Goal: Task Accomplishment & Management: Manage account settings

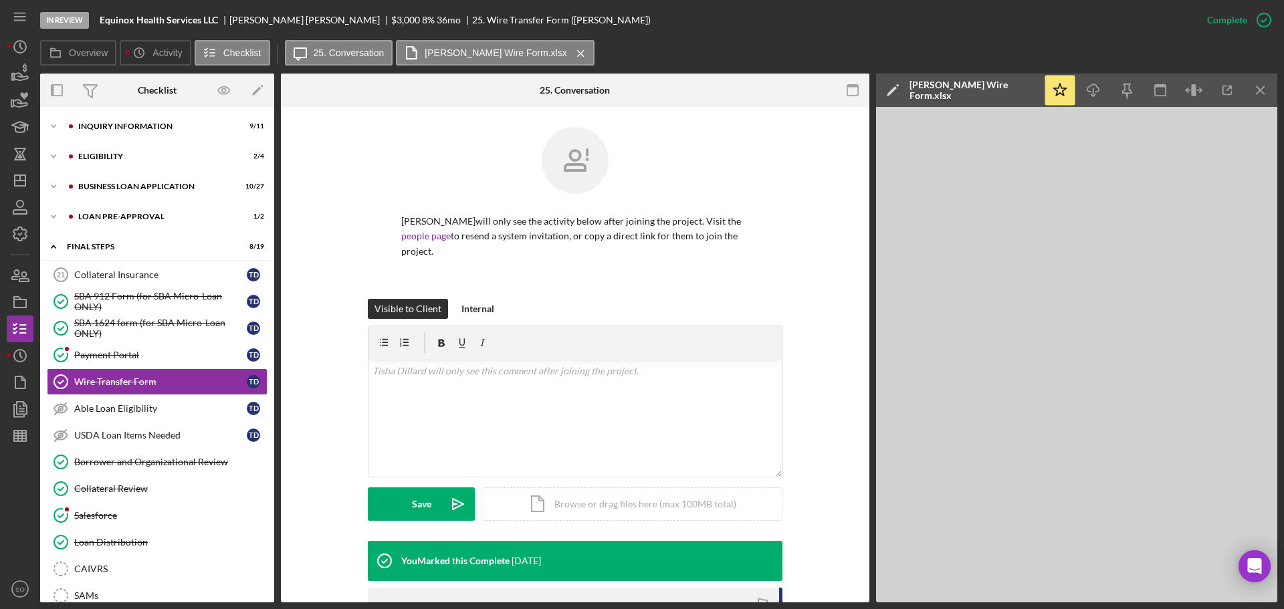
scroll to position [190, 0]
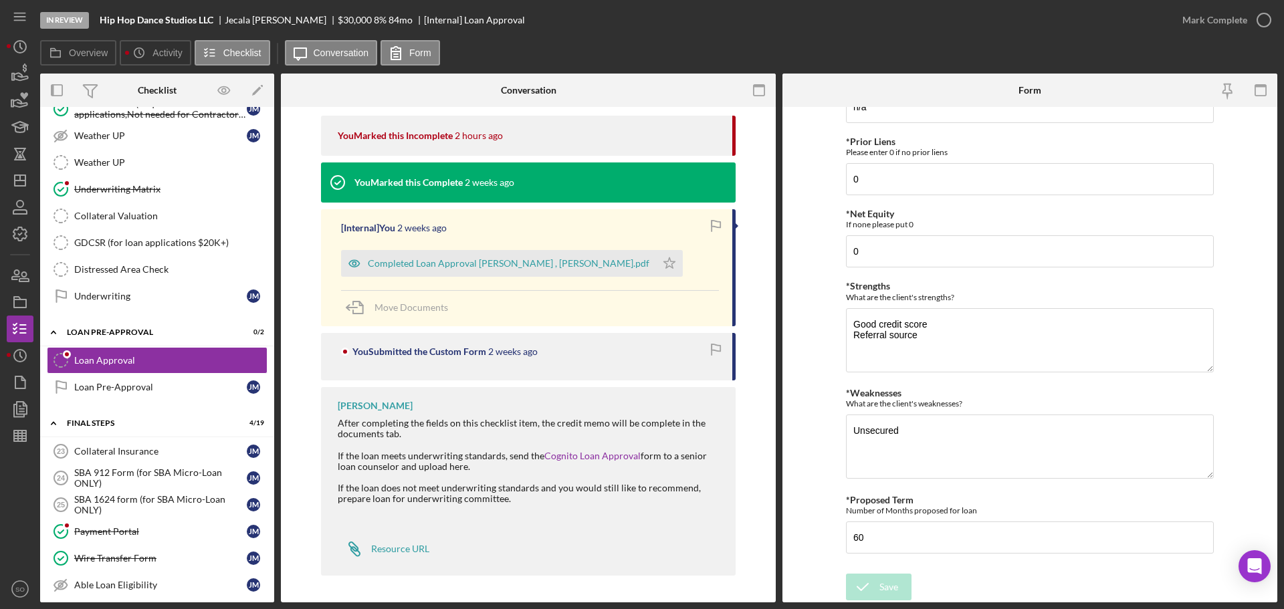
scroll to position [936, 0]
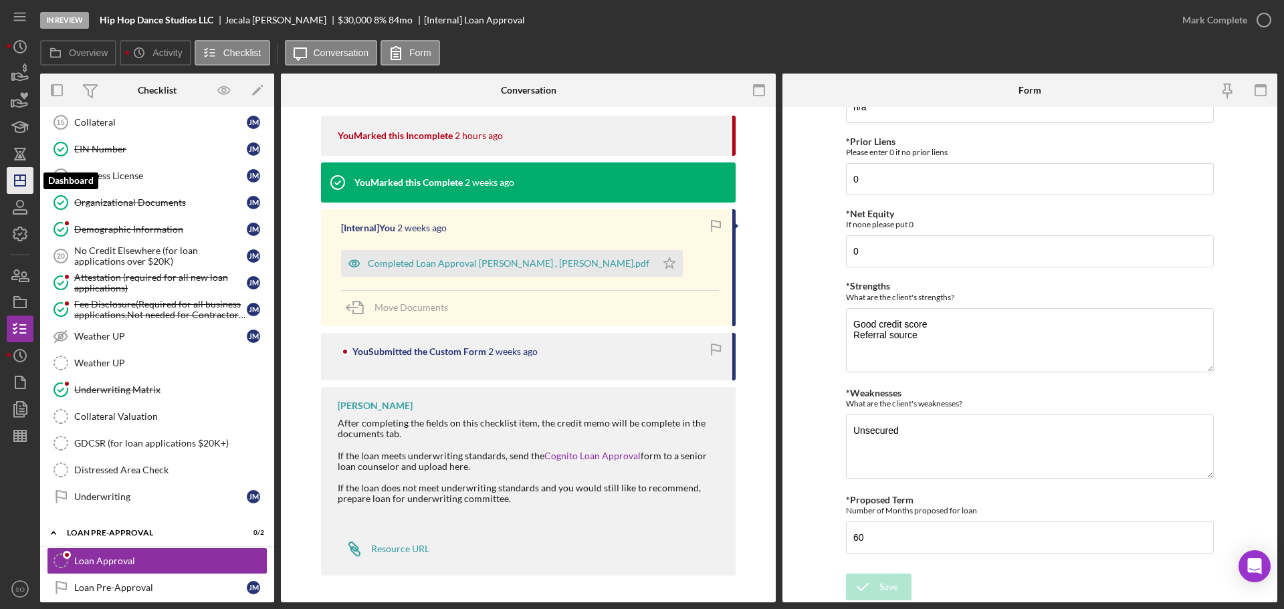
drag, startPoint x: 12, startPoint y: 185, endPoint x: 24, endPoint y: 184, distance: 12.1
click at [12, 185] on icon "Icon/Dashboard" at bounding box center [19, 180] width 33 height 33
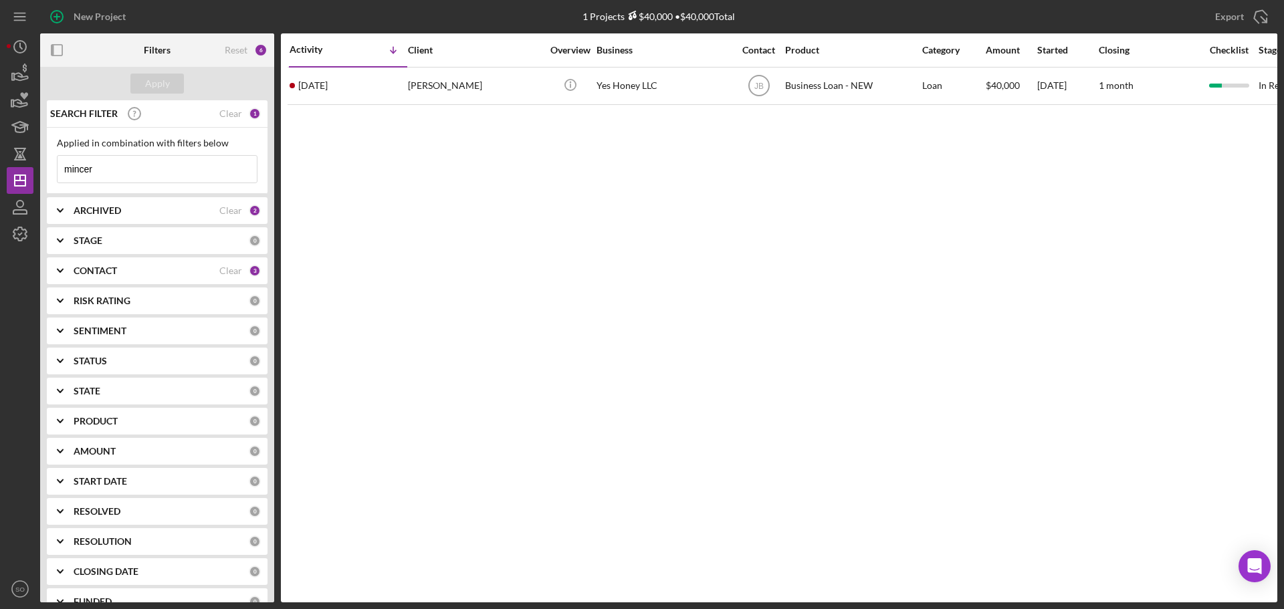
click at [114, 158] on input "mincer" at bounding box center [157, 169] width 199 height 27
drag, startPoint x: 118, startPoint y: 163, endPoint x: 0, endPoint y: 206, distance: 125.8
click at [0, 206] on div "New Project 1 Projects $40,000 • $40,000 Total mincer Export Icon/Export Filter…" at bounding box center [642, 304] width 1284 height 609
type input "t"
click at [112, 164] on input at bounding box center [157, 169] width 199 height 27
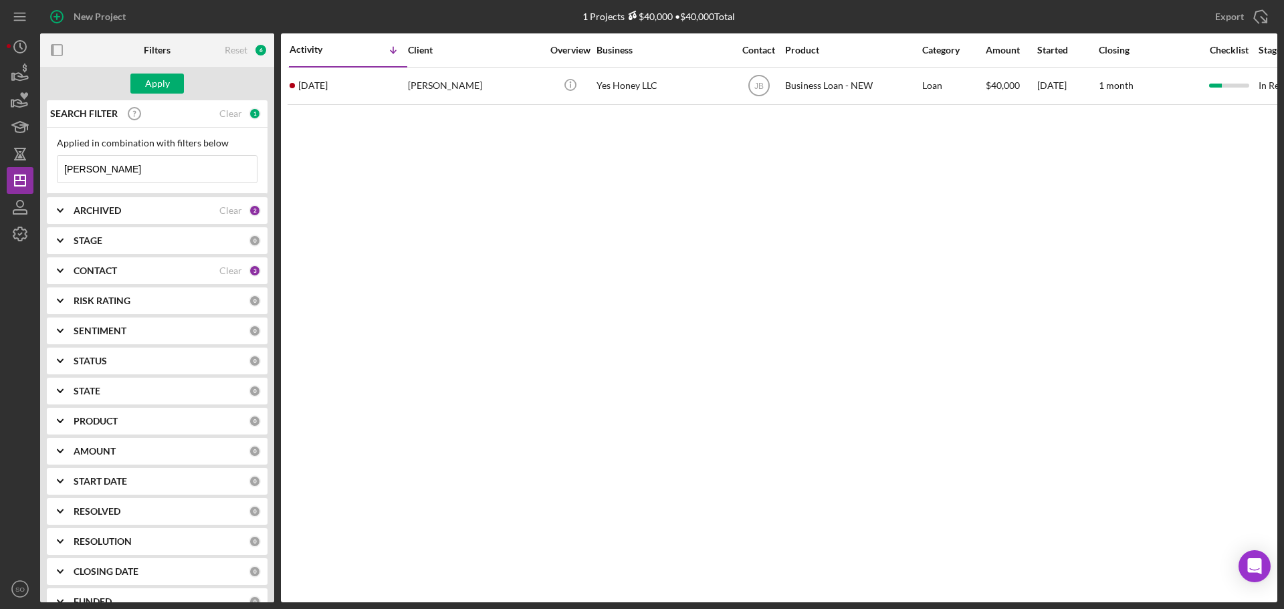
type input "stoval"
click at [173, 94] on div "Apply" at bounding box center [157, 83] width 234 height 33
click at [171, 71] on div "Apply" at bounding box center [157, 83] width 234 height 33
click at [171, 82] on button "Apply" at bounding box center [156, 84] width 53 height 20
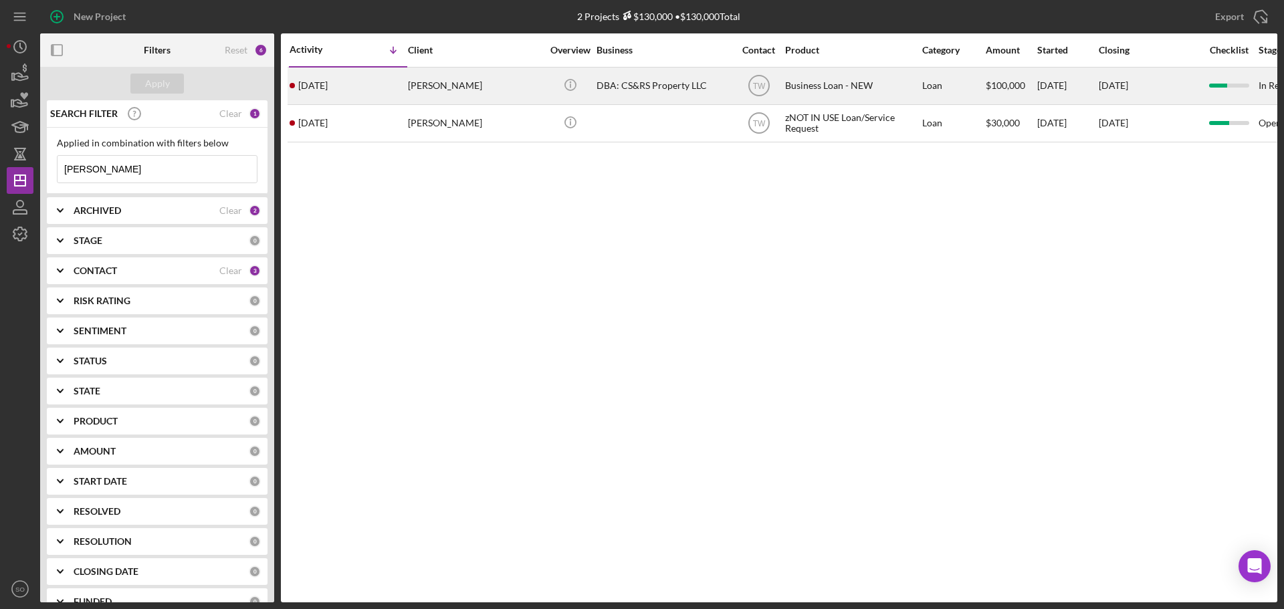
click at [335, 100] on div "4 months ago Rodney Stovall" at bounding box center [348, 85] width 117 height 35
click at [324, 88] on time "[DATE]" at bounding box center [312, 85] width 29 height 11
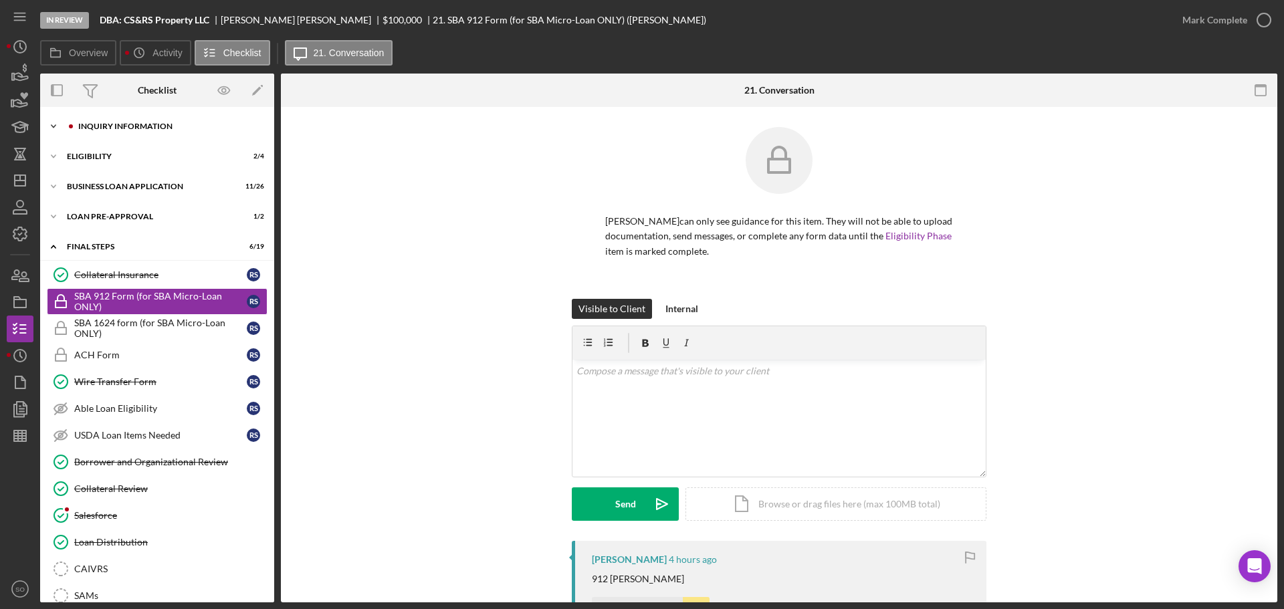
click at [140, 122] on div "Icon/Expander INQUIRY INFORMATION 9 / 11" at bounding box center [157, 126] width 234 height 27
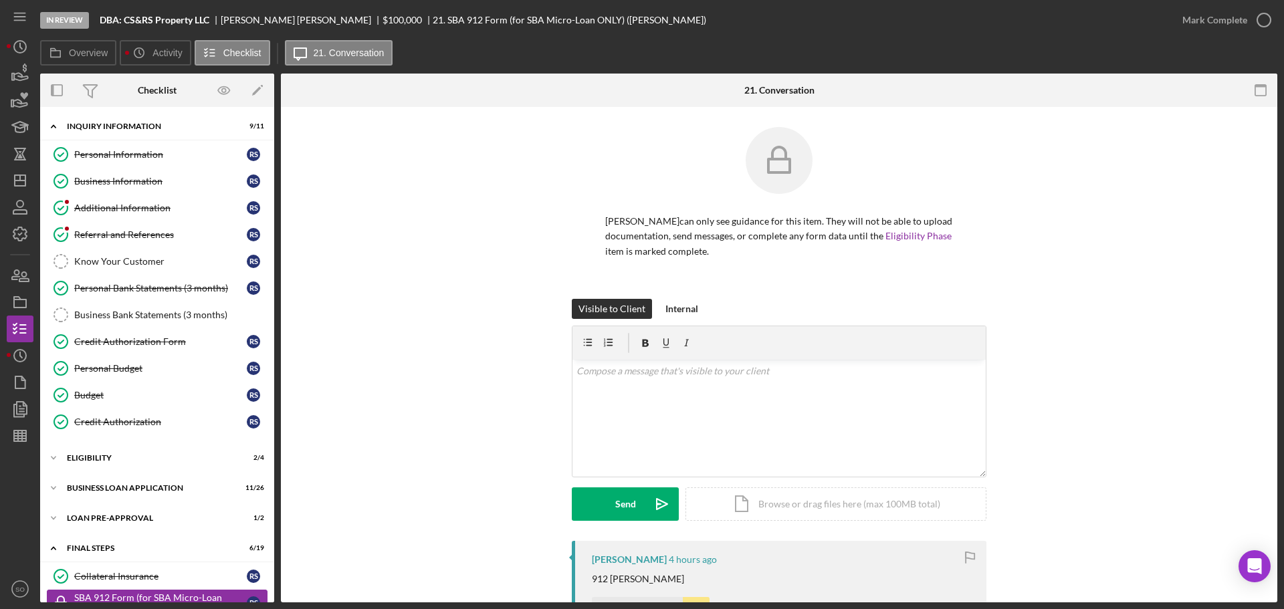
scroll to position [334, 0]
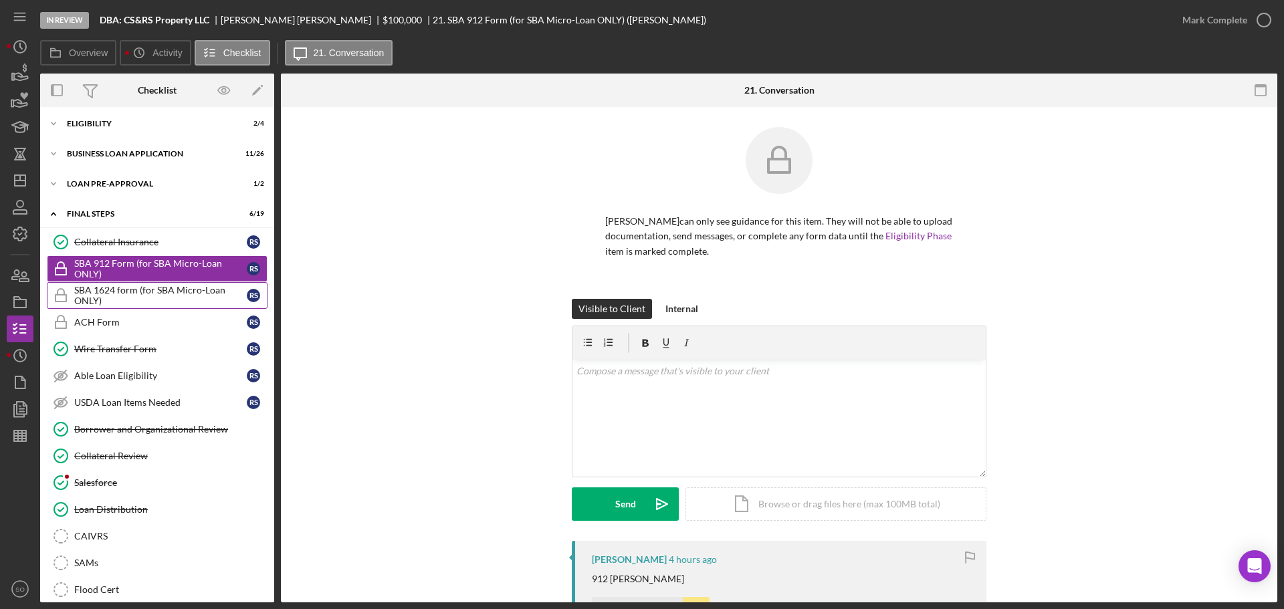
click at [168, 285] on div "SBA 1624 form (for SBA Micro-Loan ONLY)" at bounding box center [160, 295] width 173 height 21
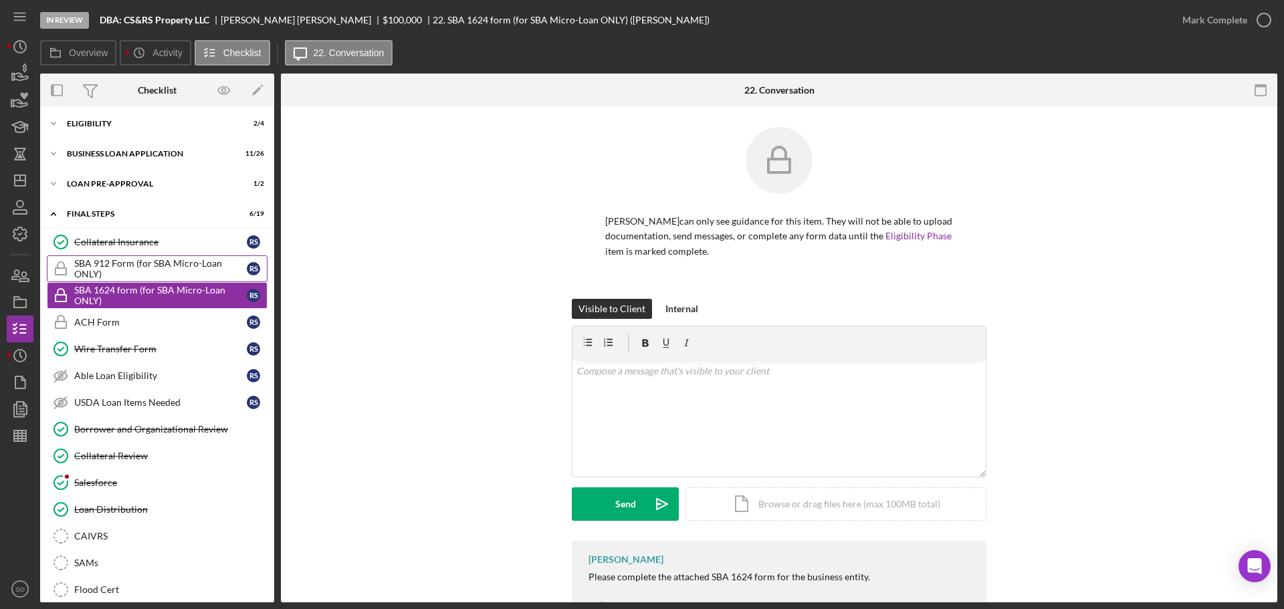
click at [154, 275] on div "SBA 912 Form (for SBA Micro-Loan ONLY)" at bounding box center [160, 268] width 173 height 21
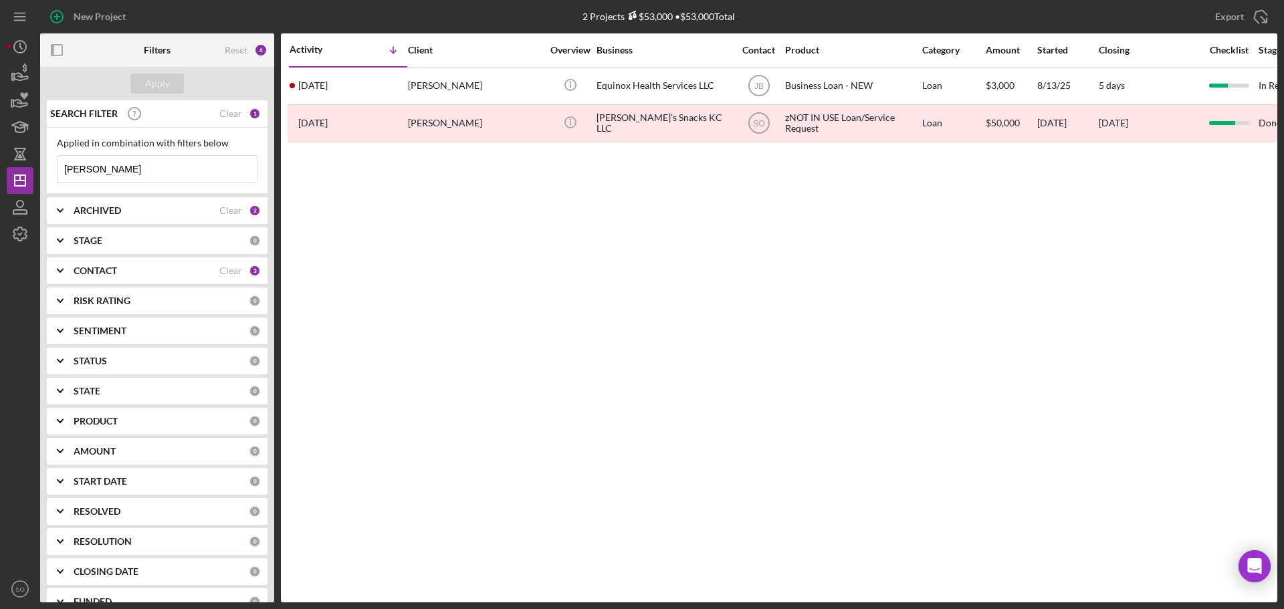
drag, startPoint x: 152, startPoint y: 169, endPoint x: 37, endPoint y: 164, distance: 115.1
click at [0, 162] on div "New Project 2 Projects $53,000 • $53,000 Total [PERSON_NAME] Export Icon/Export…" at bounding box center [642, 304] width 1284 height 609
type input "mincer"
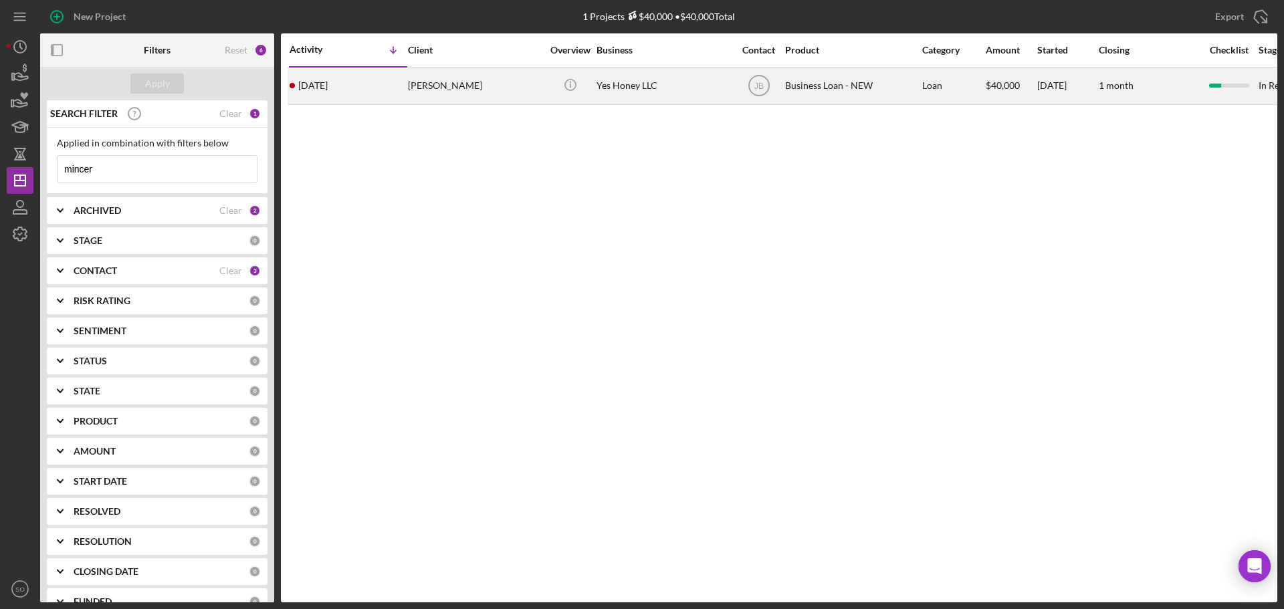
click at [406, 102] on div "7 days ago Heather Mincer" at bounding box center [348, 85] width 117 height 35
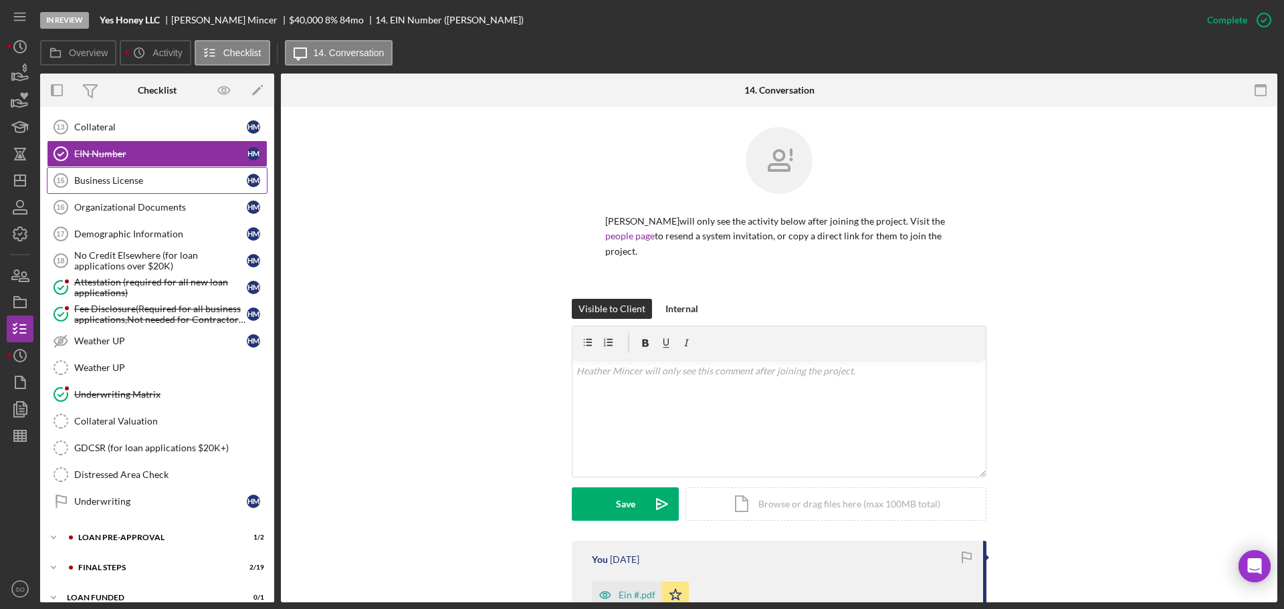
scroll to position [532, 0]
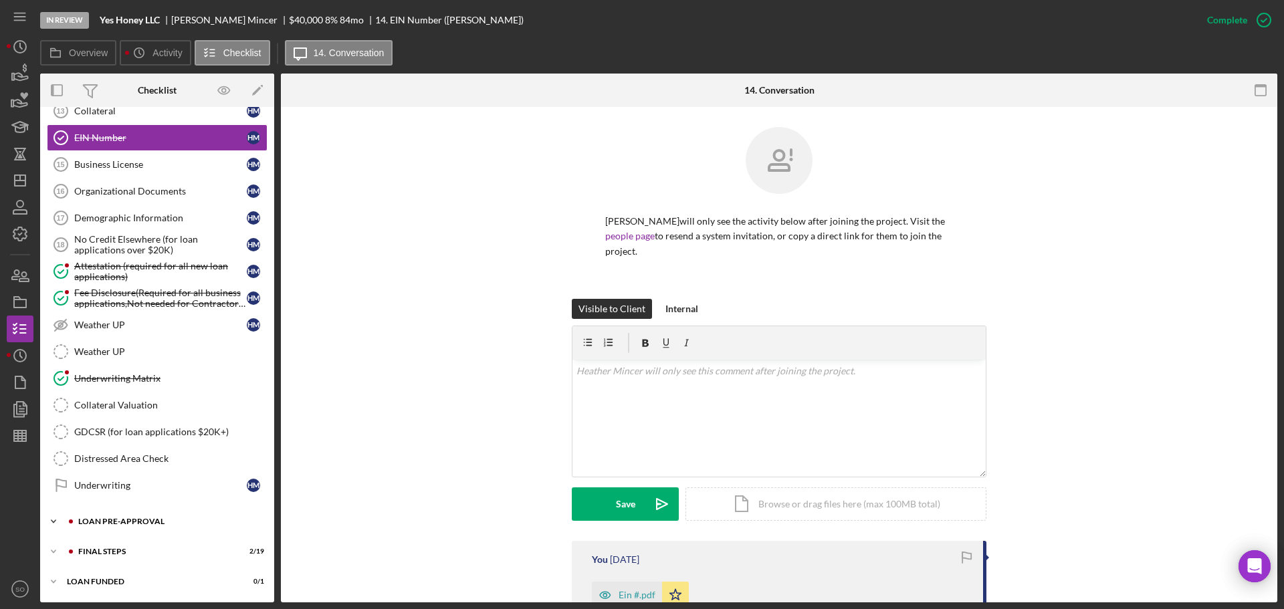
click at [143, 520] on div "LOAN PRE-APPROVAL" at bounding box center [167, 522] width 179 height 8
click at [134, 544] on div "Loan Approval" at bounding box center [170, 549] width 193 height 11
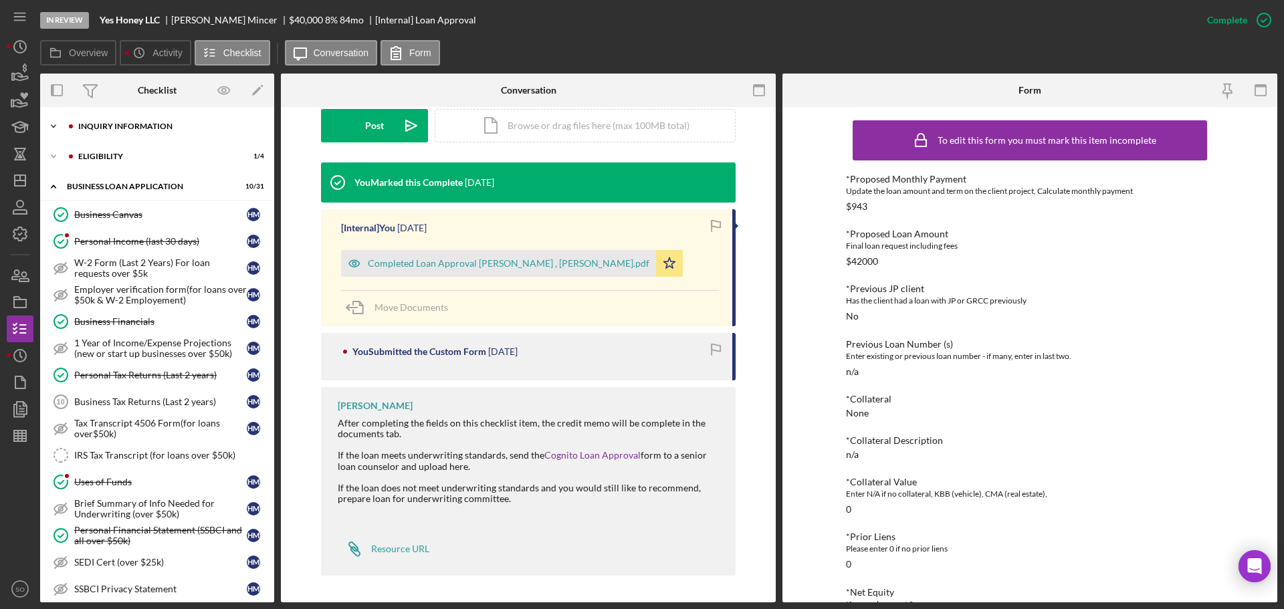
click at [121, 135] on div "Icon/Expander INQUIRY INFORMATION 7 / 11" at bounding box center [157, 126] width 234 height 27
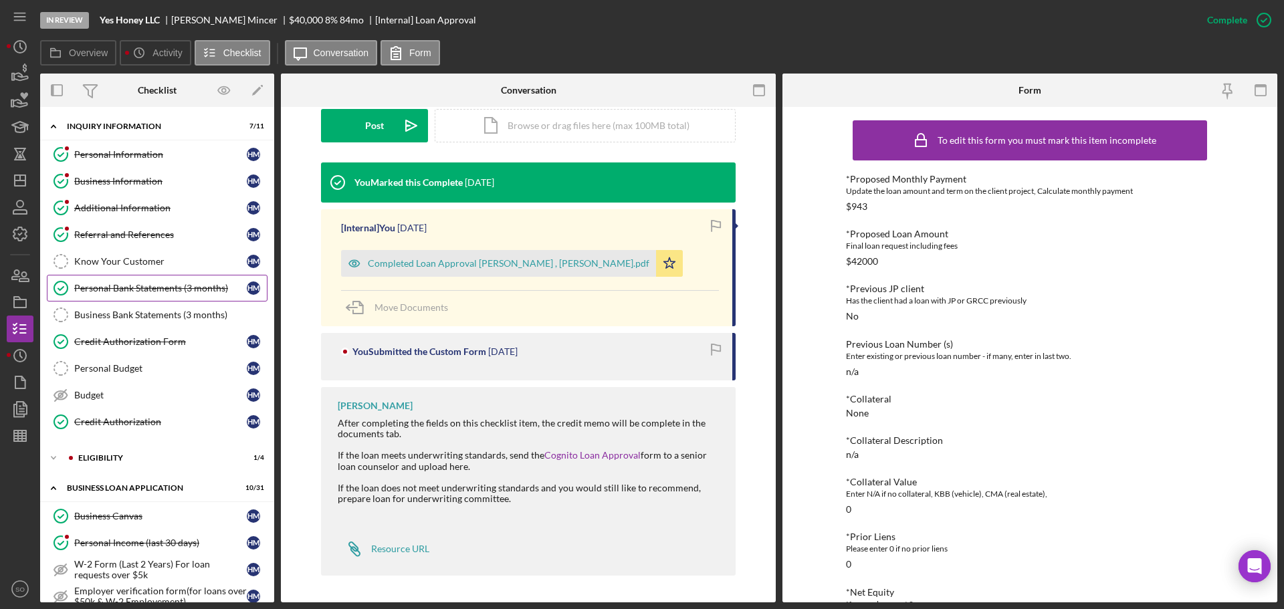
click at [163, 301] on link "Personal Bank Statements (3 months) Personal Bank Statements (3 months) H M" at bounding box center [157, 288] width 221 height 27
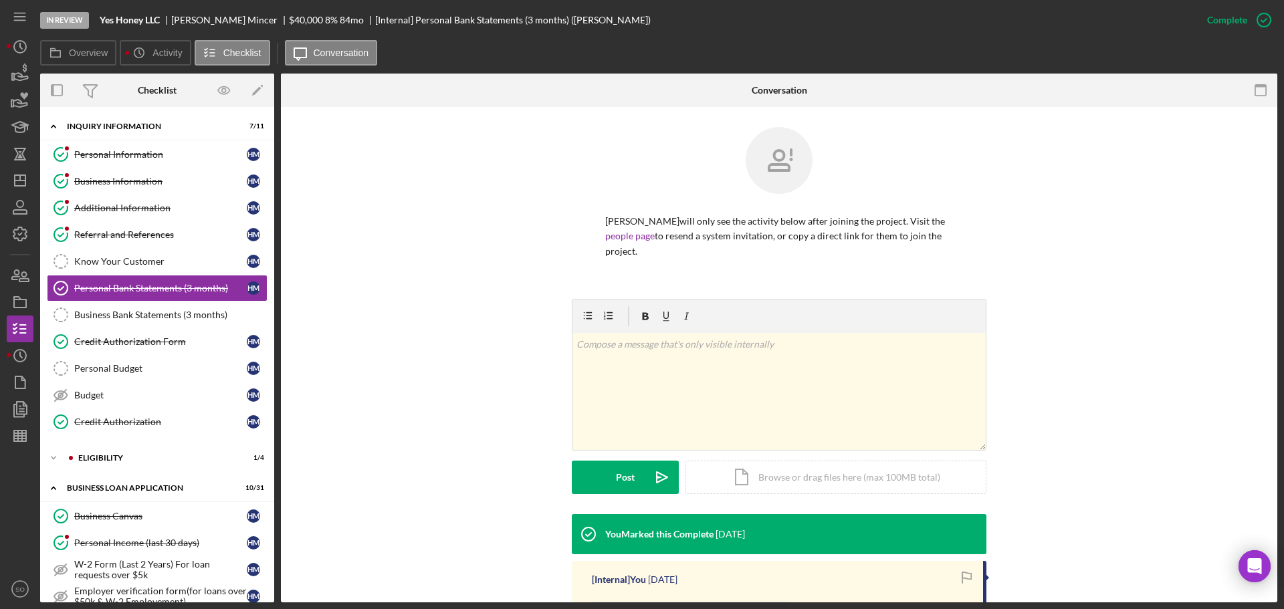
scroll to position [247, 0]
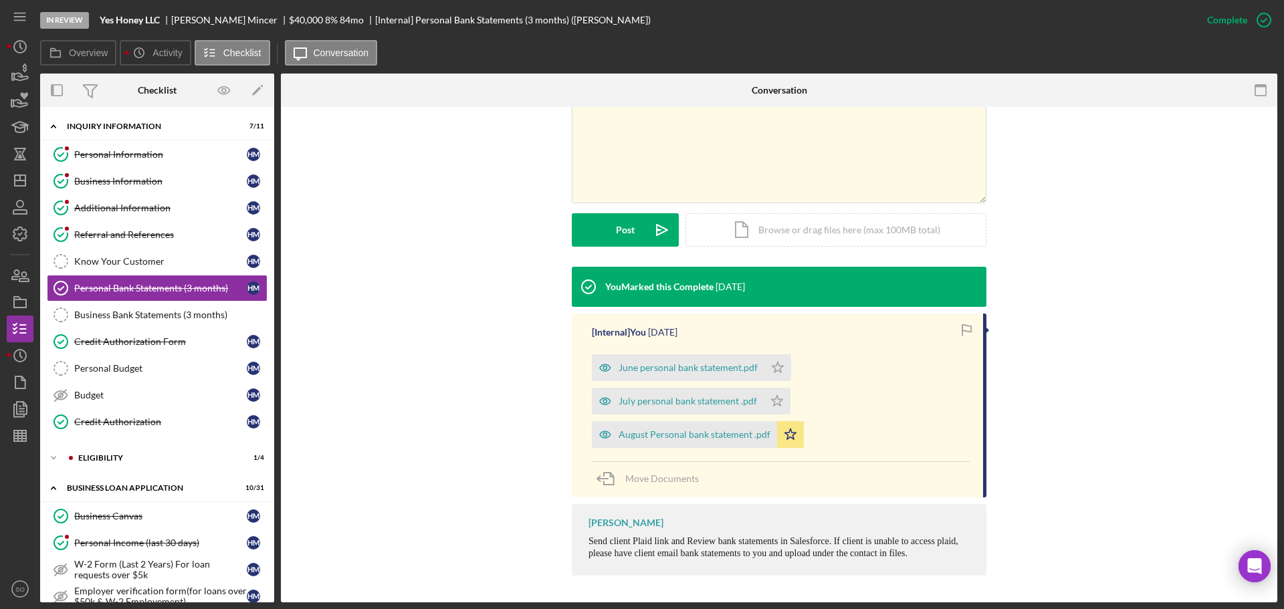
click at [685, 439] on div "August Personal bank statement .pdf" at bounding box center [694, 434] width 152 height 11
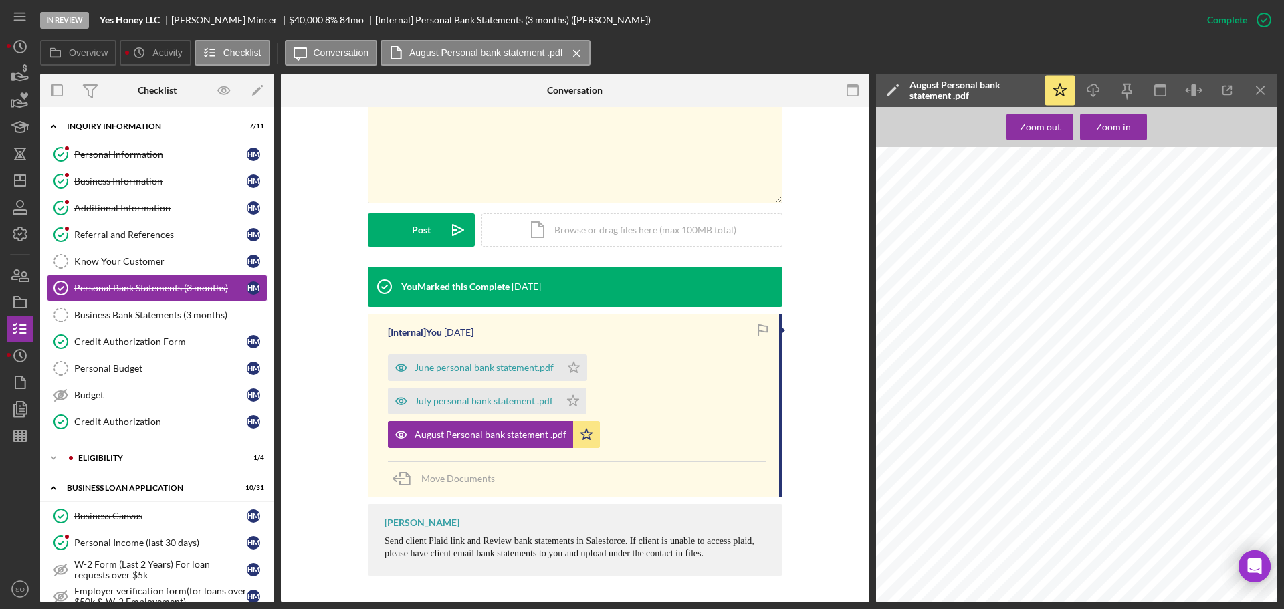
scroll to position [1070, 0]
click at [175, 340] on div "Credit Authorization Form" at bounding box center [160, 341] width 173 height 11
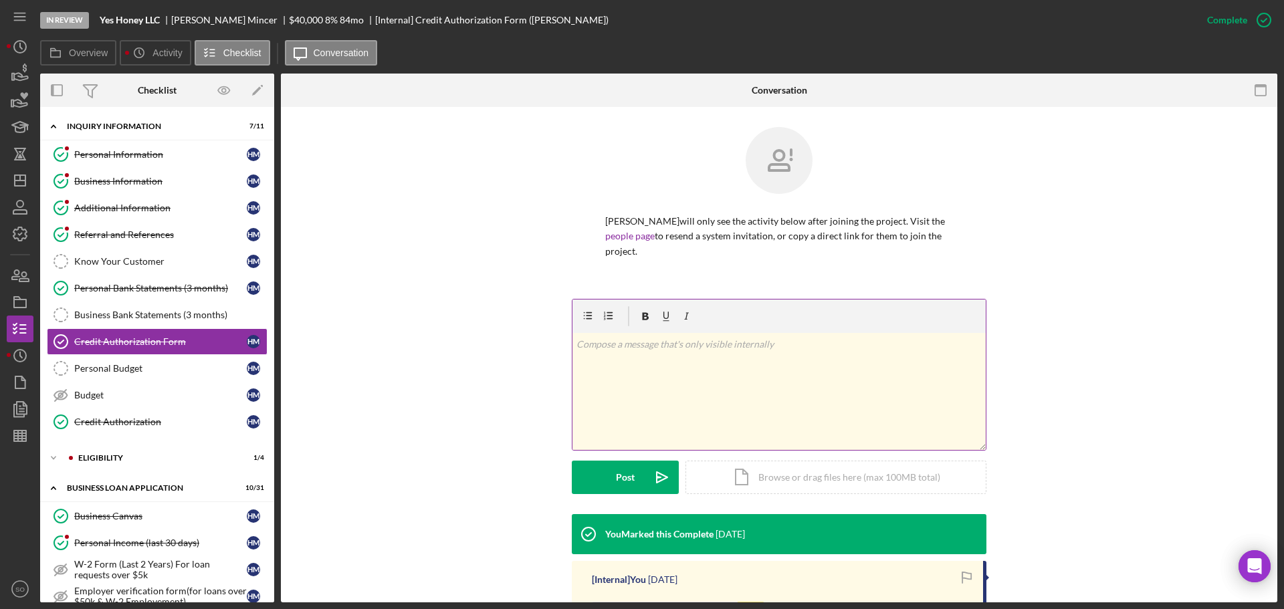
scroll to position [201, 0]
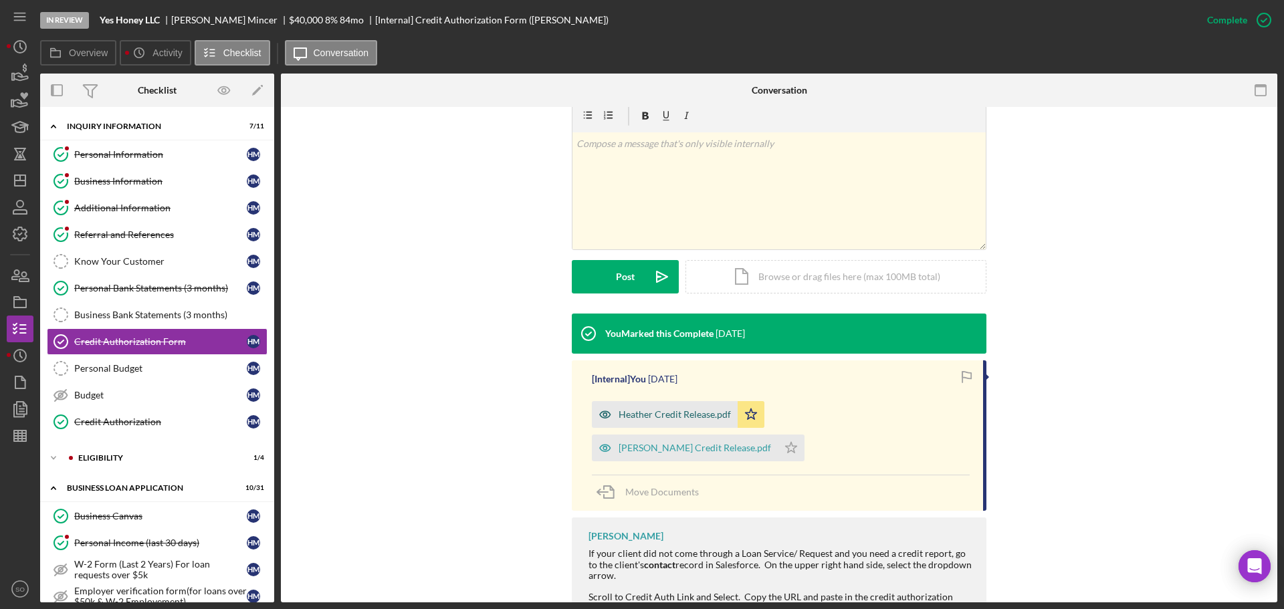
click at [687, 414] on div "Heather Credit Release.pdf" at bounding box center [674, 414] width 112 height 11
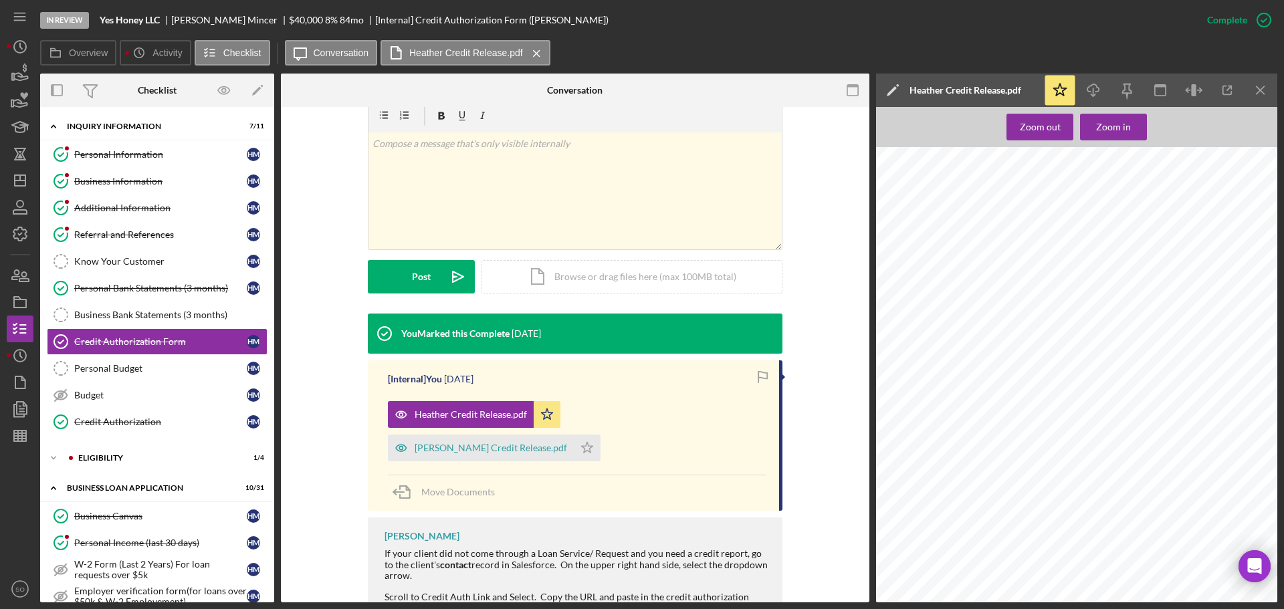
scroll to position [134, 0]
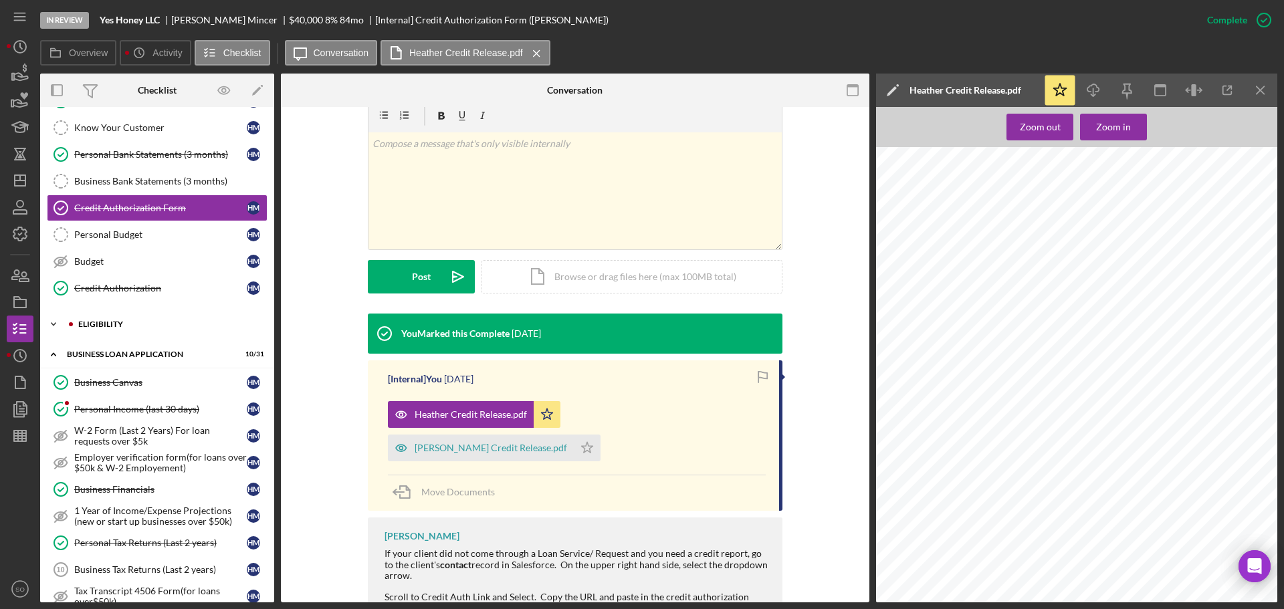
click at [112, 325] on div "ELIGIBILITY" at bounding box center [167, 324] width 179 height 8
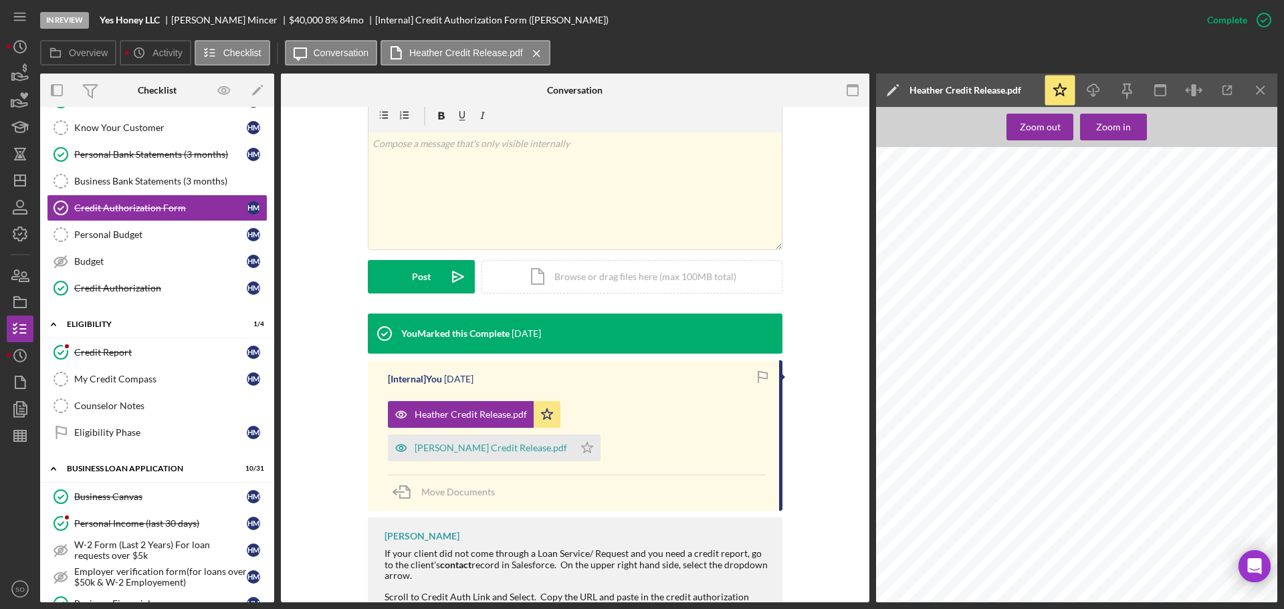
scroll to position [253, 0]
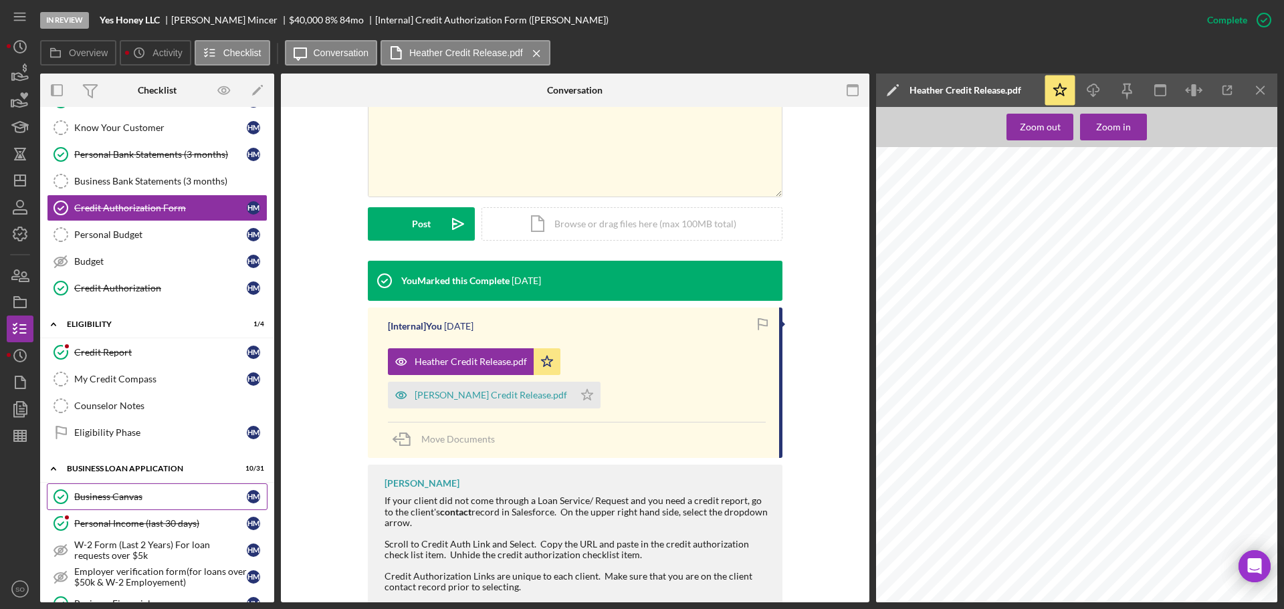
click at [158, 497] on div "Business Canvas" at bounding box center [160, 496] width 173 height 11
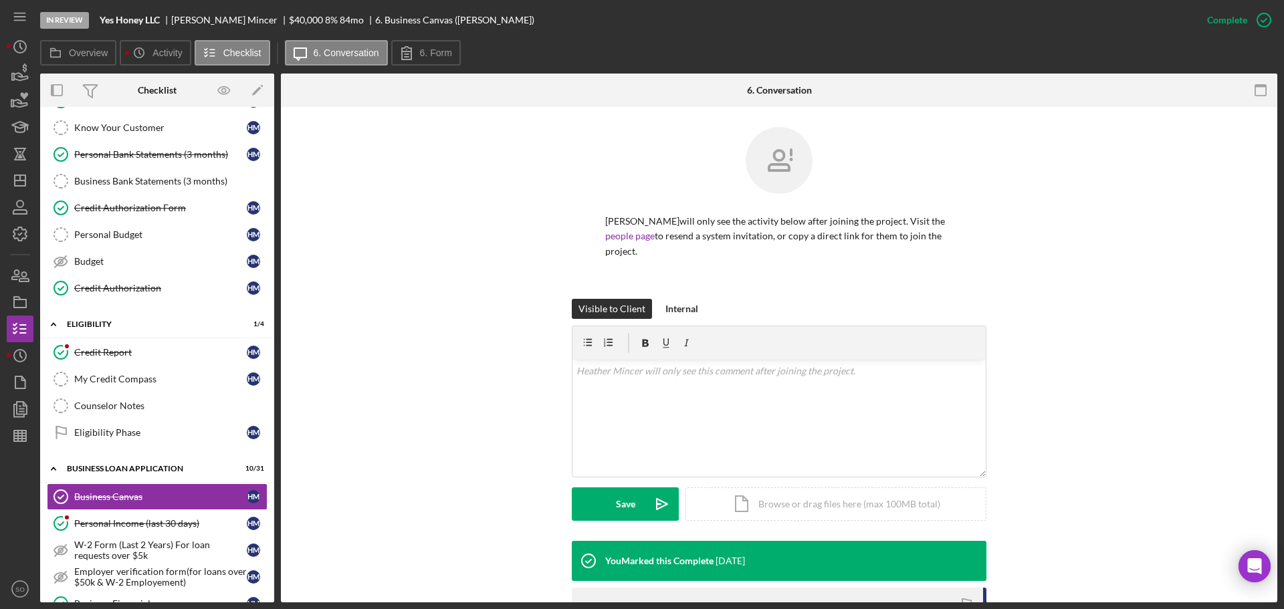
scroll to position [291, 0]
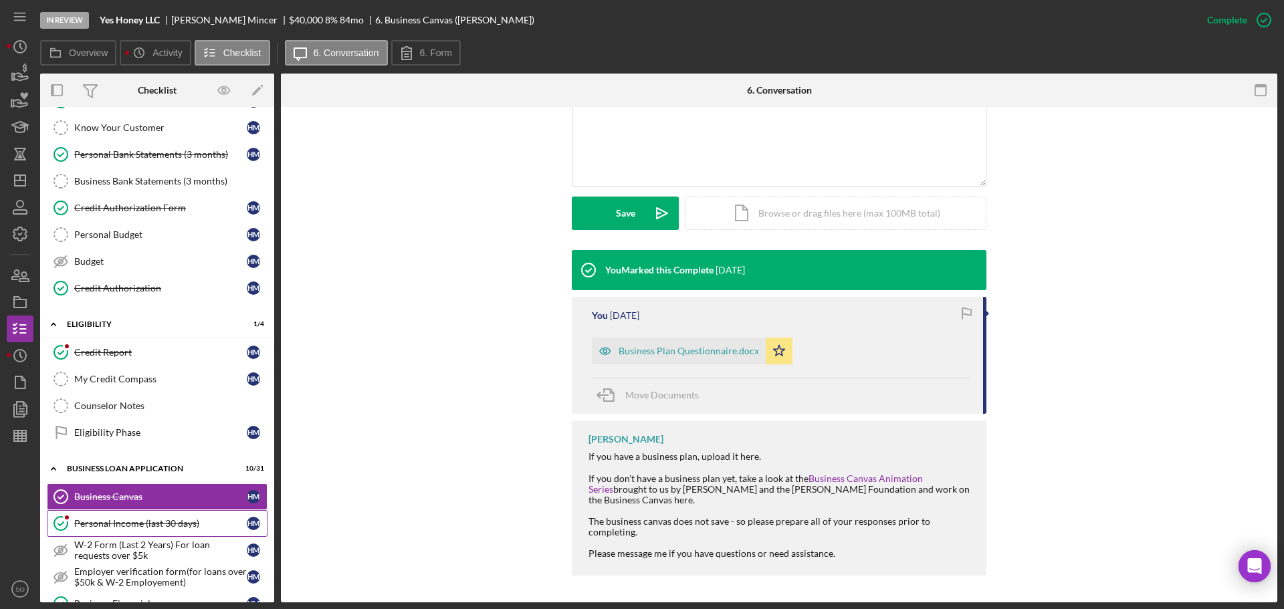
click at [163, 521] on div "Personal Income (last 30 days)" at bounding box center [160, 523] width 173 height 11
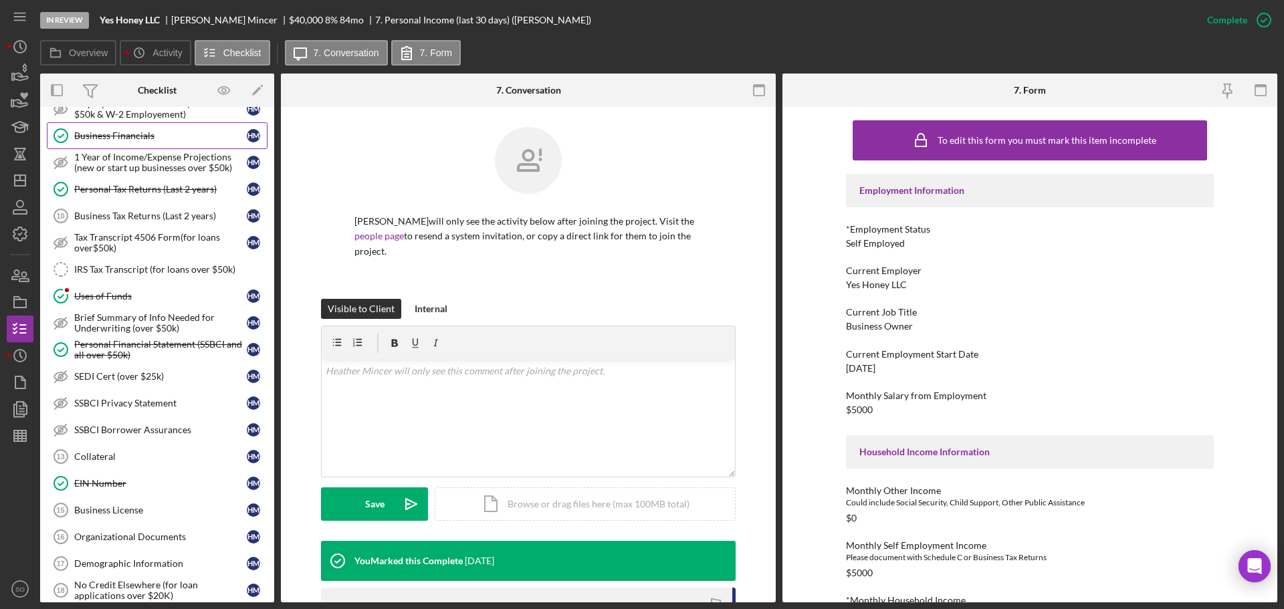
scroll to position [936, 0]
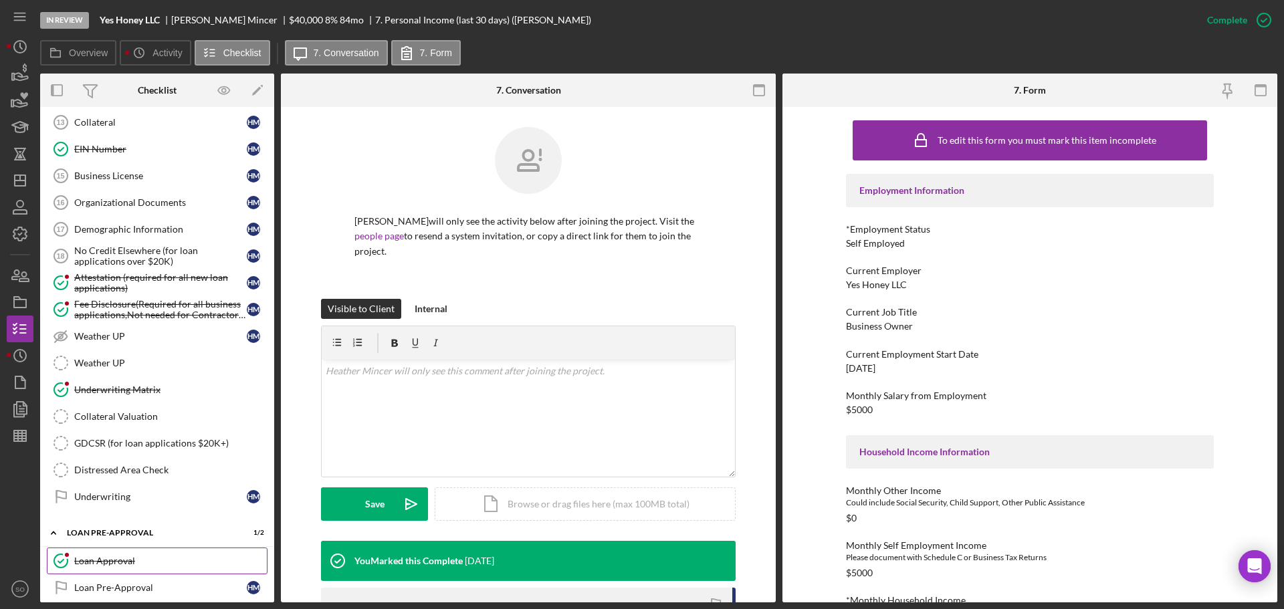
click at [146, 563] on div "Loan Approval" at bounding box center [170, 561] width 193 height 11
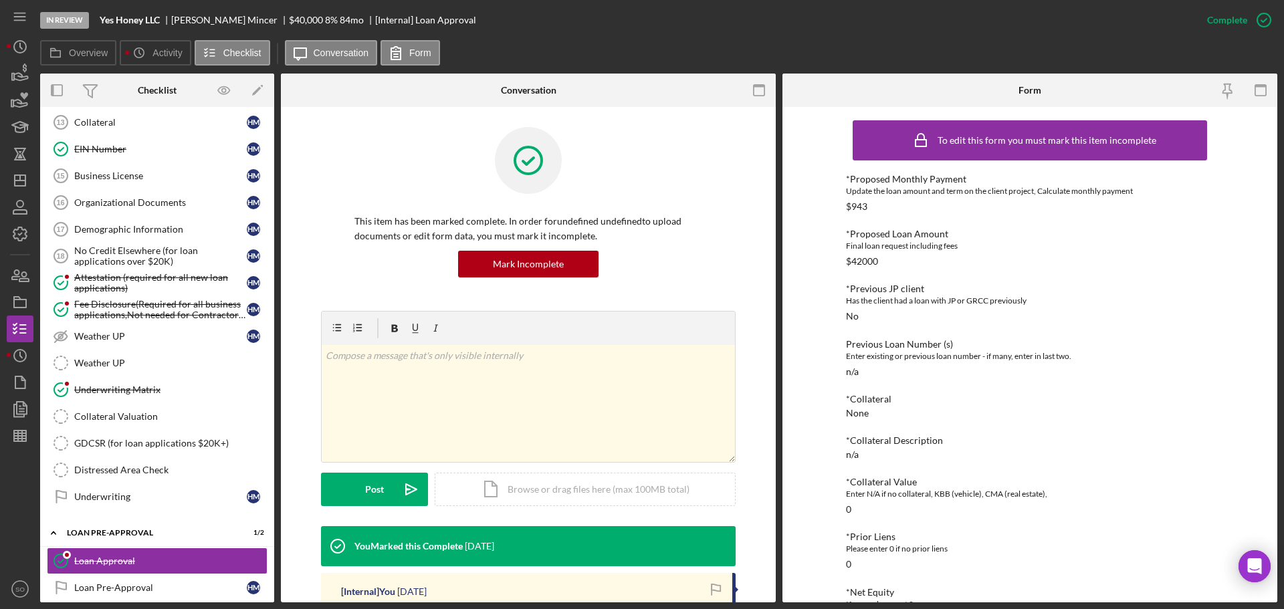
scroll to position [334, 0]
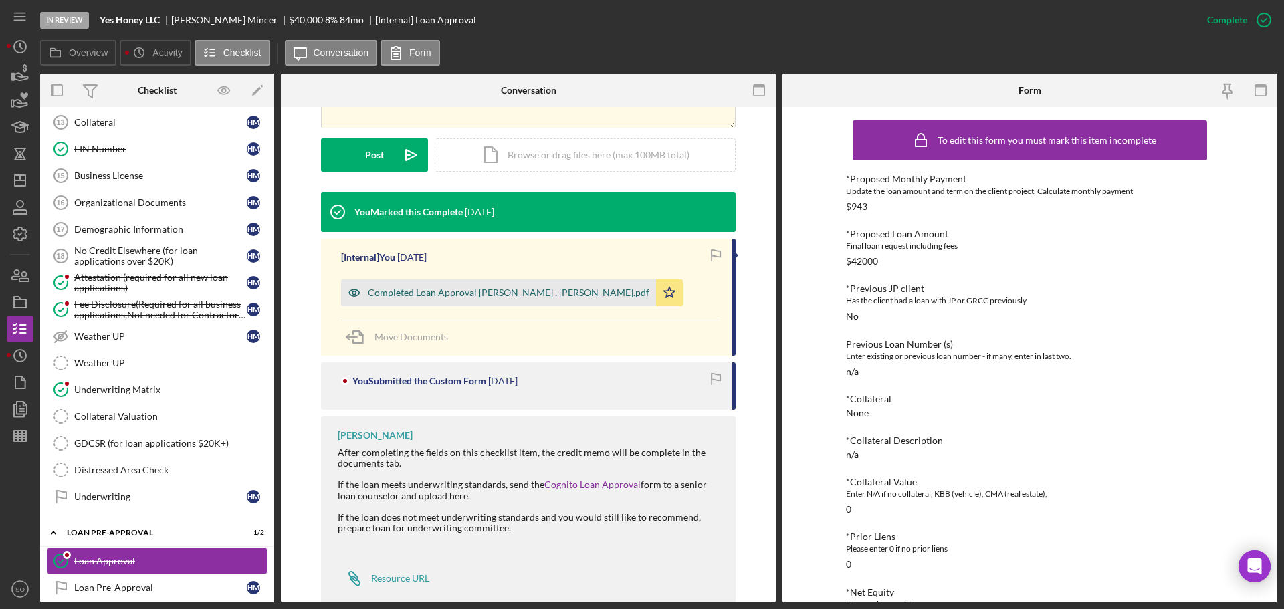
click at [478, 300] on div "Completed Loan Approval Boyle, Jim , Heather Mincer.pdf" at bounding box center [498, 292] width 315 height 27
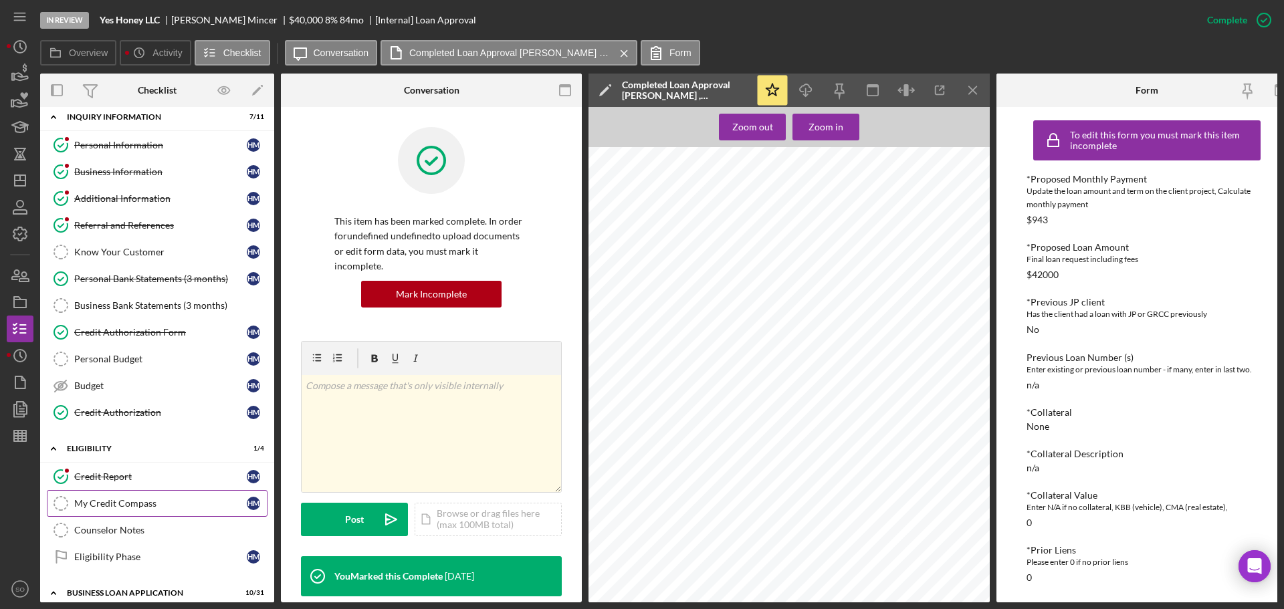
scroll to position [0, 0]
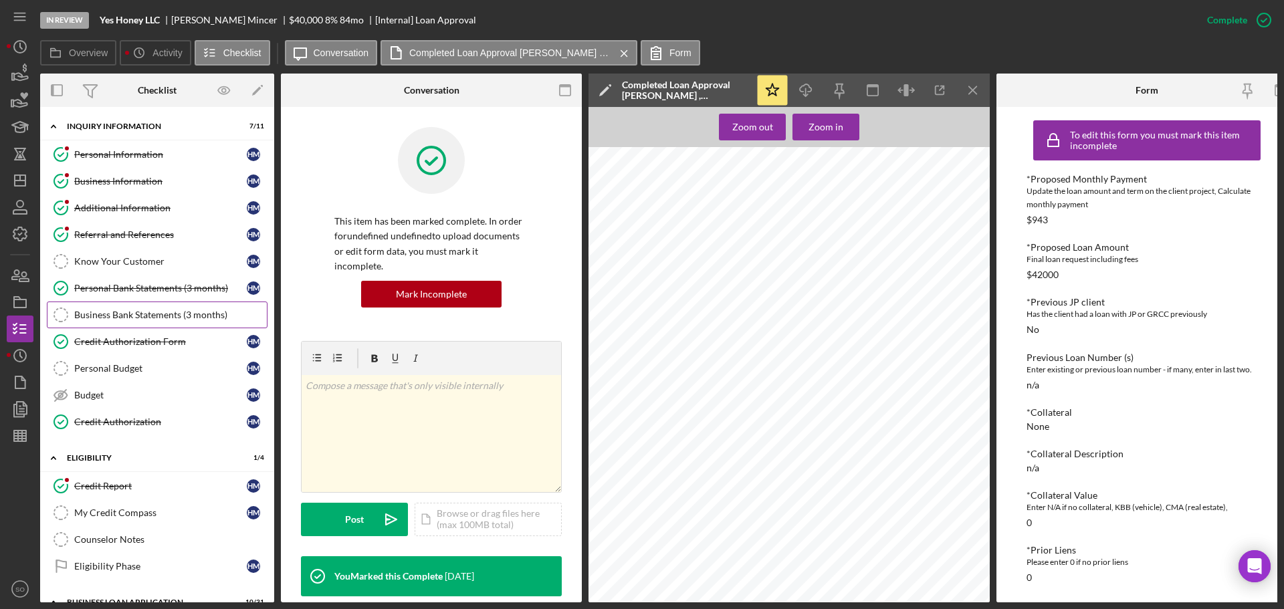
drag, startPoint x: 151, startPoint y: 292, endPoint x: 207, endPoint y: 303, distance: 57.3
click at [151, 292] on div "Personal Bank Statements (3 months)" at bounding box center [160, 288] width 173 height 11
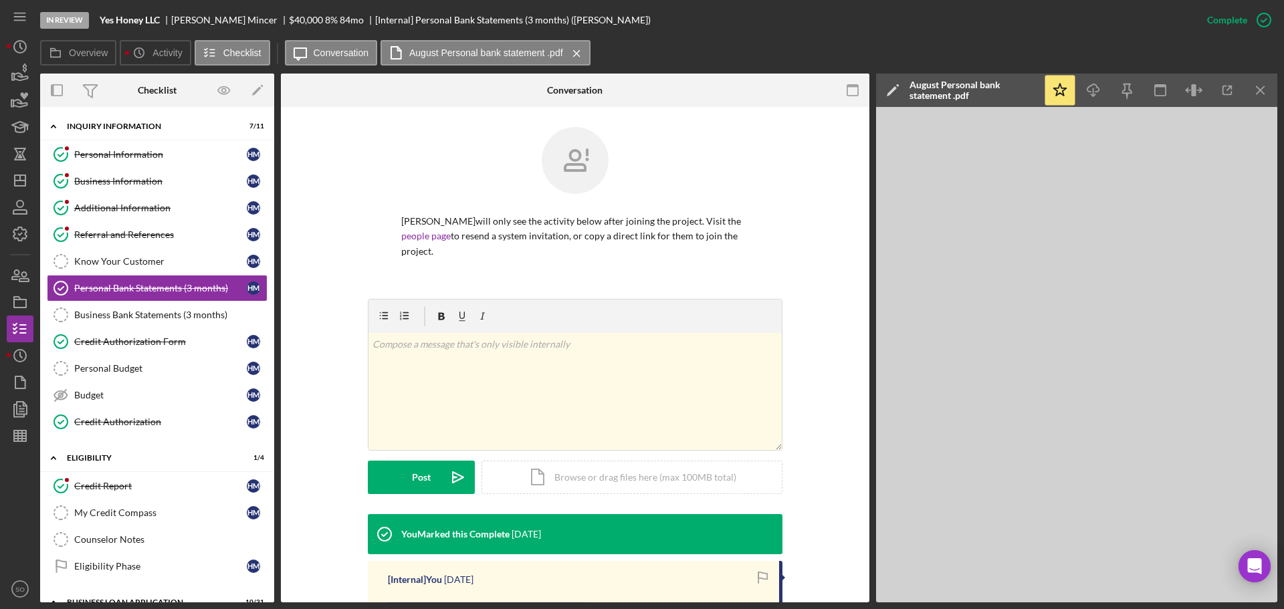
scroll to position [247, 0]
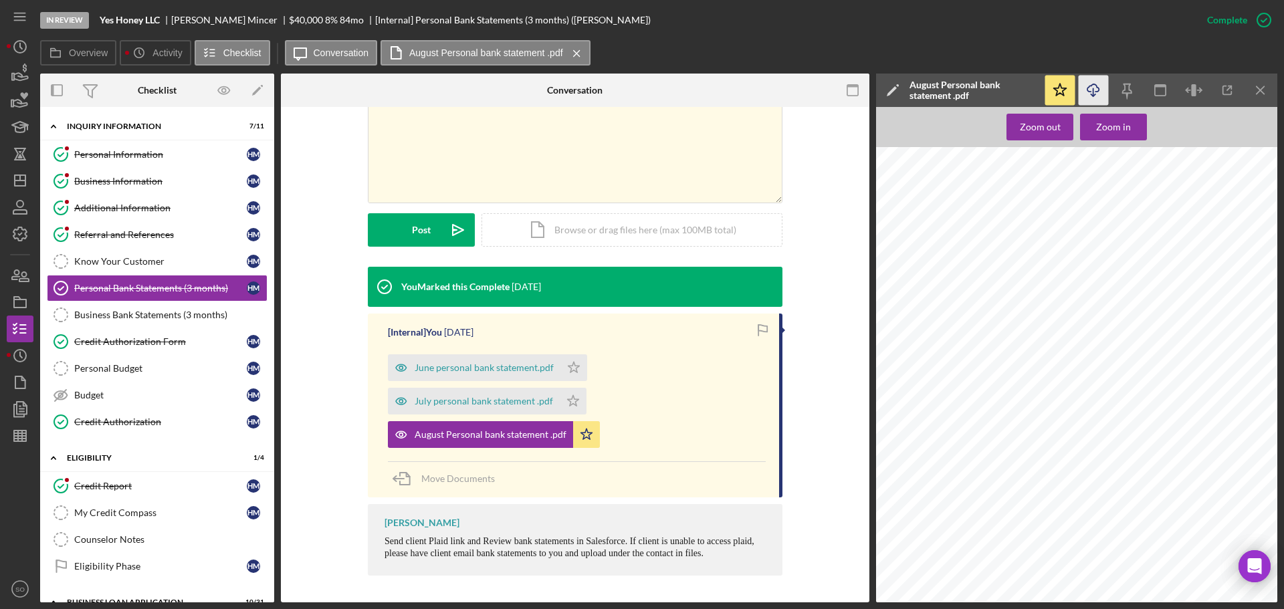
click at [1097, 92] on icon "button" at bounding box center [1092, 87] width 11 height 7
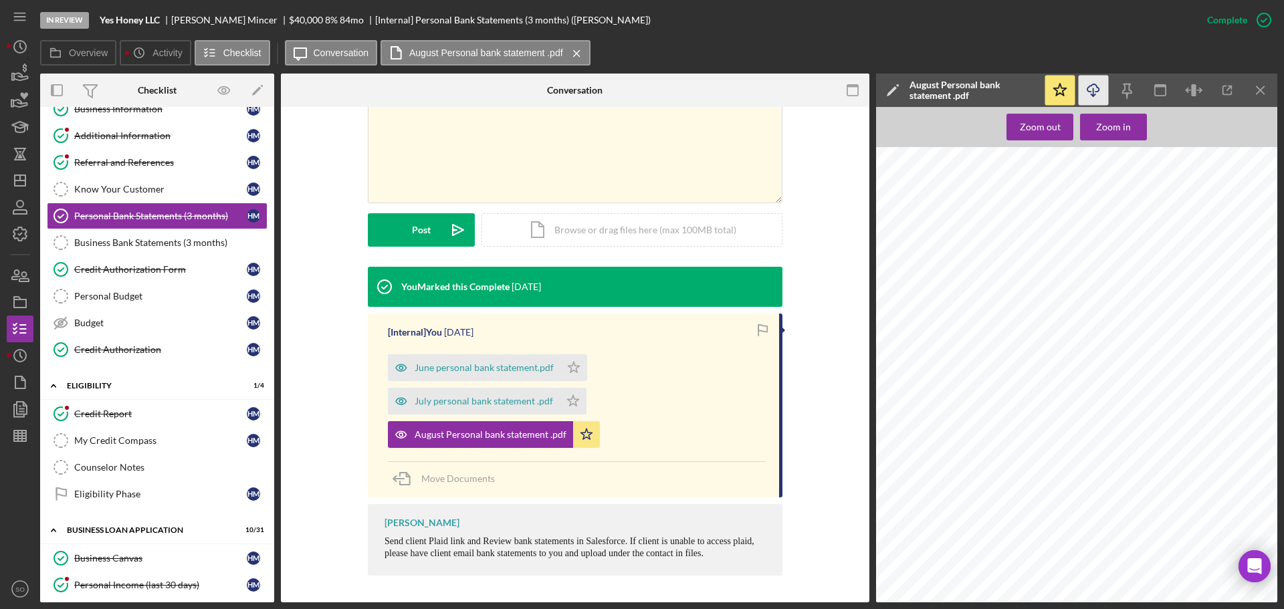
scroll to position [407, 0]
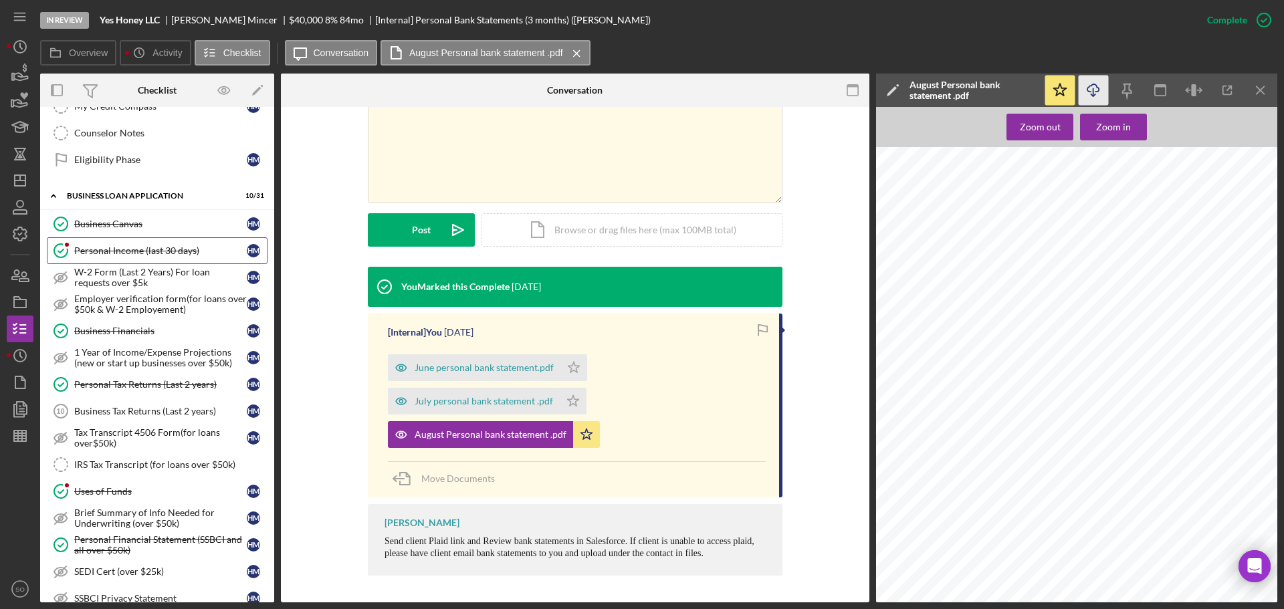
drag, startPoint x: 141, startPoint y: 248, endPoint x: 172, endPoint y: 263, distance: 34.4
click at [141, 248] on div "Personal Income (last 30 days)" at bounding box center [160, 250] width 173 height 11
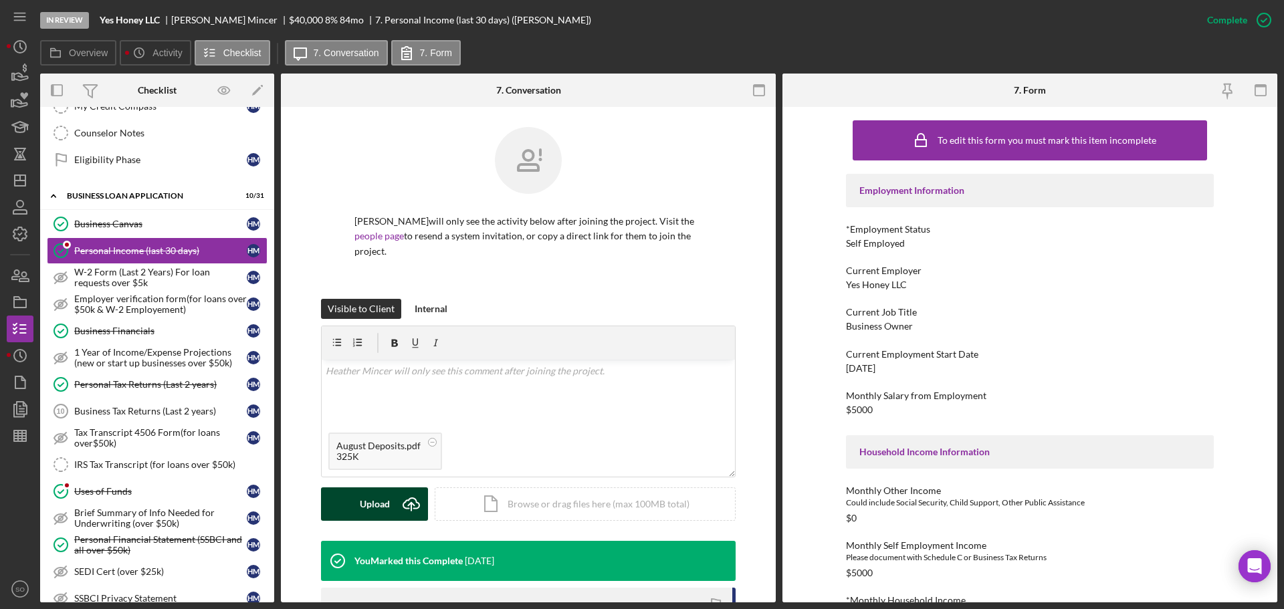
click at [374, 494] on div "Upload" at bounding box center [375, 503] width 30 height 33
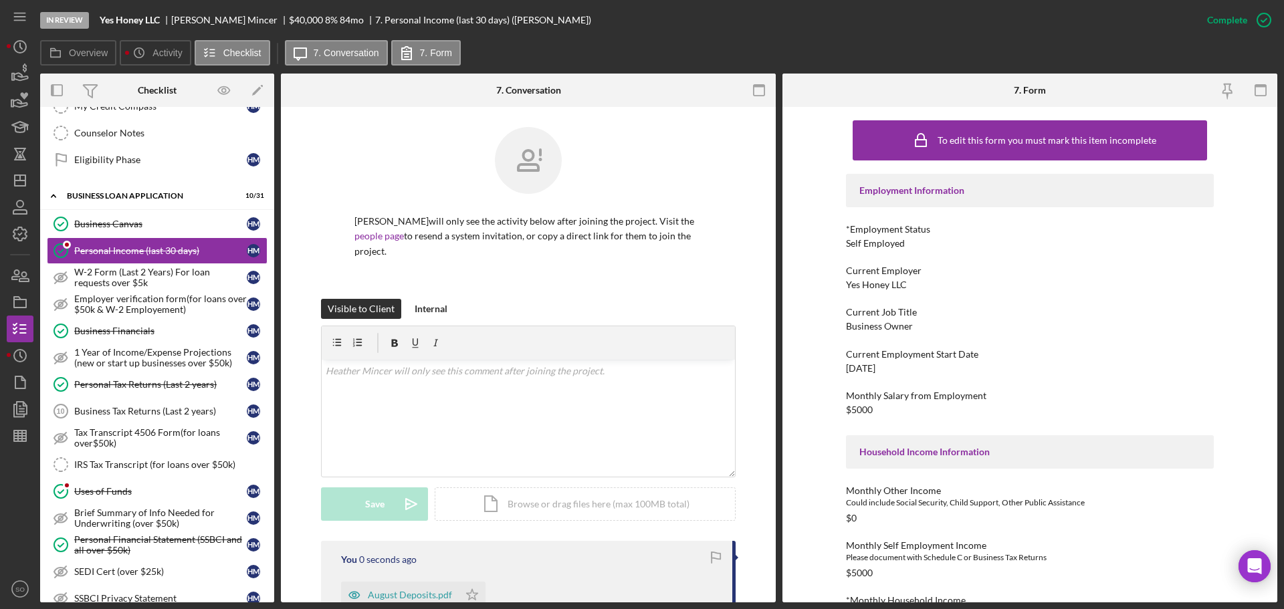
scroll to position [267, 0]
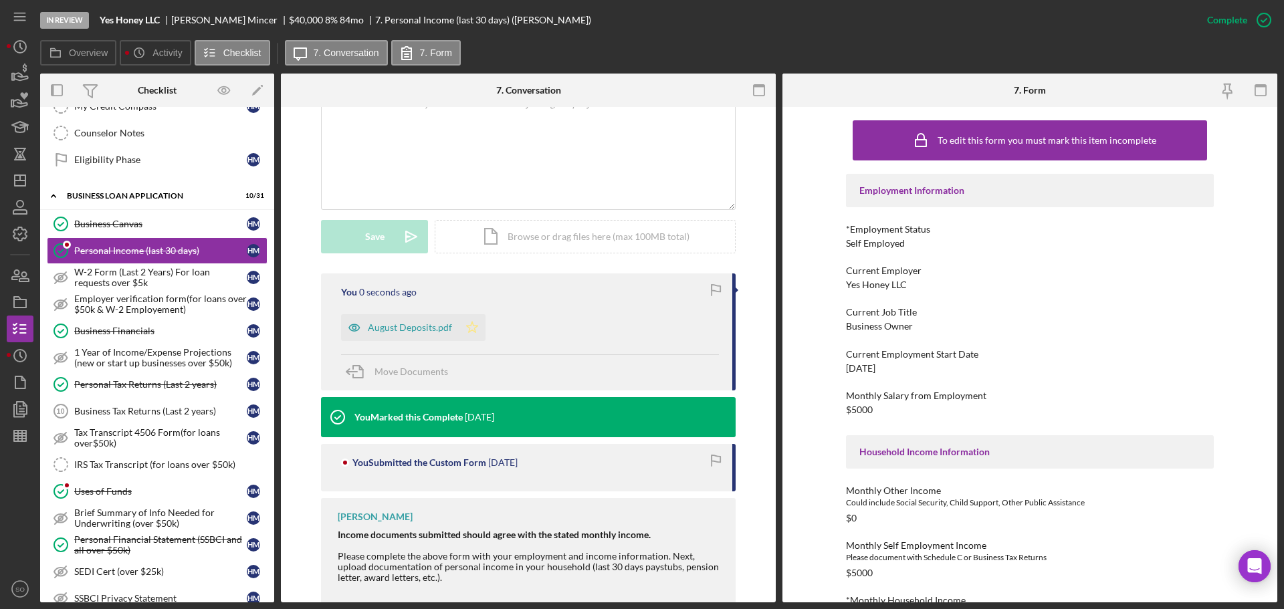
click at [465, 323] on icon "Icon/Star" at bounding box center [472, 327] width 27 height 27
click at [378, 340] on div "August Deposits.pdf" at bounding box center [400, 327] width 118 height 27
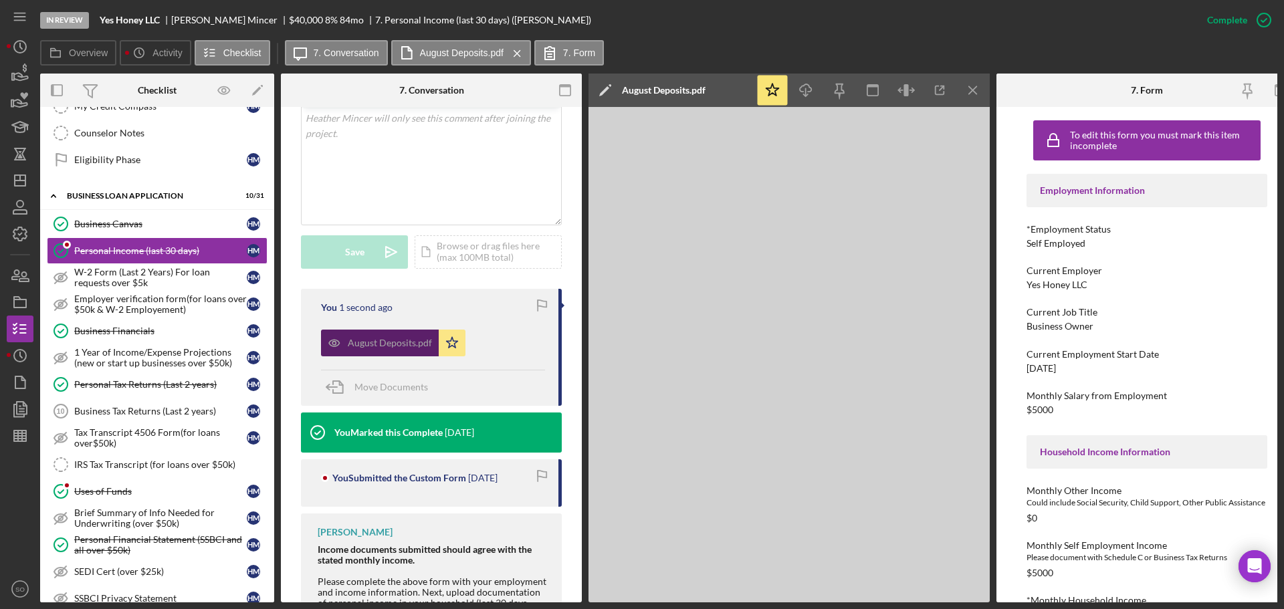
scroll to position [282, 0]
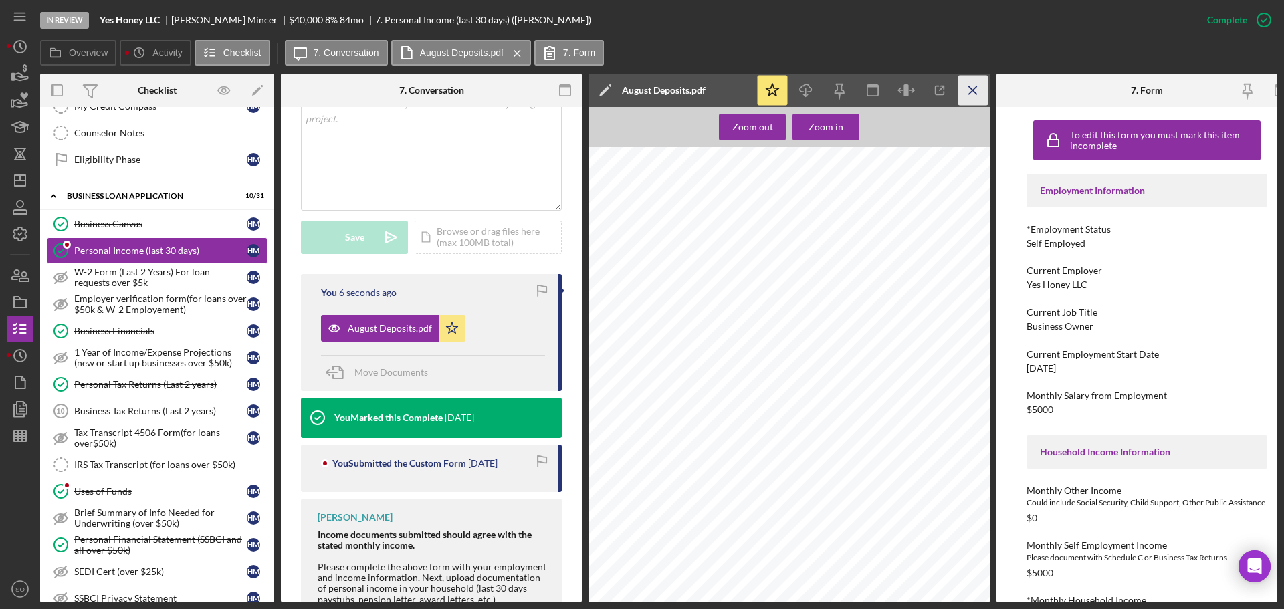
click at [978, 90] on icon "Icon/Menu Close" at bounding box center [973, 91] width 30 height 30
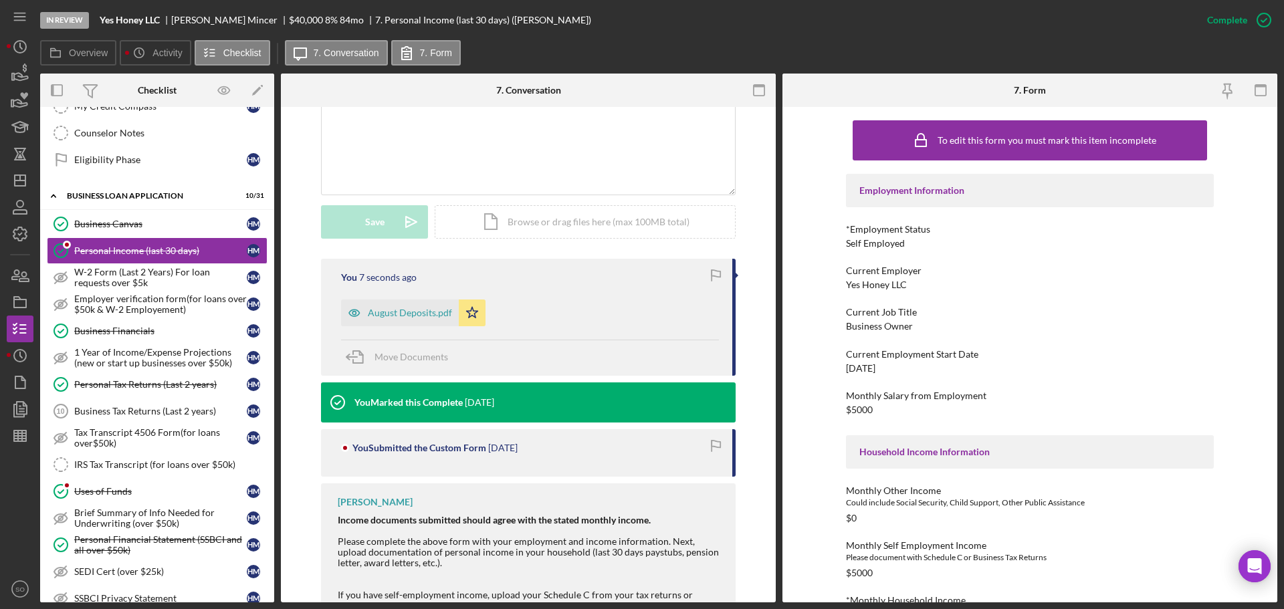
scroll to position [267, 0]
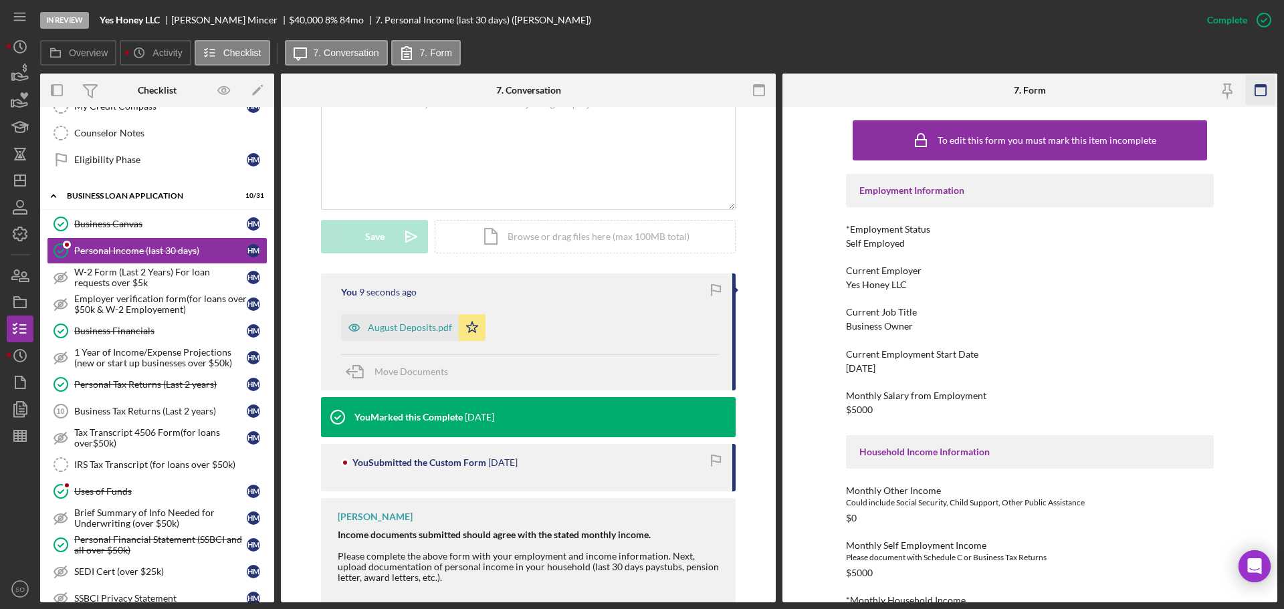
click at [1266, 91] on rect "button" at bounding box center [1260, 90] width 11 height 11
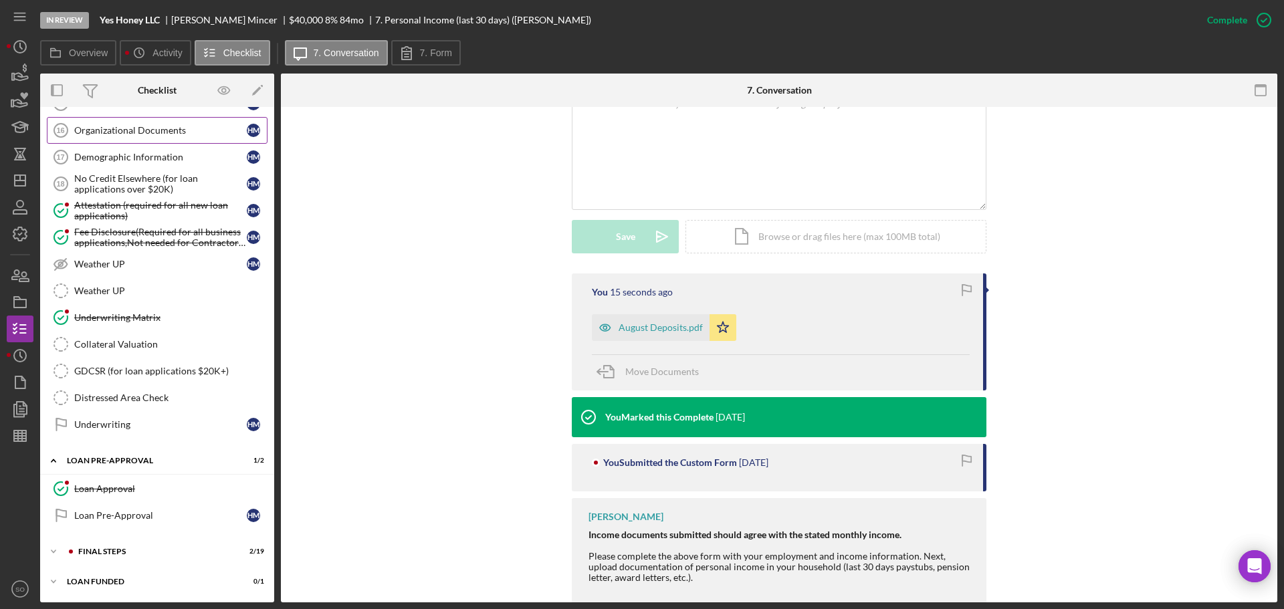
scroll to position [808, 0]
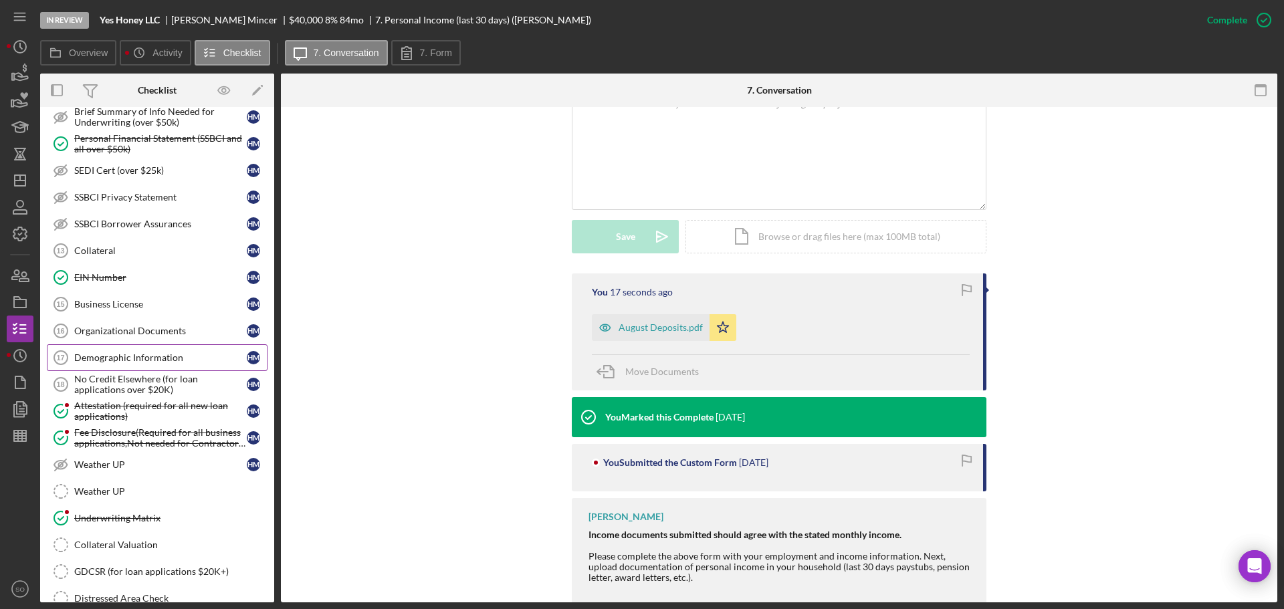
click at [155, 362] on div "Demographic Information" at bounding box center [160, 357] width 173 height 11
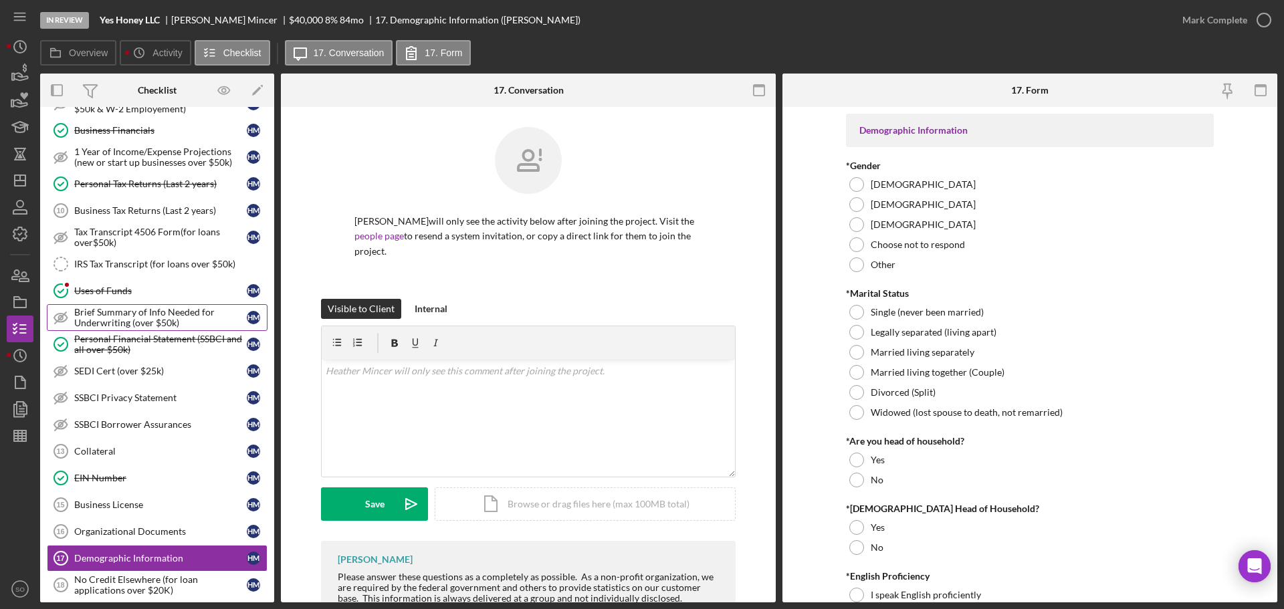
scroll to position [540, 0]
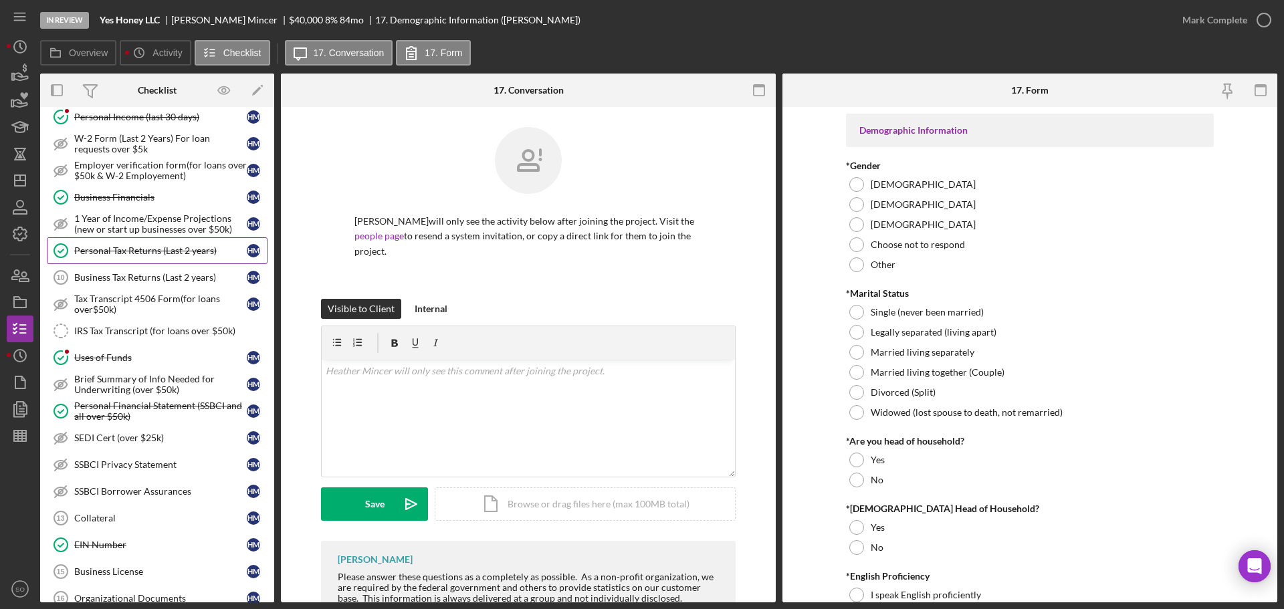
click at [142, 254] on div "Personal Tax Returns (Last 2 years)" at bounding box center [160, 250] width 173 height 11
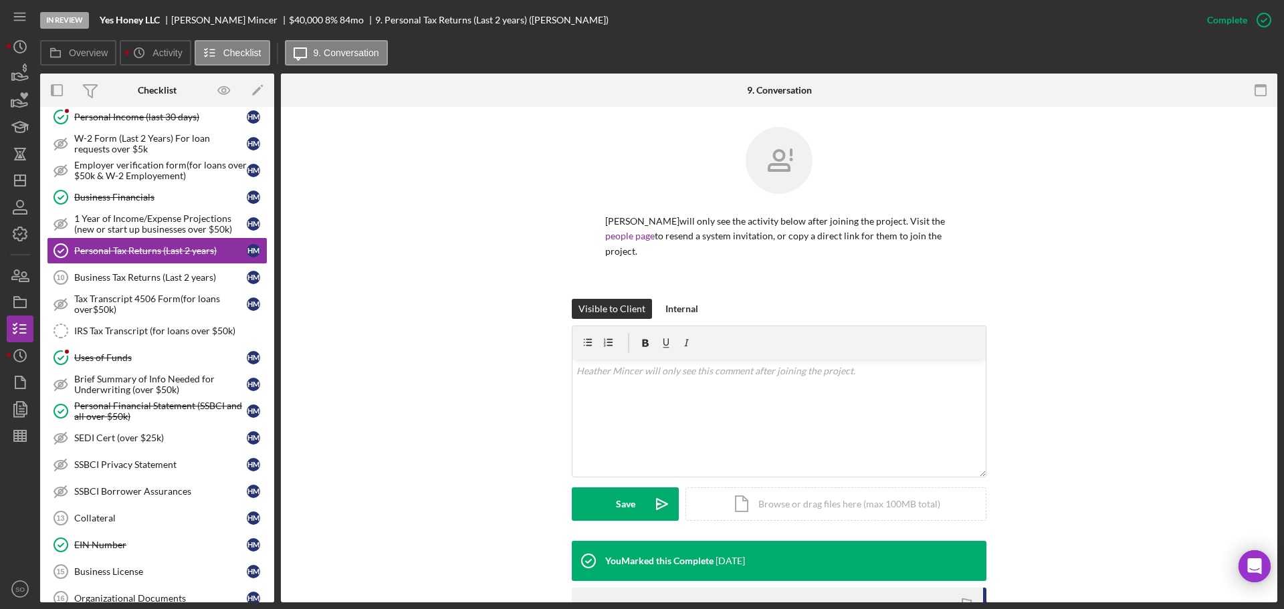
scroll to position [203, 0]
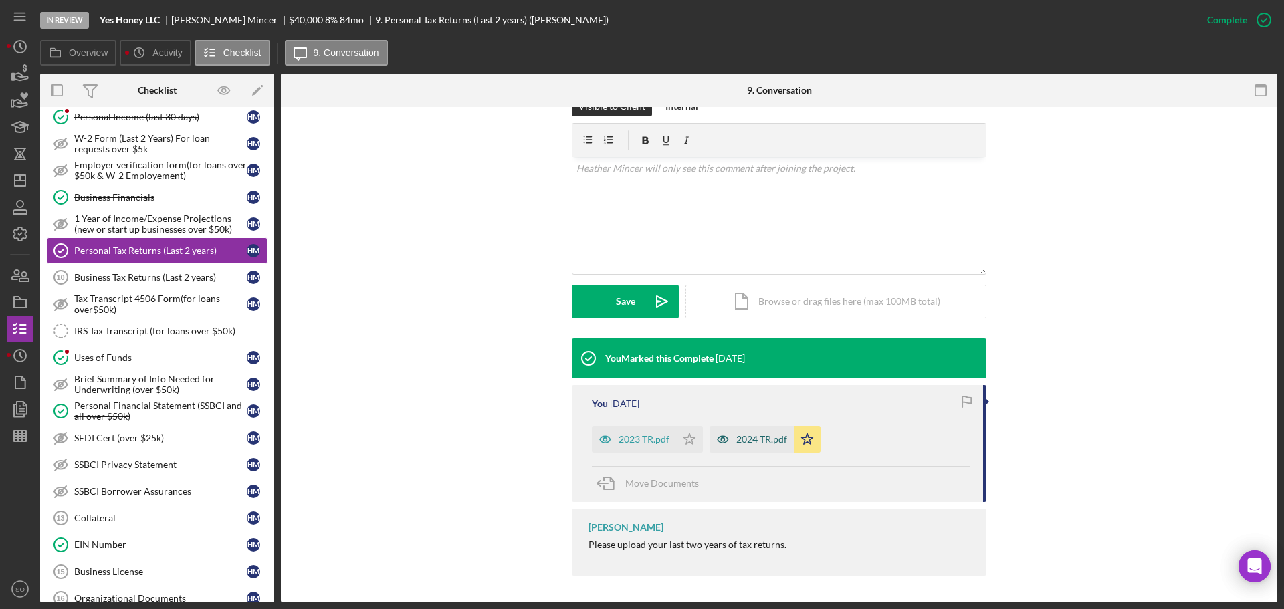
click at [755, 439] on div "2024 TR.pdf" at bounding box center [761, 439] width 51 height 11
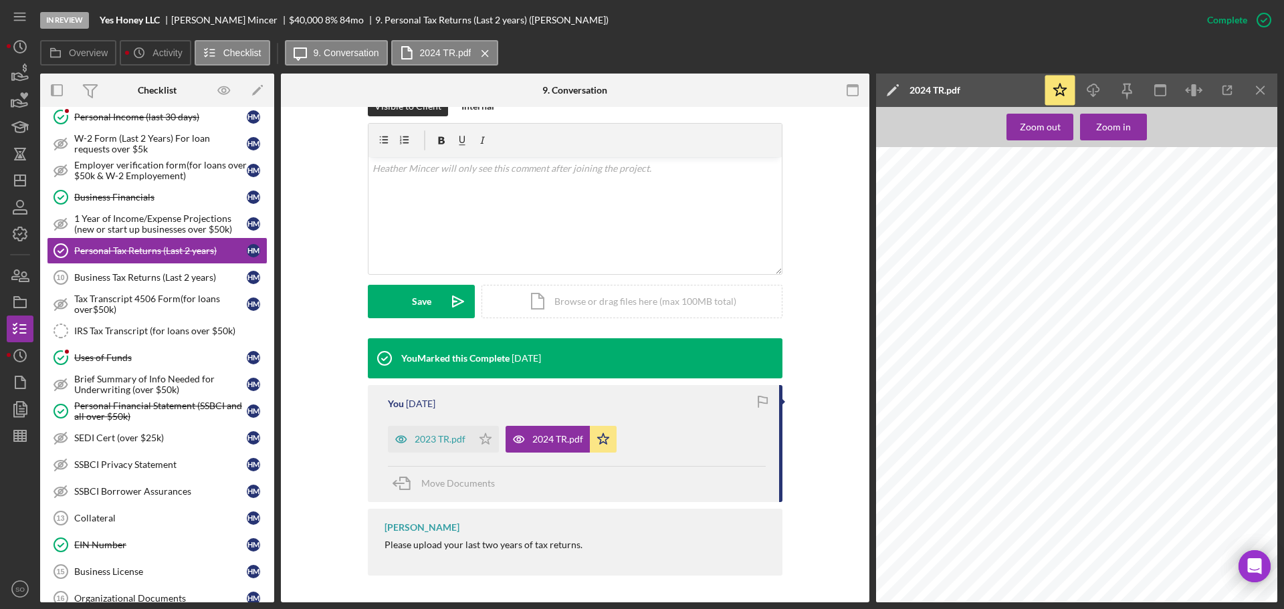
scroll to position [1270, 0]
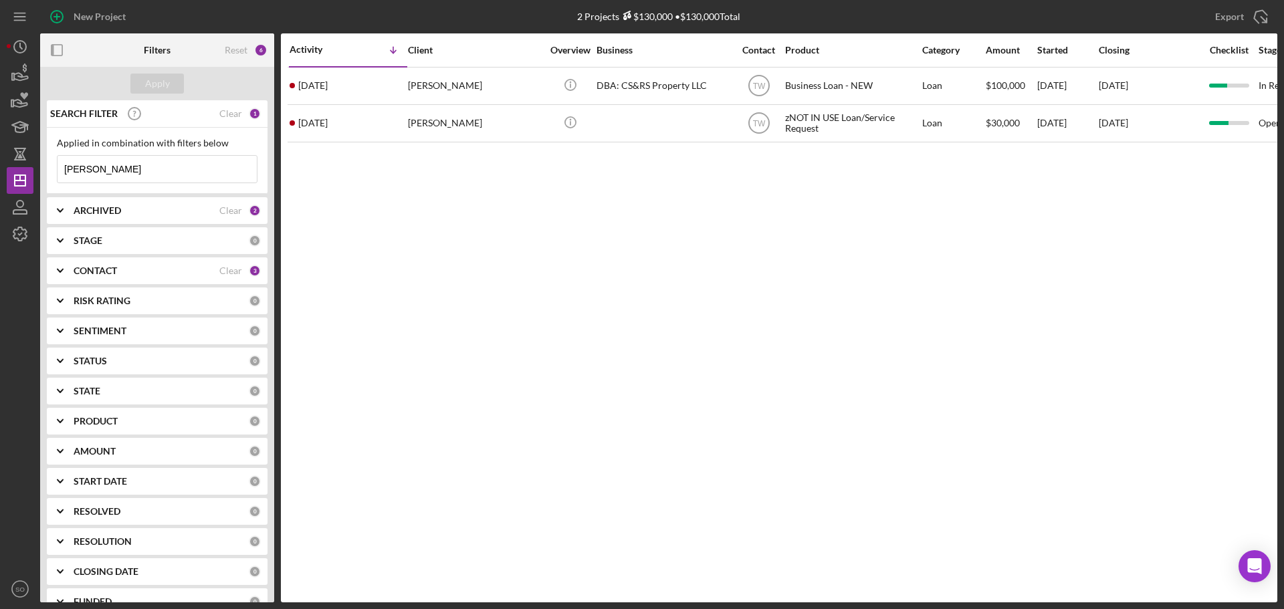
drag, startPoint x: 117, startPoint y: 175, endPoint x: 0, endPoint y: 104, distance: 137.1
click at [0, 104] on div "New Project 2 Projects $130,000 • $130,000 Total [PERSON_NAME] Export Icon/Expo…" at bounding box center [642, 304] width 1284 height 609
type input "[PERSON_NAME]"
click at [162, 89] on div "Apply" at bounding box center [157, 84] width 25 height 20
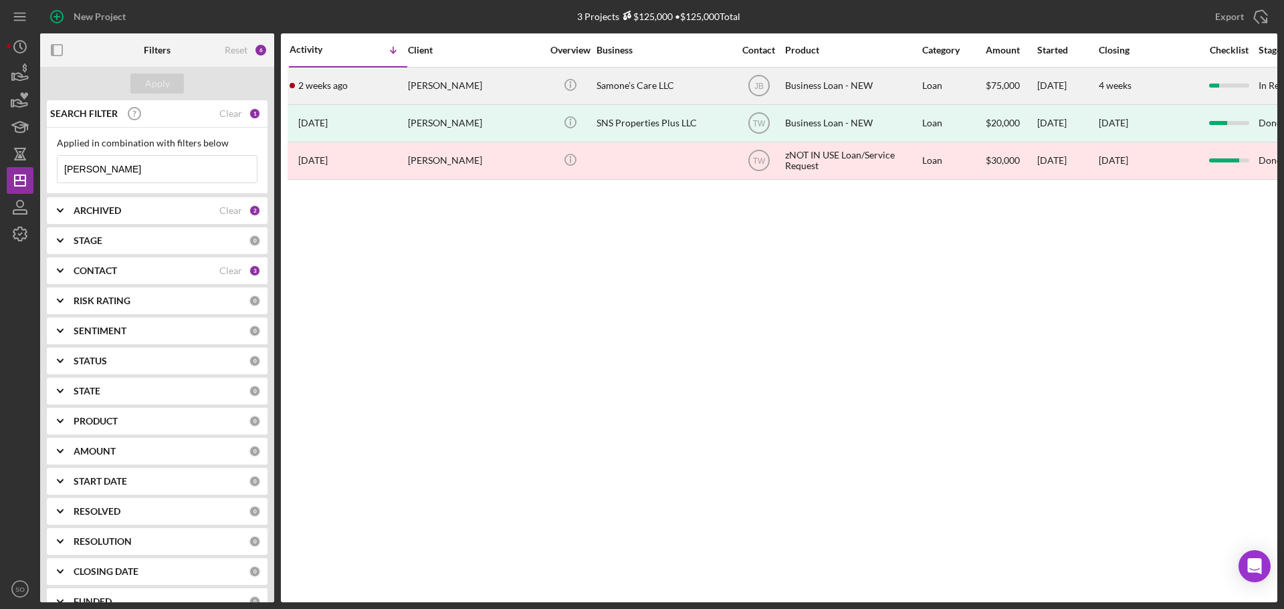
click at [412, 93] on div "Jasmine Steward" at bounding box center [475, 85] width 134 height 35
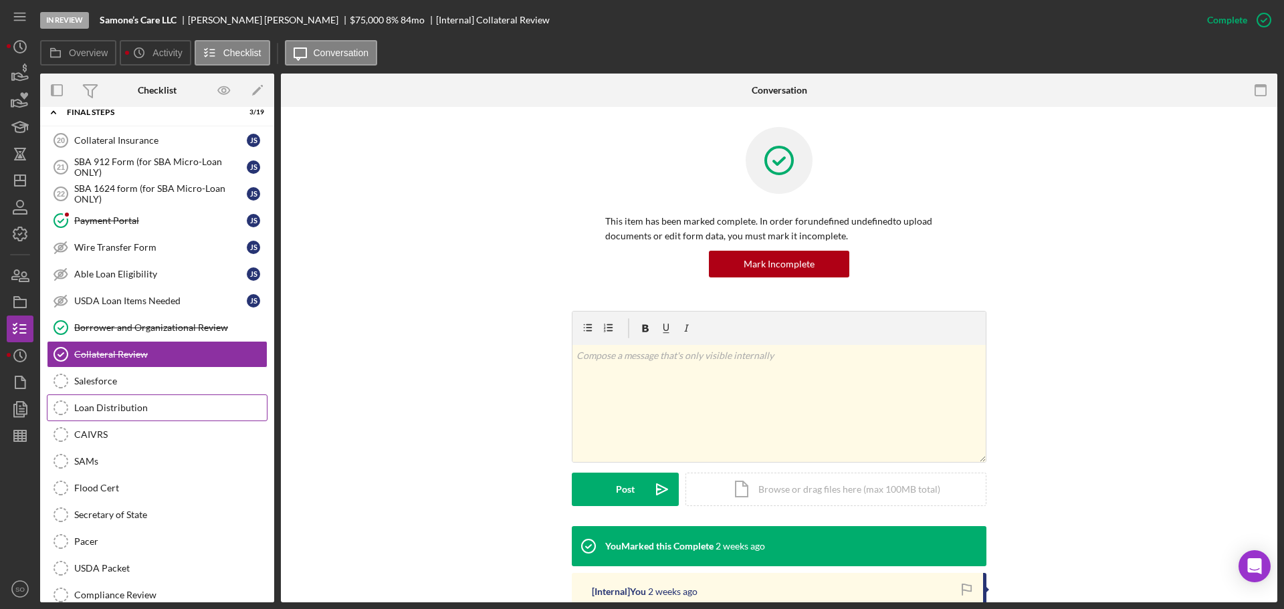
scroll to position [1, 0]
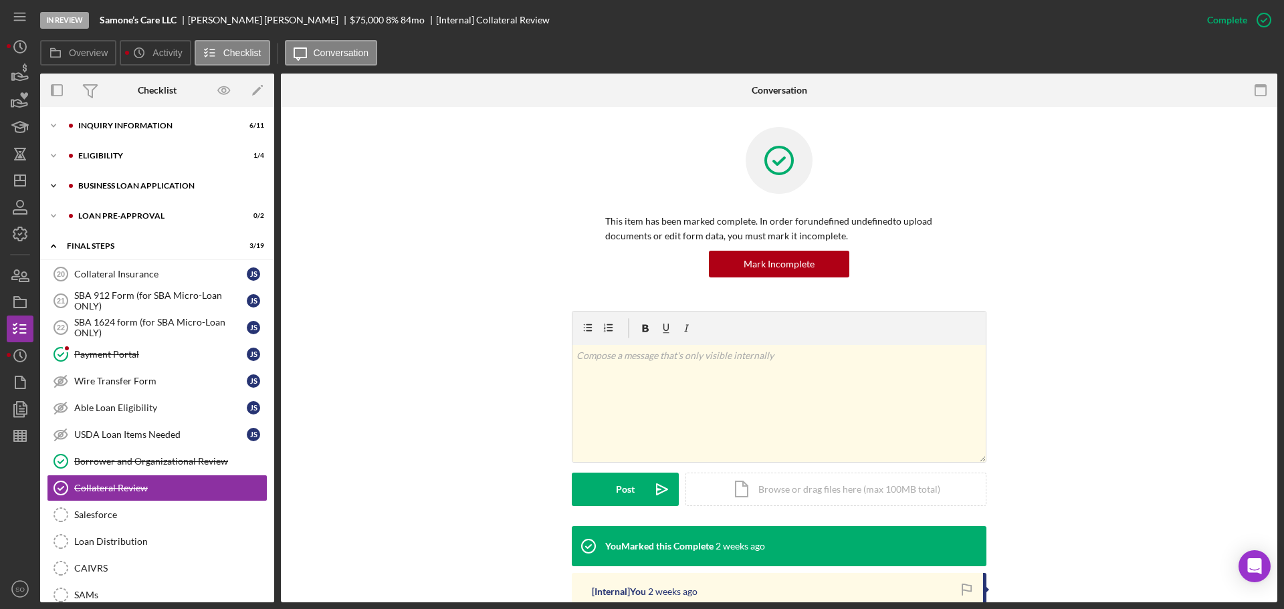
click at [122, 187] on div "BUSINESS LOAN APPLICATION" at bounding box center [167, 186] width 179 height 8
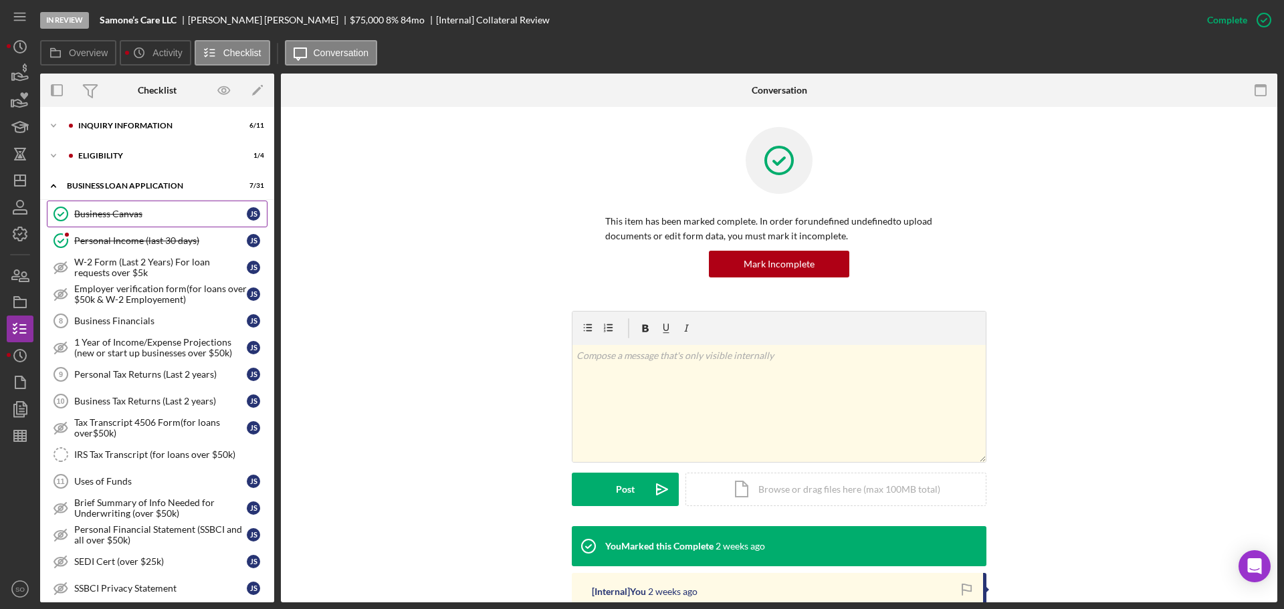
click at [115, 217] on div "Business Canvas" at bounding box center [160, 214] width 173 height 11
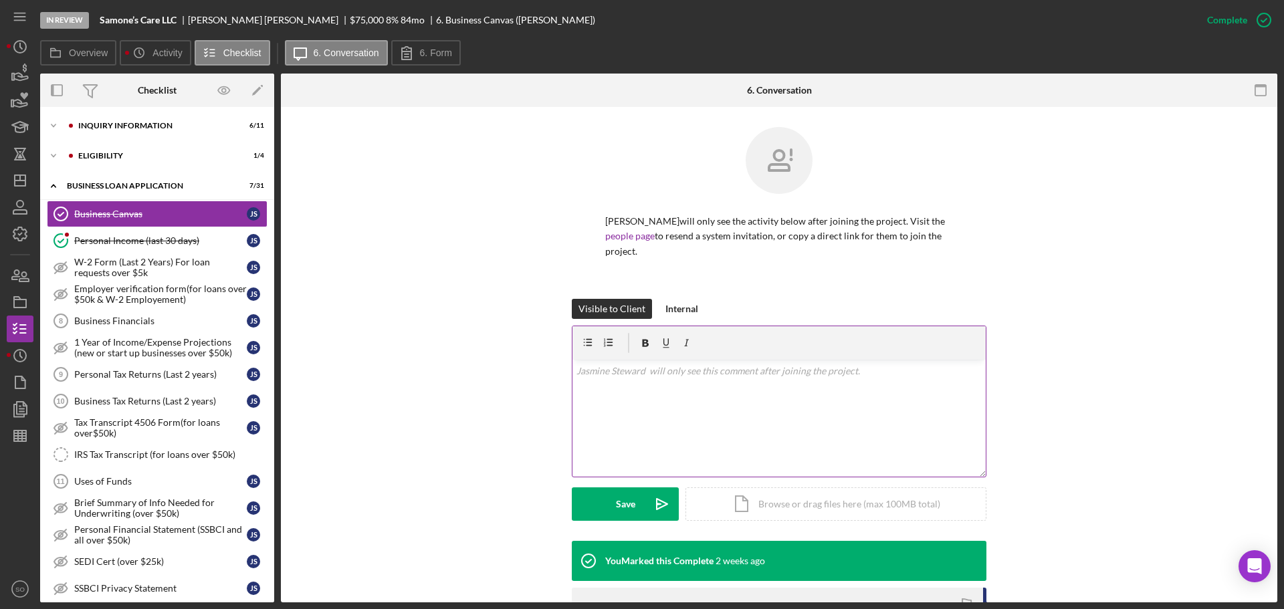
scroll to position [267, 0]
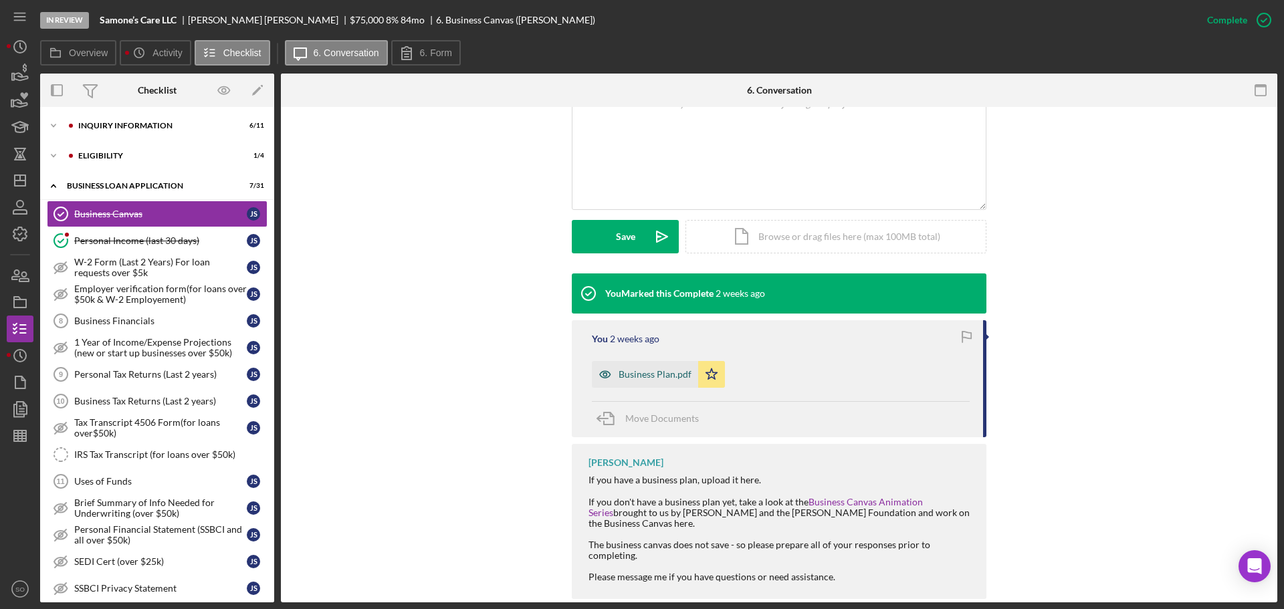
click at [634, 370] on div "Business Plan.pdf" at bounding box center [654, 374] width 73 height 11
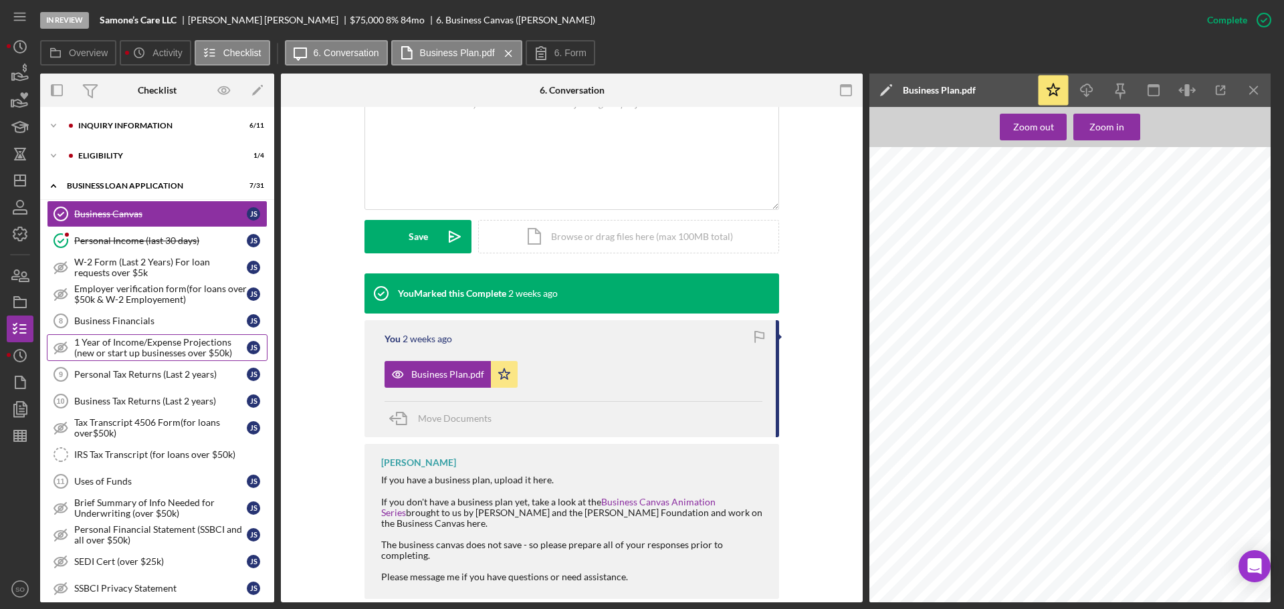
scroll to position [0, 0]
click at [92, 117] on div "Icon/Expander INQUIRY INFORMATION 6 / 11" at bounding box center [157, 126] width 234 height 27
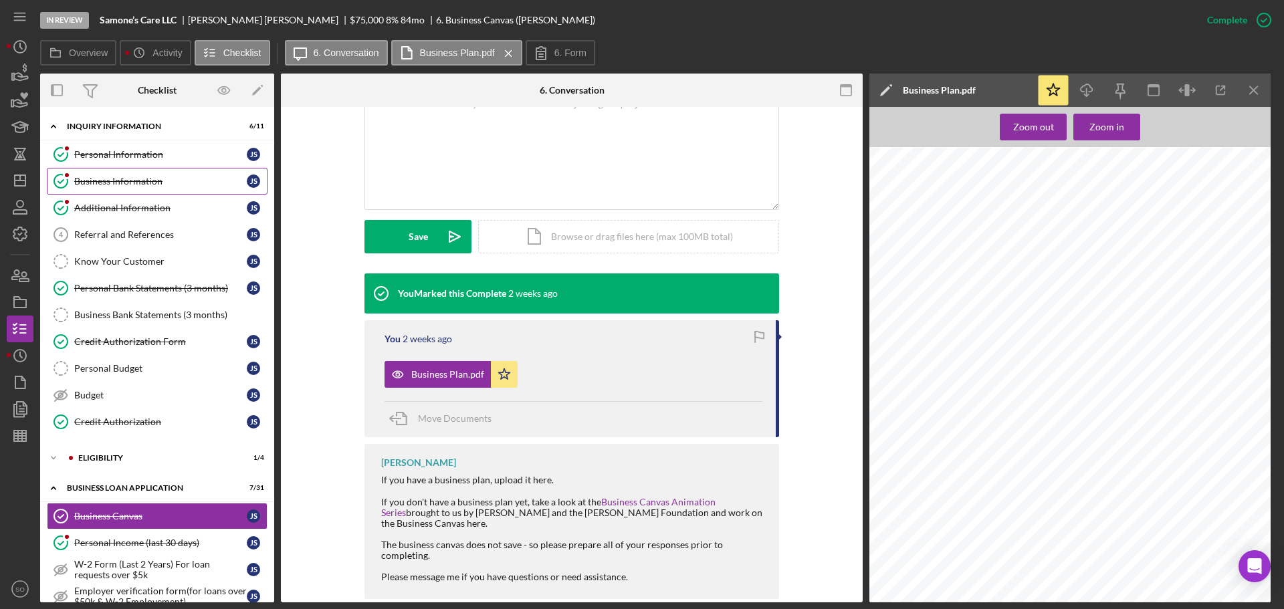
click at [121, 183] on div "Business Information" at bounding box center [160, 181] width 173 height 11
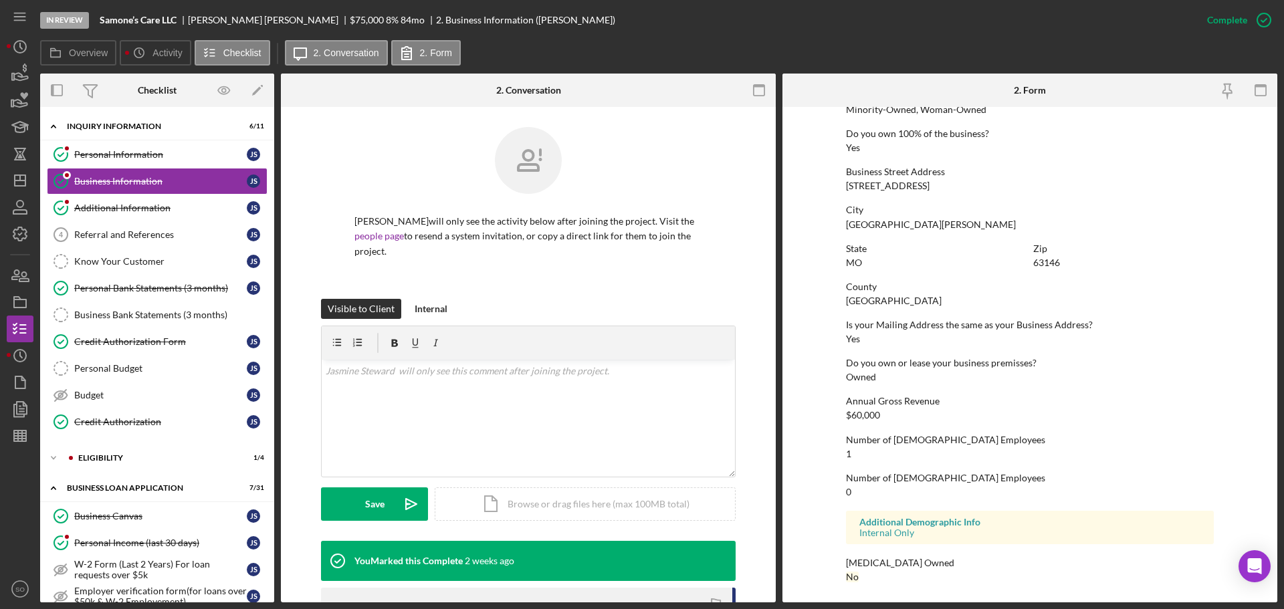
scroll to position [134, 0]
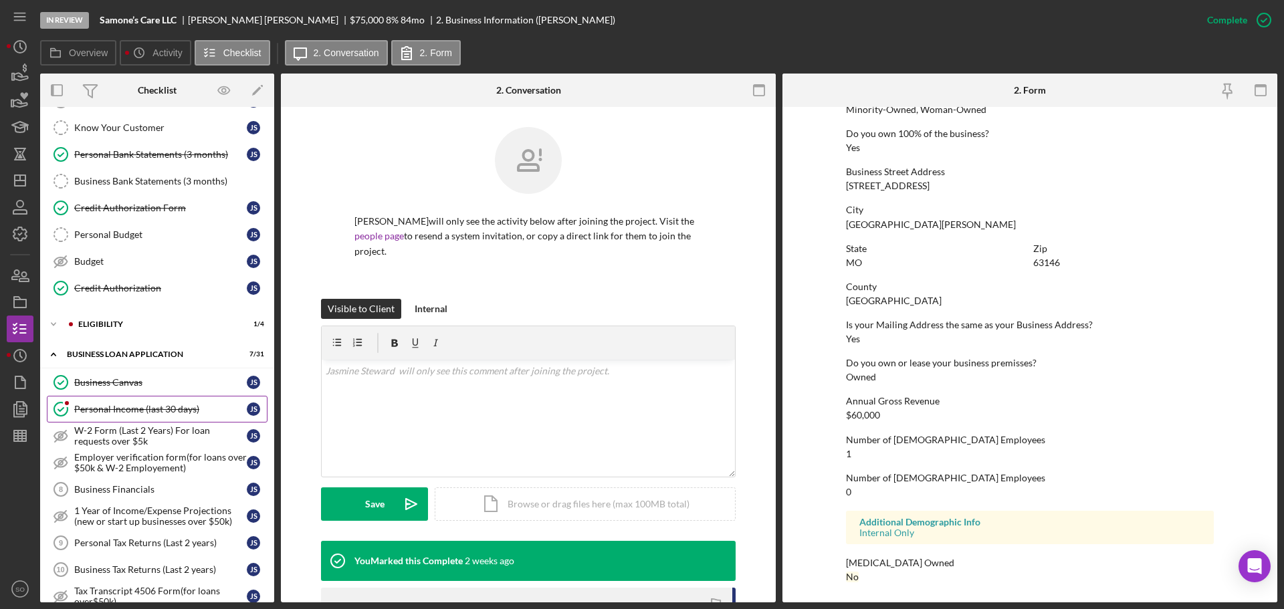
click at [136, 416] on link "Personal Income (last 30 days) Personal Income (last 30 days) J S" at bounding box center [157, 409] width 221 height 27
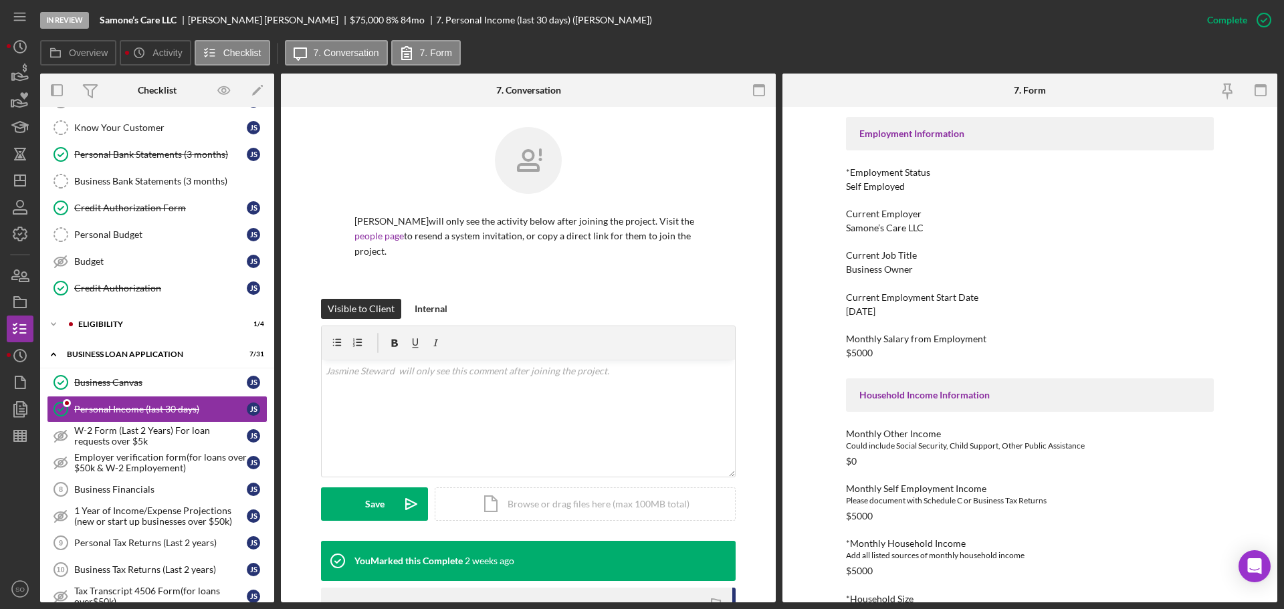
scroll to position [334, 0]
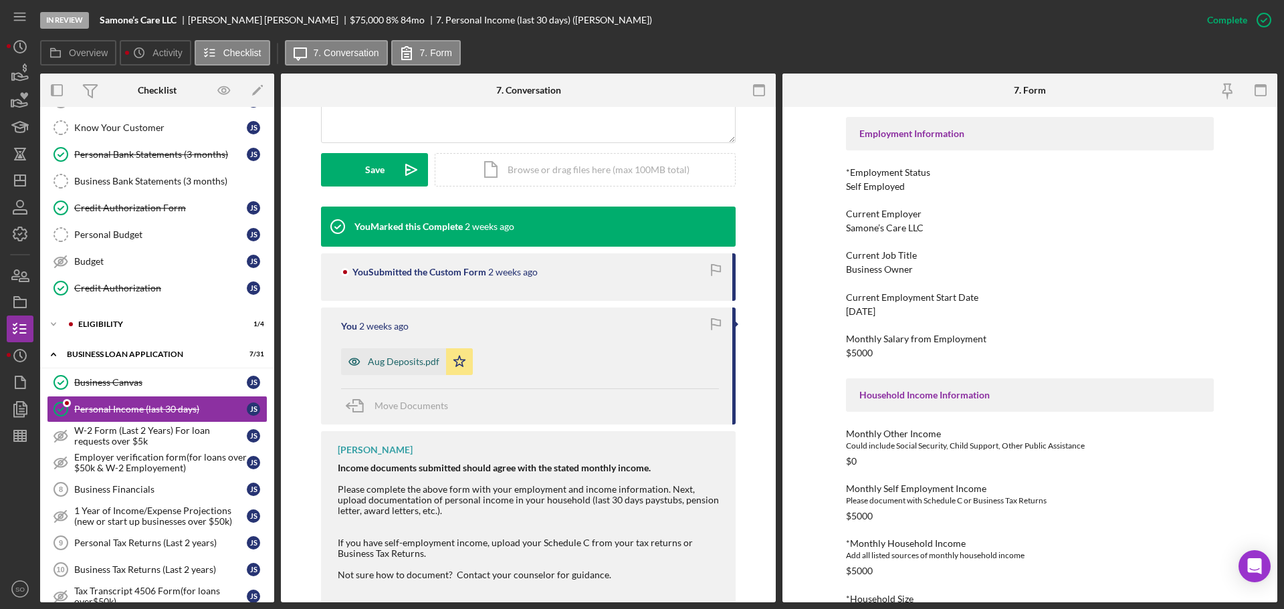
click at [380, 360] on div "Aug Deposits.pdf" at bounding box center [404, 361] width 72 height 11
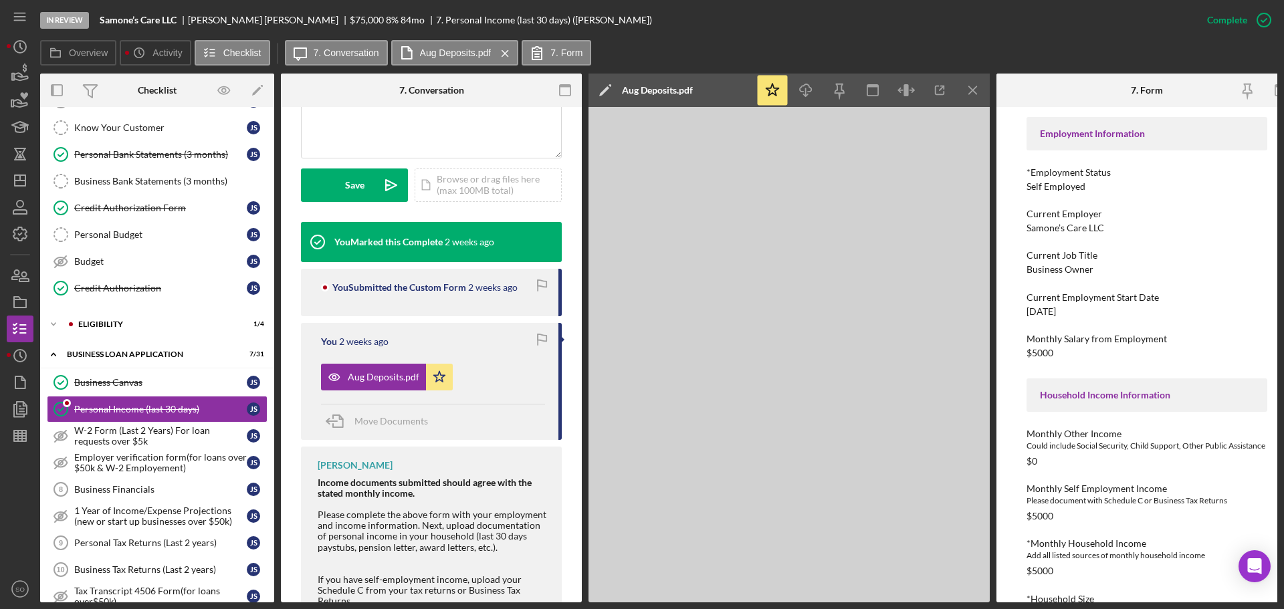
scroll to position [350, 0]
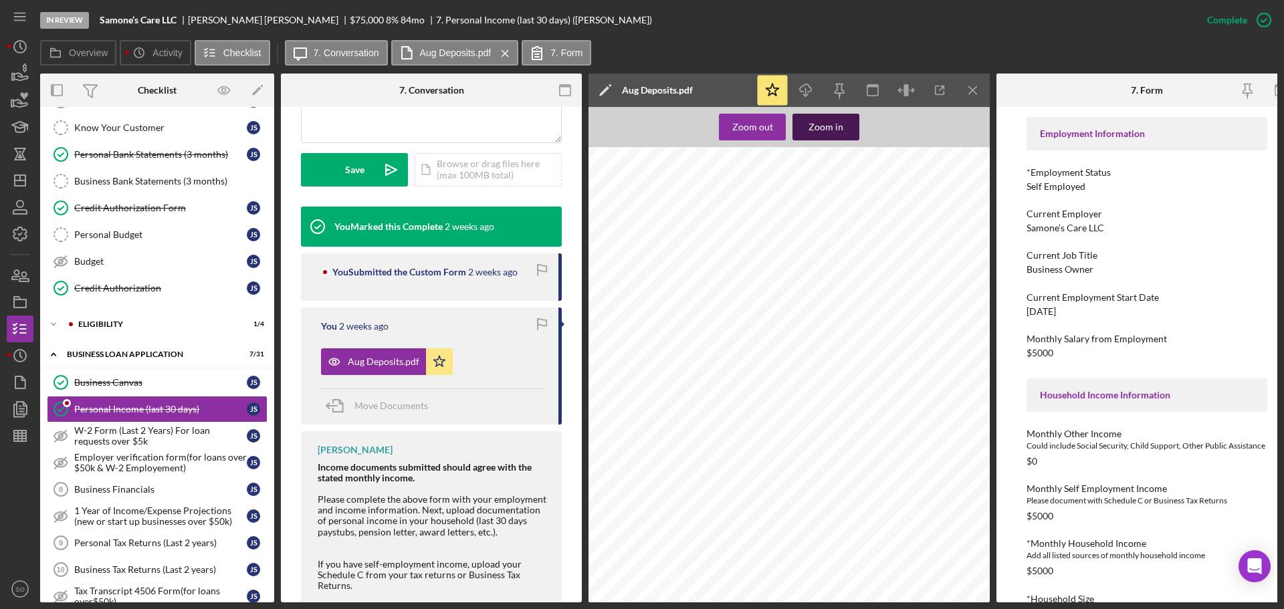
click at [826, 136] on div "Zoom in" at bounding box center [825, 127] width 35 height 27
click at [27, 179] on icon "Icon/Dashboard" at bounding box center [19, 180] width 33 height 33
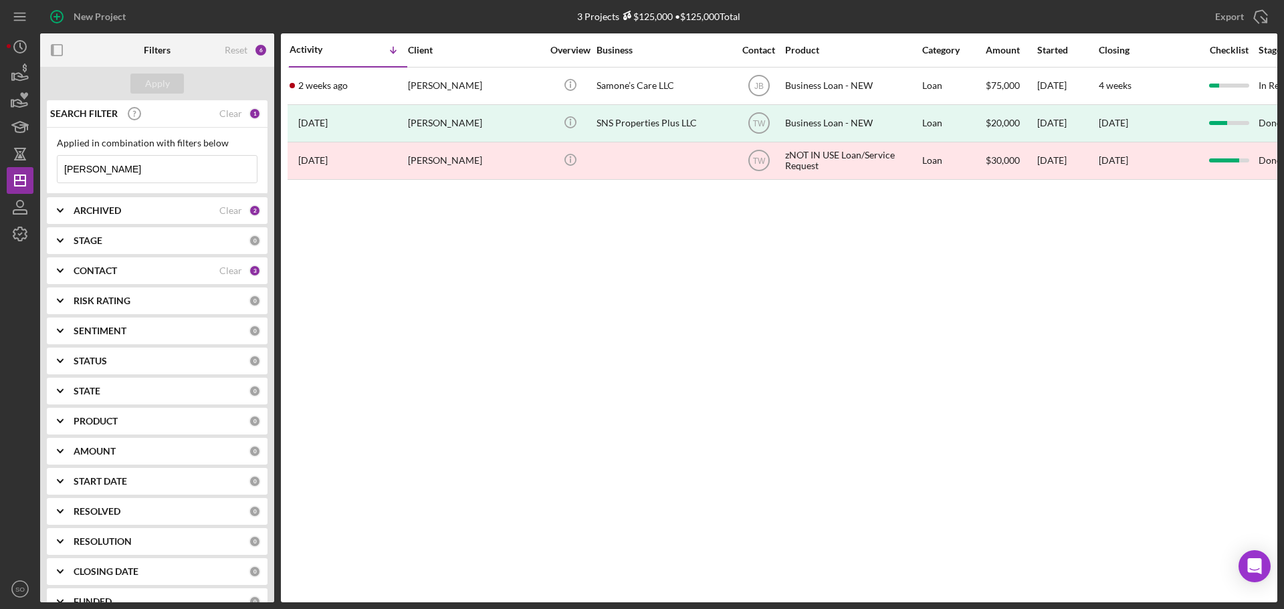
drag, startPoint x: 141, startPoint y: 166, endPoint x: 0, endPoint y: 169, distance: 141.1
click at [0, 169] on div "New Project 3 Projects $125,000 • $125,000 Total steward Export Icon/Export Fil…" at bounding box center [642, 304] width 1284 height 609
type input "chamon"
click at [147, 86] on div "Apply" at bounding box center [157, 84] width 25 height 20
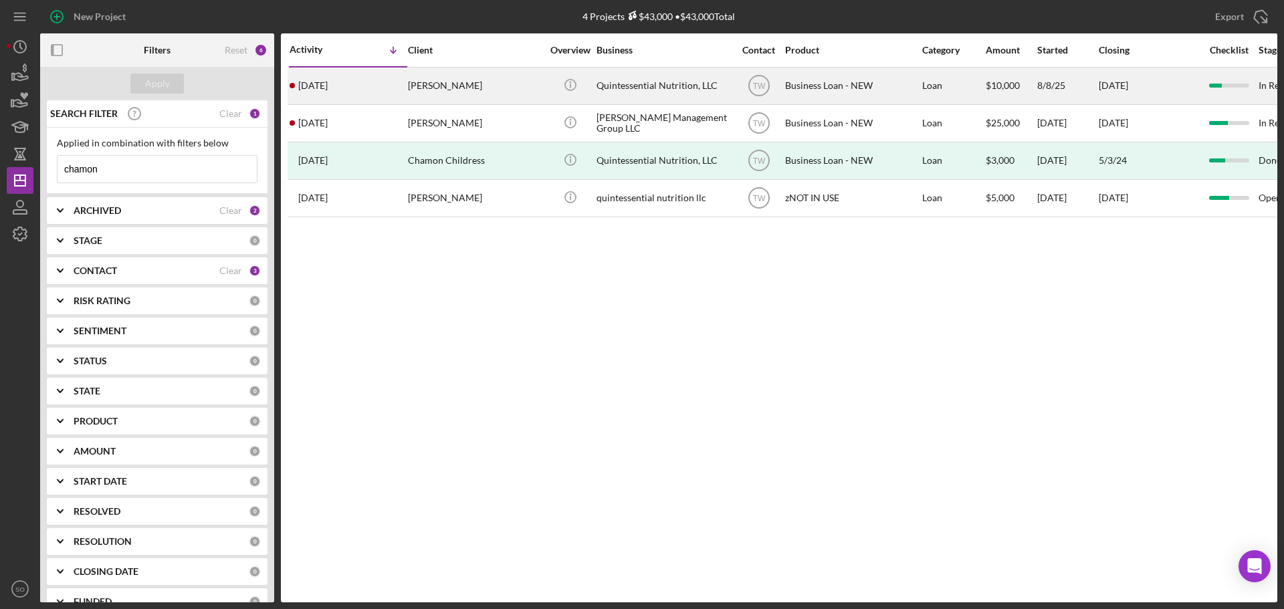
click at [386, 99] on div "1 month ago Chamon Childress-Hayden" at bounding box center [348, 85] width 117 height 35
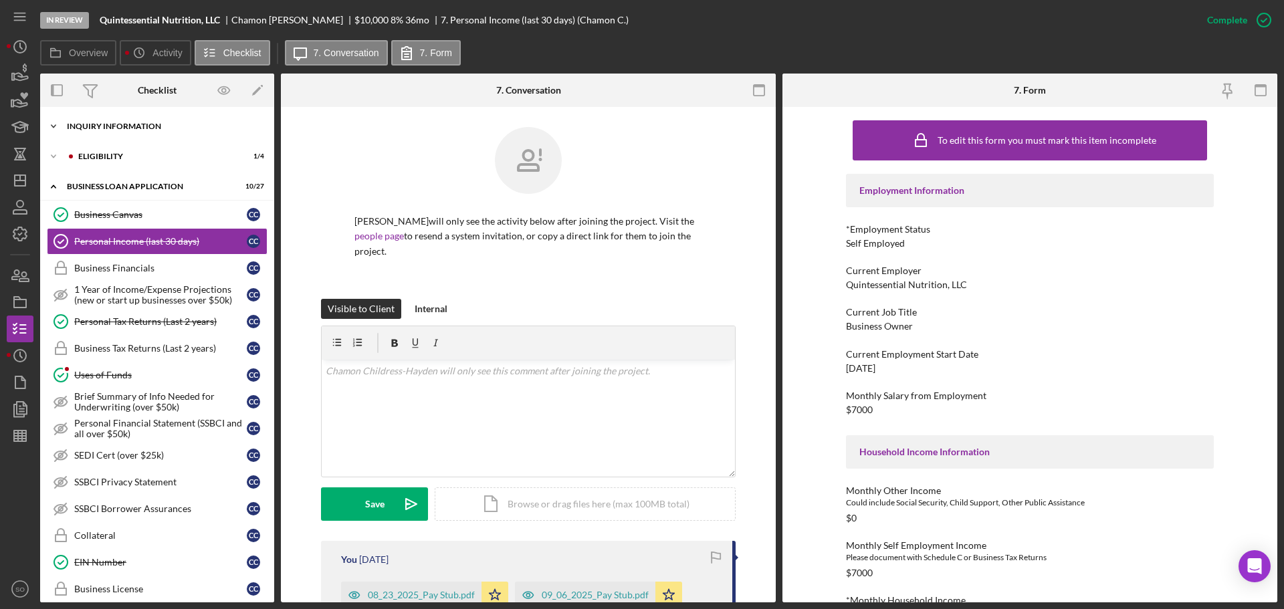
click at [122, 123] on div "INQUIRY INFORMATION" at bounding box center [162, 126] width 191 height 8
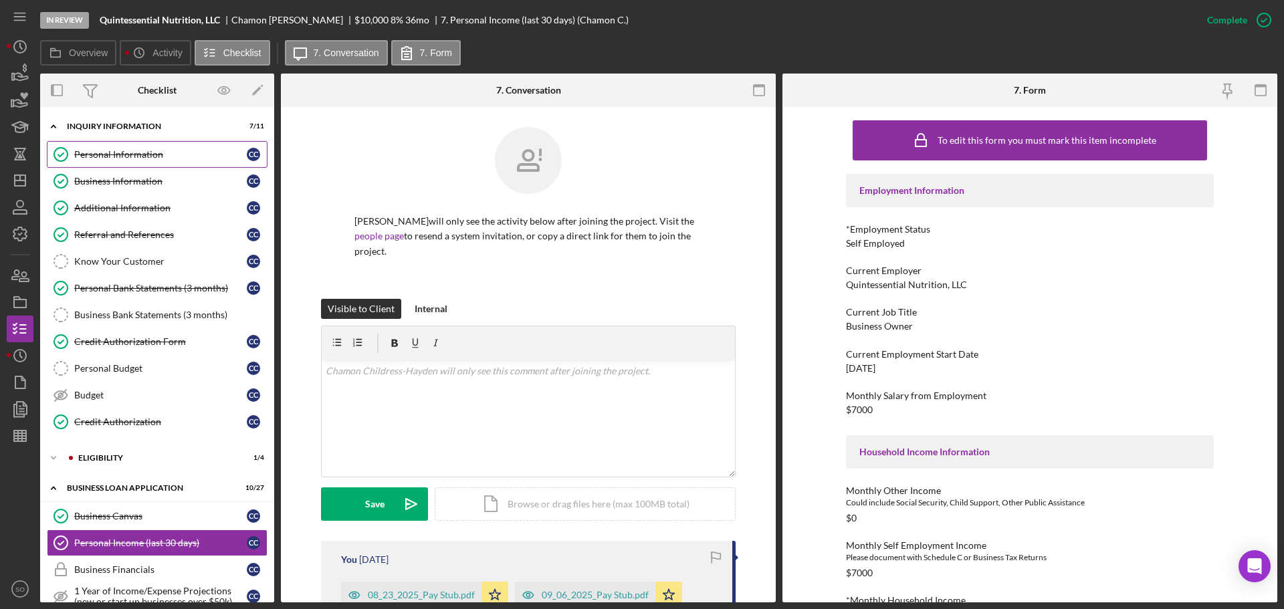
click at [128, 158] on div "Personal Information" at bounding box center [160, 154] width 173 height 11
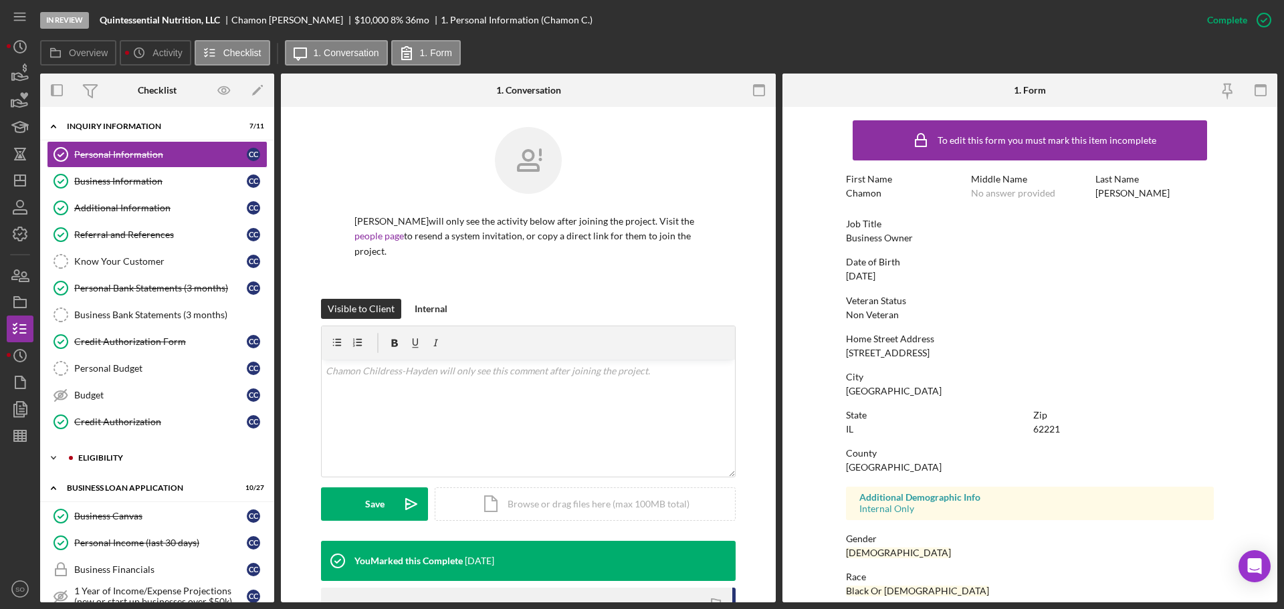
click at [154, 458] on div "ELIGIBILITY" at bounding box center [167, 458] width 179 height 8
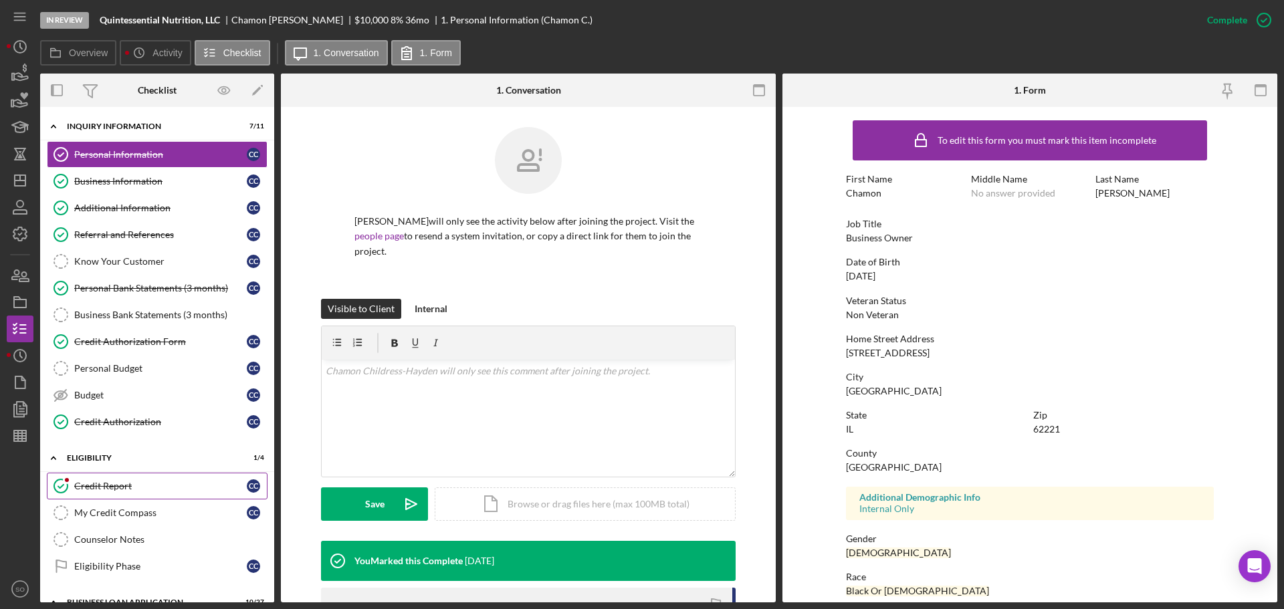
click at [120, 489] on div "Credit Report" at bounding box center [160, 486] width 173 height 11
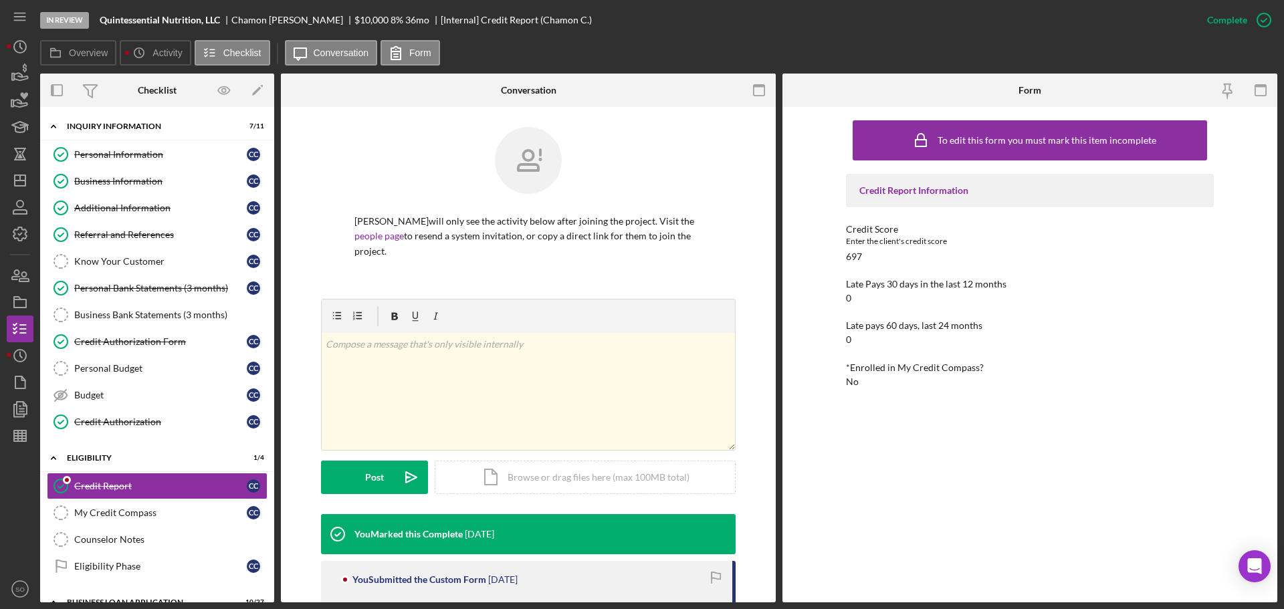
scroll to position [284, 0]
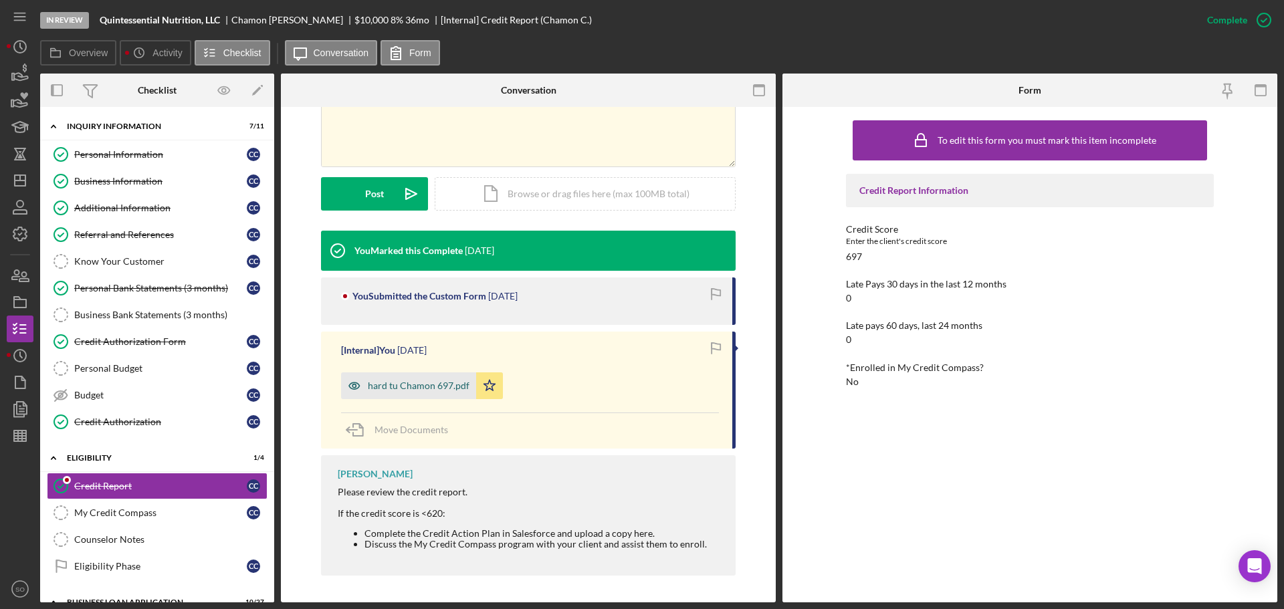
click at [419, 392] on div "hard tu Chamon 697.pdf" at bounding box center [408, 385] width 135 height 27
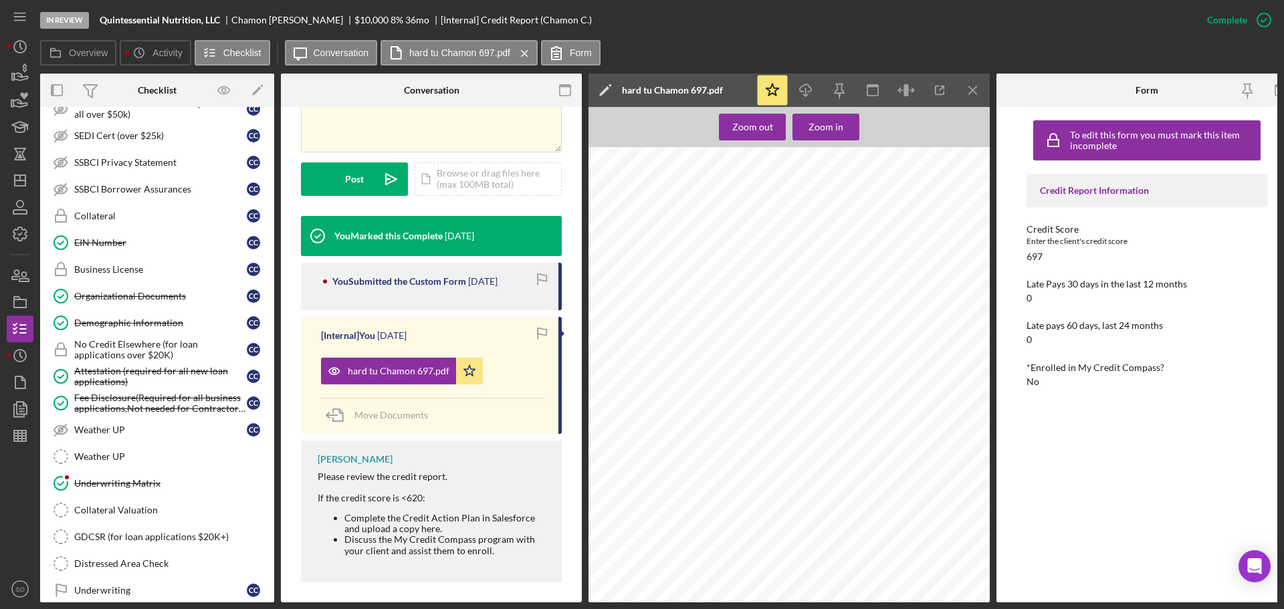
scroll to position [844, 0]
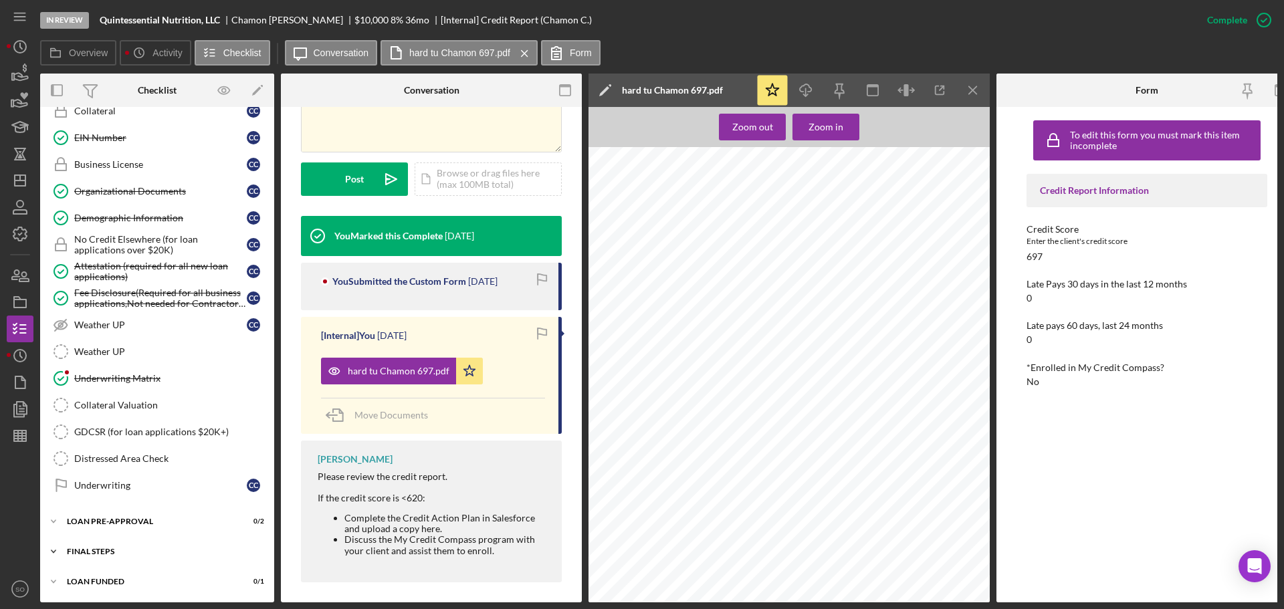
click at [144, 552] on div "Icon/Expander FINAL STEPS 3 / 19" at bounding box center [157, 551] width 234 height 27
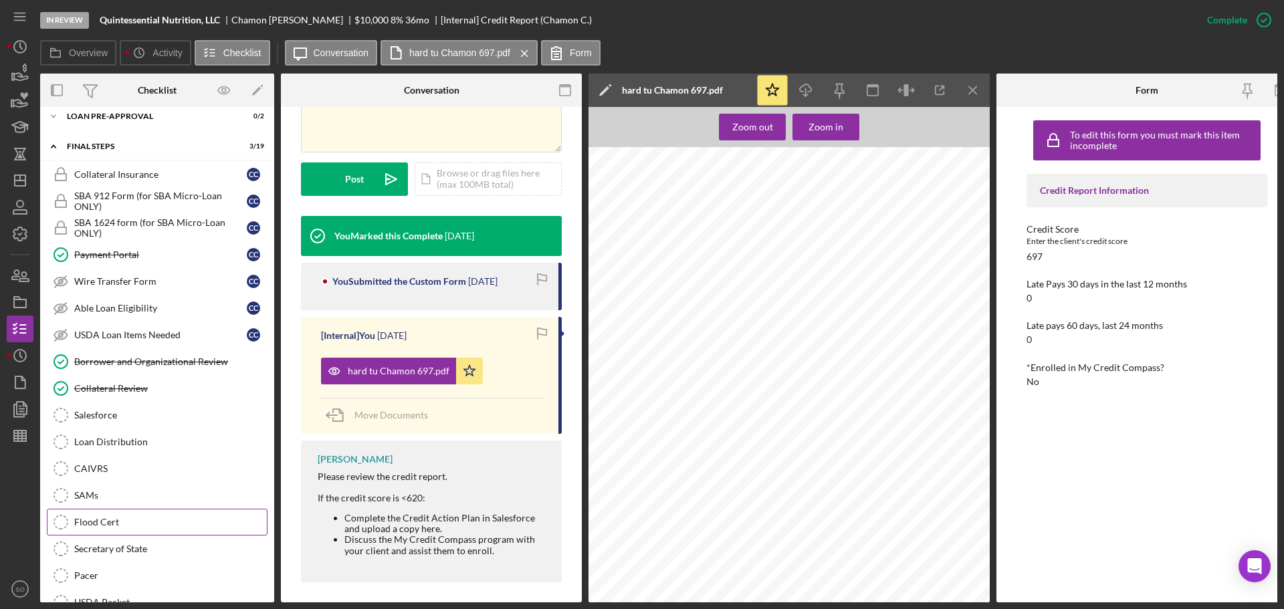
scroll to position [1179, 0]
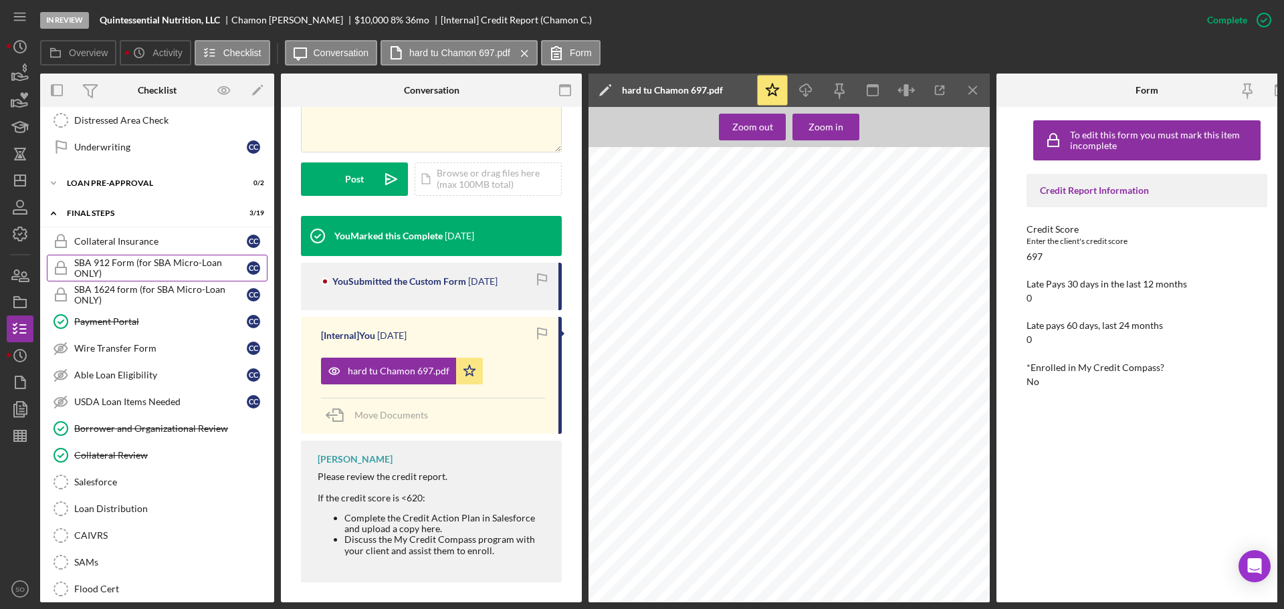
click at [138, 257] on div "SBA 912 Form (for SBA Micro-Loan ONLY)" at bounding box center [160, 267] width 173 height 21
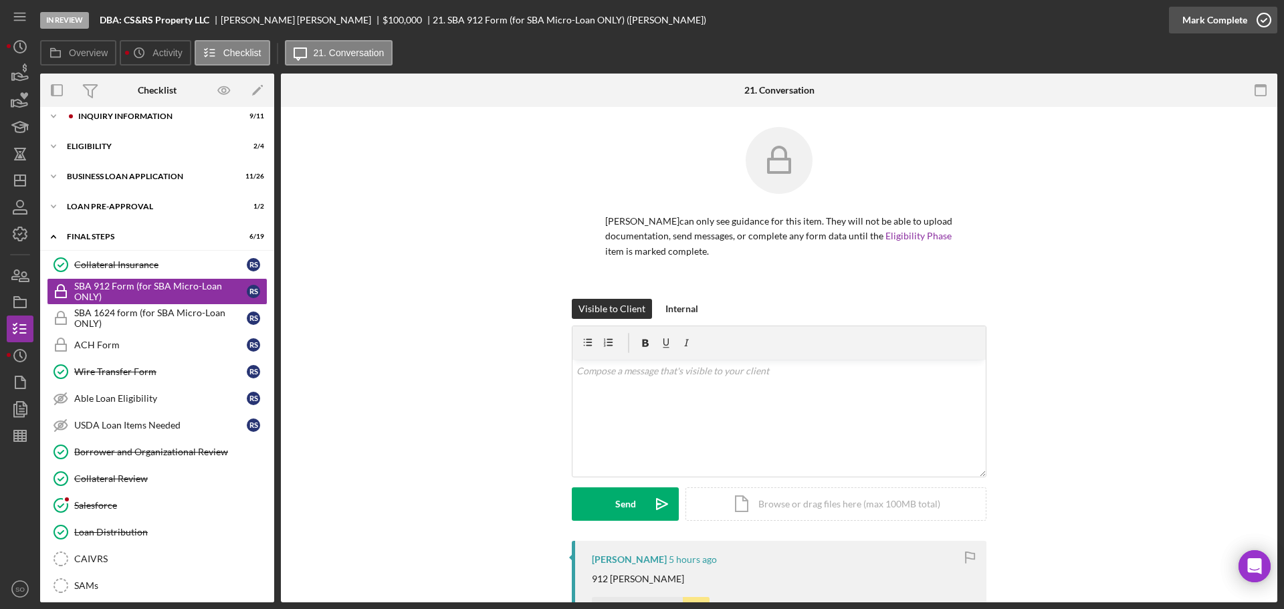
click at [1194, 21] on div "Mark Complete" at bounding box center [1214, 20] width 65 height 27
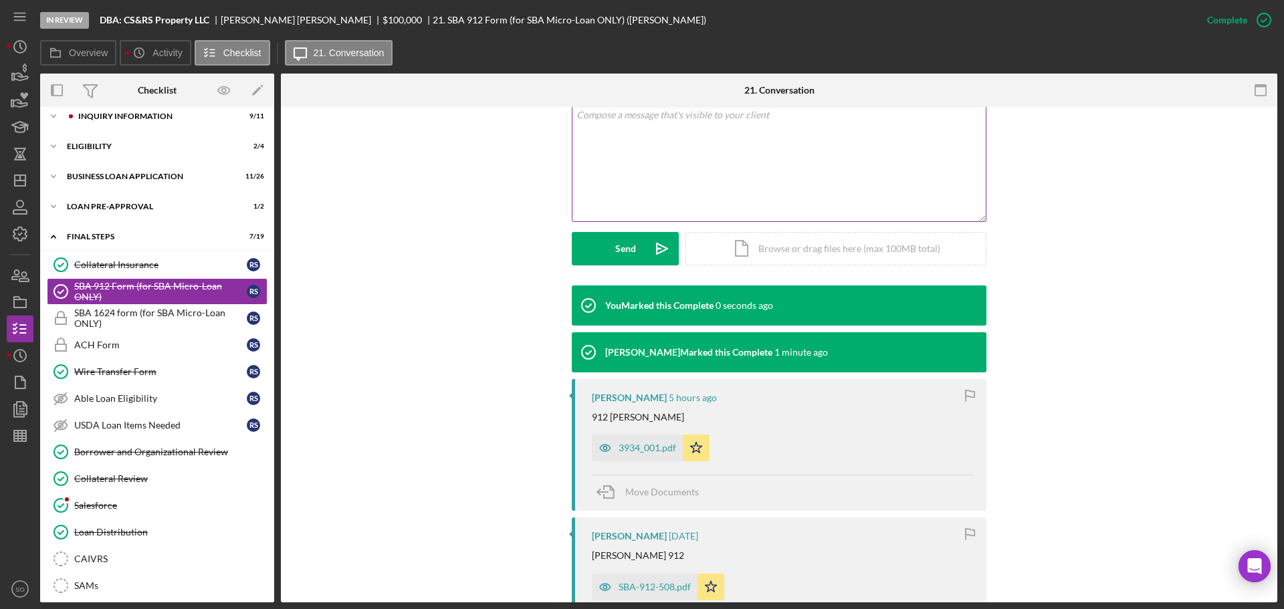
scroll to position [468, 0]
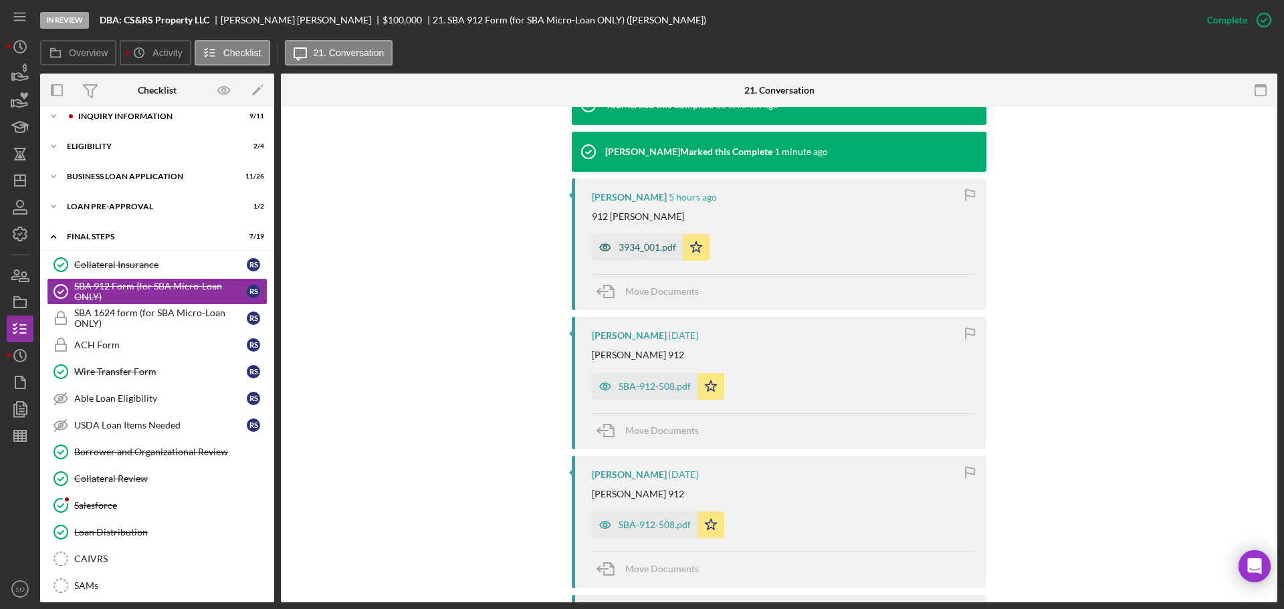
drag, startPoint x: 643, startPoint y: 250, endPoint x: 768, endPoint y: 267, distance: 126.8
click at [643, 250] on div "3934_001.pdf" at bounding box center [647, 247] width 58 height 11
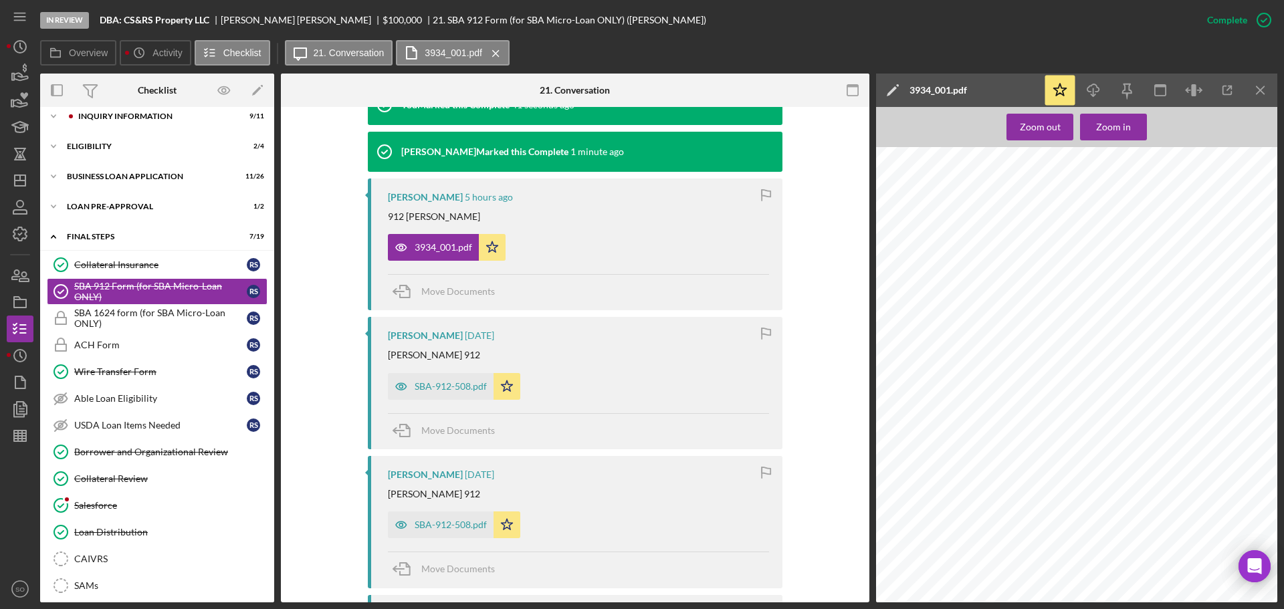
scroll to position [0, 0]
click at [1095, 87] on icon "Icon/Download" at bounding box center [1094, 91] width 30 height 30
click at [464, 388] on div "SBA-912-508.pdf" at bounding box center [451, 386] width 72 height 11
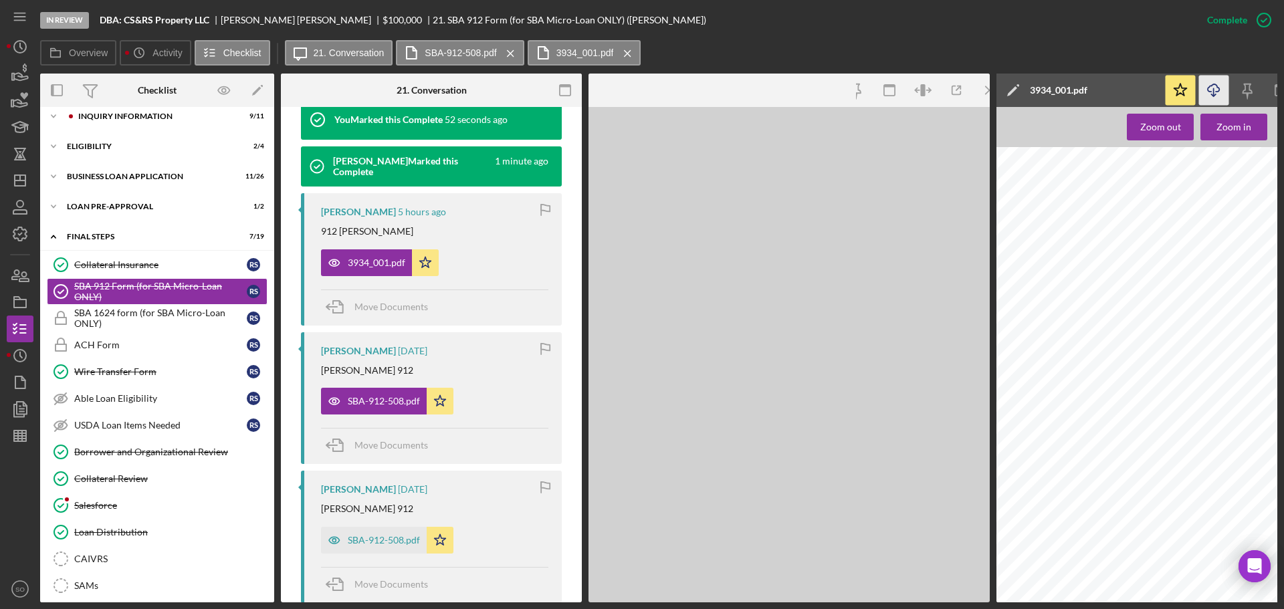
scroll to position [483, 0]
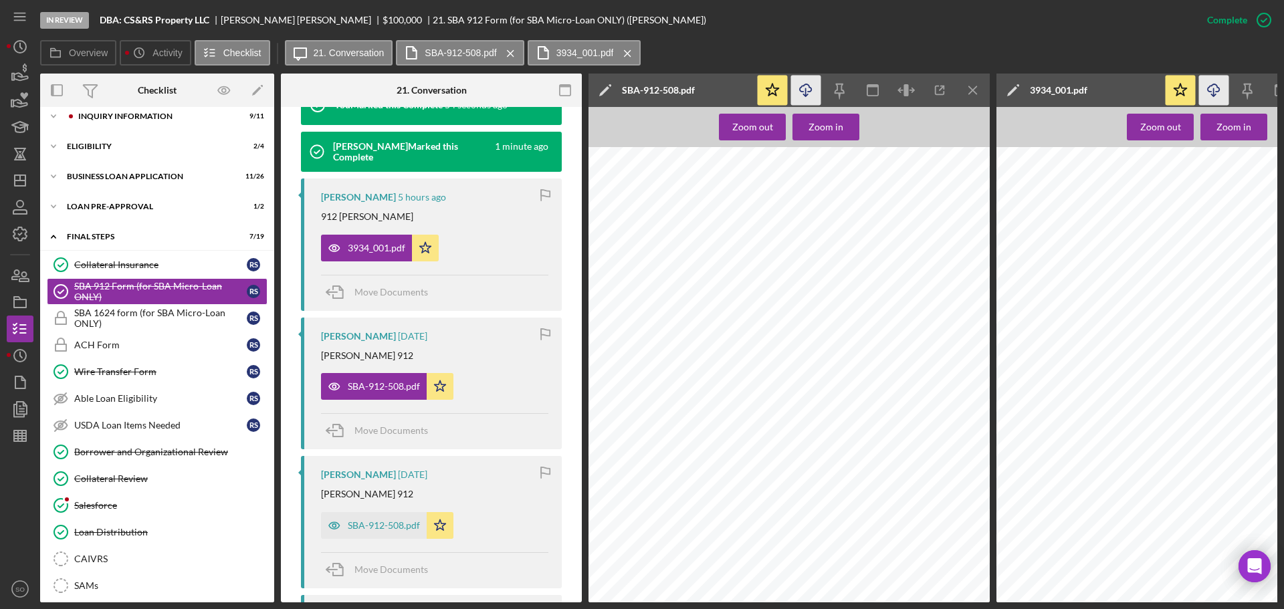
click at [810, 88] on icon "Icon/Download" at bounding box center [806, 91] width 30 height 30
drag, startPoint x: 395, startPoint y: 516, endPoint x: 411, endPoint y: 521, distance: 16.1
click at [397, 517] on div "SBA-912-508.pdf" at bounding box center [374, 525] width 106 height 27
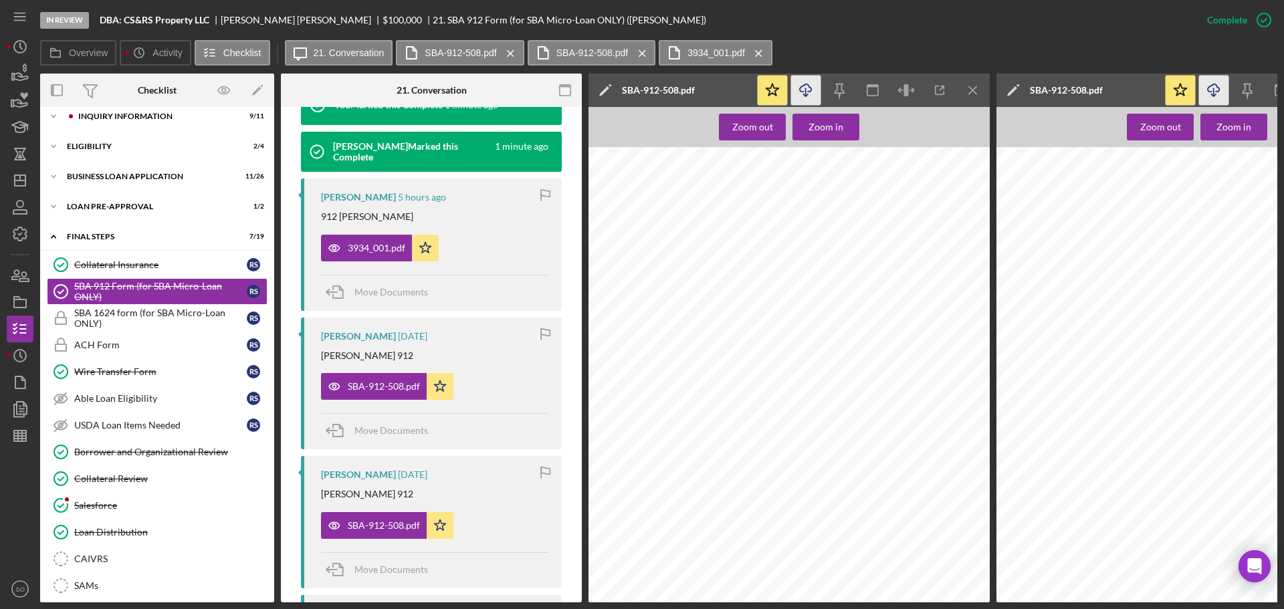
click at [810, 88] on icon "button" at bounding box center [805, 87] width 11 height 7
click at [982, 94] on icon "Icon/Menu Close" at bounding box center [973, 91] width 30 height 30
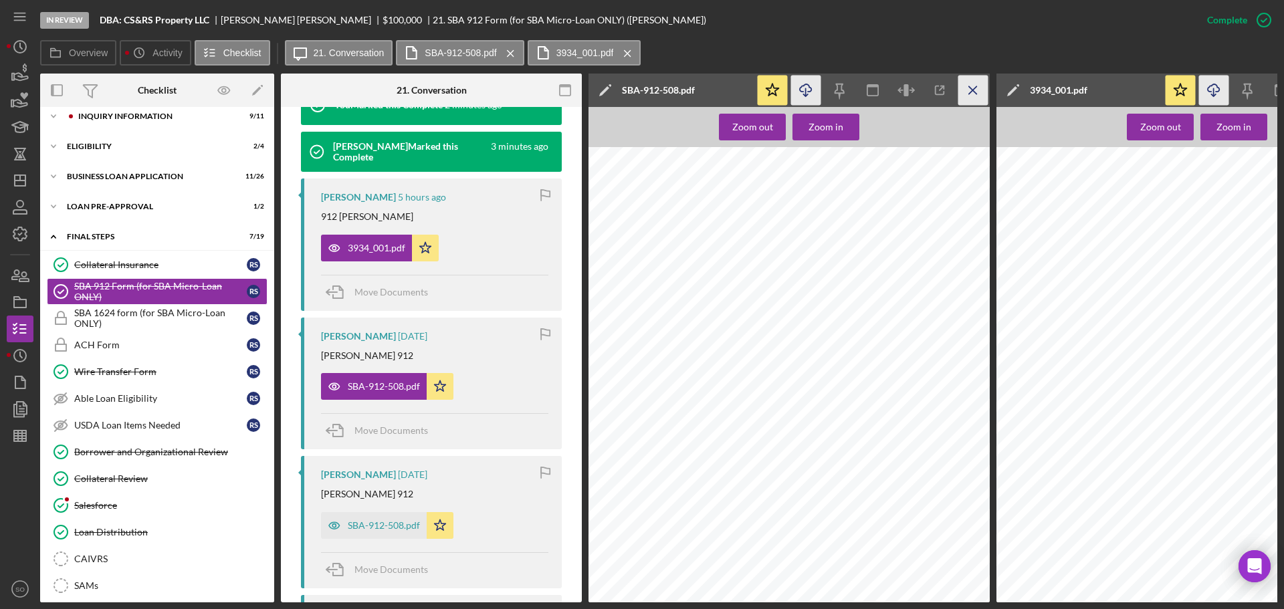
click at [978, 88] on icon "Icon/Menu Close" at bounding box center [973, 91] width 30 height 30
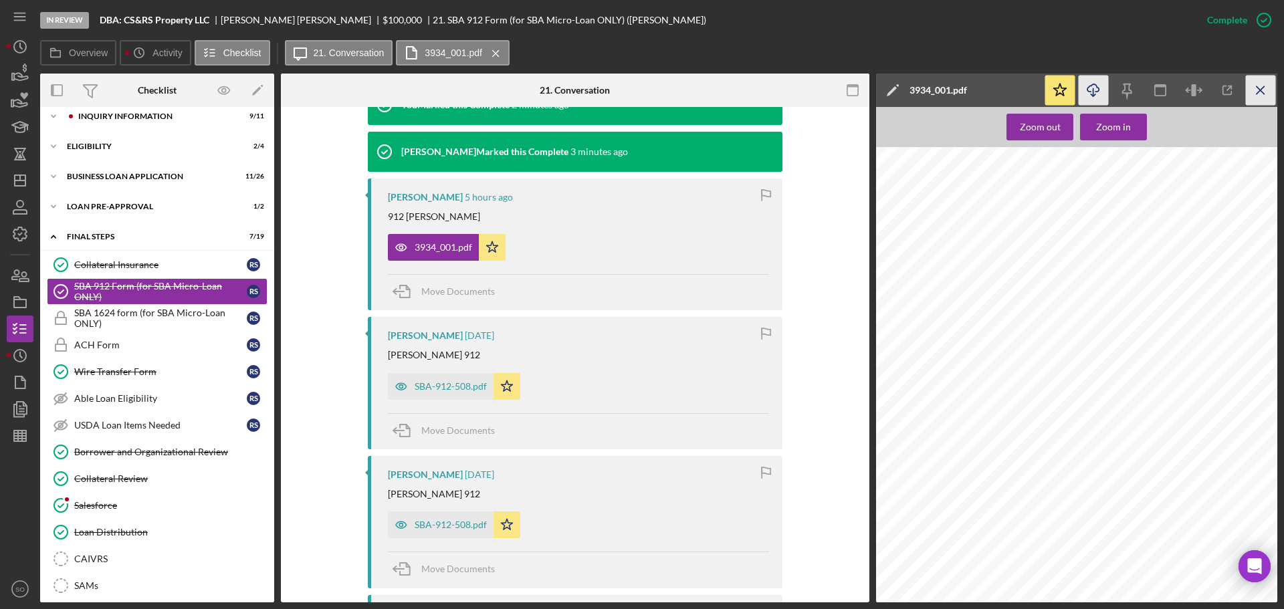
click at [1266, 94] on icon "Icon/Menu Close" at bounding box center [1261, 91] width 30 height 30
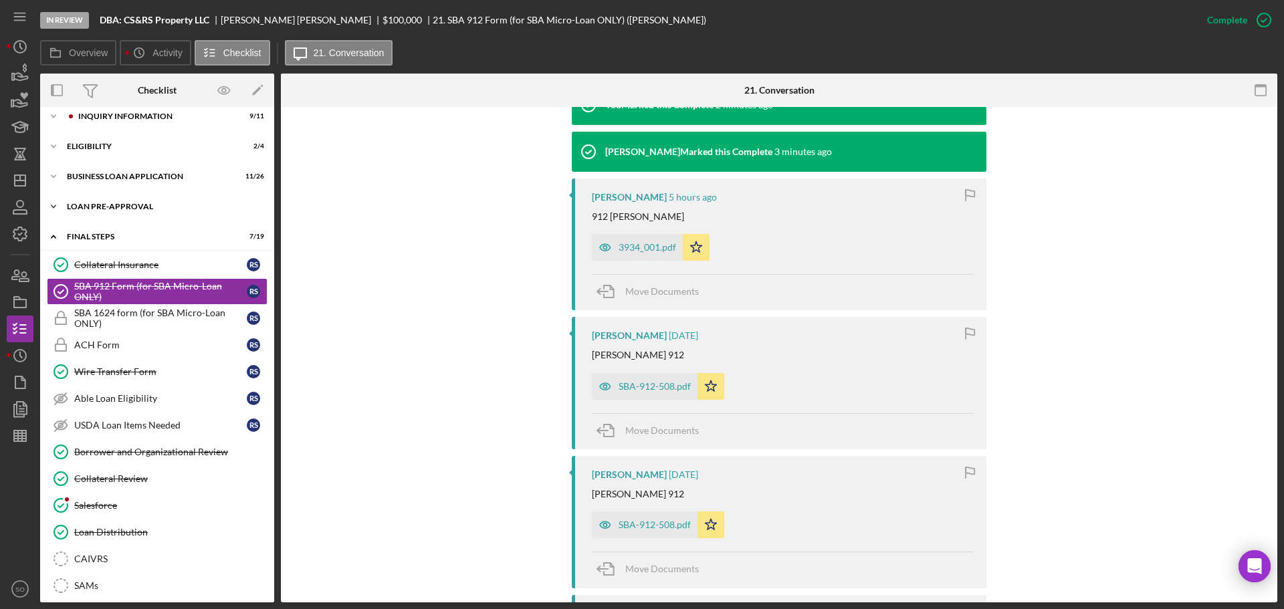
scroll to position [0, 0]
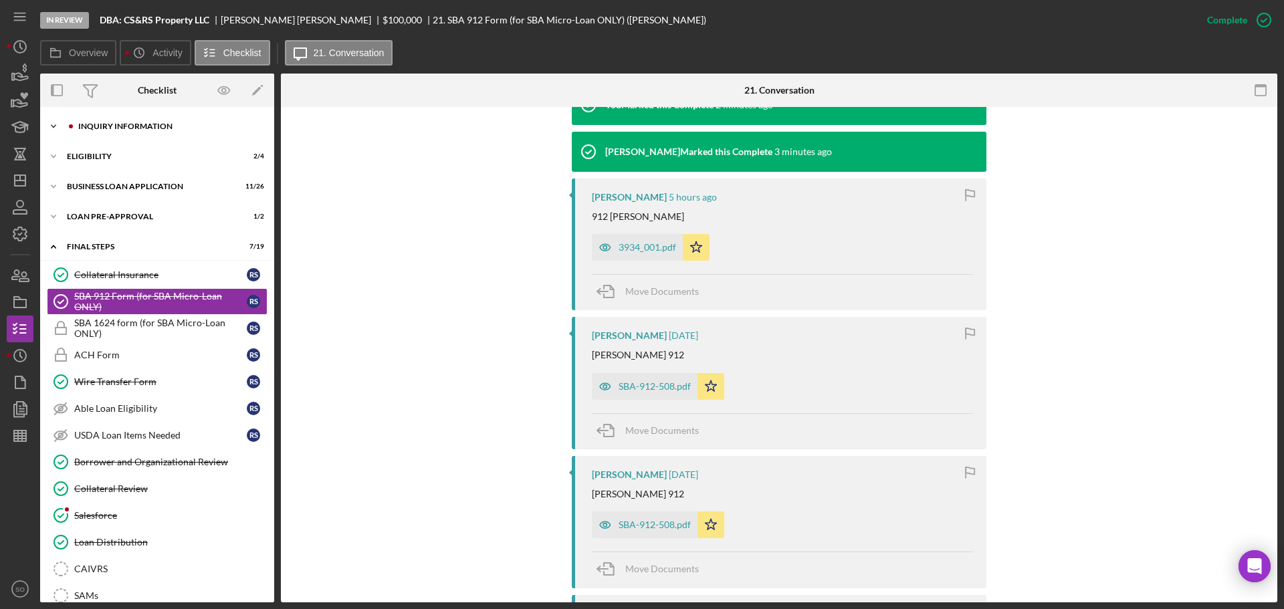
click at [114, 122] on div "INQUIRY INFORMATION" at bounding box center [167, 126] width 179 height 8
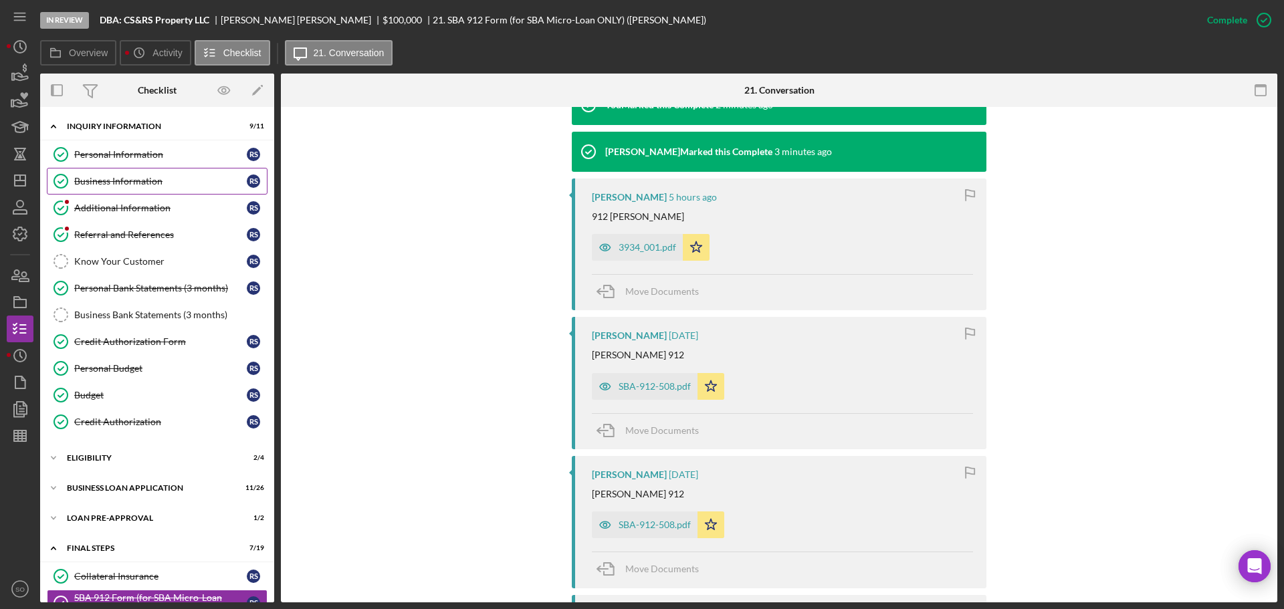
click at [126, 175] on link "Business Information Business Information R S" at bounding box center [157, 181] width 221 height 27
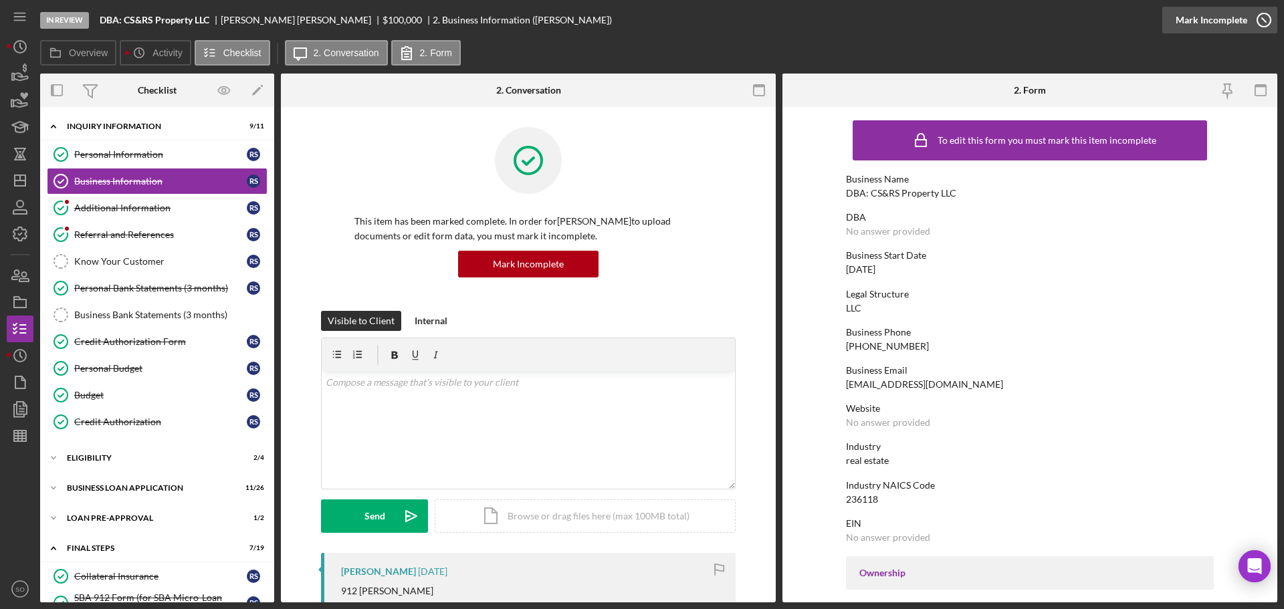
click at [1225, 25] on div "Mark Incomplete" at bounding box center [1211, 20] width 72 height 27
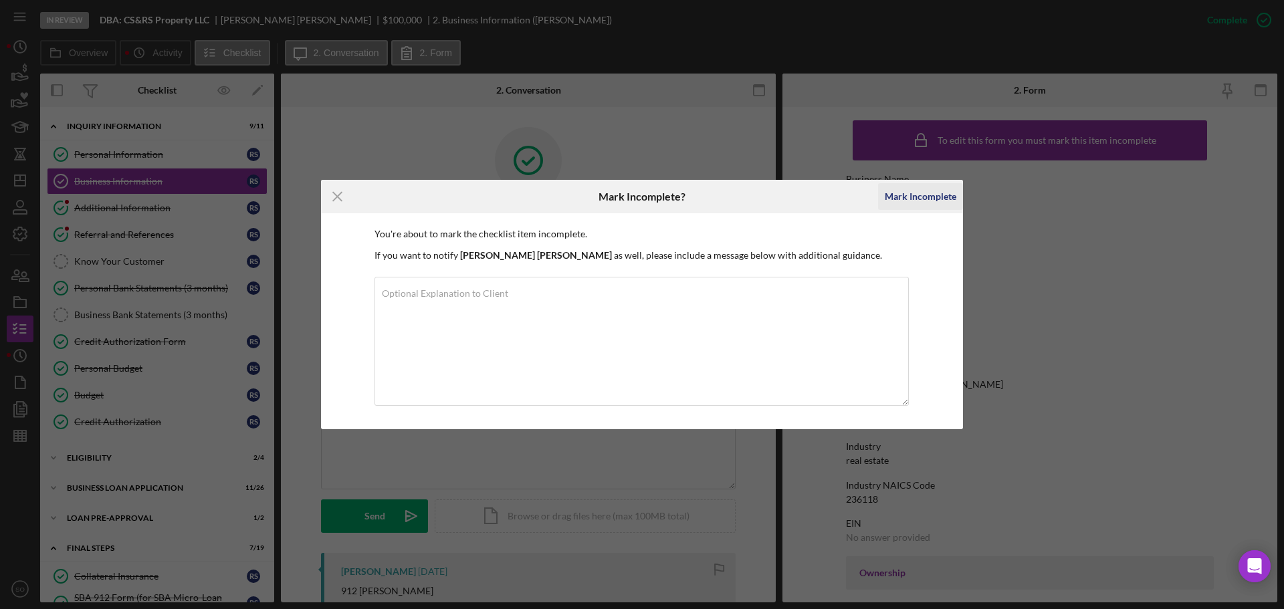
click at [892, 196] on div "Mark Incomplete" at bounding box center [921, 196] width 72 height 27
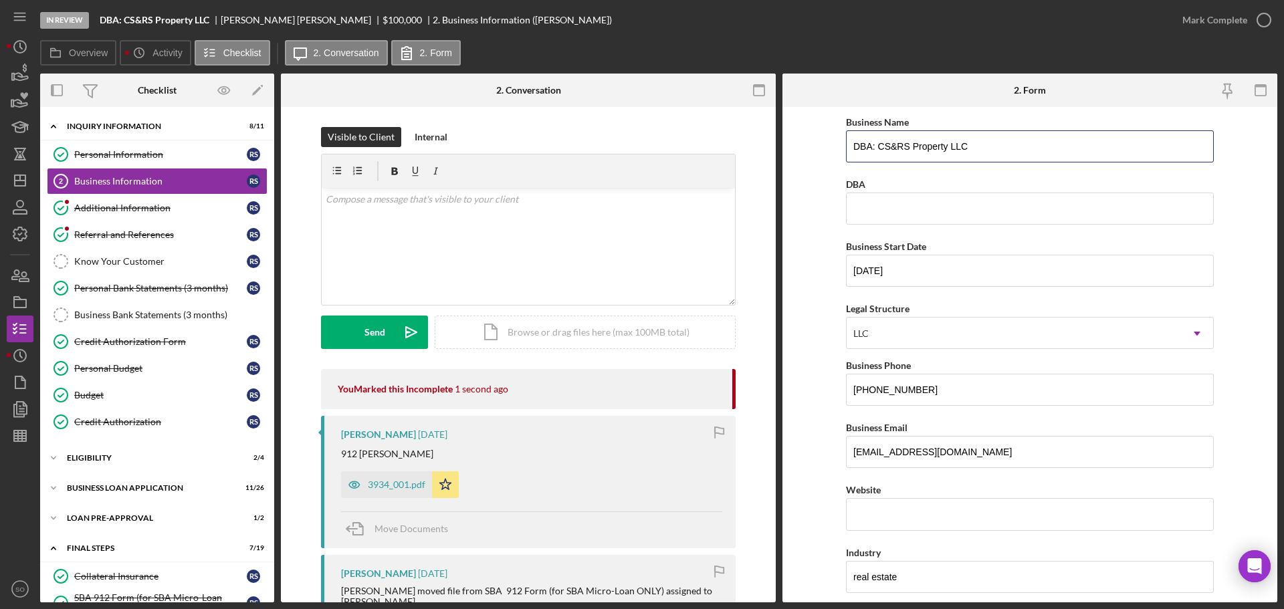
drag, startPoint x: 878, startPoint y: 147, endPoint x: 715, endPoint y: 149, distance: 162.5
click at [715, 149] on div "Overview Internal Workflow Stage In Review Icon/Dropdown Arrow Archive (can una…" at bounding box center [658, 338] width 1237 height 529
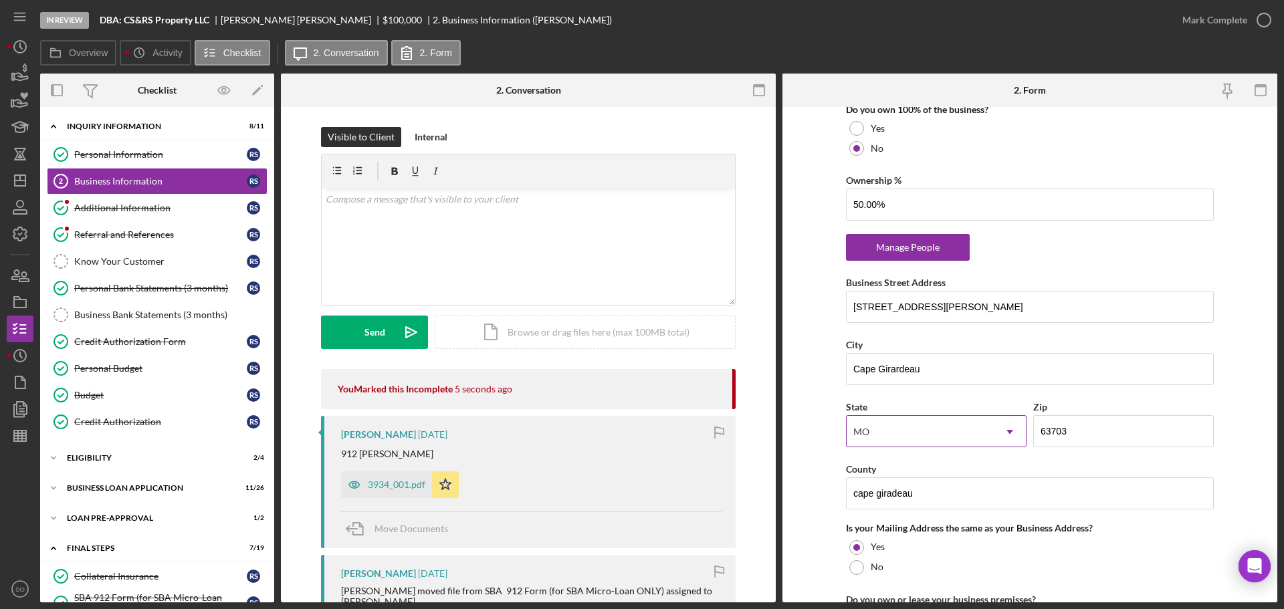
scroll to position [1091, 0]
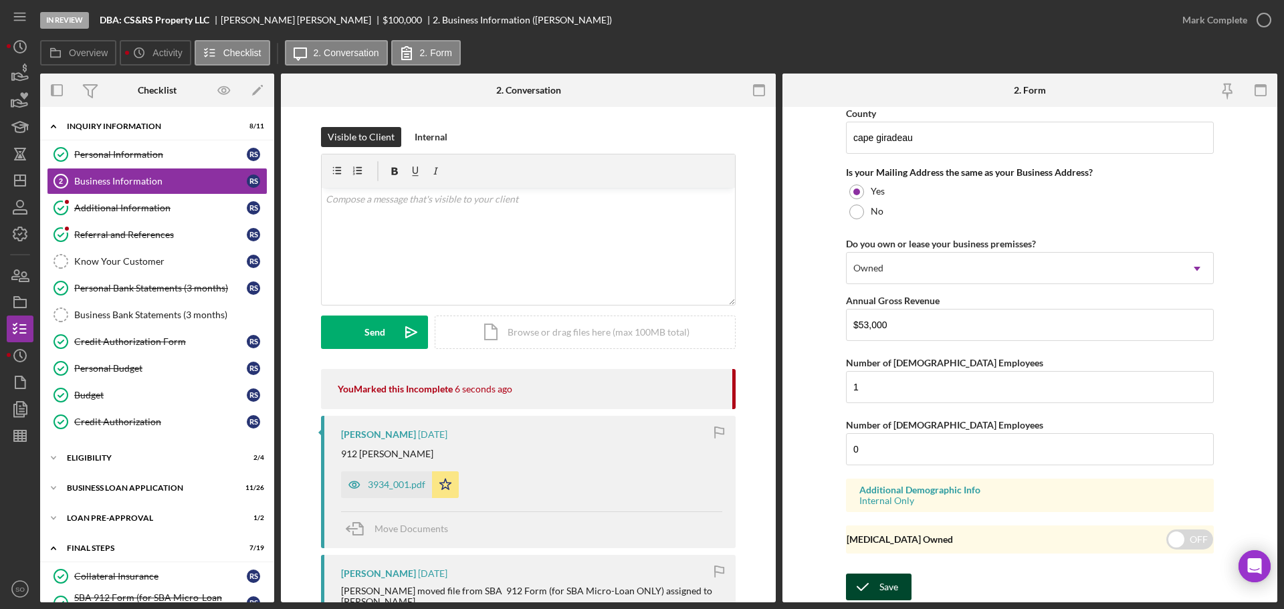
type input "CS&RS Property LLC"
click at [877, 586] on button "Save" at bounding box center [879, 587] width 66 height 27
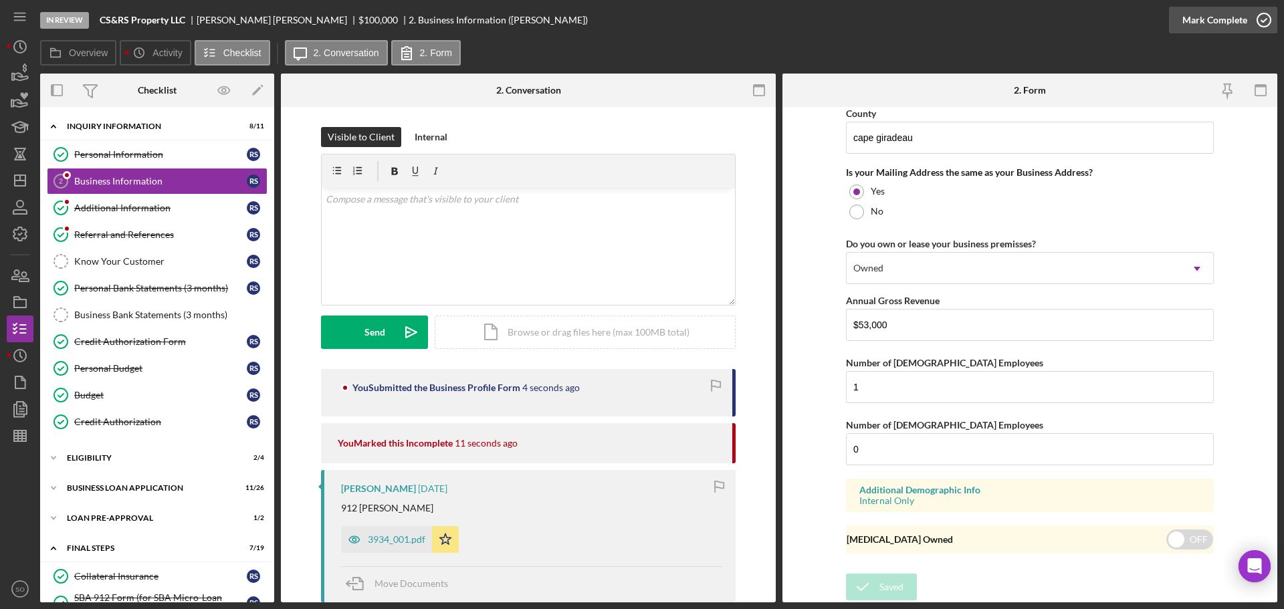
click at [1189, 19] on div "Mark Complete" at bounding box center [1214, 20] width 65 height 27
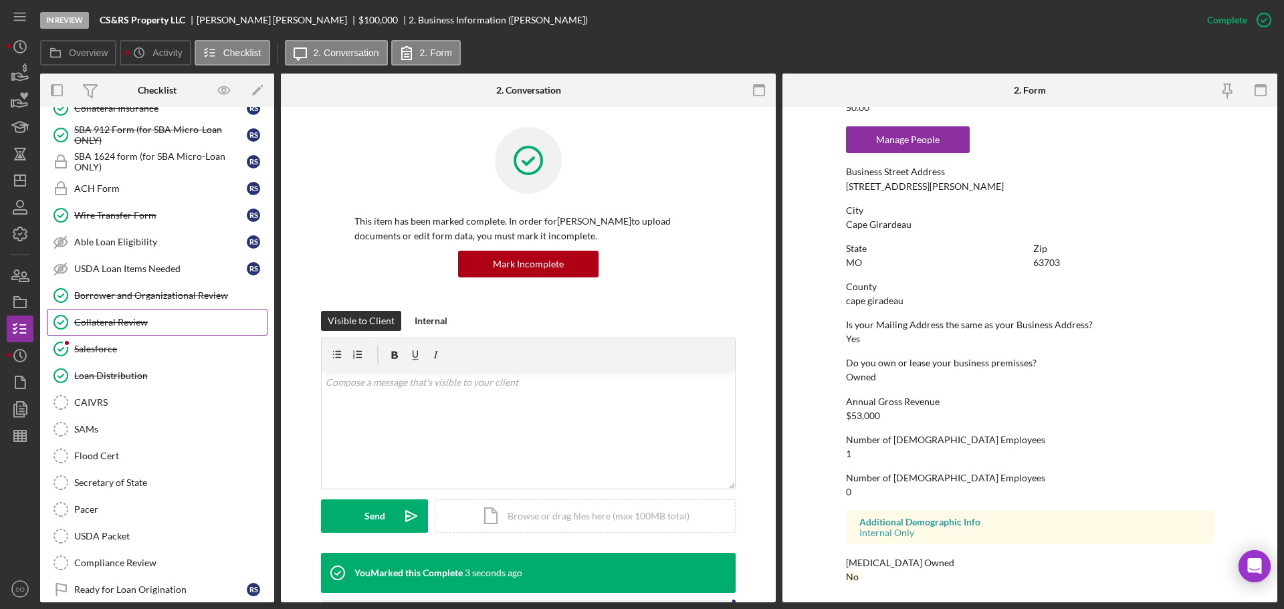
scroll to position [334, 0]
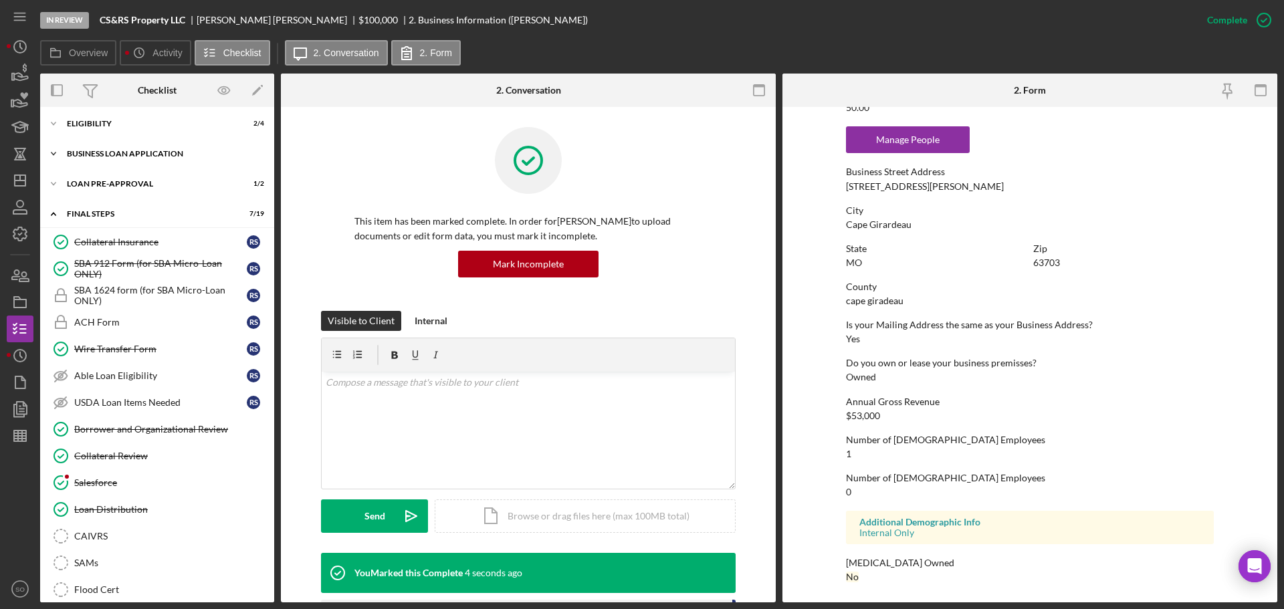
click at [128, 144] on div "Icon/Expander BUSINESS LOAN APPLICATION 11 / 26" at bounding box center [157, 153] width 234 height 27
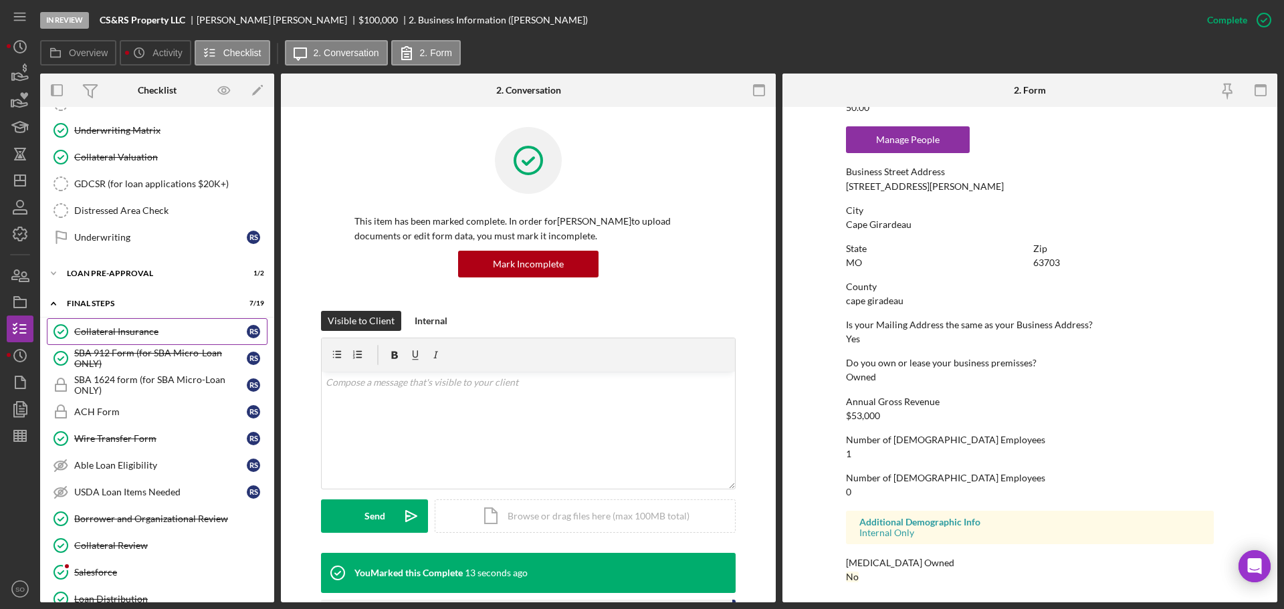
scroll to position [814, 0]
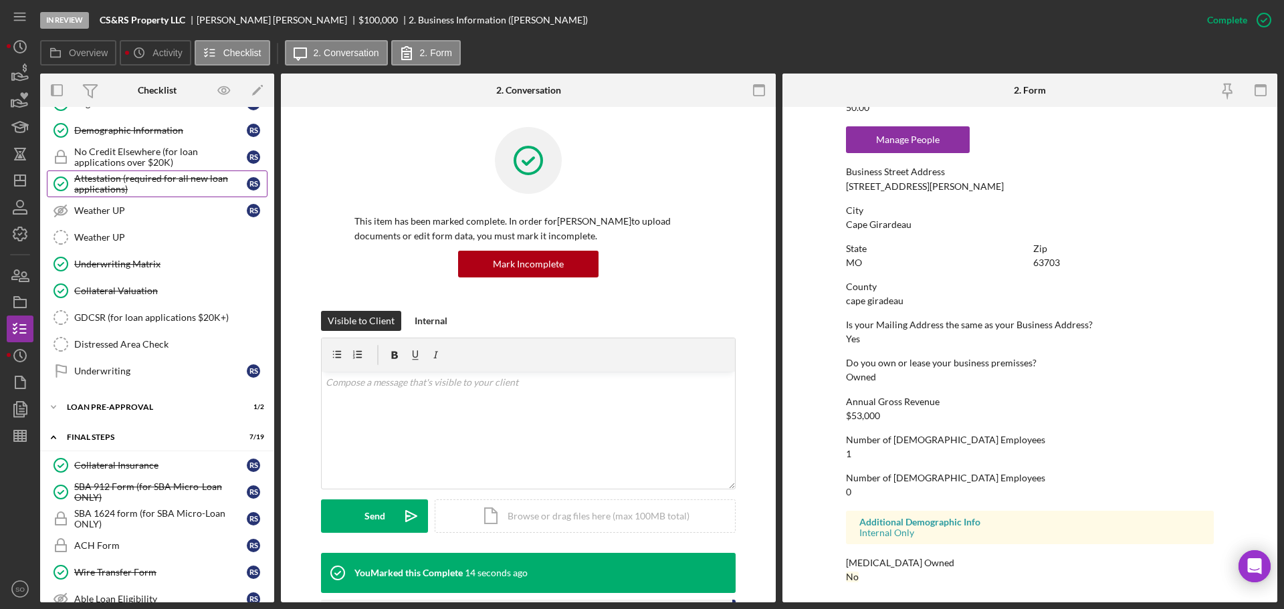
click at [151, 179] on div "Attestation (required for all new loan applications)" at bounding box center [160, 183] width 173 height 21
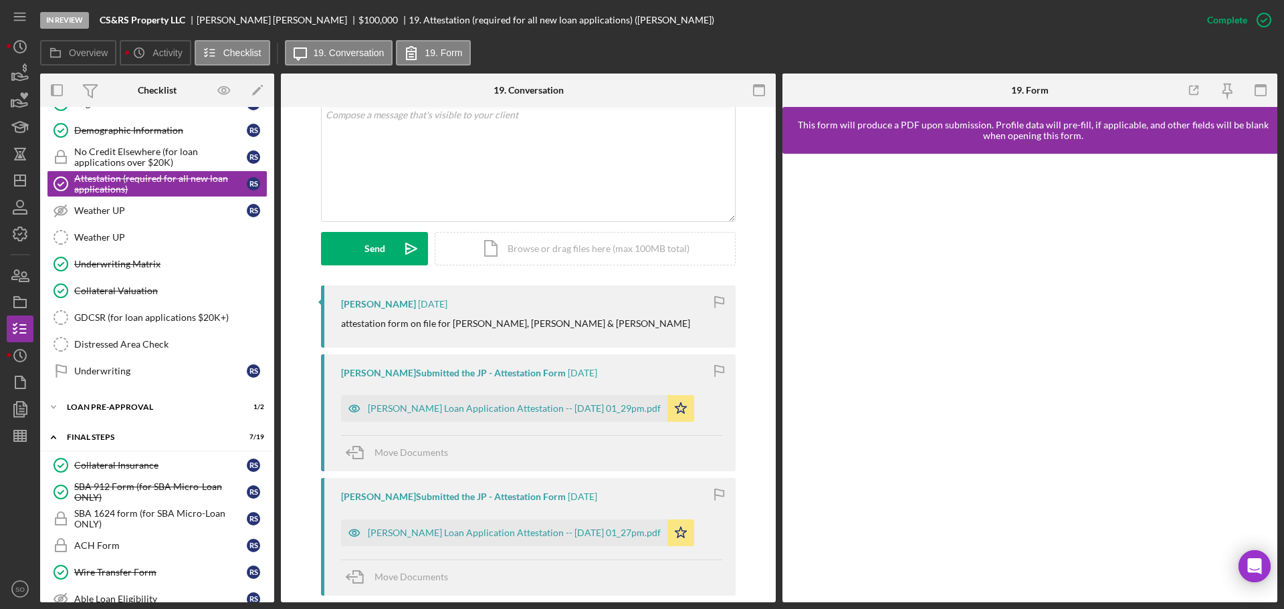
scroll to position [602, 0]
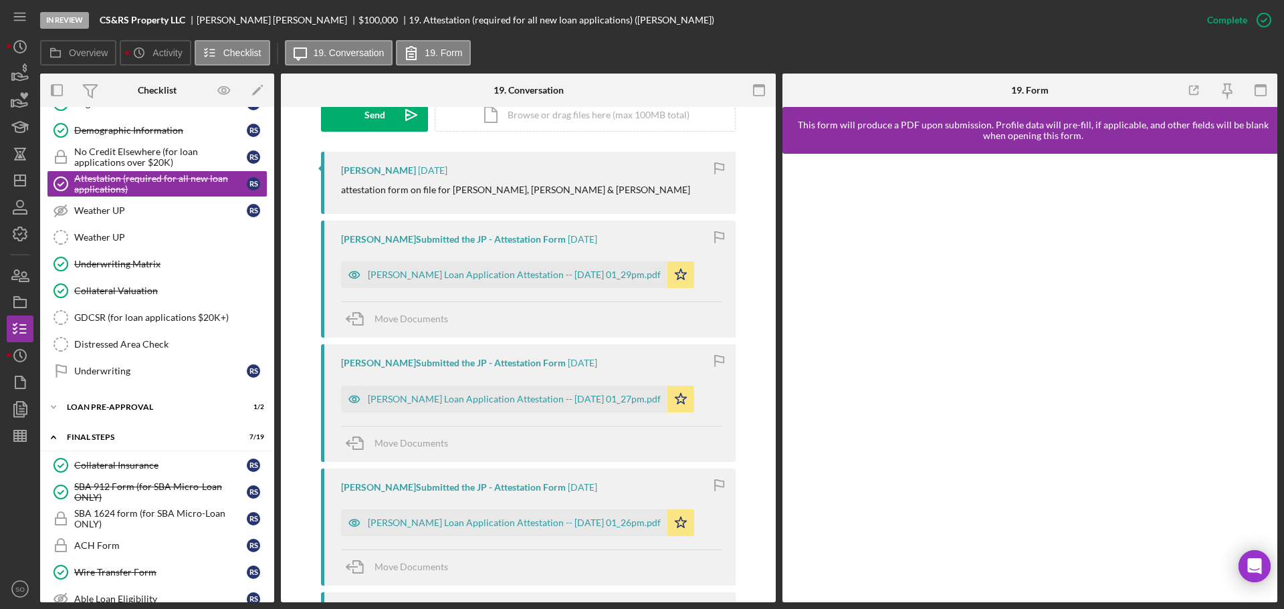
click at [552, 287] on div "Justine Petersen Loan Application Attestation -- 2025-07-07 01_29pm.pdf" at bounding box center [504, 274] width 326 height 27
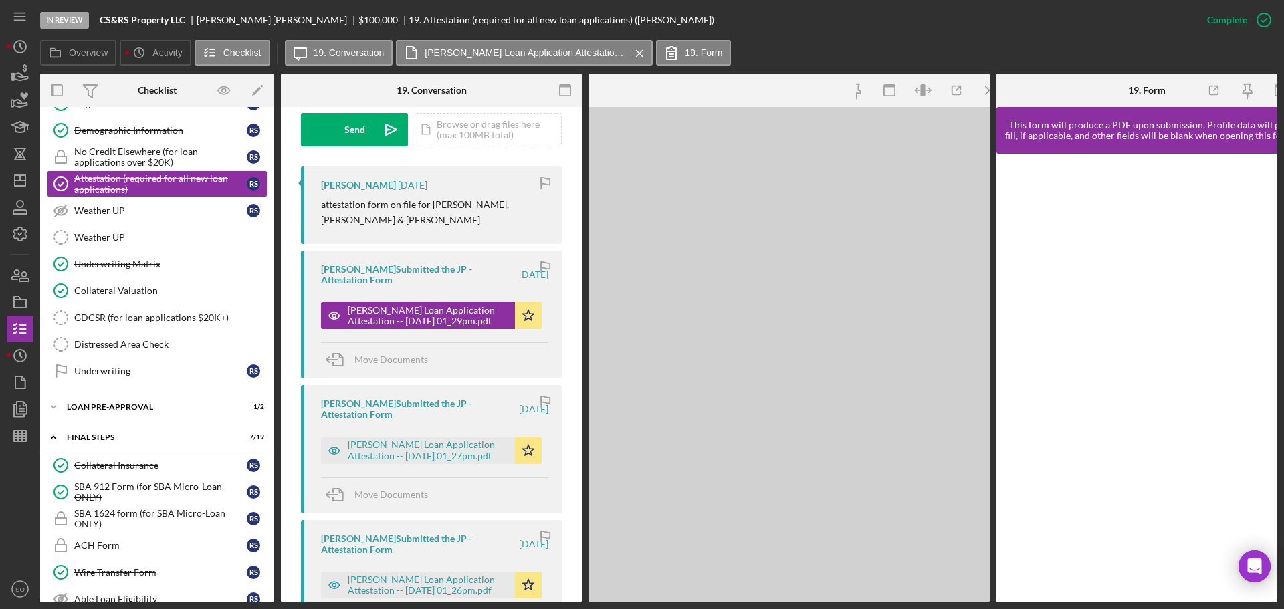
scroll to position [416, 0]
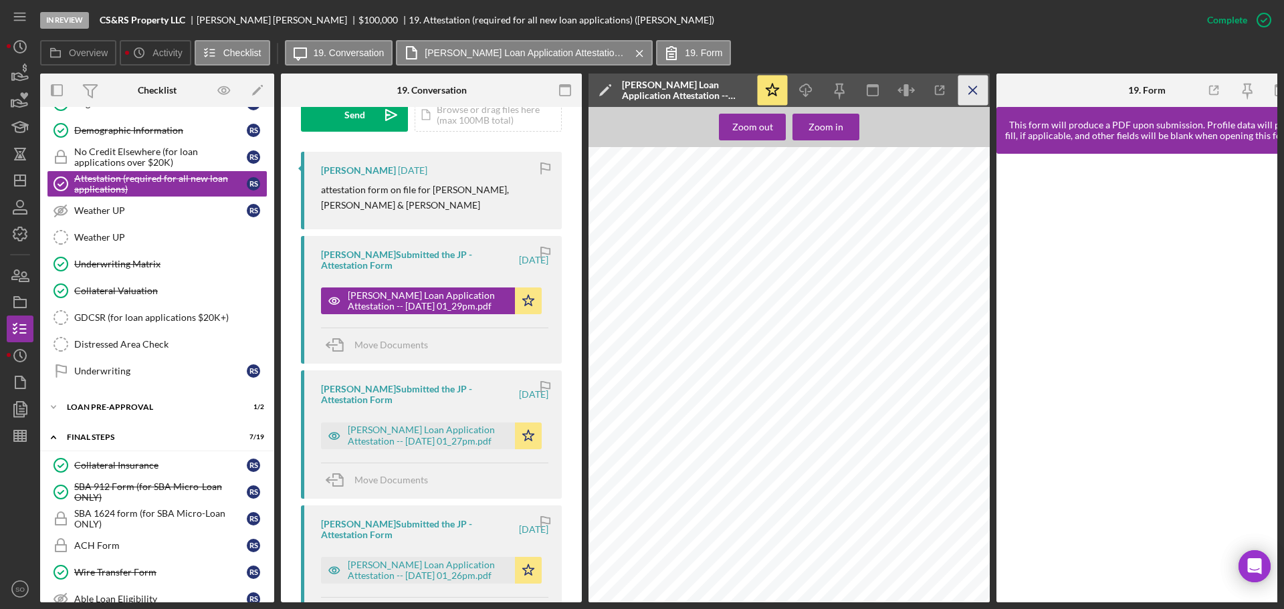
click at [968, 92] on icon "Icon/Menu Close" at bounding box center [973, 91] width 30 height 30
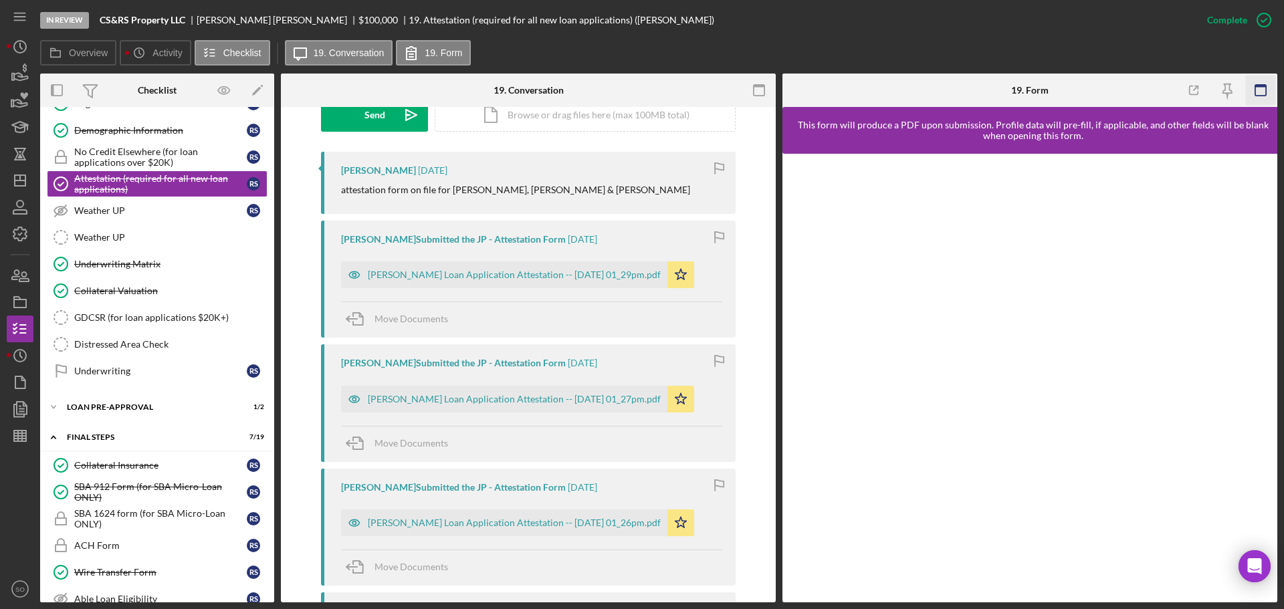
click at [1257, 88] on icon "button" at bounding box center [1261, 91] width 30 height 30
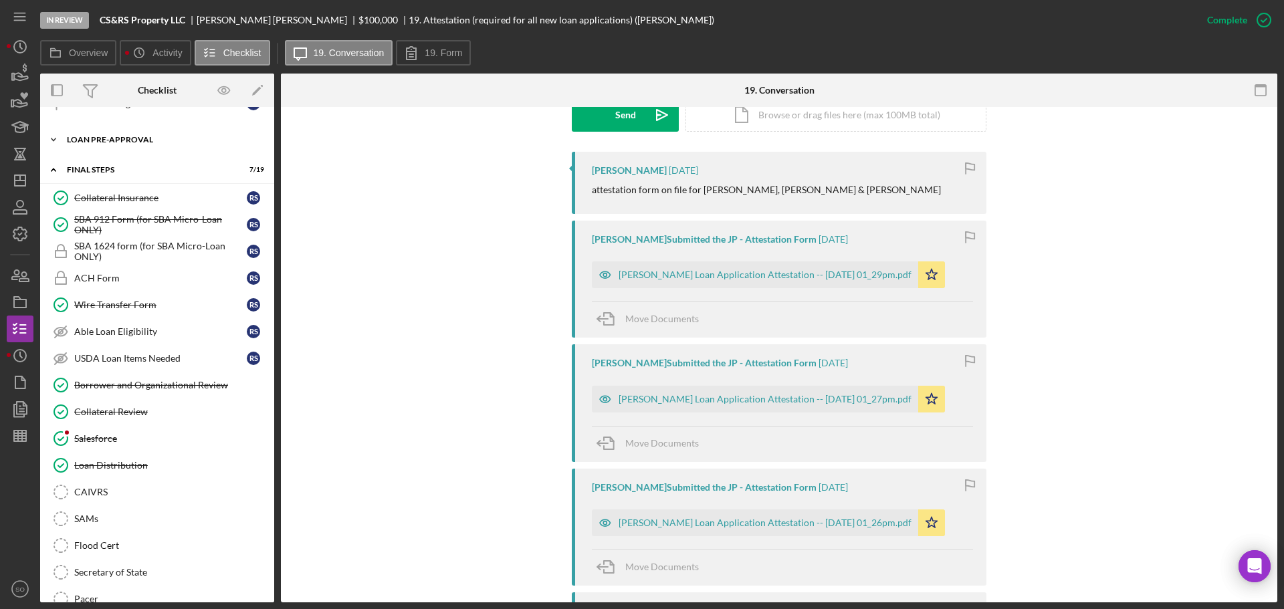
scroll to position [1148, 0]
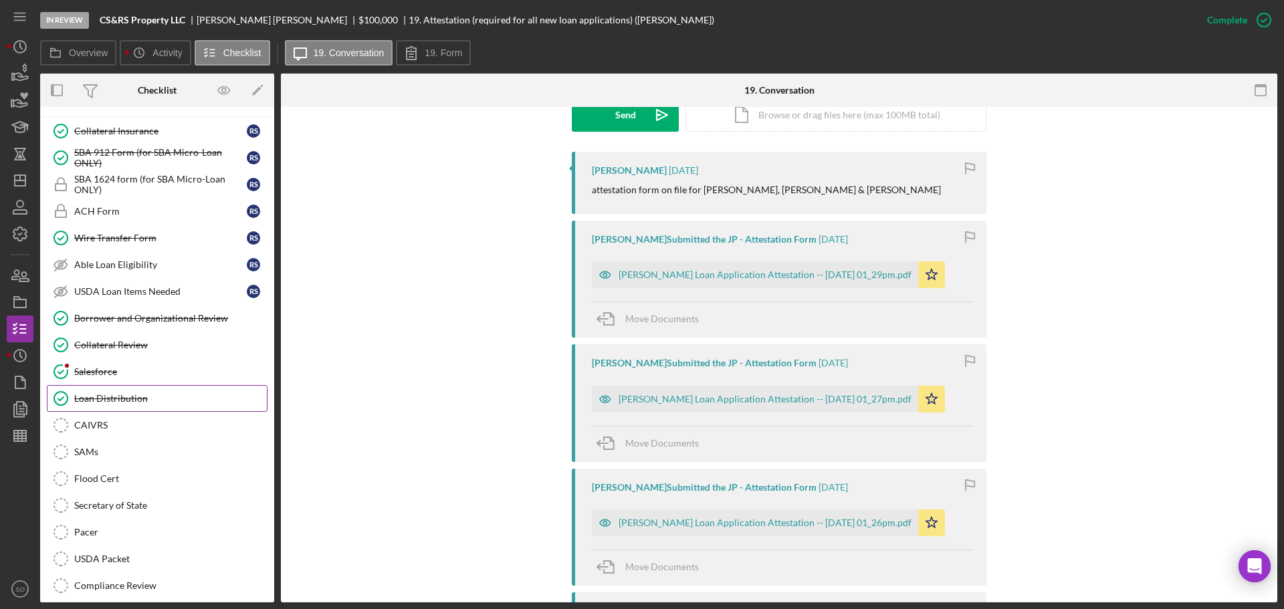
click at [210, 409] on link "Loan Distribution Loan Distribution" at bounding box center [157, 398] width 221 height 27
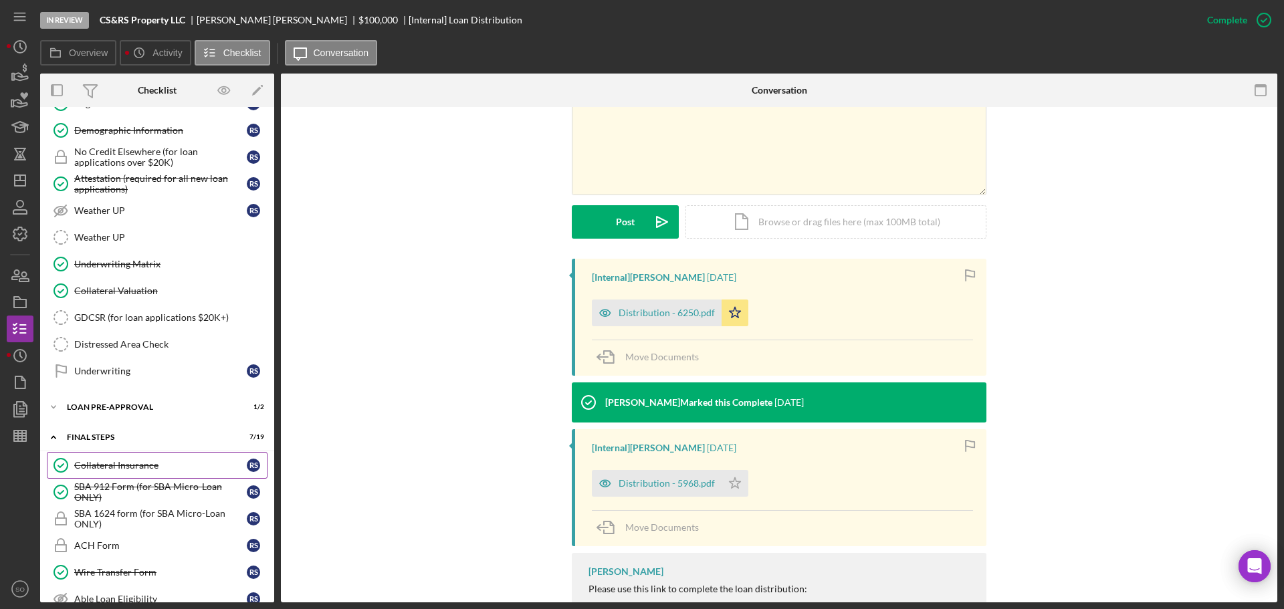
scroll to position [680, 0]
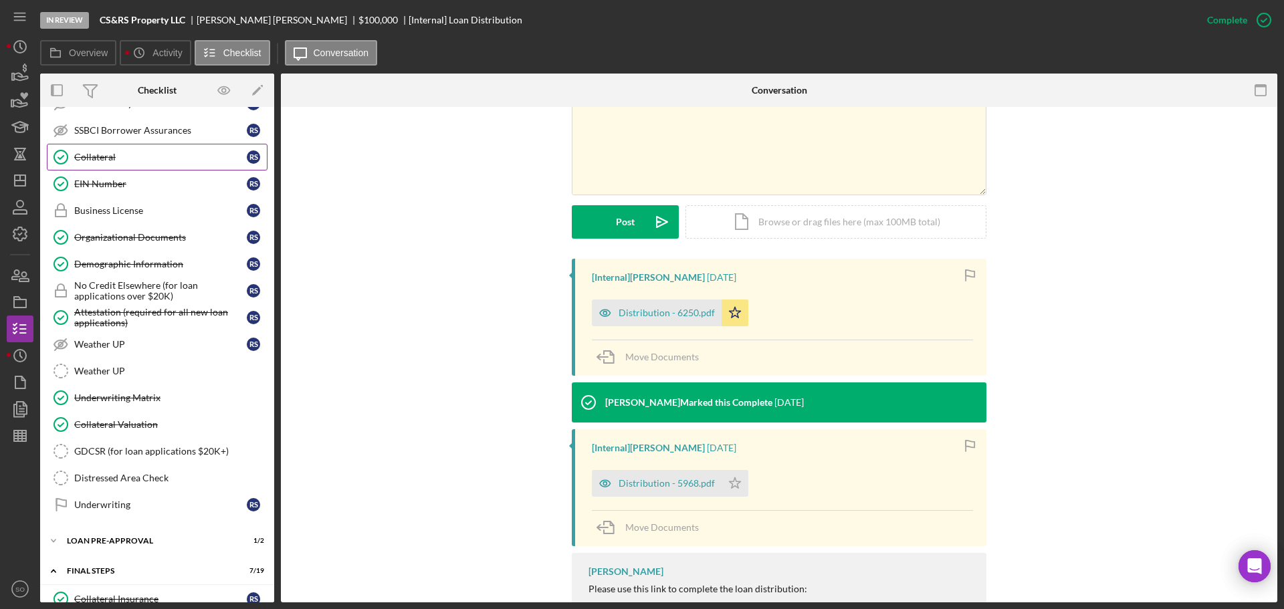
click at [95, 157] on div "Collateral" at bounding box center [160, 157] width 173 height 11
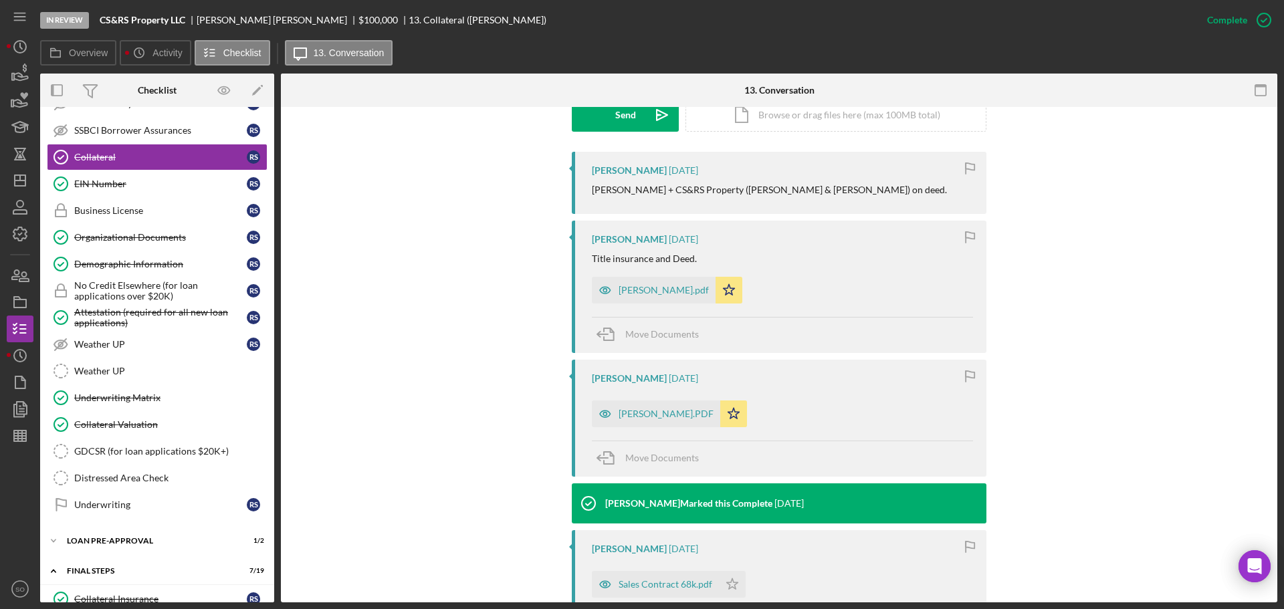
scroll to position [267, 0]
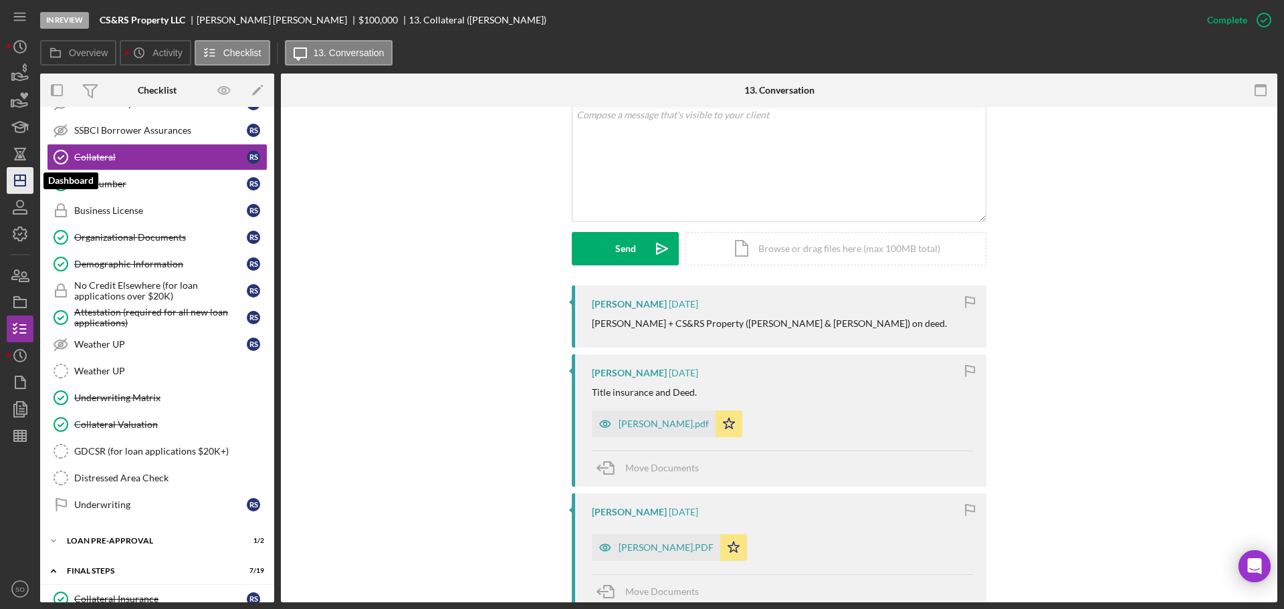
click at [21, 186] on polygon "button" at bounding box center [20, 180] width 11 height 11
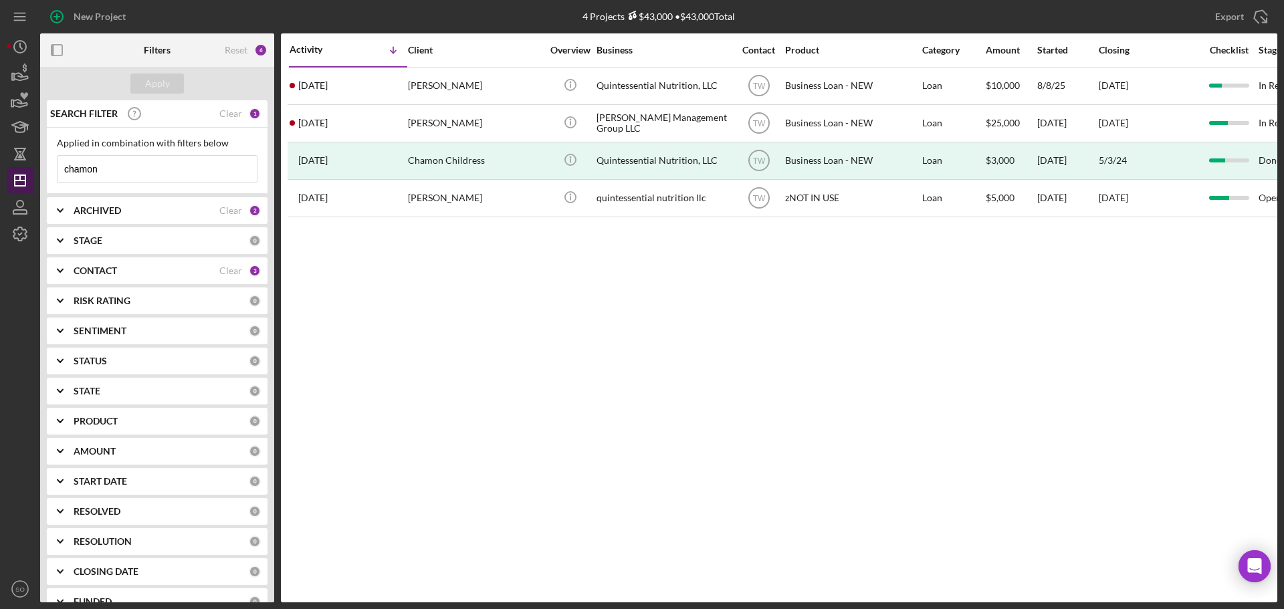
drag, startPoint x: 125, startPoint y: 158, endPoint x: 9, endPoint y: 167, distance: 116.0
click at [11, 167] on div "New Project 4 Projects $43,000 • $43,000 Total chamon Export Icon/Export Filter…" at bounding box center [642, 301] width 1270 height 602
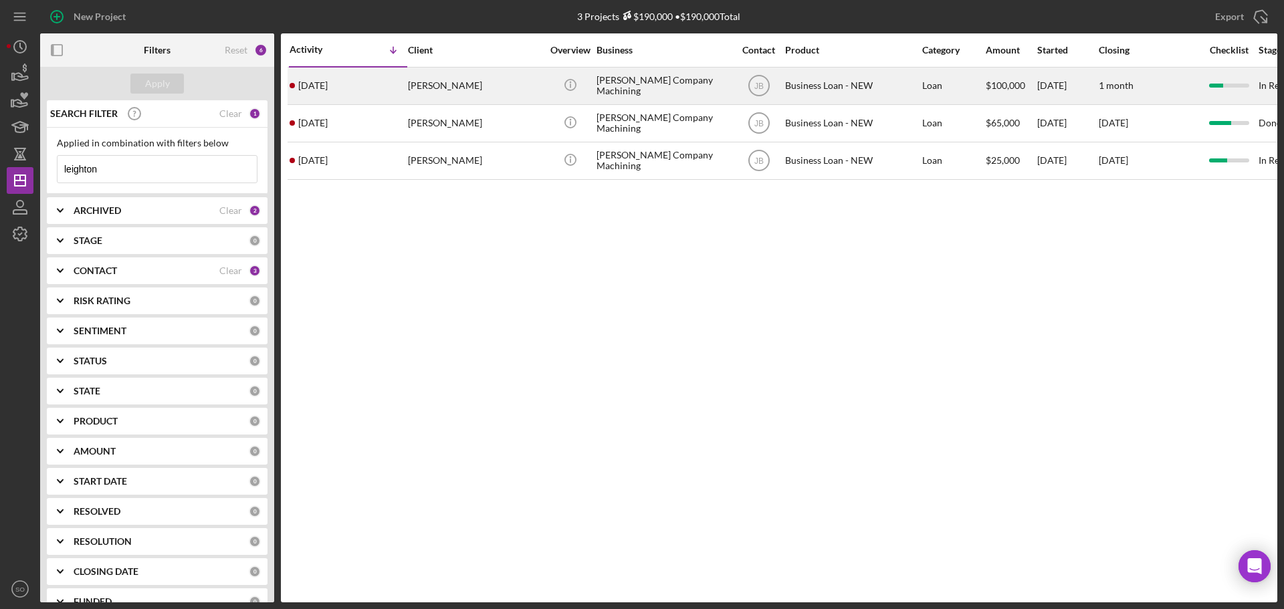
type input "leighton"
click at [340, 95] on div "1 week ago Leighton Jones" at bounding box center [348, 85] width 117 height 35
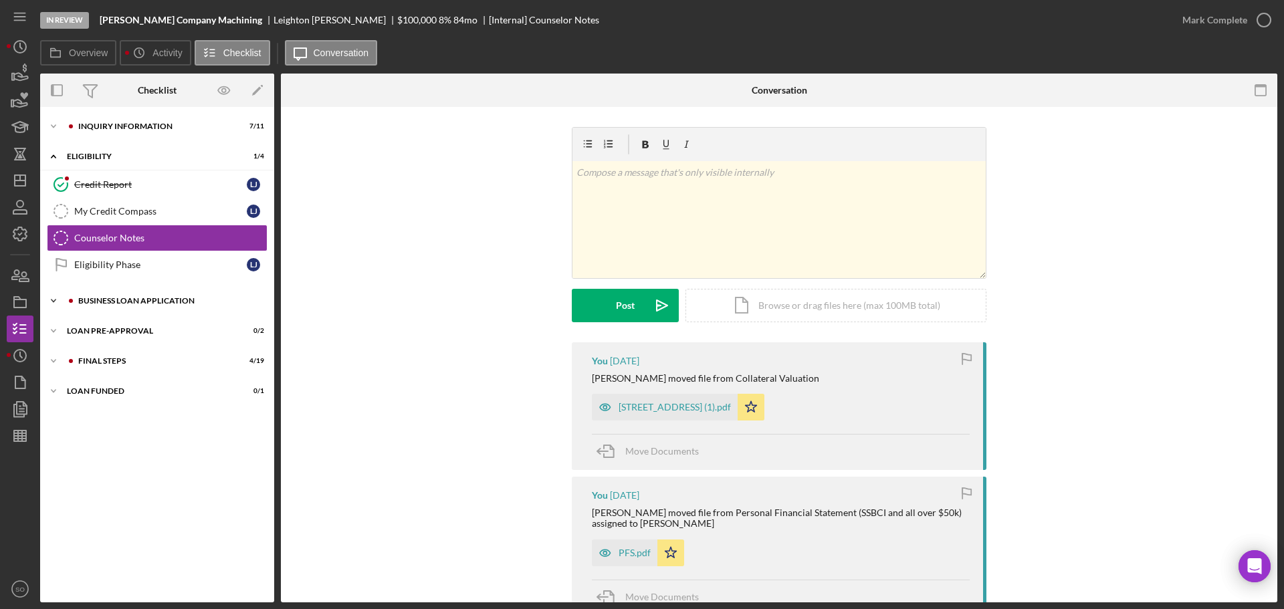
click at [147, 303] on div "BUSINESS LOAN APPLICATION" at bounding box center [167, 301] width 179 height 8
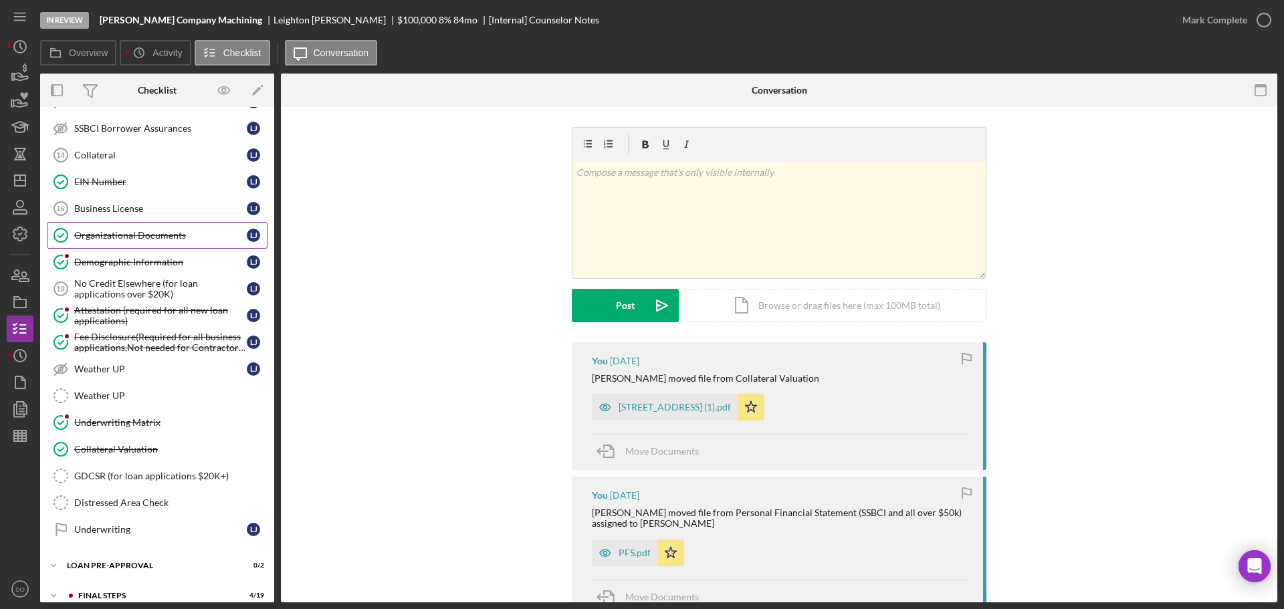
scroll to position [334, 0]
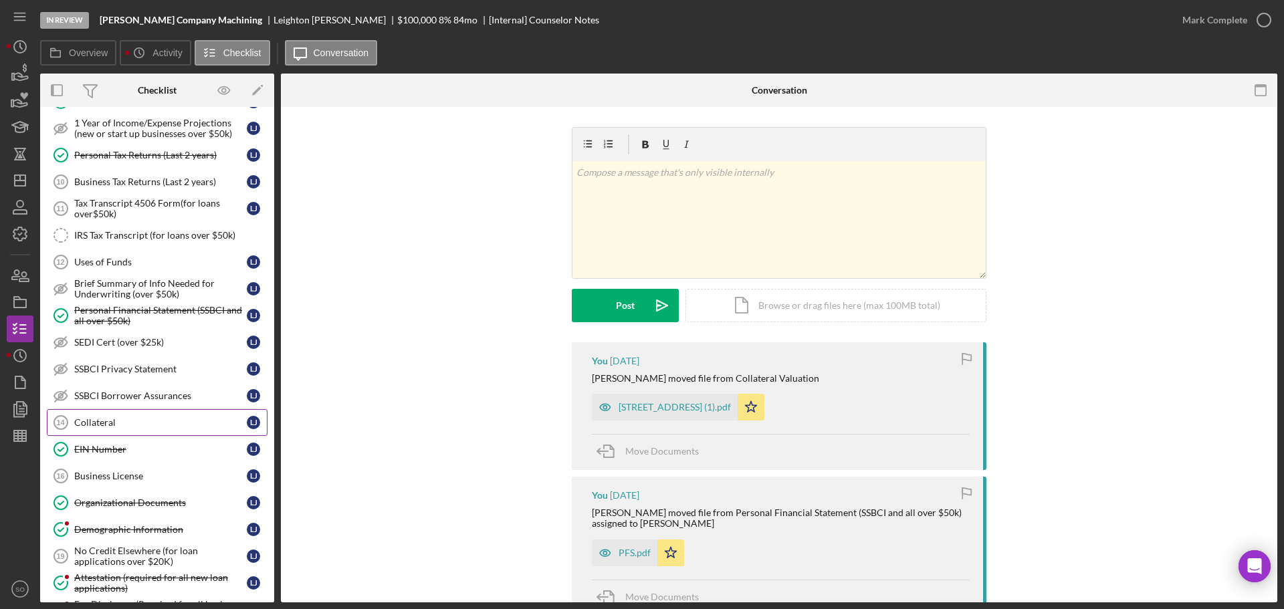
click at [115, 427] on div "Collateral" at bounding box center [160, 422] width 173 height 11
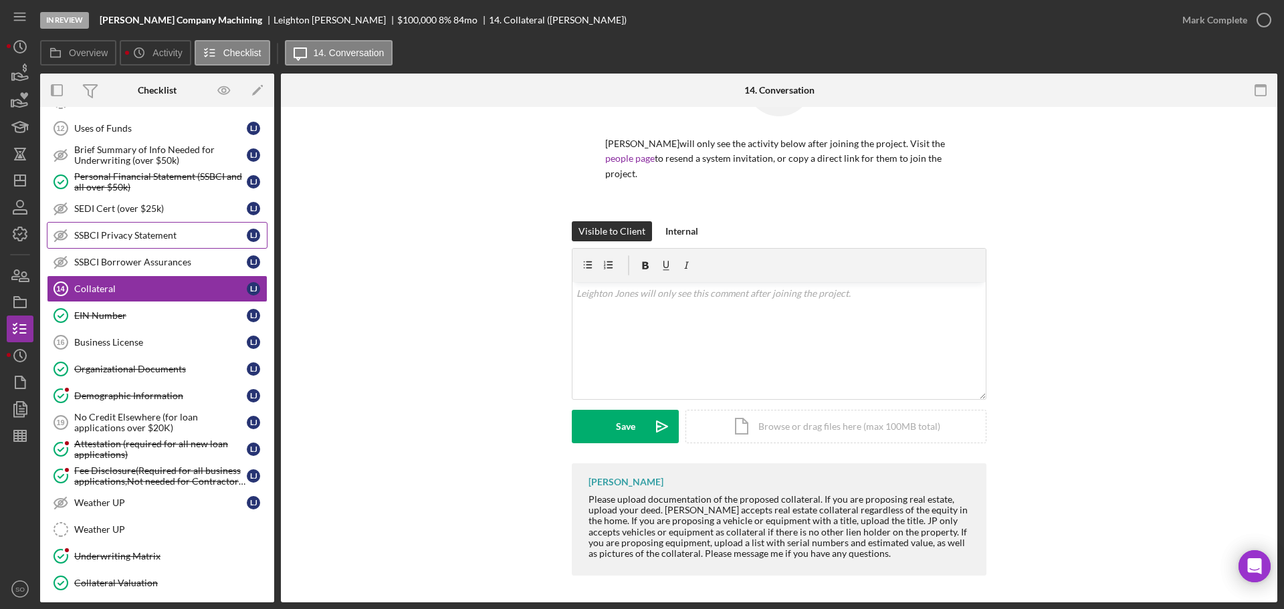
scroll to position [535, 0]
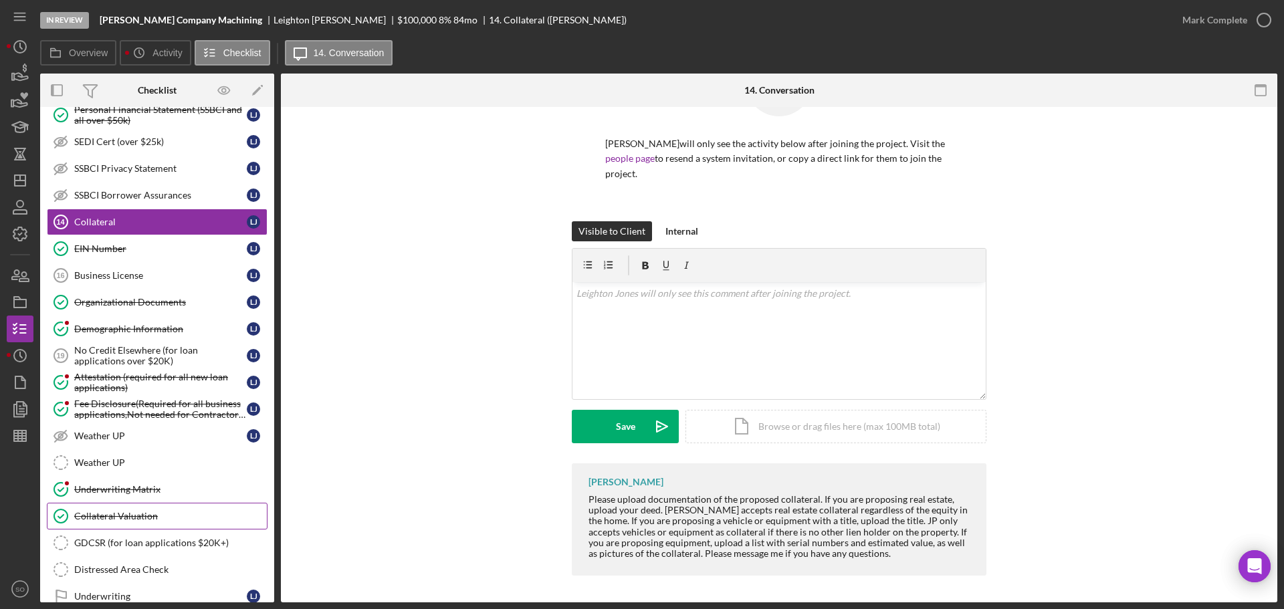
click at [150, 512] on div "Collateral Valuation" at bounding box center [170, 516] width 193 height 11
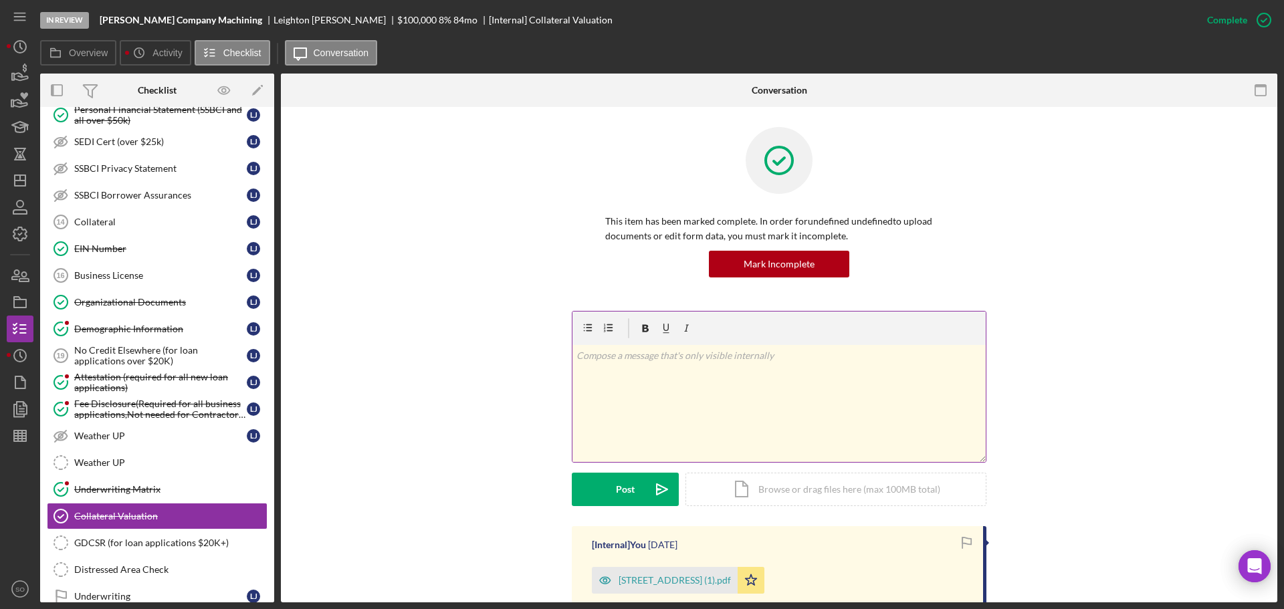
scroll to position [294, 0]
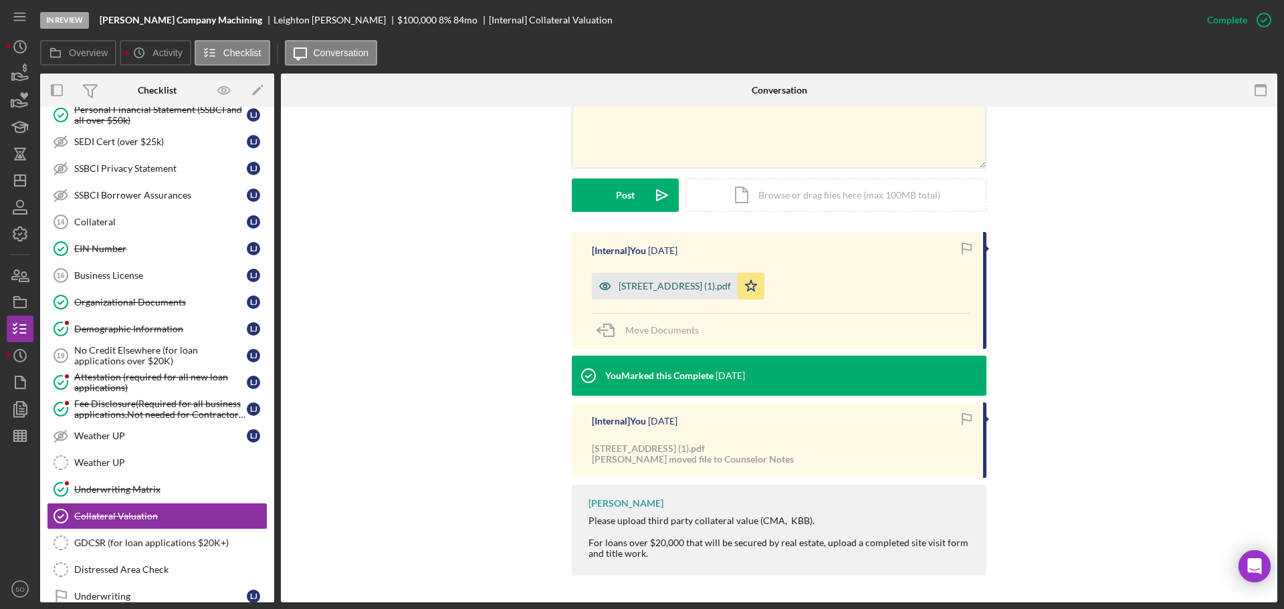
click at [681, 285] on div "29 Lake Apollo Dr 0624 (1).pdf" at bounding box center [674, 286] width 112 height 11
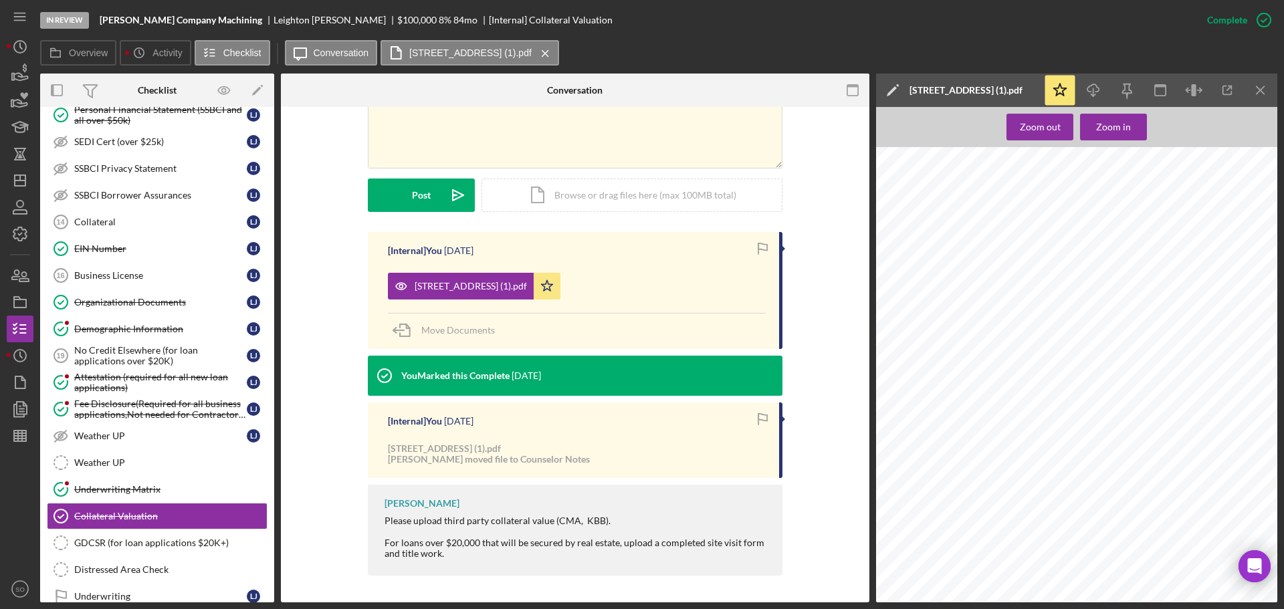
scroll to position [201, 0]
click at [1128, 124] on div "Zoom in" at bounding box center [1113, 127] width 35 height 27
click at [1256, 88] on icon "Icon/Menu Close" at bounding box center [1261, 91] width 30 height 30
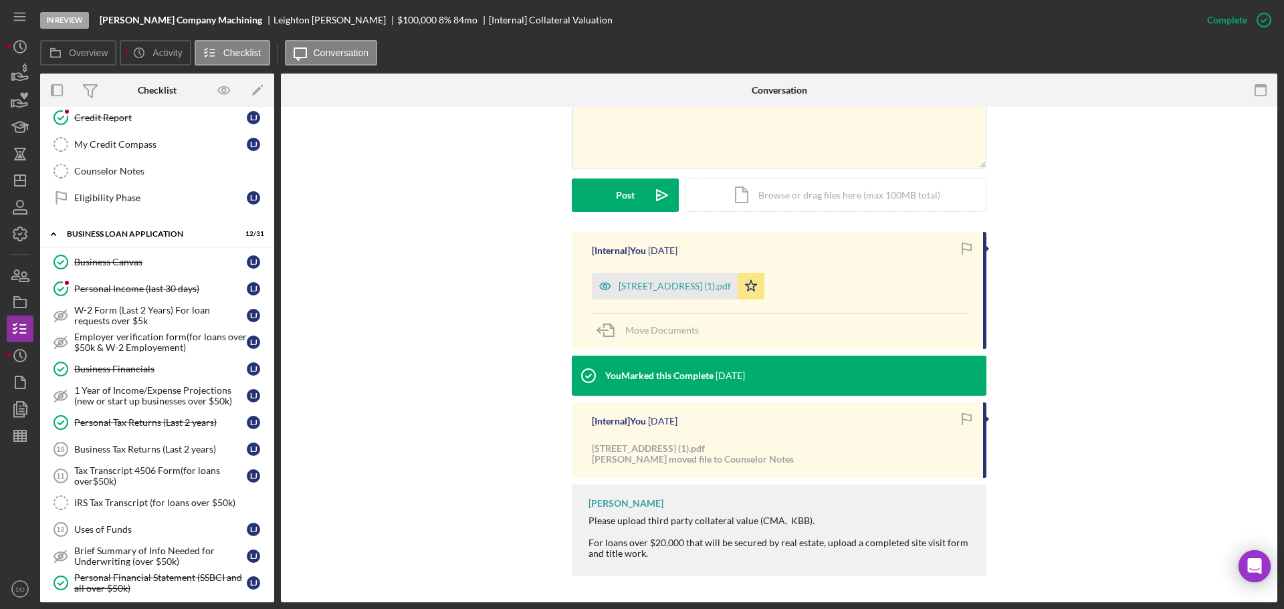
scroll to position [0, 0]
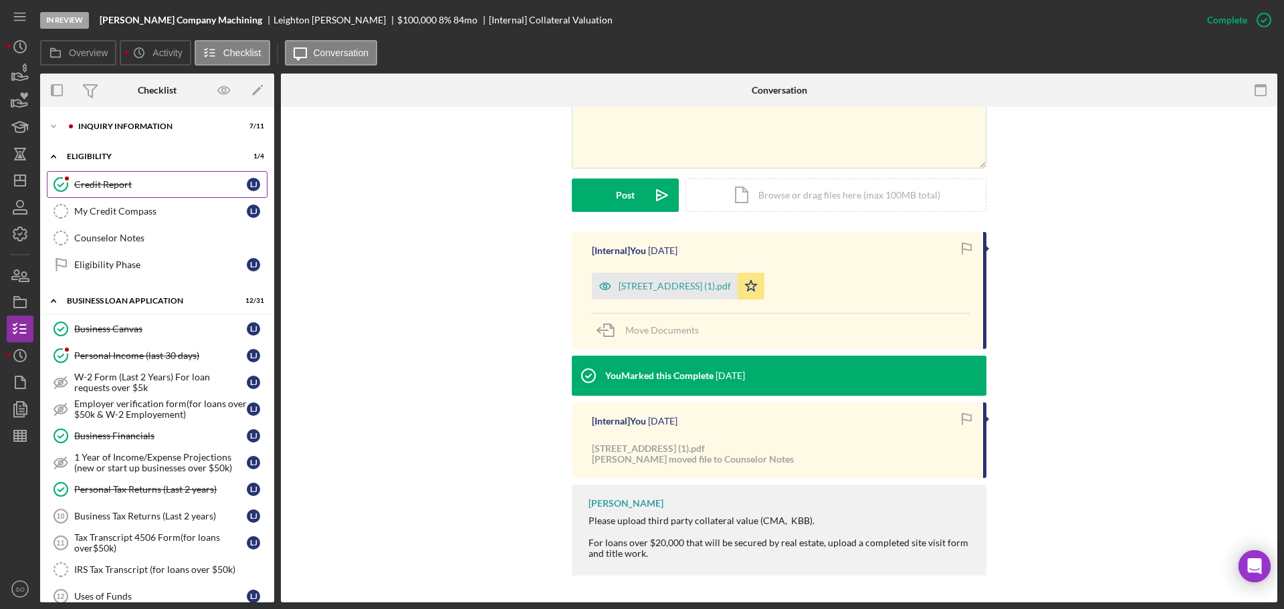
click at [116, 181] on div "Credit Report" at bounding box center [160, 184] width 173 height 11
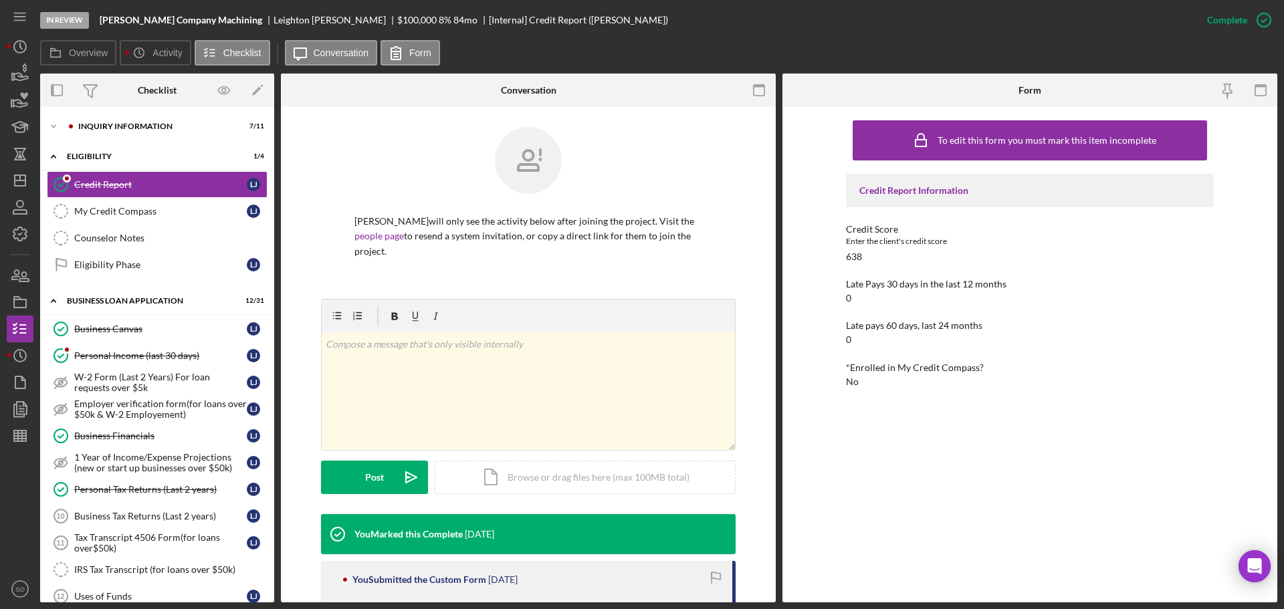
scroll to position [201, 0]
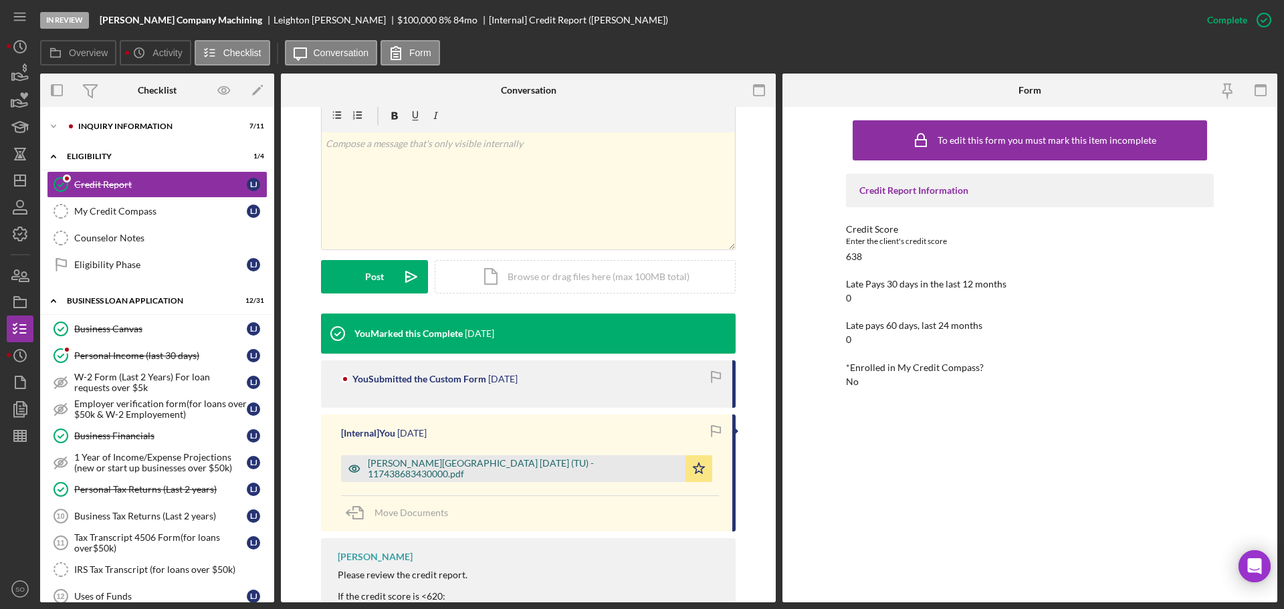
click at [578, 470] on div "Jones, Leighton 2025-09-15 (TU) - 117438683430000.pdf" at bounding box center [523, 468] width 311 height 21
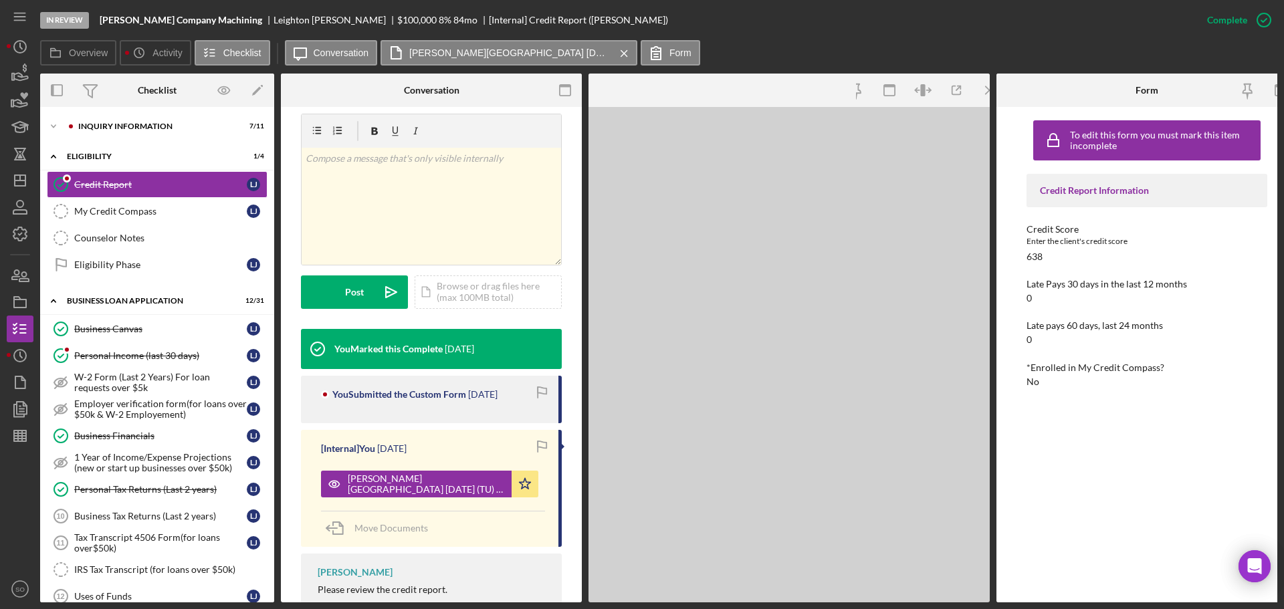
scroll to position [216, 0]
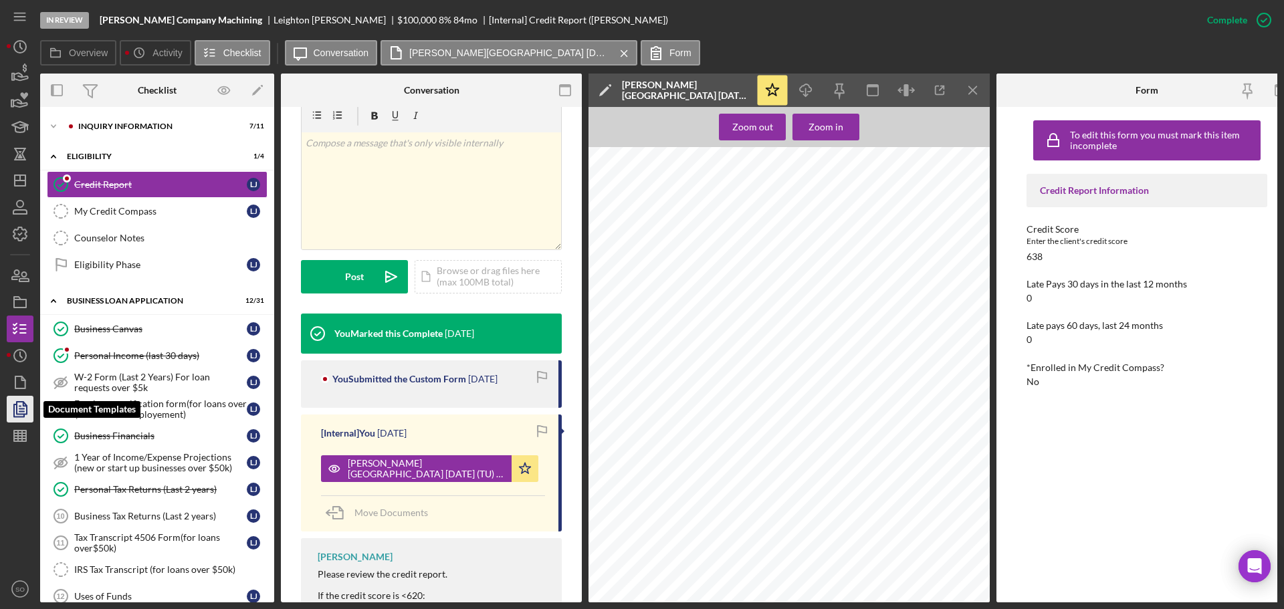
click at [21, 406] on icon "button" at bounding box center [19, 408] width 33 height 33
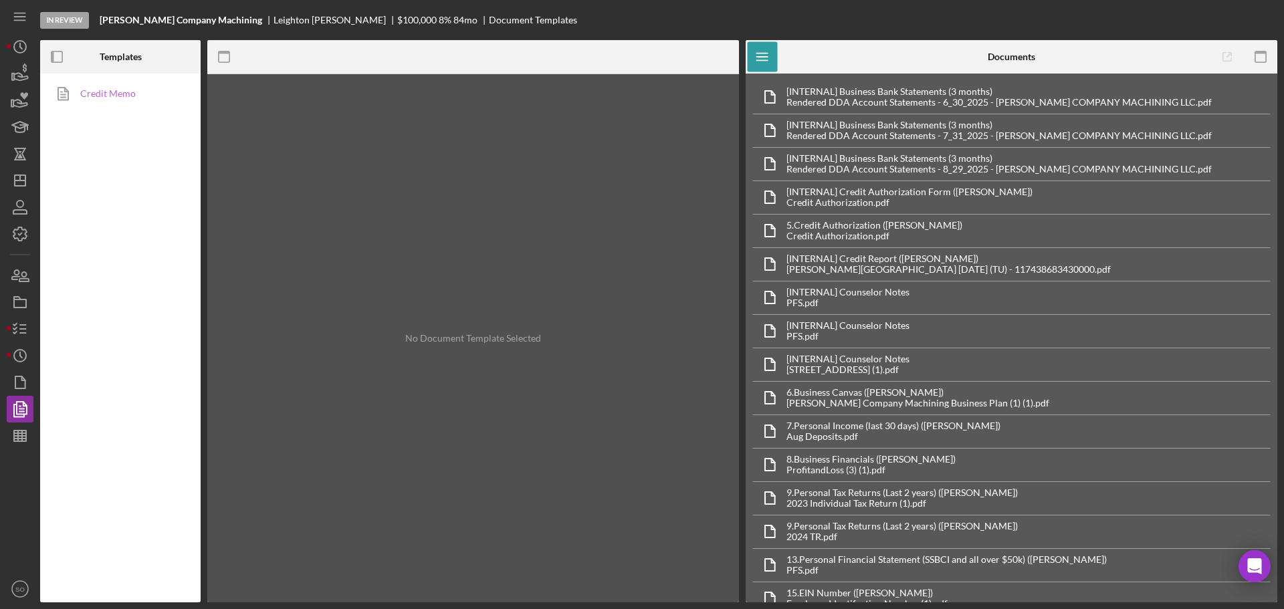
click at [96, 87] on link "Credit Memo" at bounding box center [117, 93] width 140 height 27
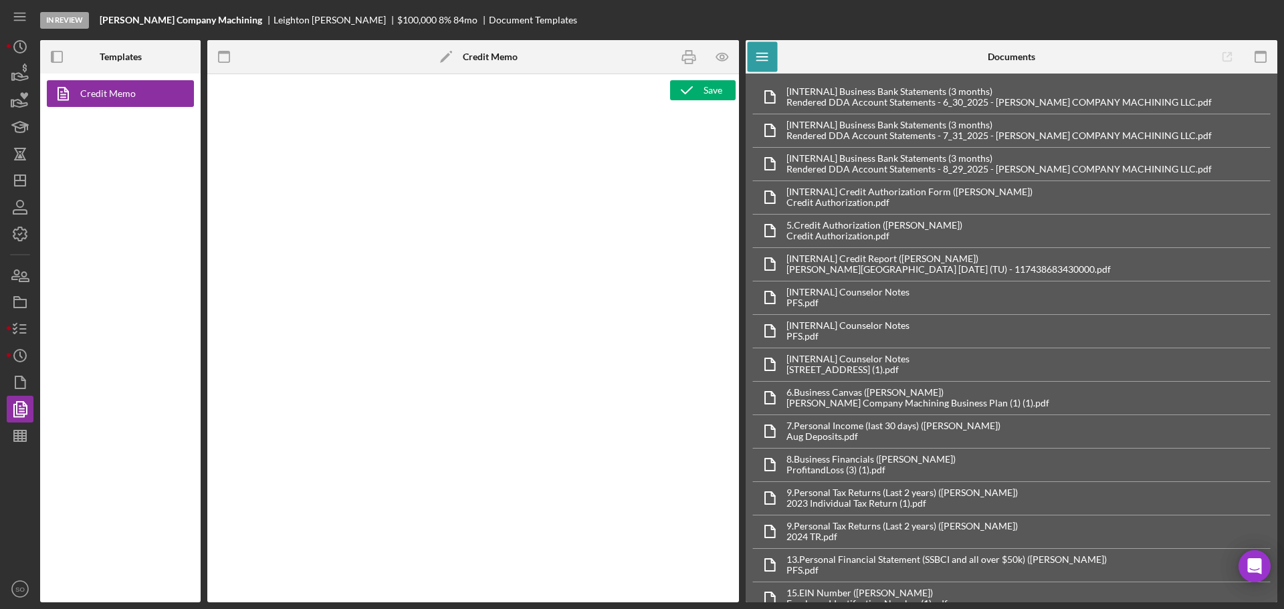
type textarea "<h1>Business Loan Risk Assessment</h1> <p>Loan Officer: &nbsp;<span id="Lender_…"
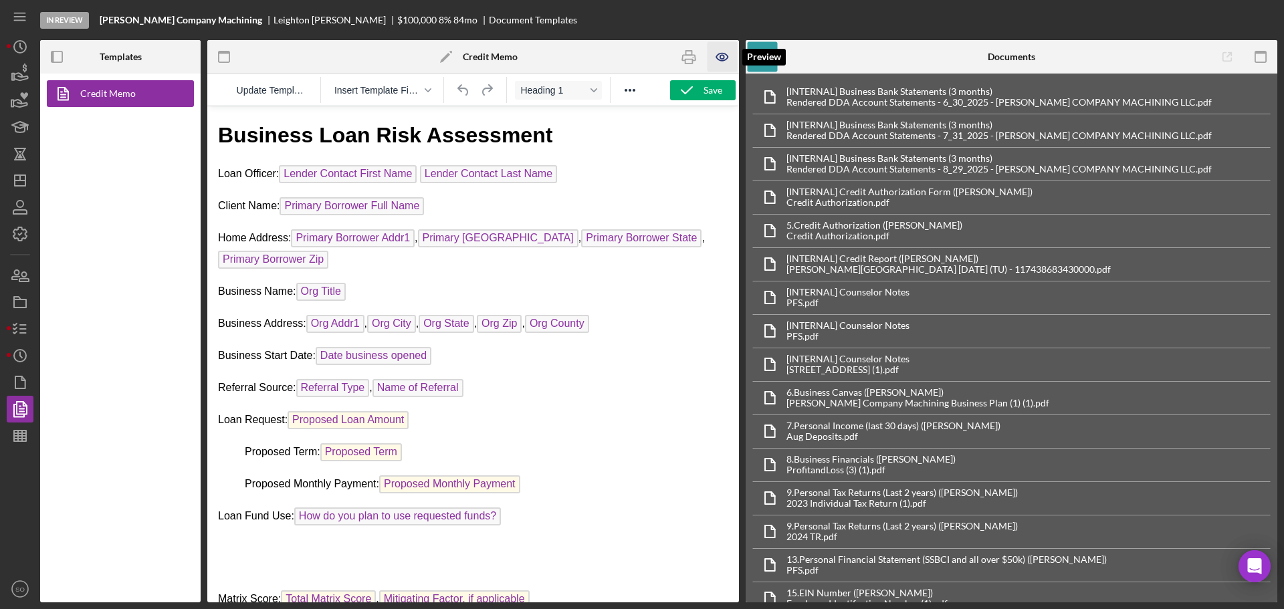
click at [721, 60] on icon "button" at bounding box center [722, 57] width 30 height 30
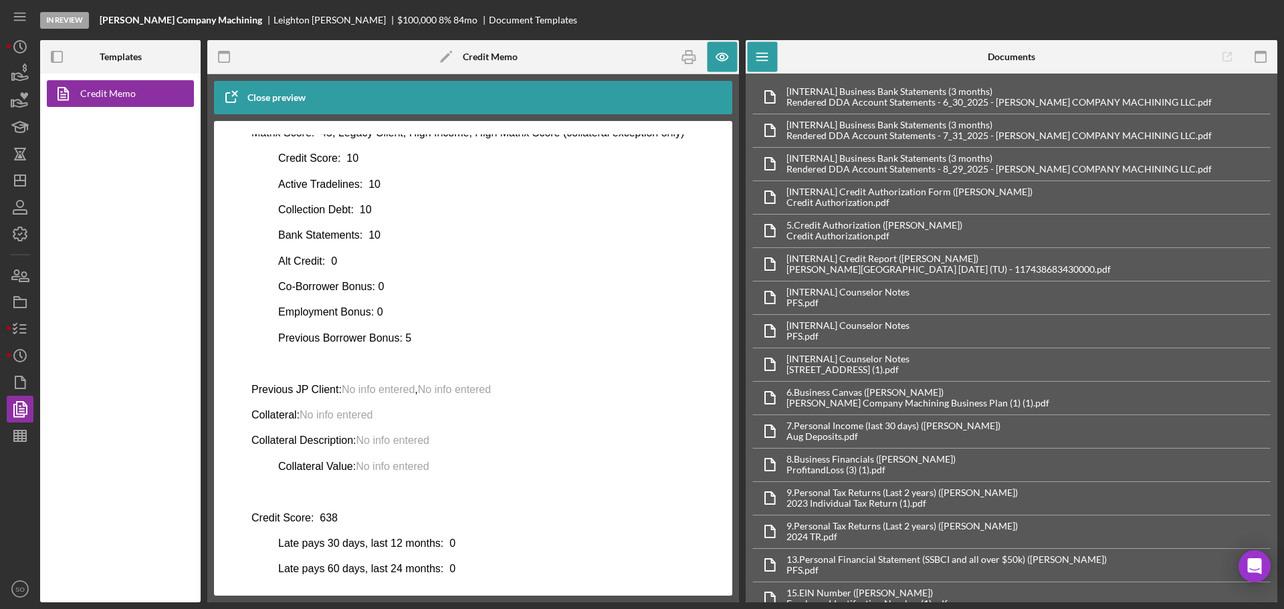
scroll to position [612, 0]
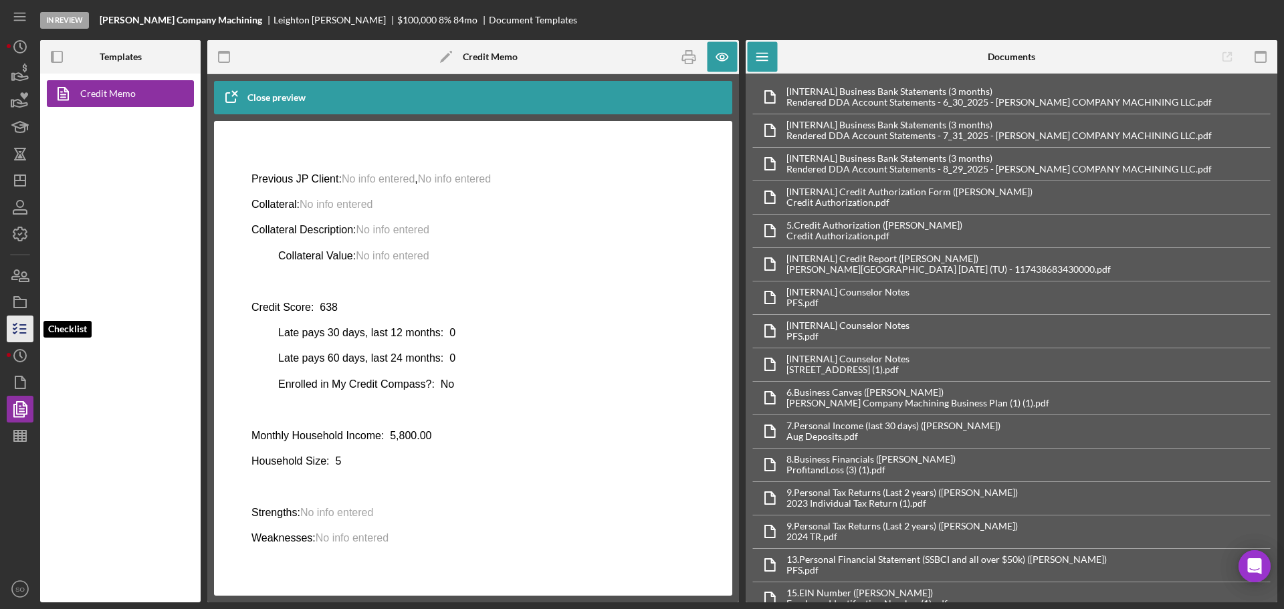
click at [23, 338] on icon "button" at bounding box center [19, 328] width 33 height 33
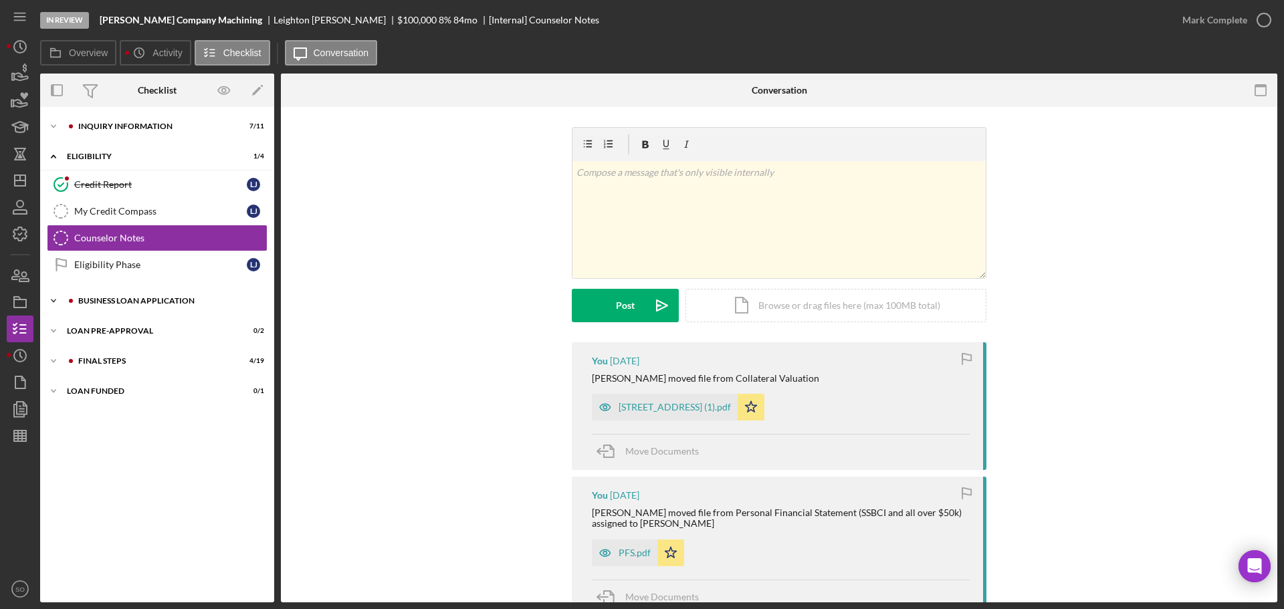
click at [110, 310] on div "Icon/Expander BUSINESS LOAN APPLICATION 12 / 31" at bounding box center [157, 301] width 234 height 27
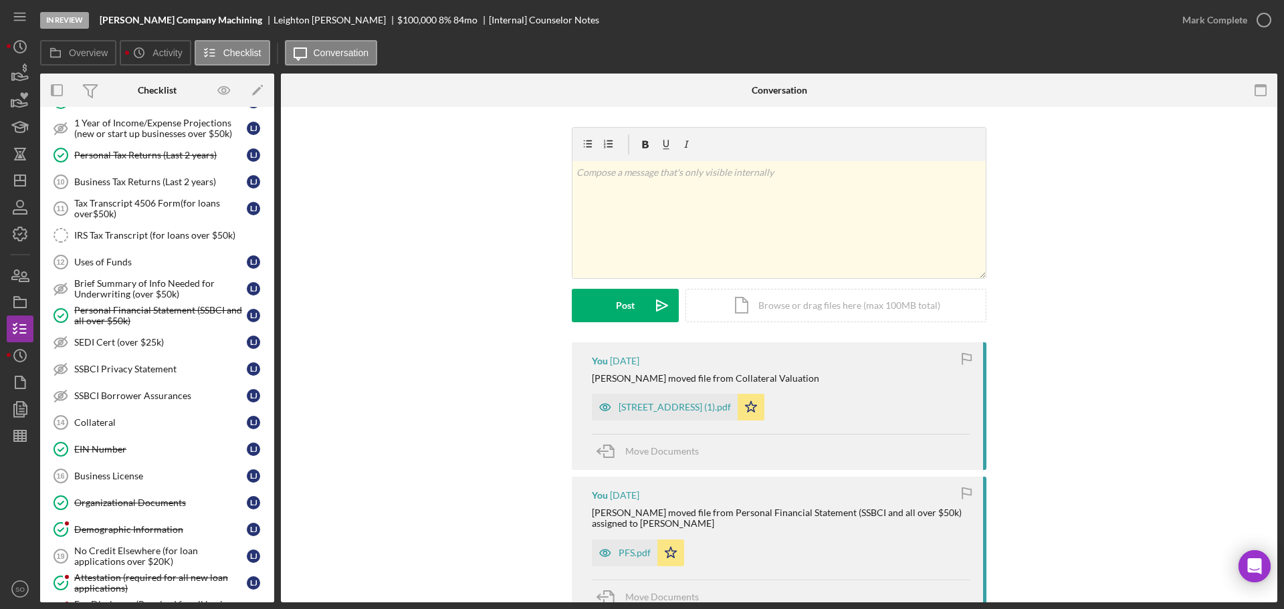
scroll to position [646, 0]
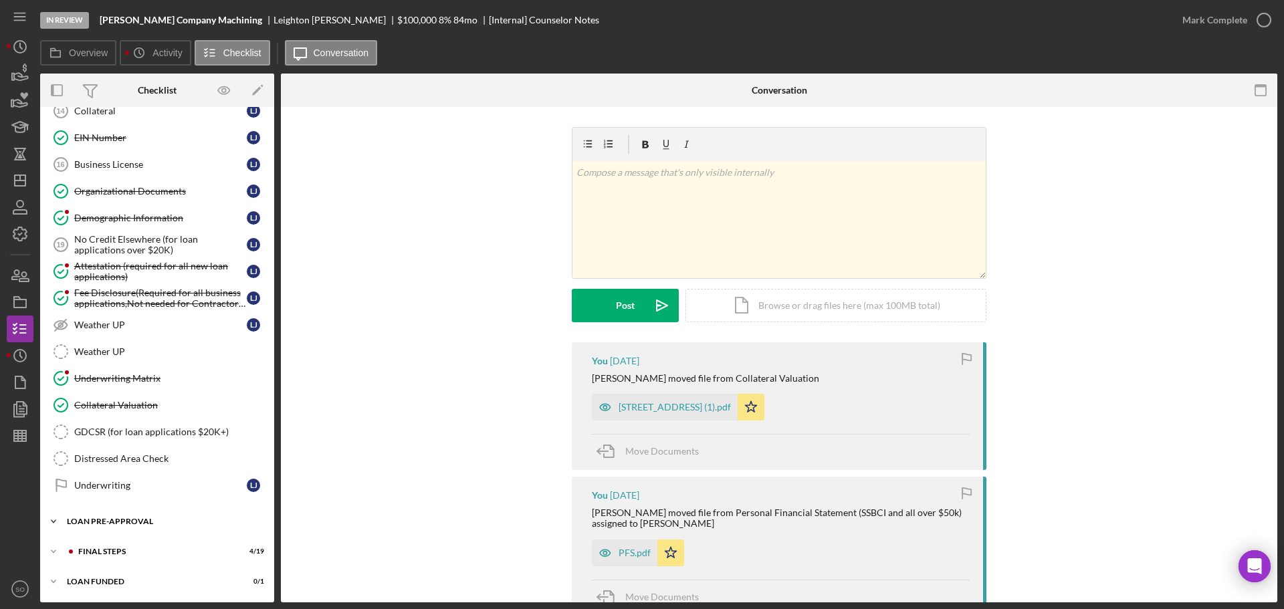
click at [114, 528] on div "Icon/Expander LOAN PRE-APPROVAL 0 / 2" at bounding box center [157, 521] width 234 height 27
click at [113, 545] on div "Loan Approval" at bounding box center [170, 549] width 193 height 11
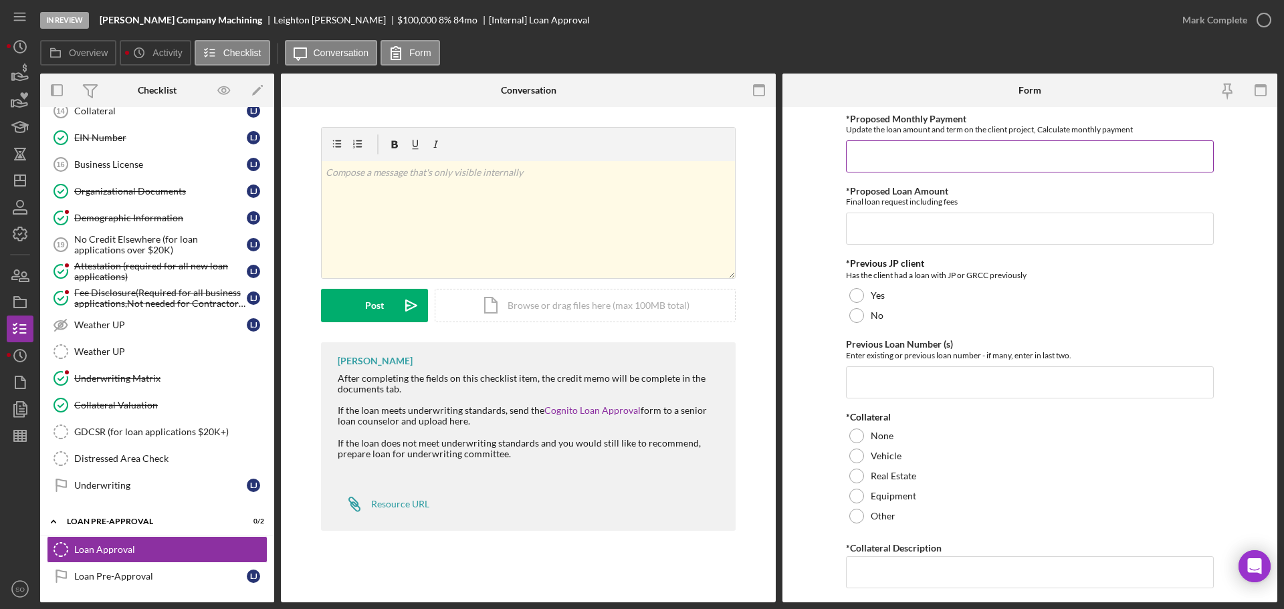
click at [939, 160] on input "*Proposed Monthly Payment" at bounding box center [1030, 156] width 368 height 32
type input "$2,335"
click at [906, 227] on input "*Proposed Loan Amount" at bounding box center [1030, 229] width 368 height 32
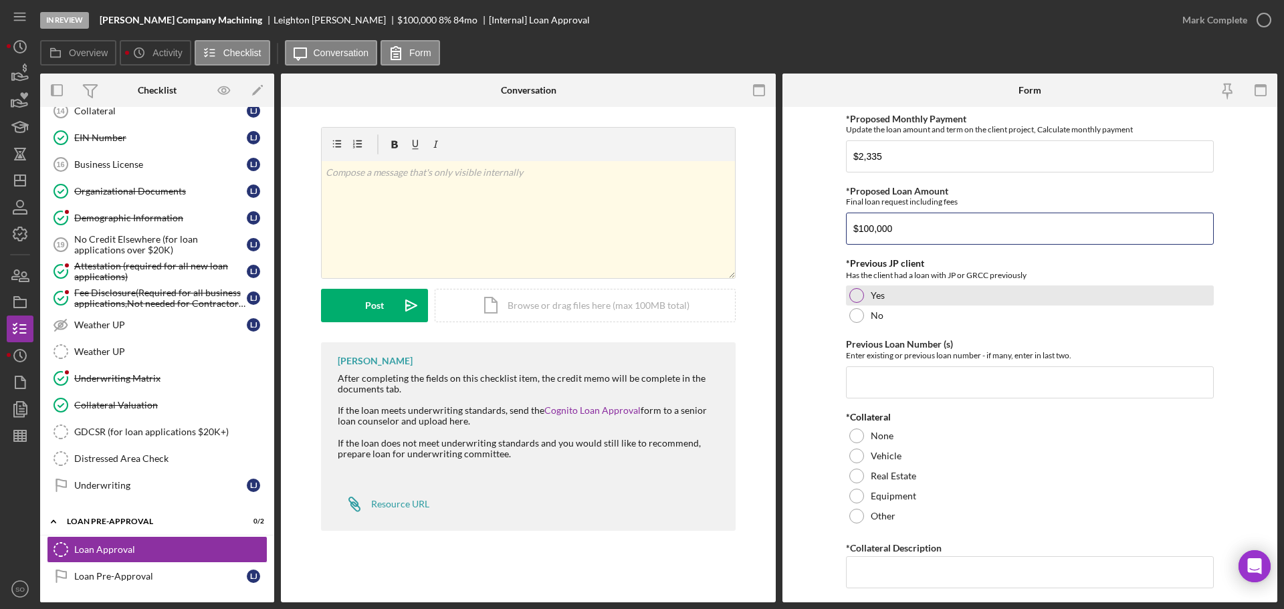
type input "$100,000"
click at [871, 300] on label "Yes" at bounding box center [878, 295] width 14 height 11
click at [907, 374] on input "Previous Loan Number (s)" at bounding box center [1030, 382] width 368 height 32
click at [913, 372] on input "Previous Loan Number (s)" at bounding box center [1030, 382] width 368 height 32
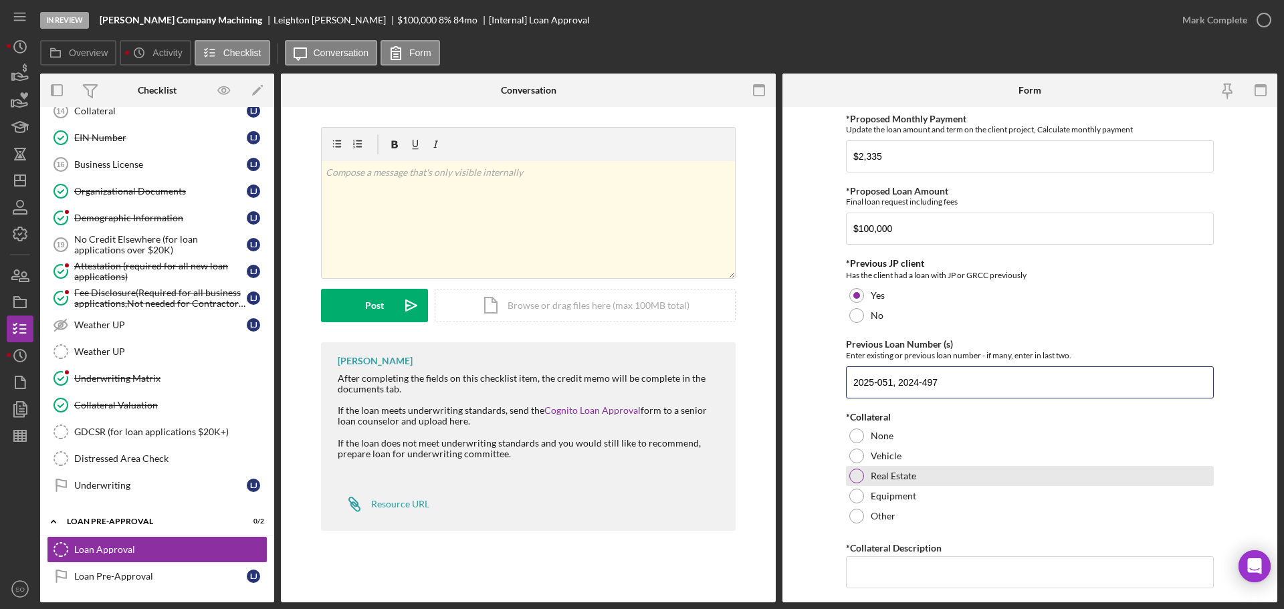
type input "2025-051, 2024-497"
click at [856, 477] on div at bounding box center [856, 476] width 15 height 15
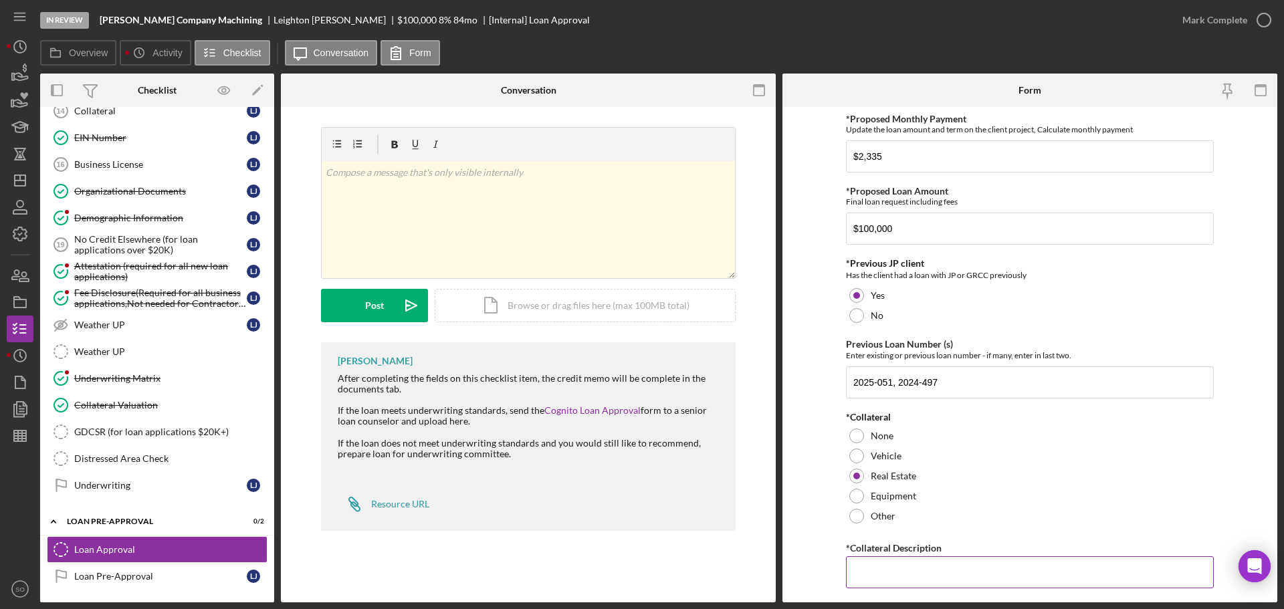
scroll to position [267, 0]
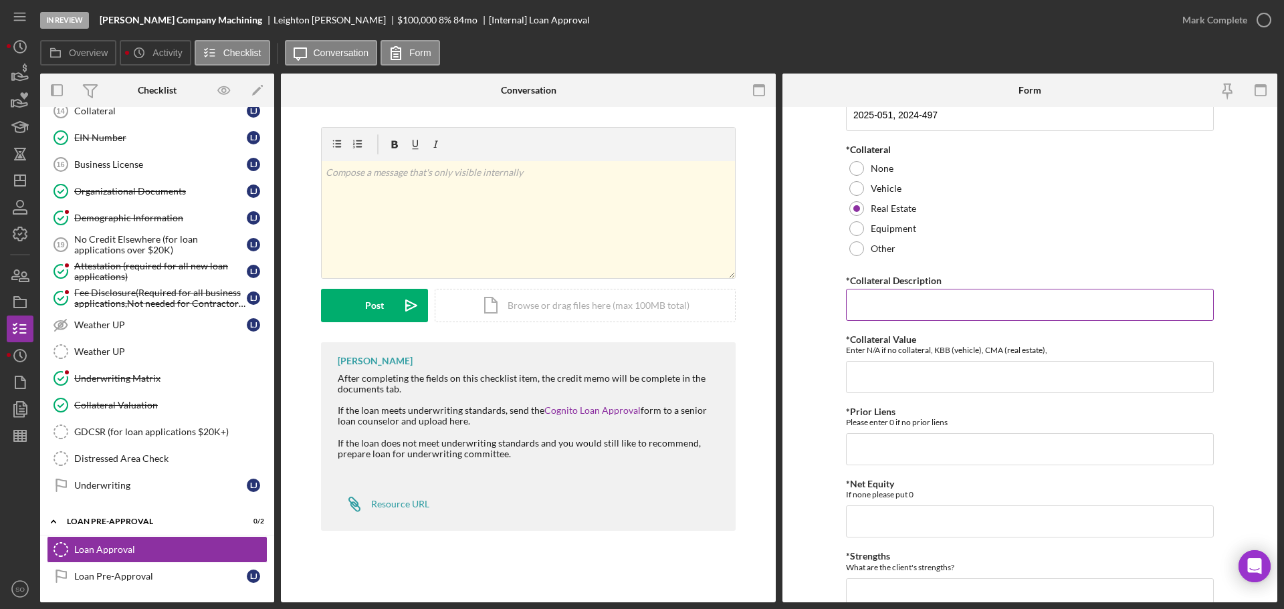
click at [888, 309] on input "*Collateral Description" at bounding box center [1030, 305] width 368 height 32
paste input "29 Lake Apollo Dr, Hannibal, MO 6340"
type input "29 Lake Apollo Dr, Hannibal, MO 6340"
click at [941, 366] on input "*Collateral Value" at bounding box center [1030, 377] width 368 height 32
type input "306068"
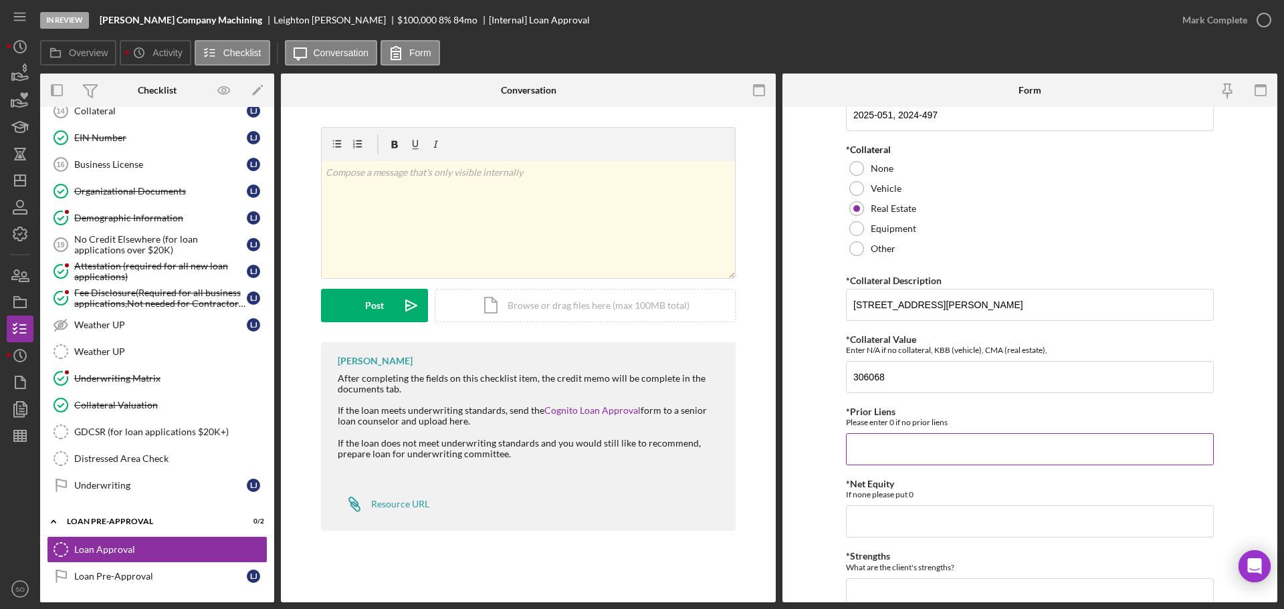
click at [875, 442] on input "*Prior Liens" at bounding box center [1030, 449] width 368 height 32
type input "207,114"
click at [919, 530] on input "*Net Equity" at bounding box center [1030, 521] width 368 height 32
type input "98,954"
click at [802, 479] on form "*Proposed Monthly Payment Update the loan amount and term on the client project…" at bounding box center [1029, 354] width 495 height 495
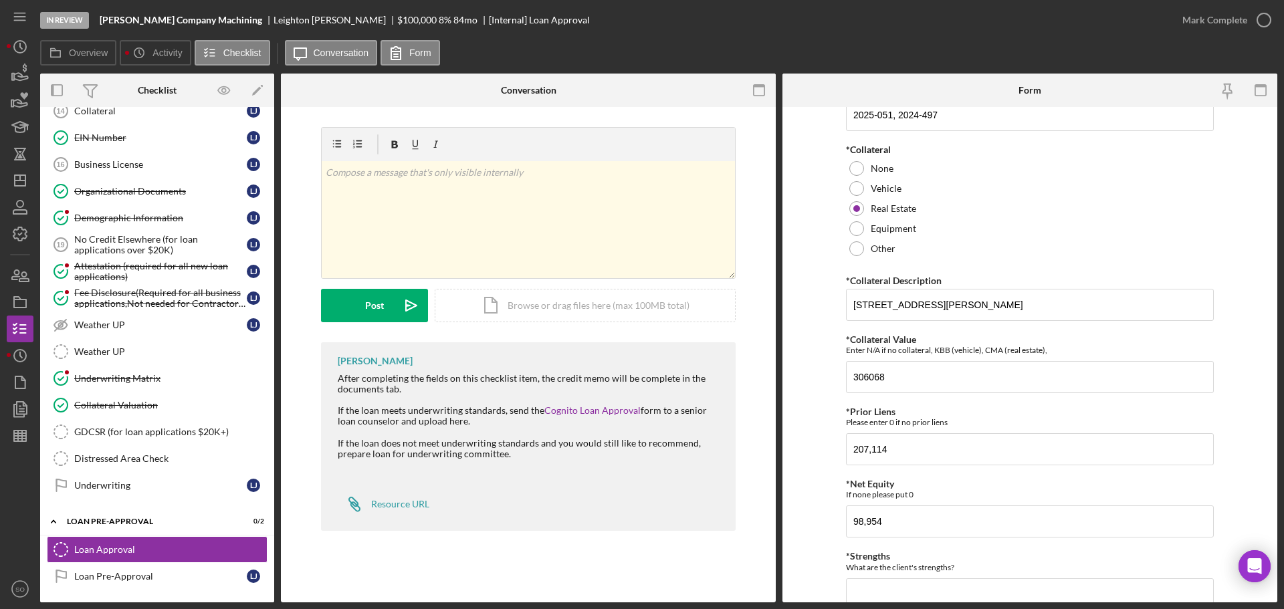
scroll to position [468, 0]
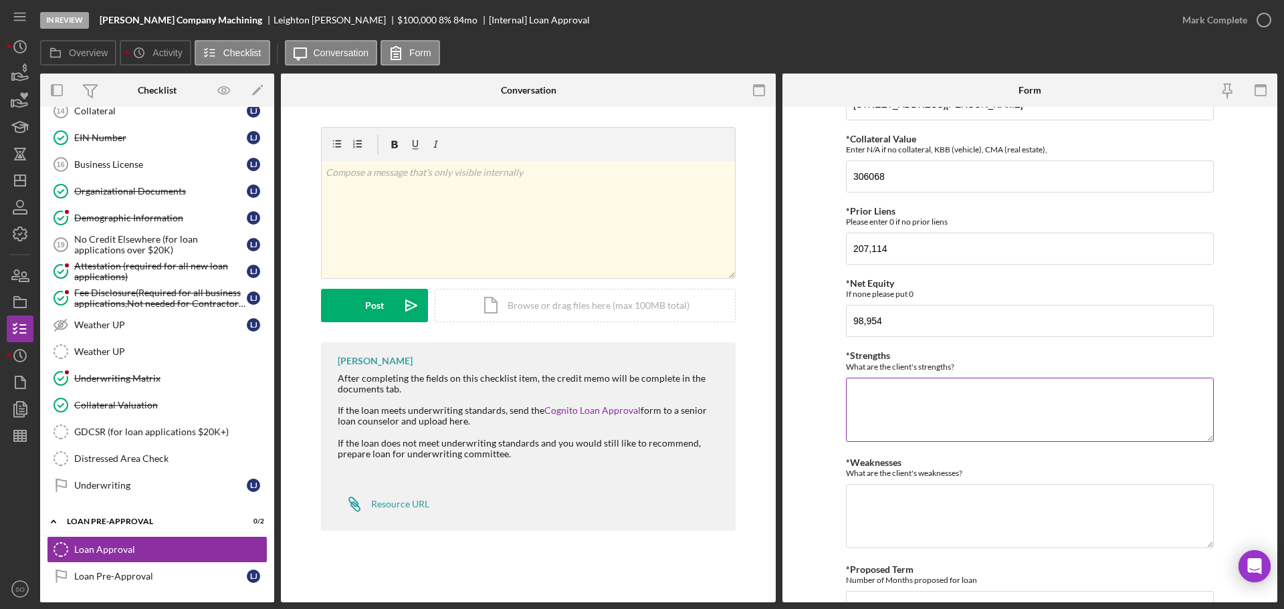
click at [878, 431] on textarea "*Strengths" at bounding box center [1030, 410] width 368 height 64
click at [933, 406] on textarea "*Strengths" at bounding box center [1030, 410] width 368 height 64
paste textarea "- Fully Collateralized - Good Income"
click at [923, 412] on textarea "- Fully Collateralized - Good Income" at bounding box center [1030, 410] width 368 height 64
drag, startPoint x: 870, startPoint y: 390, endPoint x: 943, endPoint y: 411, distance: 75.6
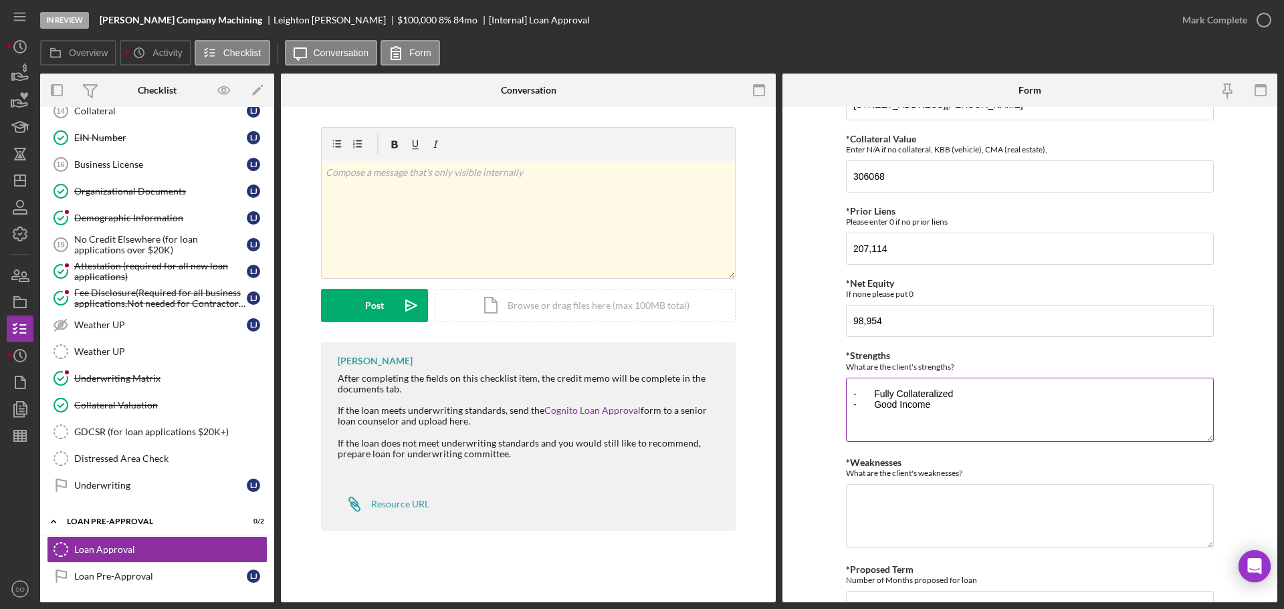
click at [943, 411] on textarea "- Fully Collateralized - Good Income" at bounding box center [1030, 410] width 368 height 64
paste textarea "- - Legacy Client"
click at [886, 393] on textarea "- - Legacy Client - Fully Collateralized - Good Income" at bounding box center [1030, 410] width 368 height 64
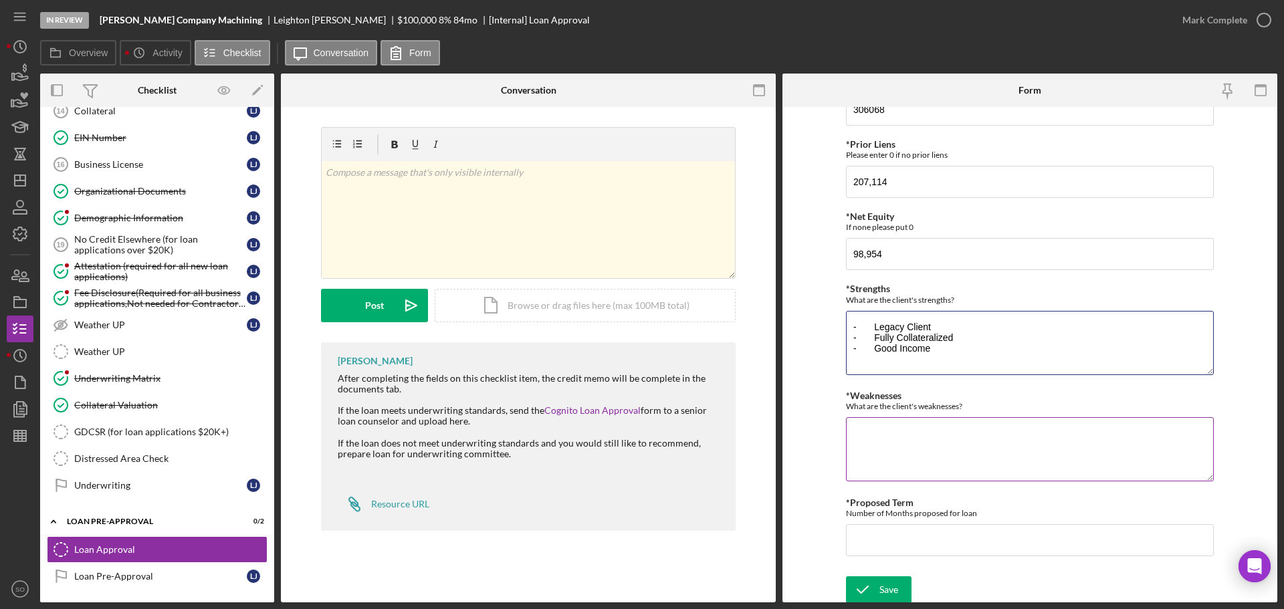
type textarea "- Legacy Client - Fully Collateralized - Good Income"
click at [905, 461] on textarea "*Weaknesses" at bounding box center [1030, 449] width 368 height 64
type textarea "Moderate credit score"
click at [904, 507] on label "*Proposed Term" at bounding box center [880, 502] width 68 height 11
click at [904, 524] on input "*Proposed Term" at bounding box center [1030, 540] width 368 height 32
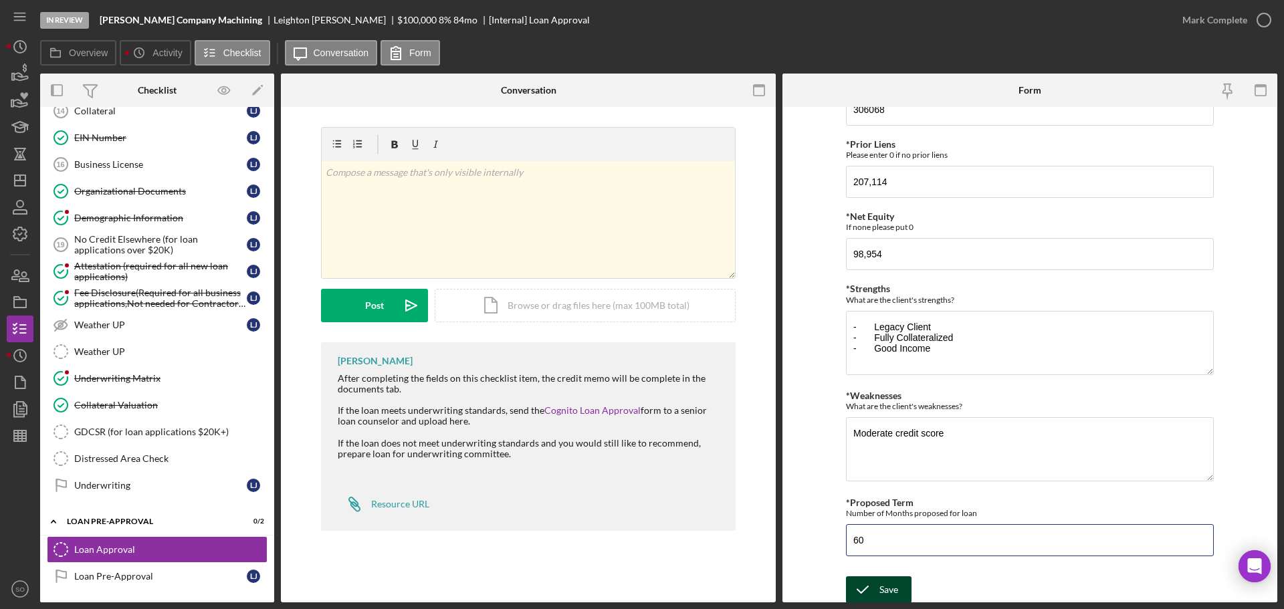
type input "60"
click at [887, 588] on div "Save" at bounding box center [888, 589] width 19 height 27
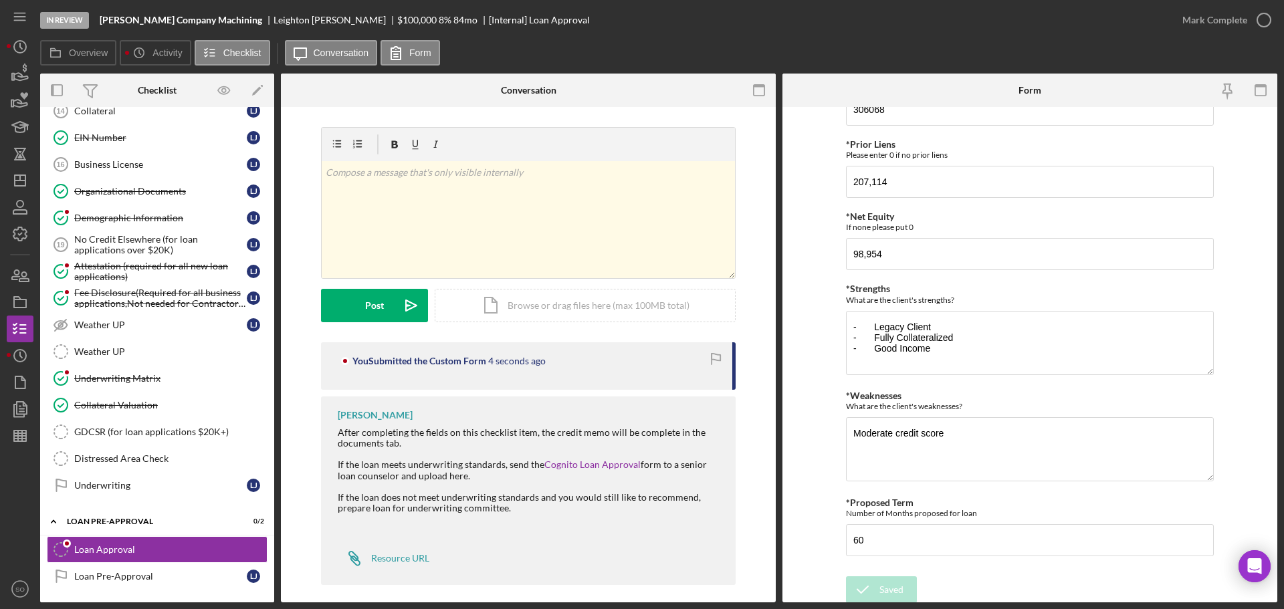
scroll to position [707, 0]
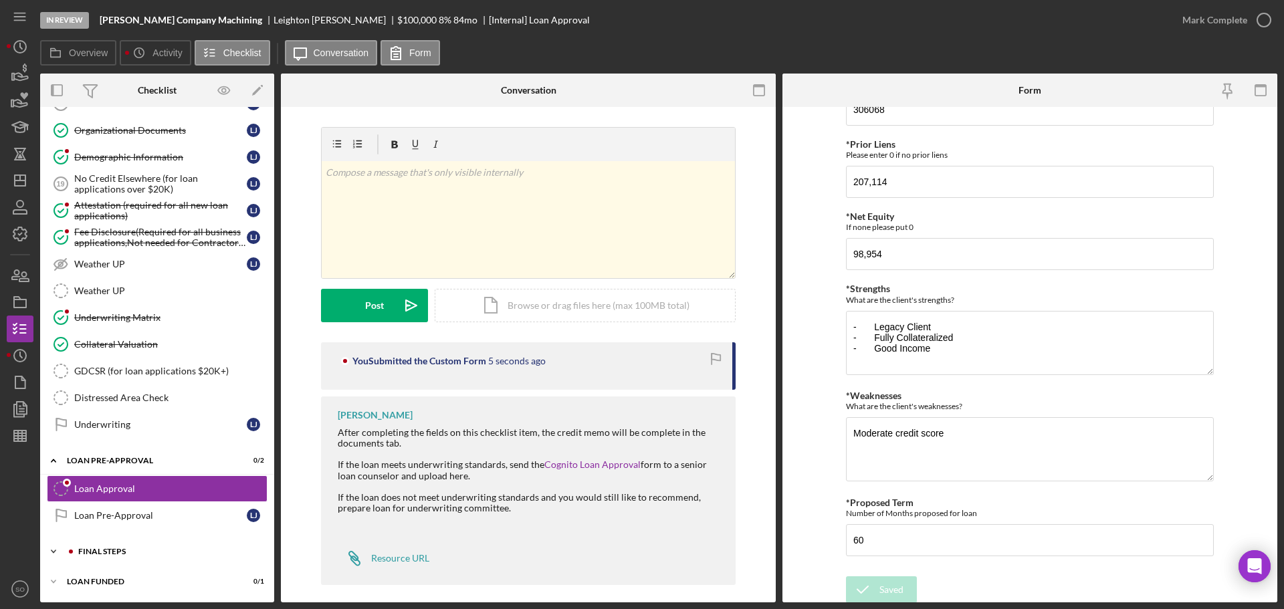
click at [137, 550] on div "FINAL STEPS" at bounding box center [167, 552] width 179 height 8
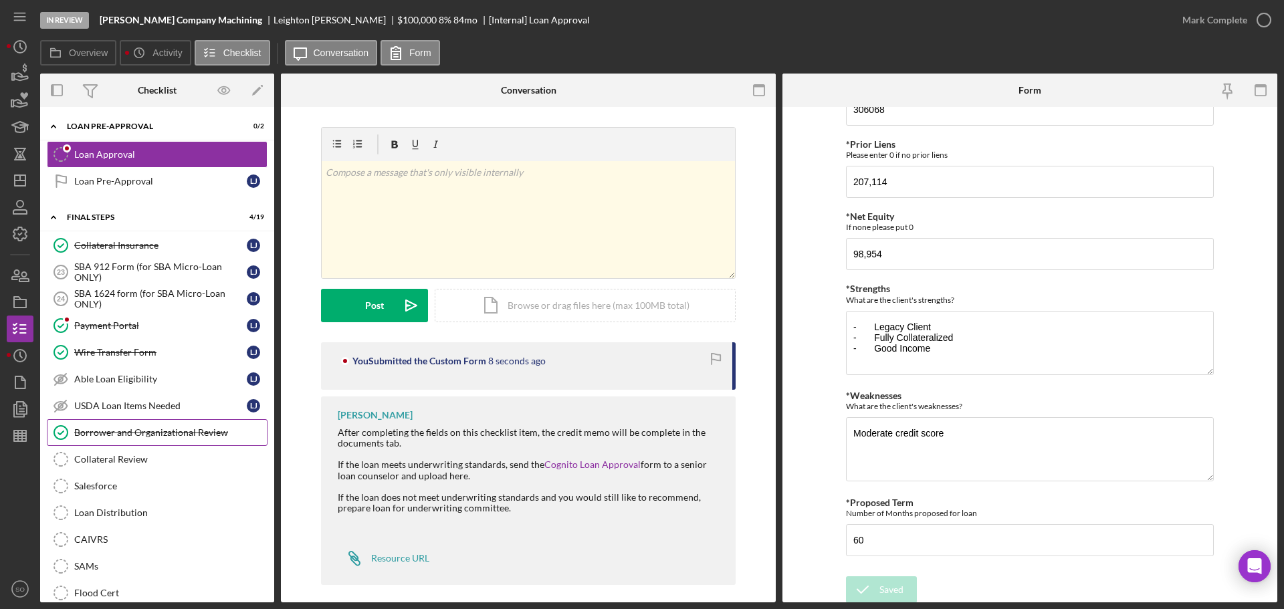
click at [149, 445] on link "Borrower and Organizational Review Borrower and Organizational Review" at bounding box center [157, 432] width 221 height 27
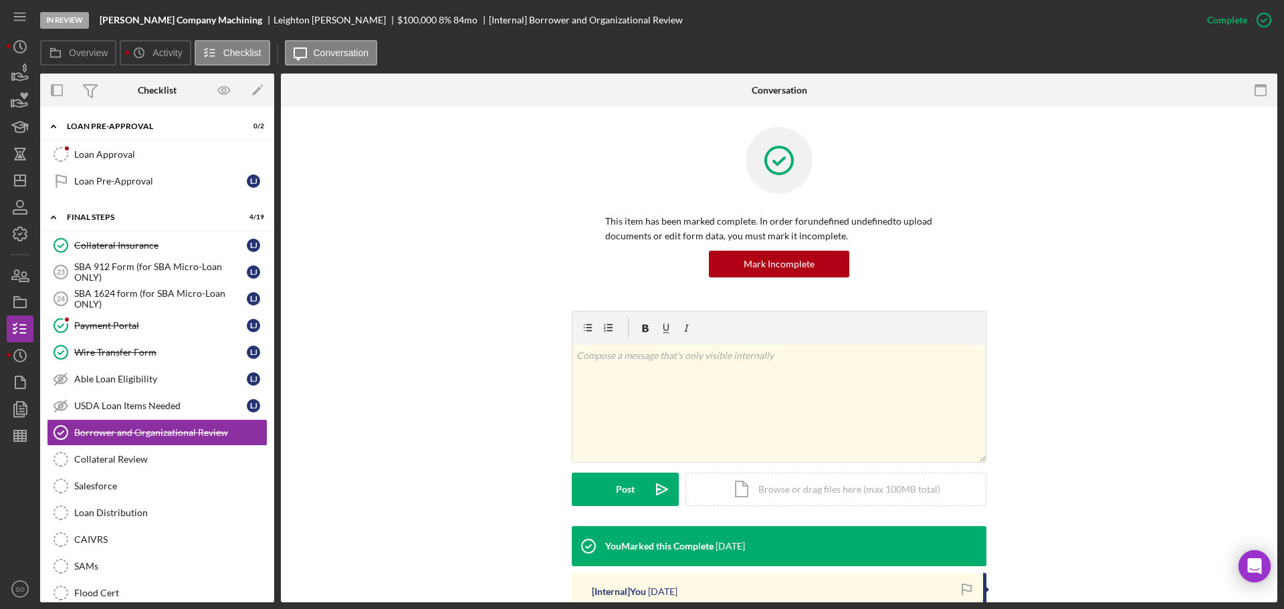
scroll to position [278, 0]
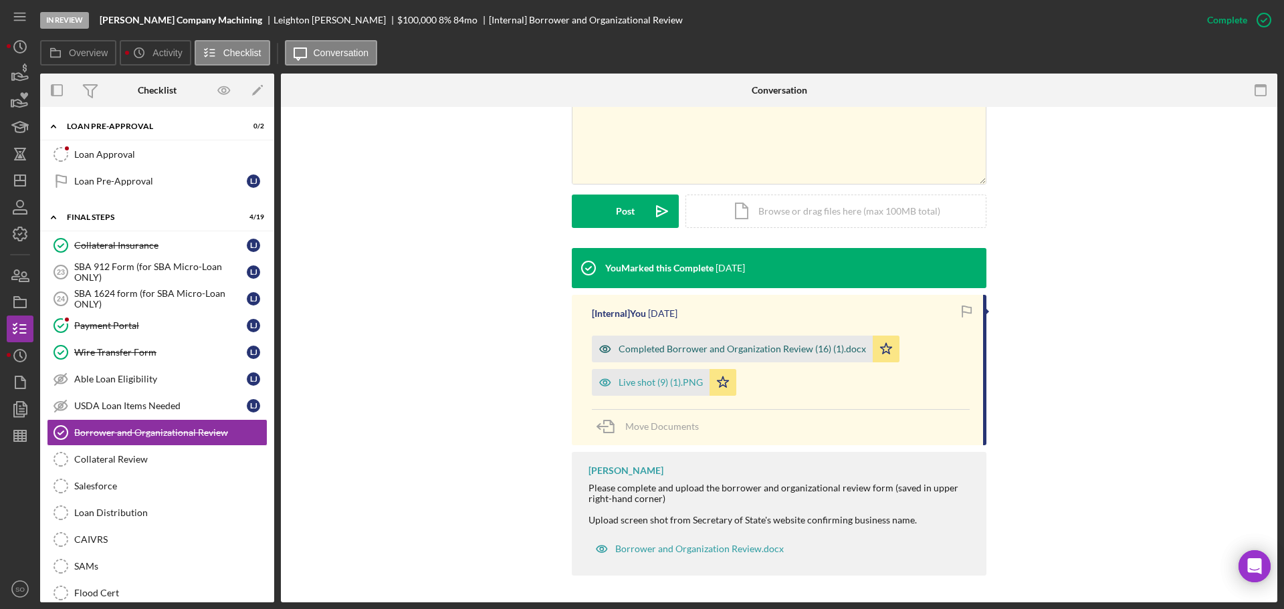
click at [692, 355] on div "Completed Borrower and Organization Review (16) (1).docx" at bounding box center [732, 349] width 281 height 27
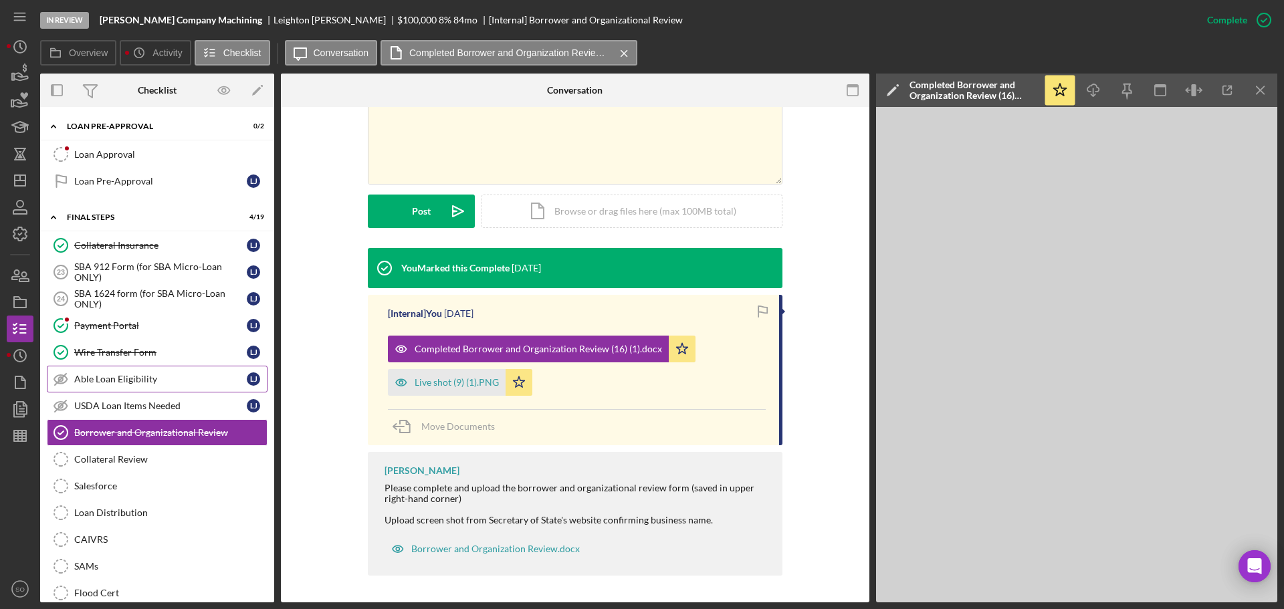
scroll to position [840, 0]
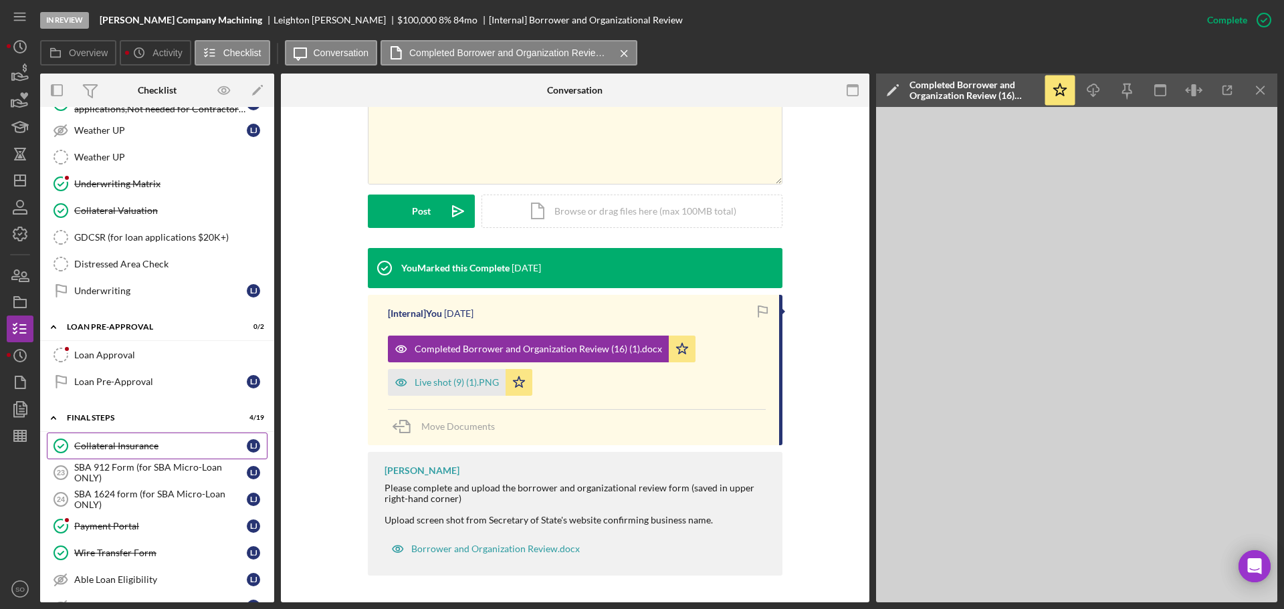
click at [128, 453] on link "Collateral Insurance Collateral Insurance L J" at bounding box center [157, 446] width 221 height 27
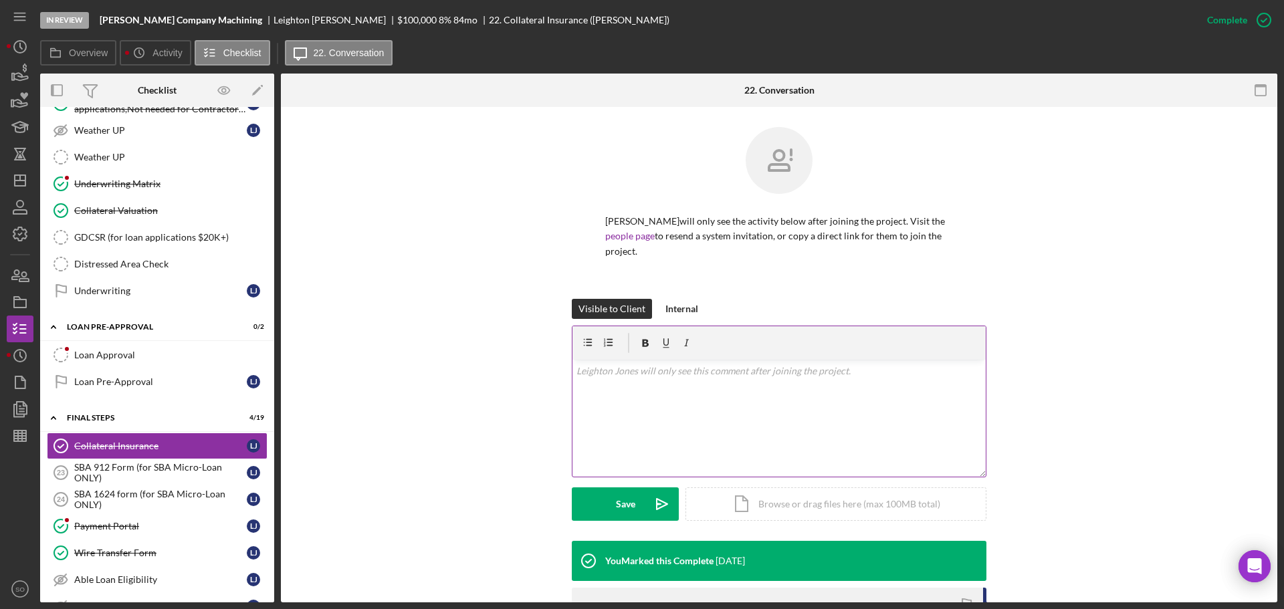
scroll to position [267, 0]
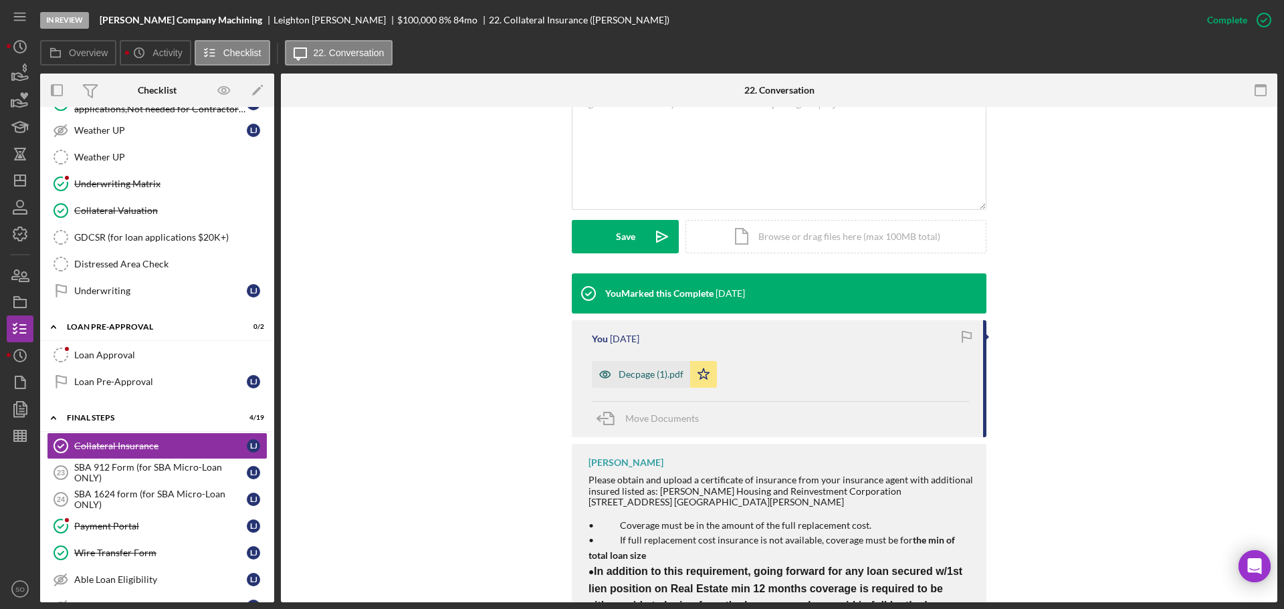
click at [641, 384] on div "Decpage (1).pdf" at bounding box center [641, 374] width 98 height 27
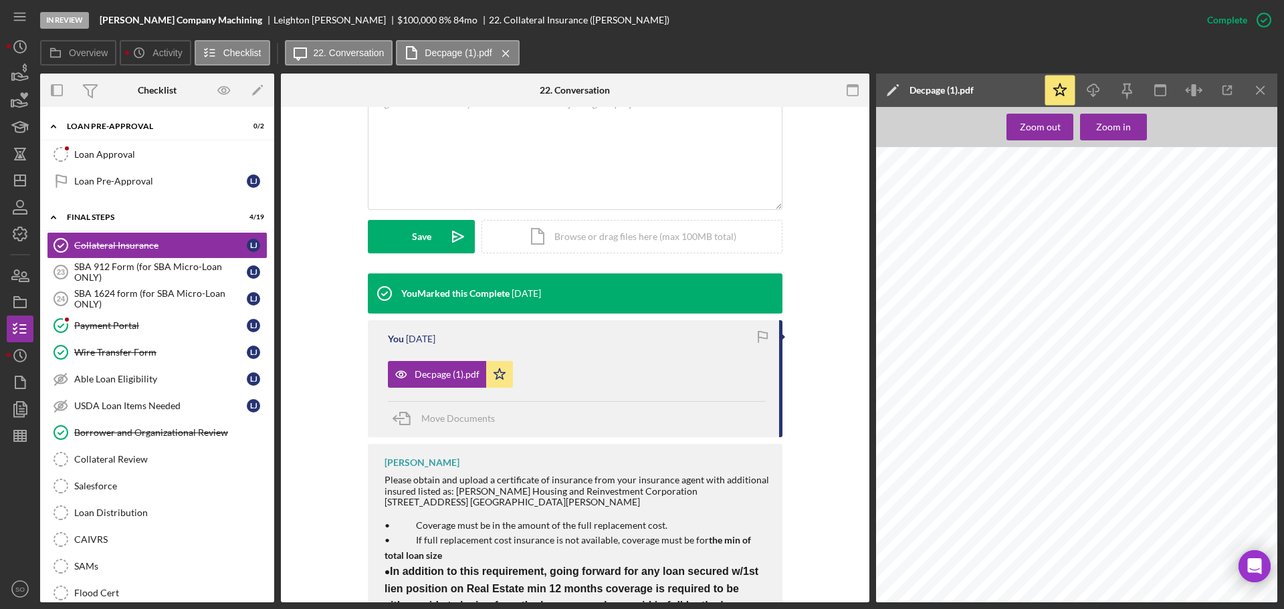
scroll to position [1108, 0]
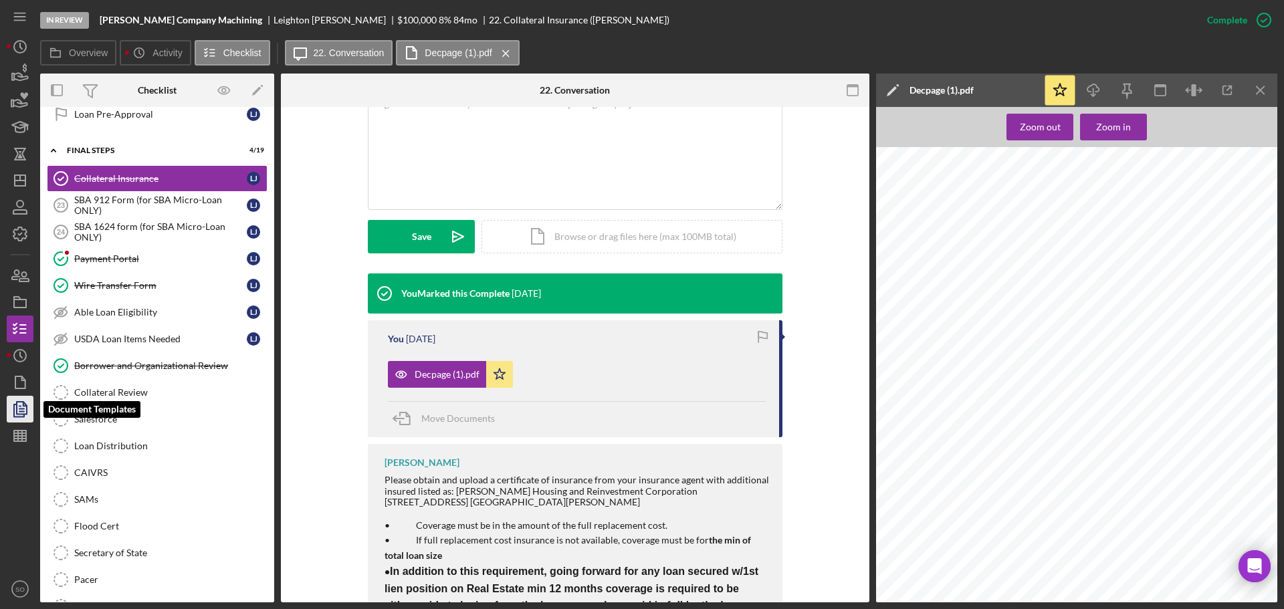
click at [25, 411] on icon "button" at bounding box center [19, 408] width 33 height 33
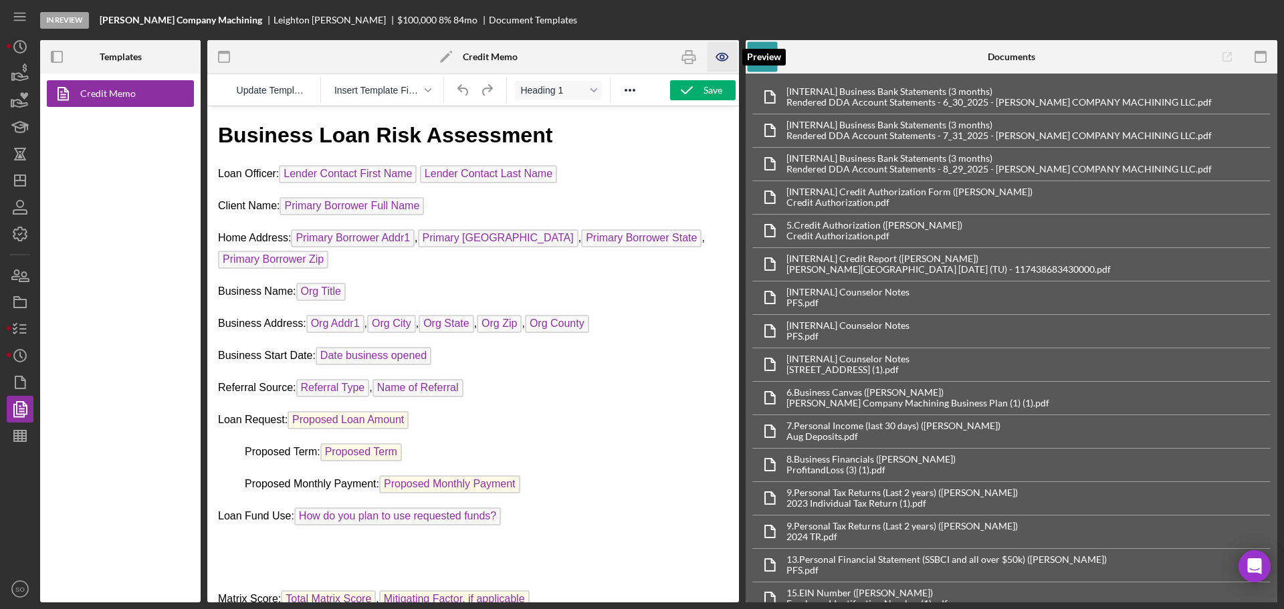
click at [715, 59] on icon "button" at bounding box center [722, 57] width 30 height 30
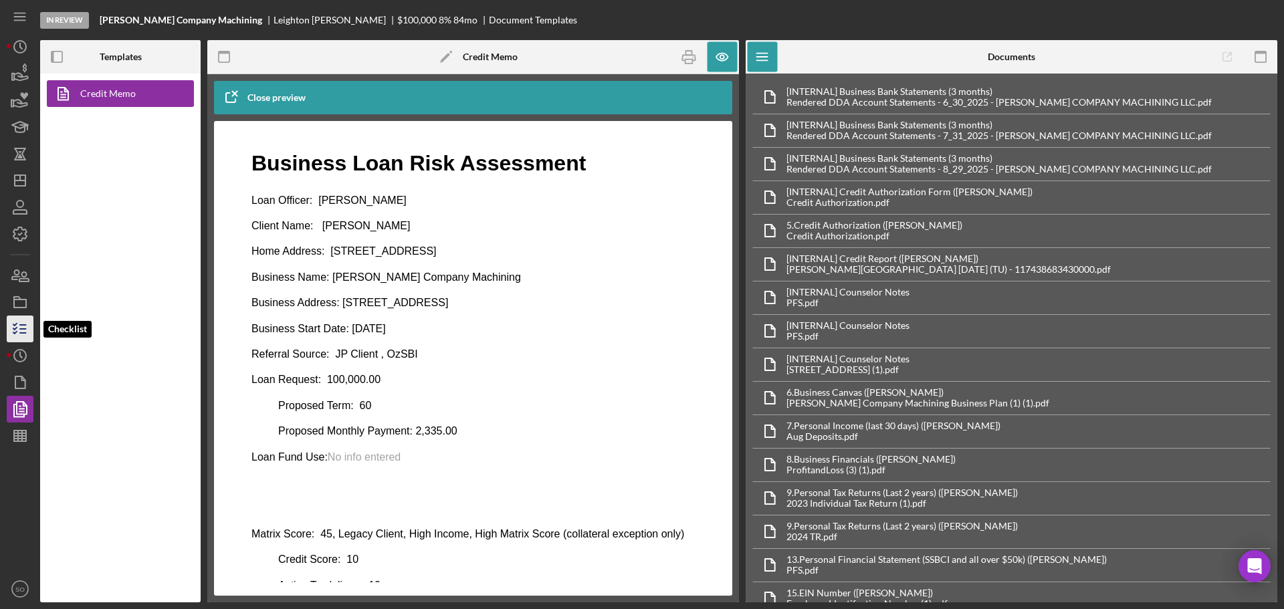
drag, startPoint x: 18, startPoint y: 334, endPoint x: 33, endPoint y: 340, distance: 15.7
click at [18, 334] on icon "button" at bounding box center [19, 328] width 33 height 33
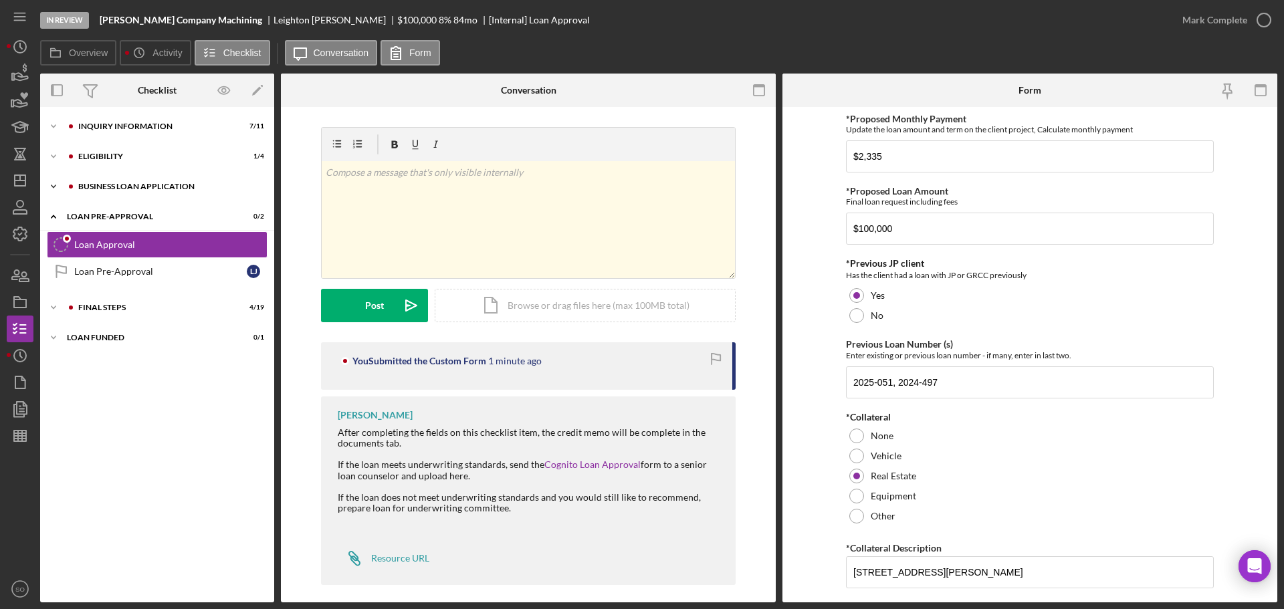
drag, startPoint x: 106, startPoint y: 183, endPoint x: 106, endPoint y: 195, distance: 12.1
click at [106, 183] on div "BUSINESS LOAN APPLICATION" at bounding box center [167, 187] width 179 height 8
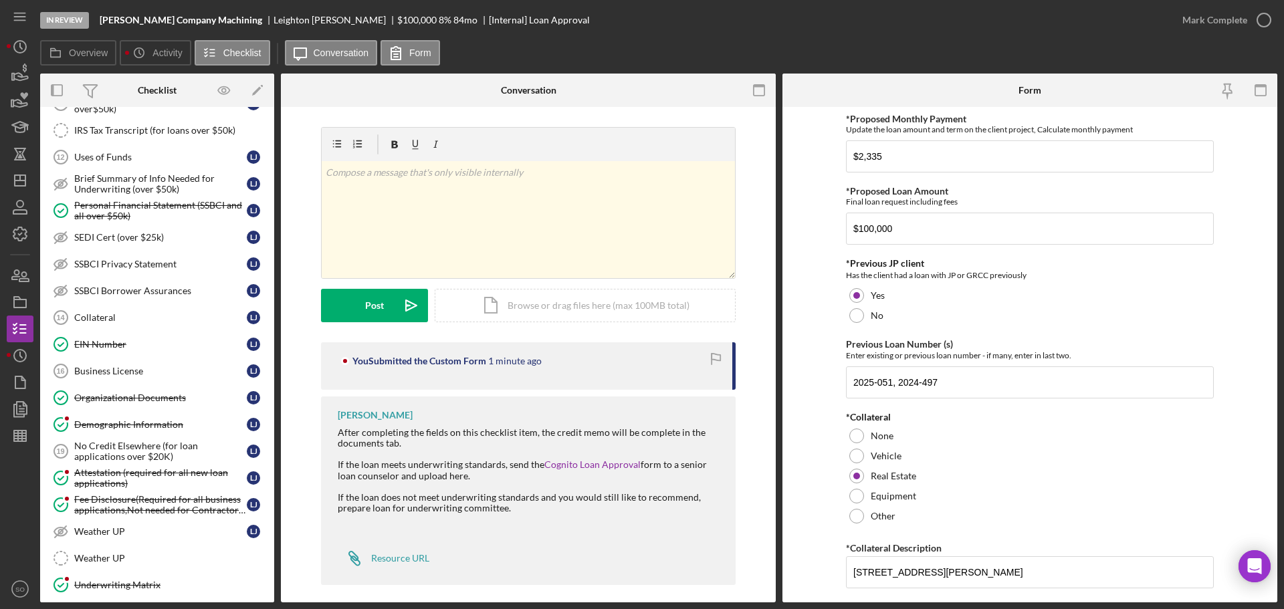
scroll to position [258, 0]
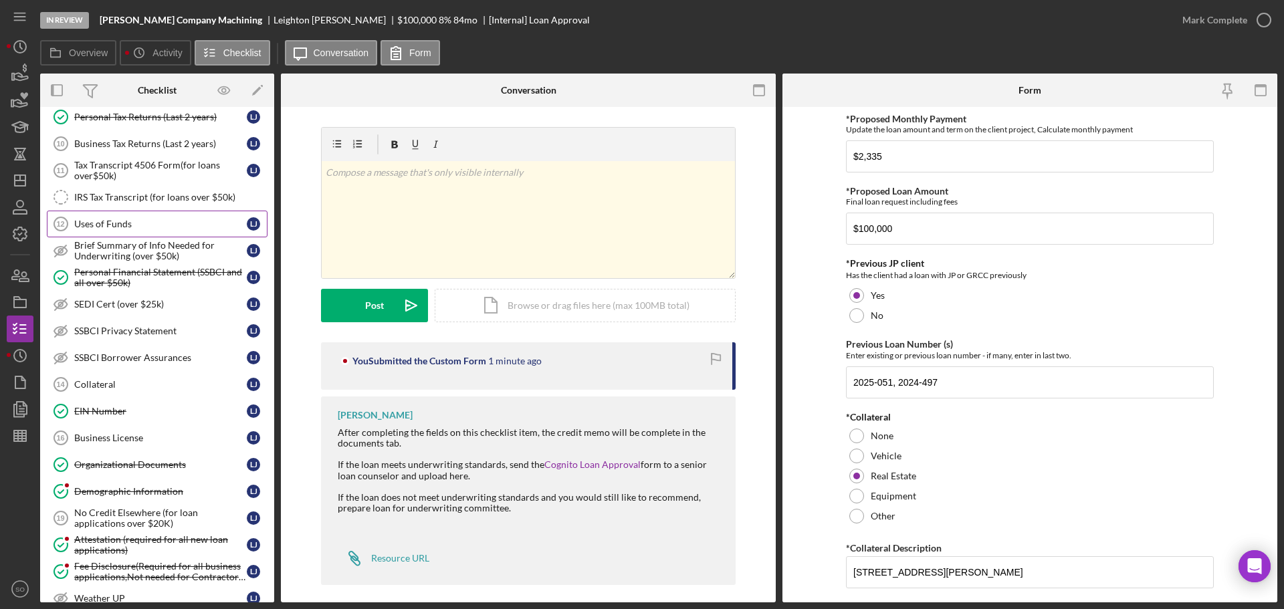
click at [126, 227] on div "Uses of Funds" at bounding box center [160, 224] width 173 height 11
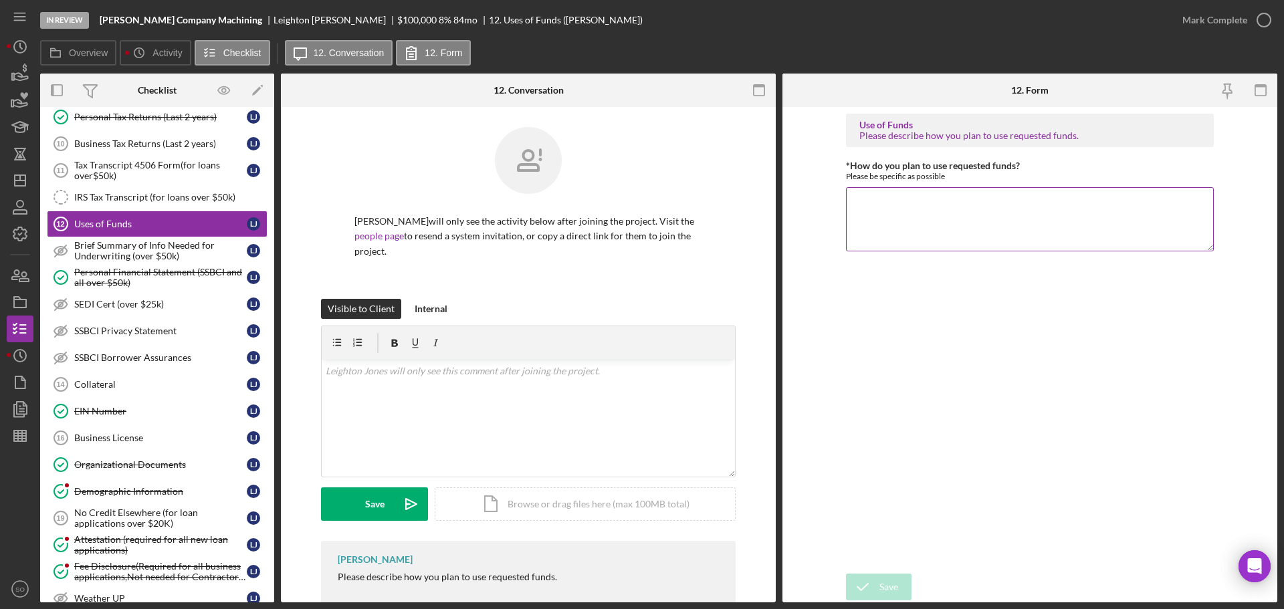
click at [861, 195] on textarea "*How do you plan to use requested funds?" at bounding box center [1030, 219] width 368 height 64
paste textarea "This loan will give him the ability to expand his shop in space and also to pur…"
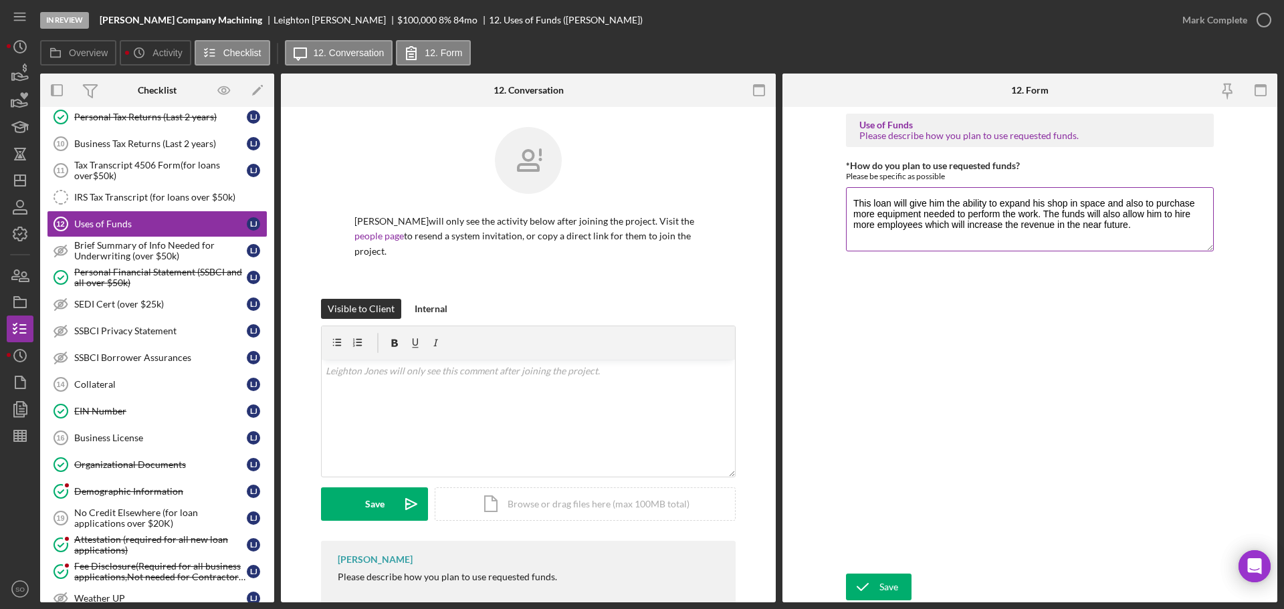
click at [949, 205] on textarea "This loan will give him the ability to expand his shop in space and also to pur…" at bounding box center [1030, 219] width 368 height 64
click at [1021, 203] on textarea "This loan will give the ability to expand his shop in space and also to purchas…" at bounding box center [1030, 219] width 368 height 64
drag, startPoint x: 1167, startPoint y: 215, endPoint x: 1121, endPoint y: 217, distance: 45.5
click at [1121, 217] on textarea "This loan will give the ability to expand the shop in space and also to purchas…" at bounding box center [1030, 219] width 368 height 64
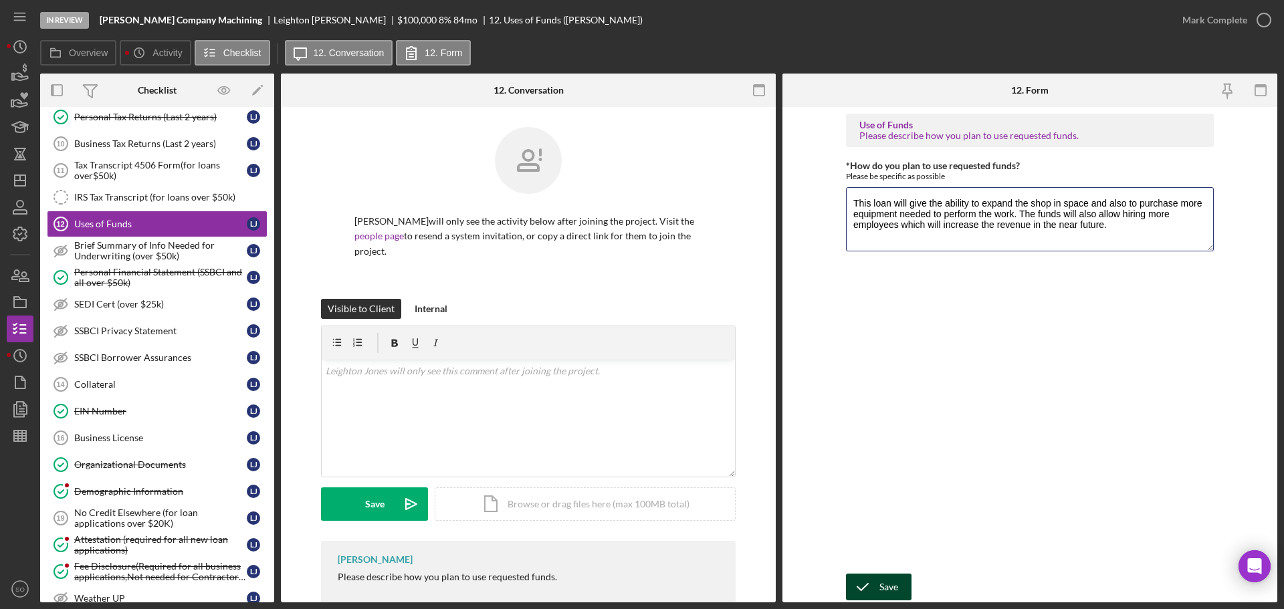
type textarea "This loan will give the ability to expand the shop in space and also to purchas…"
click at [872, 586] on icon "submit" at bounding box center [862, 586] width 33 height 33
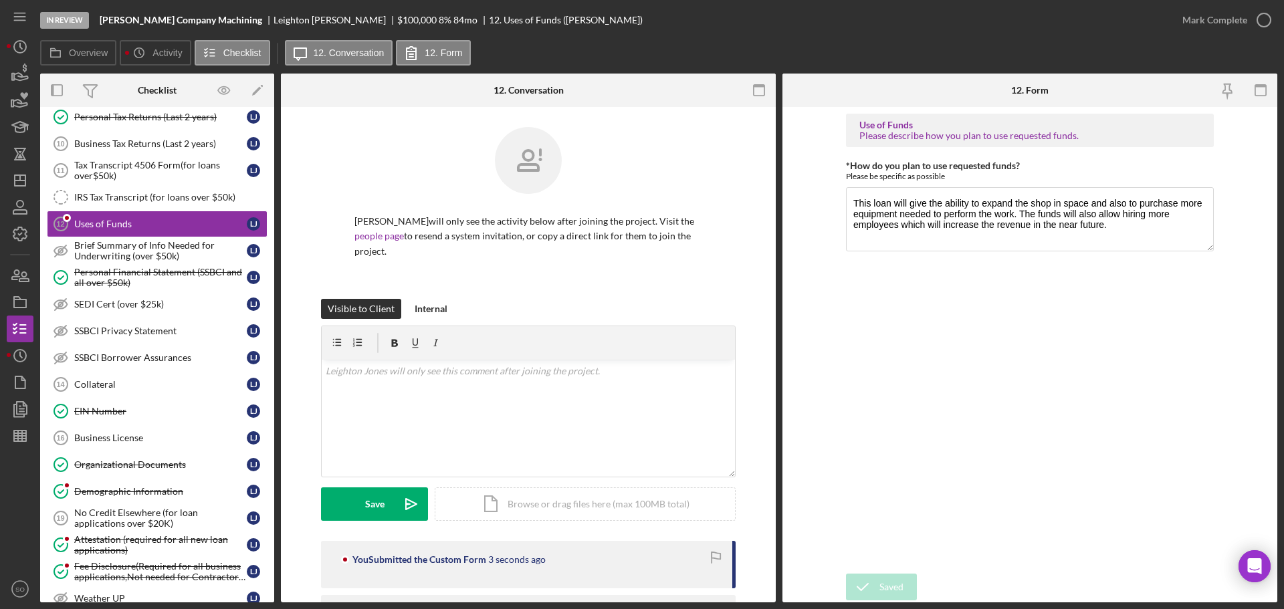
click at [1198, 21] on div "Mark Complete" at bounding box center [1214, 20] width 65 height 27
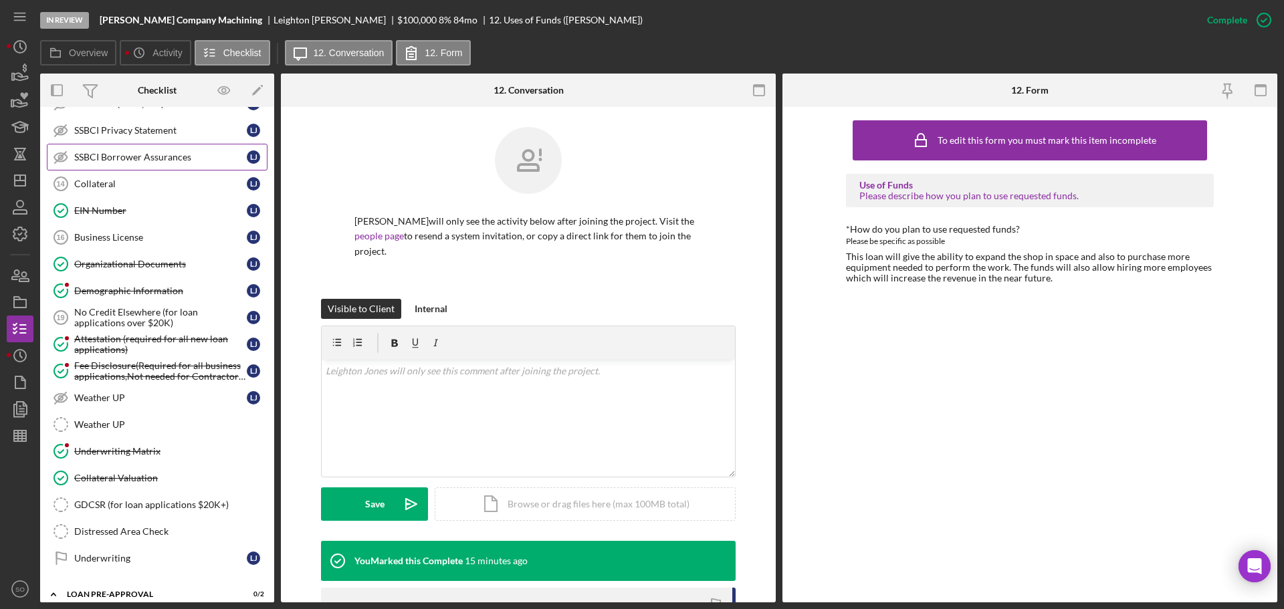
scroll to position [592, 0]
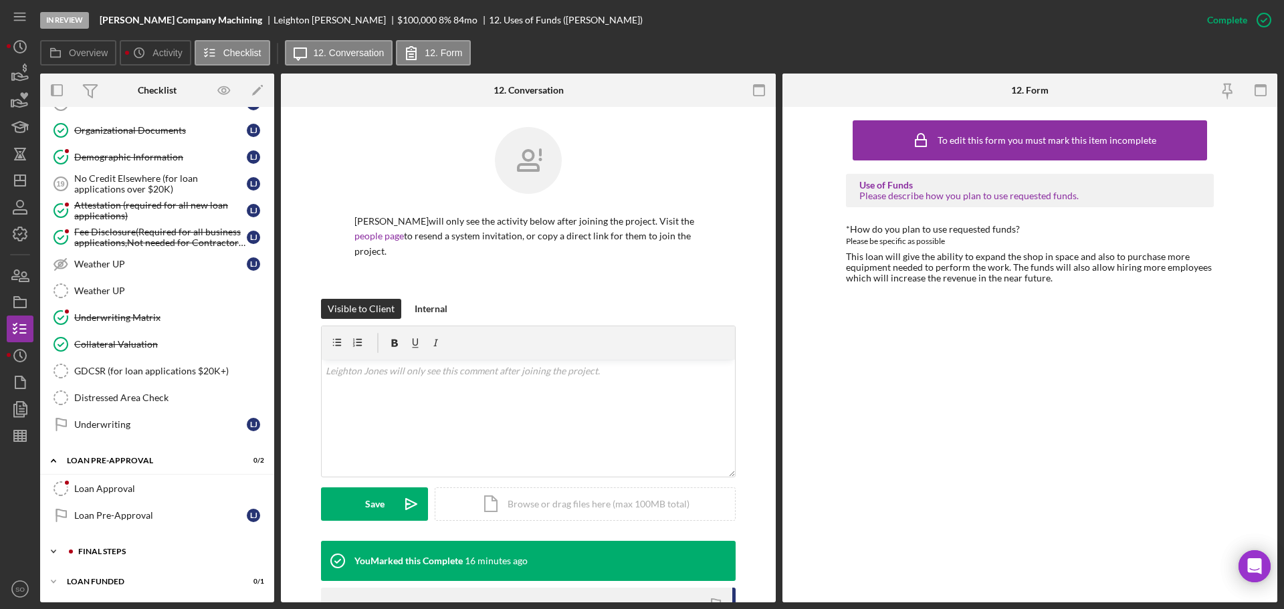
click at [169, 558] on div "Icon/Expander FINAL STEPS 4 / 19" at bounding box center [157, 551] width 234 height 27
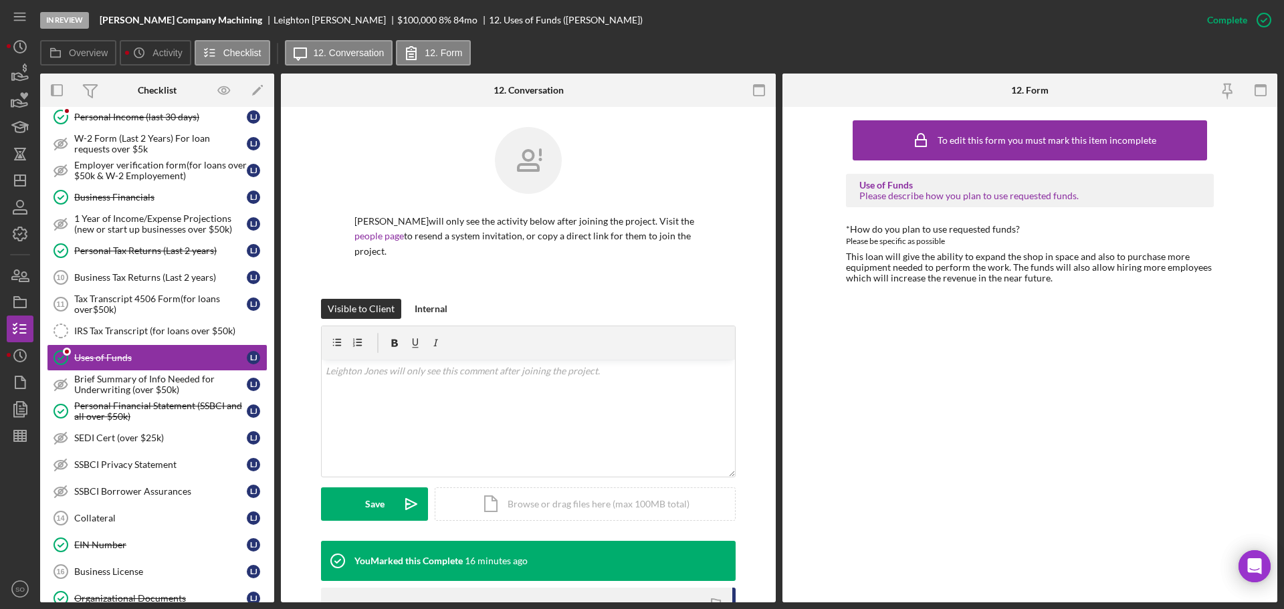
scroll to position [0, 0]
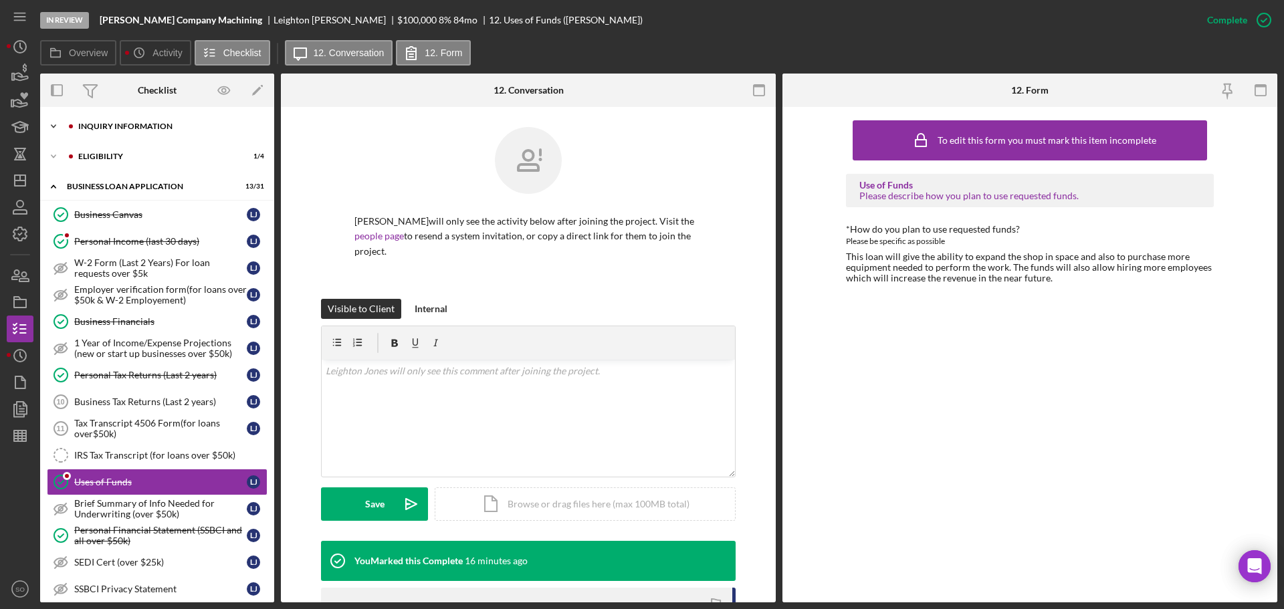
click at [127, 118] on div "Icon/Expander INQUIRY INFORMATION 7 / 11" at bounding box center [157, 126] width 234 height 27
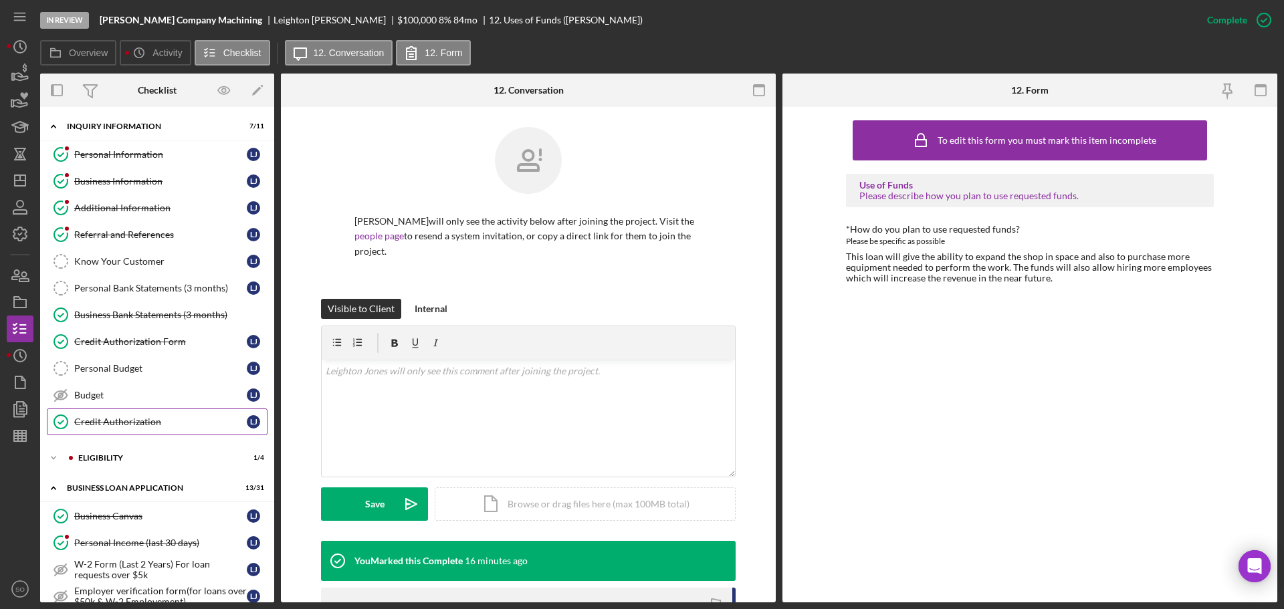
scroll to position [134, 0]
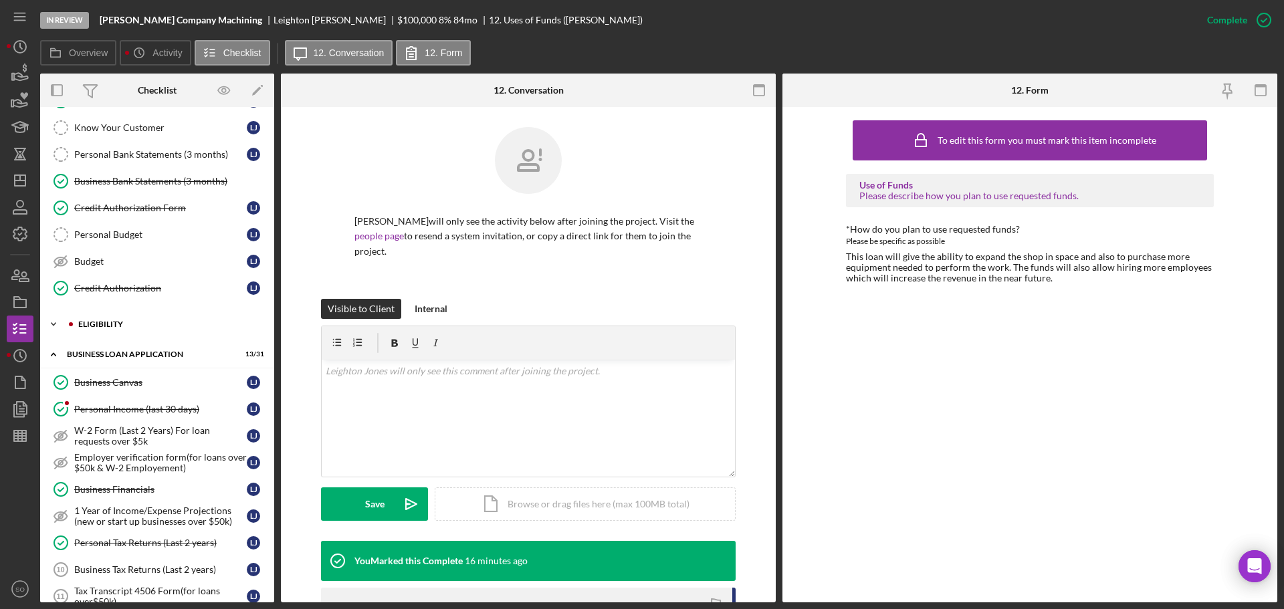
click at [113, 330] on div "Icon/Expander ELIGIBILITY 1 / 4" at bounding box center [157, 324] width 234 height 27
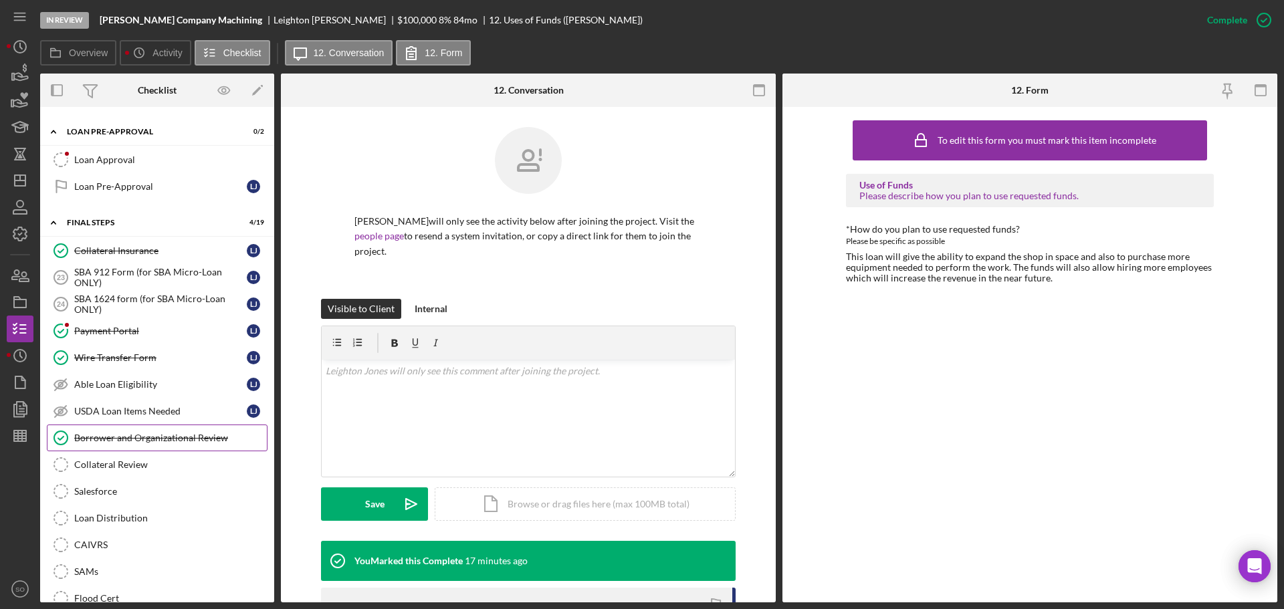
scroll to position [1524, 0]
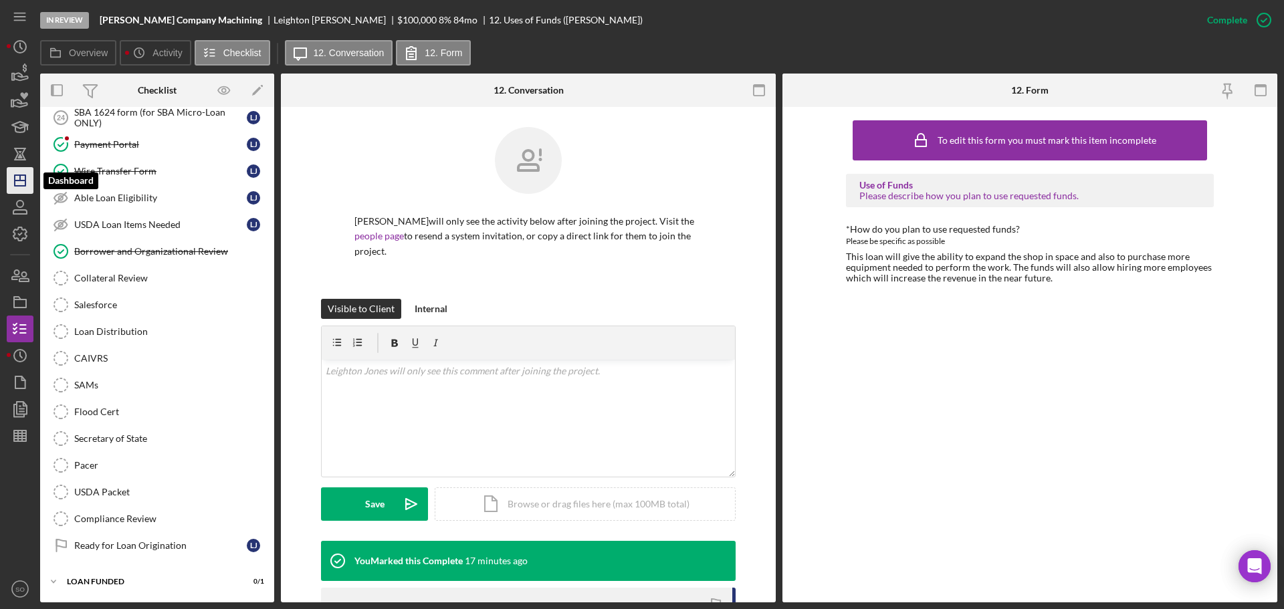
click at [23, 186] on polygon "button" at bounding box center [20, 180] width 11 height 11
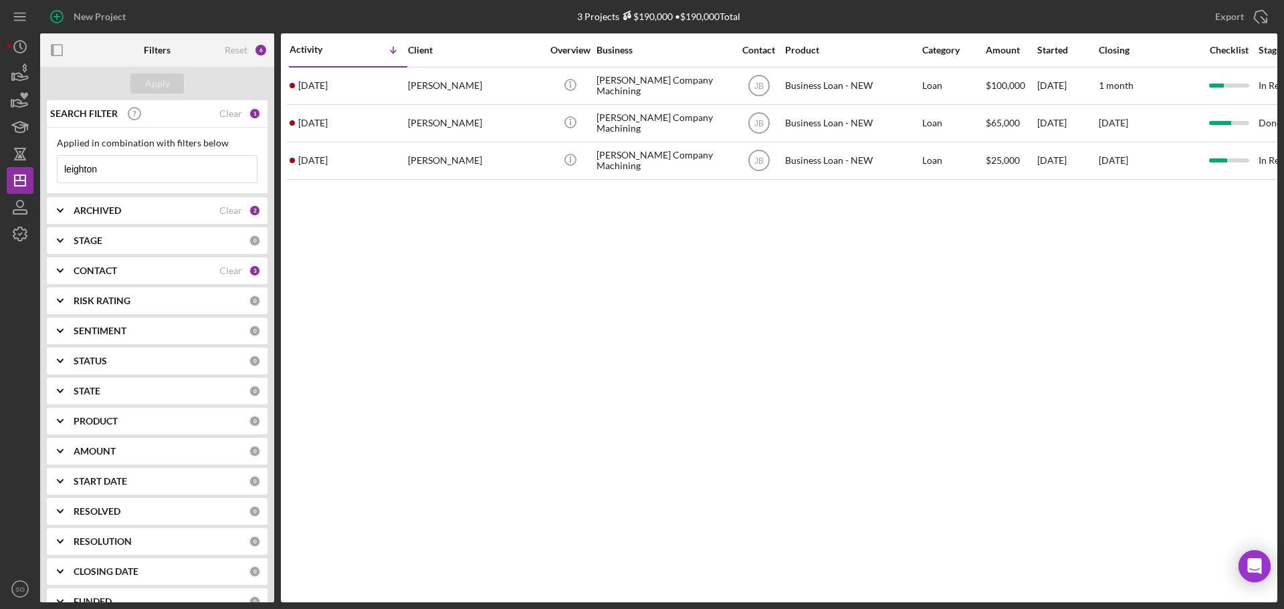
drag, startPoint x: 164, startPoint y: 175, endPoint x: 0, endPoint y: 141, distance: 168.0
click at [0, 143] on div "New Project 3 Projects $190,000 • $190,000 Total leighton Export Icon/Export Fi…" at bounding box center [642, 304] width 1284 height 609
type input "steward"
click at [176, 81] on button "Apply" at bounding box center [156, 84] width 53 height 20
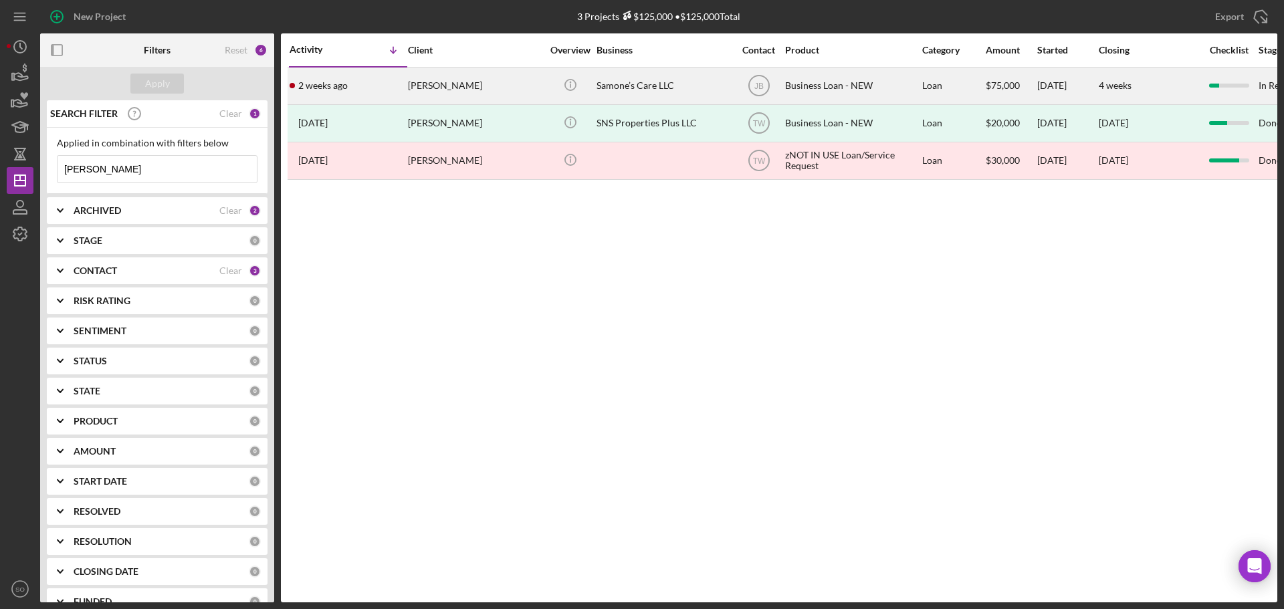
click at [421, 90] on div "Jasmine Steward" at bounding box center [475, 85] width 134 height 35
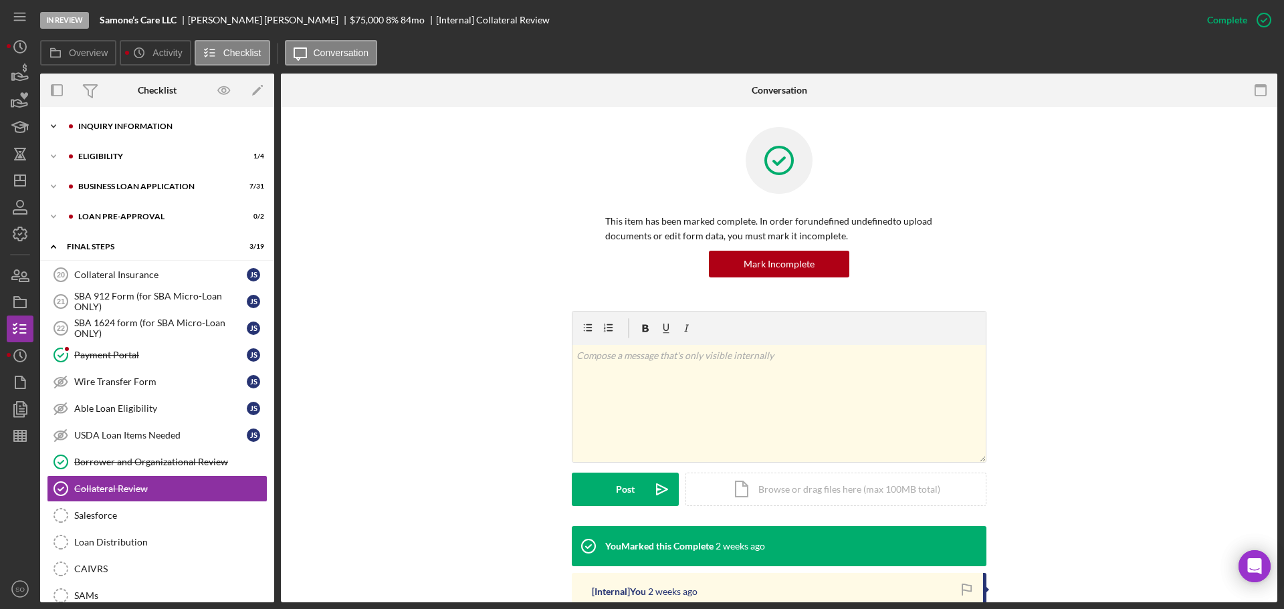
click at [154, 139] on div "Icon/Expander INQUIRY INFORMATION 6 / 11" at bounding box center [157, 126] width 234 height 27
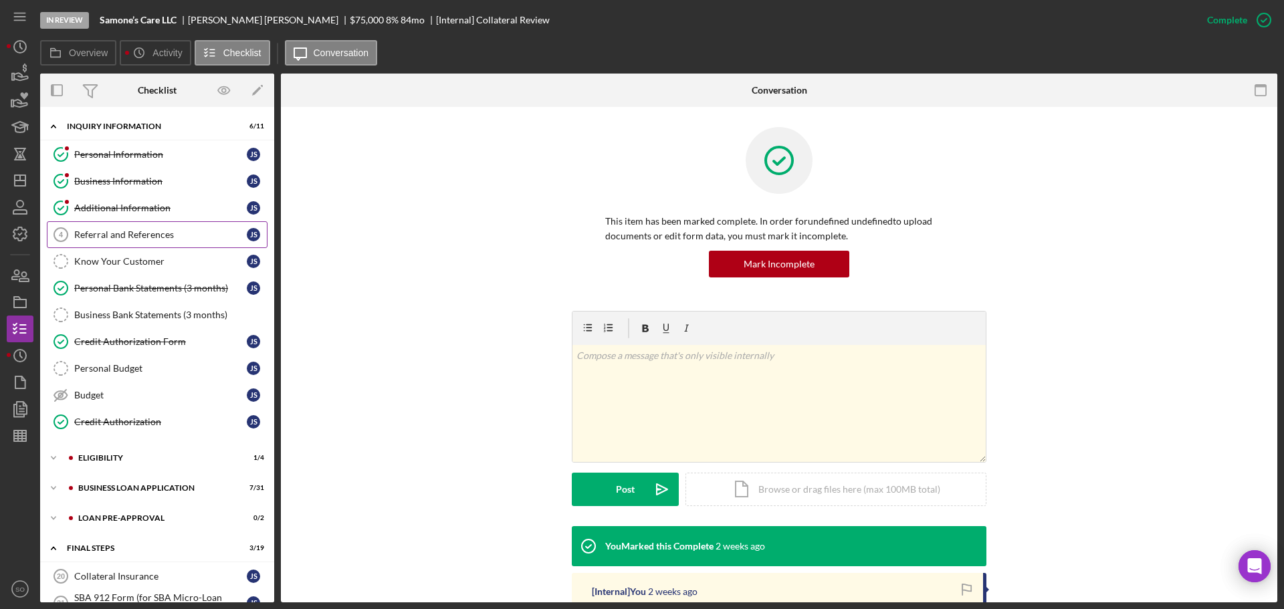
click at [139, 241] on link "Referral and References 4 Referral and References J S" at bounding box center [157, 234] width 221 height 27
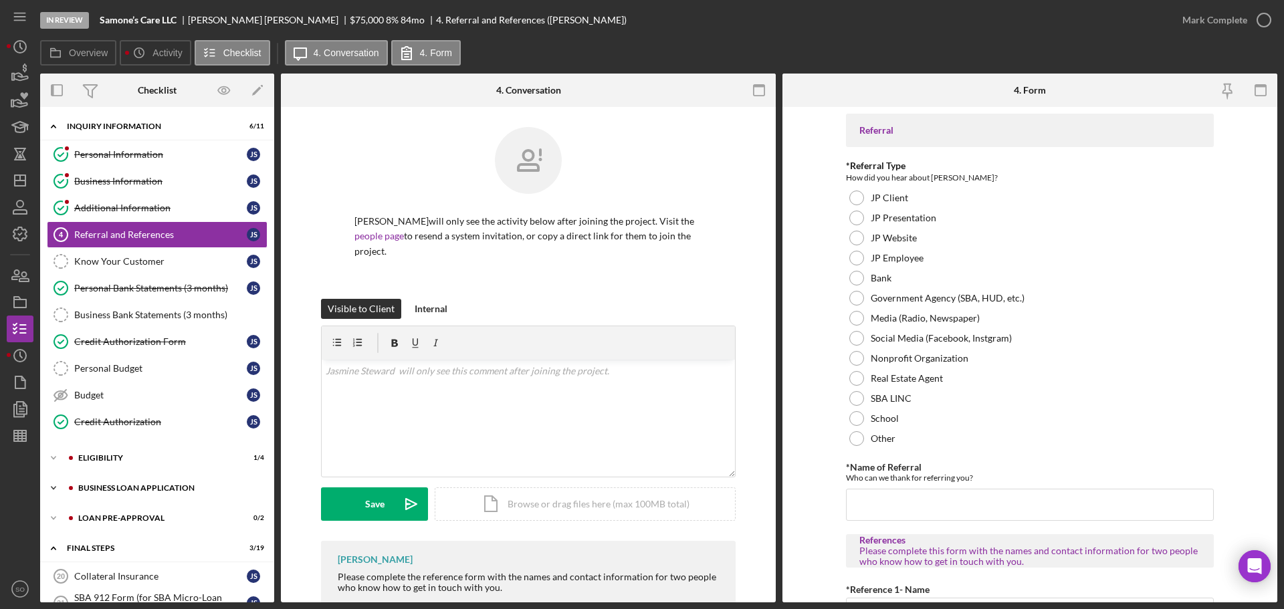
click at [138, 497] on div "Icon/Expander BUSINESS LOAN APPLICATION 7 / 31" at bounding box center [157, 488] width 234 height 27
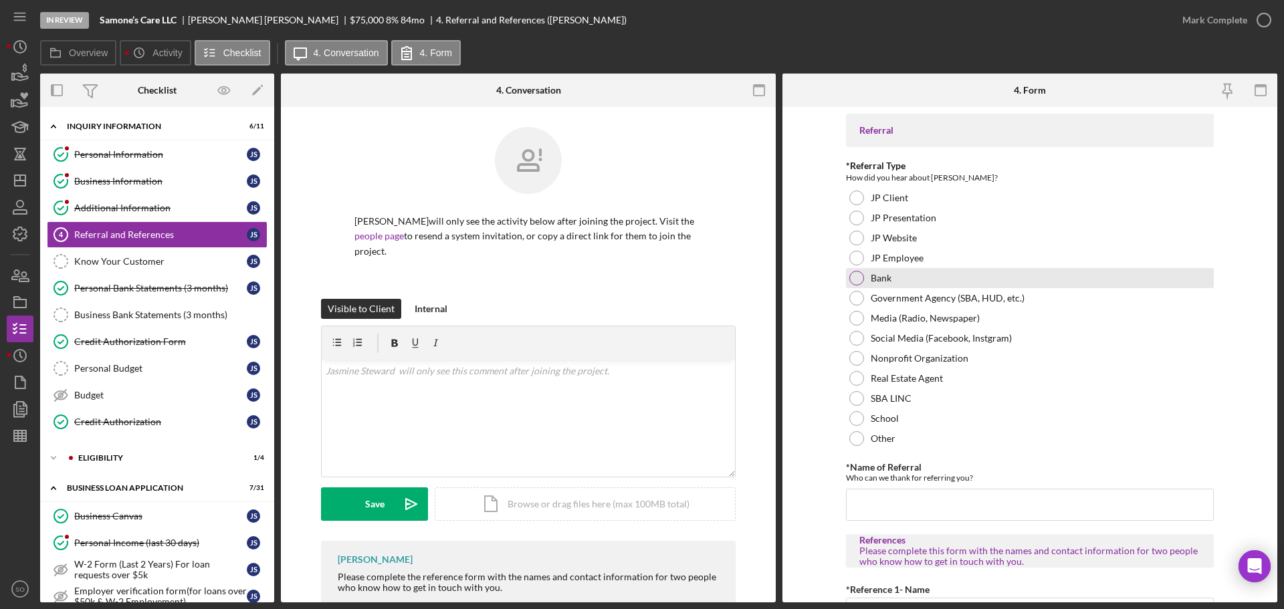
click at [855, 279] on div at bounding box center [856, 278] width 15 height 15
drag, startPoint x: 889, startPoint y: 502, endPoint x: 900, endPoint y: 505, distance: 11.2
click at [891, 503] on input "*Name of Referral" at bounding box center [1030, 505] width 368 height 32
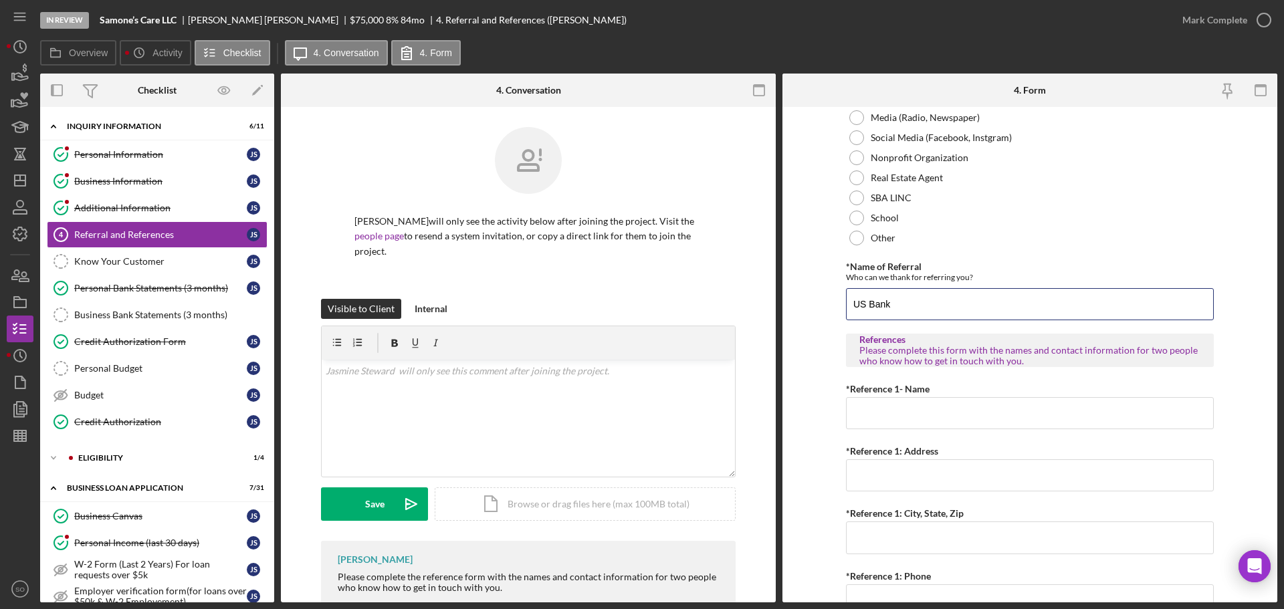
type input "US Bank"
drag, startPoint x: 873, startPoint y: 413, endPoint x: 882, endPoint y: 417, distance: 10.2
click at [873, 413] on input "*Reference 1- Name" at bounding box center [1030, 413] width 368 height 32
paste input "Eric Steward"
type input "Eric Steward"
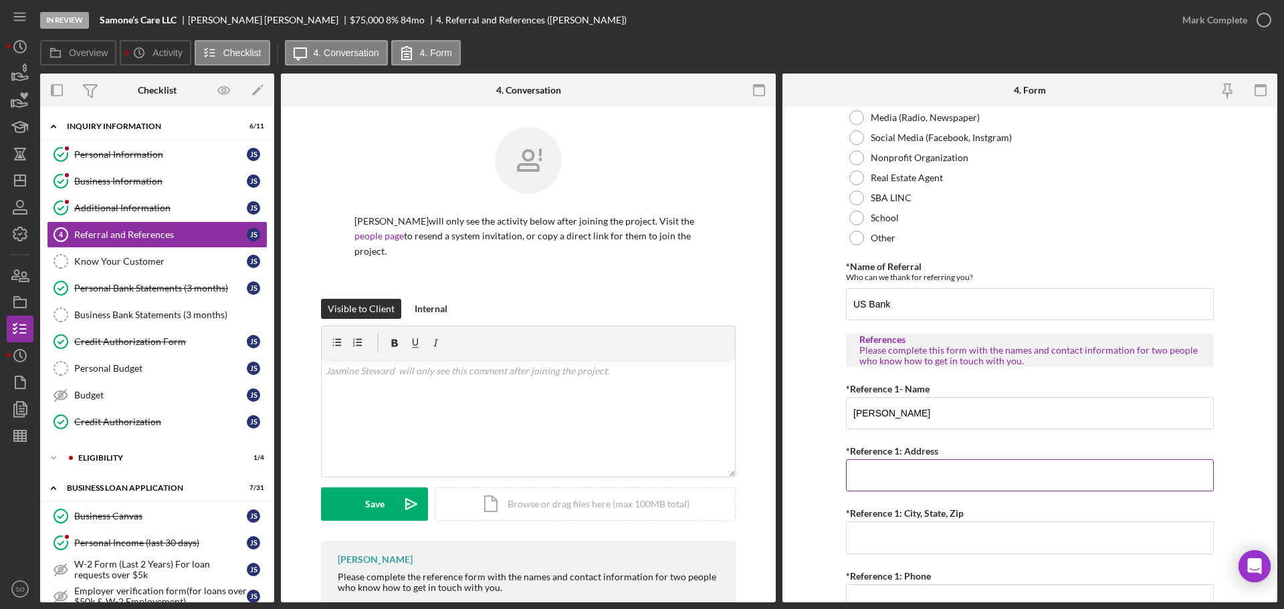
click at [895, 487] on input "*Reference 1: Address" at bounding box center [1030, 475] width 368 height 32
paste input "1042Timberwood Trail"
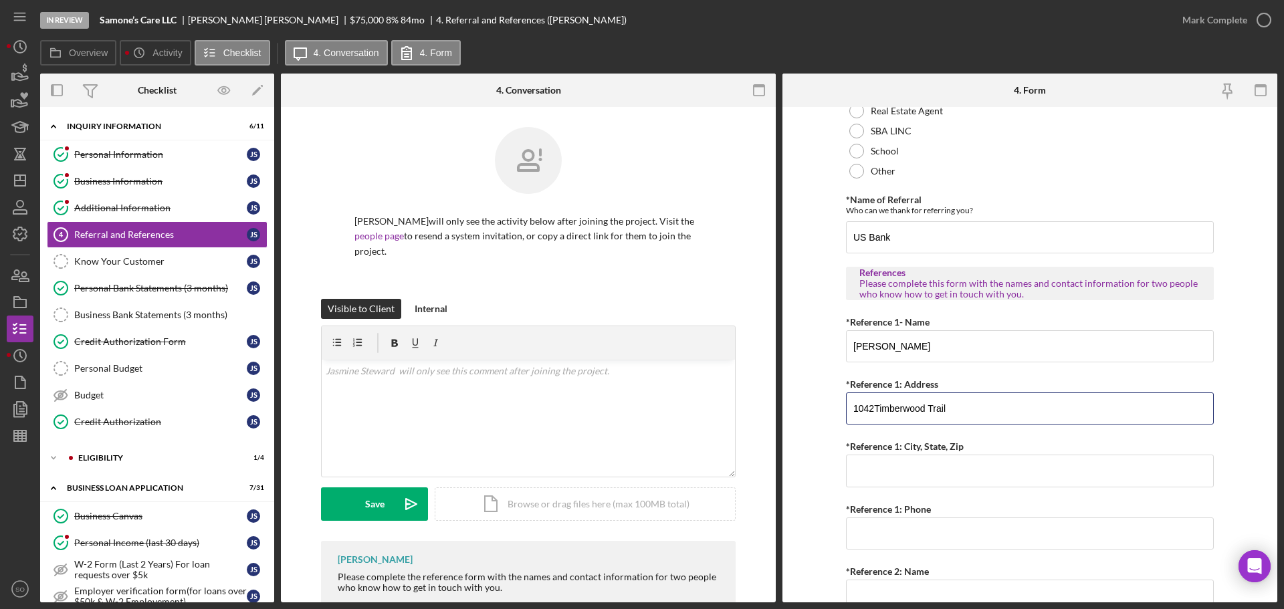
type input "1042Timberwood Trail"
click at [938, 475] on input "*Reference 1: City, State, Zip" at bounding box center [1030, 471] width 368 height 32
paste input "Florissant, MO 63031"
type input "Florissant, MO 63031"
click at [897, 530] on input "*Reference 1: Phone" at bounding box center [1030, 534] width 368 height 32
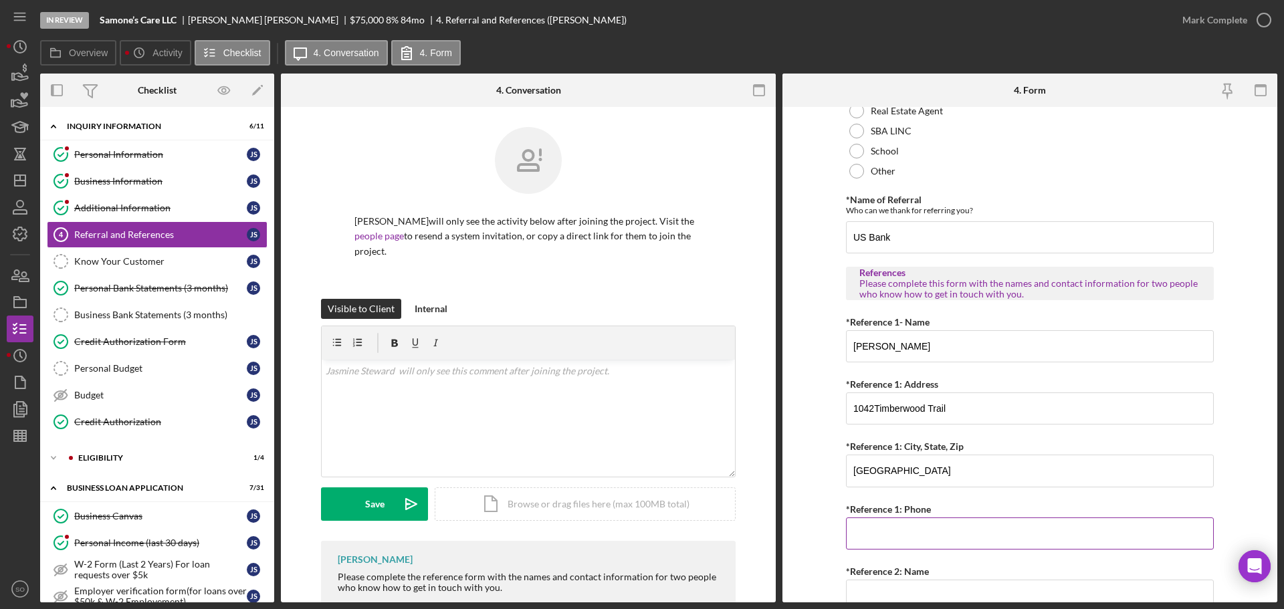
paste input "(314) 476-8909"
type input "(314) 476-8909"
click at [827, 526] on form "Referral *Referral Type How did you hear about Justine PETERSEN? JP Client JP P…" at bounding box center [1029, 354] width 495 height 495
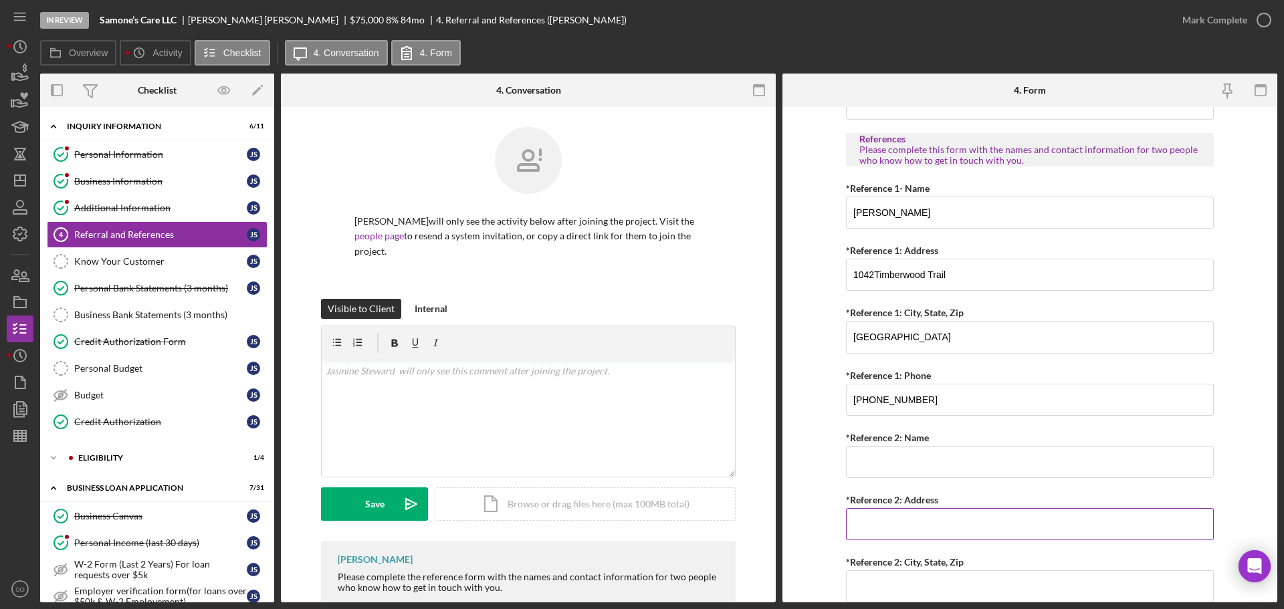
scroll to position [512, 0]
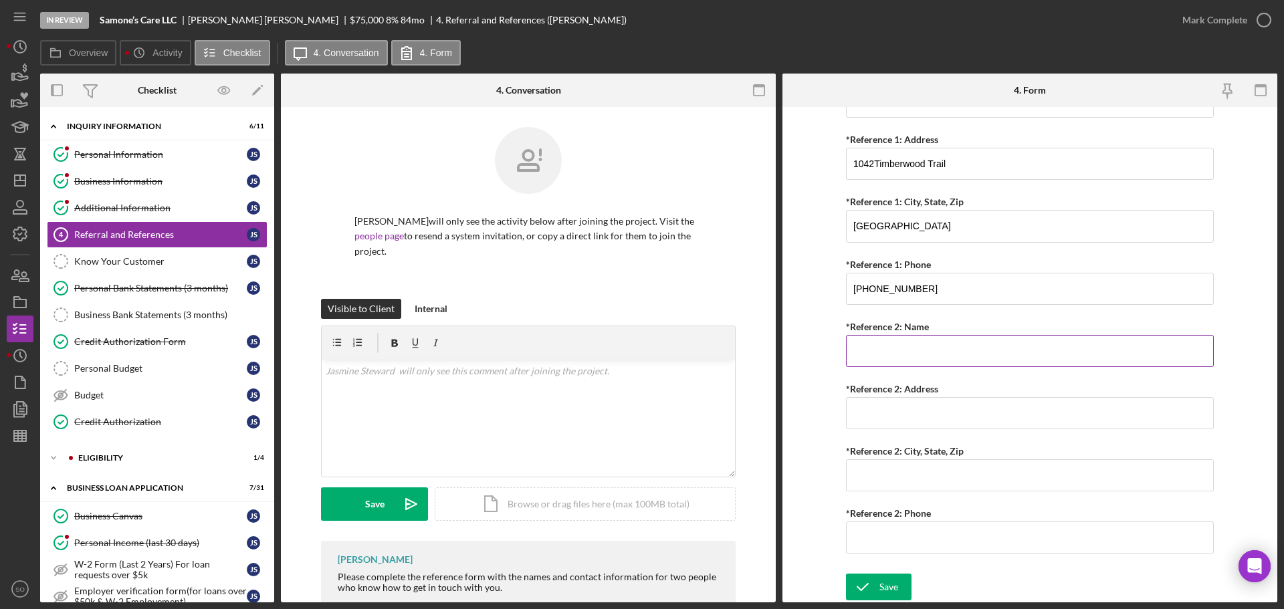
click at [887, 354] on input "*Reference 2: Name" at bounding box center [1030, 351] width 368 height 32
paste input "Tina Frost"
type input "Tina Frost"
drag, startPoint x: 888, startPoint y: 507, endPoint x: 891, endPoint y: 516, distance: 9.7
click at [888, 507] on div "*Reference 2: Phone" at bounding box center [1030, 513] width 368 height 17
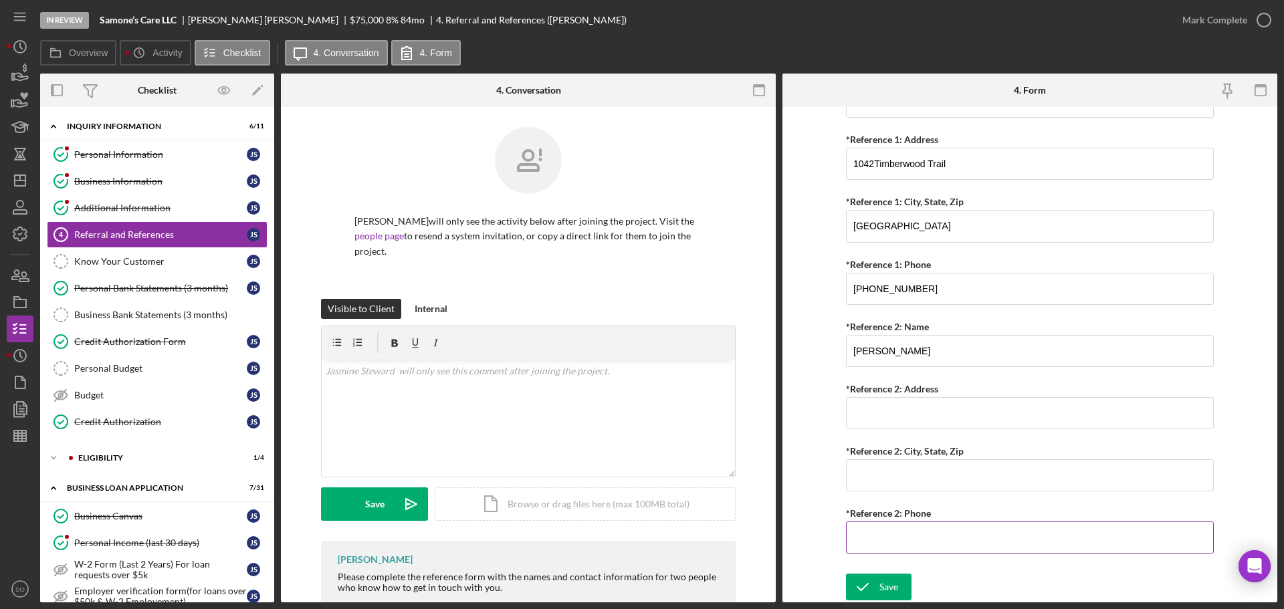
click at [899, 537] on input "*Reference 2: Phone" at bounding box center [1030, 538] width 368 height 32
paste input "(314) 203-4031"
type input "(314) 203-4031"
click at [869, 405] on input "*Reference 2: Address" at bounding box center [1030, 413] width 368 height 32
paste input "5963 Wells Ave63112"
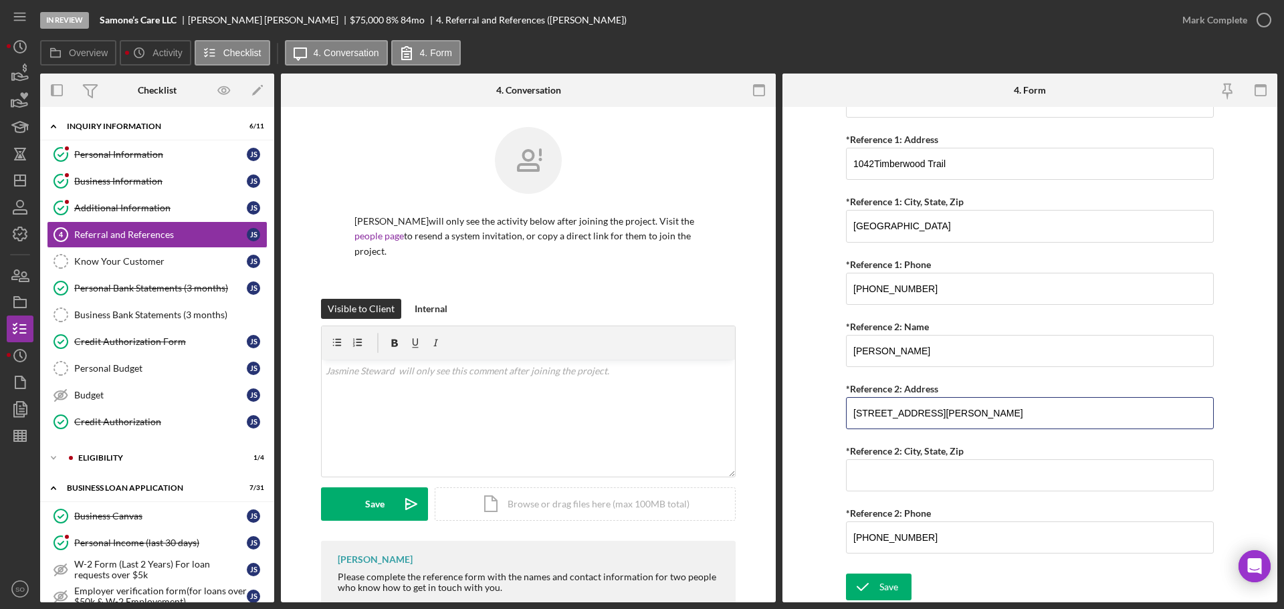
type input "5963 Wells Ave63112"
click at [886, 483] on input "*Reference 2: City, State, Zip" at bounding box center [1030, 475] width 368 height 32
paste input "Saint Louis, MO 63112"
type input "Saint Louis, MO 63112"
click at [953, 410] on input "5963 Wells Ave63112" at bounding box center [1030, 413] width 368 height 32
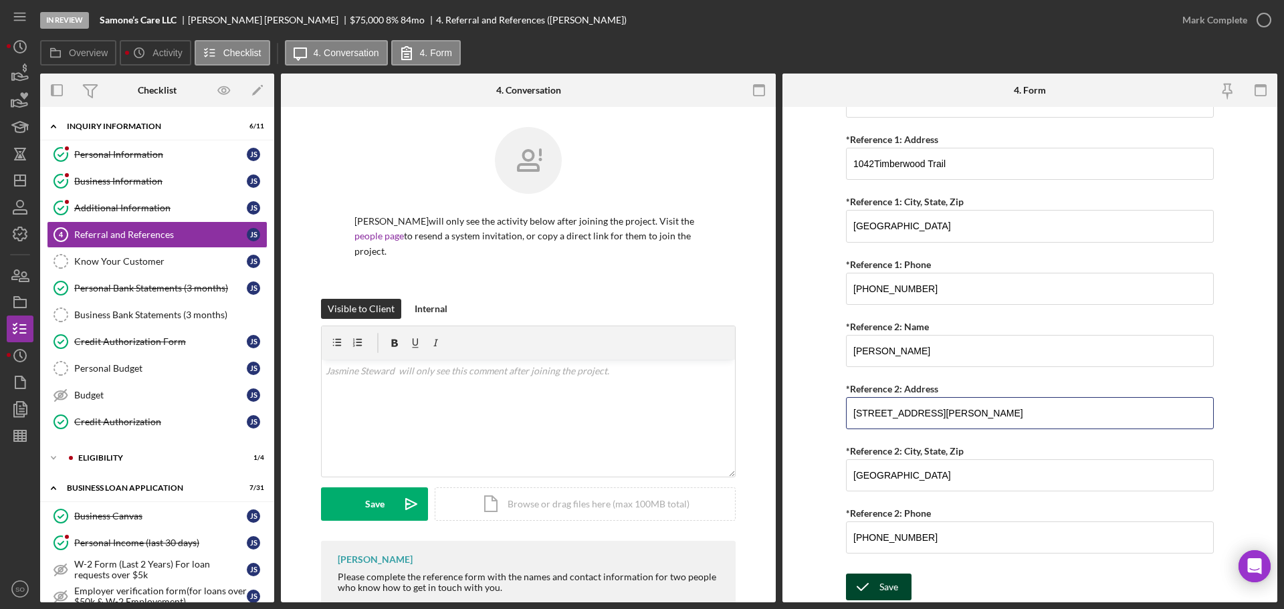
type input "5963 Wells Ave"
click at [894, 587] on div "Save" at bounding box center [888, 587] width 19 height 27
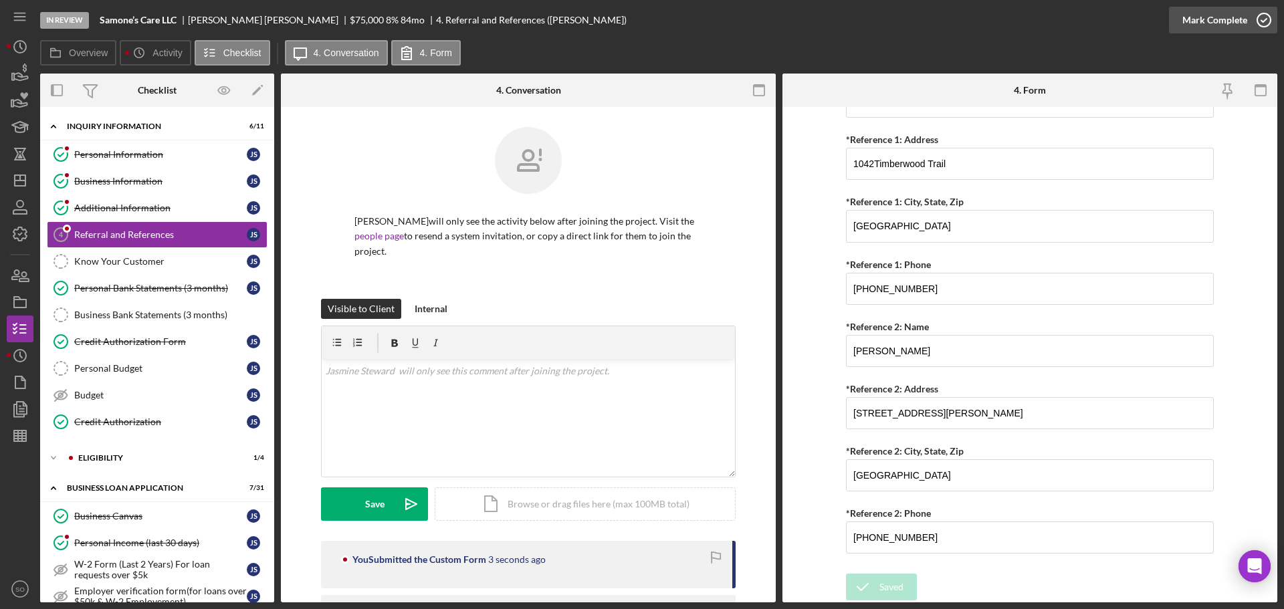
click at [1183, 23] on div "Mark Complete" at bounding box center [1214, 20] width 65 height 27
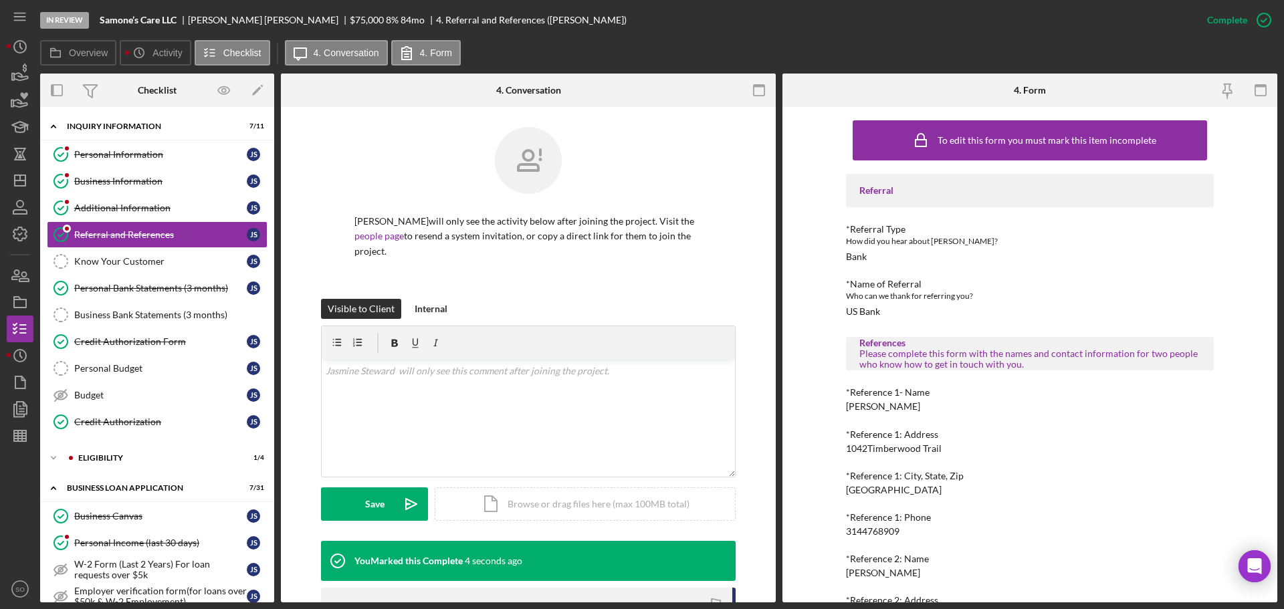
scroll to position [334, 0]
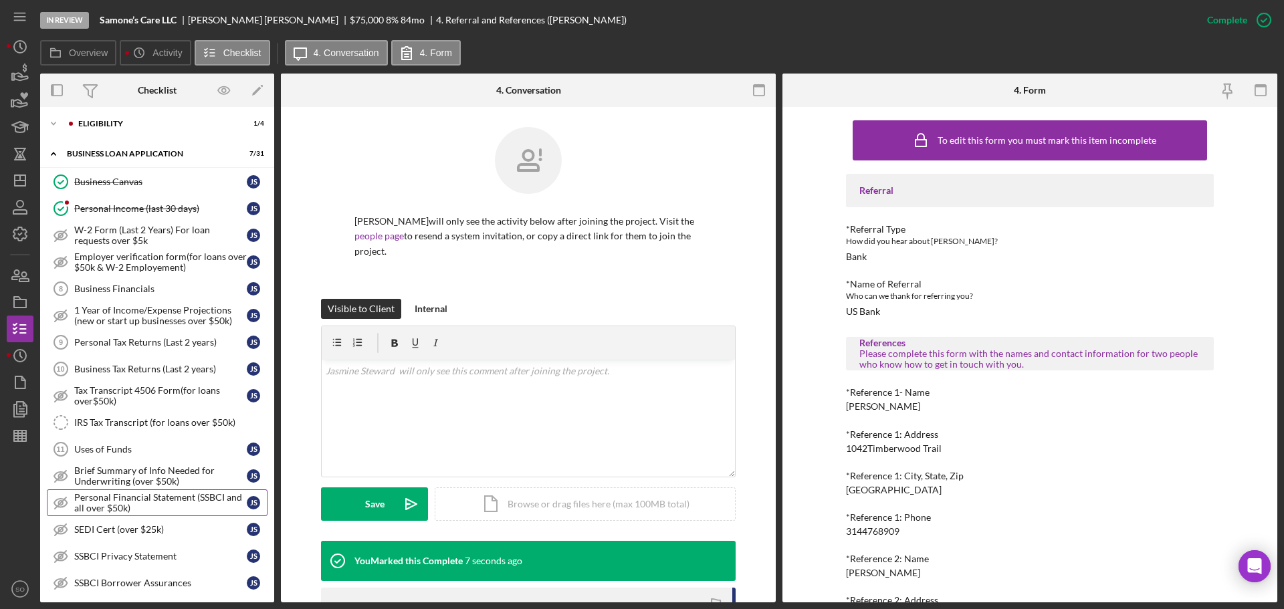
click at [158, 507] on div "Personal Financial Statement (SSBCI and all over $50k)" at bounding box center [160, 502] width 173 height 21
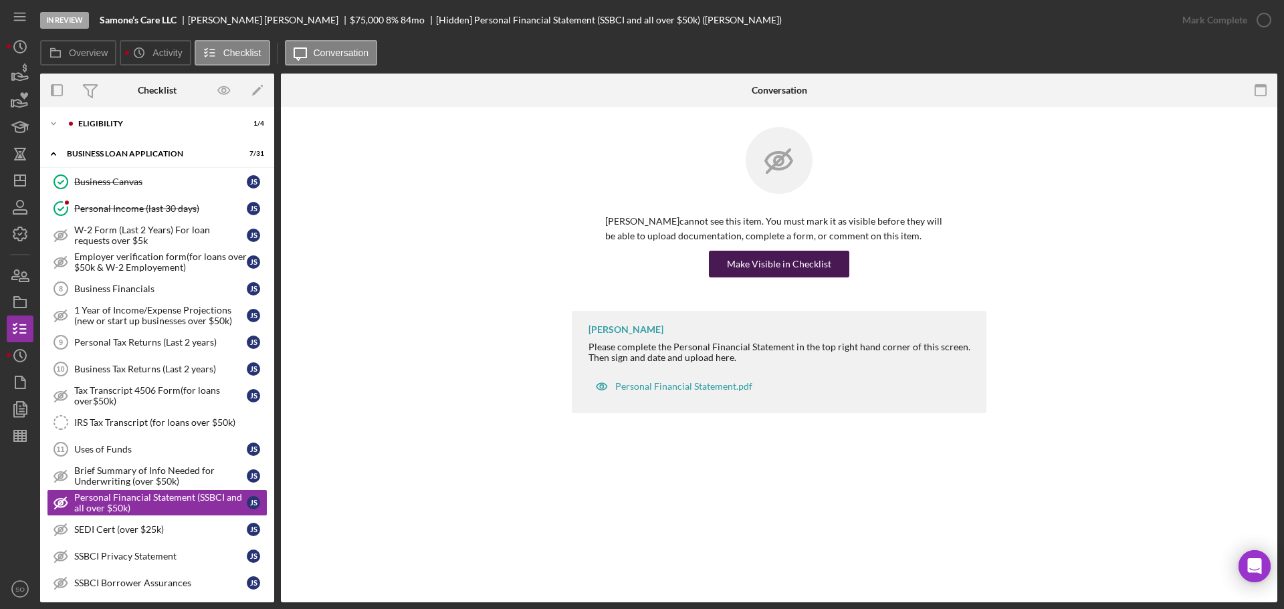
click at [788, 276] on div "Make Visible in Checklist" at bounding box center [779, 264] width 104 height 27
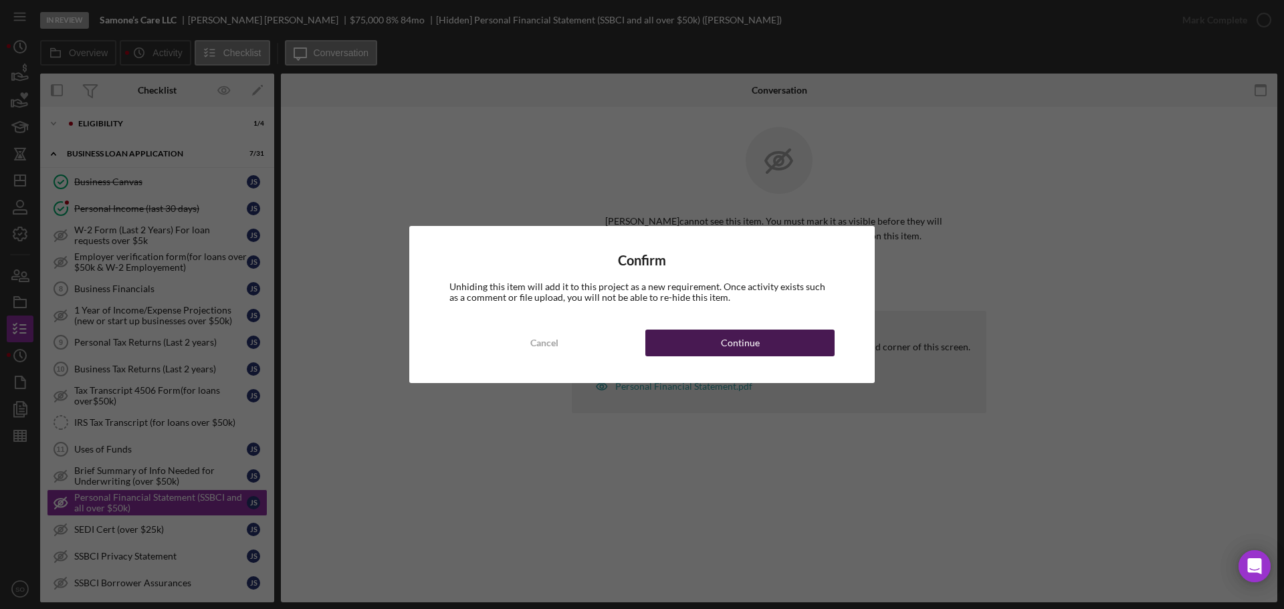
click at [800, 336] on button "Continue" at bounding box center [739, 343] width 189 height 27
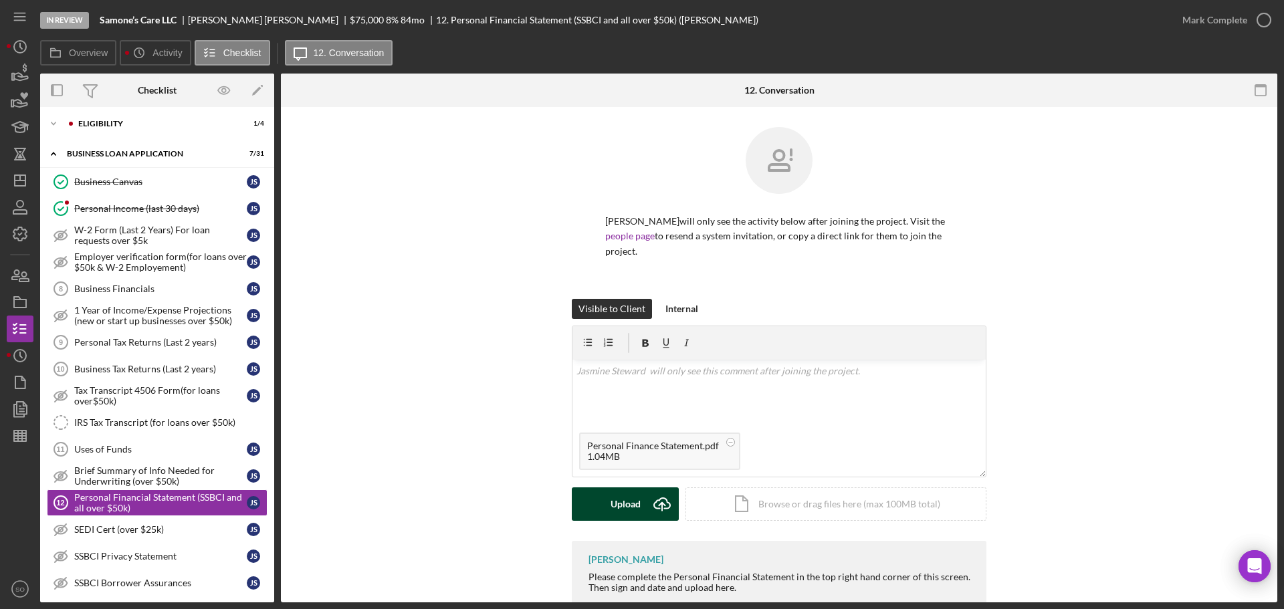
click at [599, 507] on button "Upload Icon/Upload" at bounding box center [625, 503] width 107 height 33
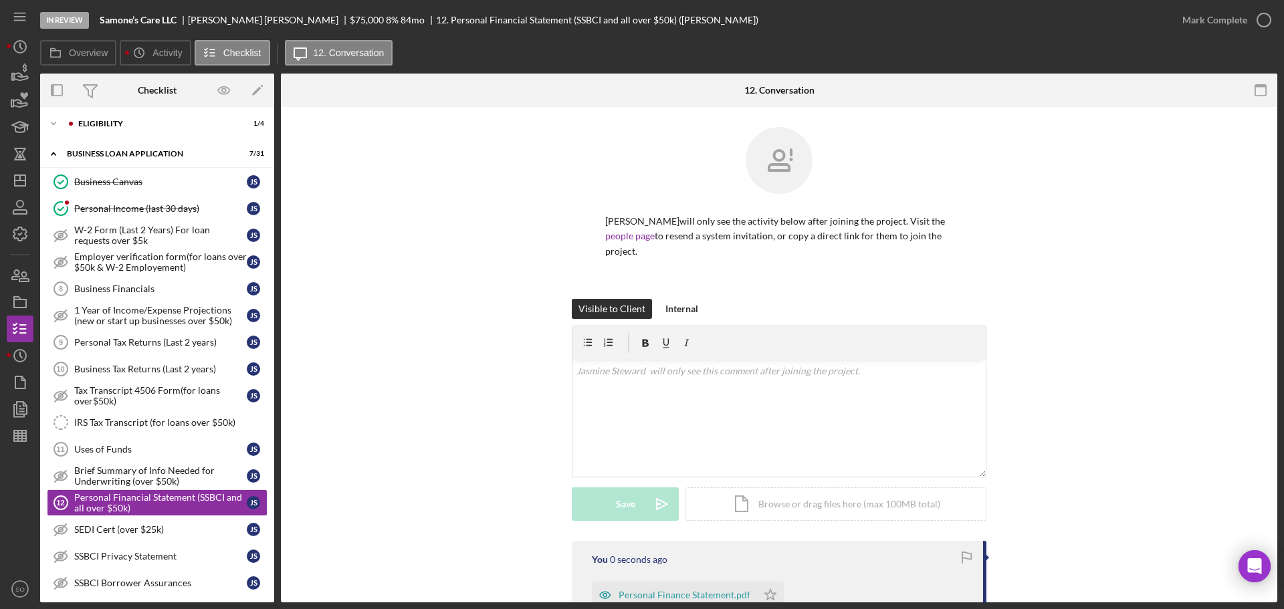
scroll to position [192, 0]
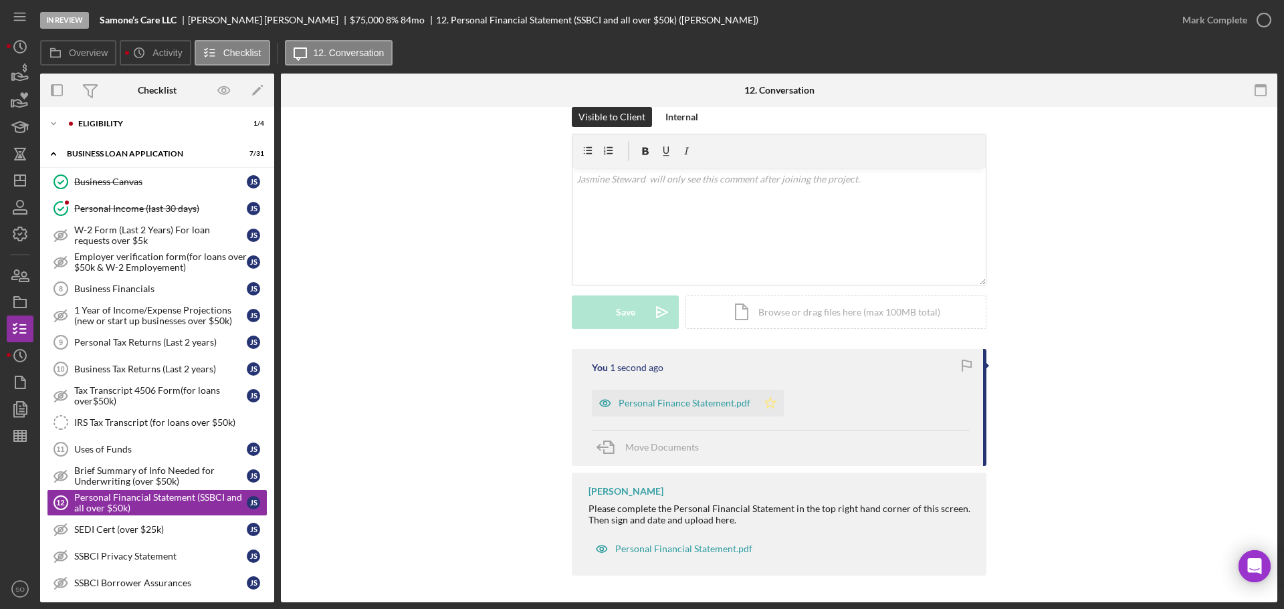
click at [768, 405] on icon "Icon/Star" at bounding box center [770, 403] width 27 height 27
click at [1213, 19] on div "Mark Complete" at bounding box center [1214, 20] width 65 height 27
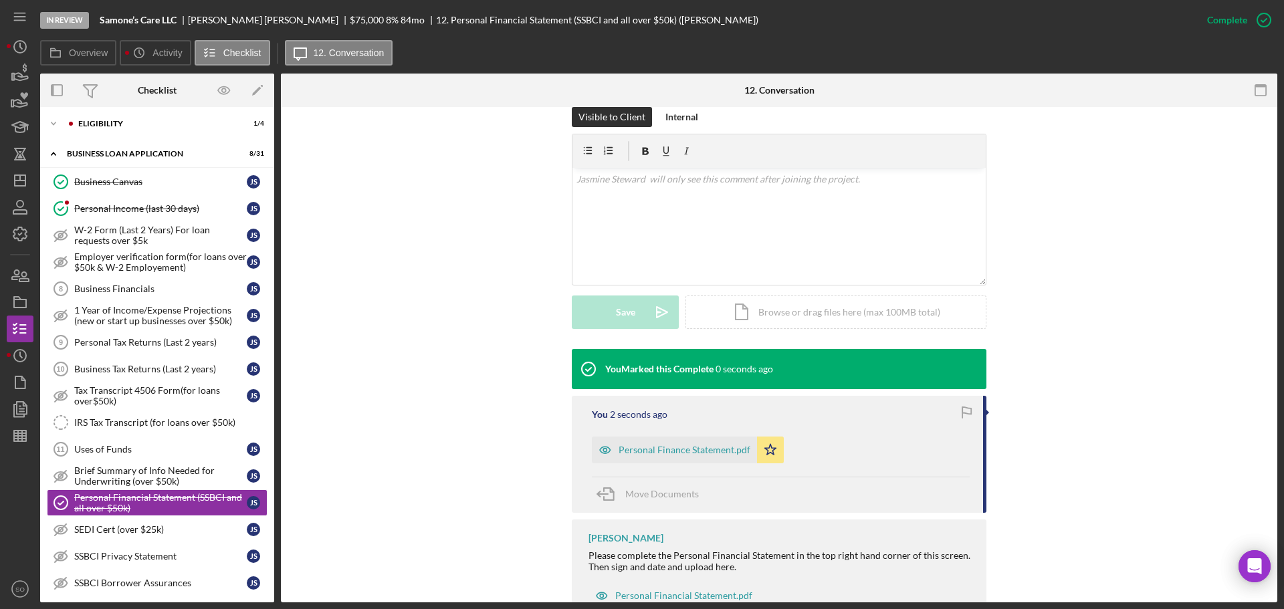
scroll to position [239, 0]
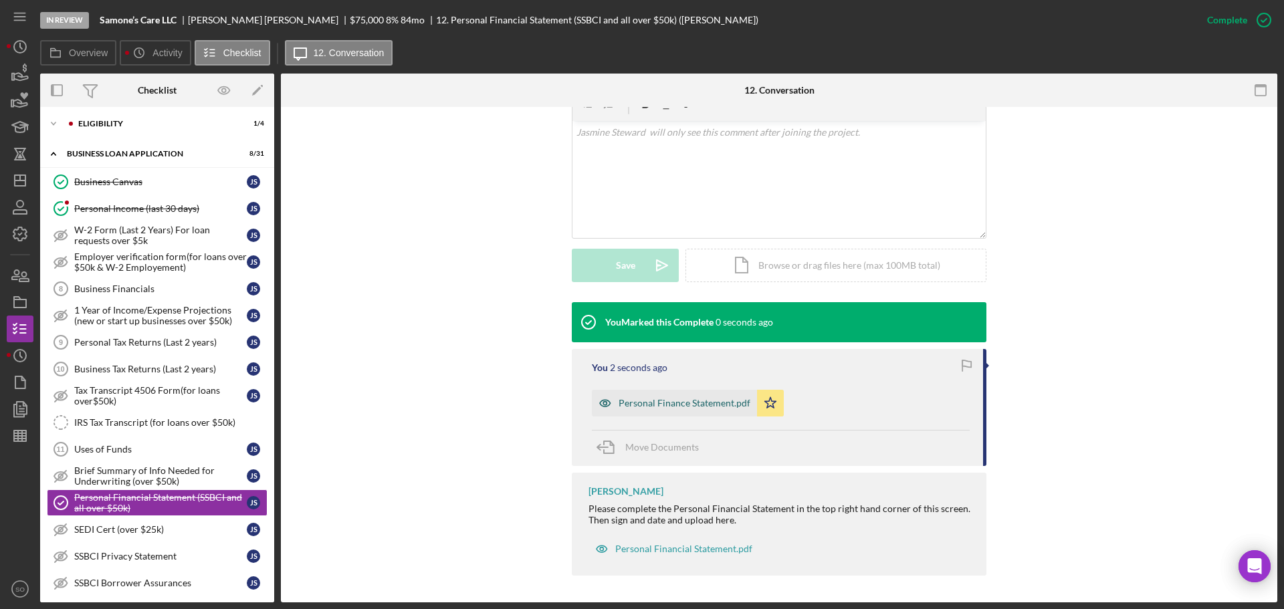
click at [715, 400] on div "Personal Finance Statement.pdf" at bounding box center [684, 403] width 132 height 11
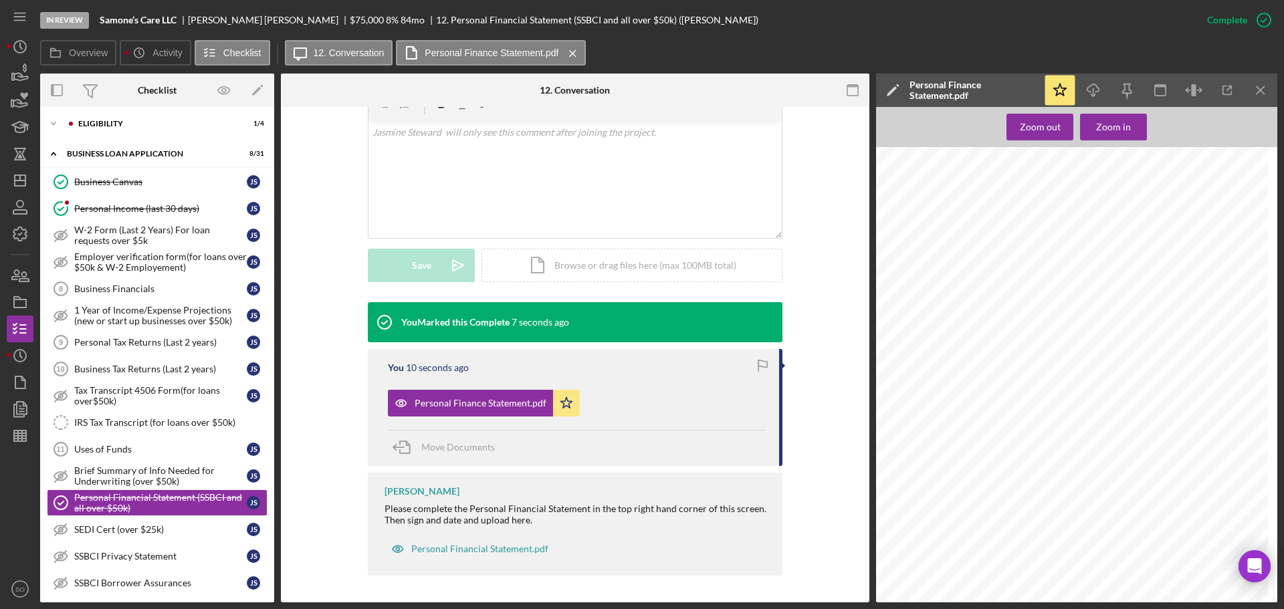
scroll to position [0, 0]
click at [178, 373] on div "Business Tax Returns (Last 2 years)" at bounding box center [160, 369] width 173 height 11
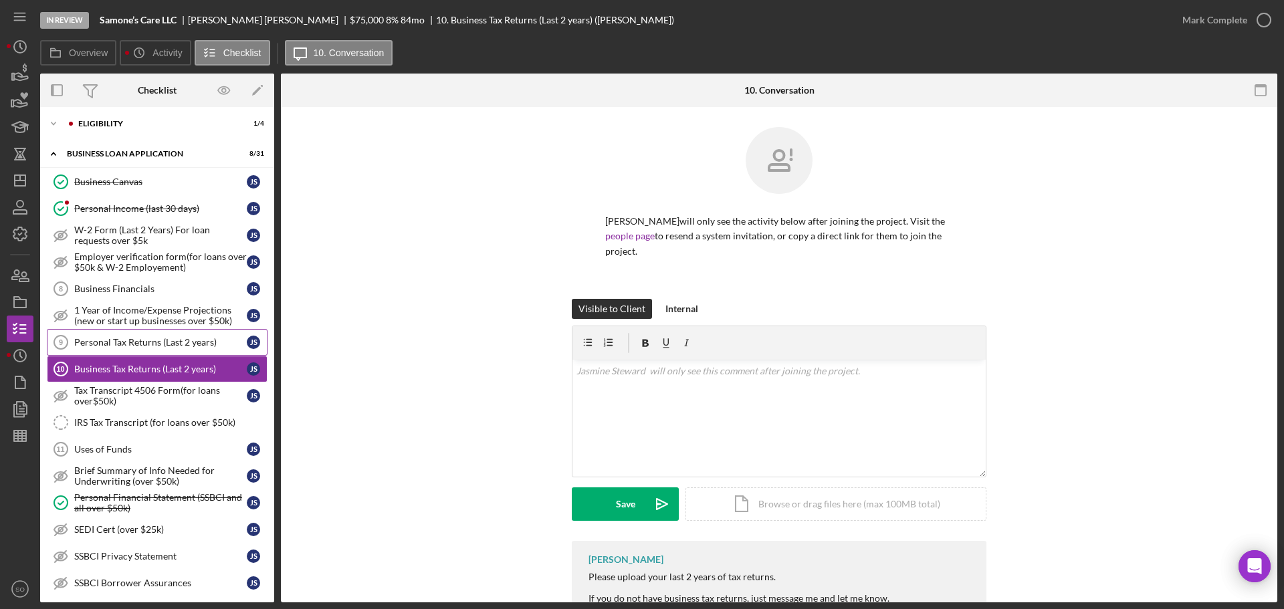
click at [122, 349] on link "Personal Tax Returns (Last 2 years) 9 Personal Tax Returns (Last 2 years) J S" at bounding box center [157, 342] width 221 height 27
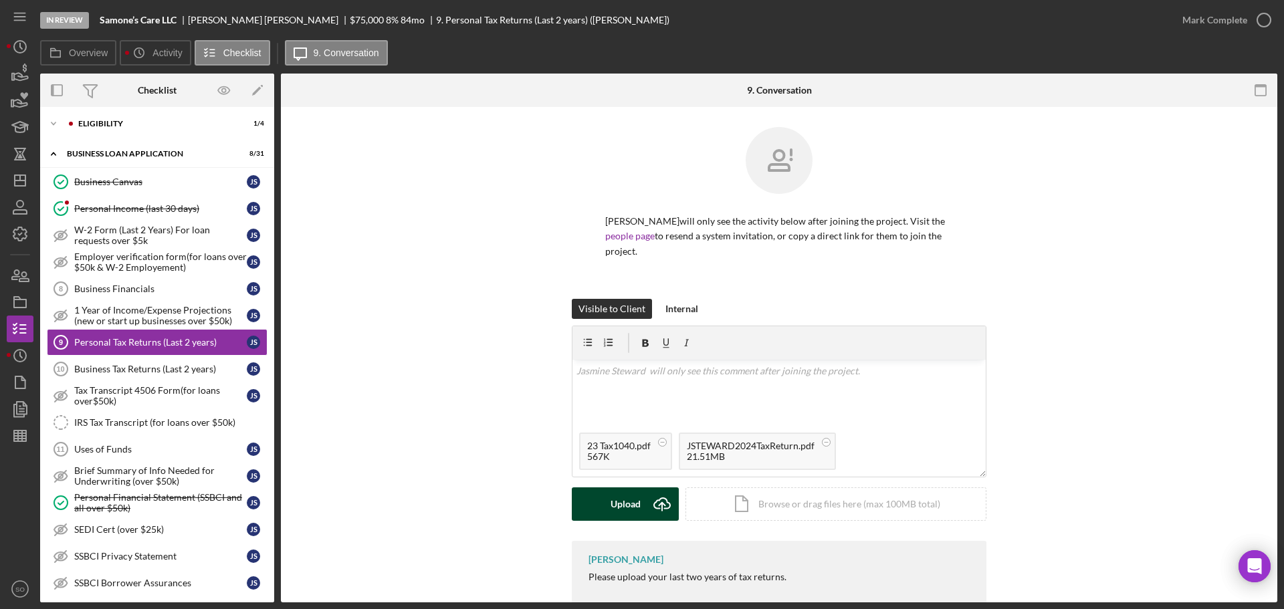
click at [610, 515] on div "Upload" at bounding box center [625, 503] width 30 height 33
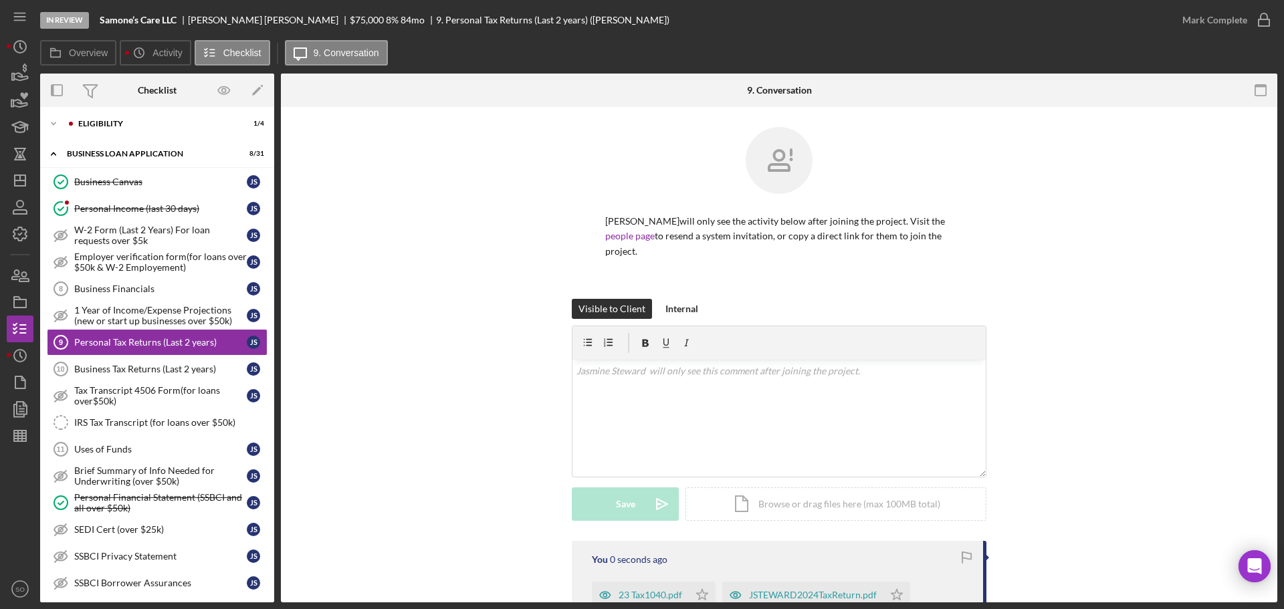
scroll to position [134, 0]
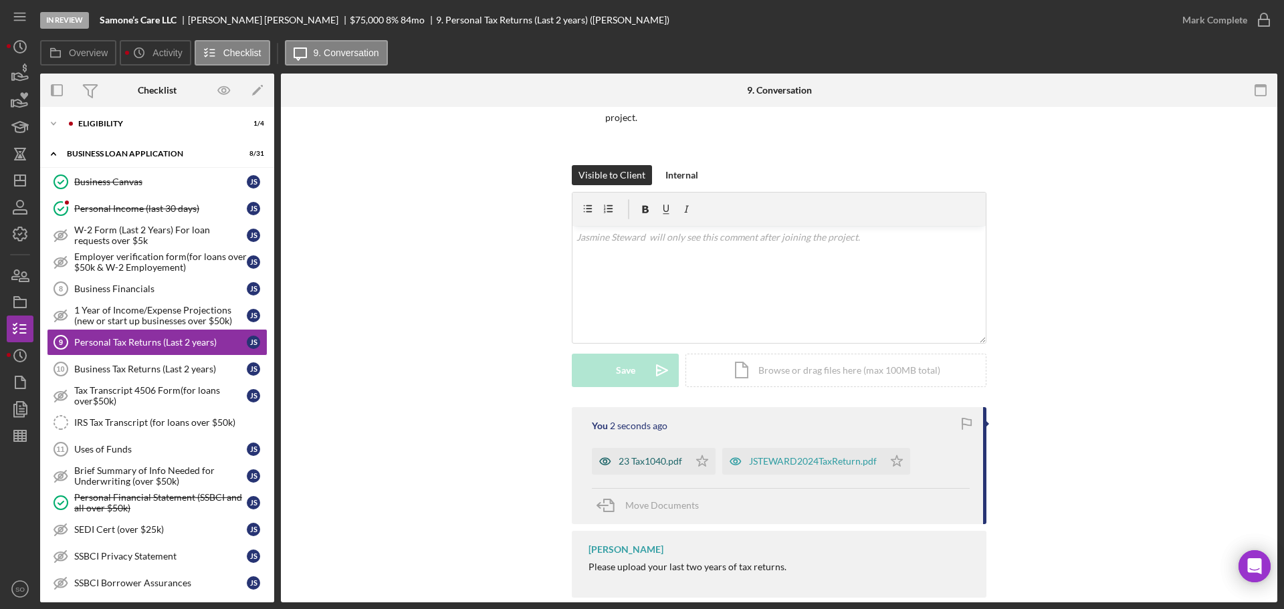
click at [622, 464] on div "23 Tax1040.pdf" at bounding box center [650, 461] width 64 height 11
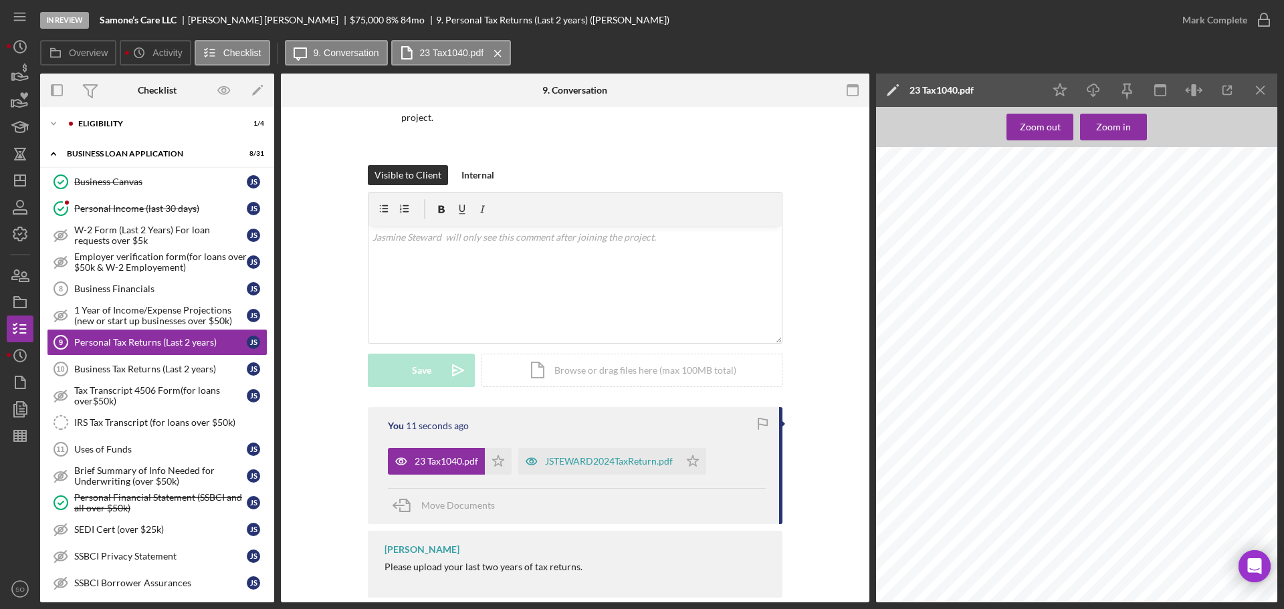
scroll to position [0, 0]
click at [586, 469] on div "JSTEWARD2024TaxReturn.pdf" at bounding box center [598, 461] width 161 height 27
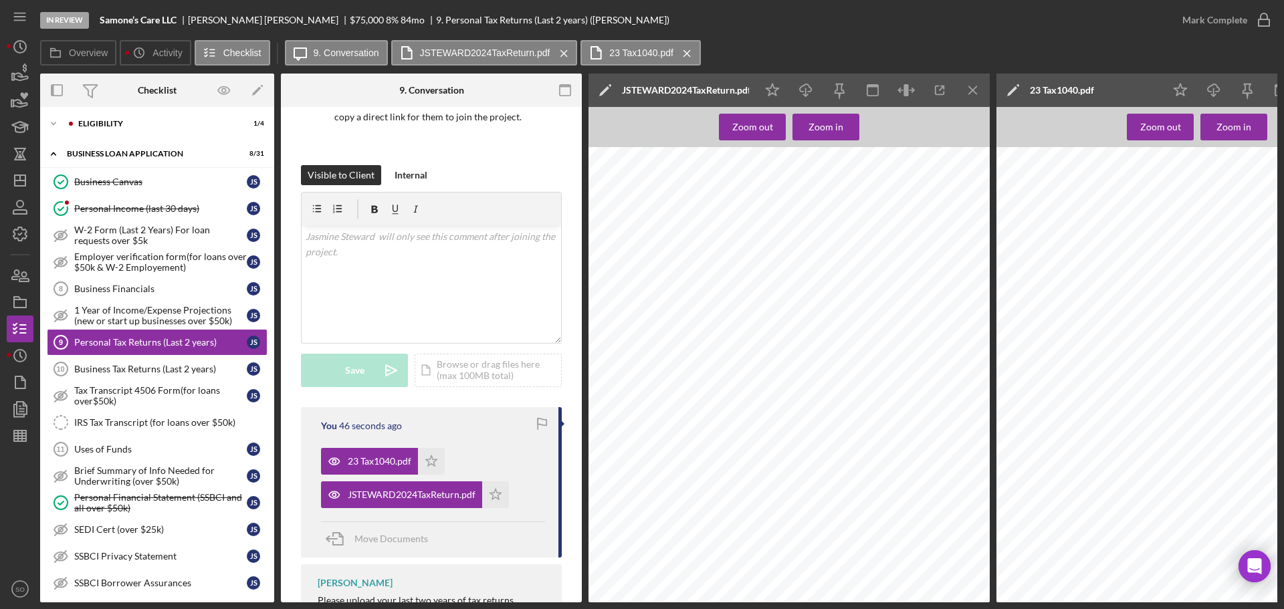
scroll to position [209, 0]
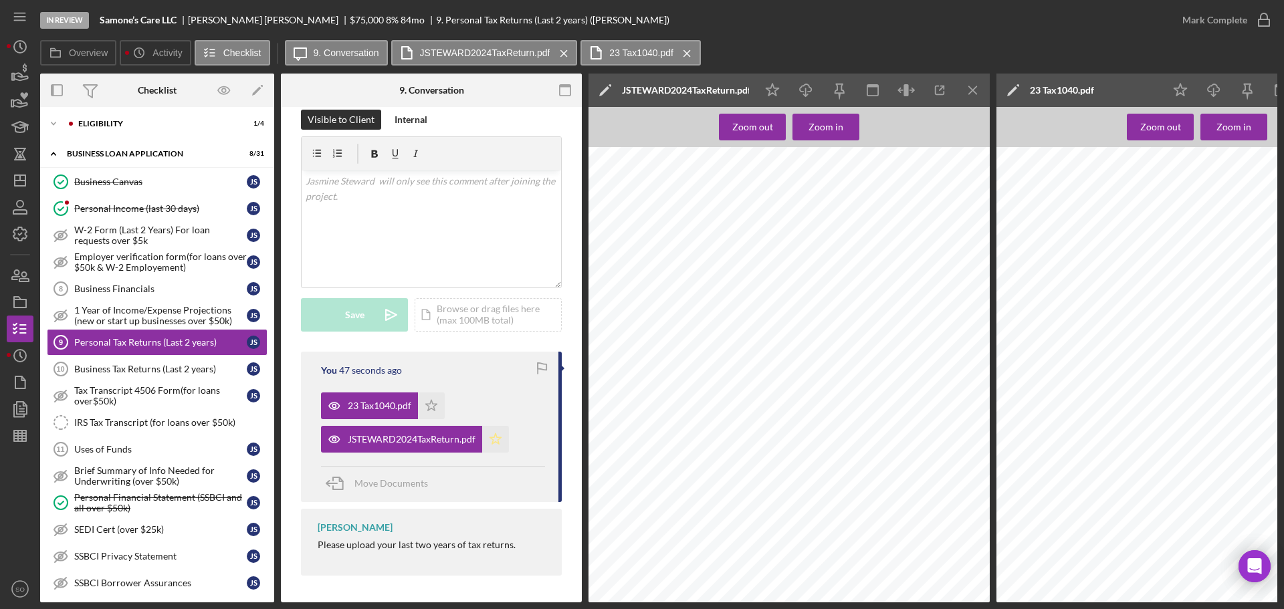
click at [501, 438] on icon "Icon/Star" at bounding box center [495, 439] width 27 height 27
click at [430, 403] on icon "Icon/Star" at bounding box center [431, 405] width 27 height 27
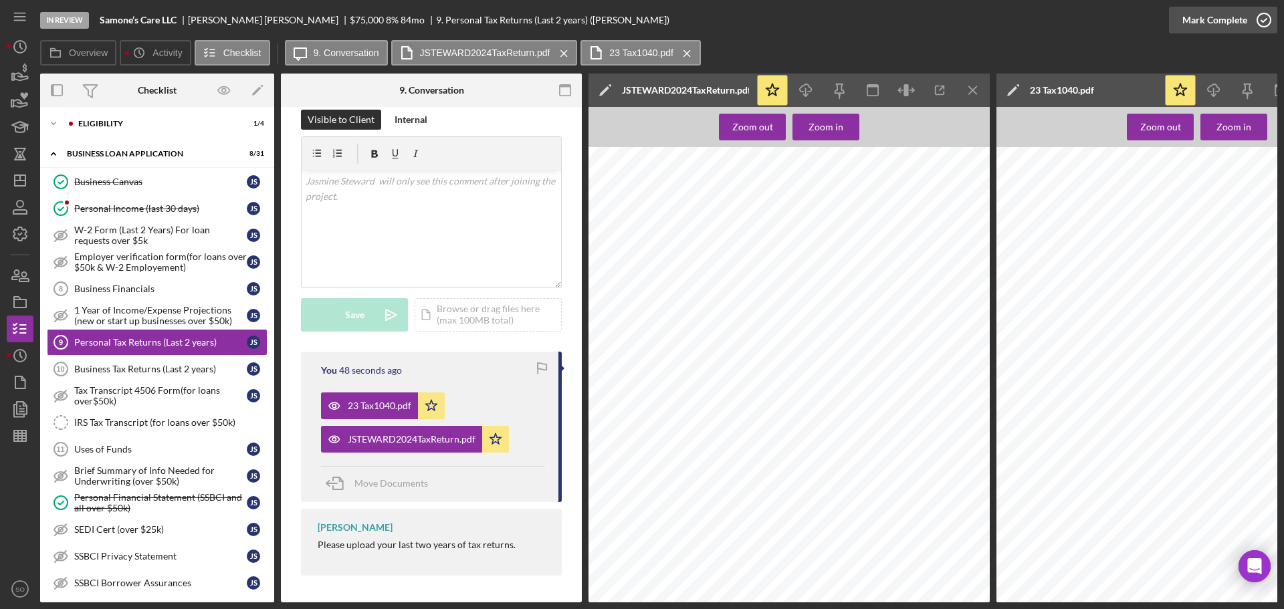
click at [1188, 17] on div "Mark Complete" at bounding box center [1214, 20] width 65 height 27
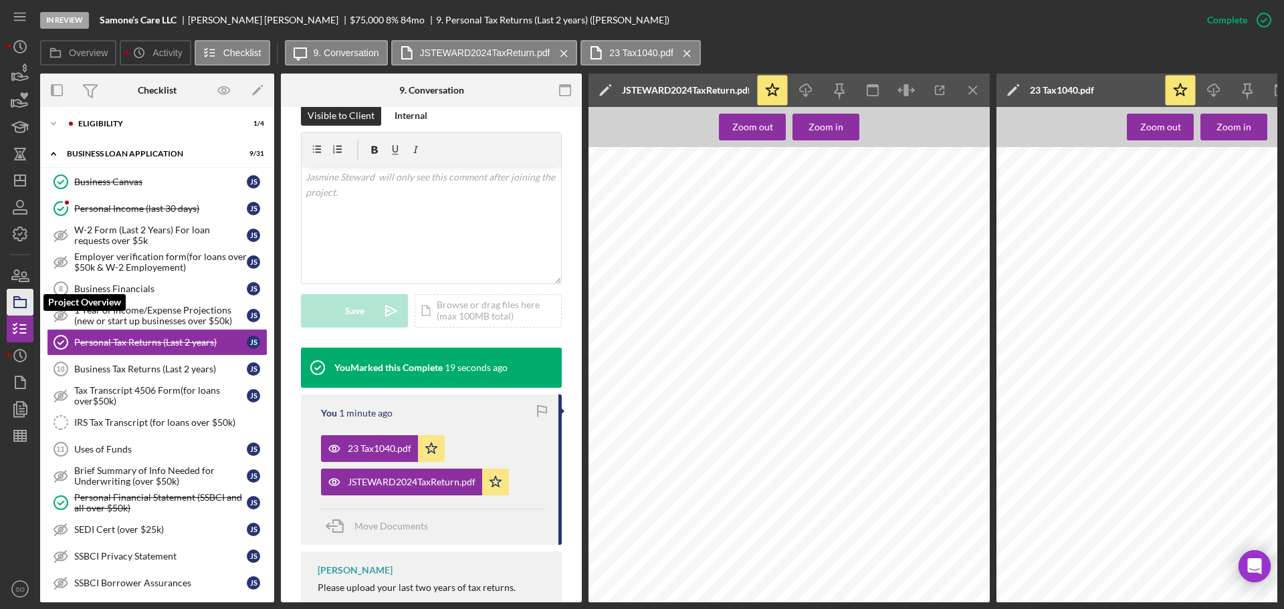
click at [27, 308] on icon "button" at bounding box center [19, 302] width 33 height 33
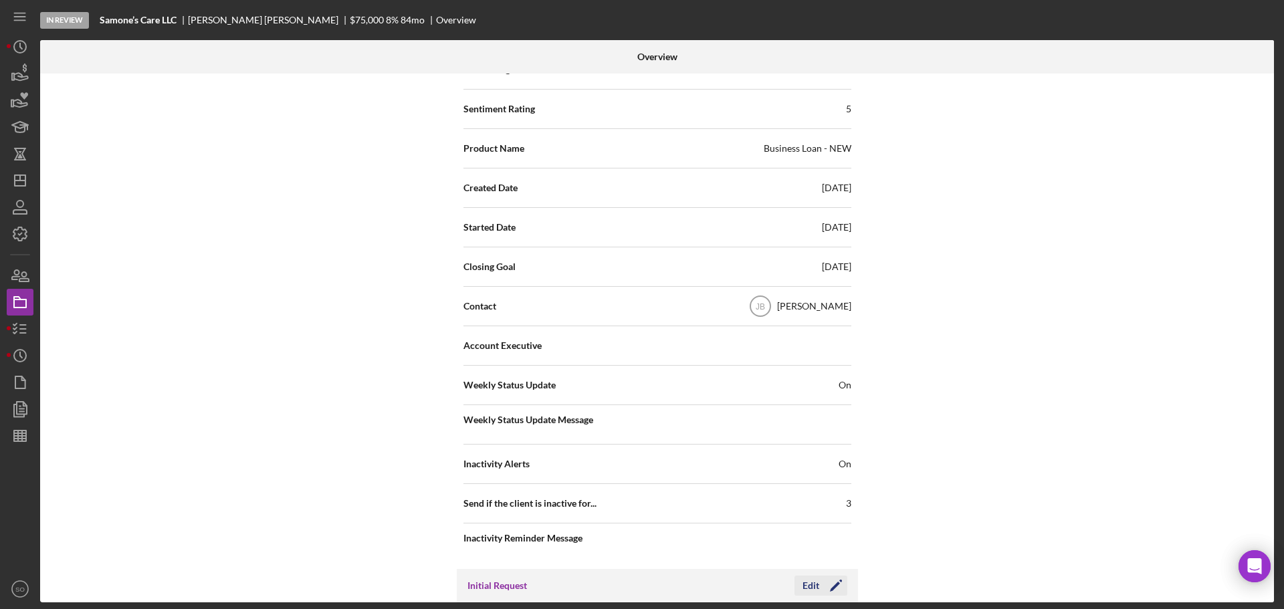
scroll to position [334, 0]
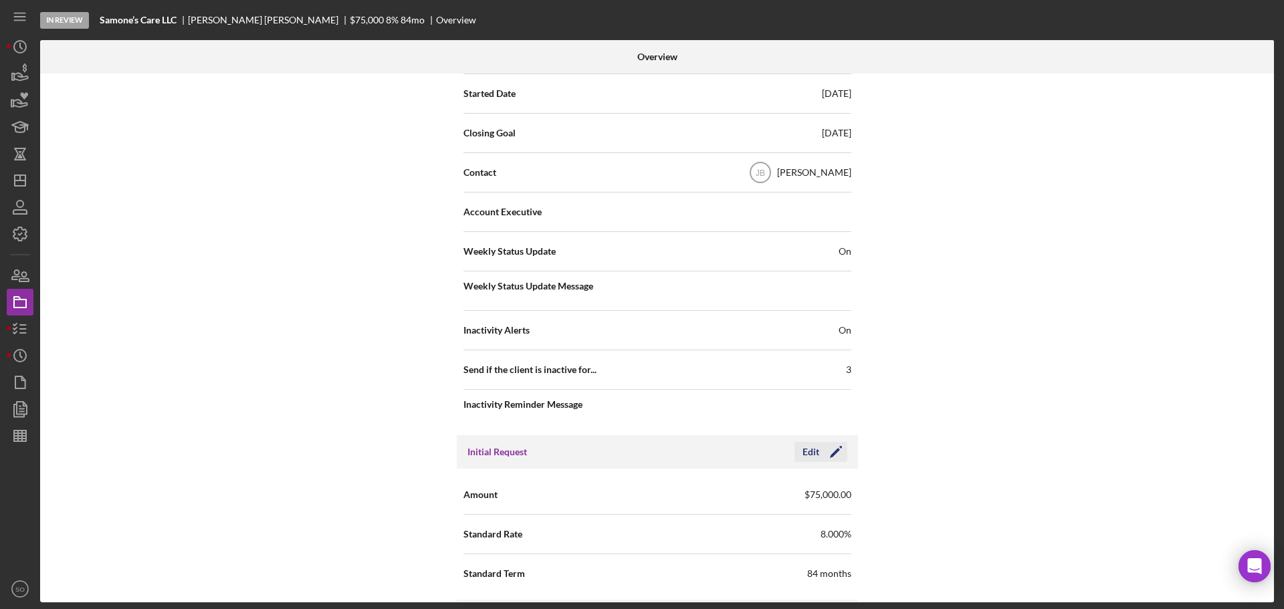
click at [829, 453] on icon "Icon/Edit" at bounding box center [835, 451] width 33 height 33
drag, startPoint x: 733, startPoint y: 497, endPoint x: 526, endPoint y: 475, distance: 207.9
click at [526, 475] on div "Amount $75,000 Standard Rate 8.000% Standard Term 84" at bounding box center [657, 534] width 401 height 131
type input "$50,000"
click at [832, 451] on button "Save" at bounding box center [815, 452] width 66 height 20
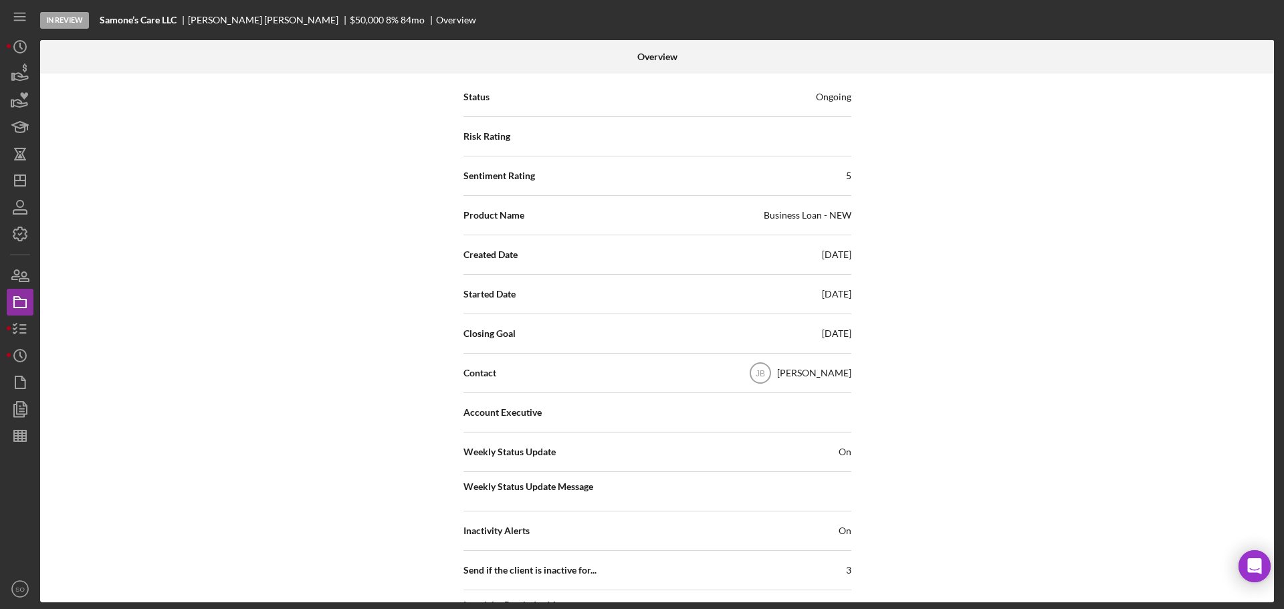
scroll to position [0, 0]
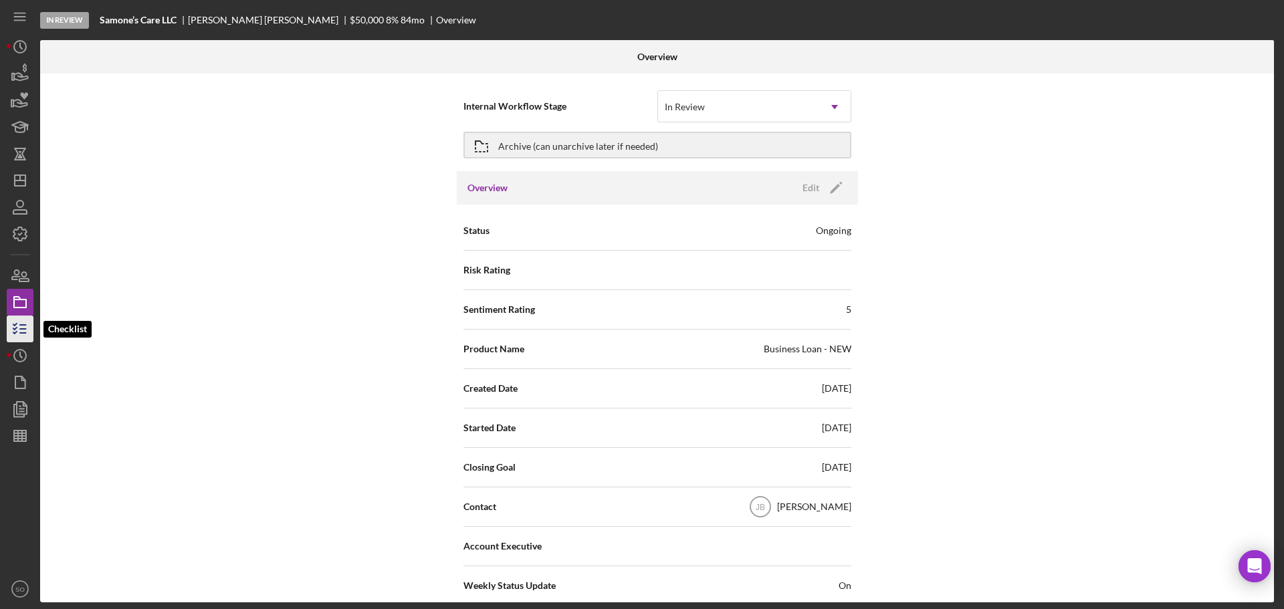
drag, startPoint x: 21, startPoint y: 326, endPoint x: 29, endPoint y: 332, distance: 11.0
click at [21, 325] on line "button" at bounding box center [23, 325] width 6 height 0
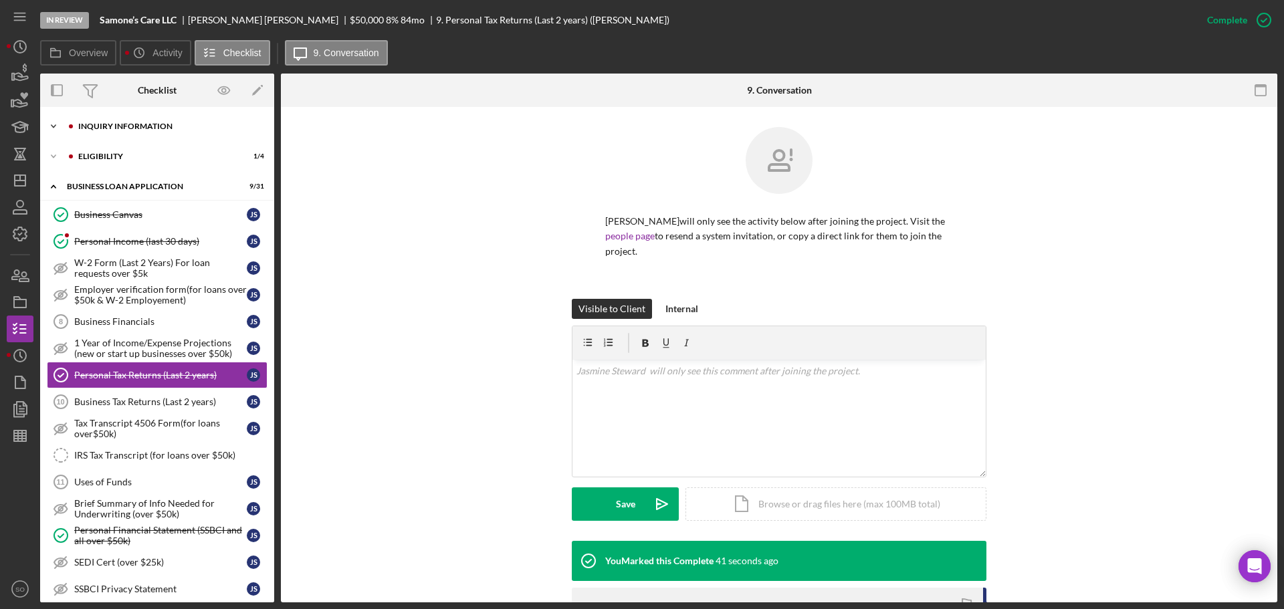
click at [111, 126] on div "INQUIRY INFORMATION" at bounding box center [167, 126] width 179 height 8
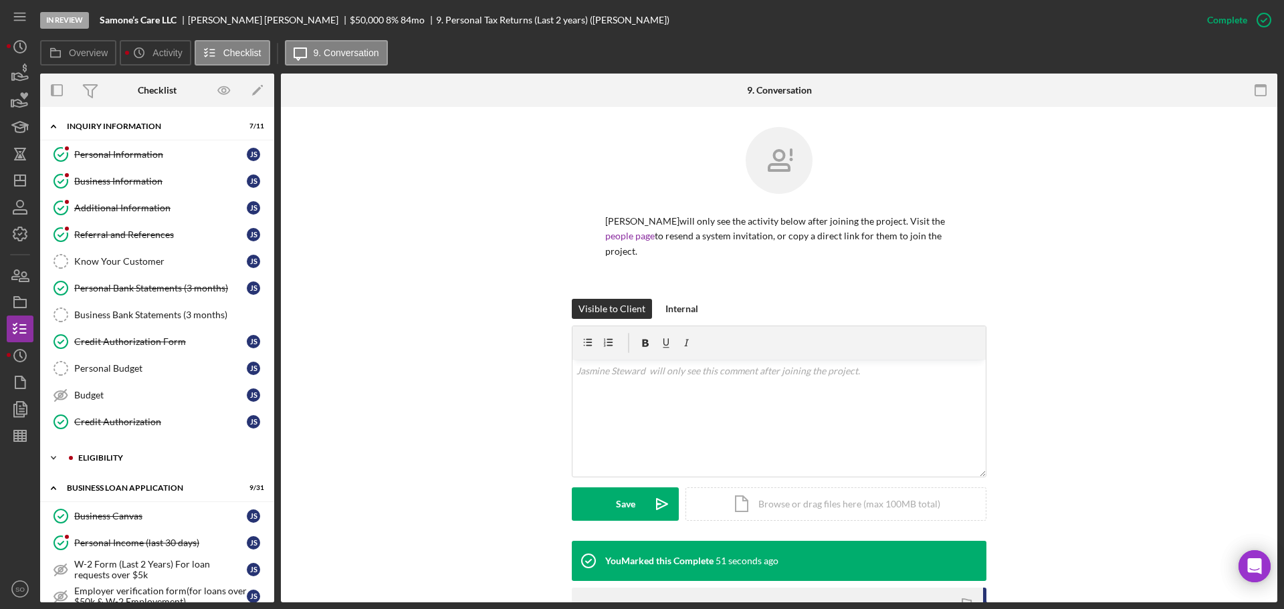
click at [111, 463] on div "Icon/Expander ELIGIBILITY 1 / 4" at bounding box center [157, 458] width 234 height 27
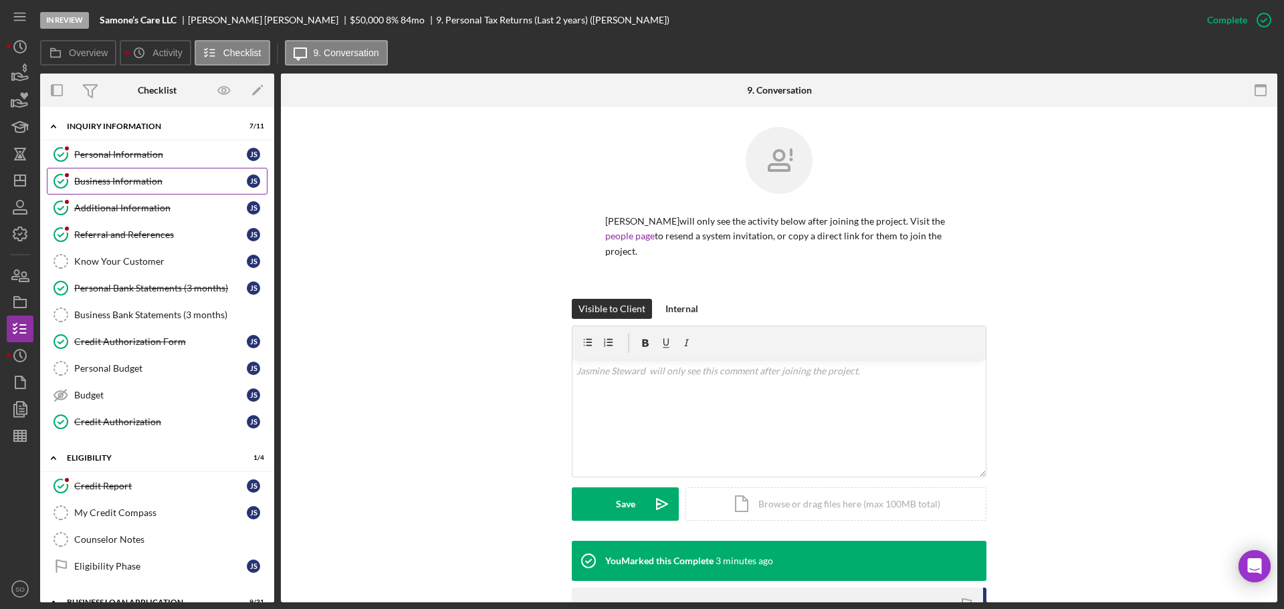
click at [123, 190] on link "Business Information Business Information J S" at bounding box center [157, 181] width 221 height 27
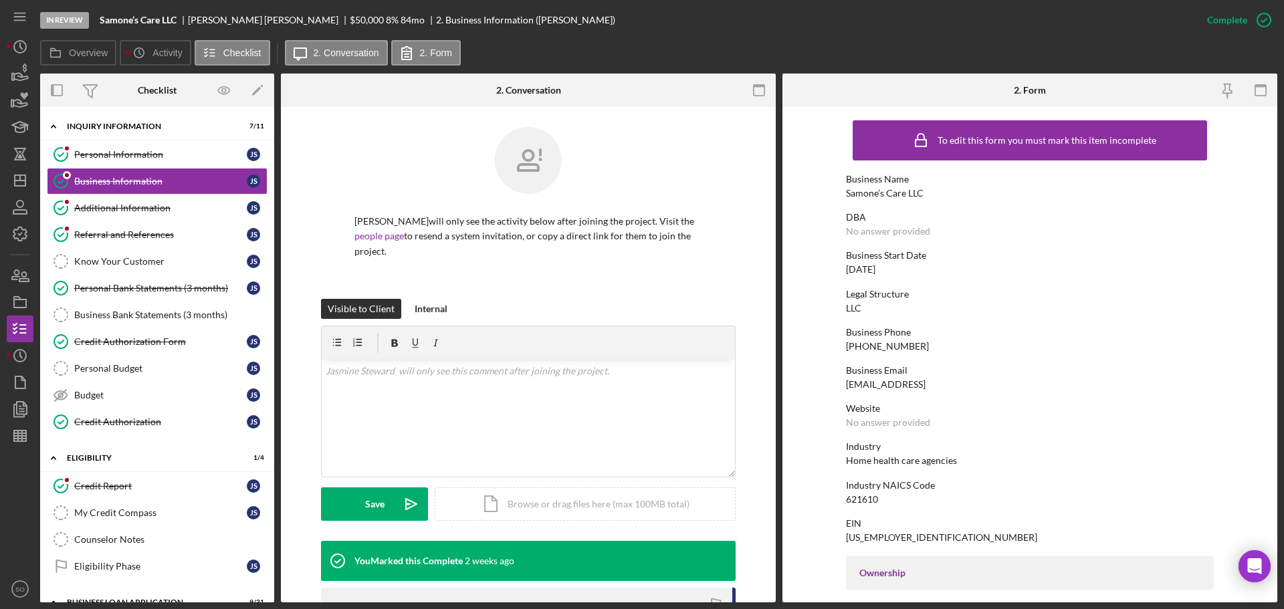
click at [887, 199] on div "Samone’s Care LLC" at bounding box center [885, 193] width 78 height 11
copy div "Samone’s Care LLC"
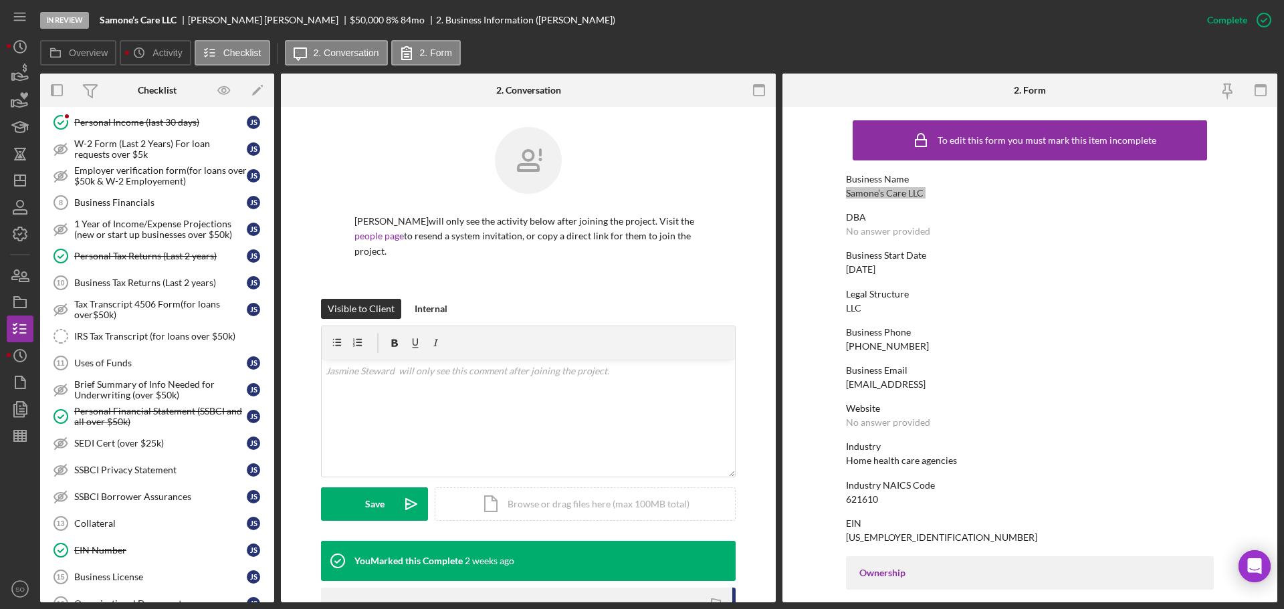
scroll to position [669, 0]
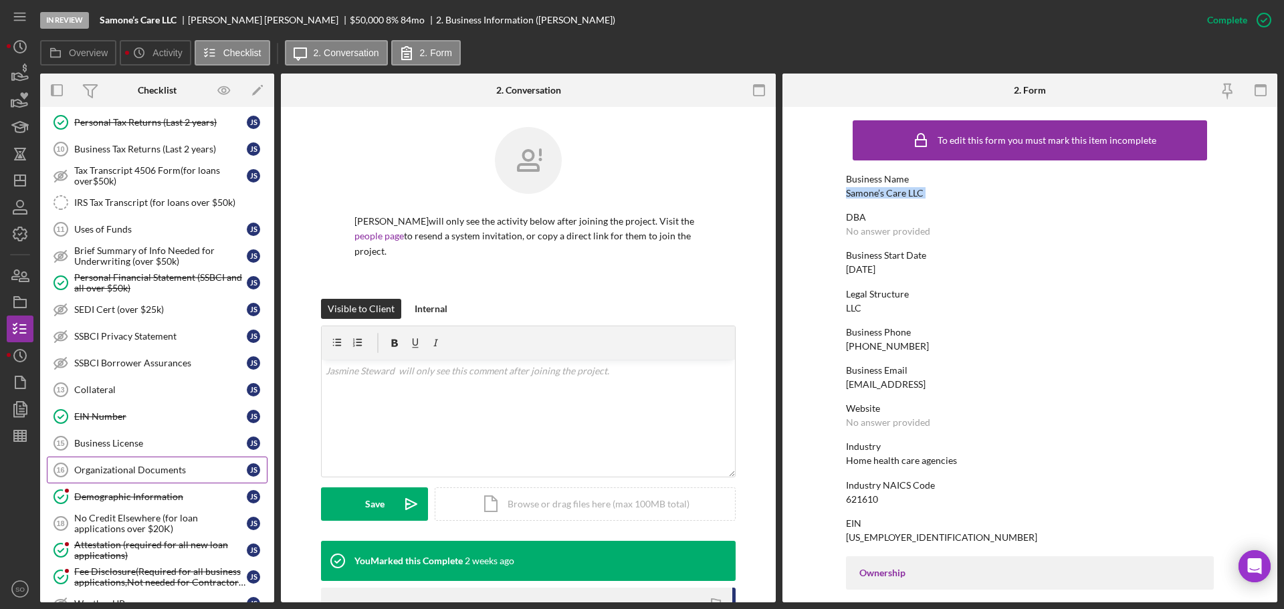
click at [176, 469] on div "Organizational Documents" at bounding box center [160, 470] width 173 height 11
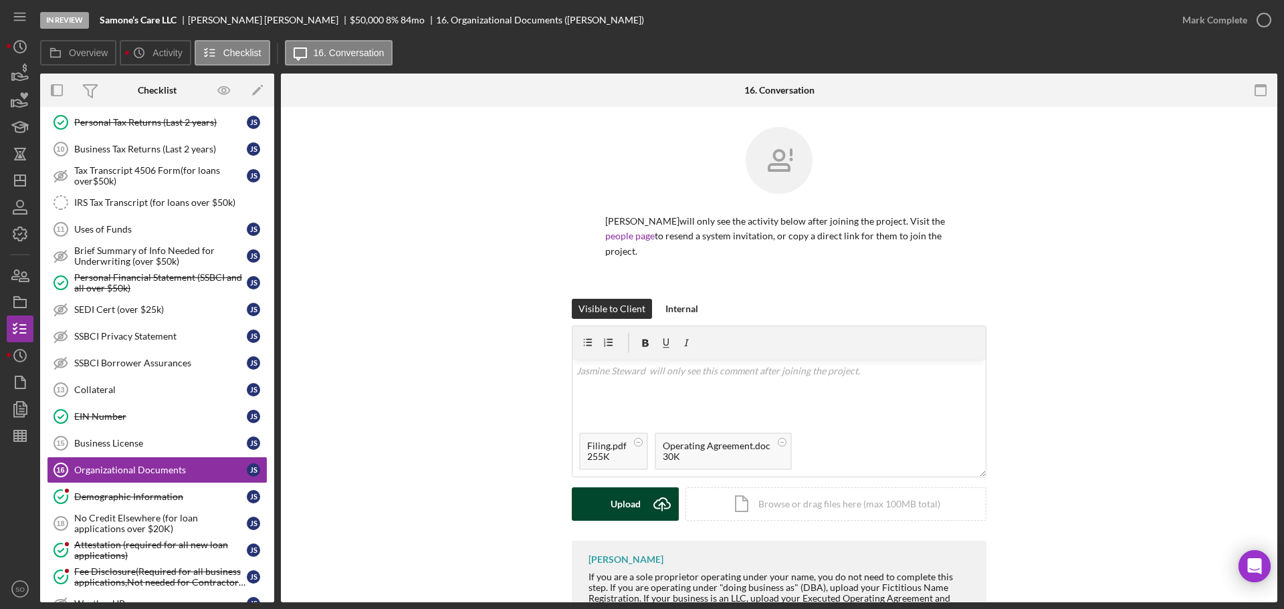
click at [628, 504] on div "Upload" at bounding box center [625, 503] width 30 height 33
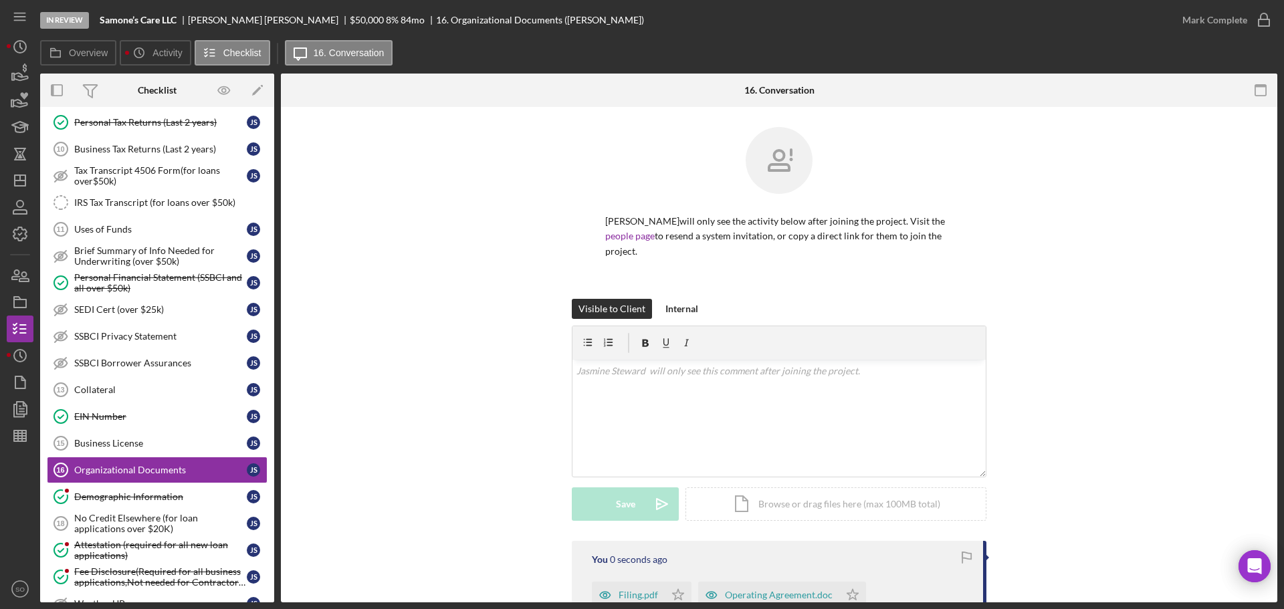
scroll to position [201, 0]
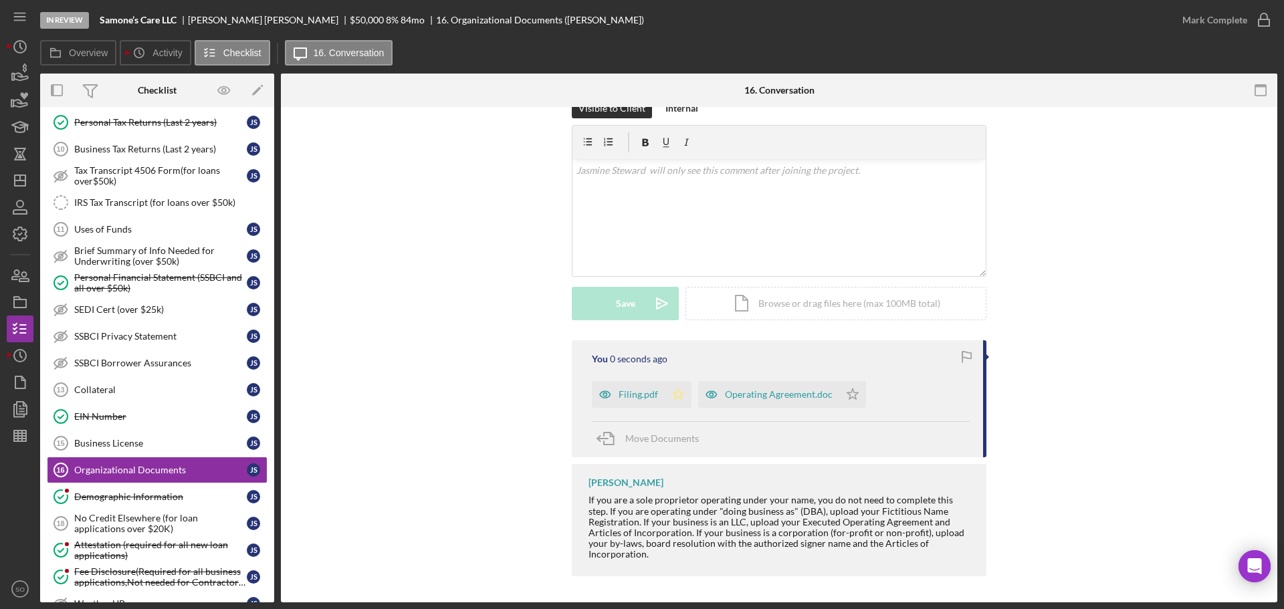
drag, startPoint x: 671, startPoint y: 399, endPoint x: 685, endPoint y: 399, distance: 14.7
click at [685, 399] on icon "Icon/Star" at bounding box center [678, 394] width 27 height 27
click at [856, 399] on icon "Icon/Star" at bounding box center [852, 394] width 27 height 27
click at [1221, 25] on div "Mark Complete" at bounding box center [1214, 20] width 65 height 27
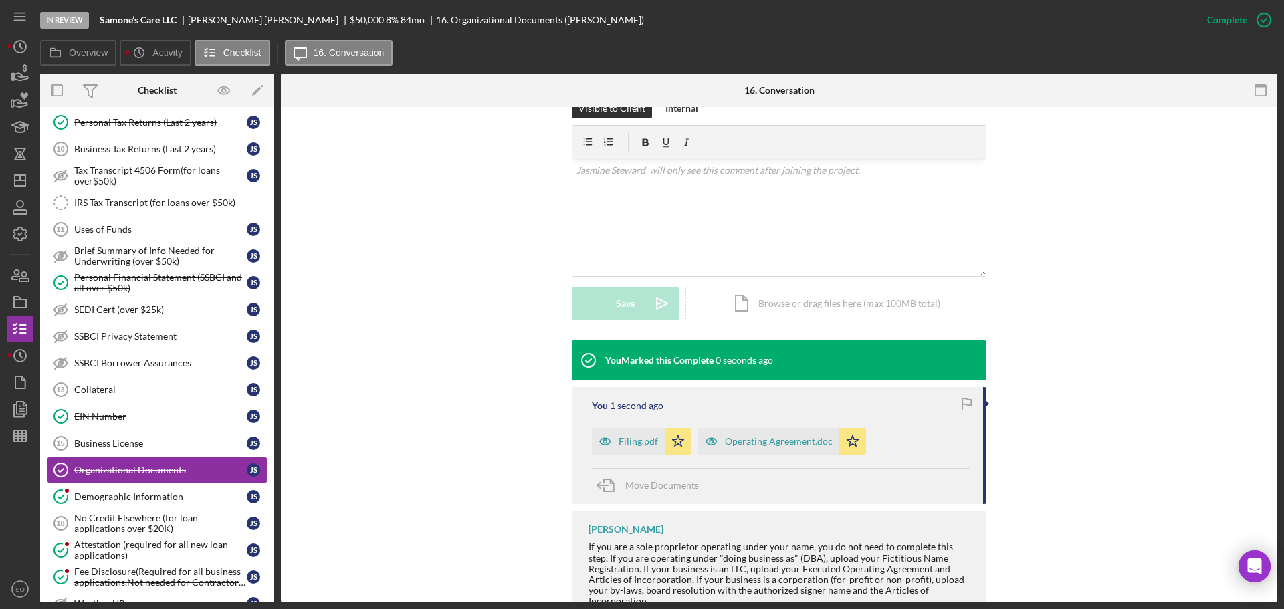
scroll to position [248, 0]
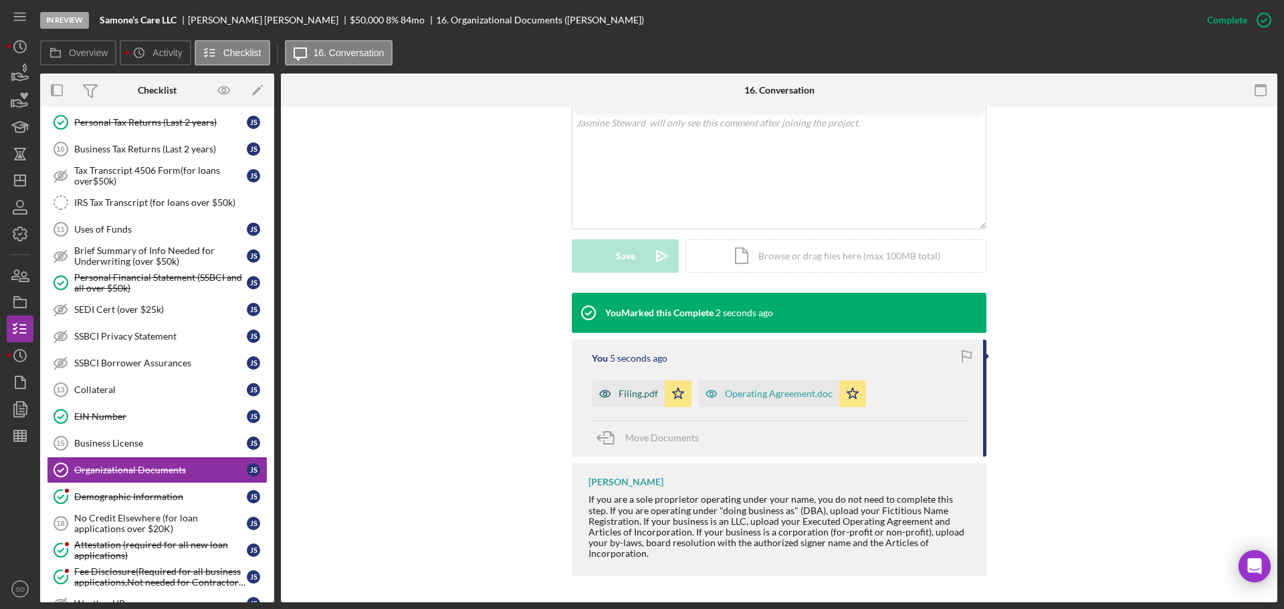
click at [627, 399] on div "Filing.pdf" at bounding box center [637, 393] width 39 height 11
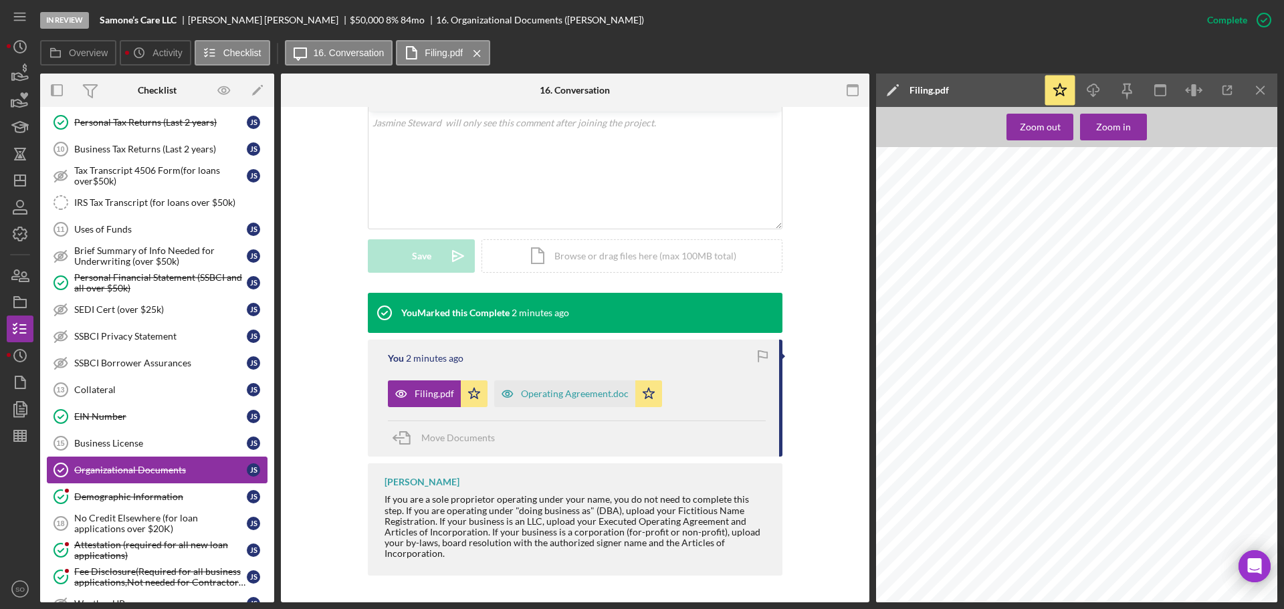
scroll to position [947, 0]
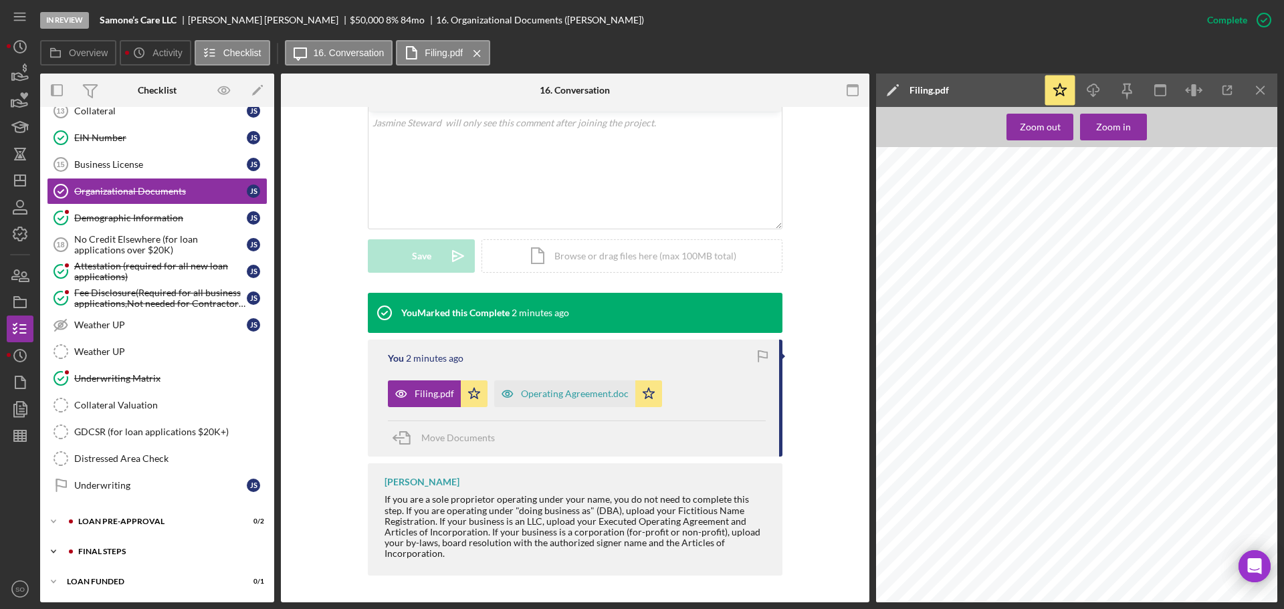
click at [148, 548] on div "FINAL STEPS" at bounding box center [167, 552] width 179 height 8
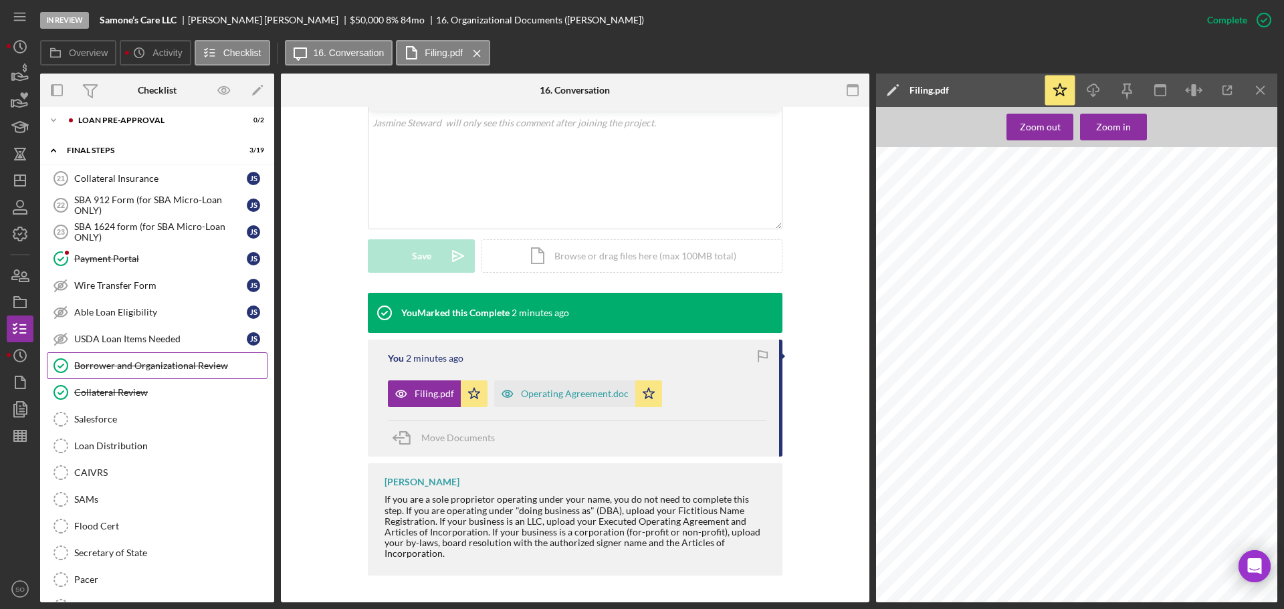
drag, startPoint x: 163, startPoint y: 360, endPoint x: 231, endPoint y: 362, distance: 68.3
click at [164, 359] on link "Borrower and Organizational Review Borrower and Organizational Review" at bounding box center [157, 365] width 221 height 27
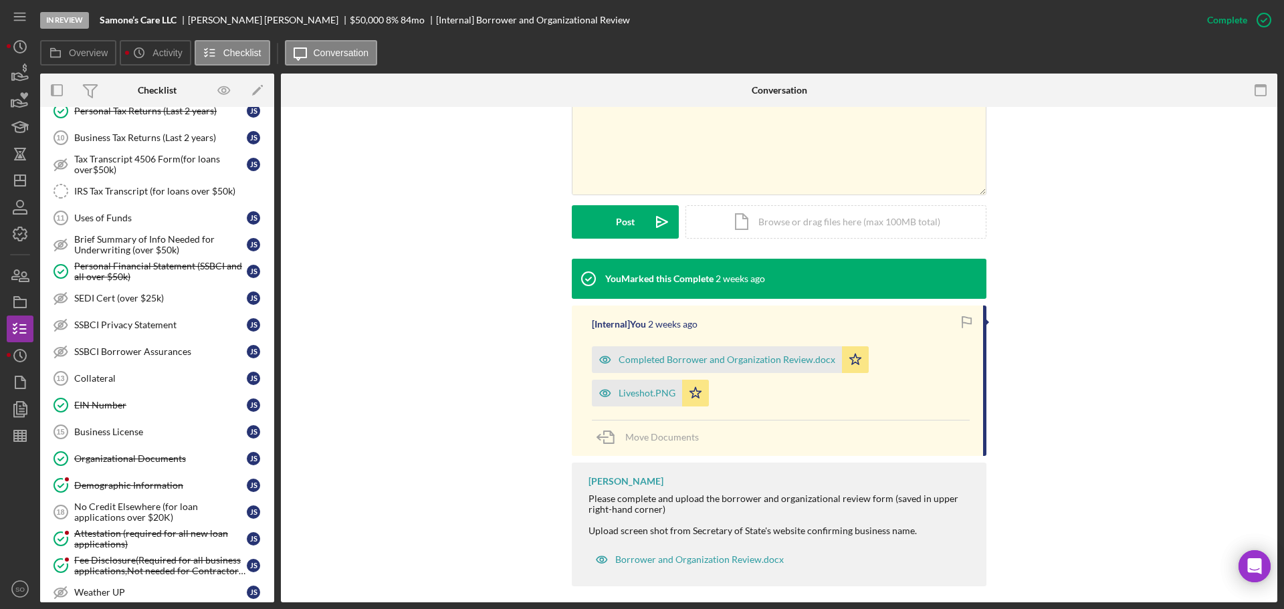
scroll to position [814, 0]
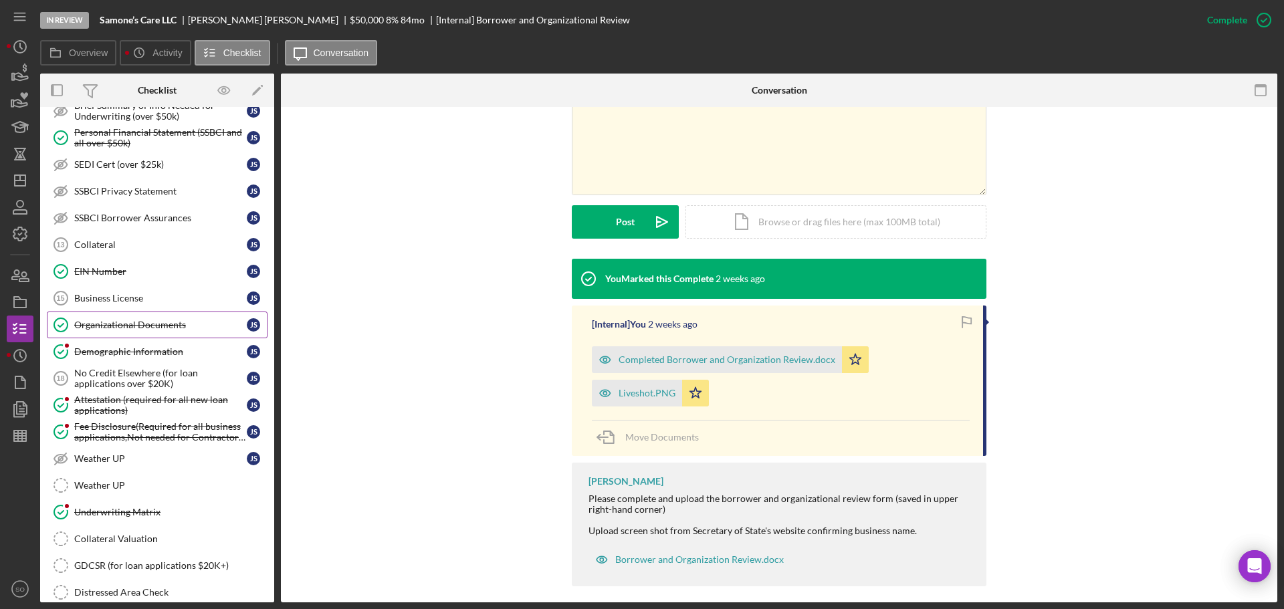
click at [112, 315] on link "Organizational Documents Organizational Documents J S" at bounding box center [157, 325] width 221 height 27
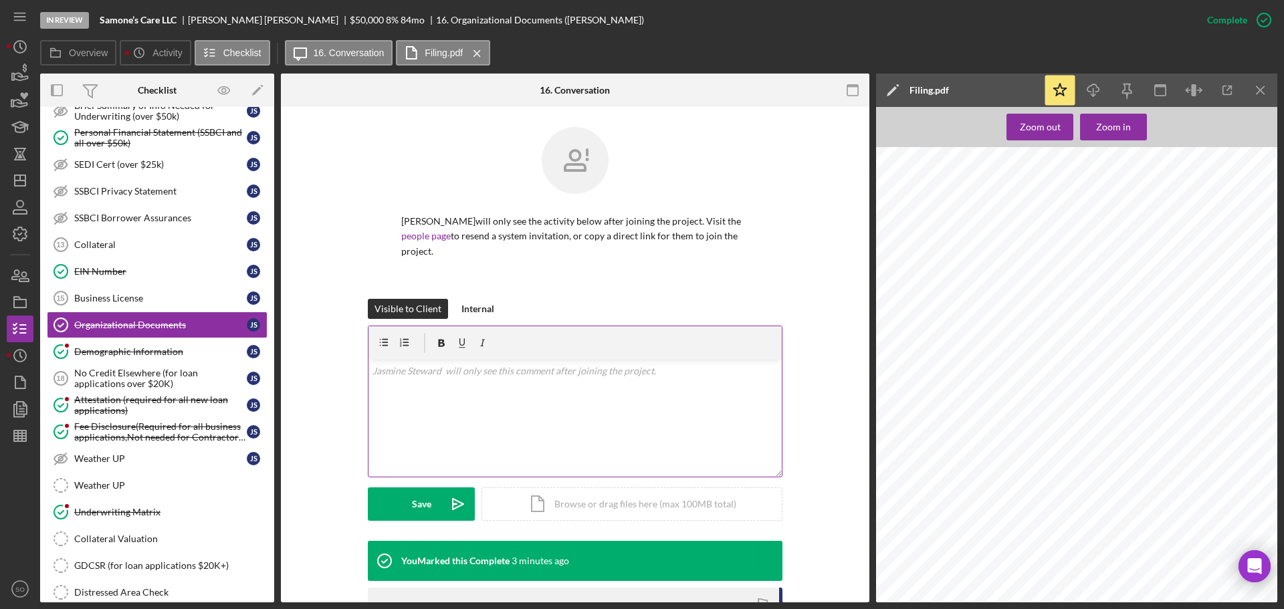
scroll to position [248, 0]
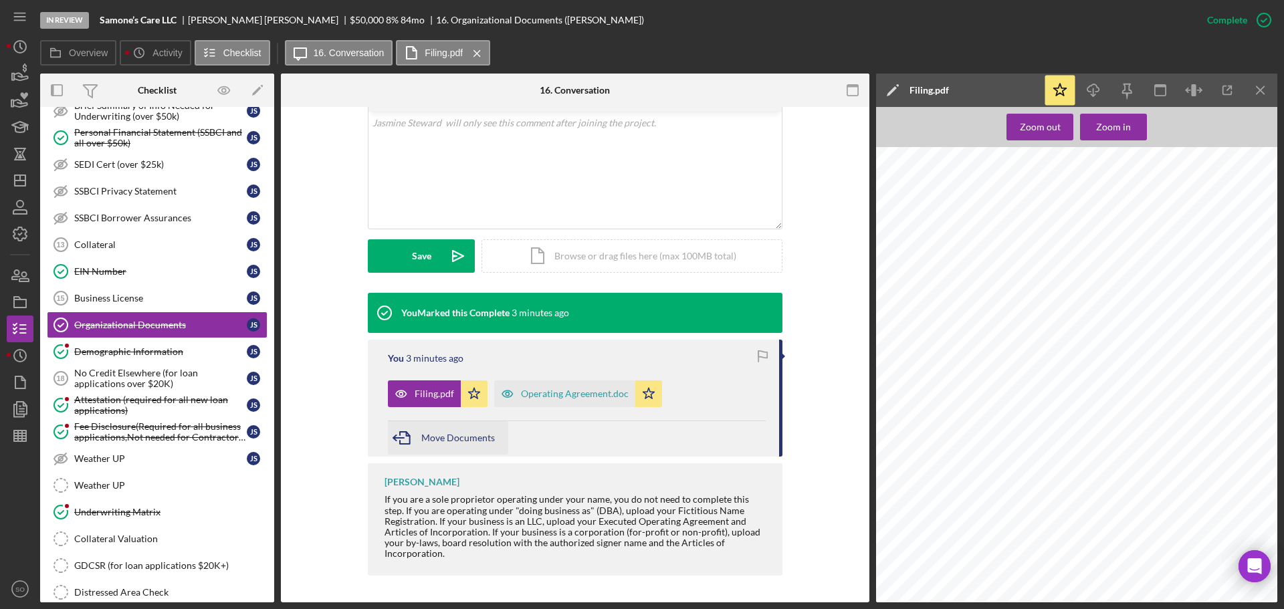
click at [437, 437] on span "Move Documents" at bounding box center [458, 437] width 74 height 11
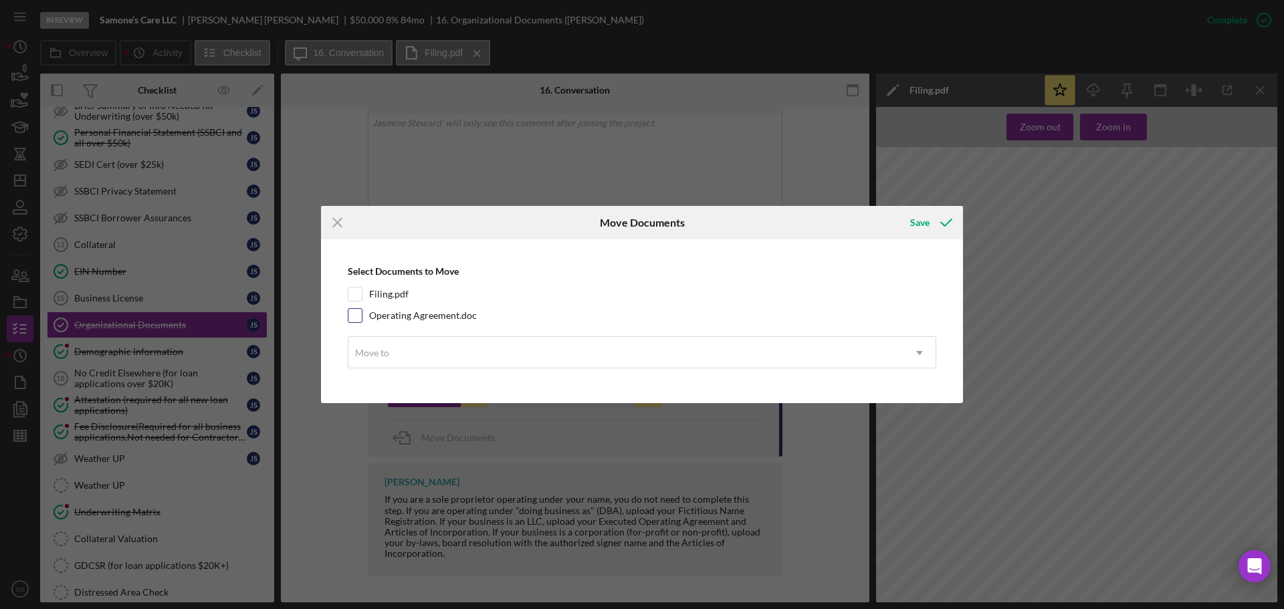
drag, startPoint x: 356, startPoint y: 298, endPoint x: 355, endPoint y: 310, distance: 12.1
click at [356, 300] on input "Filing.pdf" at bounding box center [354, 294] width 13 height 13
checkbox input "true"
click at [353, 318] on input "Operating Agreement.doc" at bounding box center [354, 315] width 13 height 13
checkbox input "true"
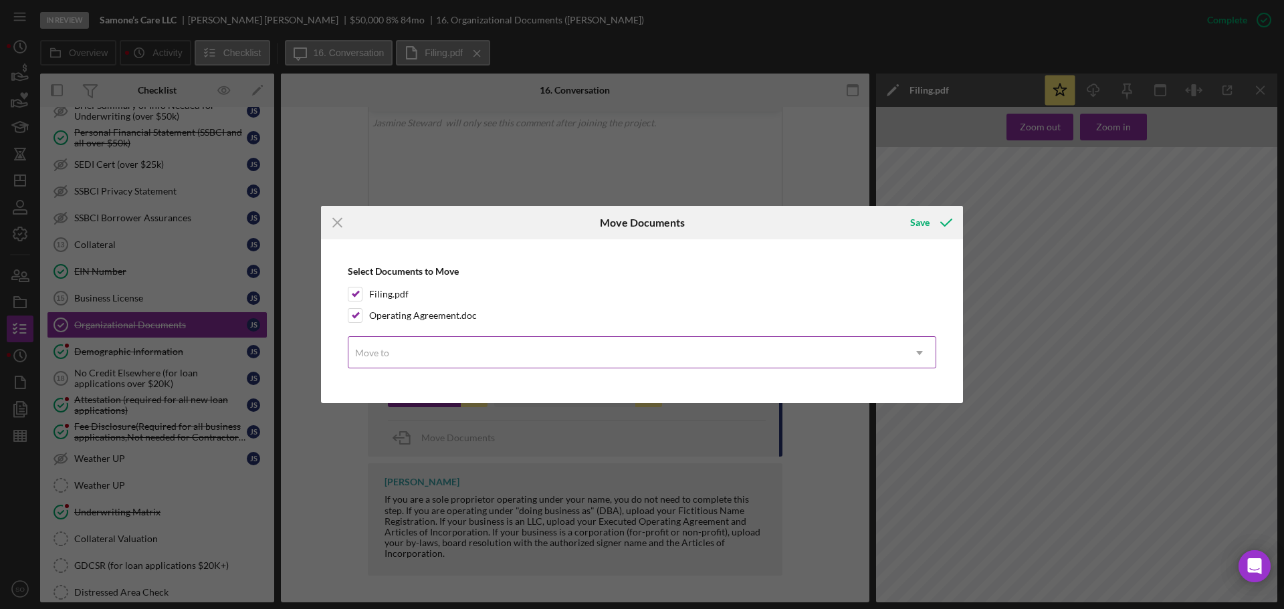
click at [392, 349] on div "Move to" at bounding box center [625, 353] width 555 height 31
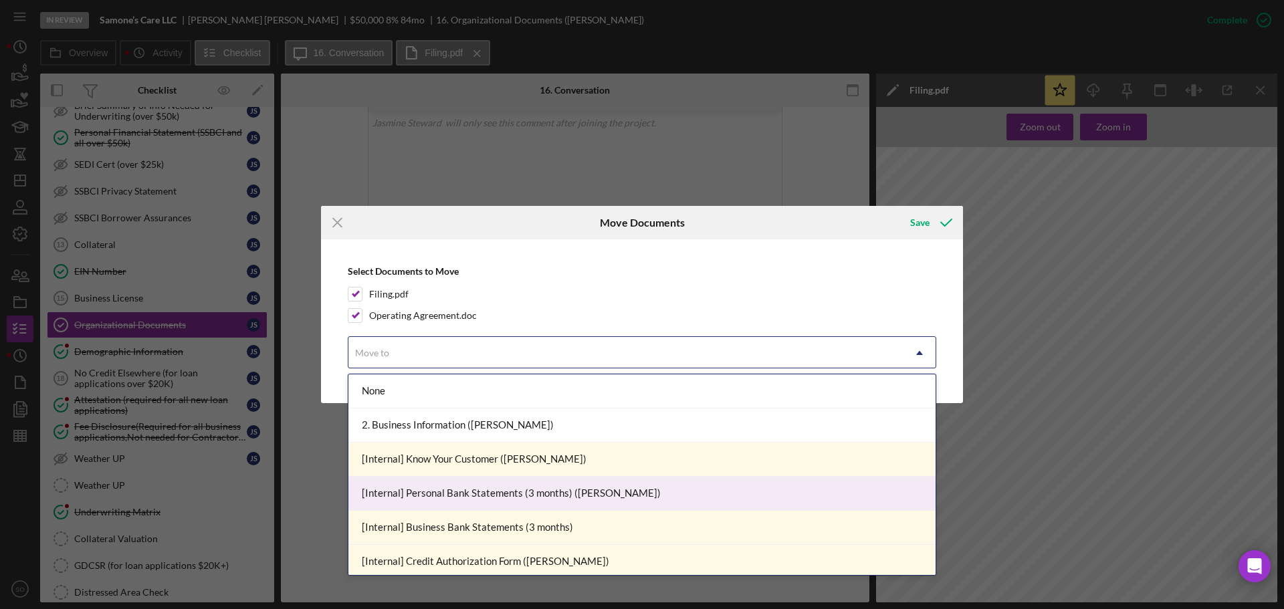
scroll to position [201, 0]
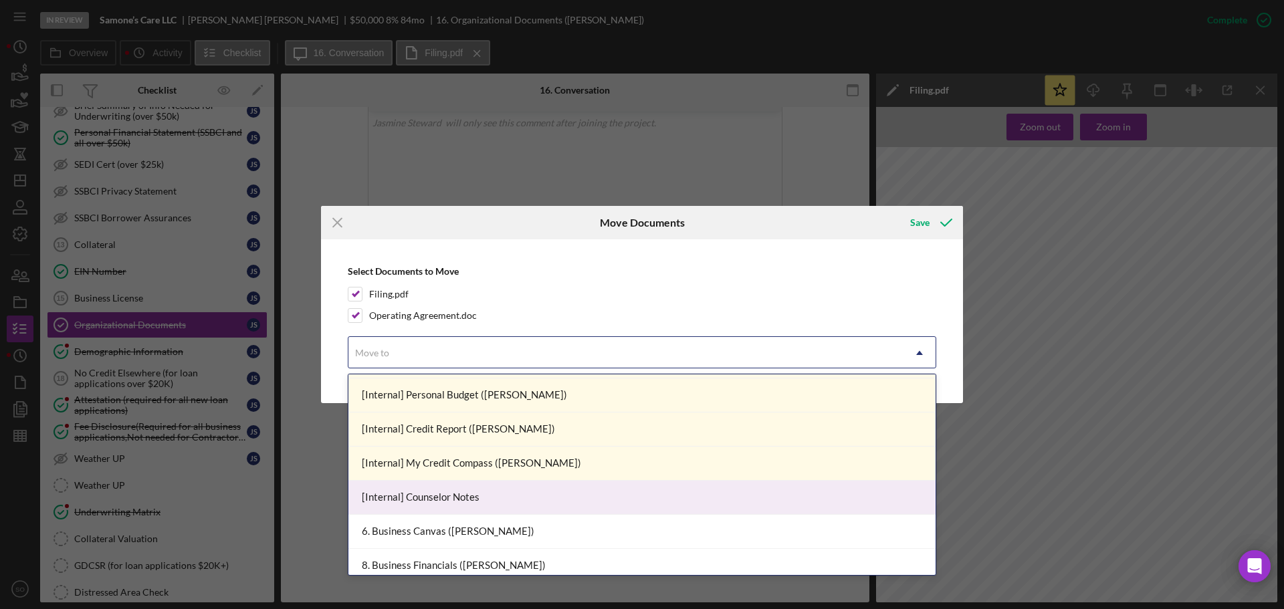
click at [480, 501] on div "[Internal] Counselor Notes" at bounding box center [641, 498] width 587 height 34
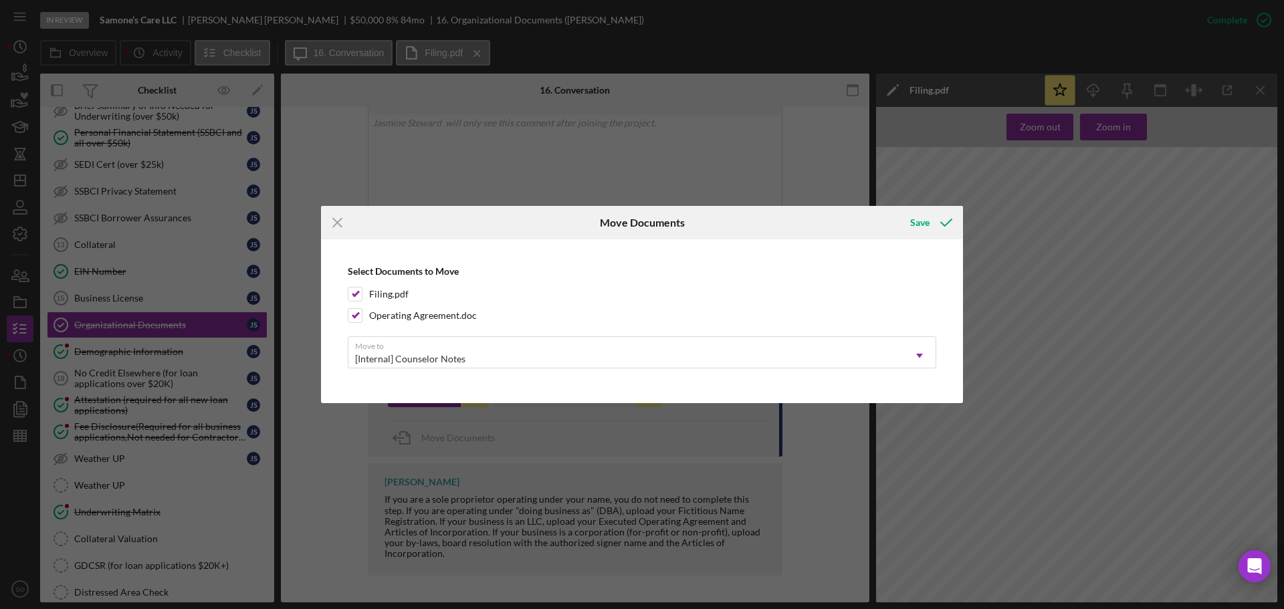
drag, startPoint x: 922, startPoint y: 232, endPoint x: 926, endPoint y: 239, distance: 8.4
click at [923, 229] on div "Save" at bounding box center [919, 222] width 19 height 27
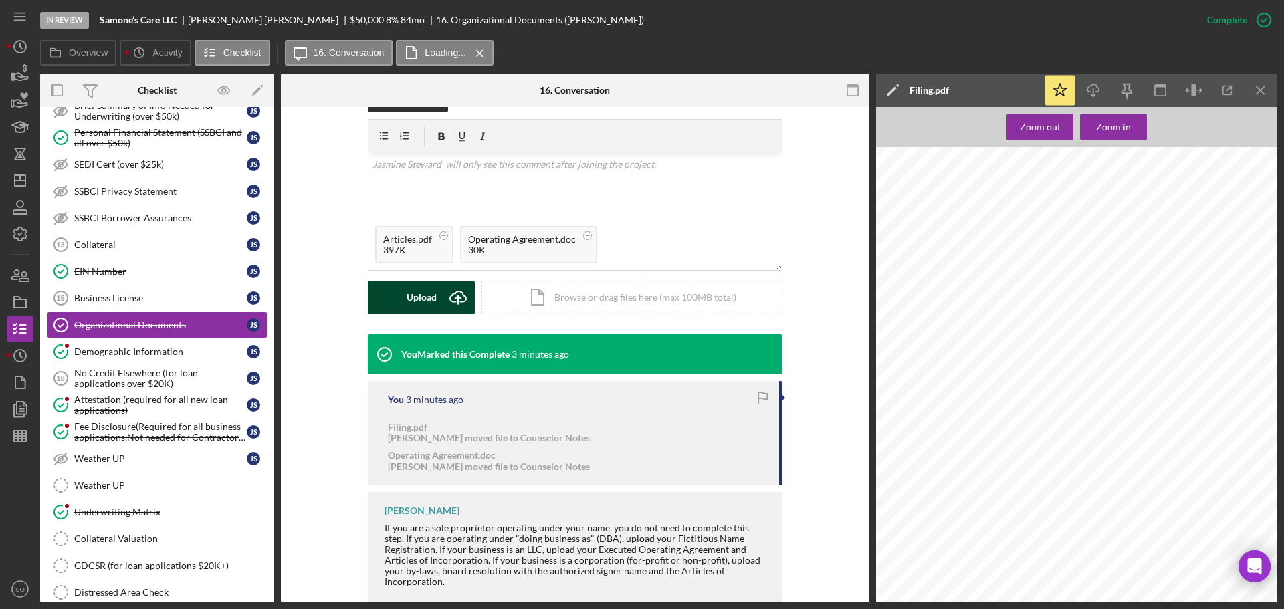
click at [418, 304] on div "Upload" at bounding box center [422, 297] width 30 height 33
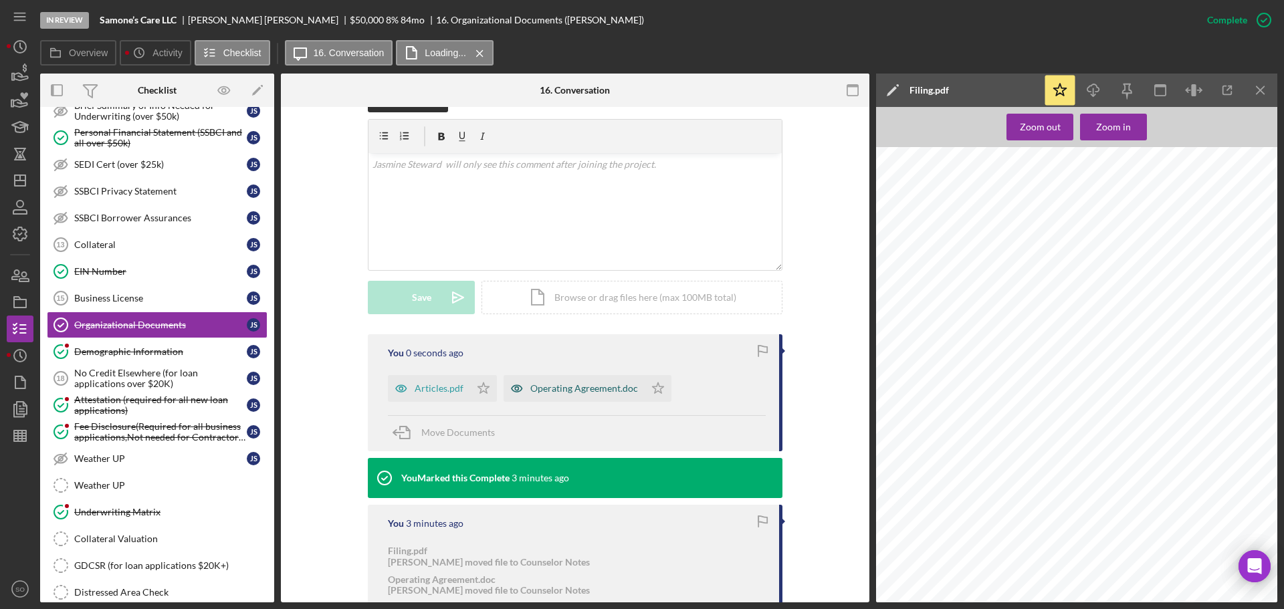
scroll to position [330, 0]
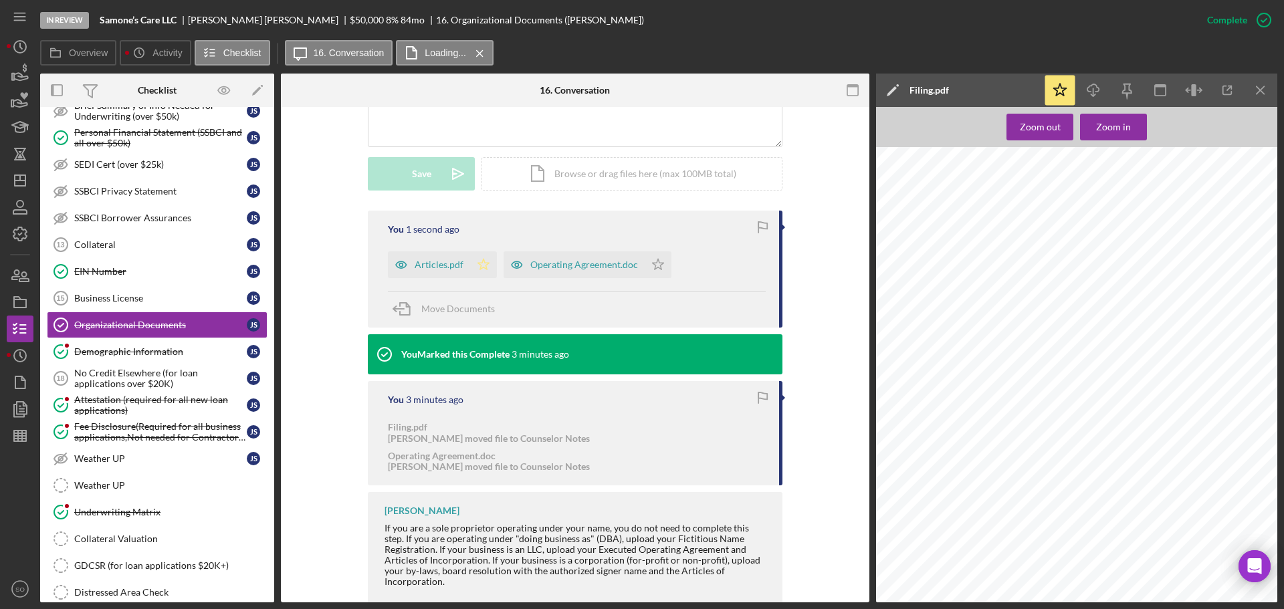
click at [477, 261] on icon "Icon/Star" at bounding box center [483, 264] width 27 height 27
click at [647, 261] on icon "Icon/Star" at bounding box center [658, 264] width 27 height 27
click at [1255, 88] on icon "Icon/Menu Close" at bounding box center [1261, 91] width 30 height 30
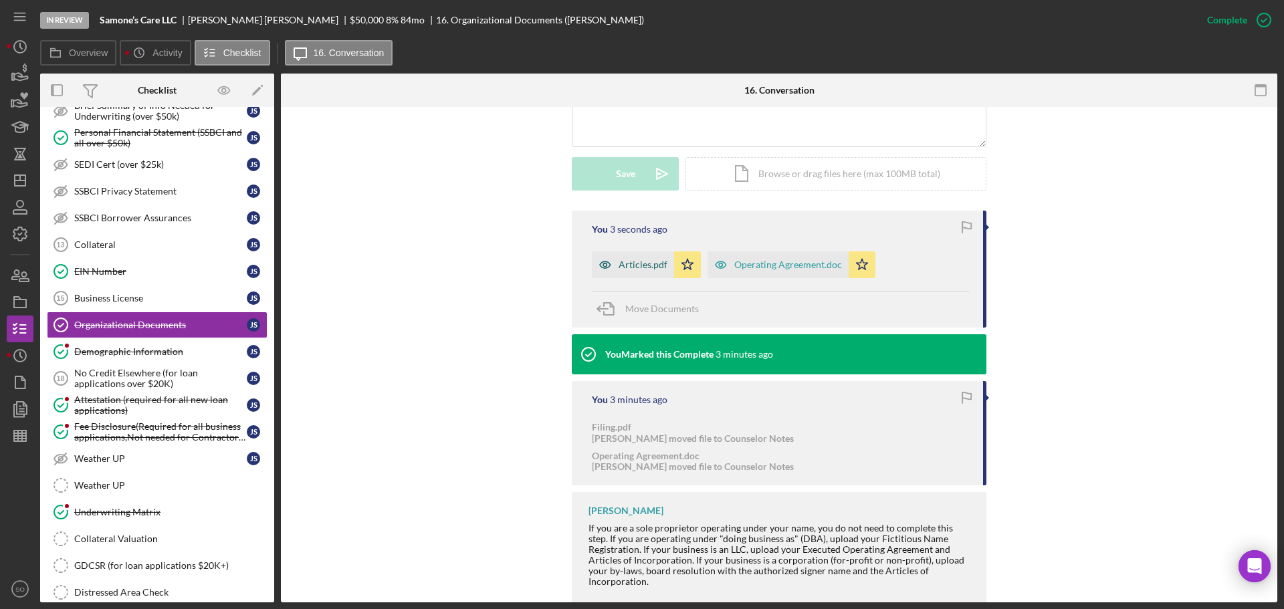
click at [615, 267] on icon "button" at bounding box center [605, 264] width 27 height 27
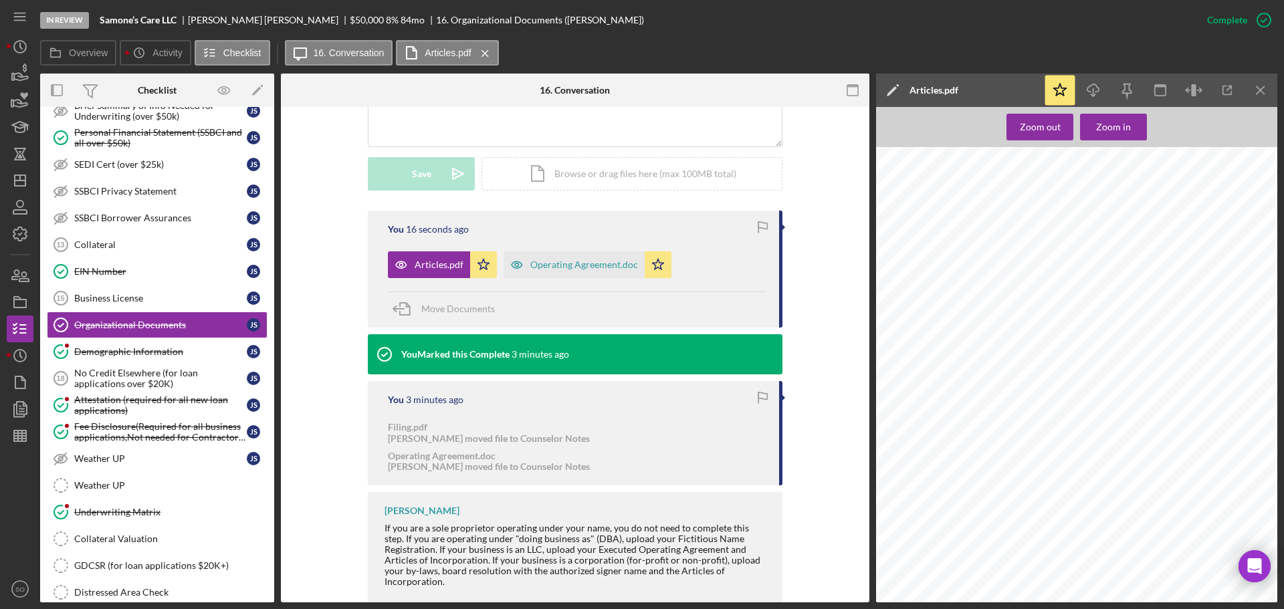
scroll to position [614, 0]
click at [580, 267] on div "Operating Agreement.doc" at bounding box center [584, 264] width 108 height 11
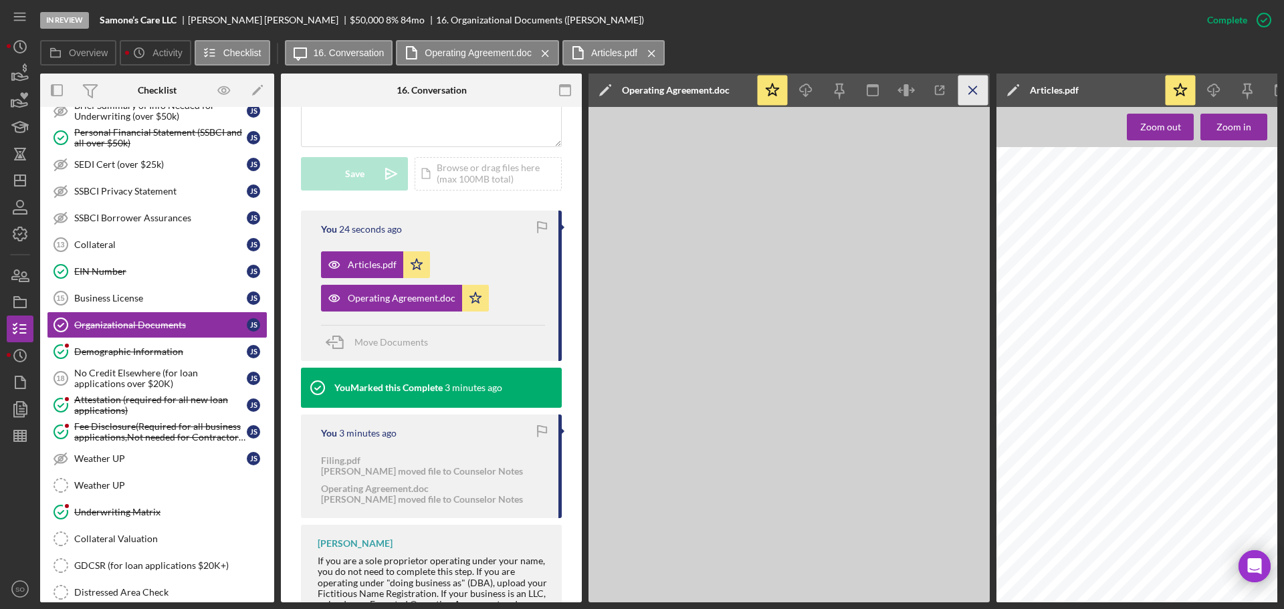
click at [978, 92] on icon "Icon/Menu Close" at bounding box center [973, 91] width 30 height 30
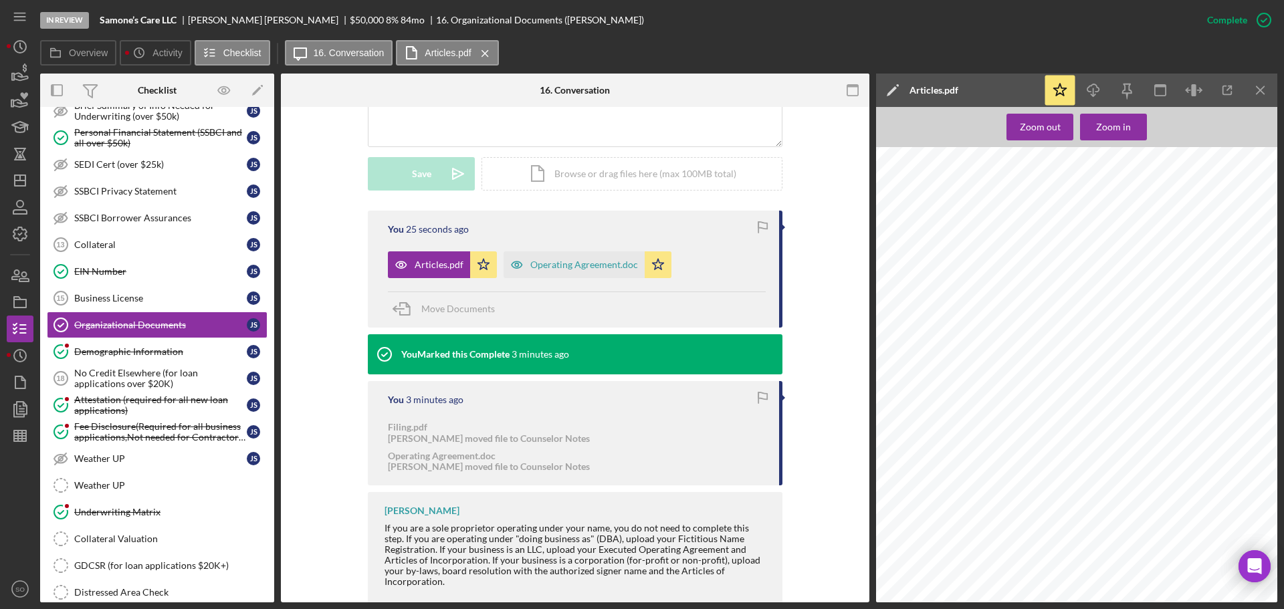
click at [1278, 92] on div "In Review Samone’s Care LLC Jasmine Steward $50,000 $50,000 8 % 84 mo 16. Organ…" at bounding box center [642, 304] width 1284 height 609
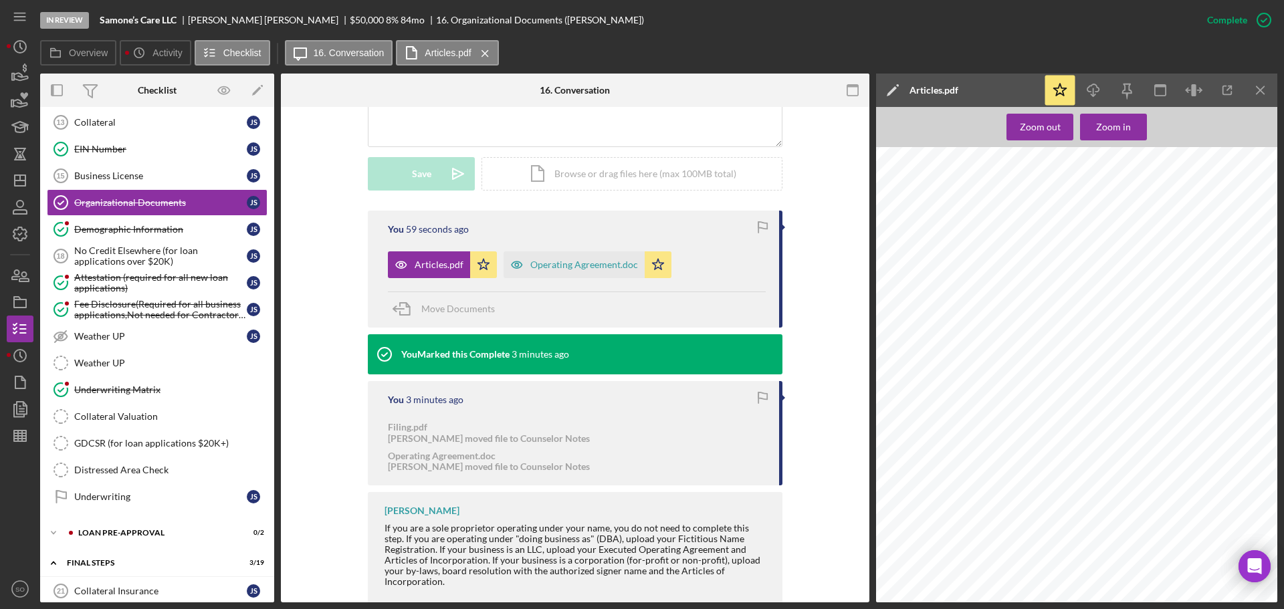
scroll to position [1003, 0]
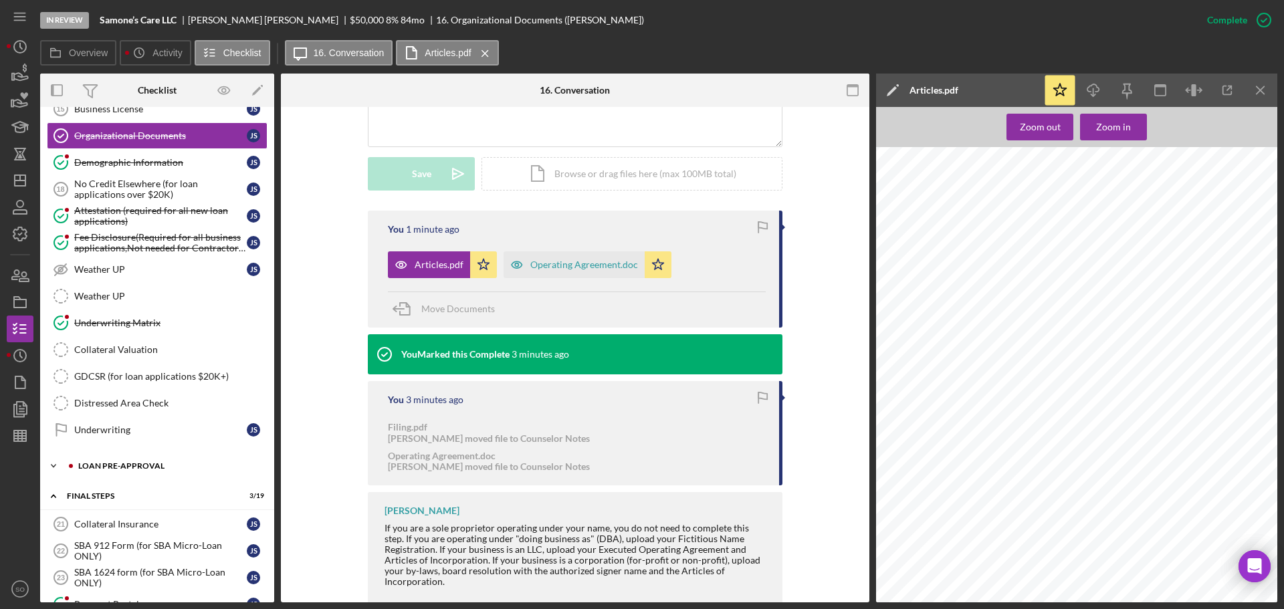
click at [131, 469] on div "LOAN PRE-APPROVAL" at bounding box center [167, 466] width 179 height 8
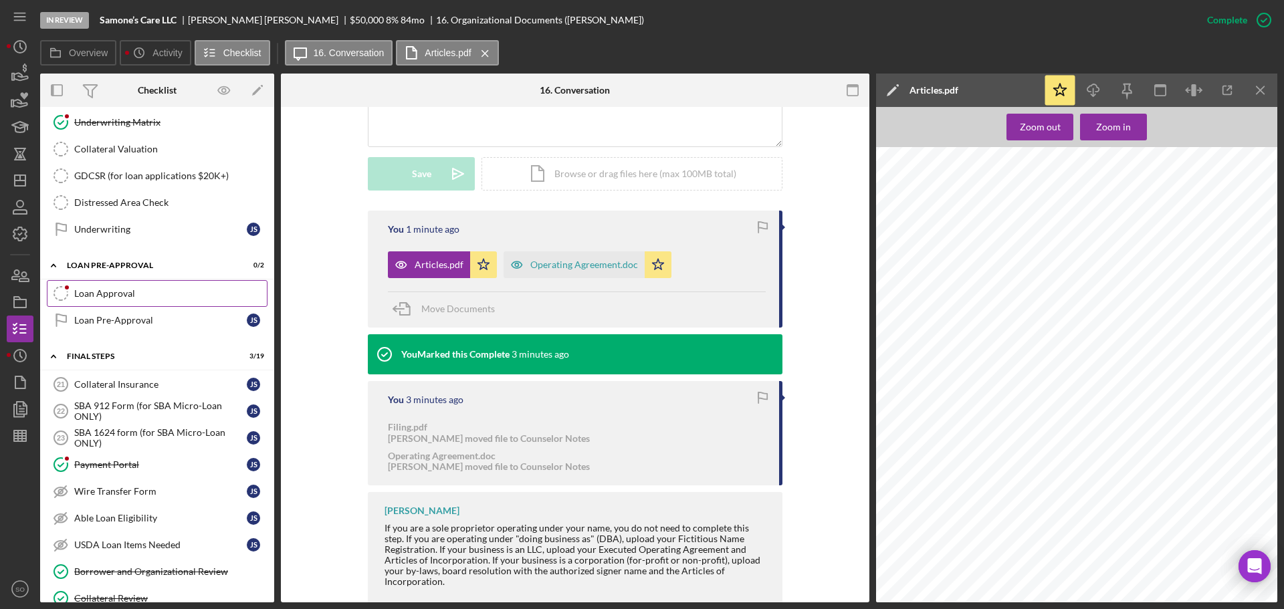
click at [100, 300] on link "Loan Approval Loan Approval" at bounding box center [157, 293] width 221 height 27
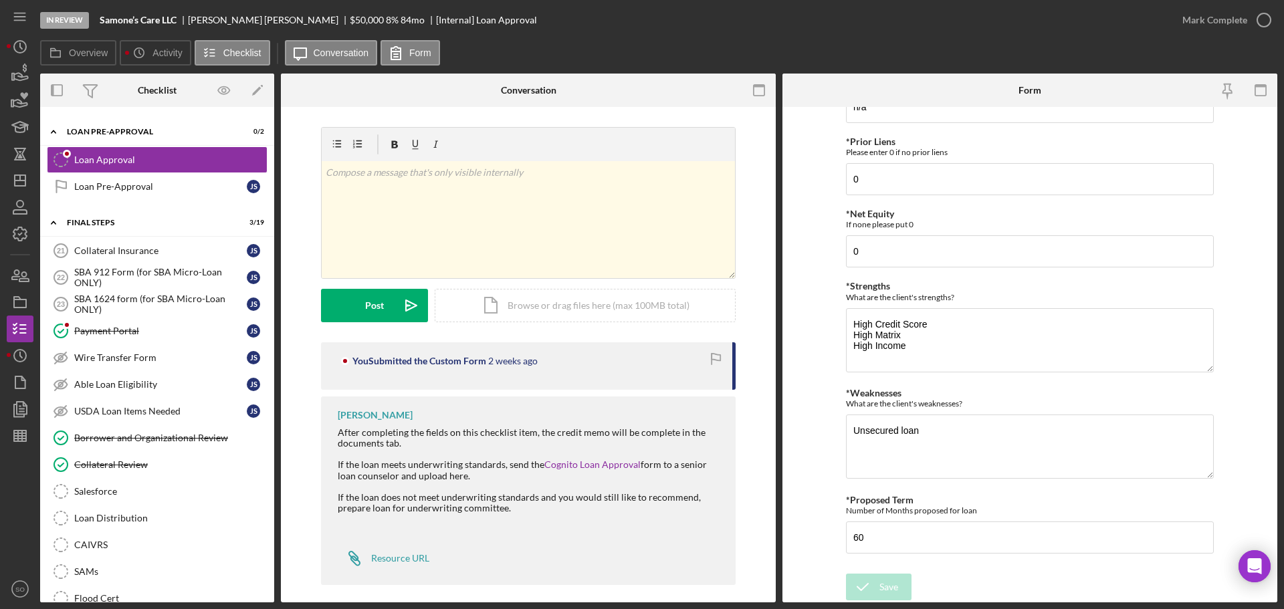
scroll to position [1471, 0]
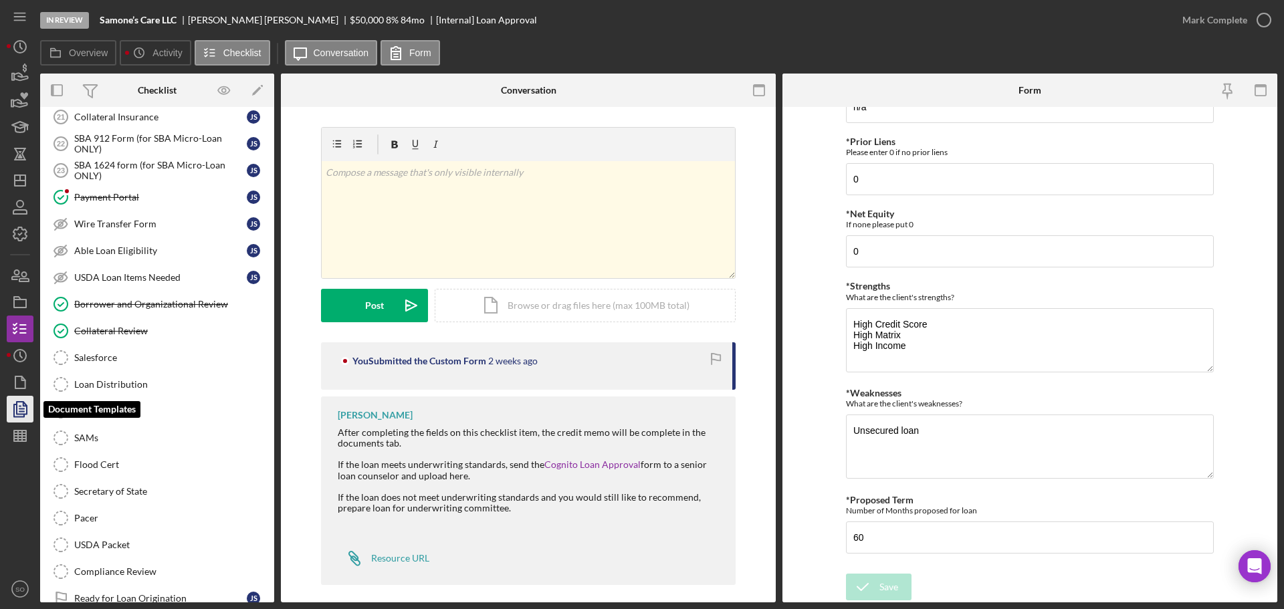
click at [21, 405] on icon "button" at bounding box center [19, 408] width 33 height 33
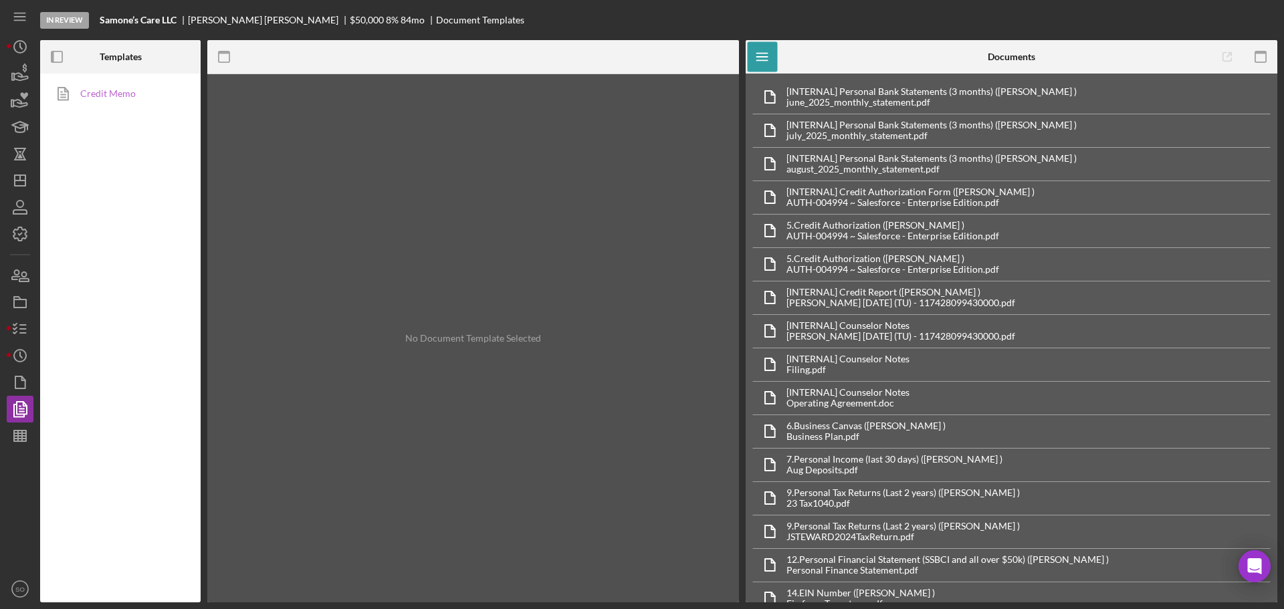
click at [118, 90] on link "Credit Memo" at bounding box center [117, 93] width 140 height 27
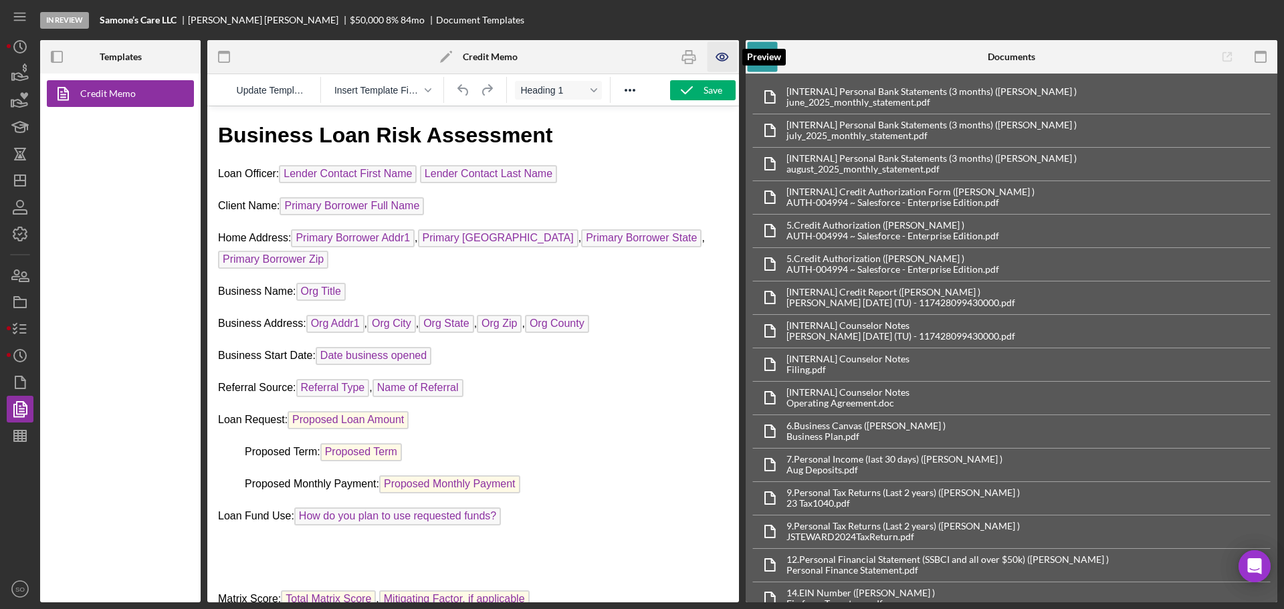
click at [716, 62] on icon "button" at bounding box center [722, 57] width 30 height 30
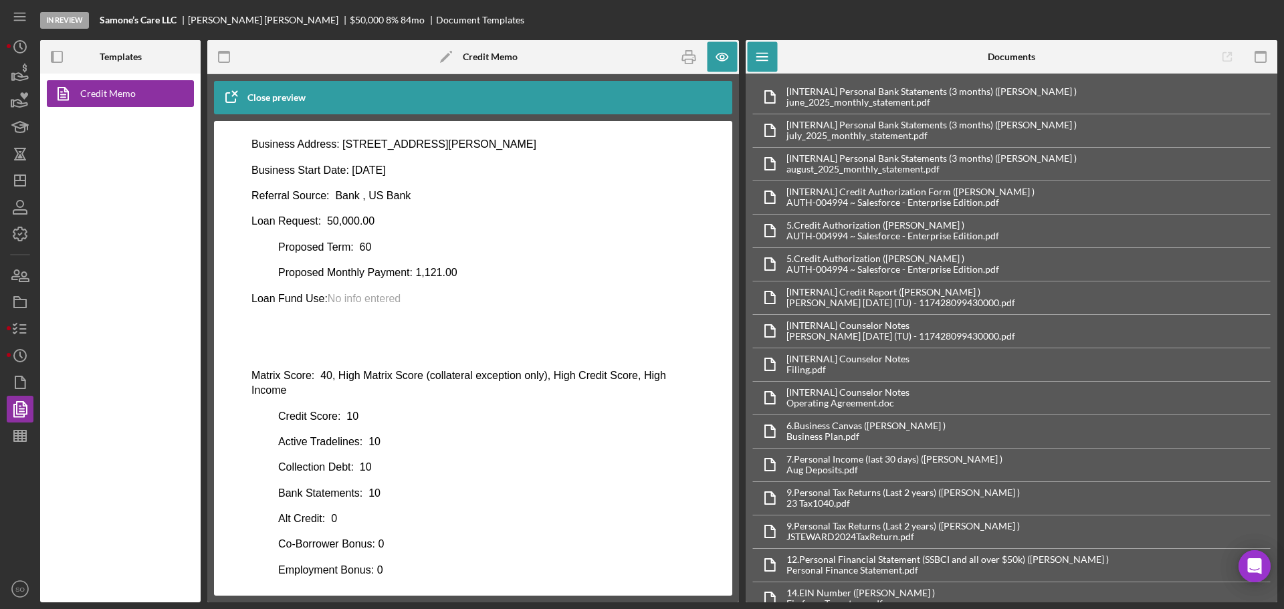
scroll to position [92, 0]
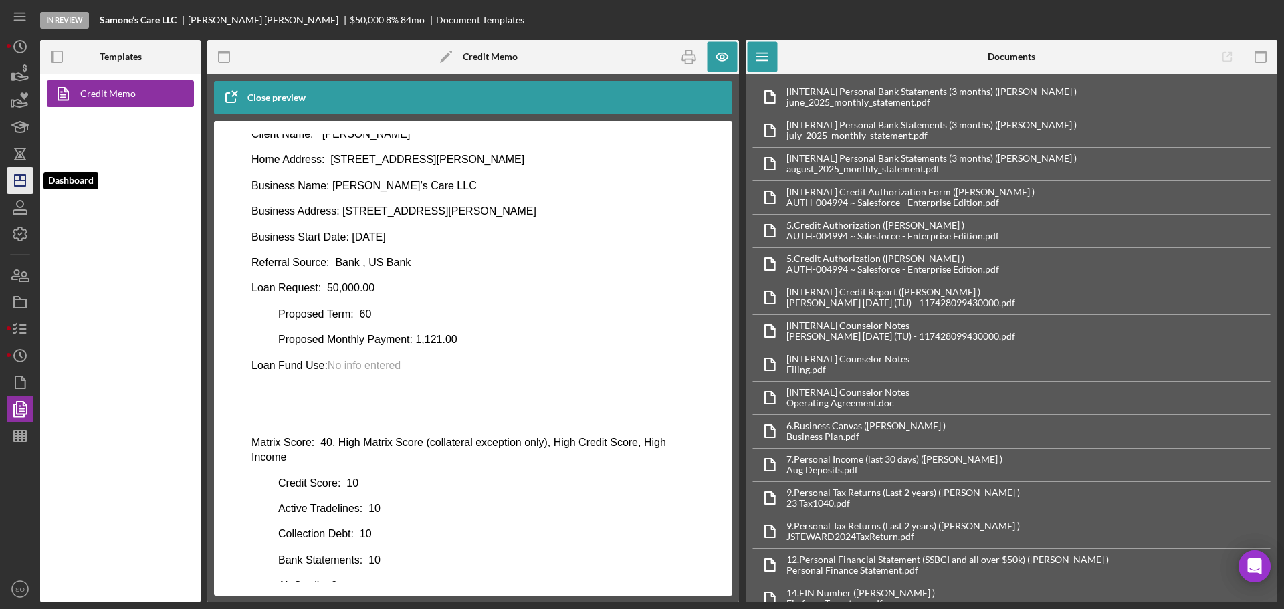
click at [15, 186] on polygon "button" at bounding box center [20, 180] width 11 height 11
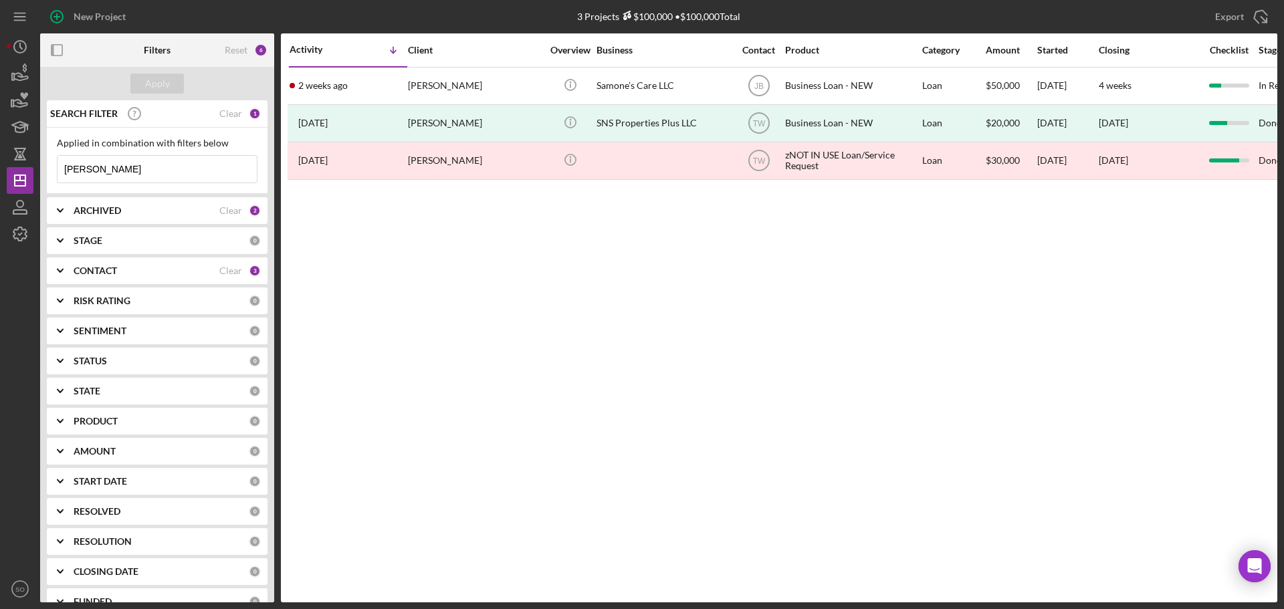
drag, startPoint x: 140, startPoint y: 170, endPoint x: 0, endPoint y: 162, distance: 140.6
click at [0, 162] on div "New Project 3 Projects $100,000 • $100,000 Total steward Export Icon/Export Fil…" at bounding box center [642, 304] width 1284 height 609
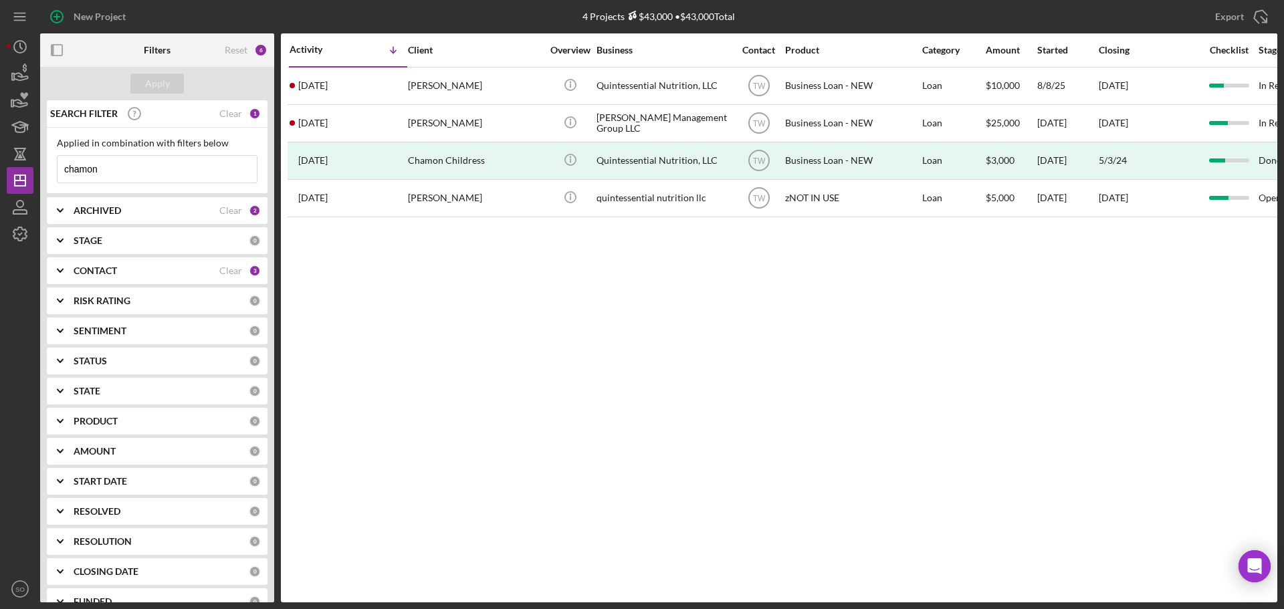
type input "chamon"
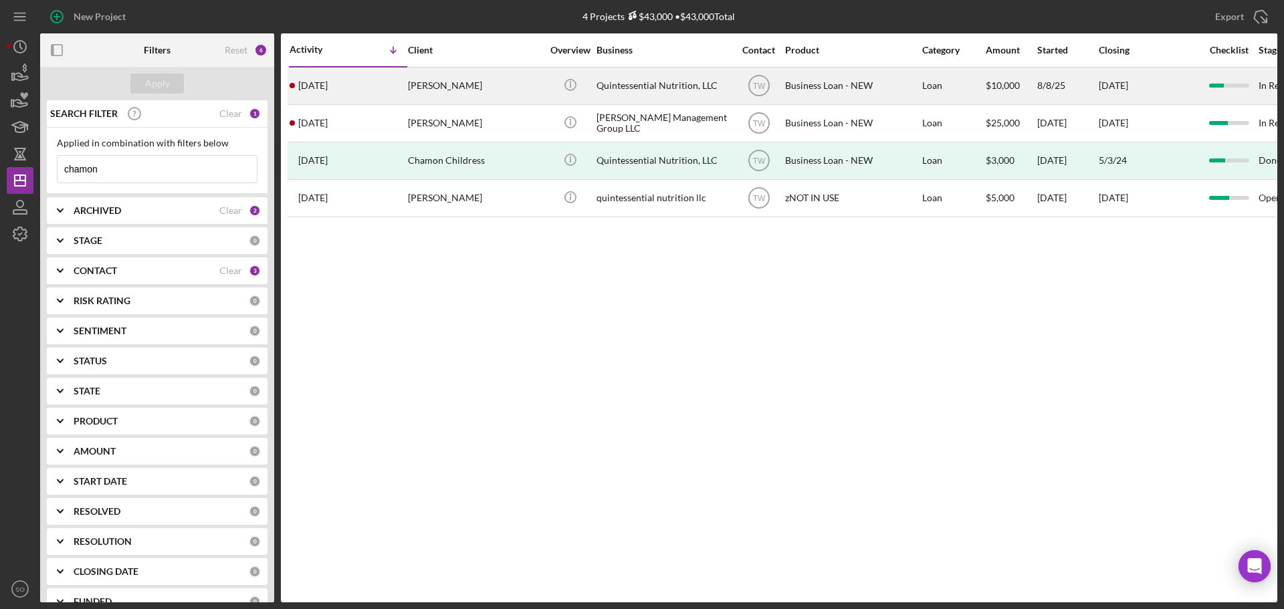
click at [372, 88] on div "1 month ago Chamon Childress-Hayden" at bounding box center [348, 85] width 117 height 35
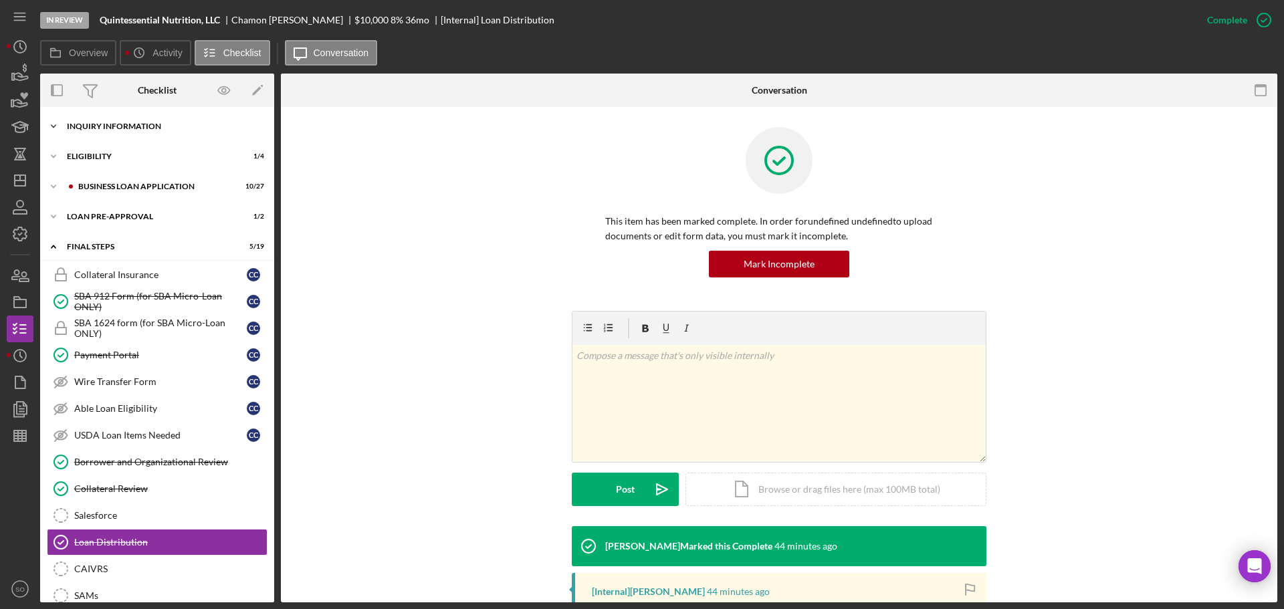
drag, startPoint x: 164, startPoint y: 125, endPoint x: 163, endPoint y: 134, distance: 9.4
click at [164, 125] on div "INQUIRY INFORMATION" at bounding box center [162, 126] width 191 height 8
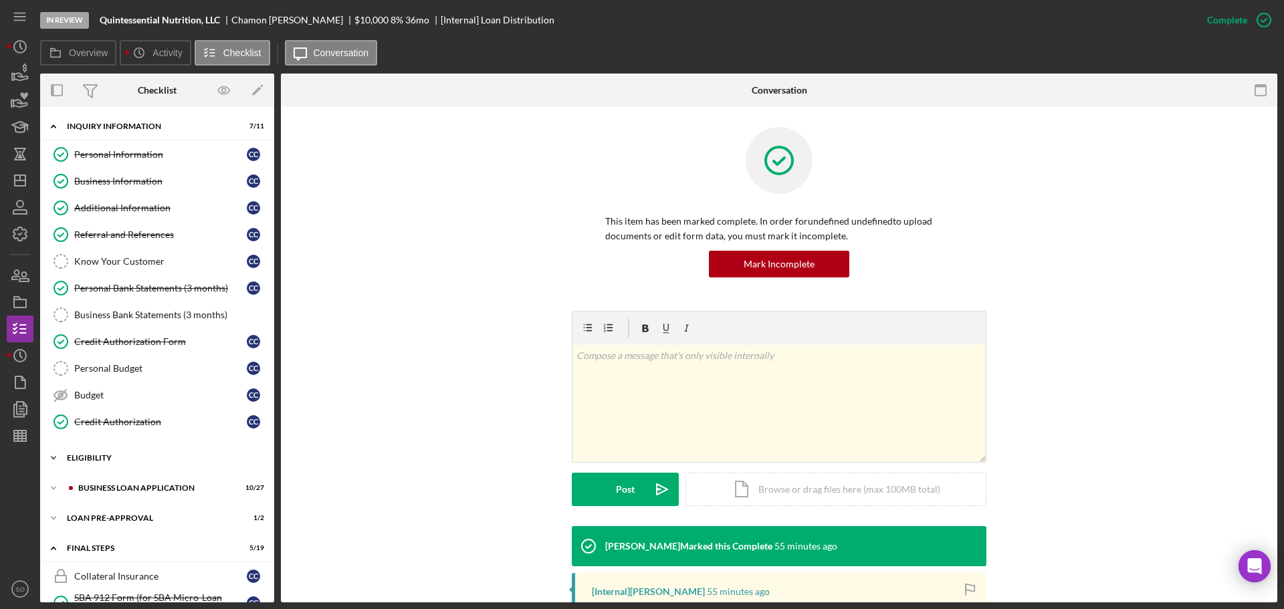
scroll to position [134, 0]
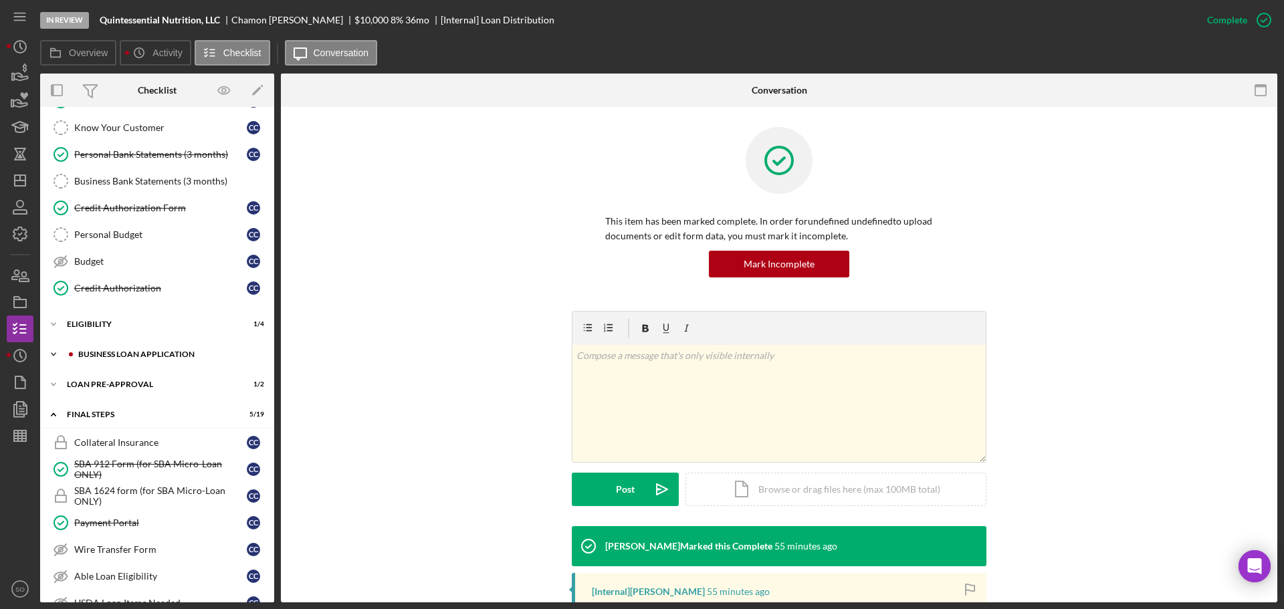
click at [117, 350] on div "Icon/Expander BUSINESS LOAN APPLICATION 10 / 27" at bounding box center [157, 354] width 234 height 27
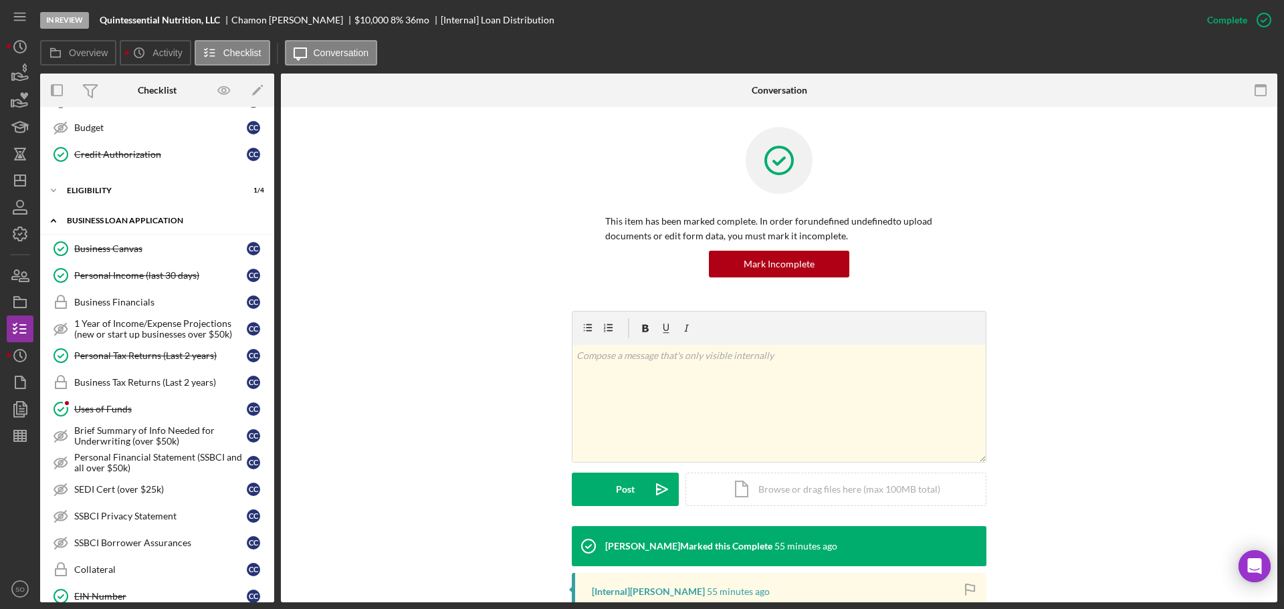
scroll to position [334, 0]
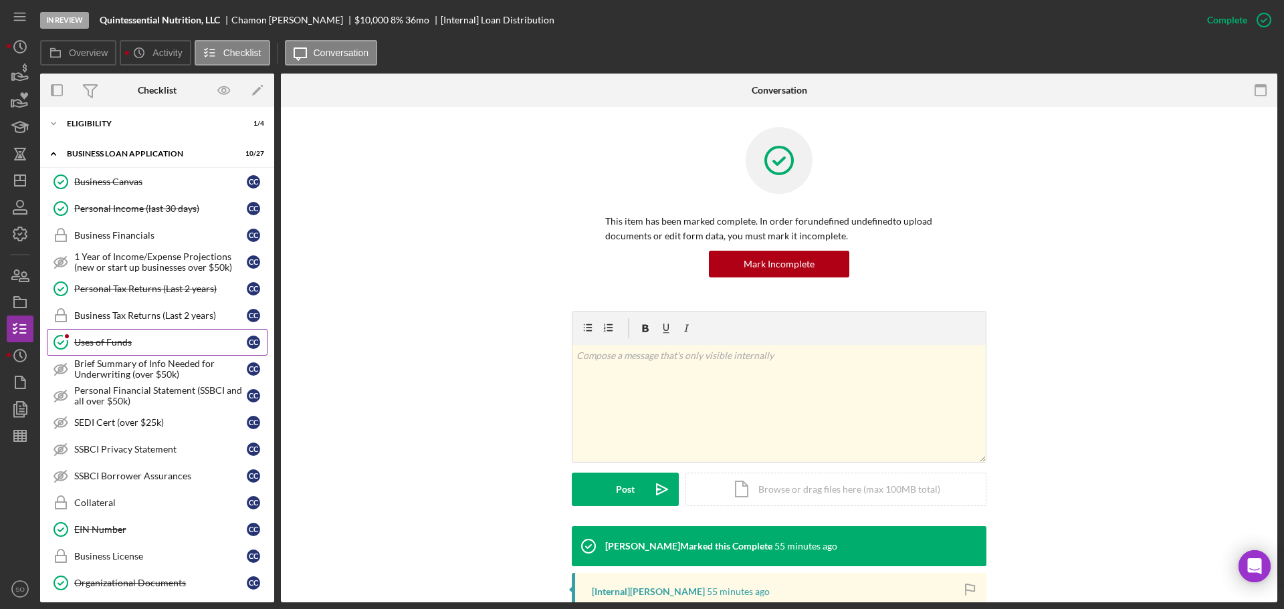
click at [111, 340] on div "Uses of Funds" at bounding box center [160, 342] width 173 height 11
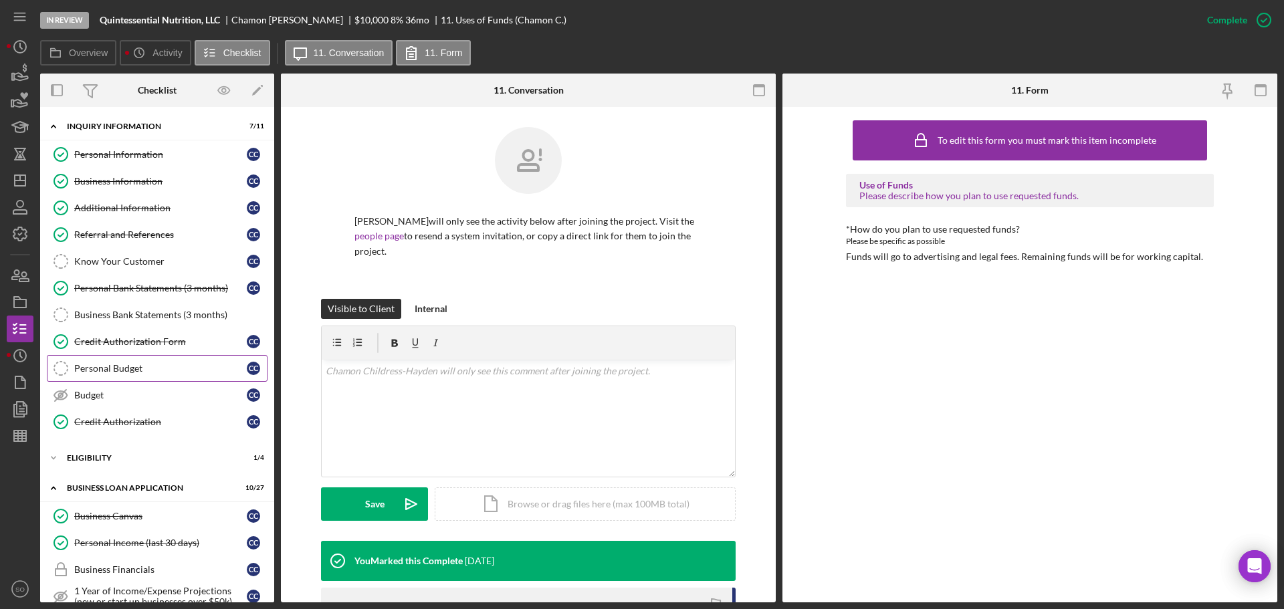
drag, startPoint x: 159, startPoint y: 376, endPoint x: 187, endPoint y: 376, distance: 27.4
click at [159, 376] on link "Personal Budget Personal Budget C C" at bounding box center [157, 368] width 221 height 27
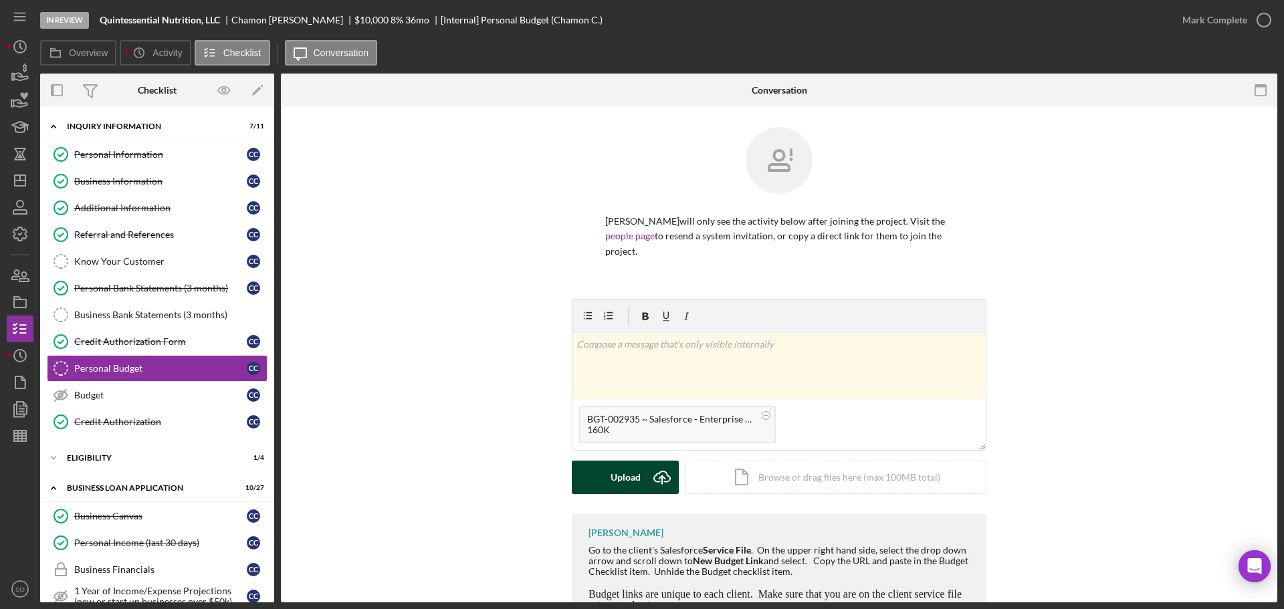
click at [633, 474] on div "Upload" at bounding box center [625, 477] width 30 height 33
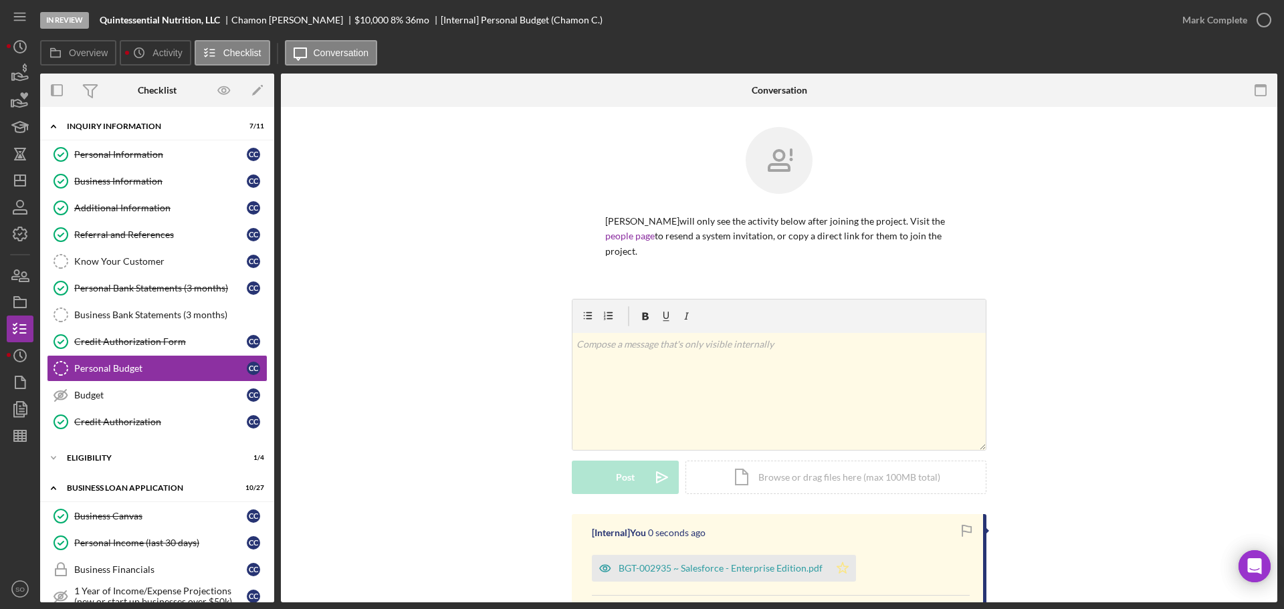
drag, startPoint x: 842, startPoint y: 579, endPoint x: 867, endPoint y: 551, distance: 37.0
click at [843, 577] on icon "Icon/Star" at bounding box center [842, 568] width 27 height 27
click at [1190, 17] on div "Mark Complete" at bounding box center [1214, 20] width 65 height 27
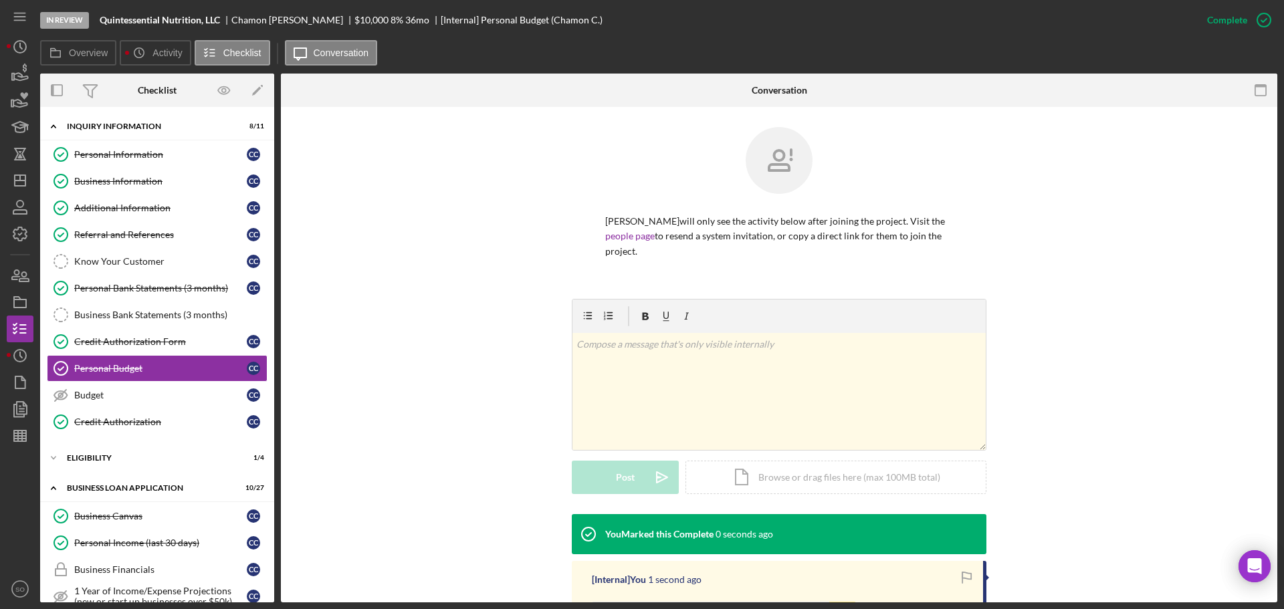
scroll to position [134, 0]
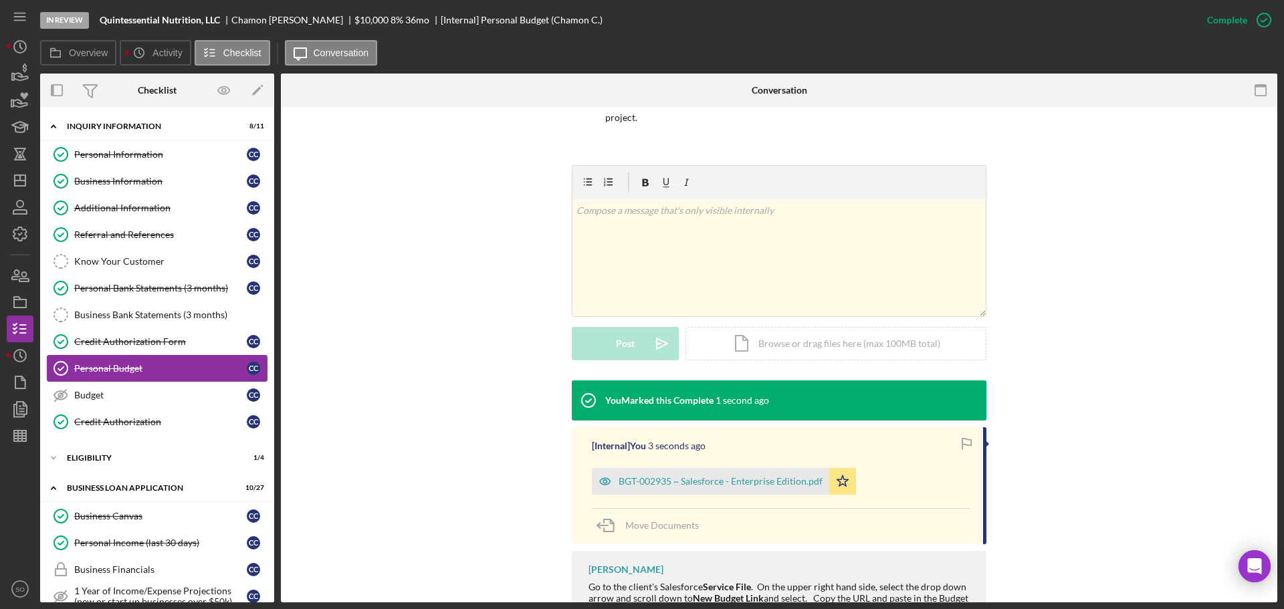
drag, startPoint x: 148, startPoint y: 392, endPoint x: 261, endPoint y: 376, distance: 113.4
click at [152, 392] on div "Budget" at bounding box center [160, 395] width 173 height 11
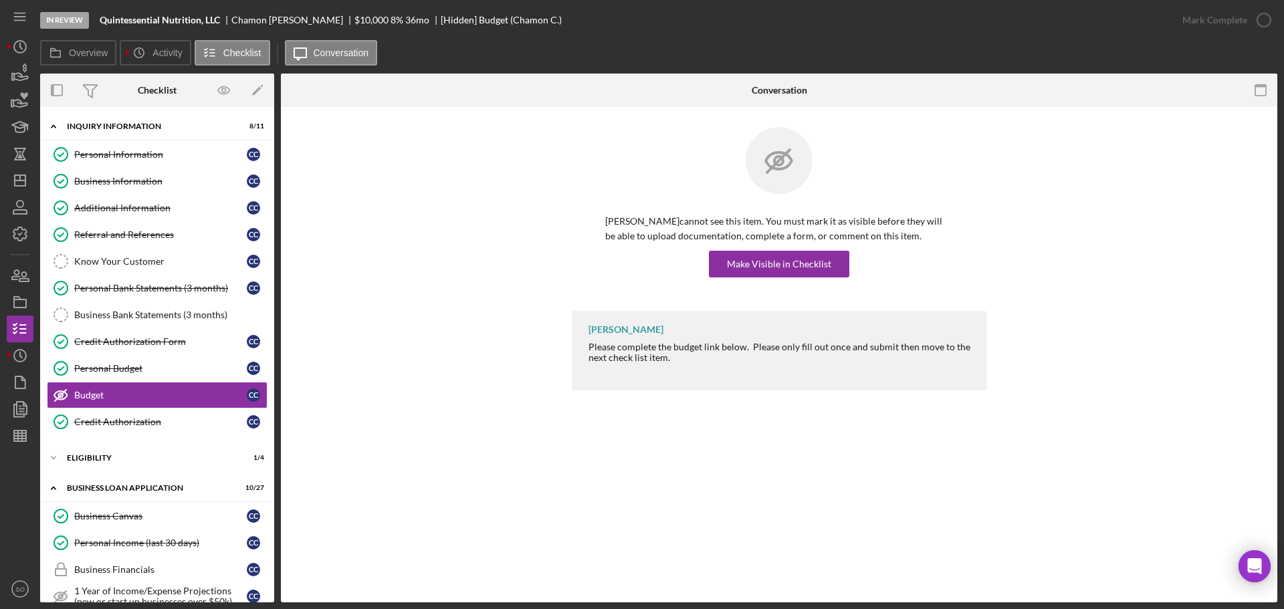
click at [769, 277] on div "Chamon Childress-Hayden cannot see this item. You must mark it as visible befor…" at bounding box center [779, 219] width 415 height 184
click at [781, 269] on div "Make Visible in Checklist" at bounding box center [779, 264] width 104 height 27
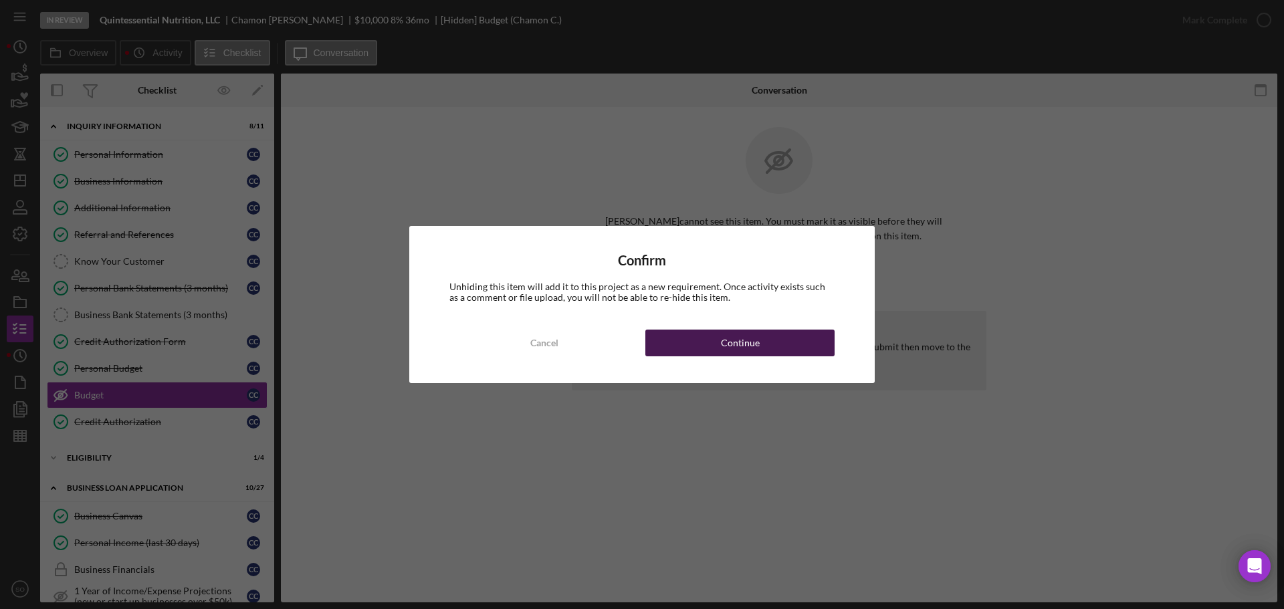
click at [808, 343] on button "Continue" at bounding box center [739, 343] width 189 height 27
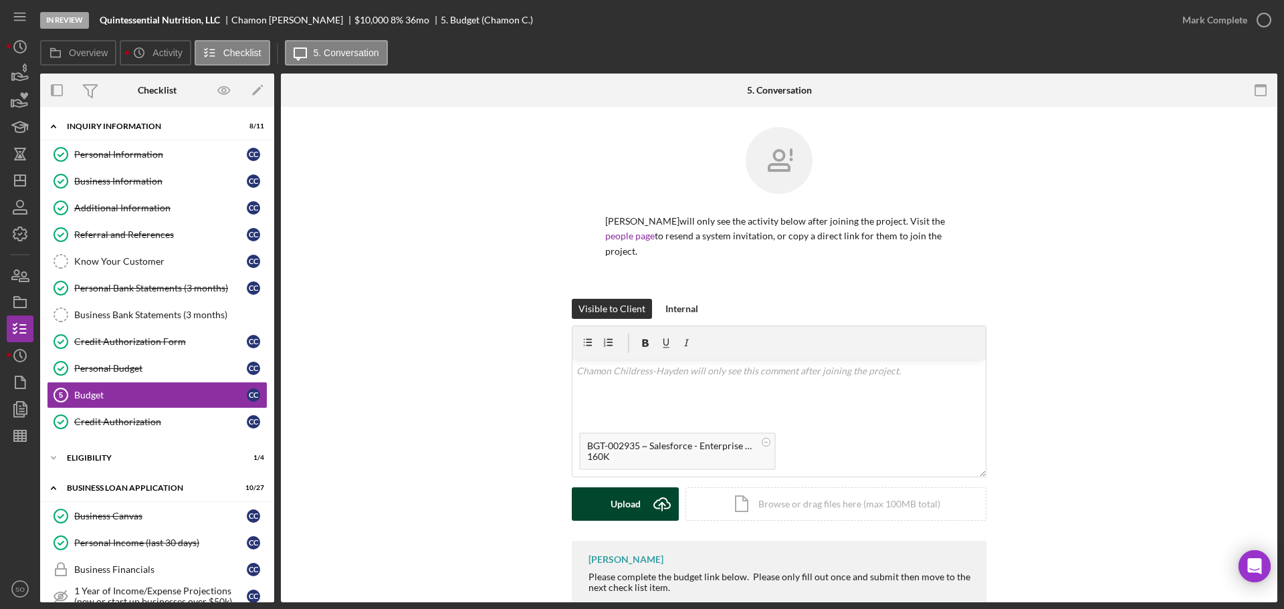
click at [628, 501] on div "Upload" at bounding box center [625, 503] width 30 height 33
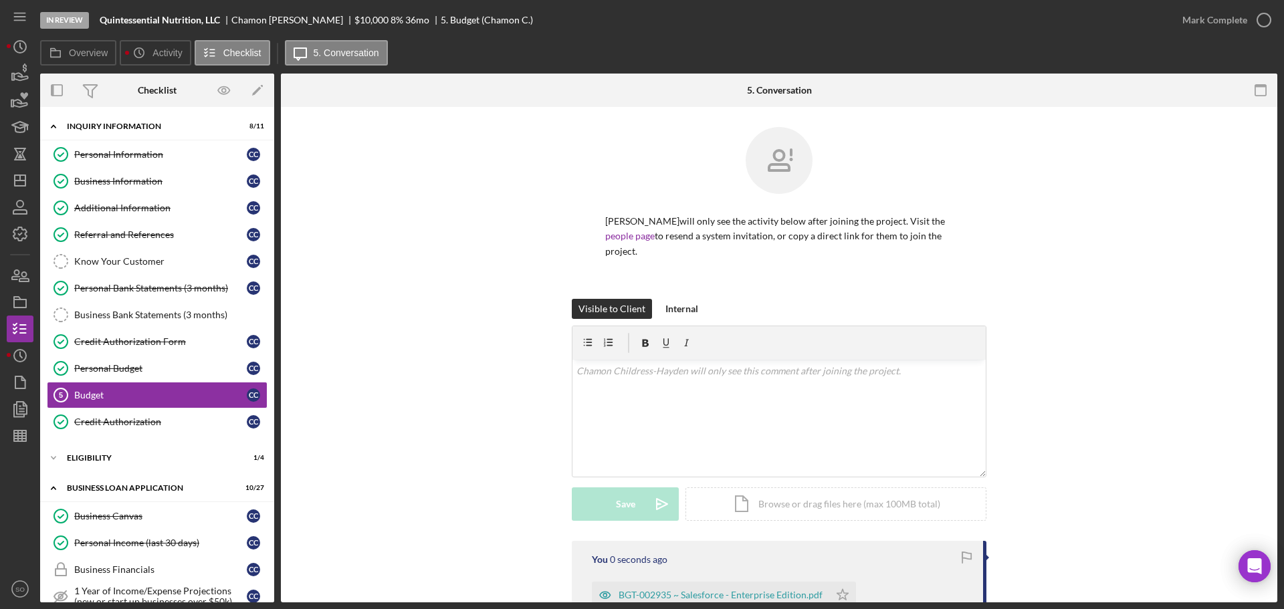
scroll to position [169, 0]
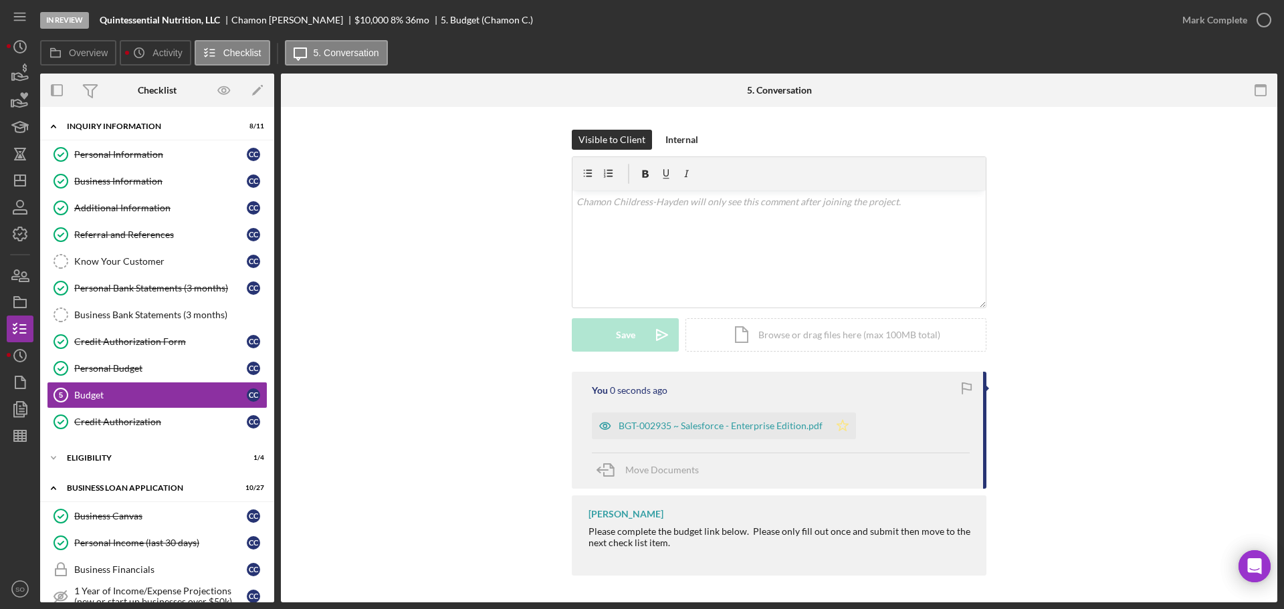
click at [840, 425] on polygon "button" at bounding box center [842, 425] width 11 height 11
click at [1212, 22] on div "Mark Complete" at bounding box center [1214, 20] width 65 height 27
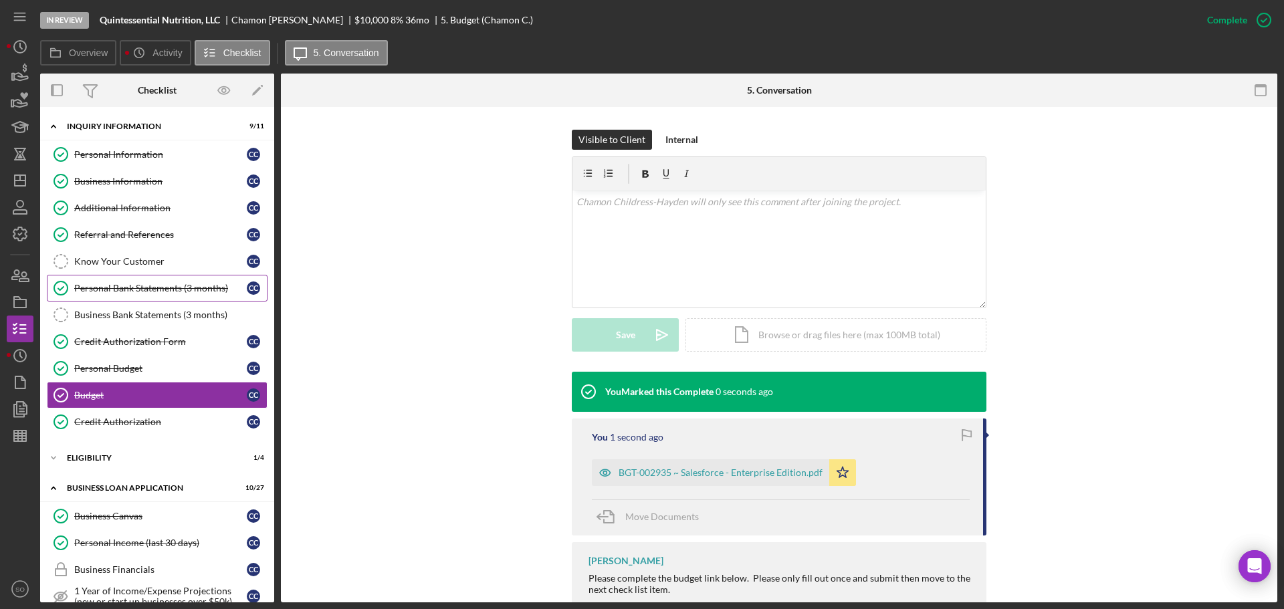
scroll to position [67, 0]
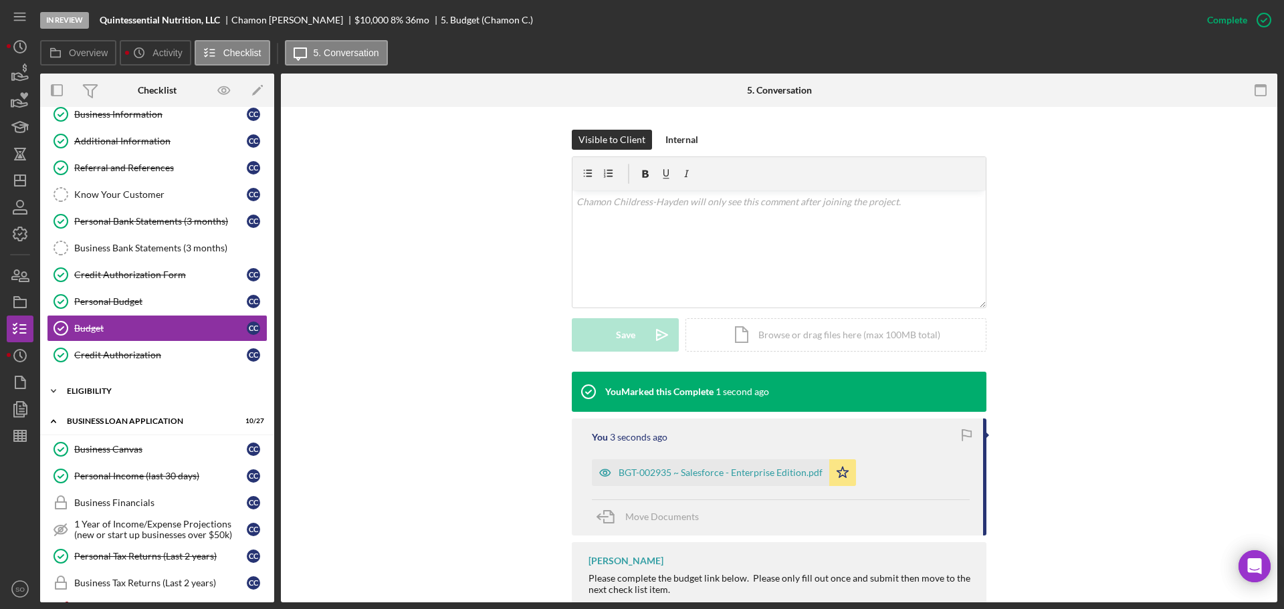
click at [108, 399] on div "Icon/Expander ELIGIBILITY 1 / 4" at bounding box center [157, 391] width 234 height 27
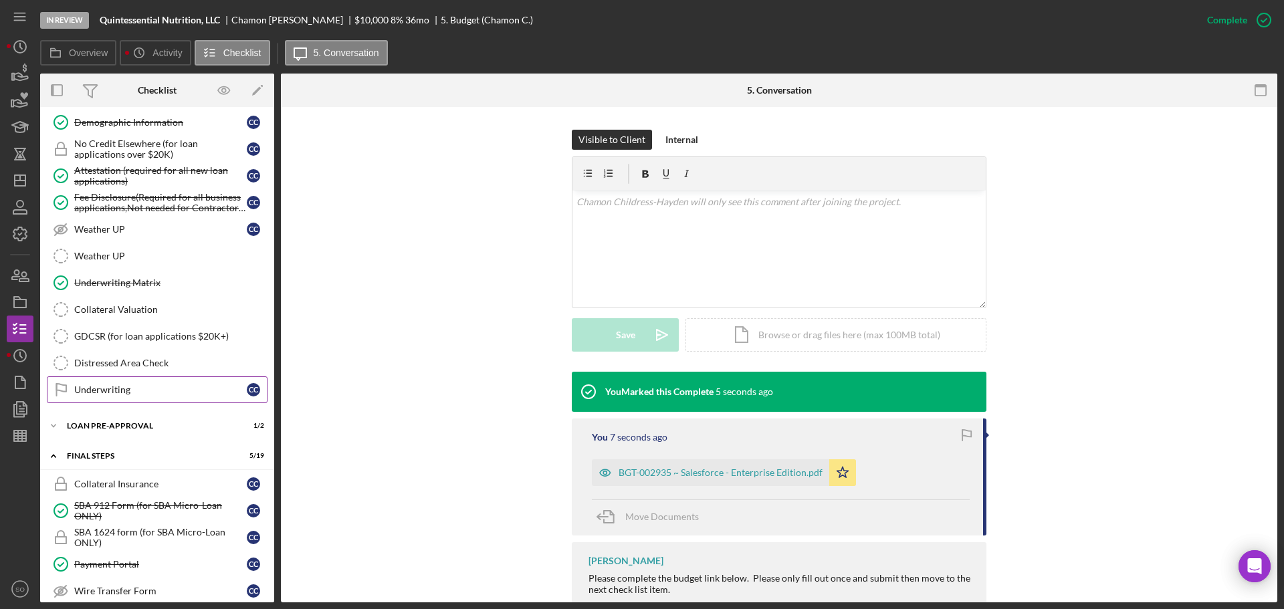
scroll to position [1003, 0]
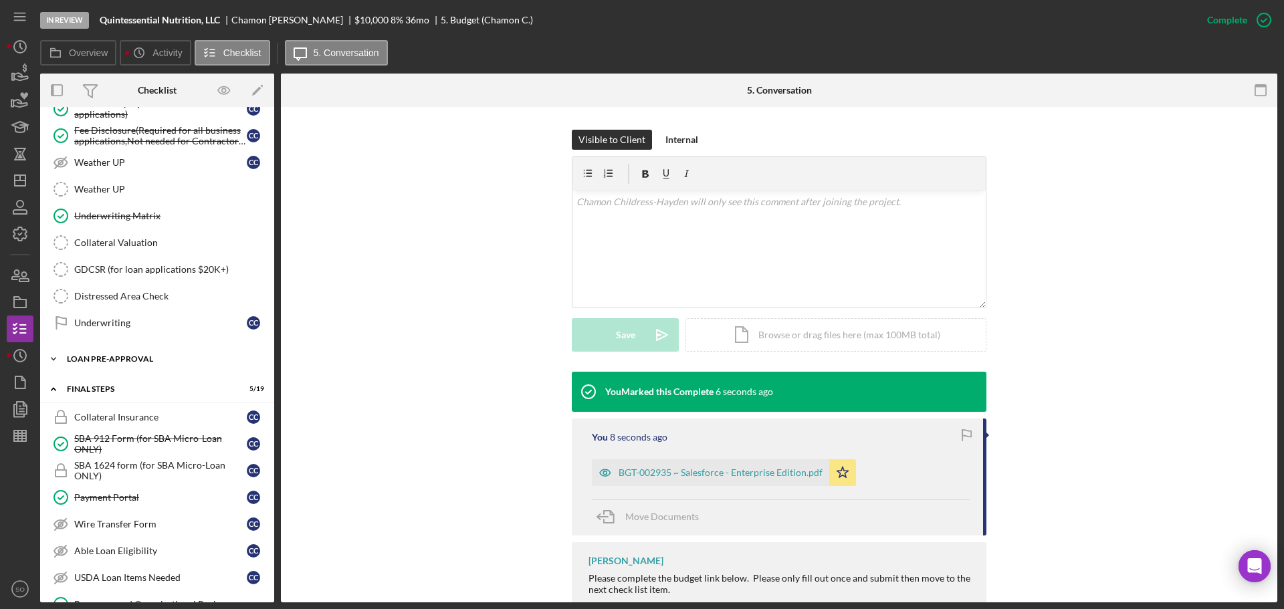
click at [140, 365] on div "Icon/Expander LOAN PRE-APPROVAL 1 / 2" at bounding box center [157, 359] width 234 height 27
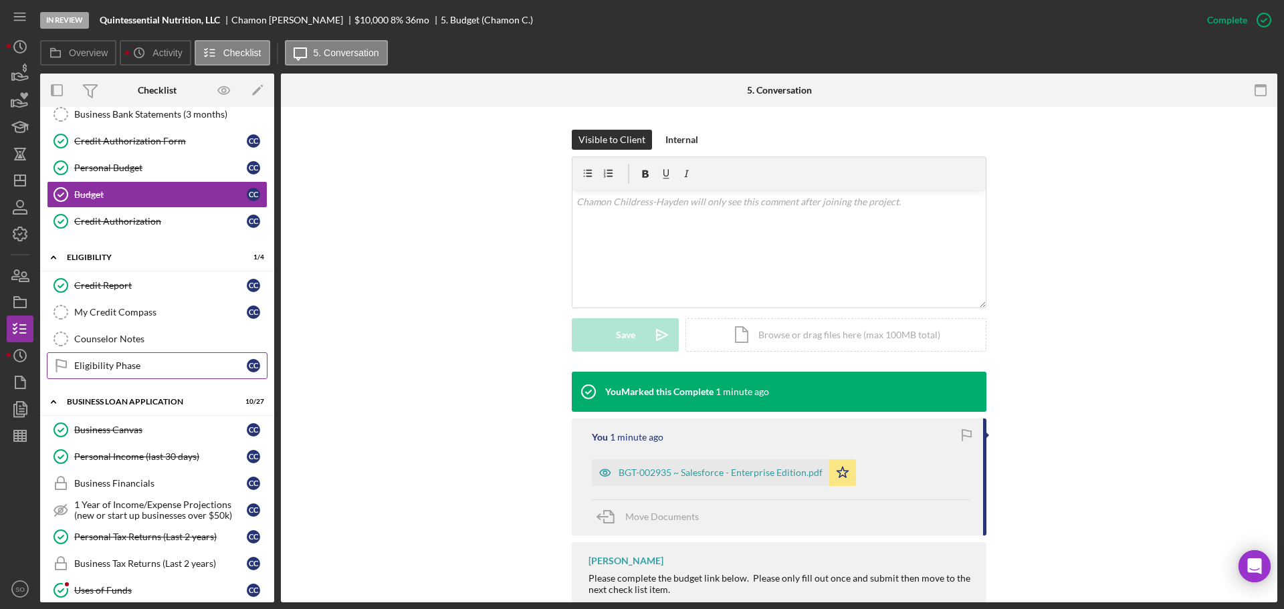
scroll to position [0, 0]
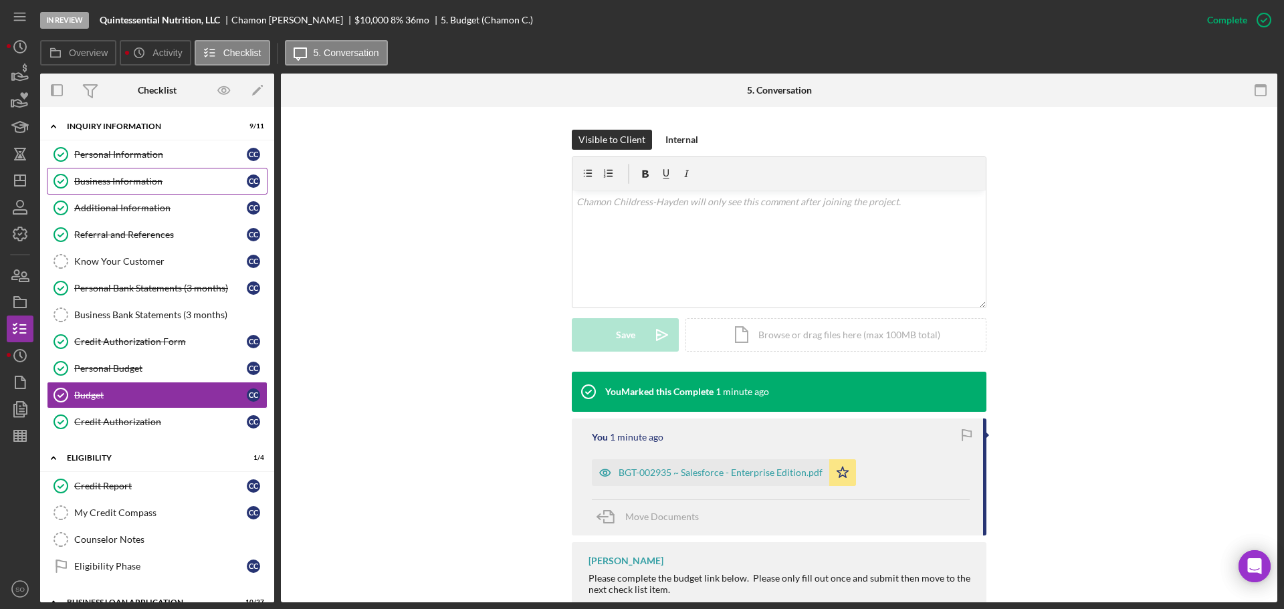
click at [118, 186] on div "Business Information" at bounding box center [160, 181] width 173 height 11
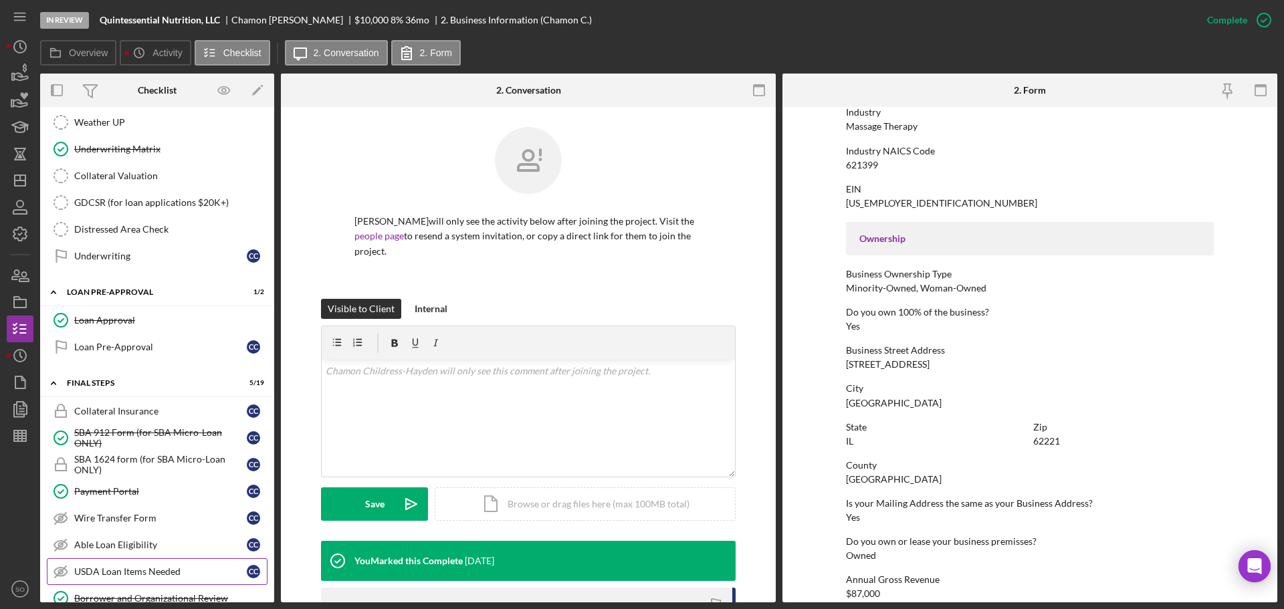
scroll to position [1404, 0]
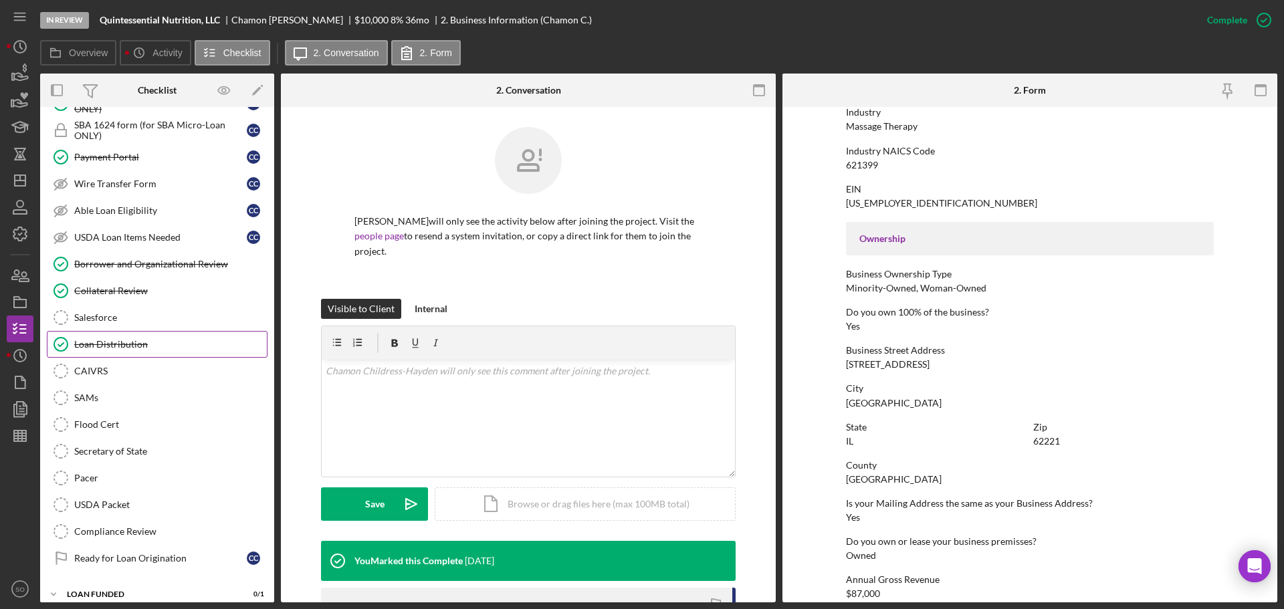
click at [138, 340] on div "Loan Distribution" at bounding box center [170, 344] width 193 height 11
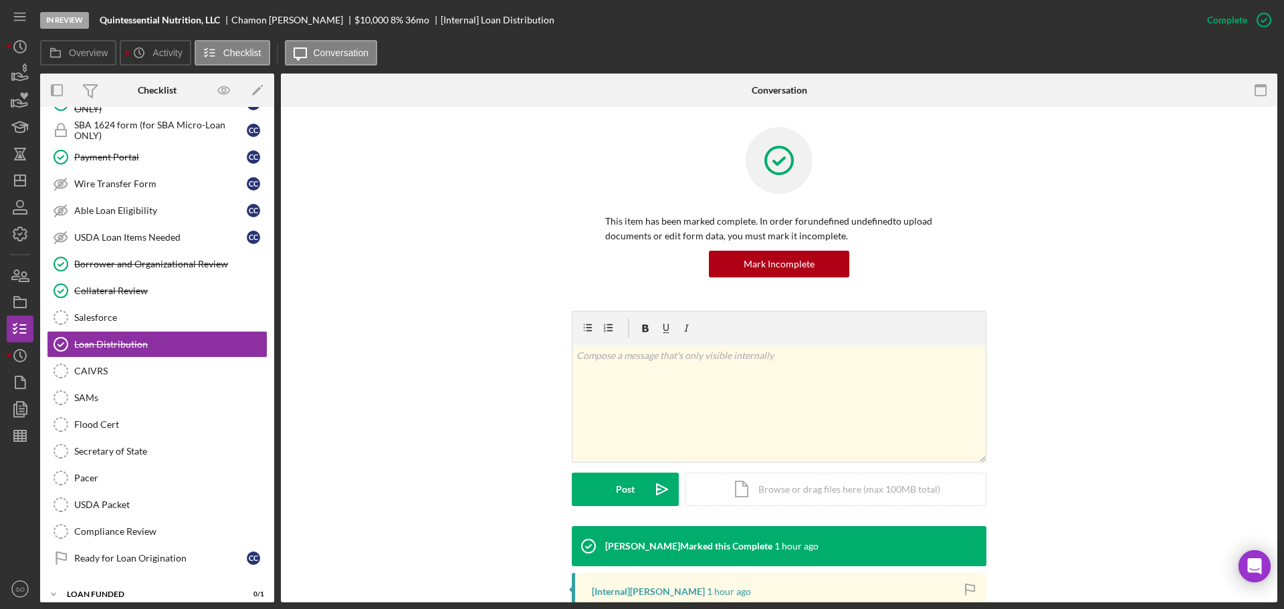
scroll to position [201, 0]
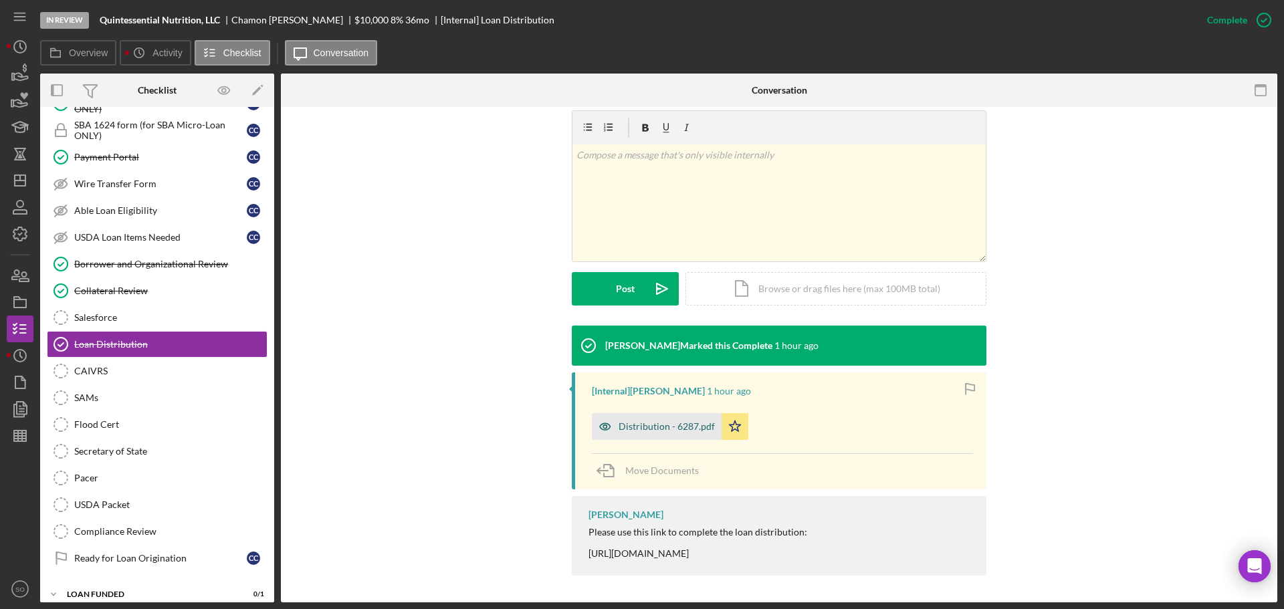
click at [666, 434] on div "Distribution - 6287.pdf" at bounding box center [657, 426] width 130 height 27
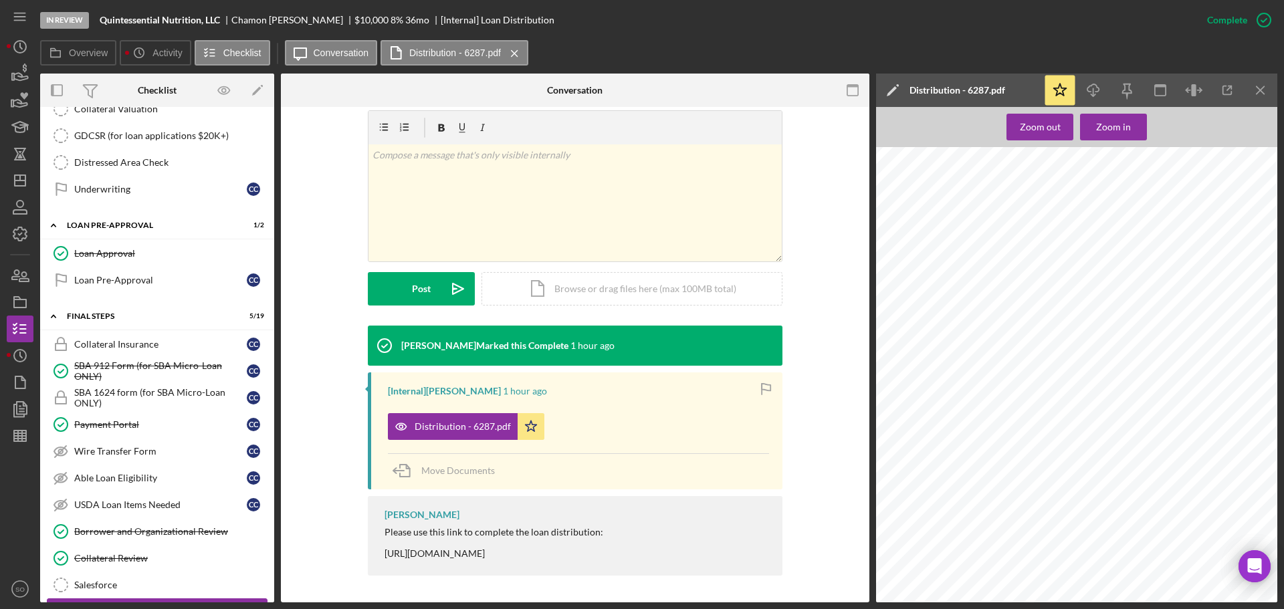
scroll to position [1003, 0]
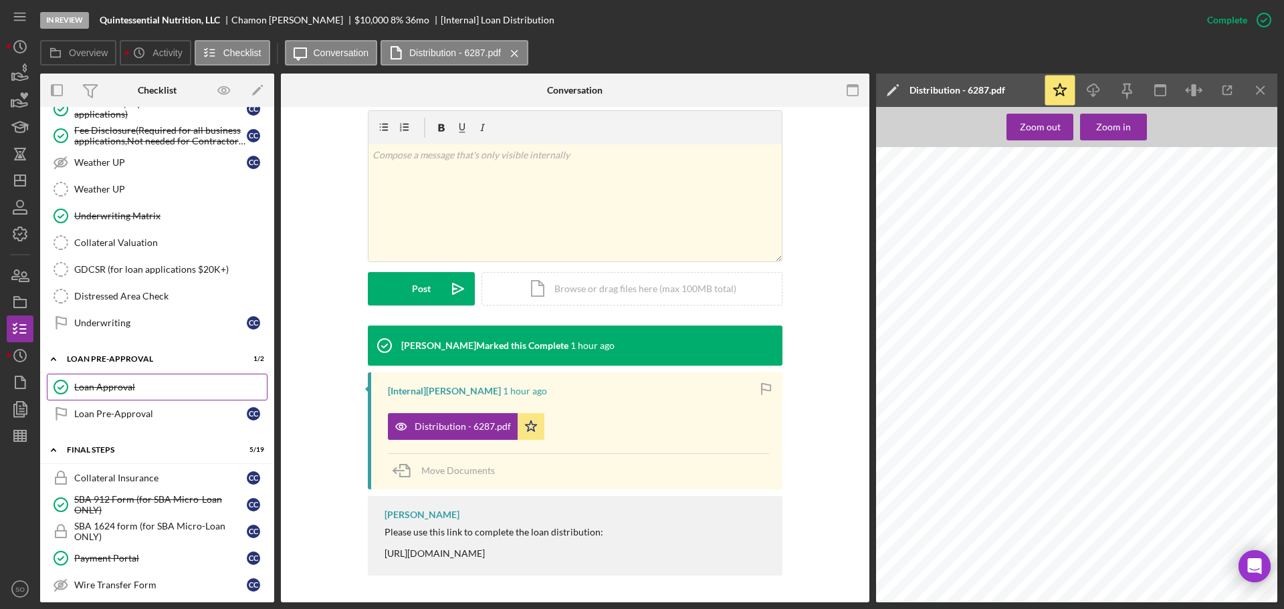
click at [134, 377] on link "Loan Approval Loan Approval" at bounding box center [157, 387] width 221 height 27
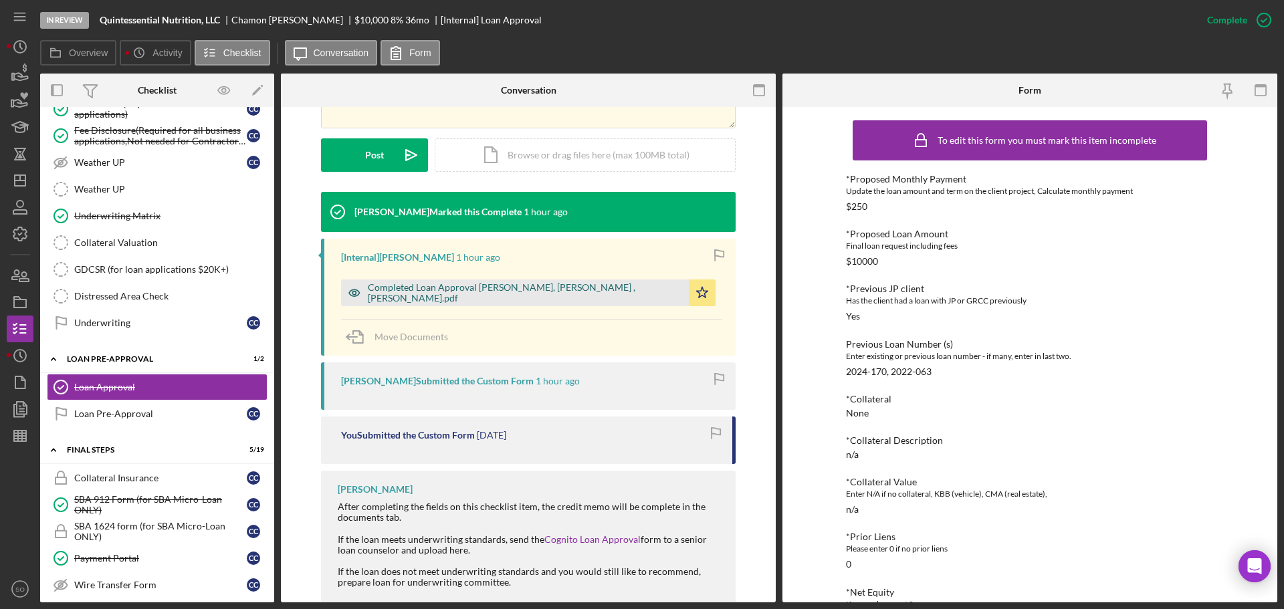
click at [498, 296] on div "Completed Loan Approval Williams, Travis , Chamon Childress-Hayden.pdf" at bounding box center [525, 292] width 314 height 21
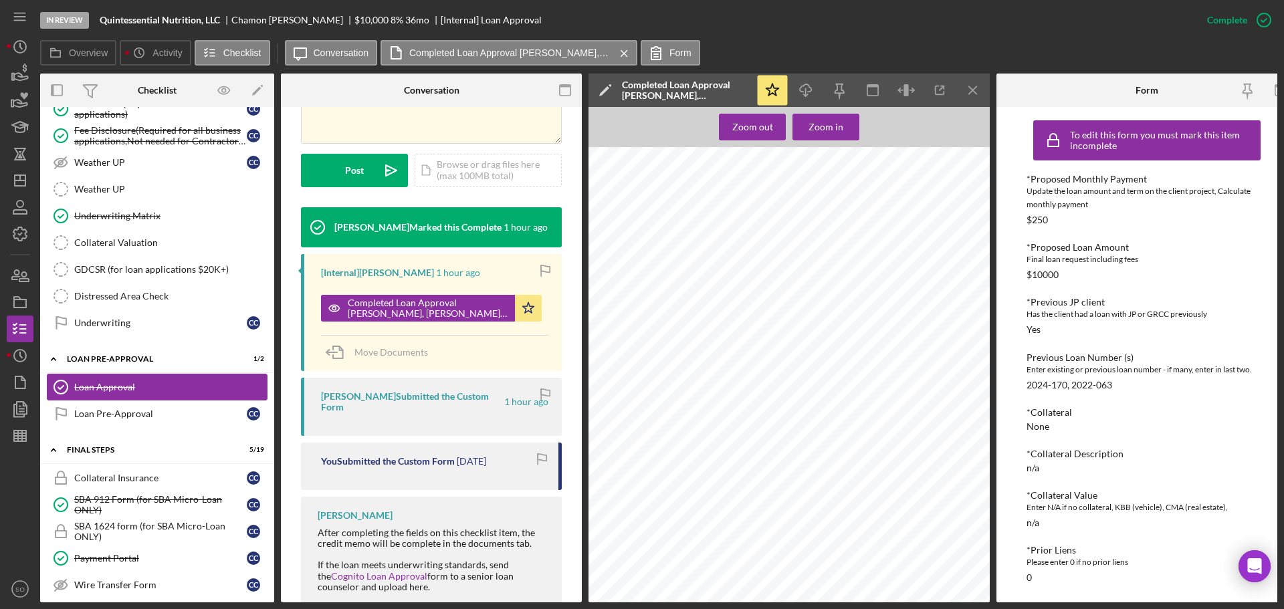
scroll to position [802, 0]
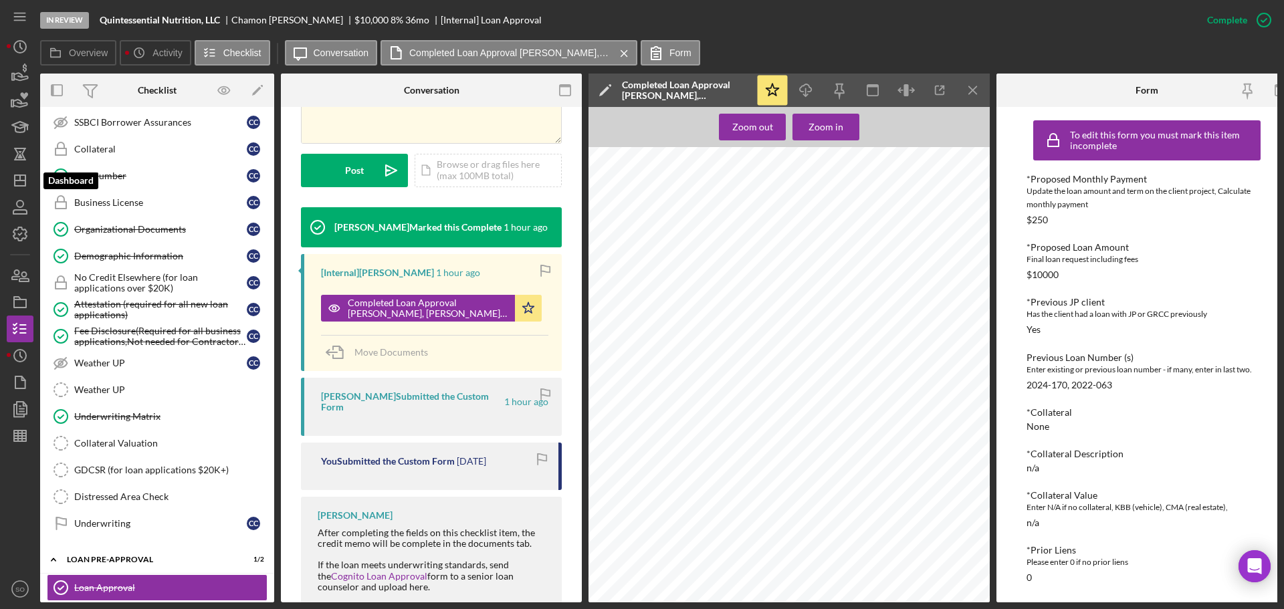
drag, startPoint x: 11, startPoint y: 187, endPoint x: 33, endPoint y: 216, distance: 36.8
click at [11, 187] on icon "Icon/Dashboard" at bounding box center [19, 180] width 33 height 33
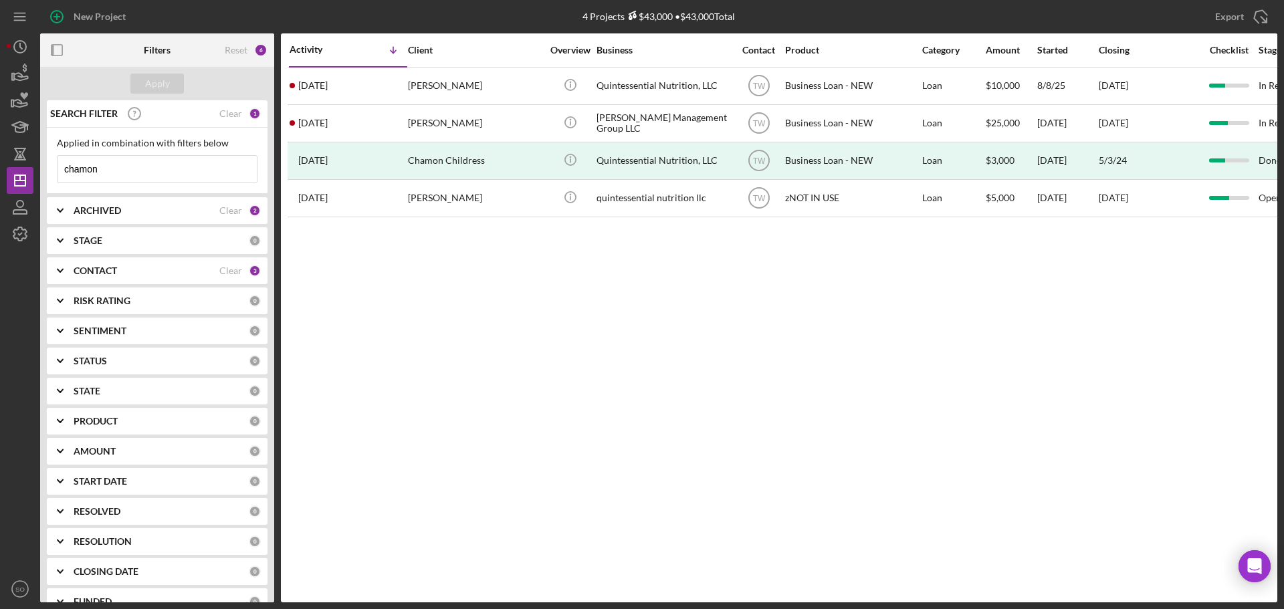
drag, startPoint x: 131, startPoint y: 176, endPoint x: 0, endPoint y: 160, distance: 132.0
click at [0, 161] on div "New Project 4 Projects $43,000 • $43,000 Total chamon Export Icon/Export Filter…" at bounding box center [642, 304] width 1284 height 609
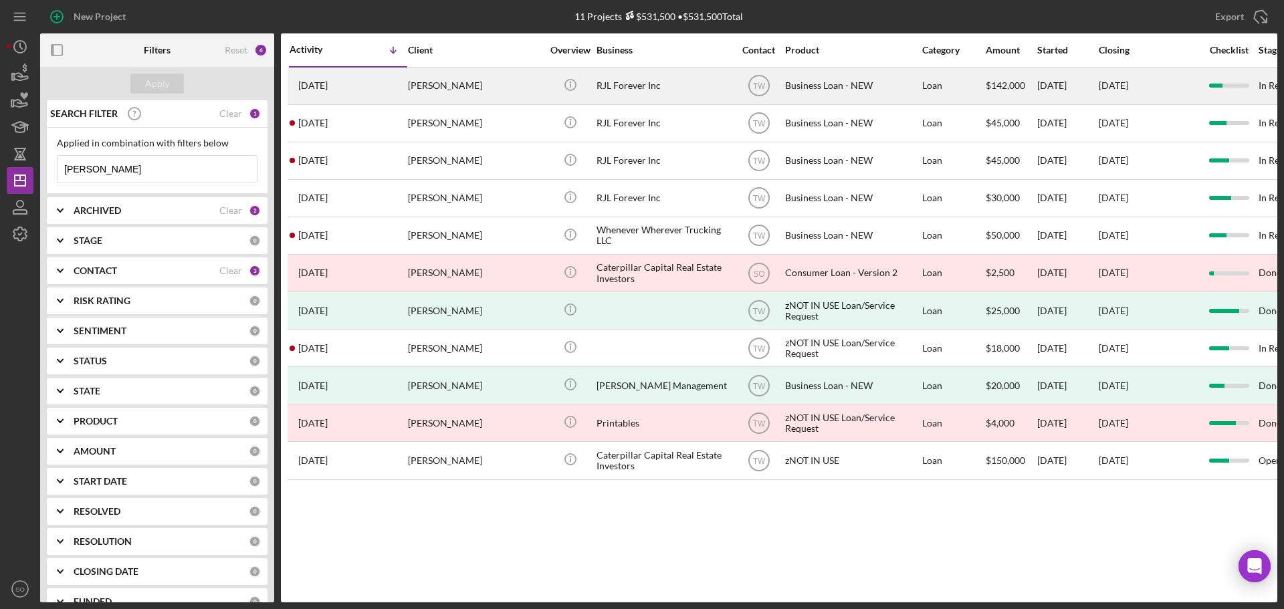
type input "reginald"
click at [326, 78] on div "2 months ago Reginald Davis" at bounding box center [348, 85] width 117 height 35
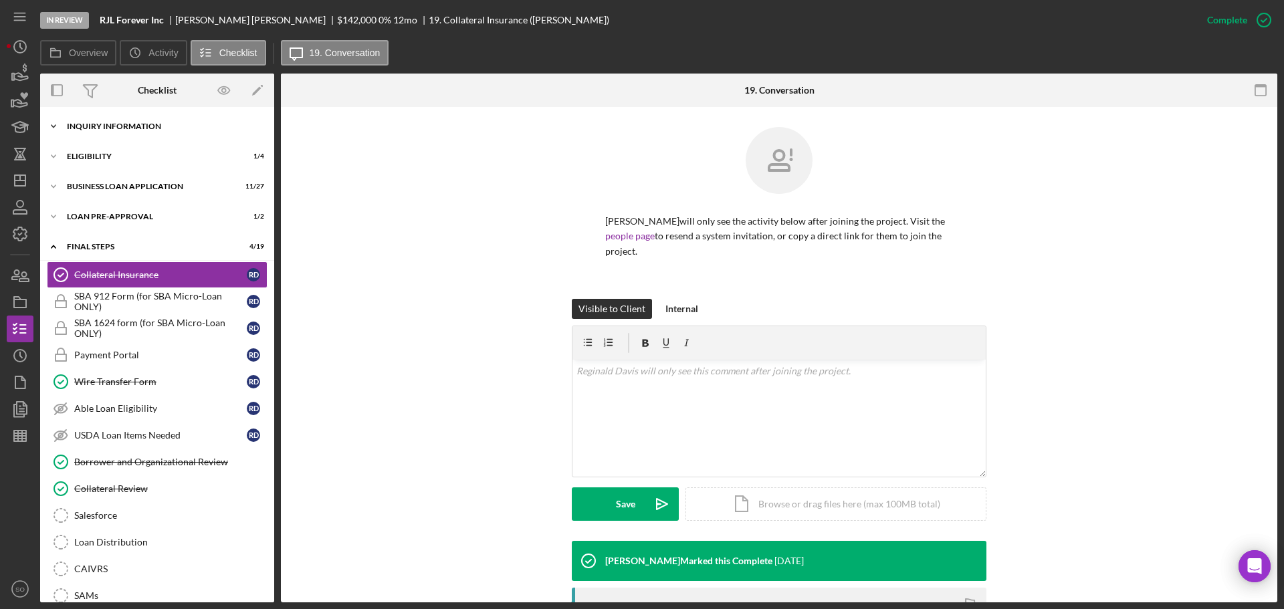
click at [138, 127] on div "INQUIRY INFORMATION" at bounding box center [162, 126] width 191 height 8
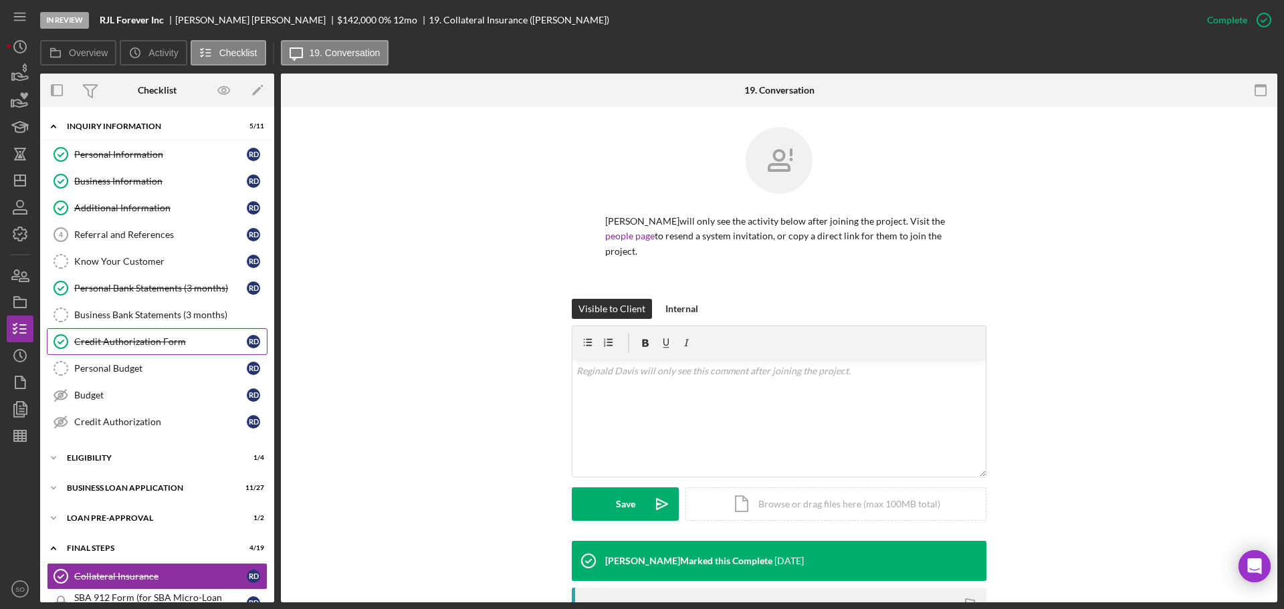
drag, startPoint x: 171, startPoint y: 342, endPoint x: 182, endPoint y: 344, distance: 10.9
click at [171, 342] on div "Credit Authorization Form" at bounding box center [160, 341] width 173 height 11
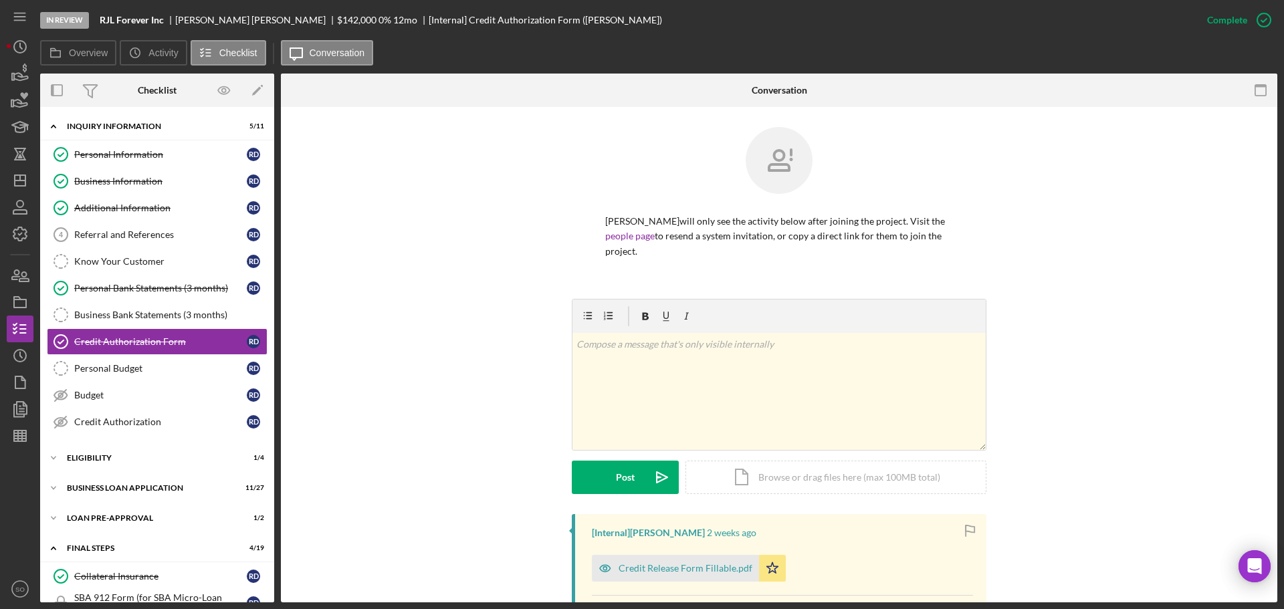
scroll to position [201, 0]
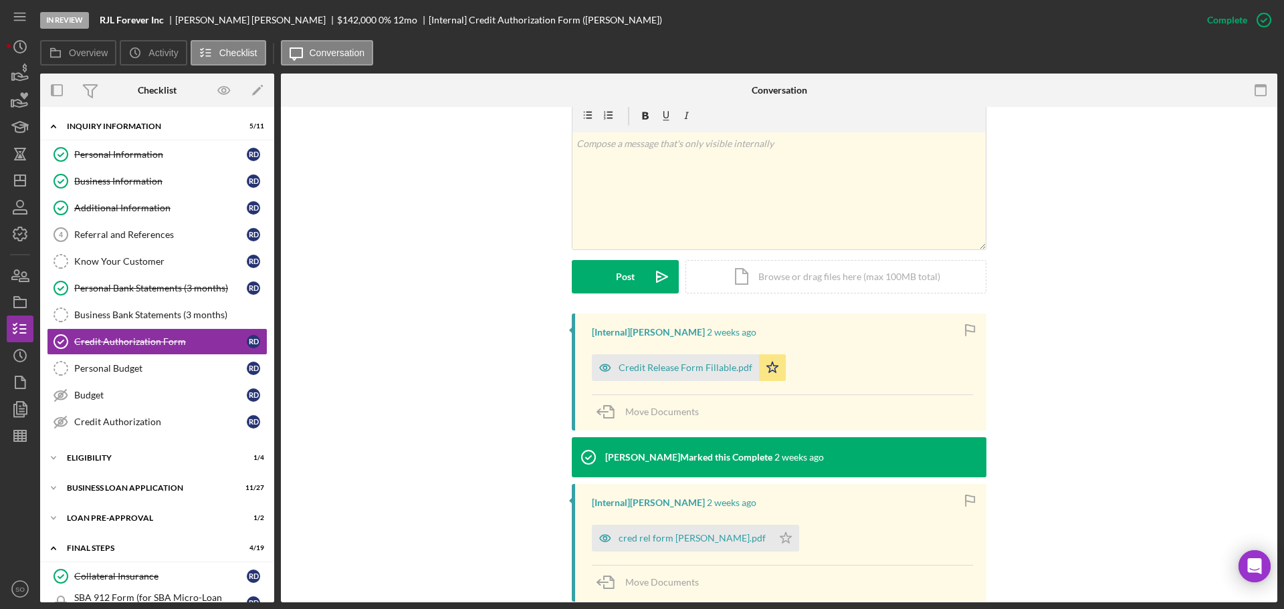
click at [680, 370] on div "Credit Release Form Fillable.pdf" at bounding box center [685, 367] width 134 height 11
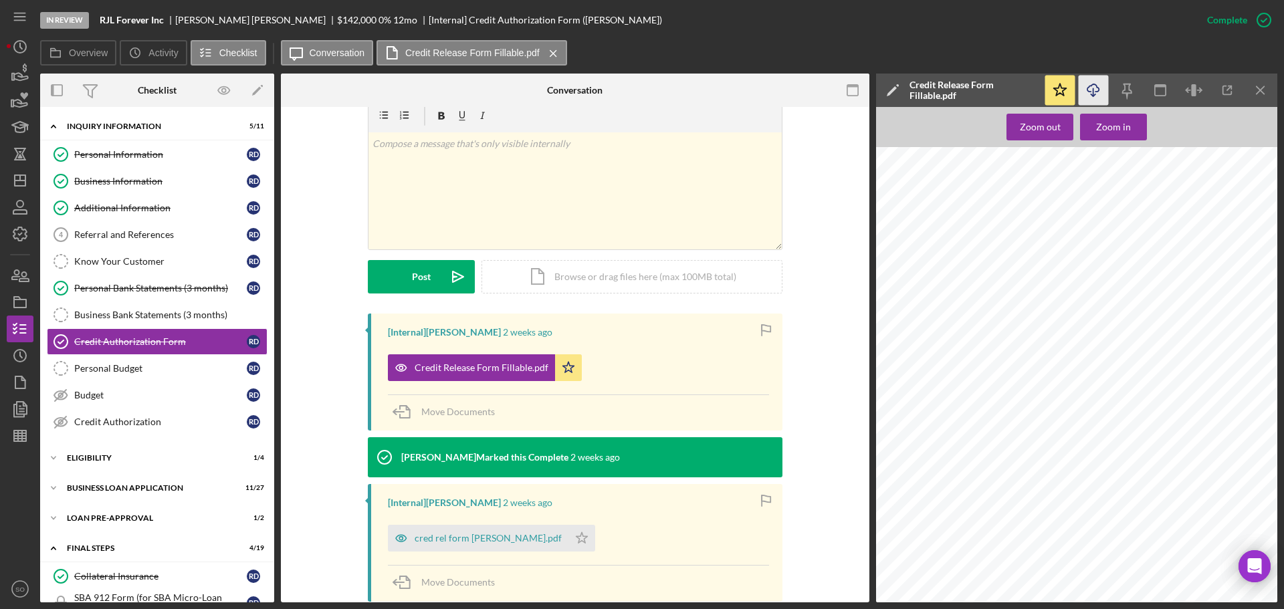
click at [1087, 92] on icon "Icon/Download" at bounding box center [1094, 91] width 30 height 30
click at [148, 417] on div "Credit Authorization" at bounding box center [160, 422] width 173 height 11
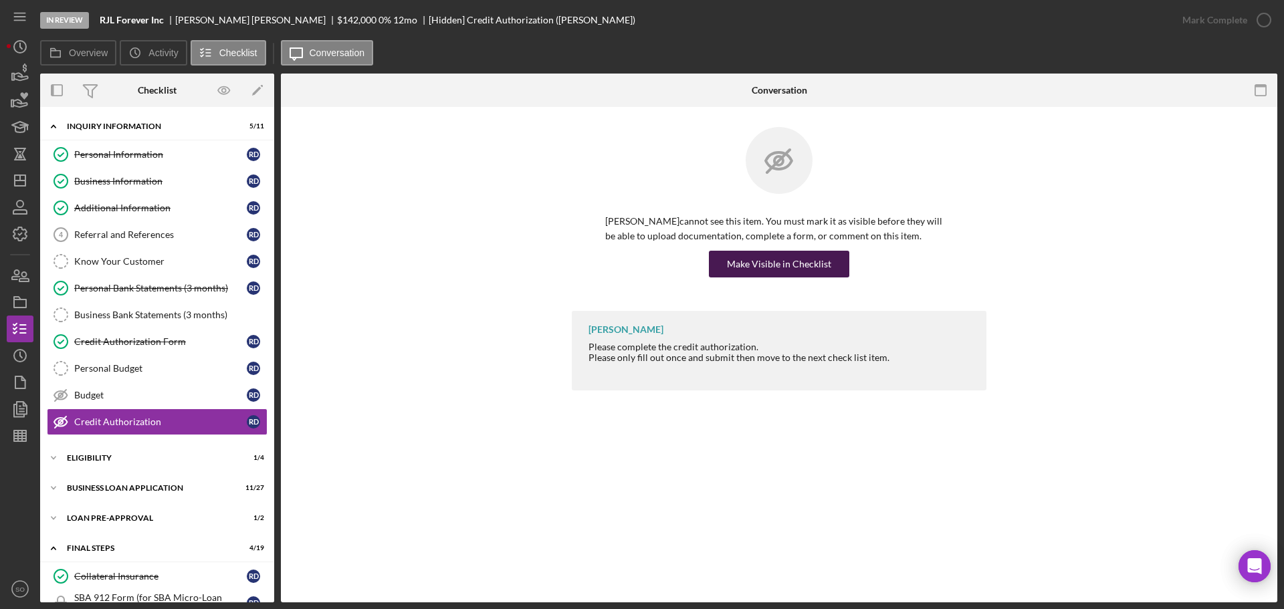
click at [765, 262] on div "Make Visible in Checklist" at bounding box center [779, 264] width 104 height 27
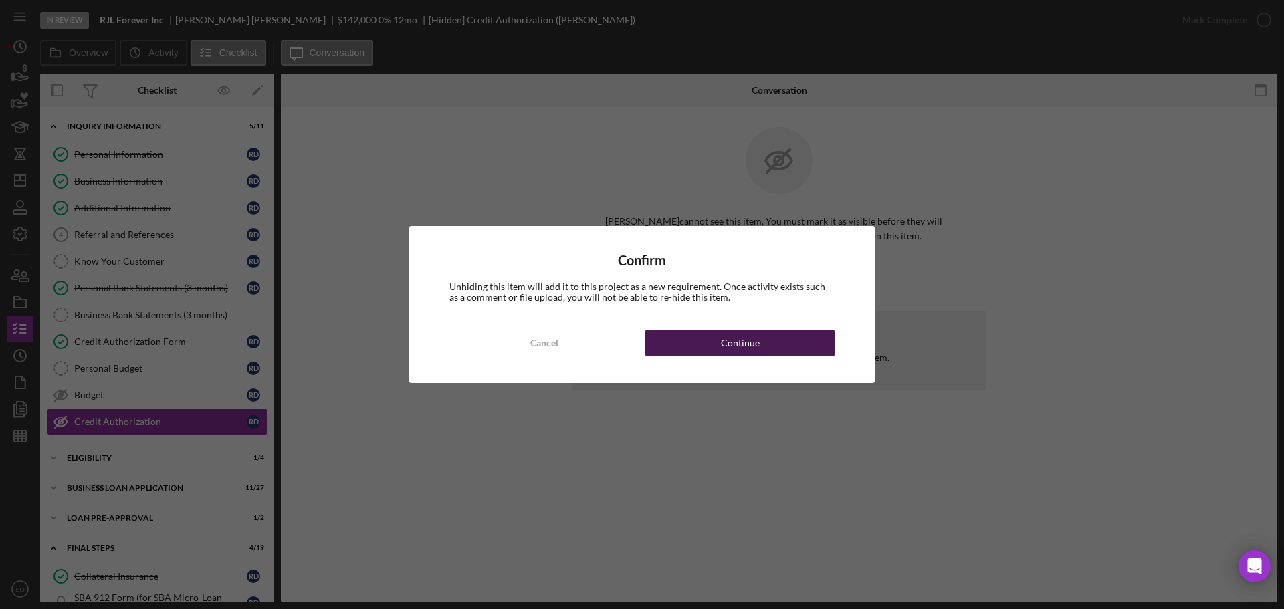
drag, startPoint x: 763, startPoint y: 347, endPoint x: 881, endPoint y: 214, distance: 177.6
click at [765, 347] on button "Continue" at bounding box center [739, 343] width 189 height 27
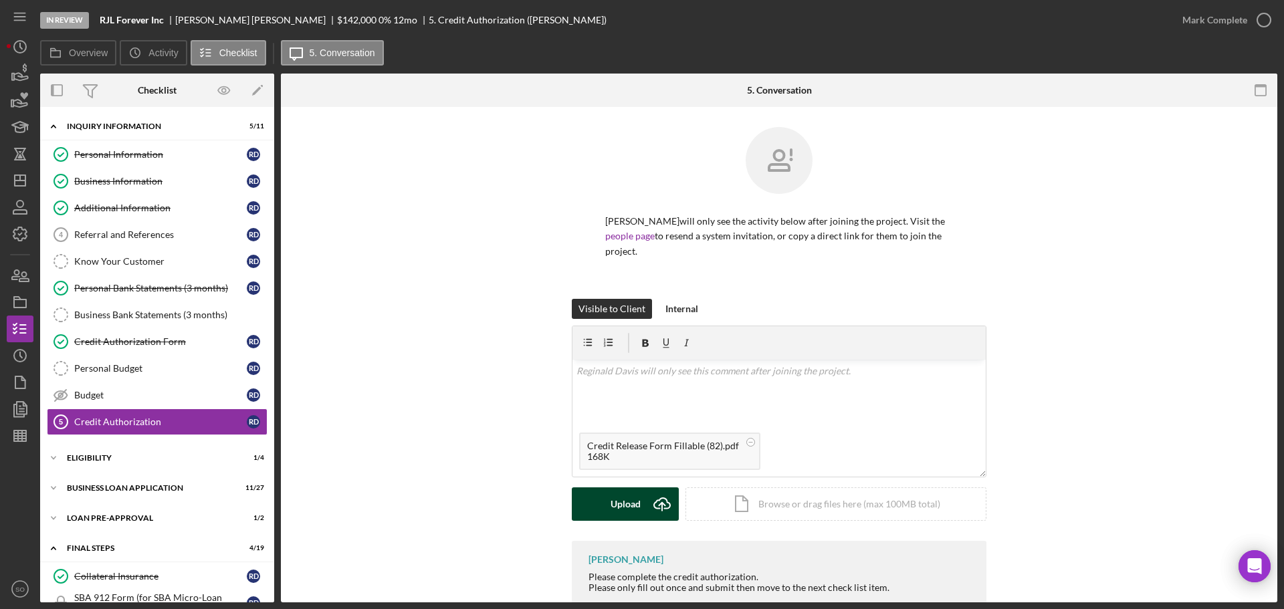
click at [610, 512] on div "Upload" at bounding box center [625, 503] width 30 height 33
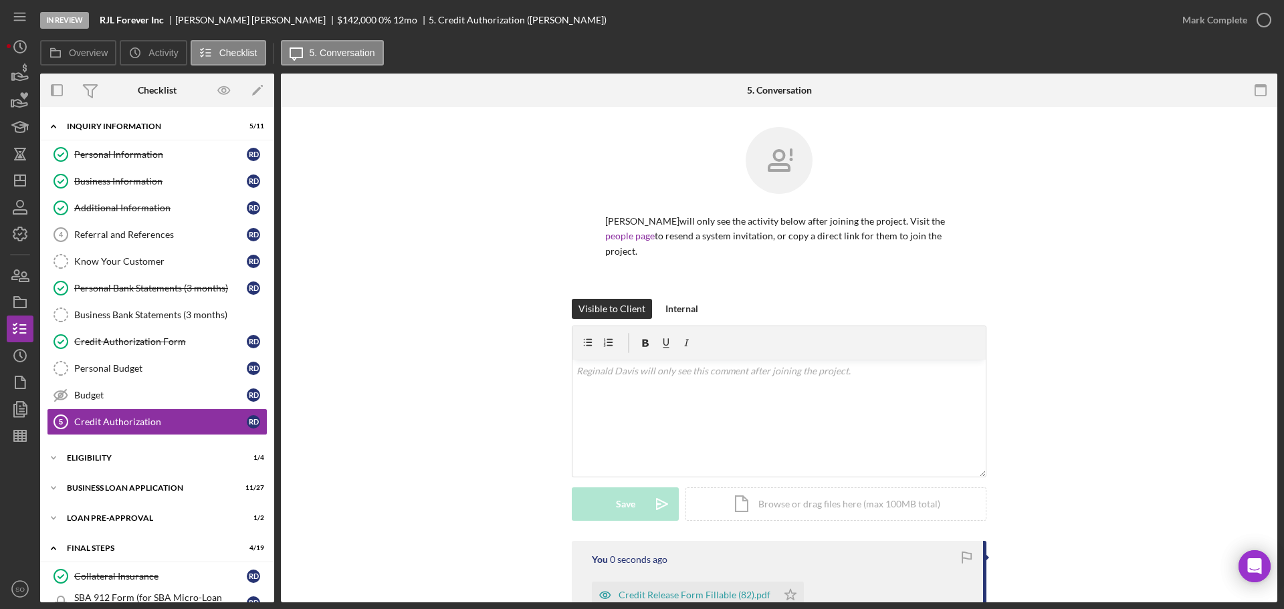
scroll to position [134, 0]
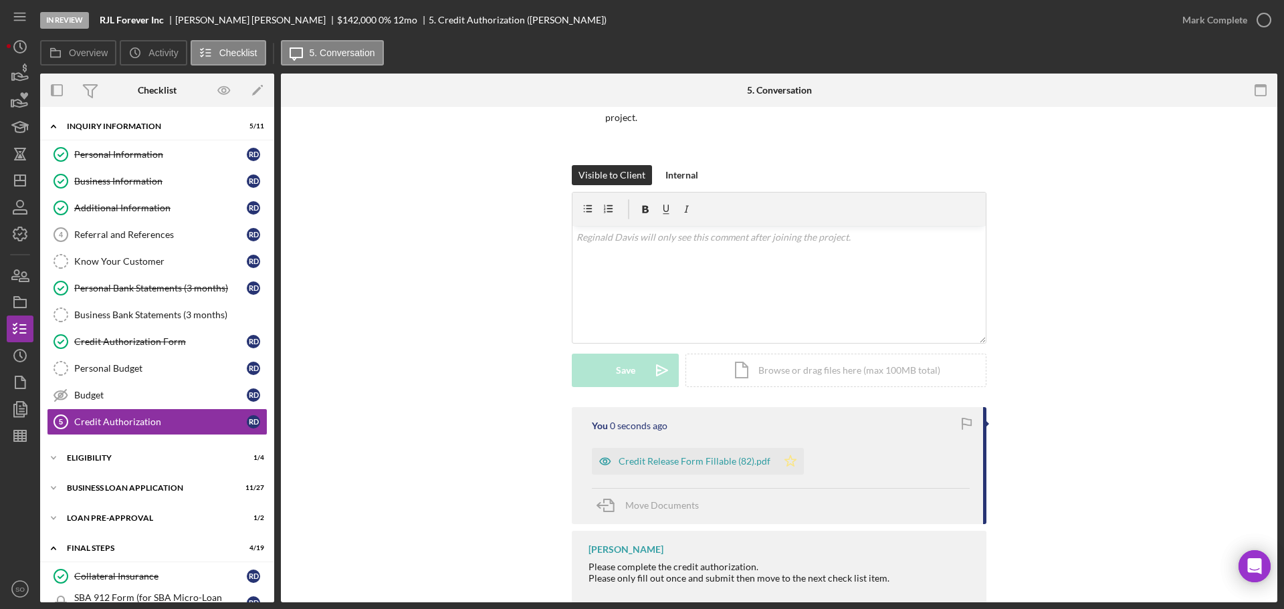
drag, startPoint x: 780, startPoint y: 461, endPoint x: 930, endPoint y: 255, distance: 255.0
click at [780, 461] on icon "Icon/Star" at bounding box center [790, 461] width 27 height 27
click at [1197, 16] on div "Mark Complete" at bounding box center [1214, 20] width 65 height 27
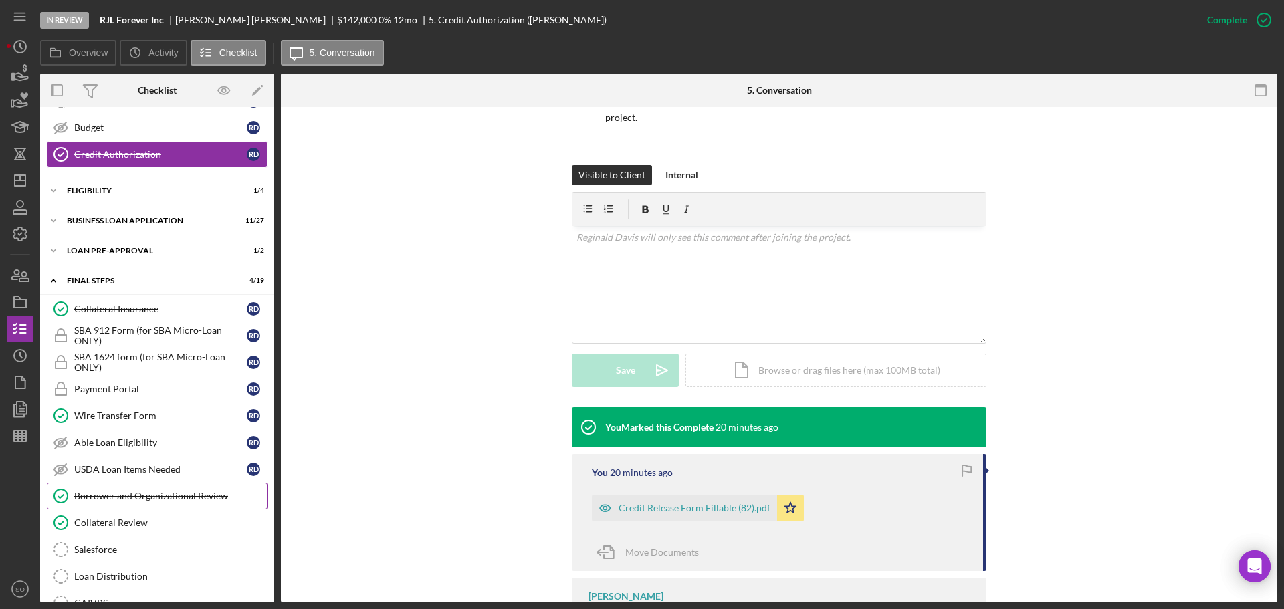
scroll to position [334, 0]
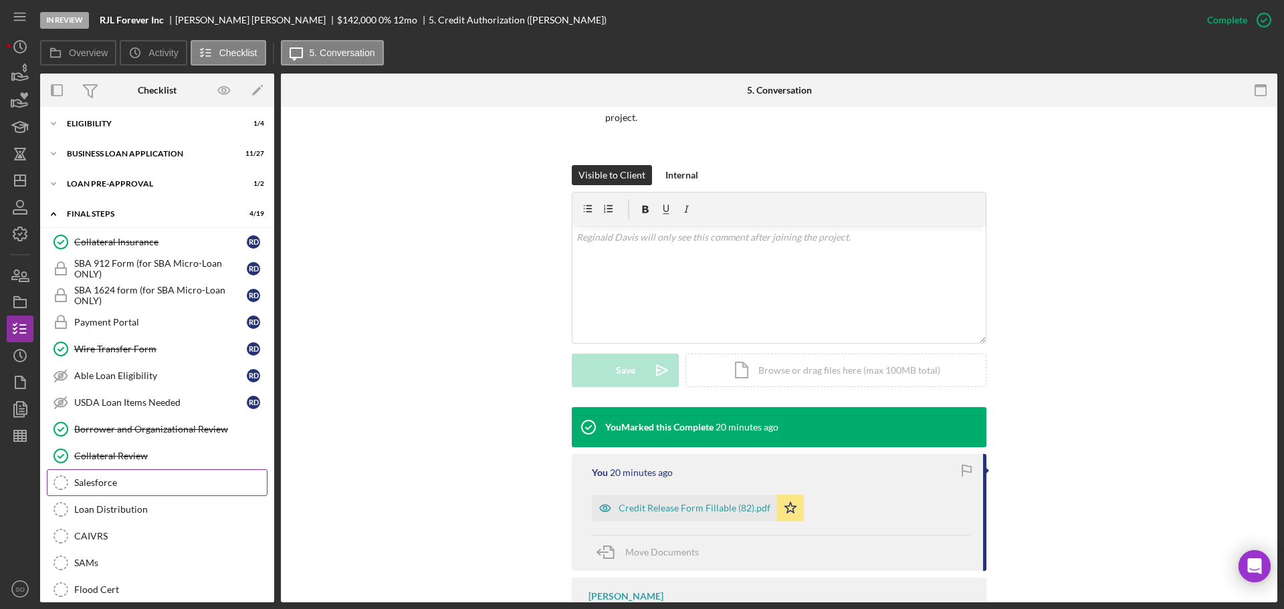
drag, startPoint x: 128, startPoint y: 481, endPoint x: 146, endPoint y: 479, distance: 18.2
click at [128, 481] on div "Salesforce" at bounding box center [170, 482] width 193 height 11
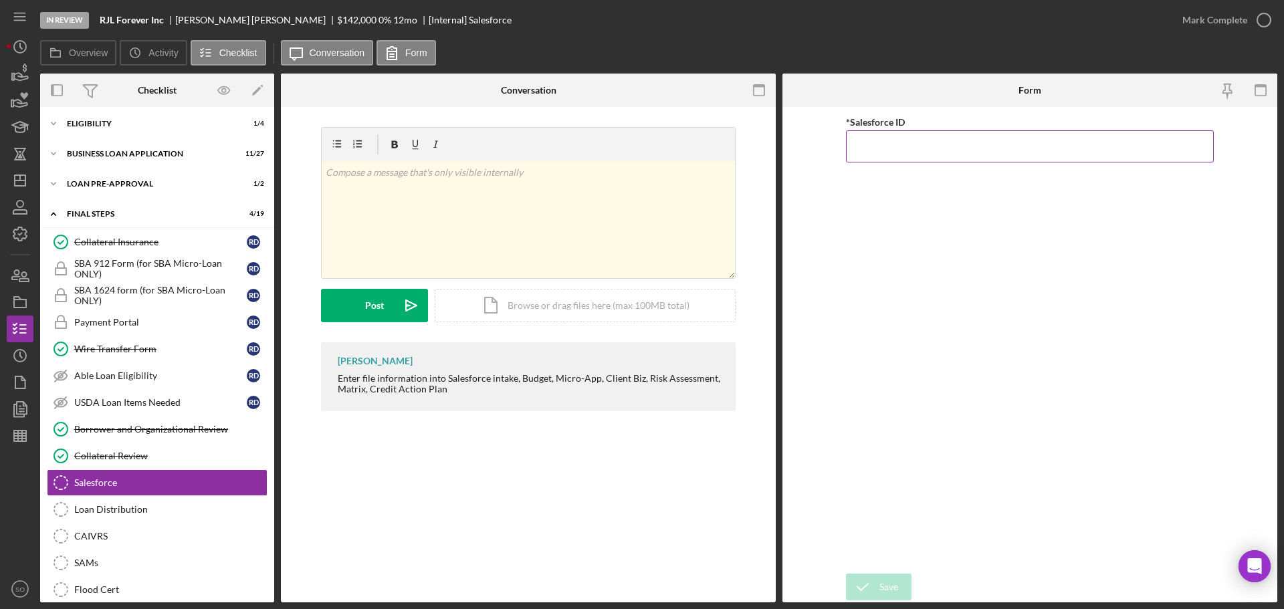
click at [867, 148] on input "*Salesforce ID" at bounding box center [1030, 146] width 368 height 32
paste input "a0wPC000002O7onYAC"
type input "a0wPC000002O7onYAC"
drag, startPoint x: 874, startPoint y: 584, endPoint x: 897, endPoint y: 586, distance: 23.5
click at [875, 584] on icon "submit" at bounding box center [862, 586] width 33 height 33
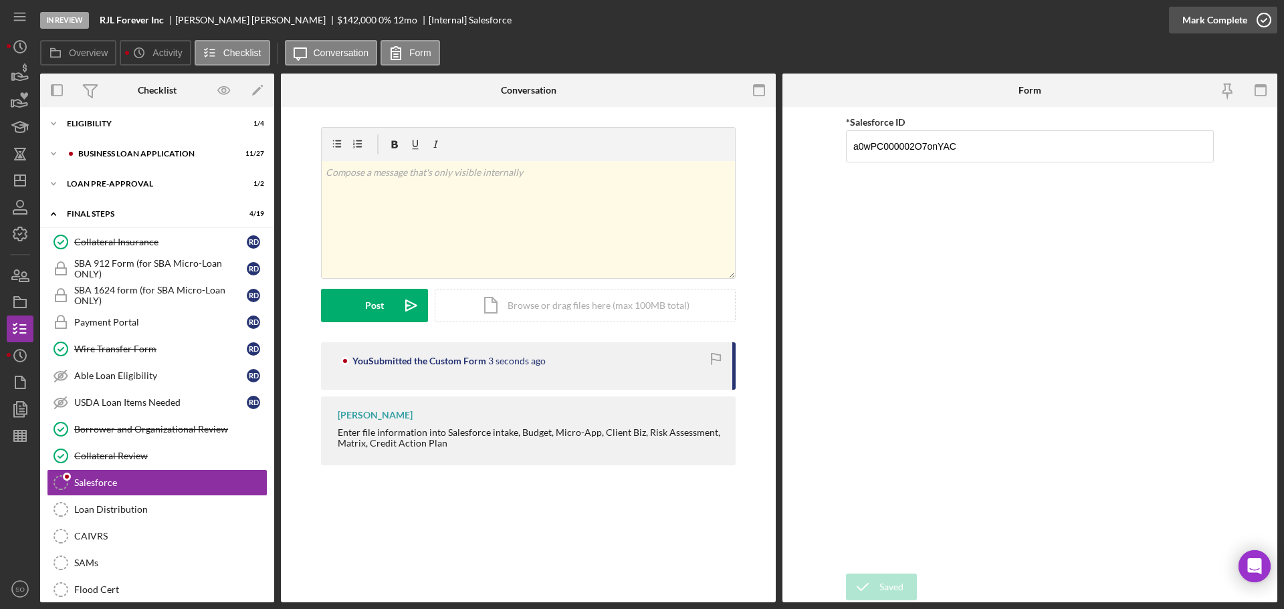
click at [1200, 31] on div "Mark Complete" at bounding box center [1214, 20] width 65 height 27
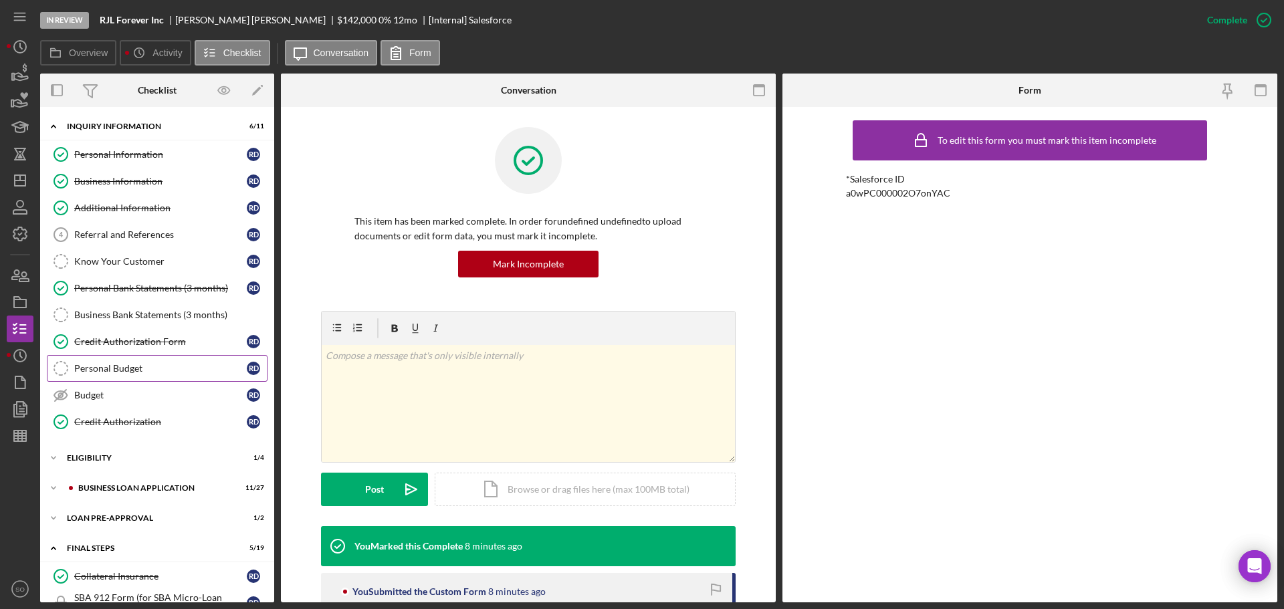
click at [161, 368] on div "Personal Budget" at bounding box center [160, 368] width 173 height 11
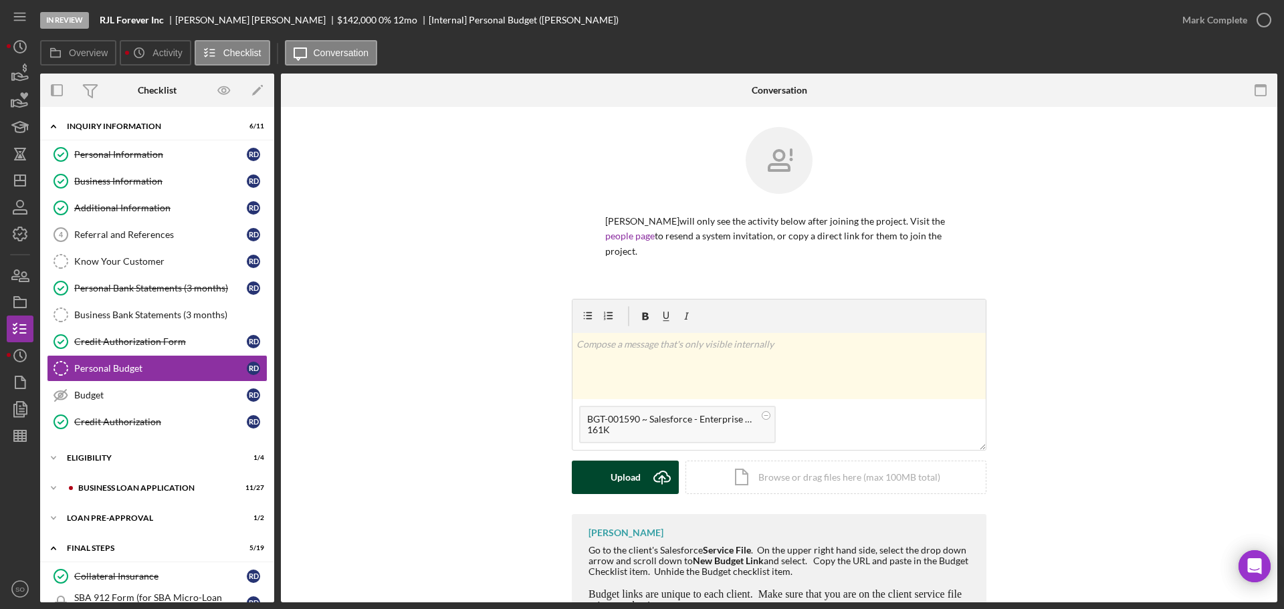
click at [634, 483] on div "Upload" at bounding box center [625, 477] width 30 height 33
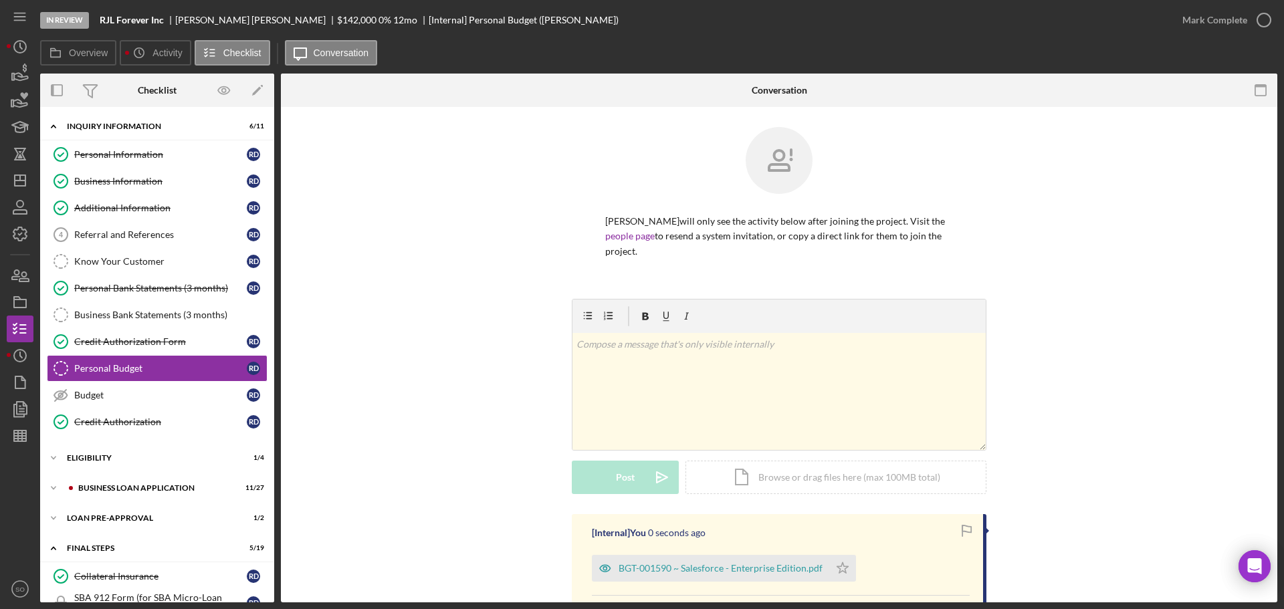
scroll to position [176, 0]
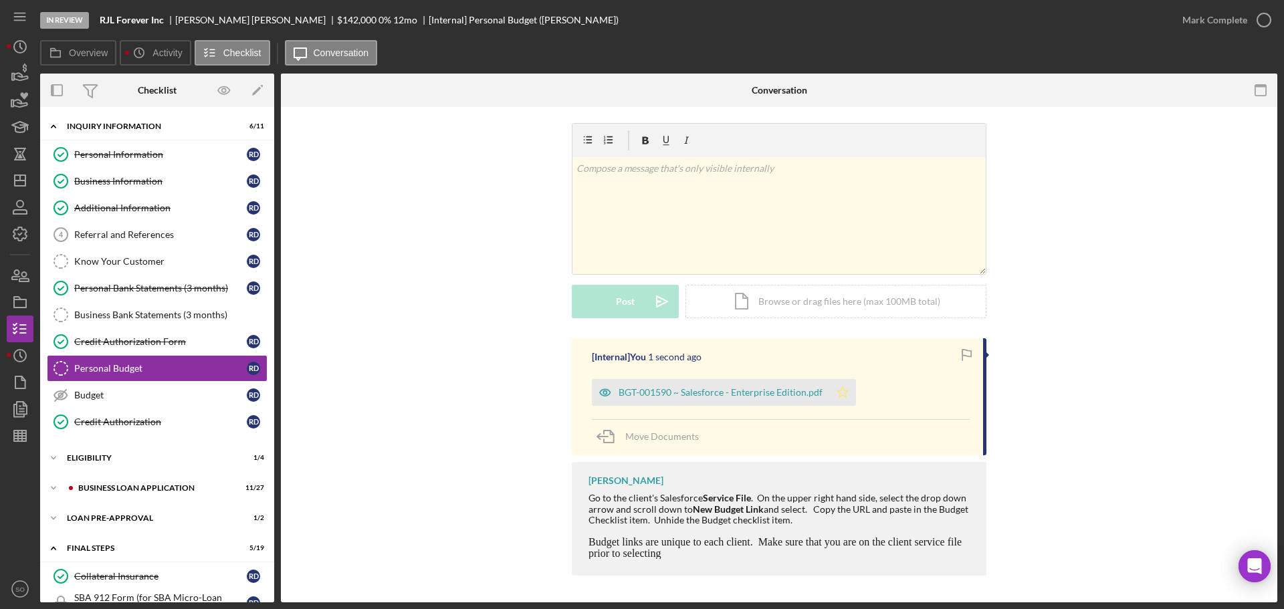
click at [844, 396] on icon "Icon/Star" at bounding box center [842, 392] width 27 height 27
click at [1214, 25] on div "Mark Complete" at bounding box center [1214, 20] width 65 height 27
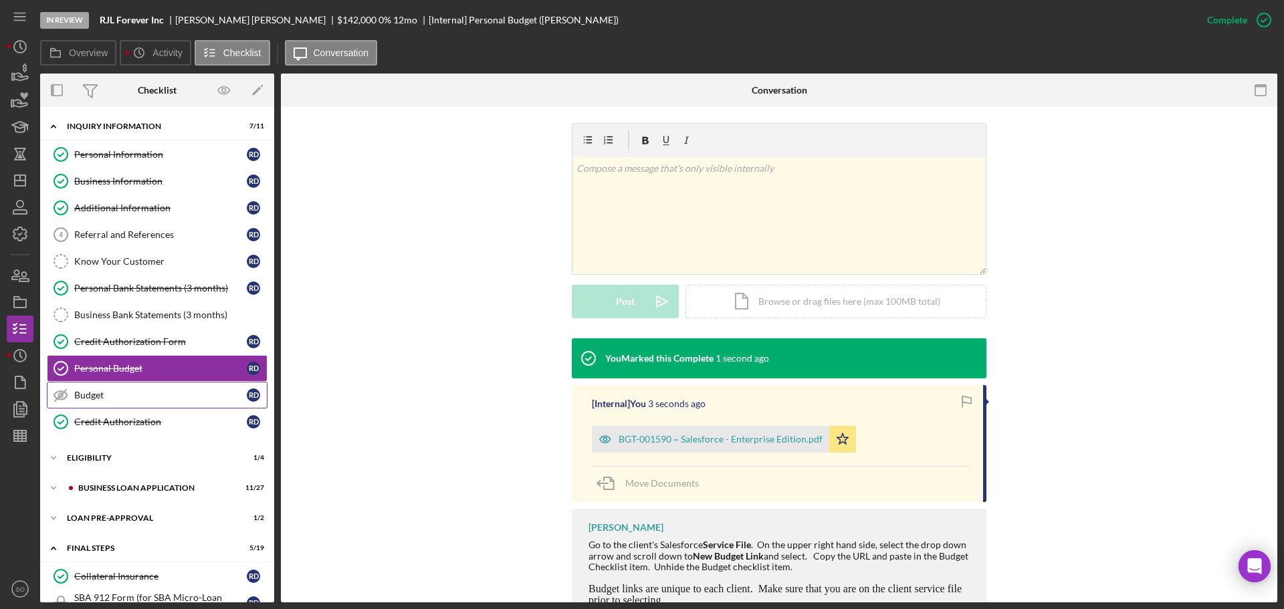
click at [168, 400] on div "Budget" at bounding box center [160, 395] width 173 height 11
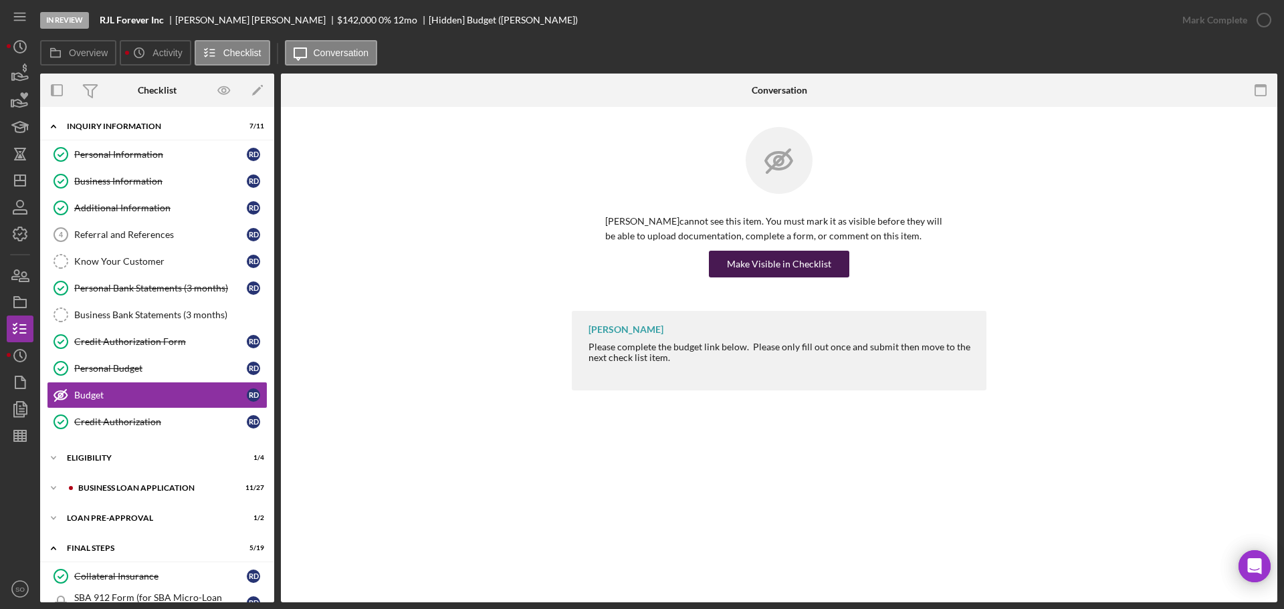
click at [762, 255] on div "Make Visible in Checklist" at bounding box center [779, 264] width 104 height 27
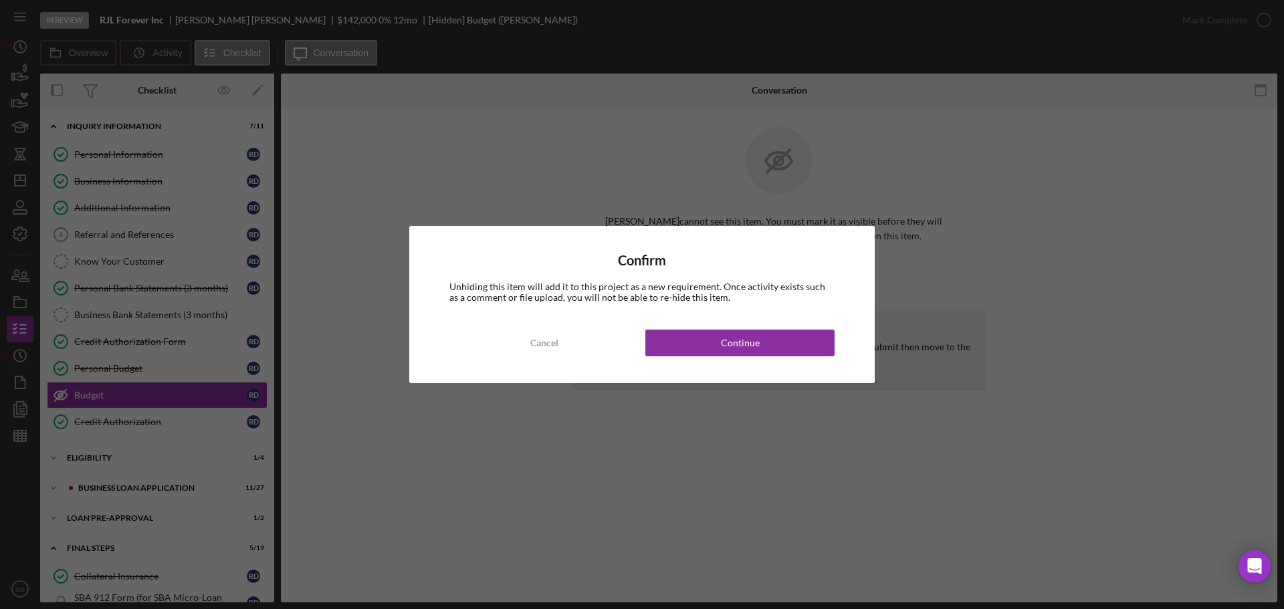
click at [790, 360] on div "Confirm Unhiding this item will add it to this project as a new requirement. On…" at bounding box center [641, 304] width 465 height 157
click at [766, 339] on button "Continue" at bounding box center [739, 343] width 189 height 27
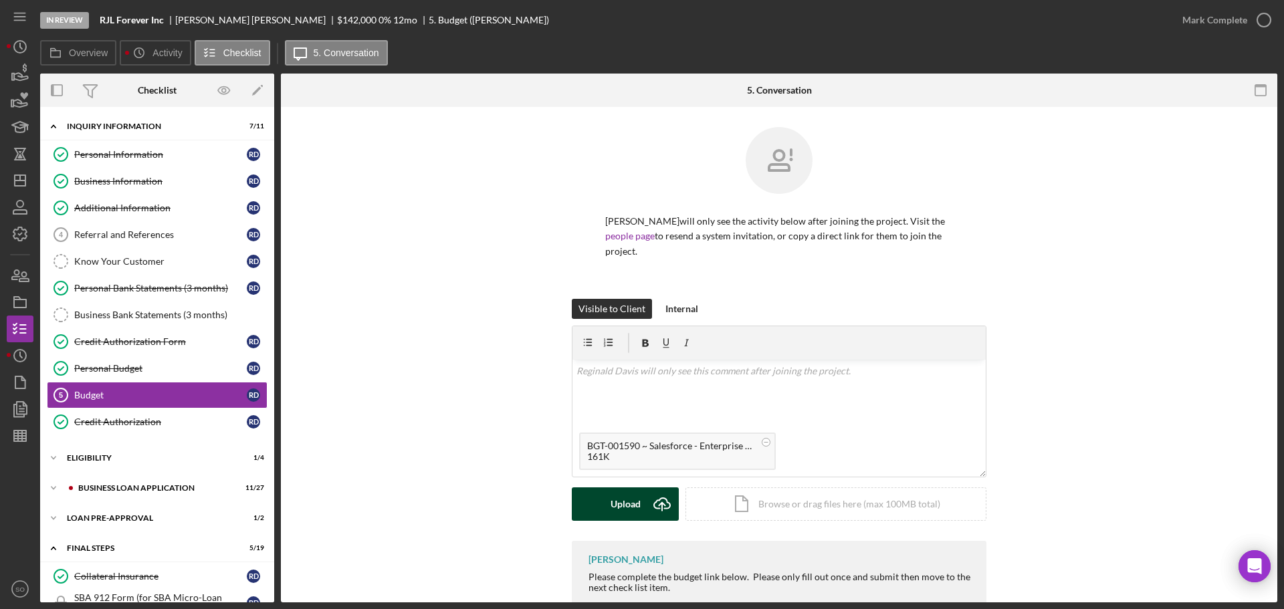
click at [621, 518] on div "Upload" at bounding box center [625, 503] width 30 height 33
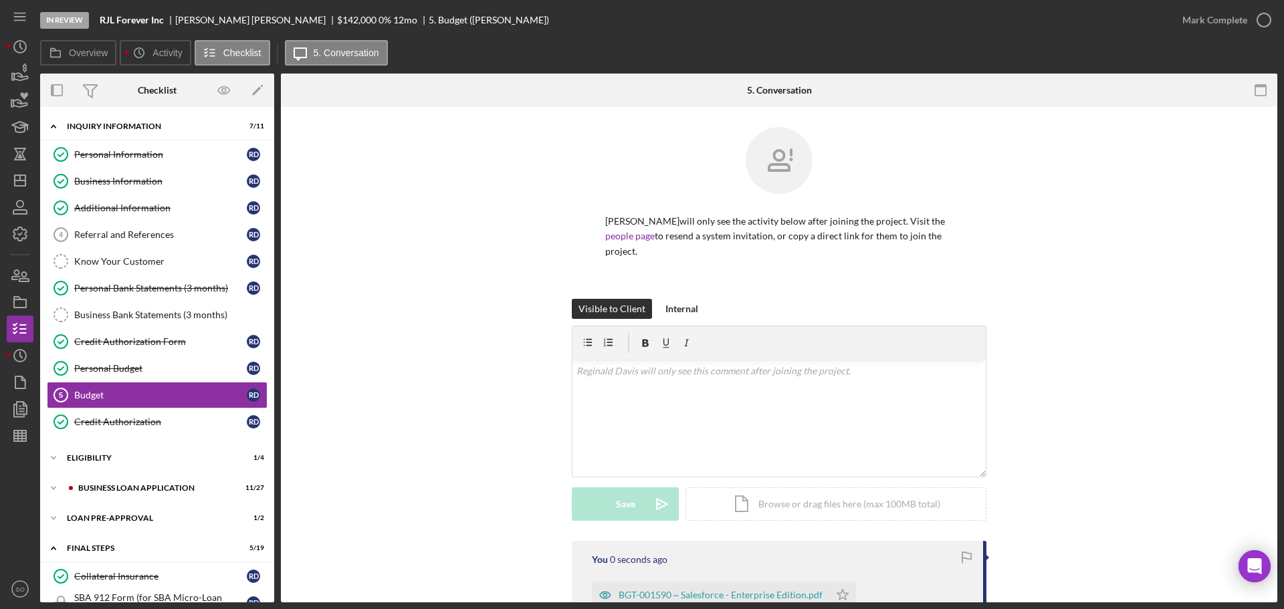
scroll to position [134, 0]
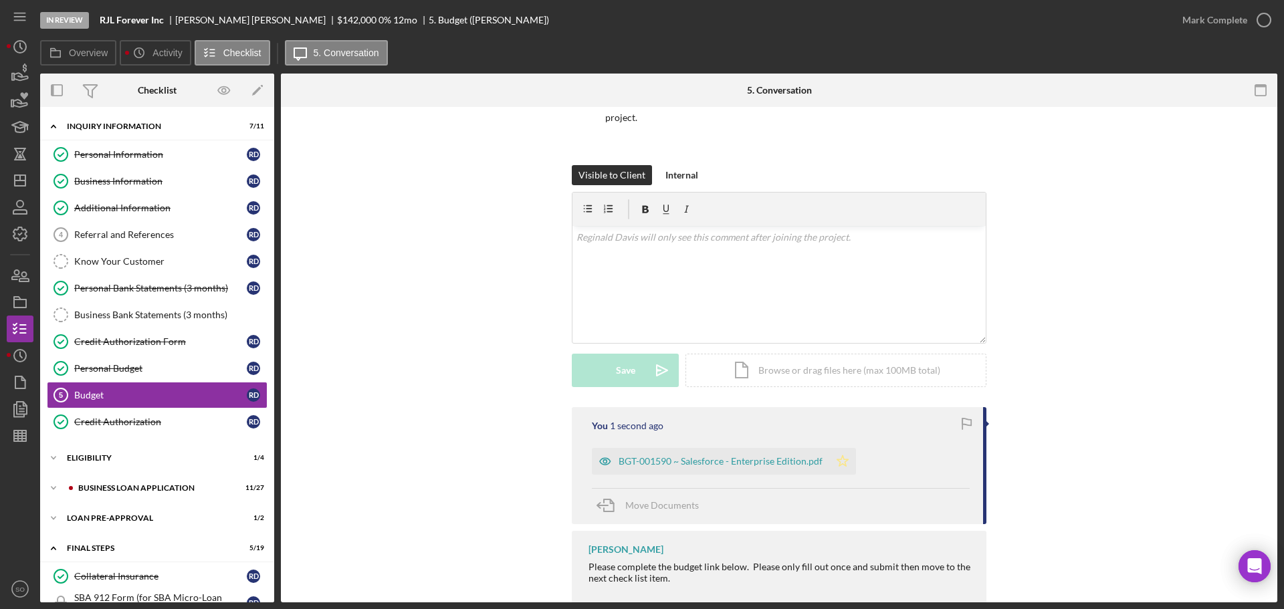
click at [848, 465] on icon "Icon/Star" at bounding box center [842, 461] width 27 height 27
click at [1198, 23] on div "Mark Complete" at bounding box center [1214, 20] width 65 height 27
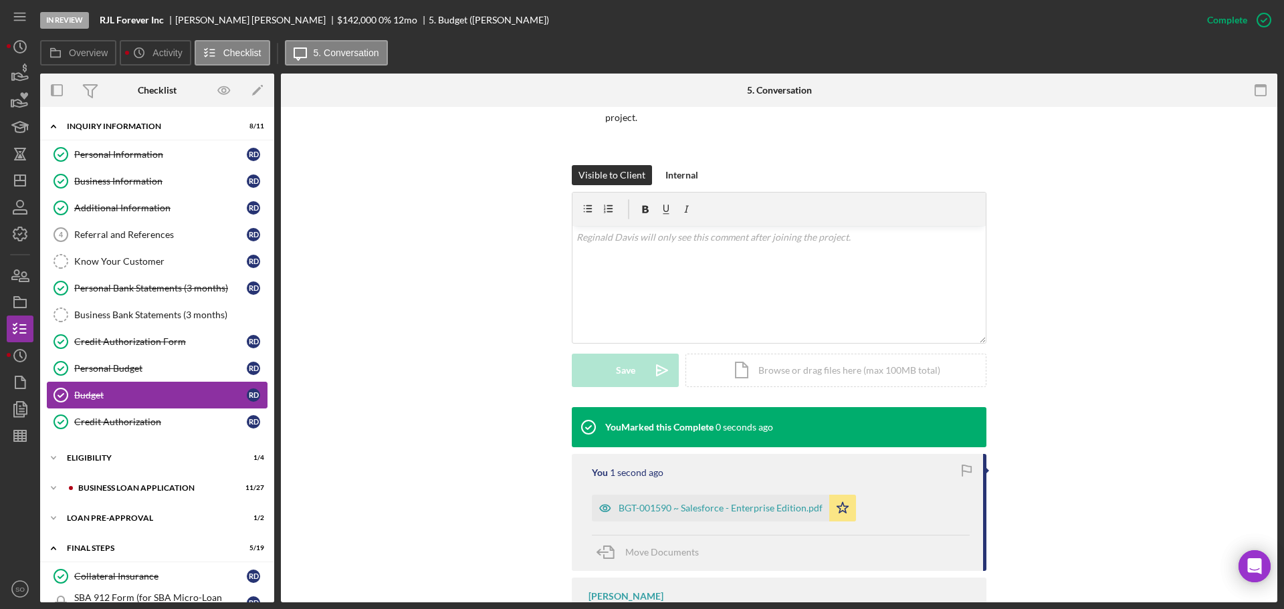
scroll to position [67, 0]
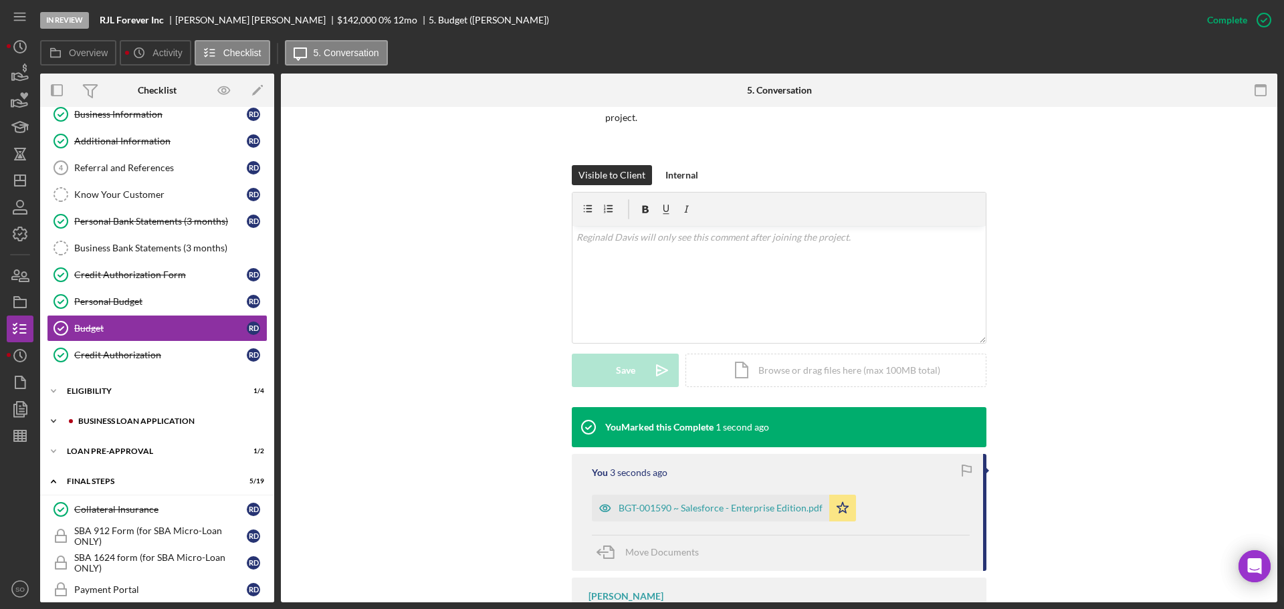
click at [142, 432] on div "Icon/Expander BUSINESS LOAN APPLICATION 11 / 27" at bounding box center [157, 421] width 234 height 27
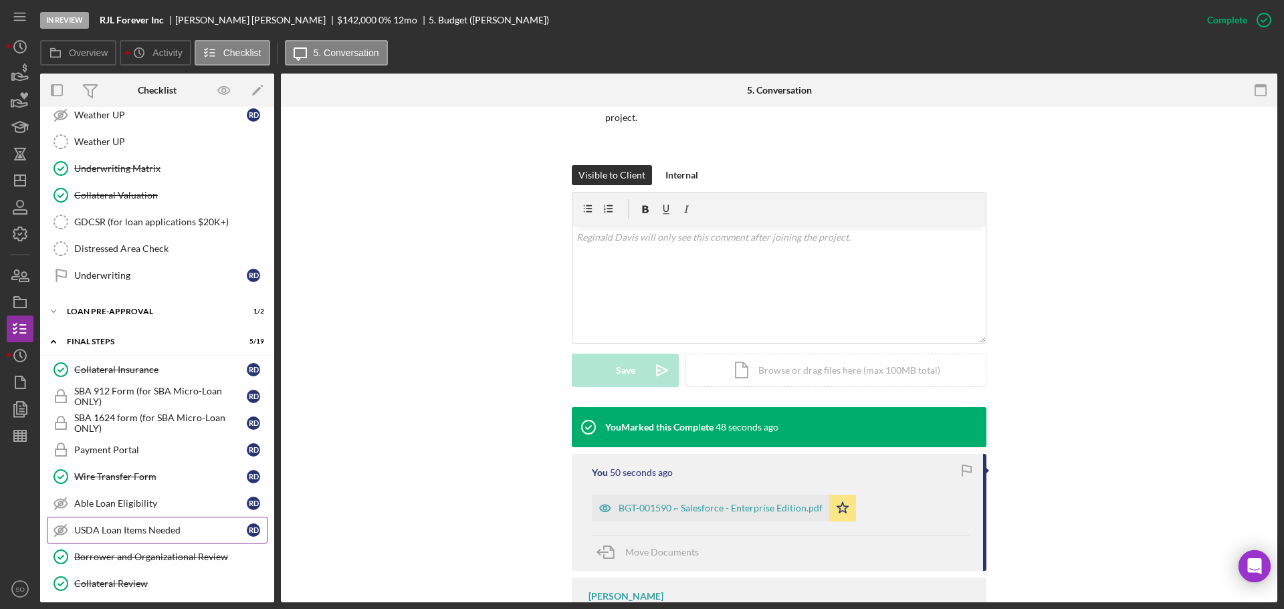
scroll to position [1137, 0]
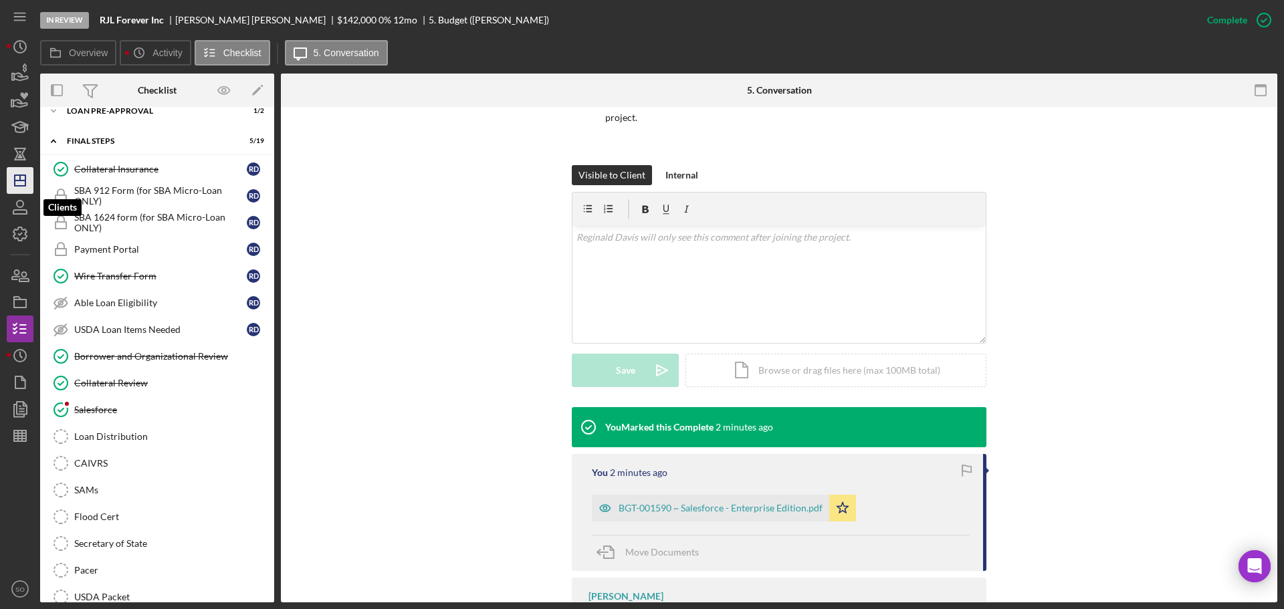
click at [24, 188] on icon "Icon/Dashboard" at bounding box center [19, 180] width 33 height 33
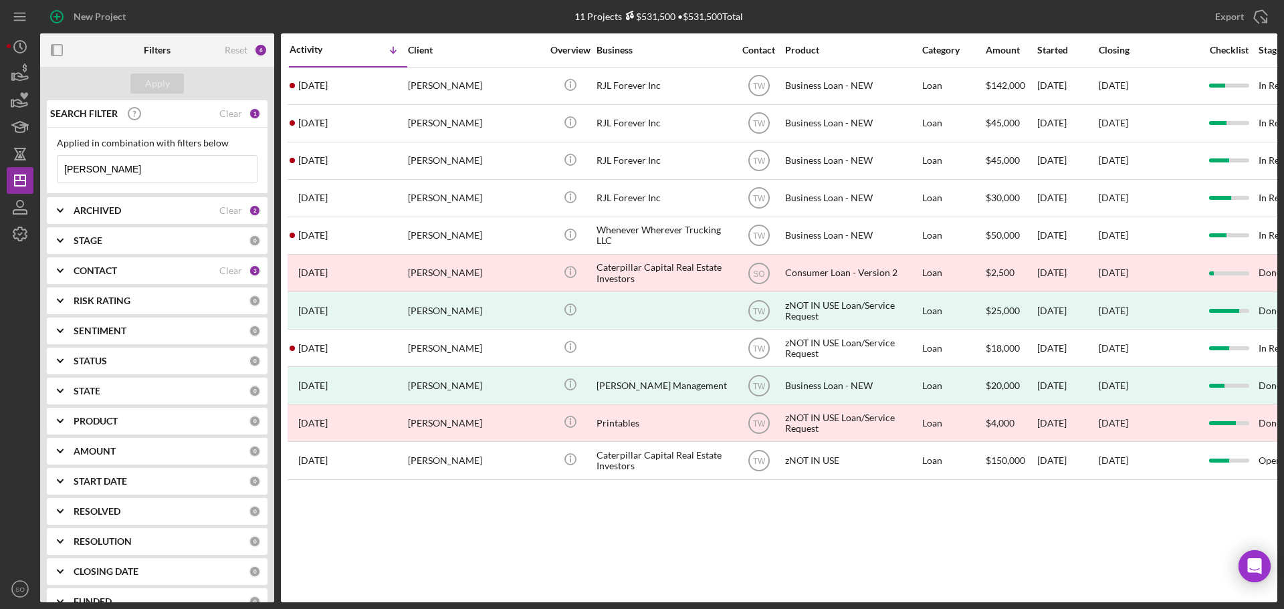
drag, startPoint x: 117, startPoint y: 175, endPoint x: 0, endPoint y: 181, distance: 117.1
click at [0, 179] on div "New Project 11 Projects $531,500 • $531,500 Total reginald Export Icon/Export F…" at bounding box center [642, 304] width 1284 height 609
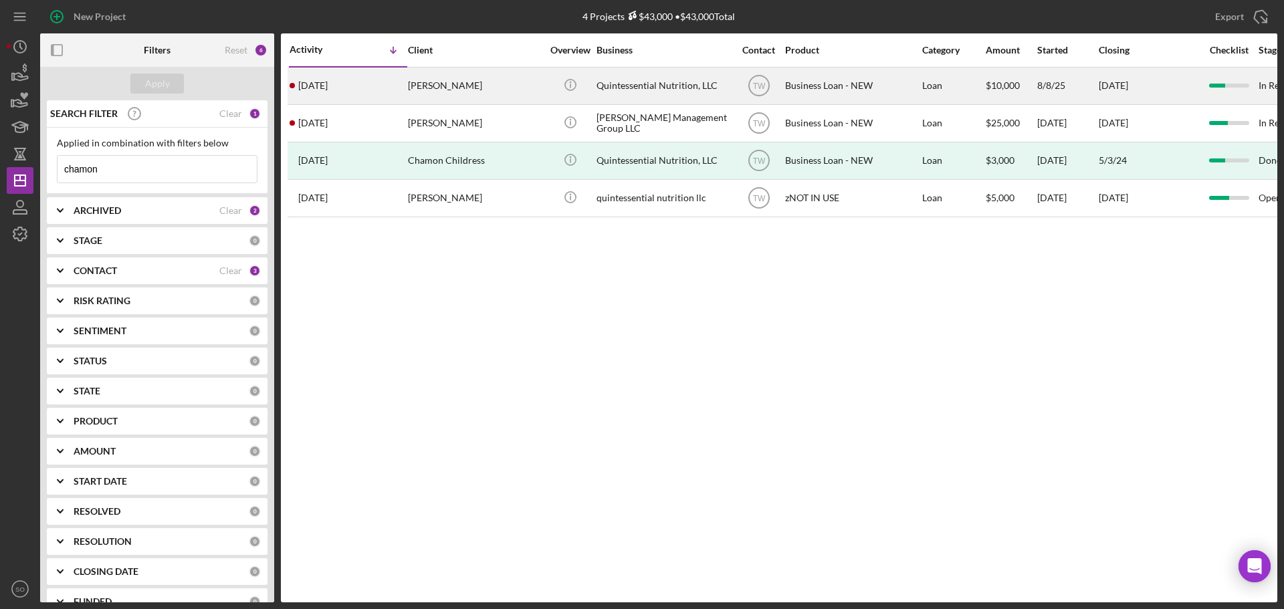
type input "chamon"
click at [410, 96] on div "Chamon Childress-Hayden" at bounding box center [475, 85] width 134 height 35
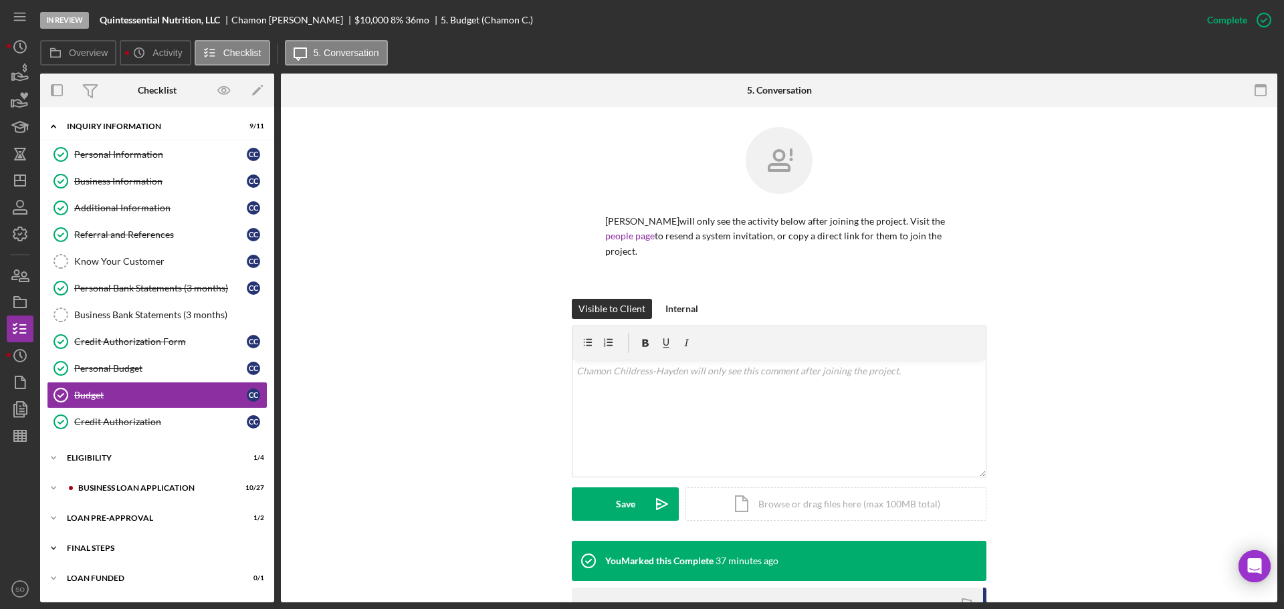
click at [146, 553] on div "Icon/Expander FINAL STEPS 5 / 19" at bounding box center [157, 548] width 234 height 27
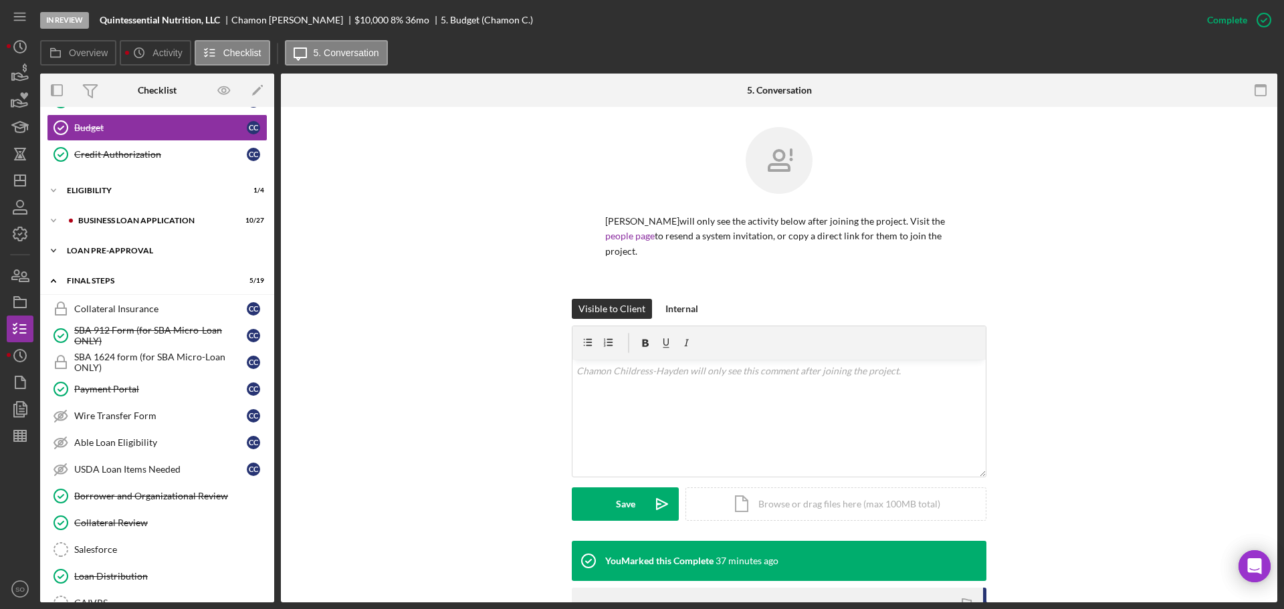
click at [128, 243] on div "Icon/Expander LOAN PRE-APPROVAL 1 / 2" at bounding box center [157, 250] width 234 height 27
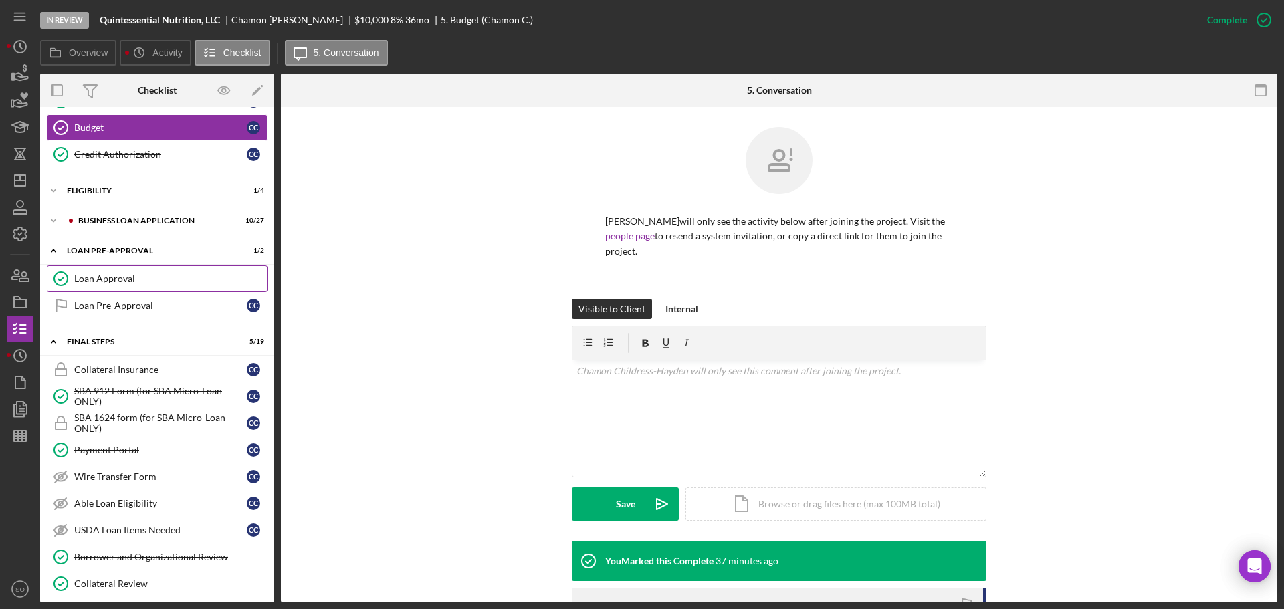
click at [139, 277] on div "Loan Approval" at bounding box center [170, 278] width 193 height 11
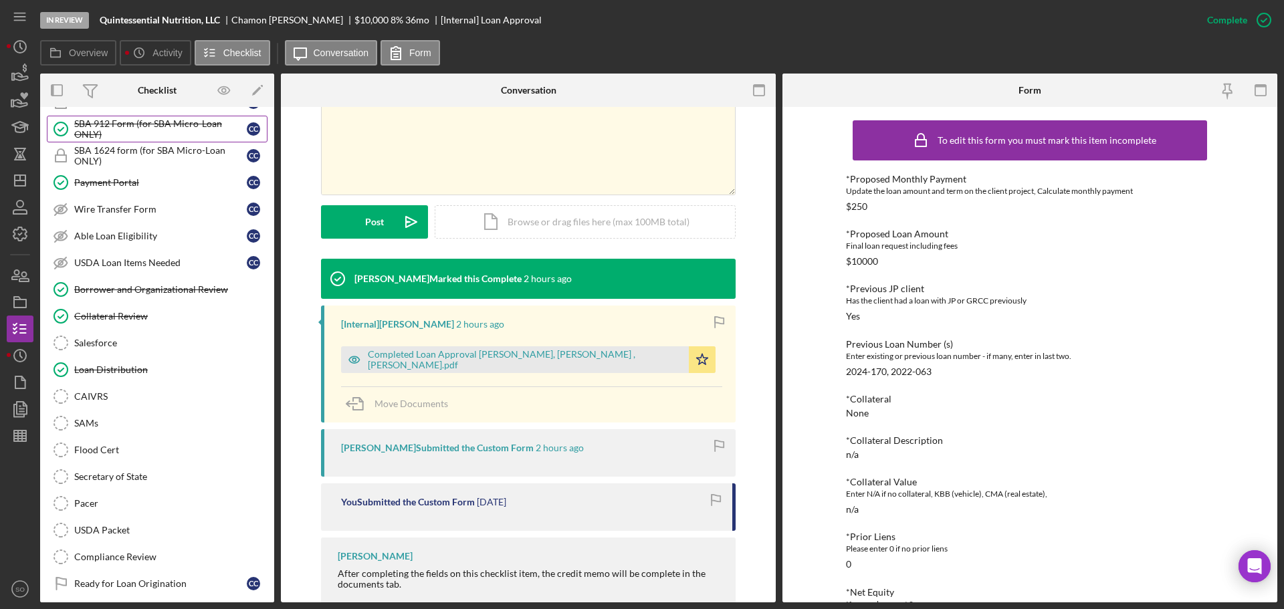
scroll to position [573, 0]
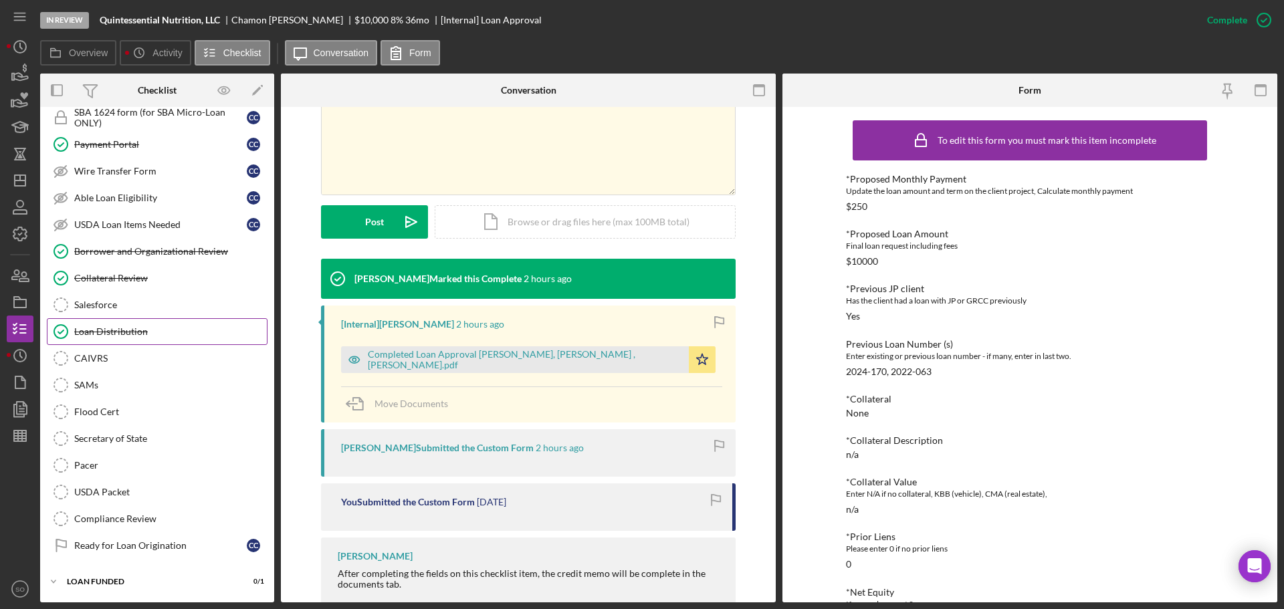
drag, startPoint x: 156, startPoint y: 333, endPoint x: 167, endPoint y: 334, distance: 10.7
click at [156, 333] on div "Loan Distribution" at bounding box center [170, 331] width 193 height 11
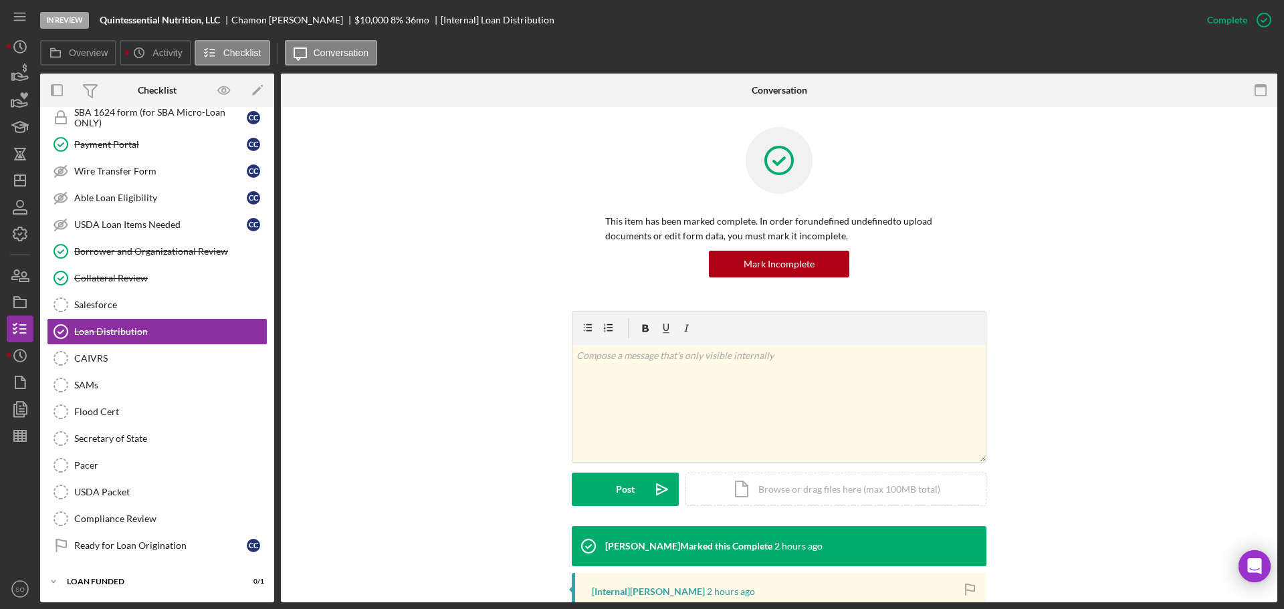
scroll to position [201, 0]
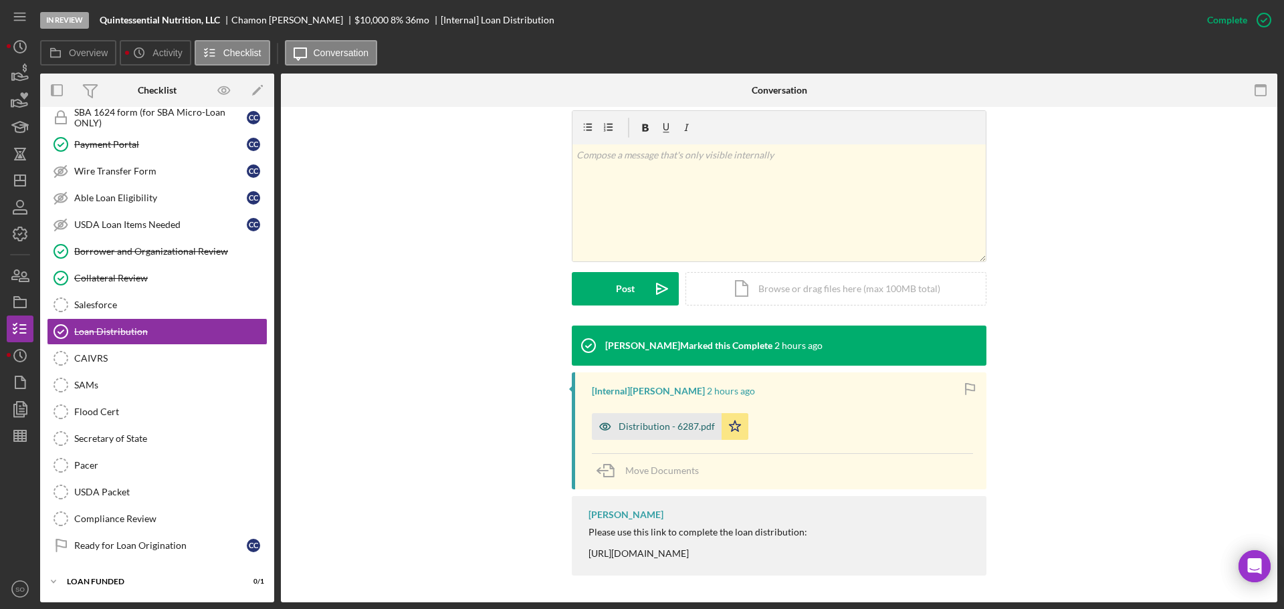
click at [681, 431] on div "Distribution - 6287.pdf" at bounding box center [666, 426] width 96 height 11
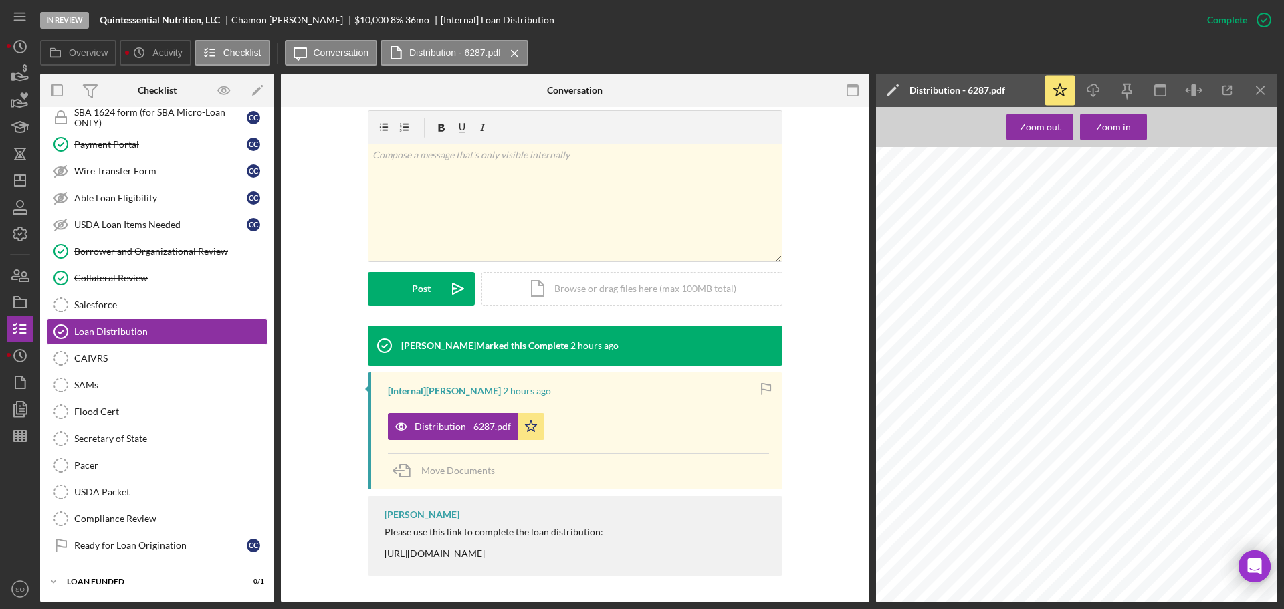
scroll to position [735, 0]
drag, startPoint x: 154, startPoint y: 304, endPoint x: 180, endPoint y: 304, distance: 25.4
click at [154, 304] on div "Salesforce" at bounding box center [170, 305] width 193 height 11
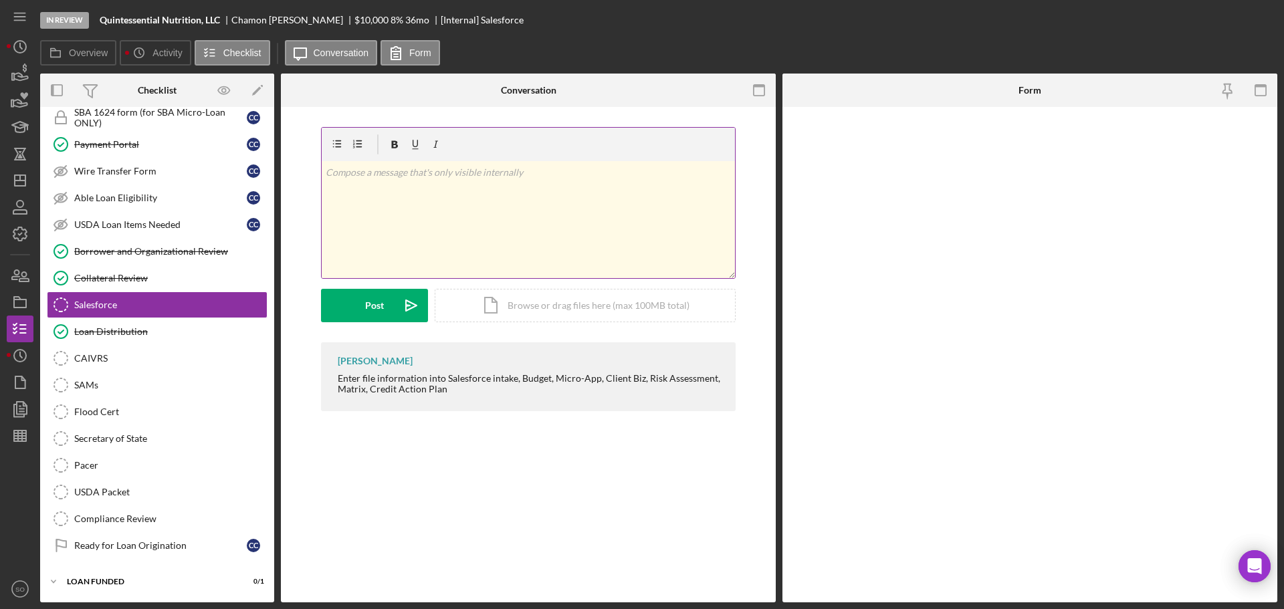
scroll to position [573, 0]
click at [883, 149] on input "*Salesforce ID" at bounding box center [1030, 146] width 368 height 32
paste input "a0wPC000002O6xZYAS"
type input "a0wPC000002O6xZYAS"
click at [875, 582] on icon "submit" at bounding box center [862, 586] width 33 height 33
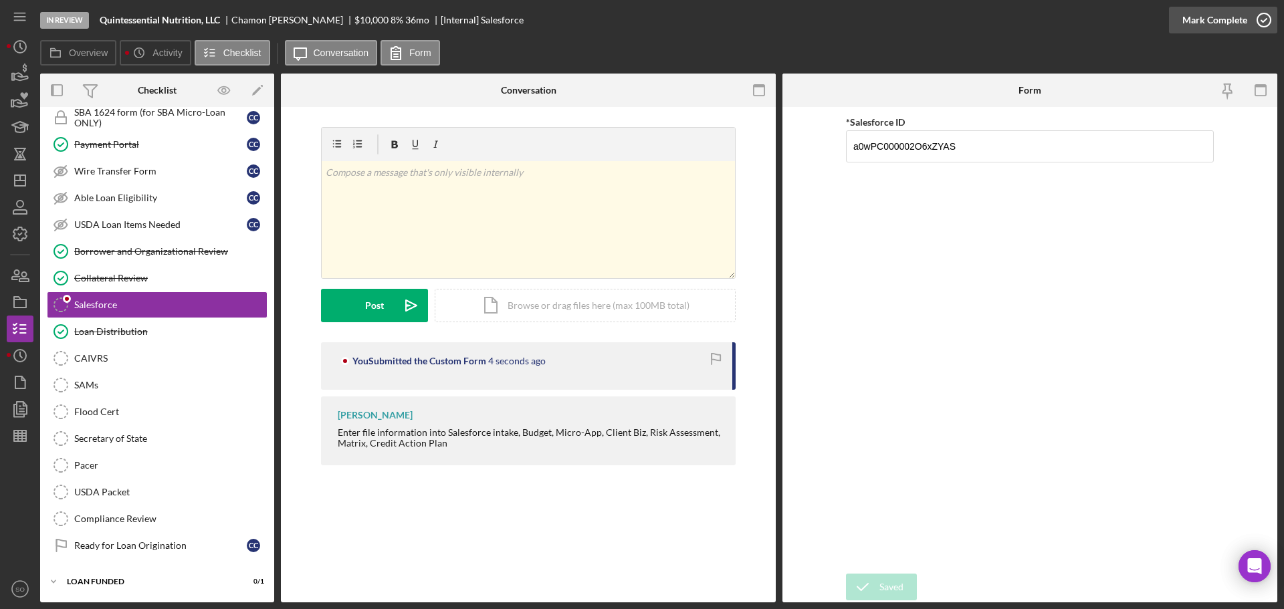
click at [1198, 16] on div "Mark Complete" at bounding box center [1214, 20] width 65 height 27
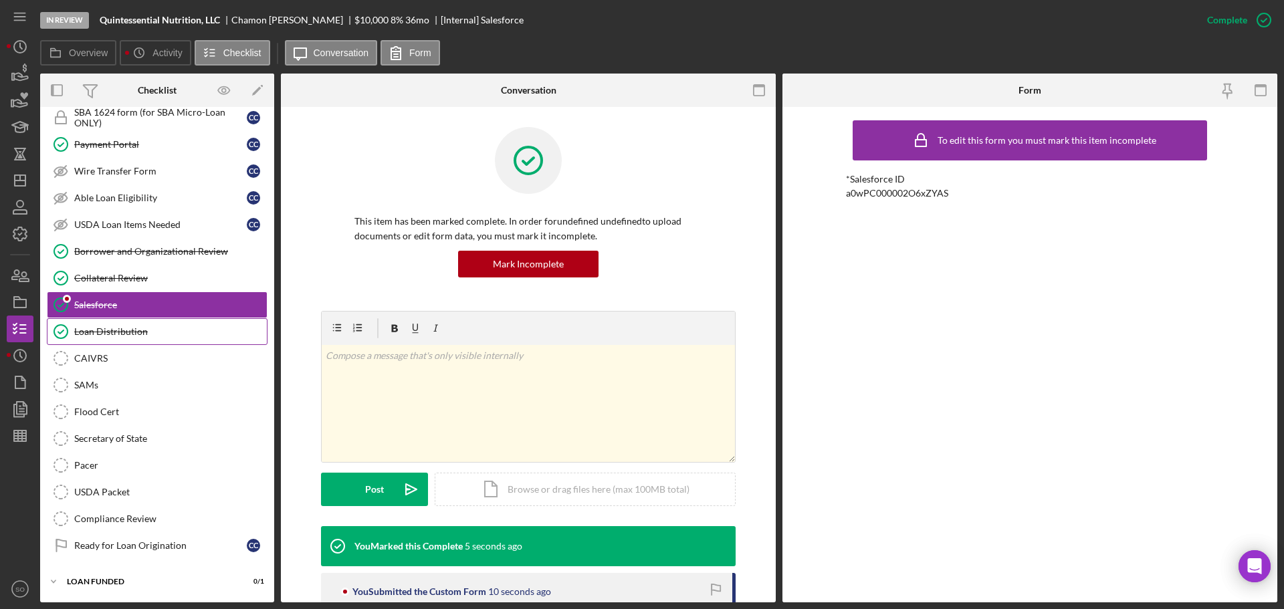
click at [184, 328] on div "Loan Distribution" at bounding box center [170, 331] width 193 height 11
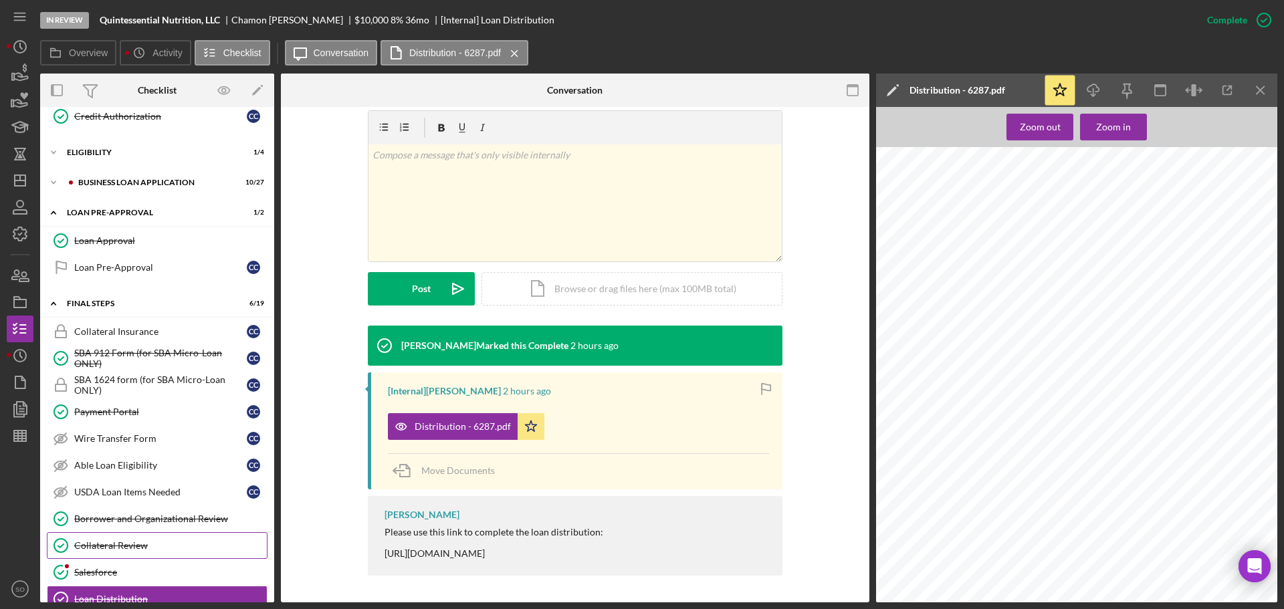
scroll to position [239, 0]
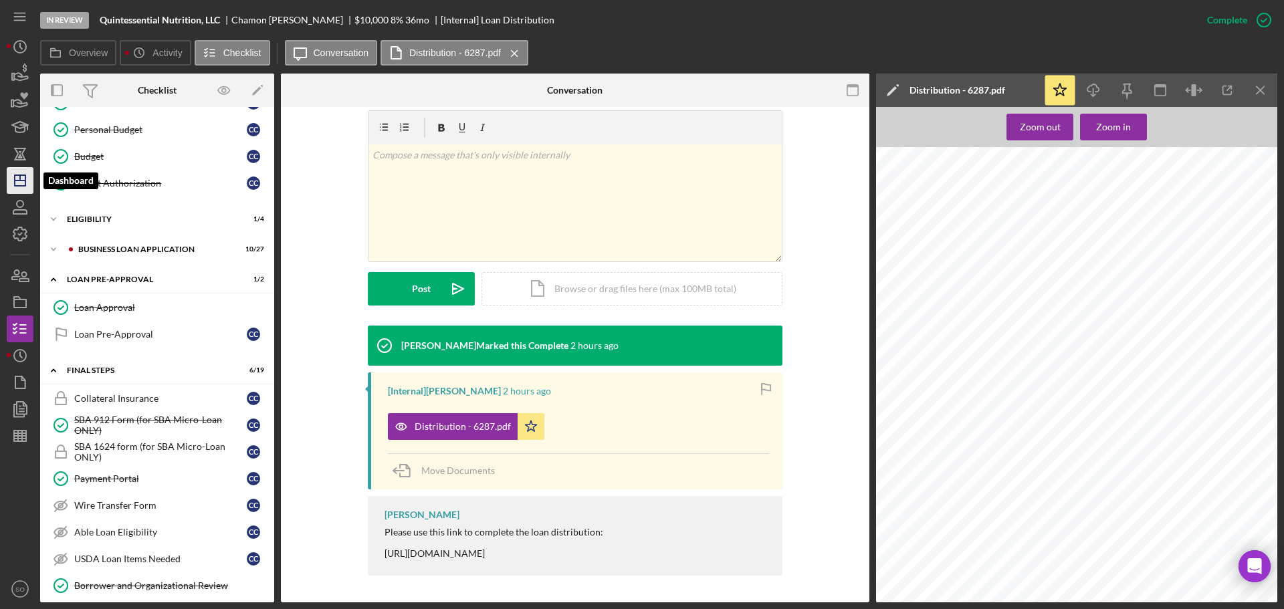
click at [15, 189] on icon "Icon/Dashboard" at bounding box center [19, 180] width 33 height 33
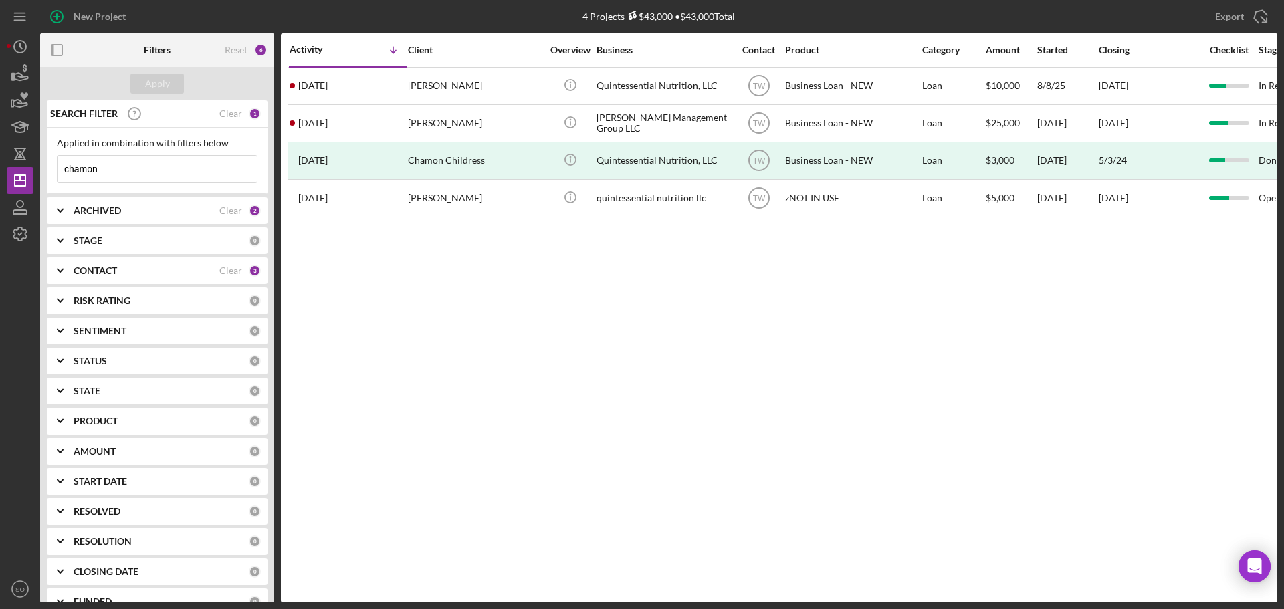
drag, startPoint x: 111, startPoint y: 171, endPoint x: 0, endPoint y: 170, distance: 111.0
click at [0, 170] on div "New Project 4 Projects $43,000 • $43,000 Total chamon Export Icon/Export Filter…" at bounding box center [642, 304] width 1284 height 609
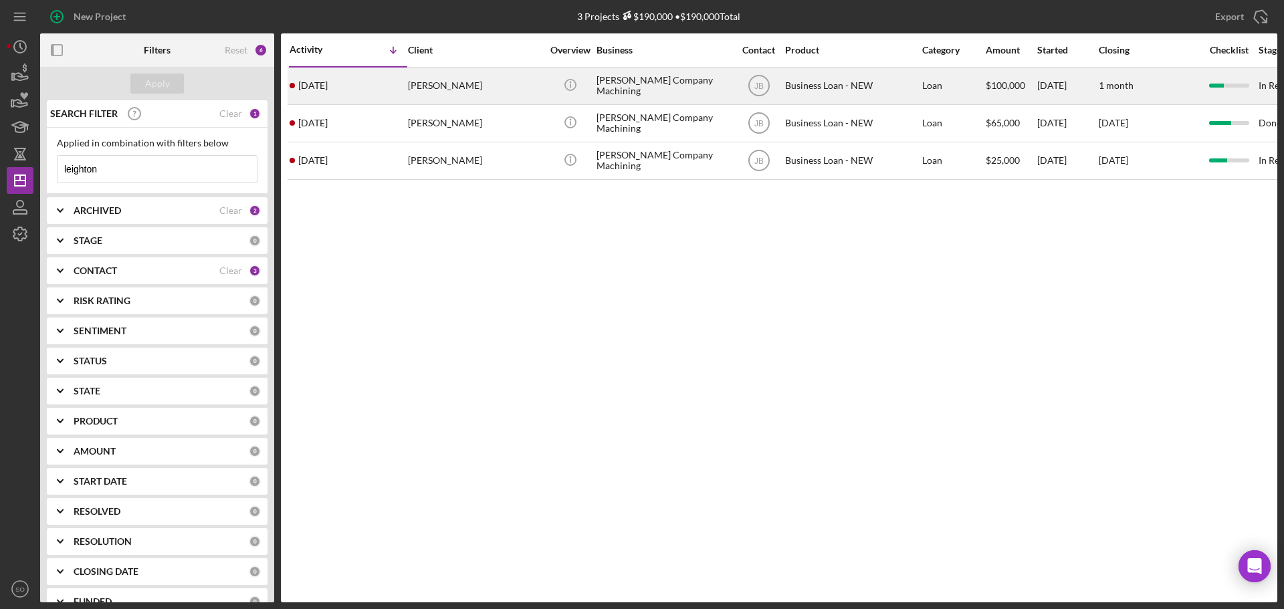
type input "leighton"
click at [396, 82] on div "1 week ago Leighton Jones" at bounding box center [348, 85] width 117 height 35
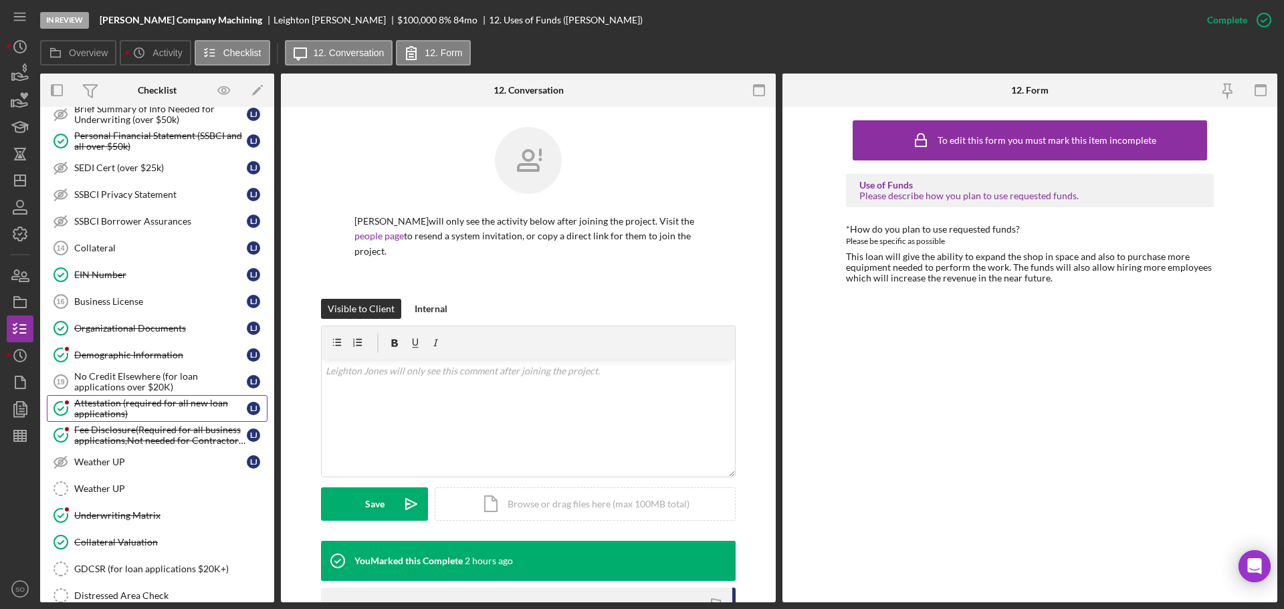
scroll to position [528, 0]
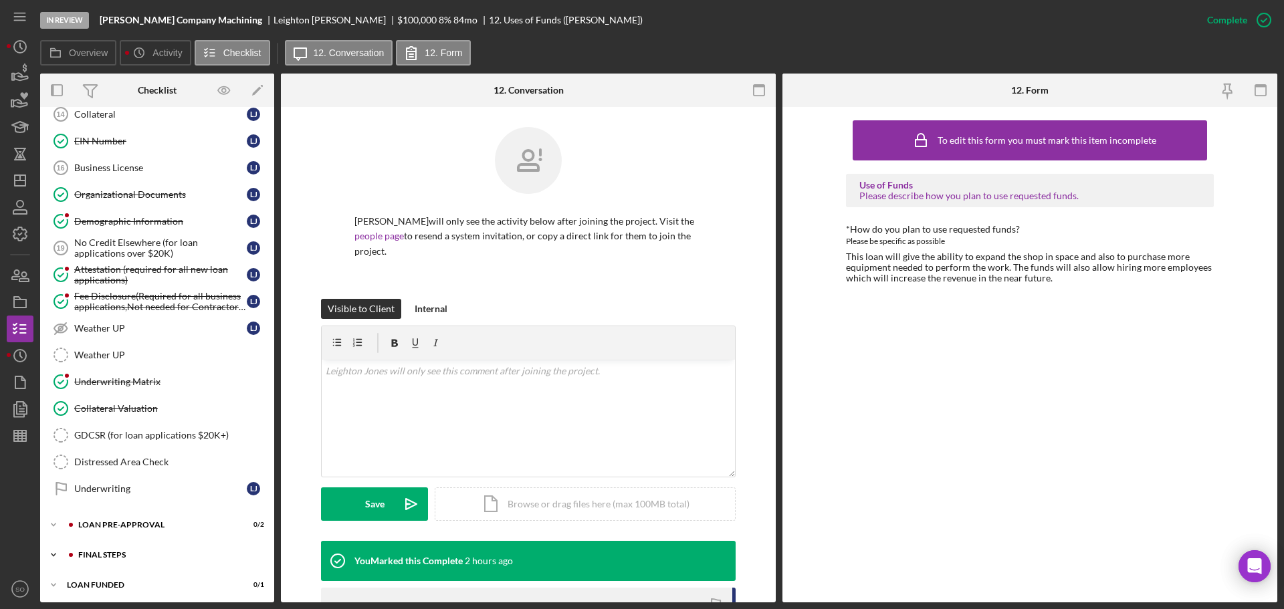
click at [155, 544] on div "Icon/Expander FINAL STEPS 4 / 19" at bounding box center [157, 555] width 234 height 27
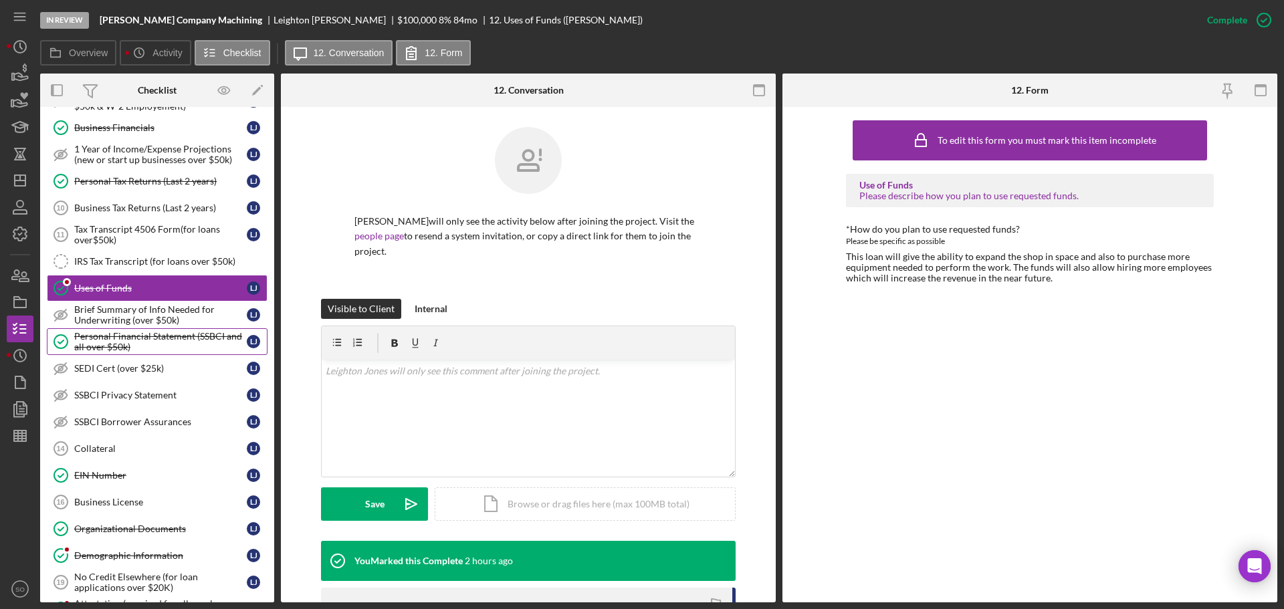
scroll to position [0, 0]
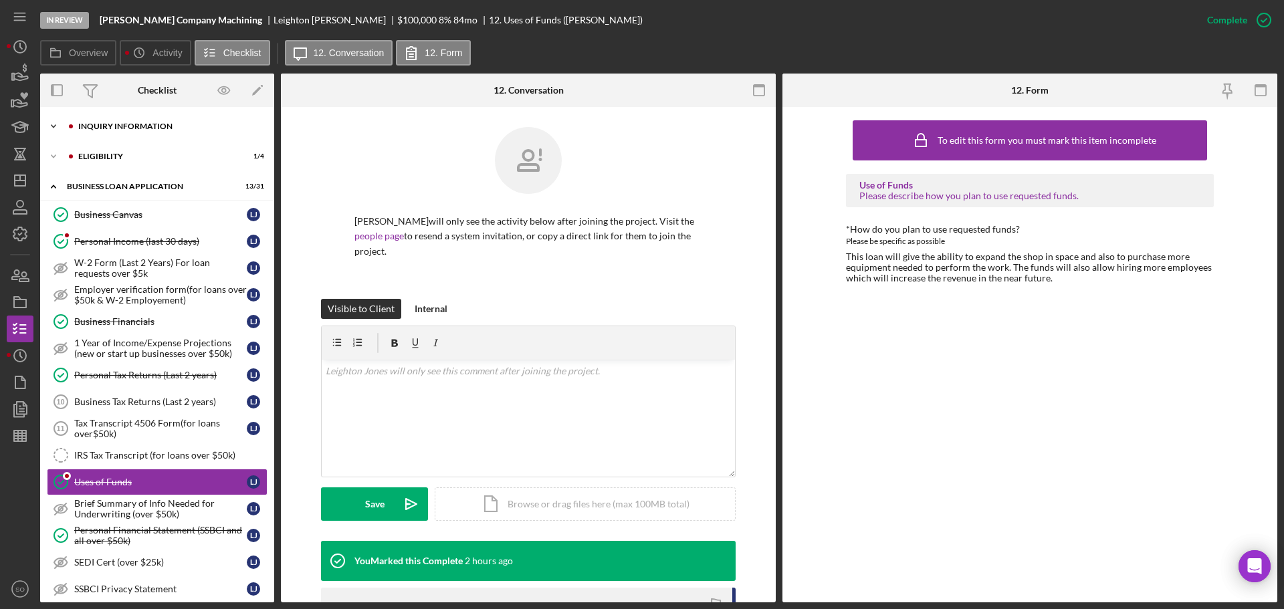
click at [126, 134] on div "Icon/Expander INQUIRY INFORMATION 7 / 11" at bounding box center [157, 126] width 234 height 27
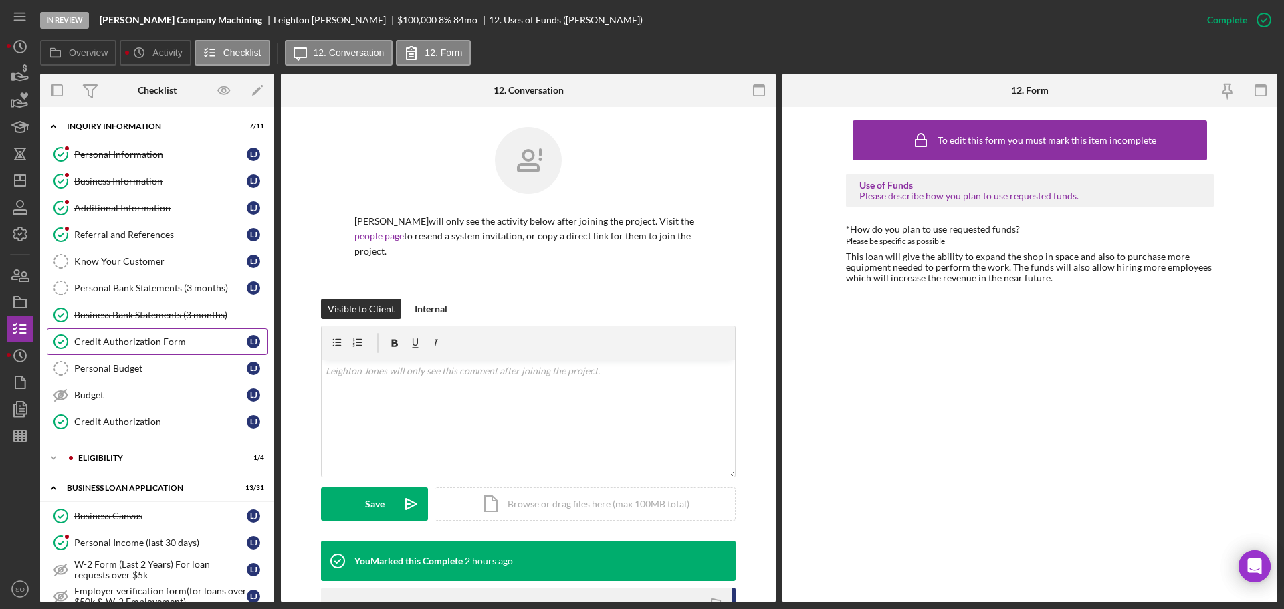
click at [173, 342] on div "Credit Authorization Form" at bounding box center [160, 341] width 173 height 11
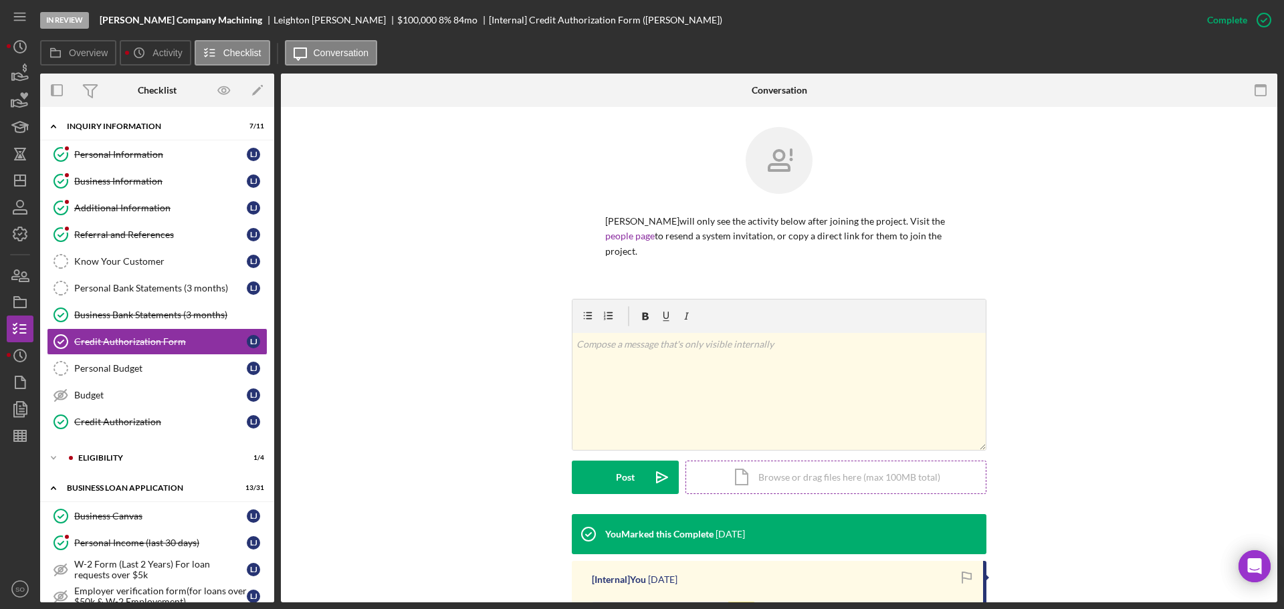
scroll to position [253, 0]
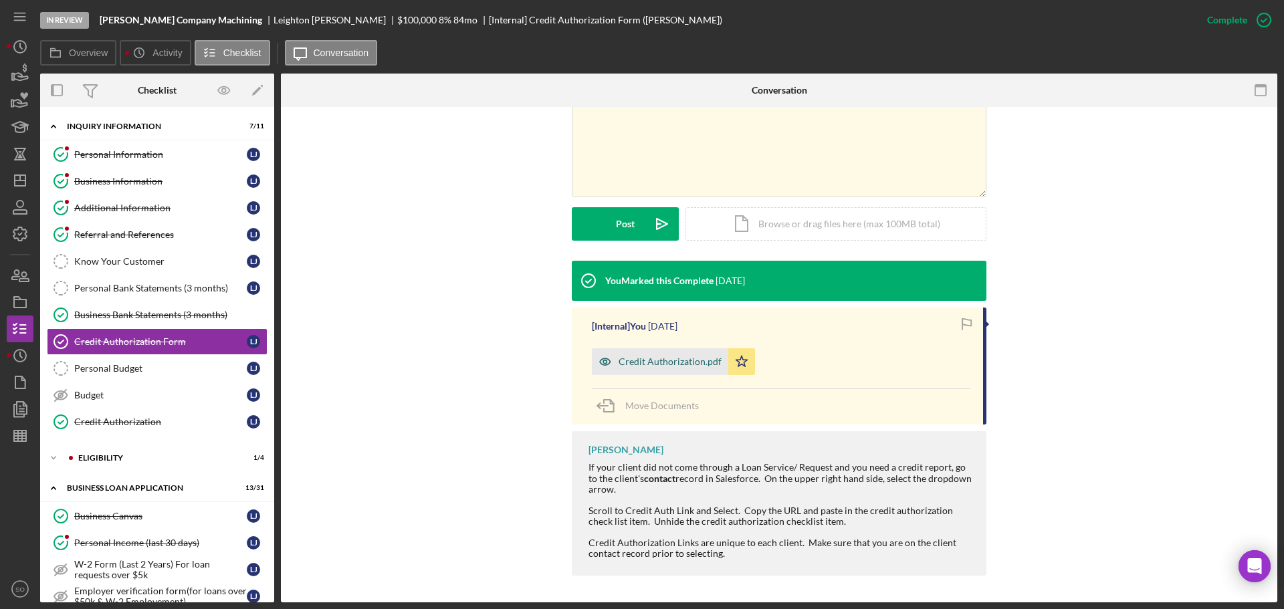
click at [672, 367] on div "Credit Authorization.pdf" at bounding box center [669, 361] width 103 height 11
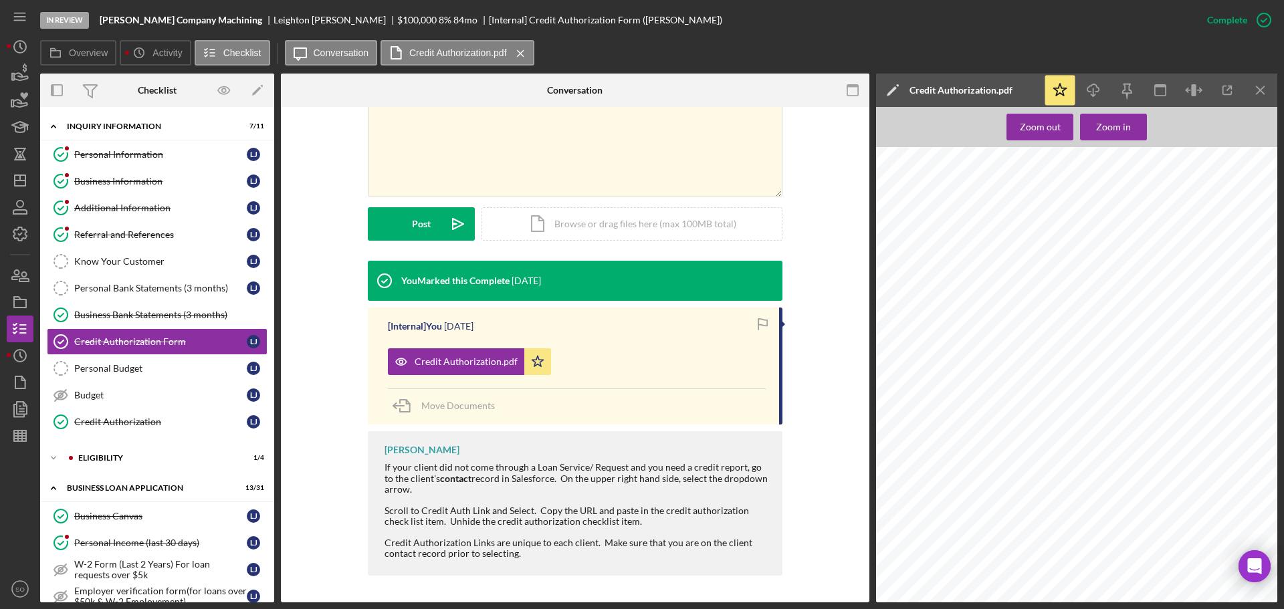
click at [979, 378] on span "leightonjones21@gmail.com" at bounding box center [1002, 379] width 102 height 6
copy span "leightonjones21@gmail.com"
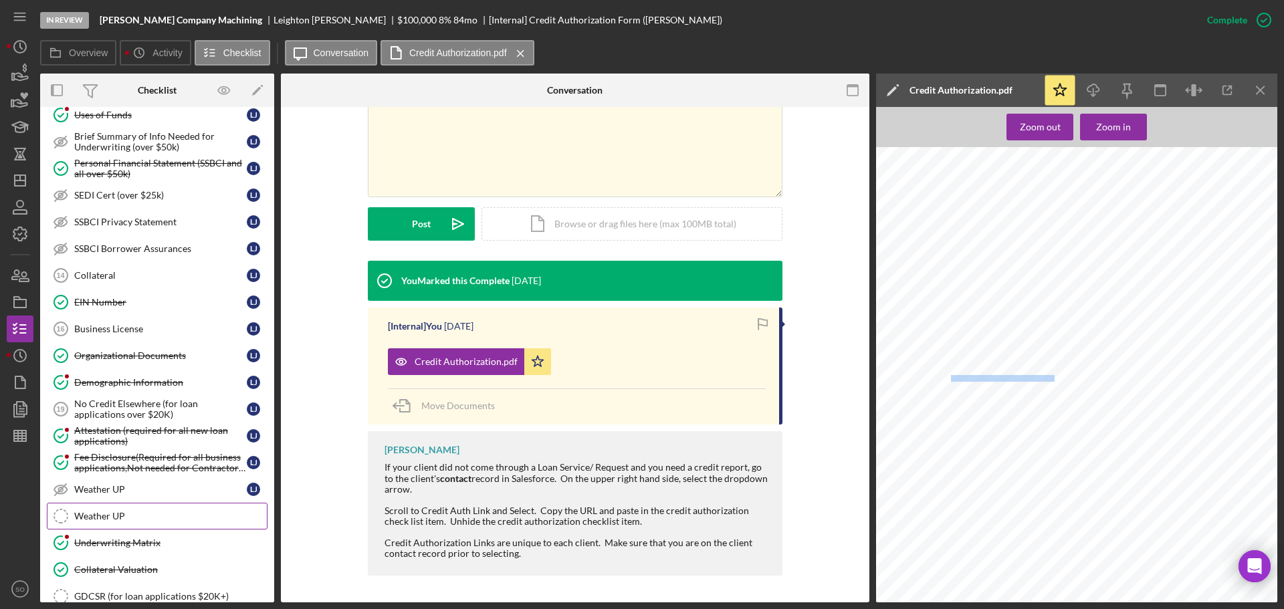
scroll to position [1070, 0]
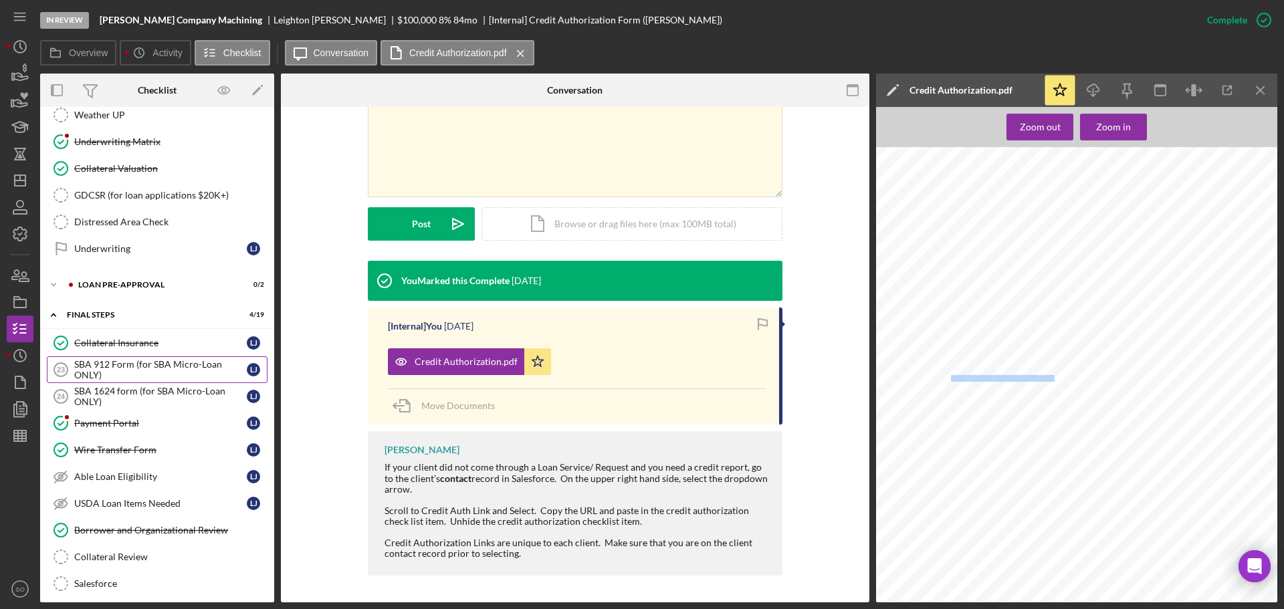
click at [134, 372] on div "SBA 912 Form (for SBA Micro-Loan ONLY)" at bounding box center [160, 369] width 173 height 21
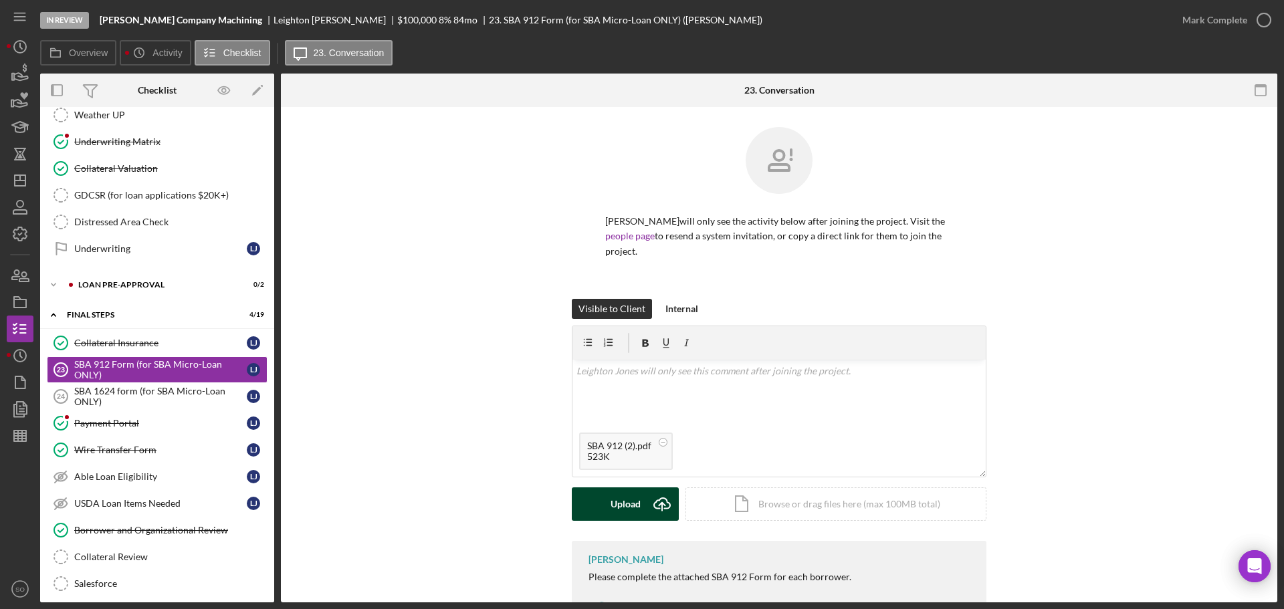
click at [617, 503] on div "Upload" at bounding box center [625, 503] width 30 height 33
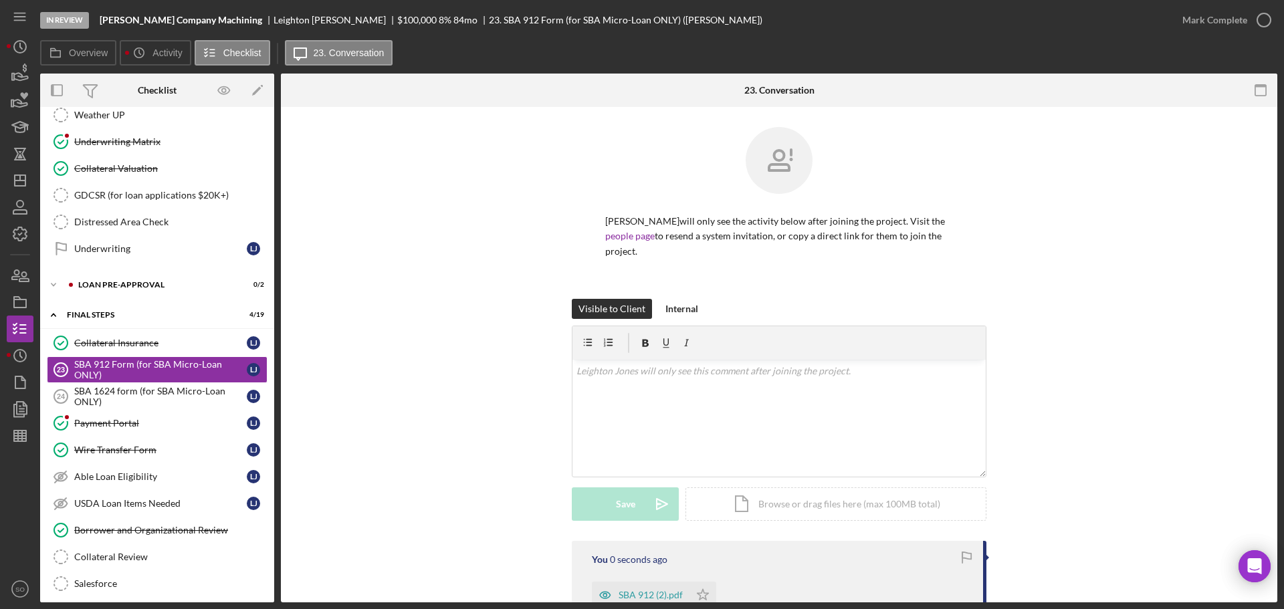
scroll to position [181, 0]
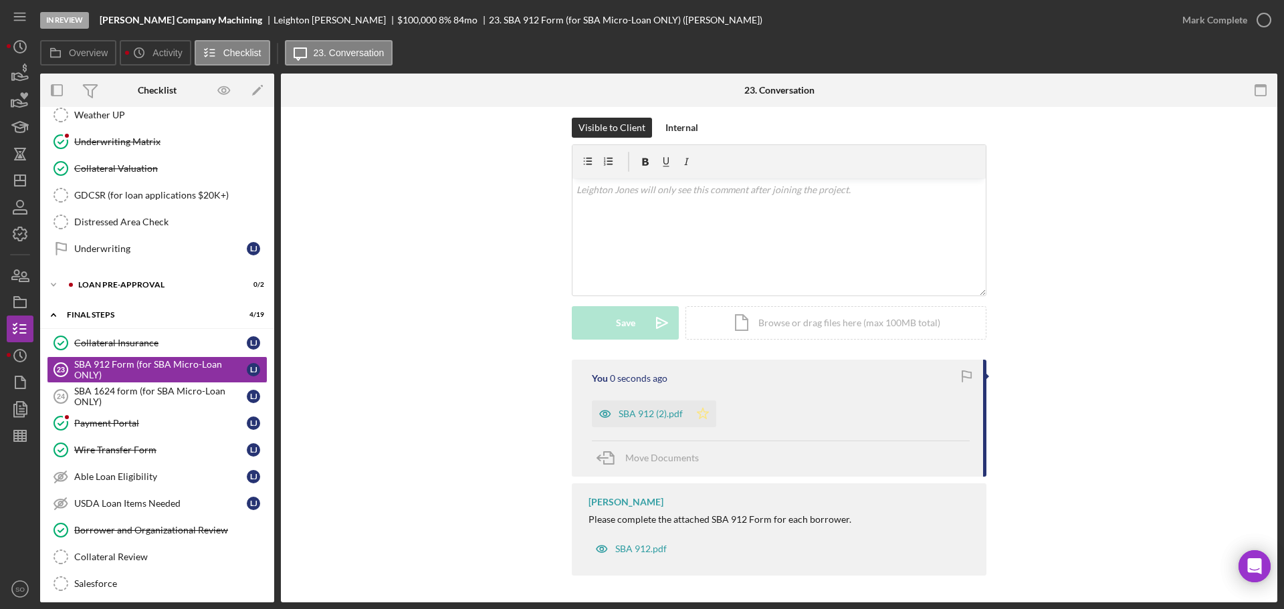
click at [711, 413] on icon "Icon/Star" at bounding box center [702, 414] width 27 height 27
click at [1202, 15] on div "Mark Complete" at bounding box center [1214, 20] width 65 height 27
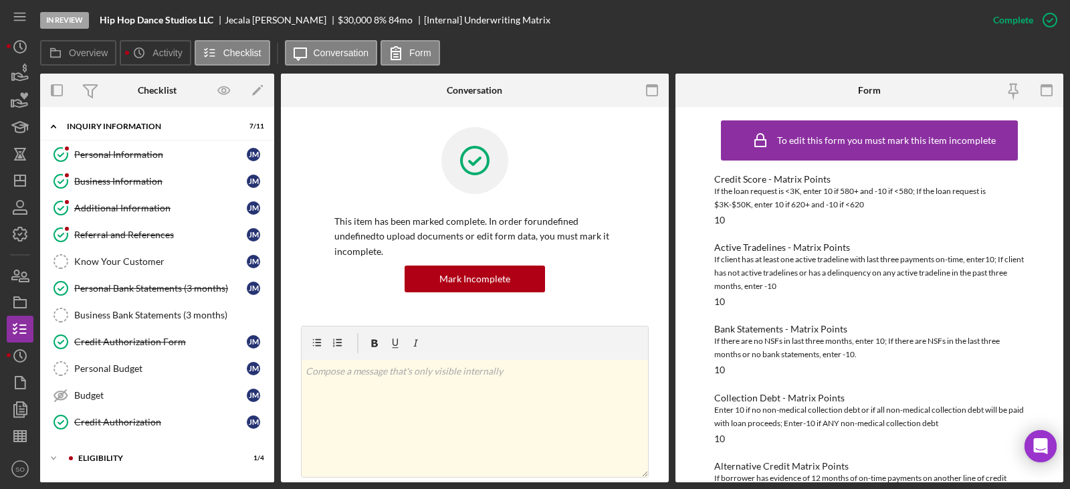
scroll to position [401, 0]
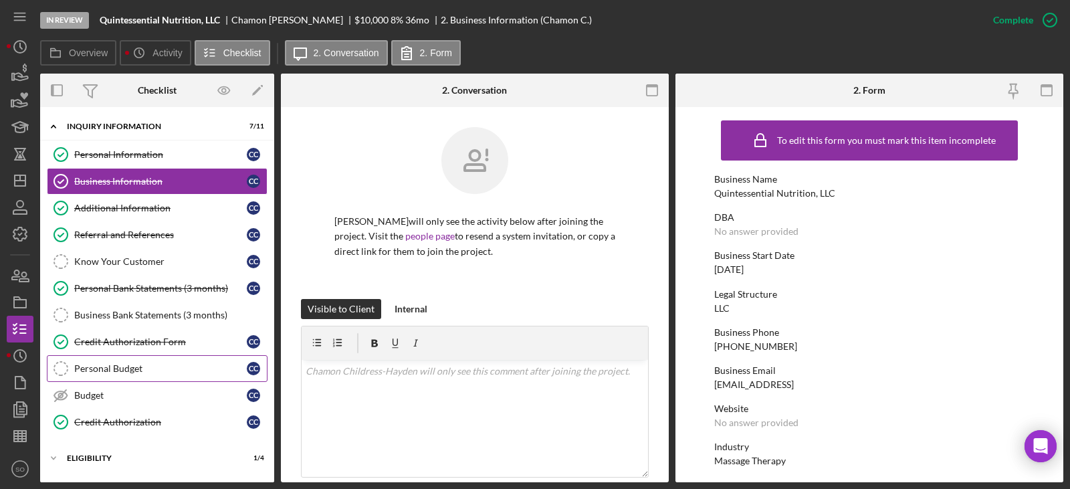
drag, startPoint x: 152, startPoint y: 349, endPoint x: 166, endPoint y: 355, distance: 15.3
click at [152, 349] on link "Credit Authorization Form Credit Authorization Form C C" at bounding box center [157, 341] width 221 height 27
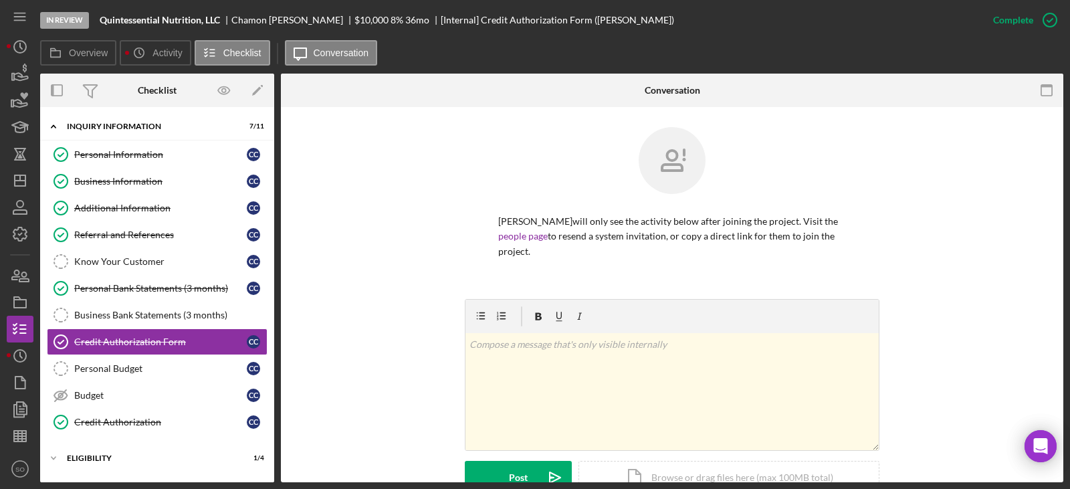
scroll to position [267, 0]
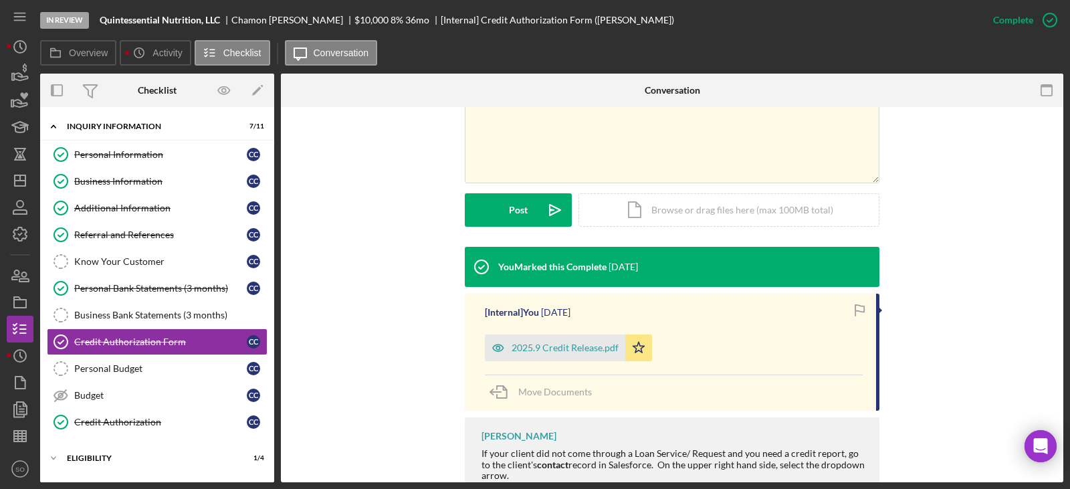
click at [608, 348] on div "2025.9 Credit Release.pdf" at bounding box center [565, 347] width 107 height 11
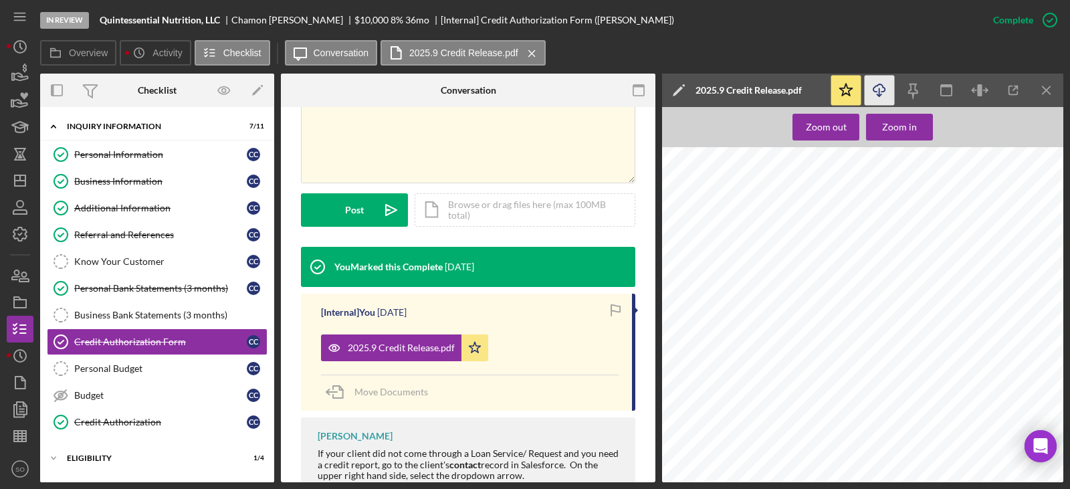
click at [876, 98] on icon "Icon/Download" at bounding box center [880, 91] width 30 height 30
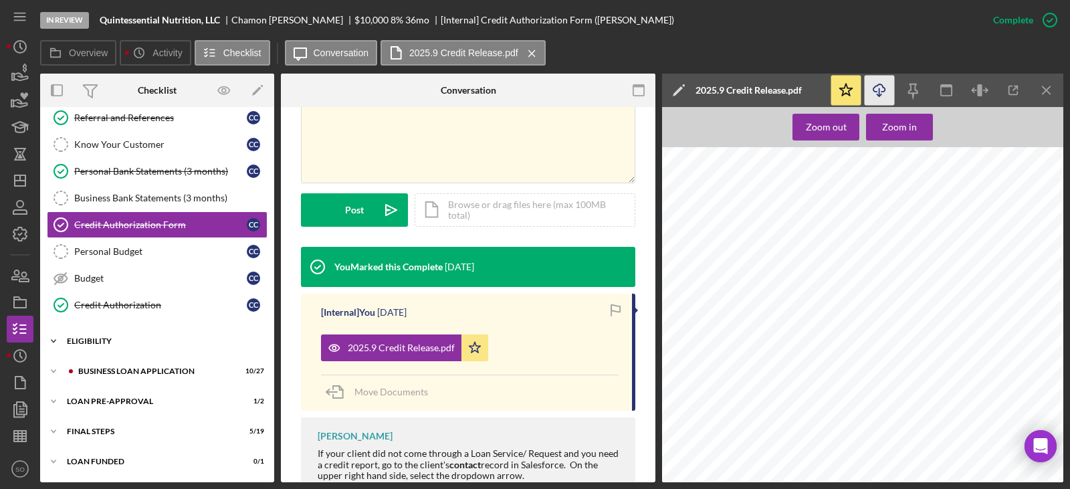
drag, startPoint x: 107, startPoint y: 333, endPoint x: 118, endPoint y: 341, distance: 13.9
click at [107, 333] on div "Icon/Expander ELIGIBILITY 1 / 4" at bounding box center [157, 341] width 234 height 27
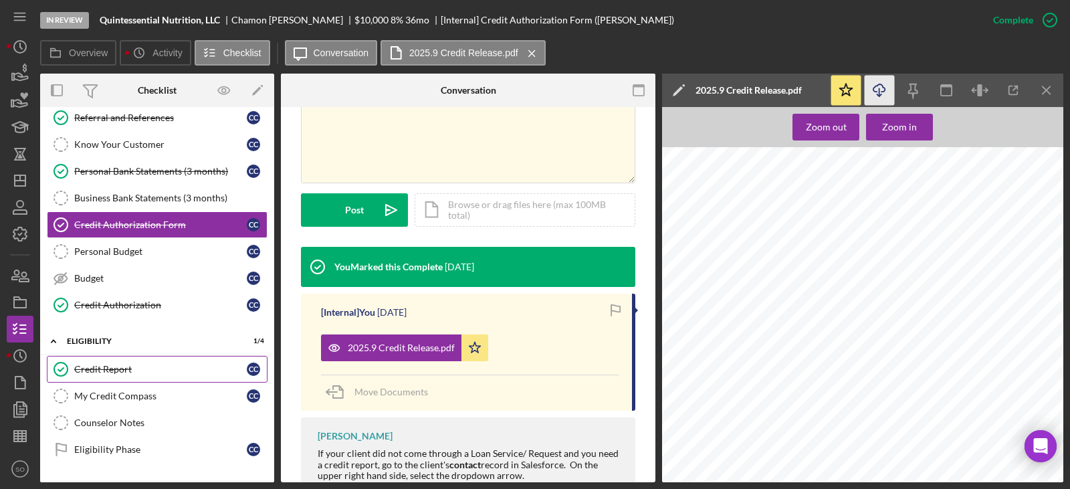
click at [110, 362] on link "Credit Report Credit Report C C" at bounding box center [157, 369] width 221 height 27
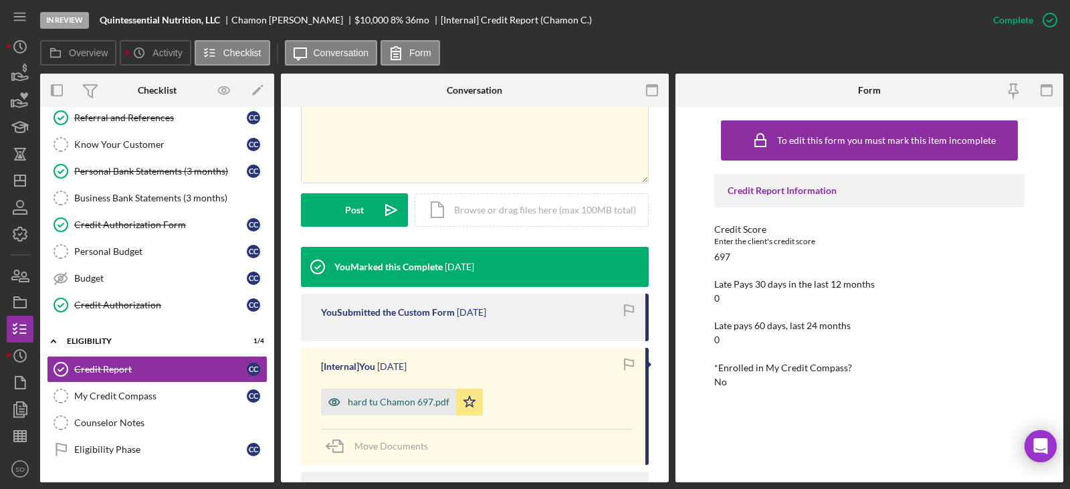
click at [410, 404] on div "hard tu Chamon 697.pdf" at bounding box center [399, 401] width 102 height 11
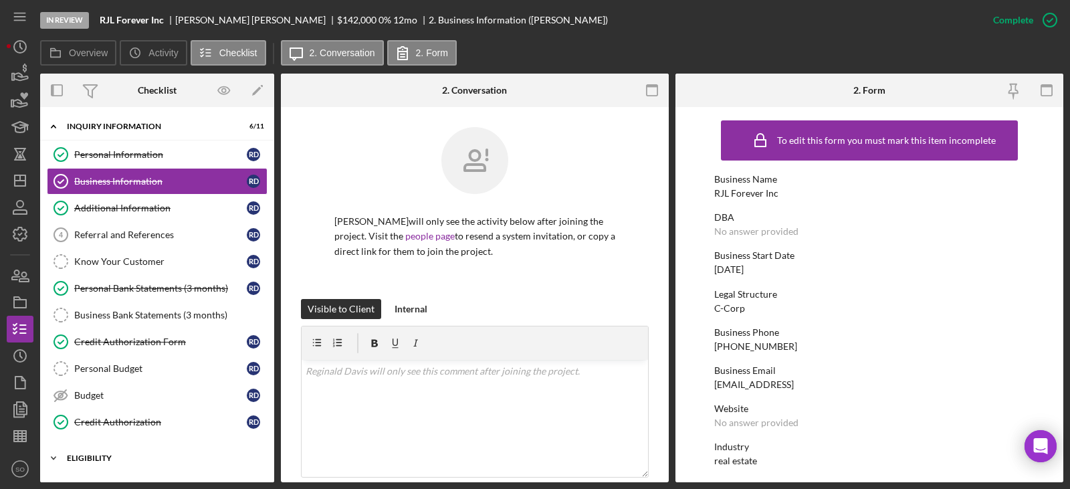
scroll to position [117, 0]
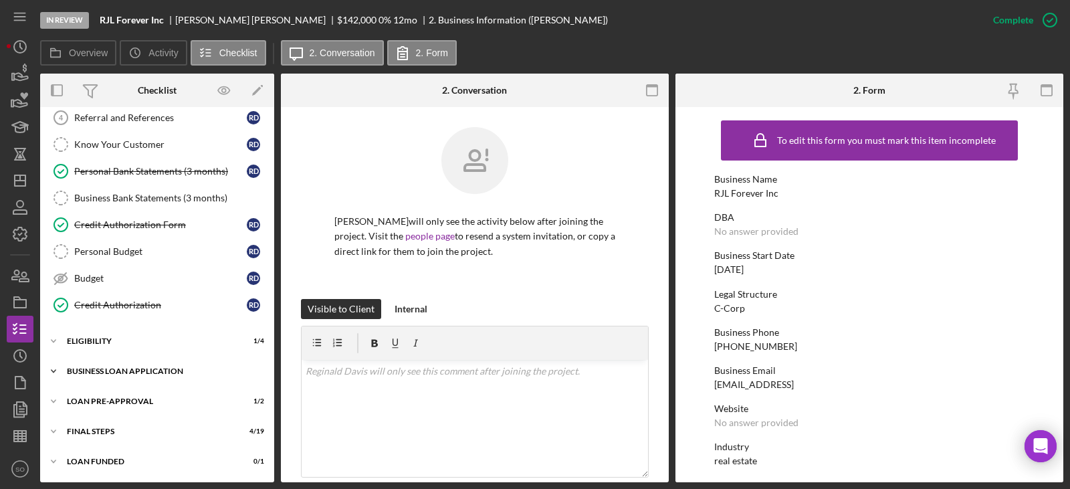
click at [178, 366] on div "Icon/Expander BUSINESS LOAN APPLICATION 11 / 27" at bounding box center [157, 371] width 234 height 27
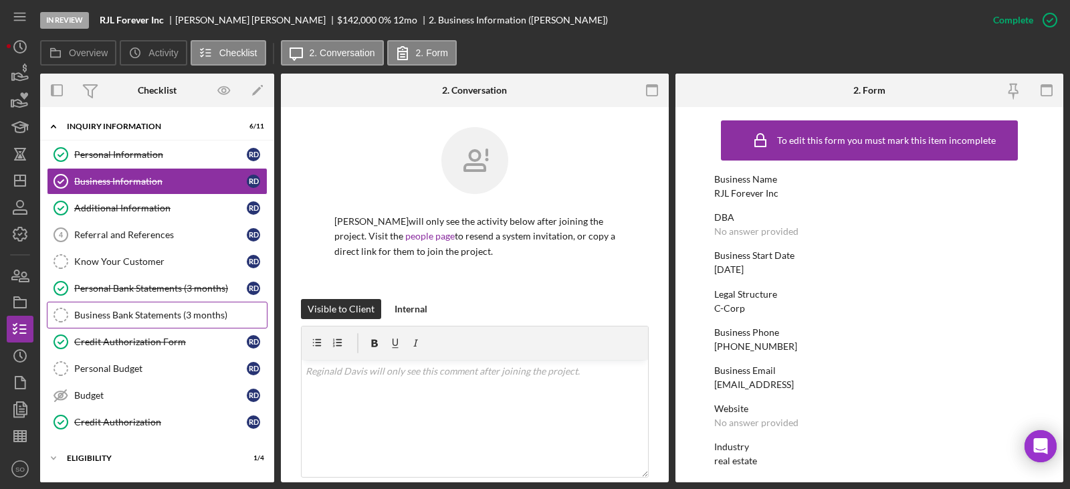
scroll to position [67, 0]
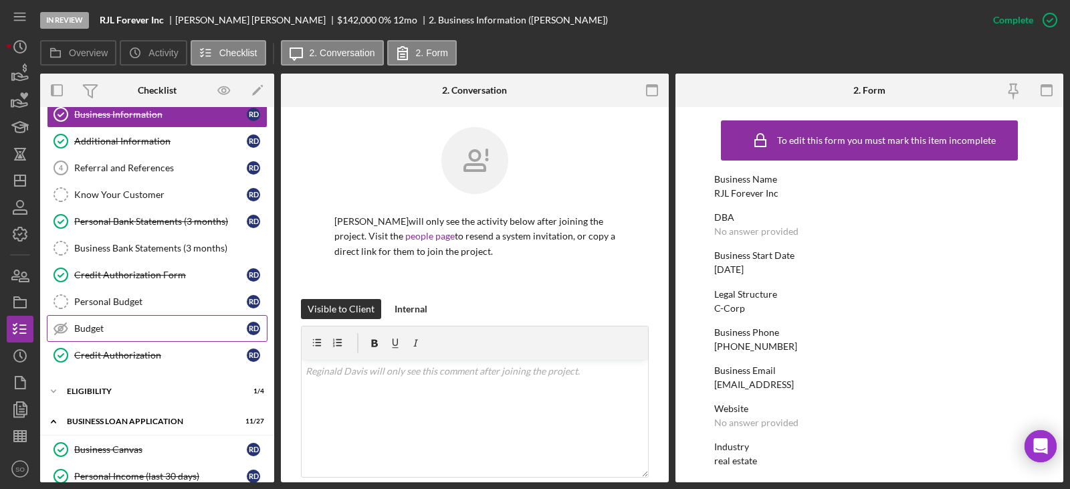
click at [157, 340] on link "Budget Budget R D" at bounding box center [157, 328] width 221 height 27
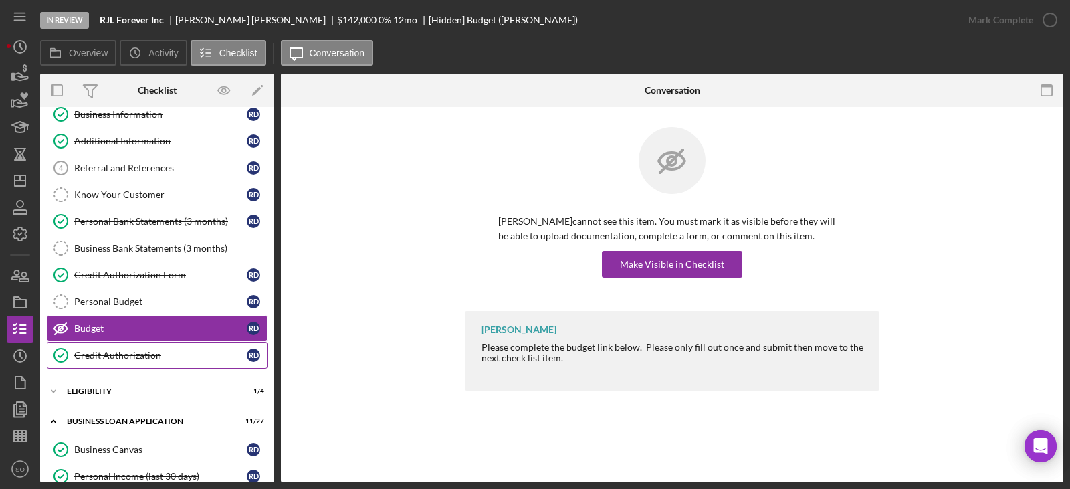
click at [157, 350] on div "Credit Authorization" at bounding box center [160, 355] width 173 height 11
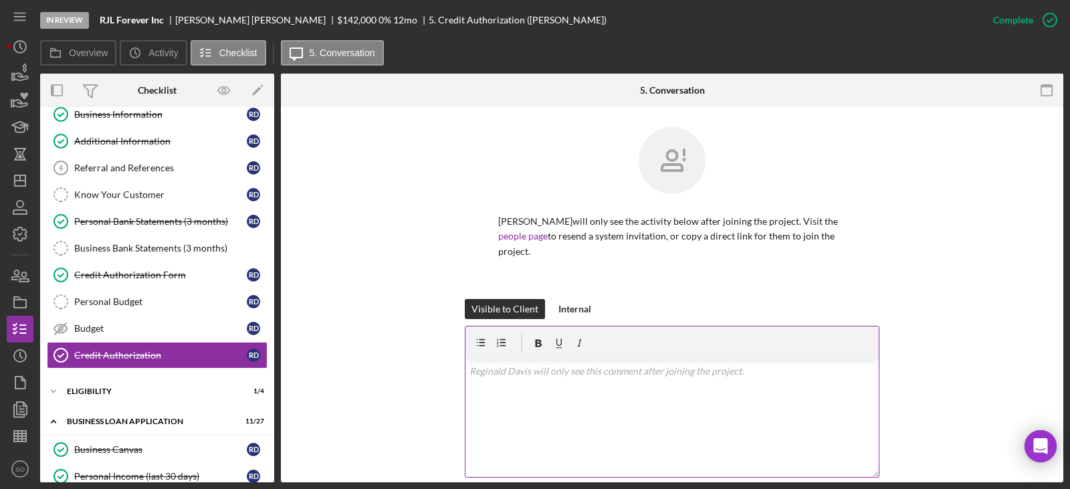
scroll to position [267, 0]
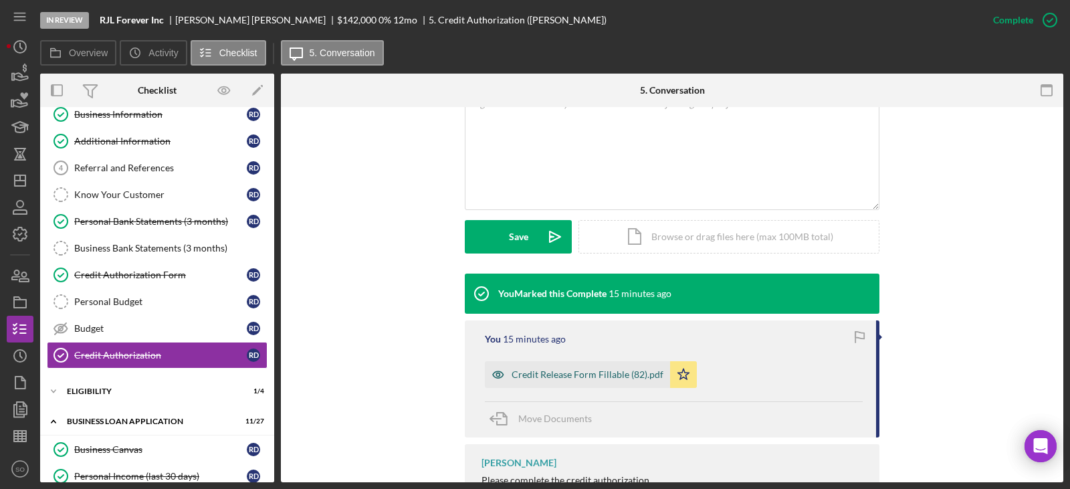
click at [580, 383] on div "Credit Release Form Fillable (82).pdf" at bounding box center [577, 374] width 185 height 27
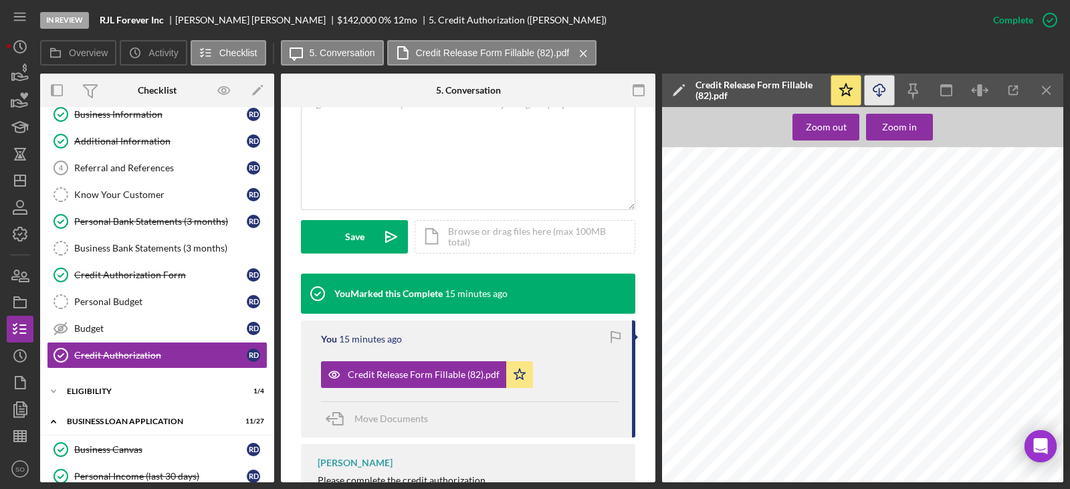
click at [875, 90] on icon "Icon/Download" at bounding box center [880, 91] width 30 height 30
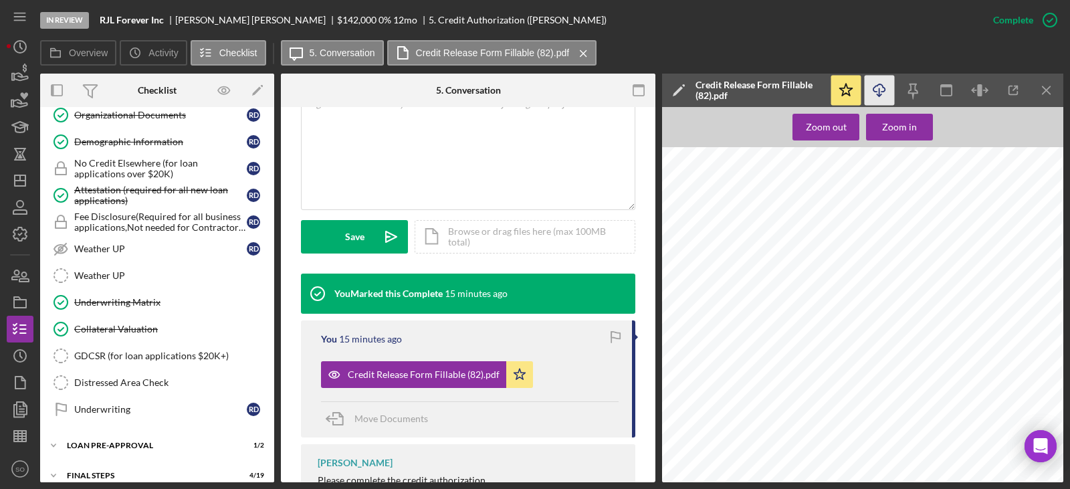
scroll to position [669, 0]
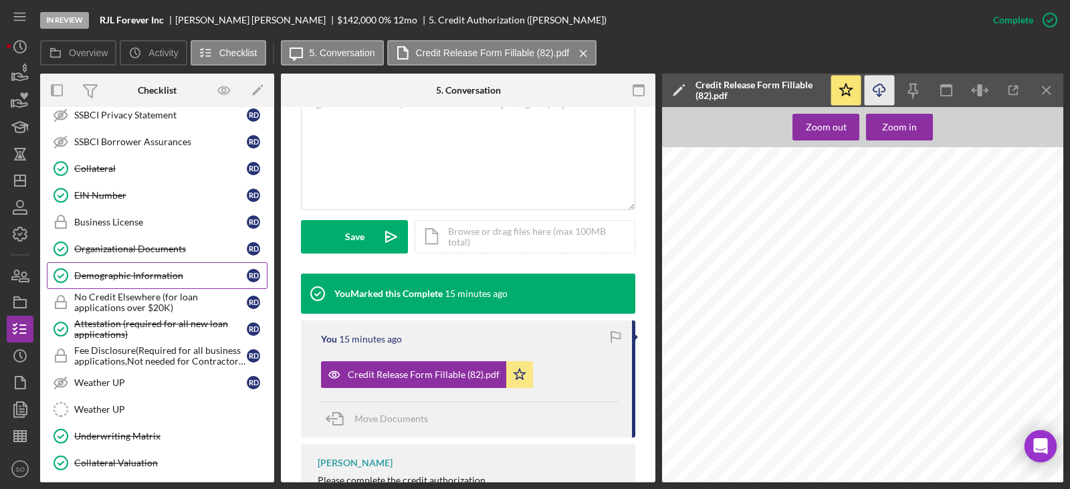
click at [126, 273] on div "Demographic Information" at bounding box center [160, 275] width 173 height 11
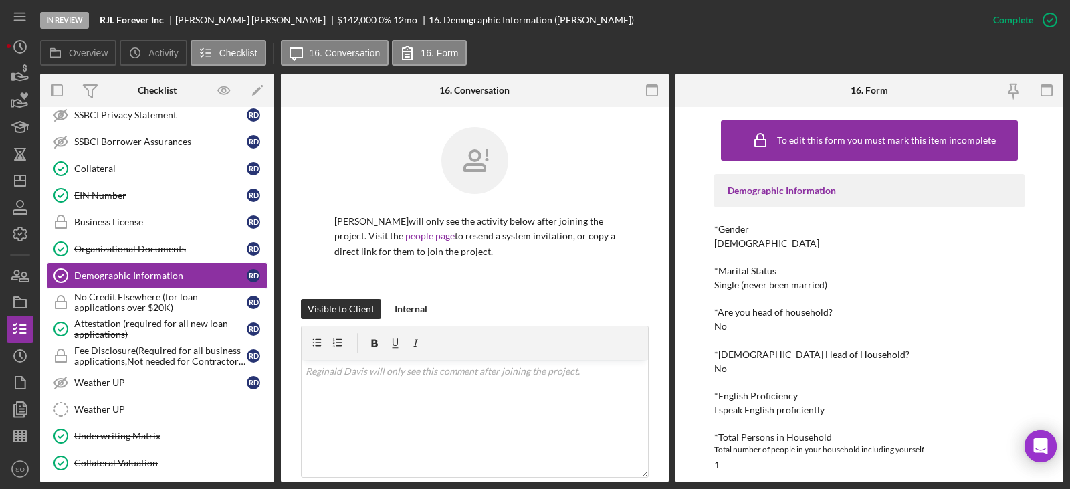
scroll to position [267, 0]
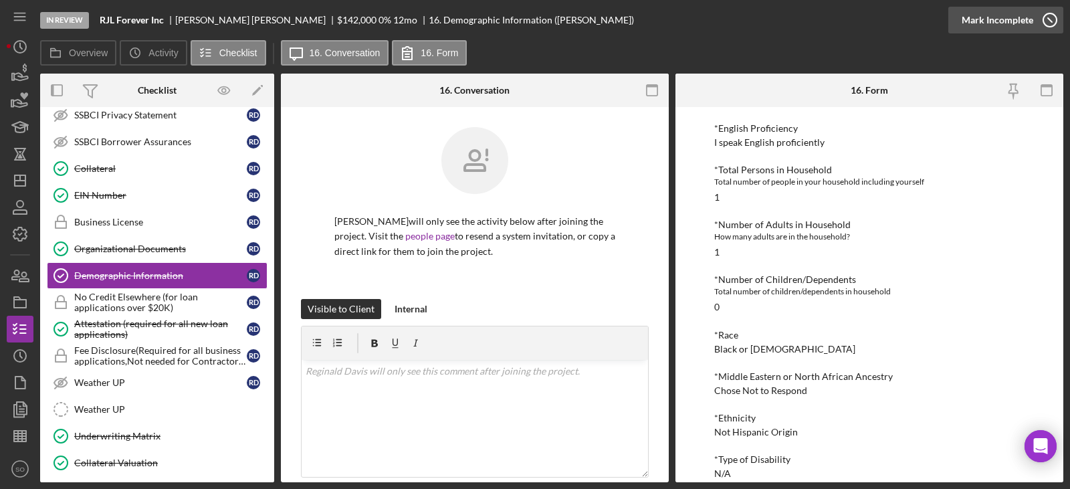
click at [1008, 31] on div "Mark Incomplete" at bounding box center [997, 20] width 72 height 27
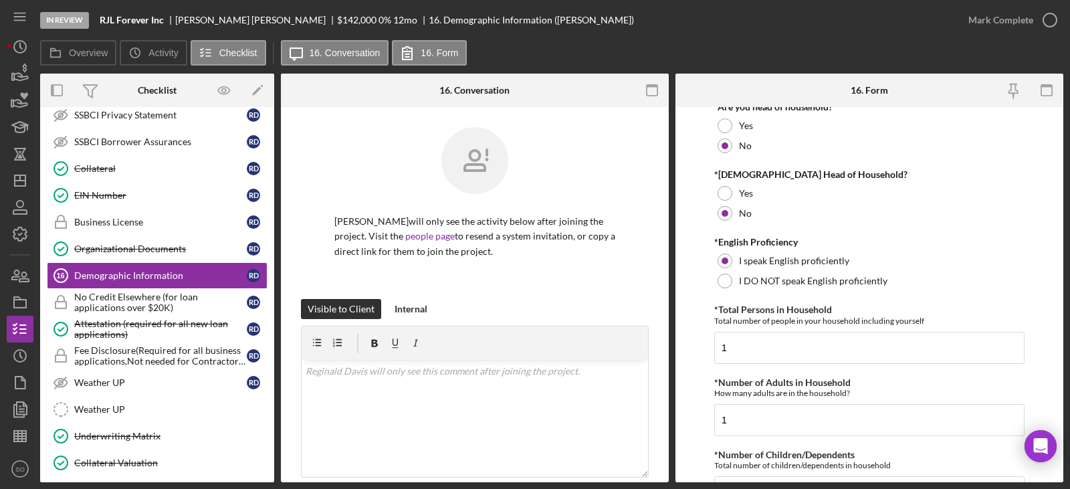
scroll to position [535, 0]
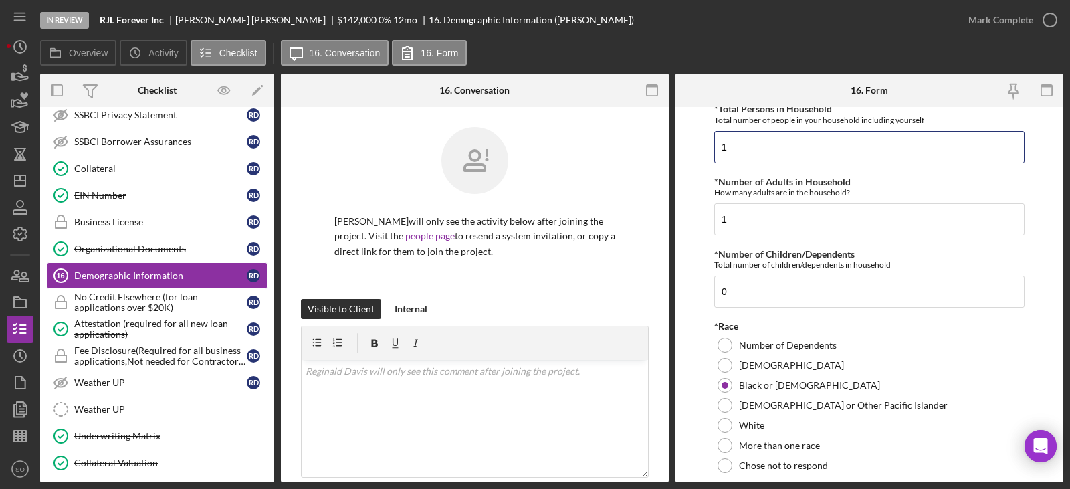
drag, startPoint x: 765, startPoint y: 148, endPoint x: 611, endPoint y: 146, distance: 153.8
click at [611, 146] on div "Overview Internal Workflow Stage In Review Icon/Dropdown Arrow Archive (can una…" at bounding box center [551, 278] width 1023 height 409
type input "3"
drag, startPoint x: 760, startPoint y: 221, endPoint x: 569, endPoint y: 219, distance: 190.6
click at [571, 220] on div "Overview Internal Workflow Stage In Review Icon/Dropdown Arrow Archive (can una…" at bounding box center [551, 278] width 1023 height 409
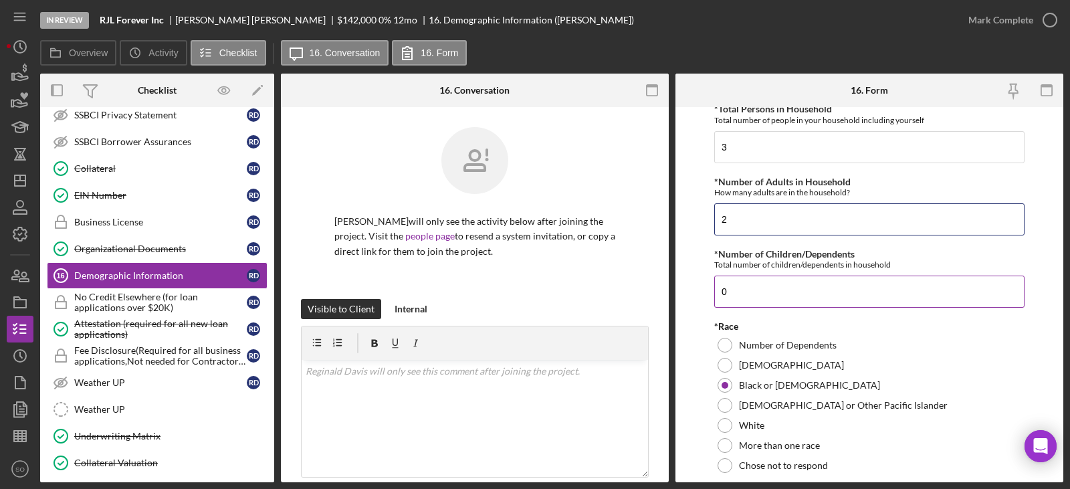
type input "2"
drag, startPoint x: 751, startPoint y: 295, endPoint x: 597, endPoint y: 288, distance: 153.9
click at [671, 288] on div "Overview Internal Workflow Stage In Review Icon/Dropdown Arrow Archive (can una…" at bounding box center [551, 278] width 1023 height 409
type input "1"
click at [693, 280] on form "Demographic Information *Gender [DEMOGRAPHIC_DATA] [DEMOGRAPHIC_DATA] [DEMOGRAP…" at bounding box center [869, 294] width 388 height 375
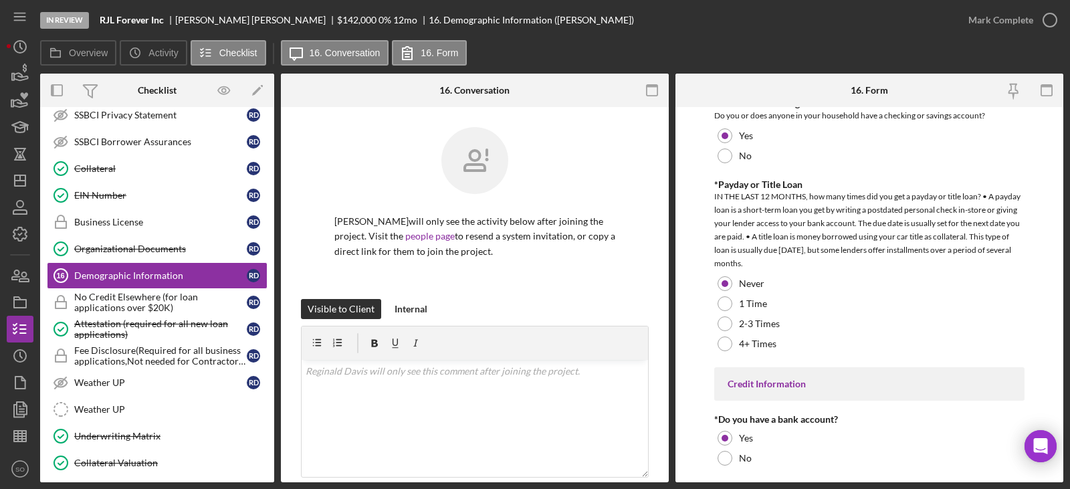
scroll to position [2775, 0]
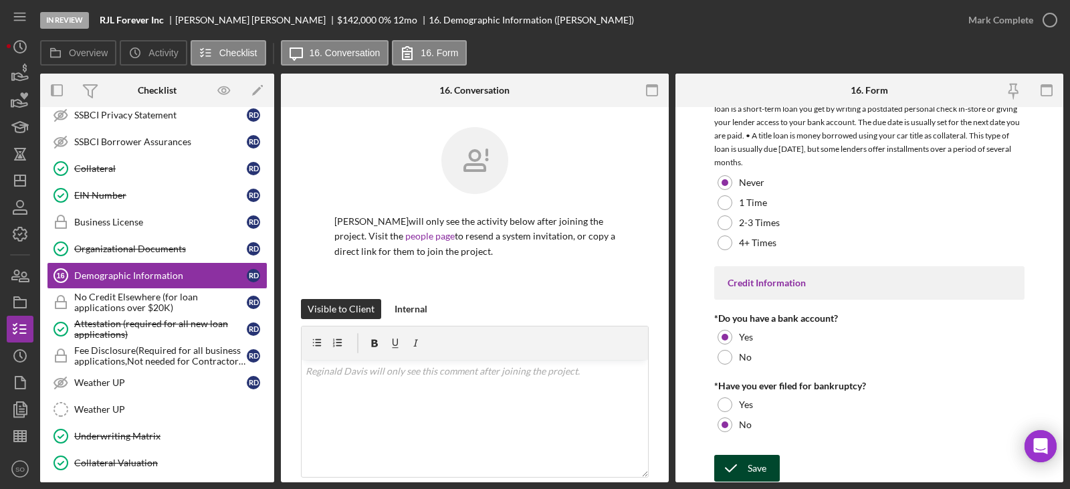
click at [751, 473] on div "Save" at bounding box center [757, 468] width 19 height 27
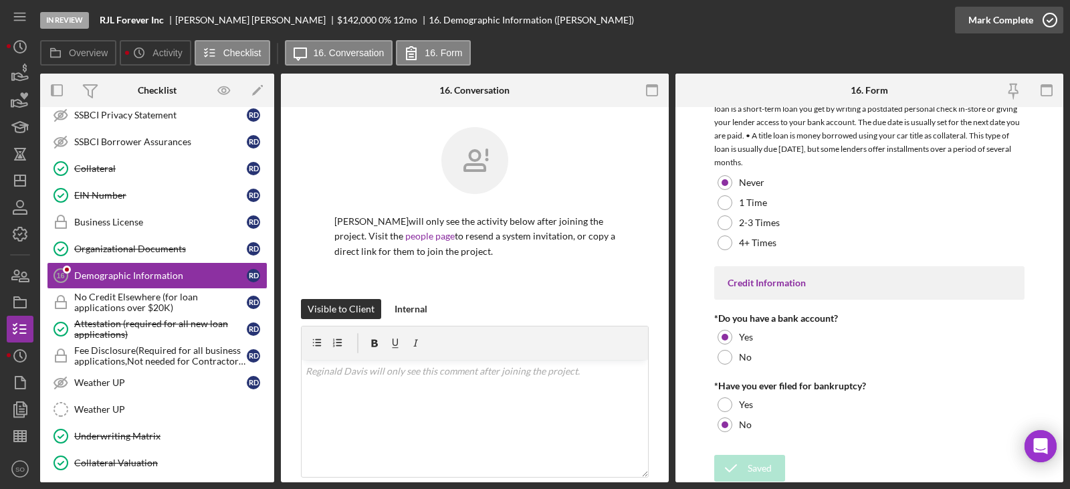
click at [996, 18] on div "Mark Complete" at bounding box center [1000, 20] width 65 height 27
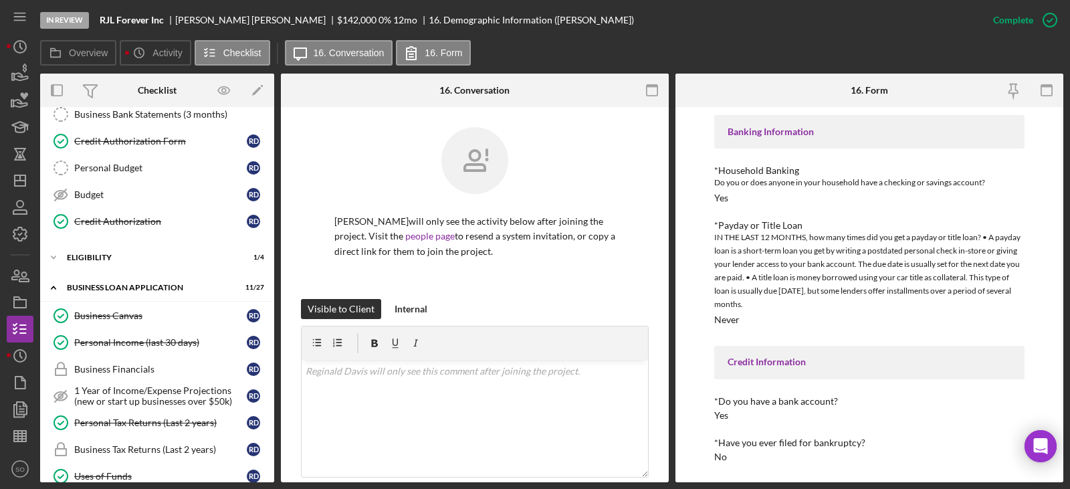
scroll to position [134, 0]
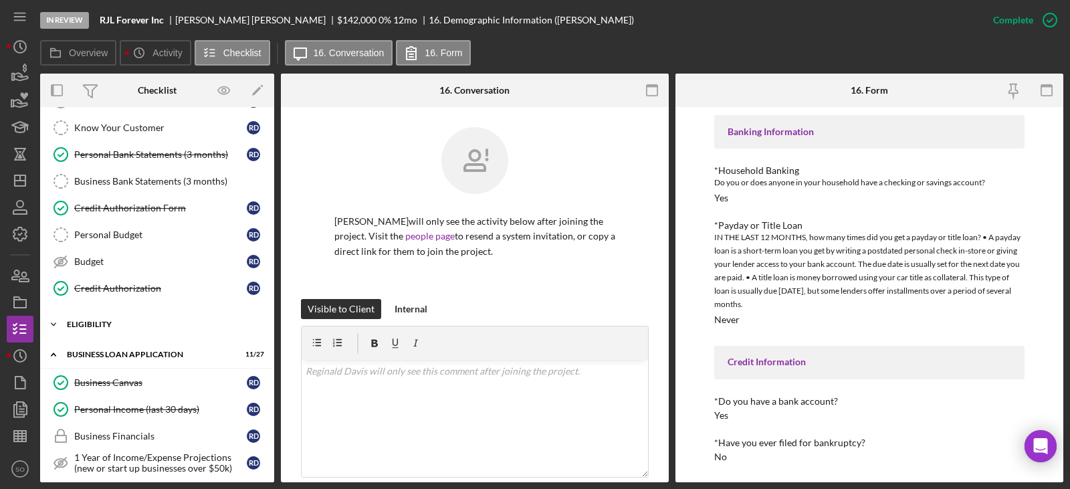
click at [113, 315] on div "Icon/Expander ELIGIBILITY 1 / 4" at bounding box center [157, 324] width 234 height 27
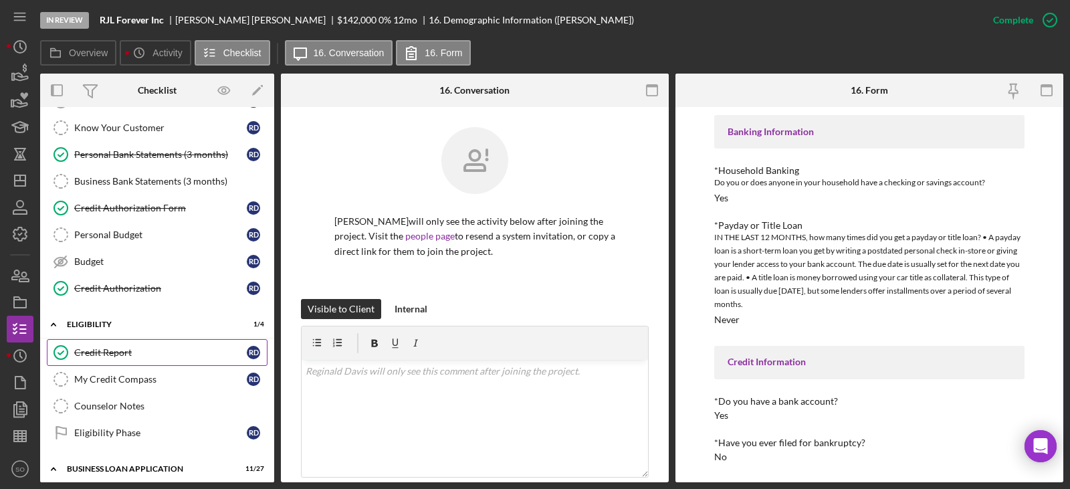
click at [120, 349] on div "Credit Report" at bounding box center [160, 352] width 173 height 11
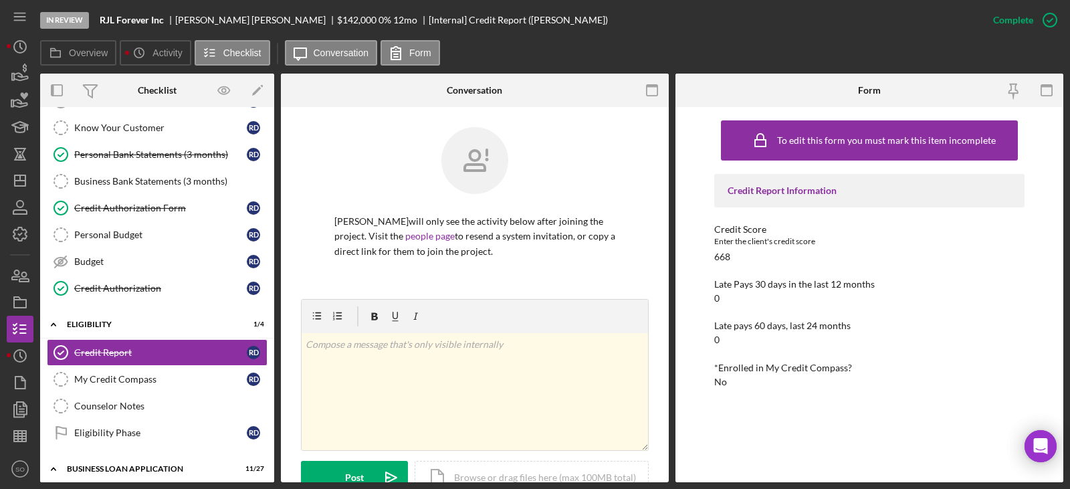
scroll to position [267, 0]
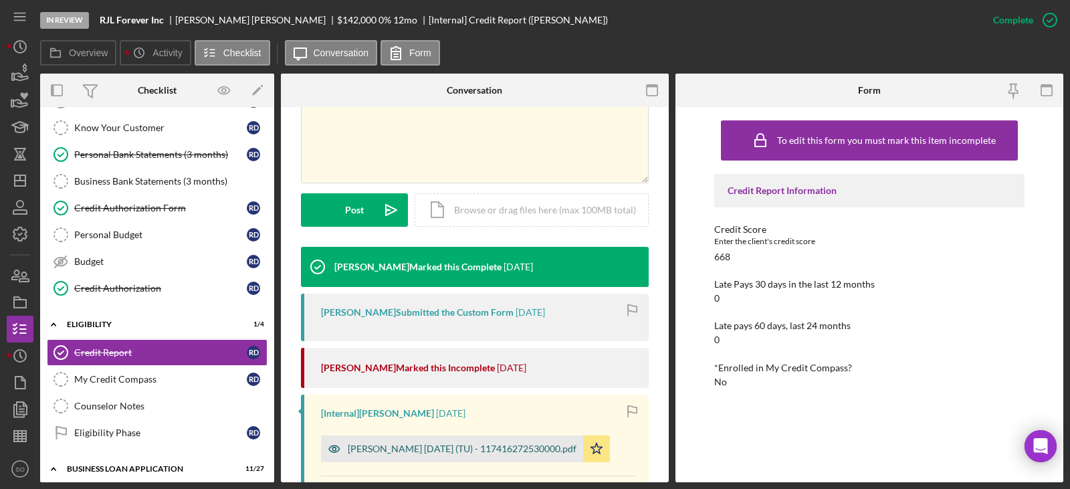
click at [461, 446] on div "[PERSON_NAME] [DATE] (TU) - 117416272530000.pdf" at bounding box center [462, 448] width 229 height 11
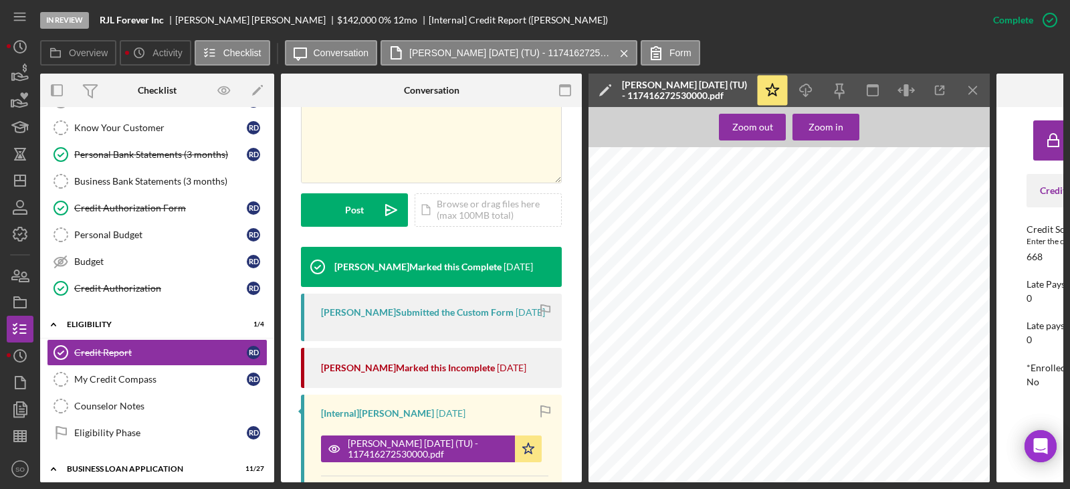
scroll to position [201, 0]
click at [829, 133] on div "Zoom in" at bounding box center [825, 127] width 35 height 27
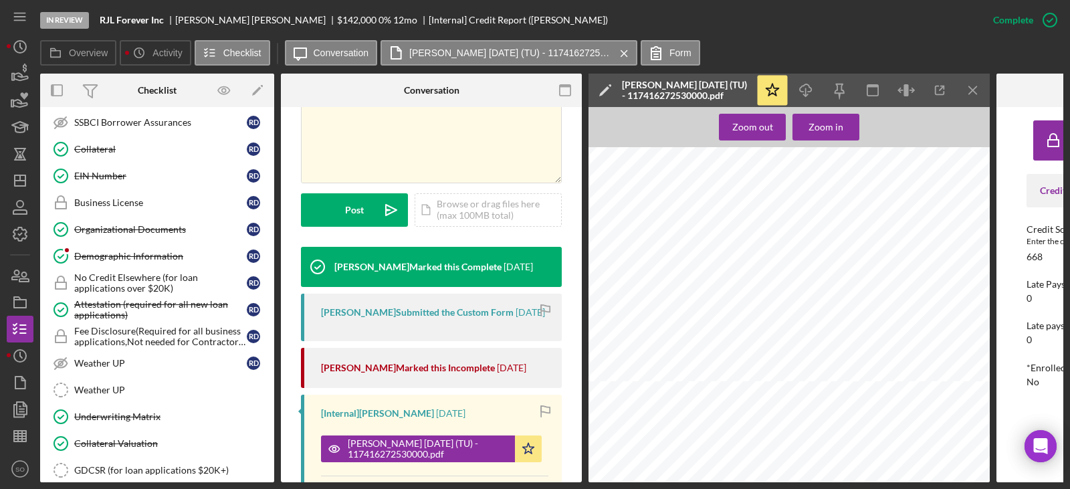
scroll to position [965, 0]
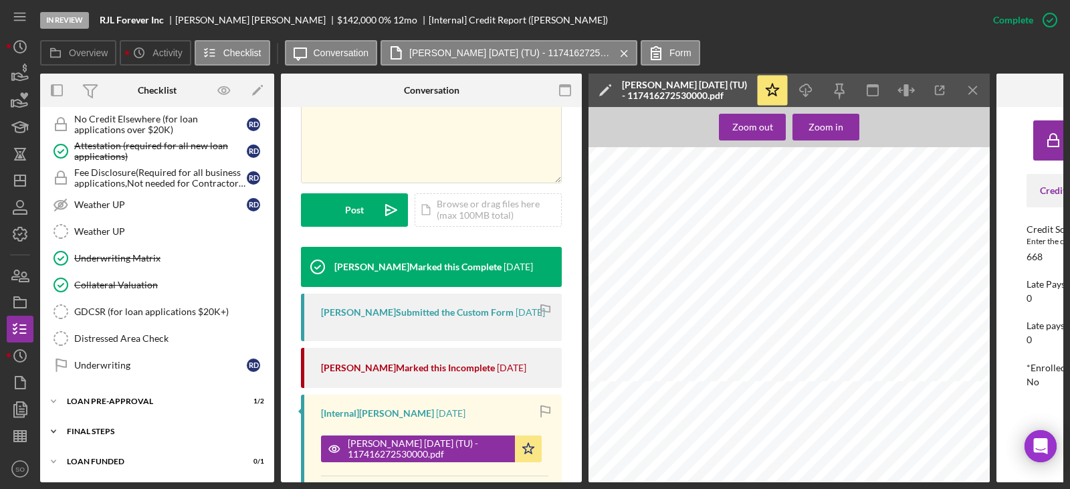
click at [136, 427] on div "FINAL STEPS" at bounding box center [162, 431] width 191 height 8
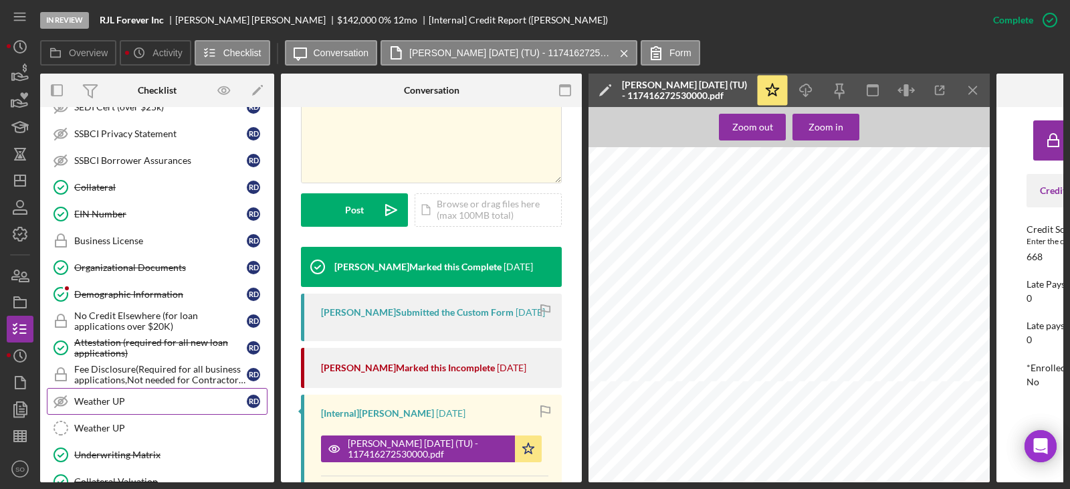
scroll to position [831, 0]
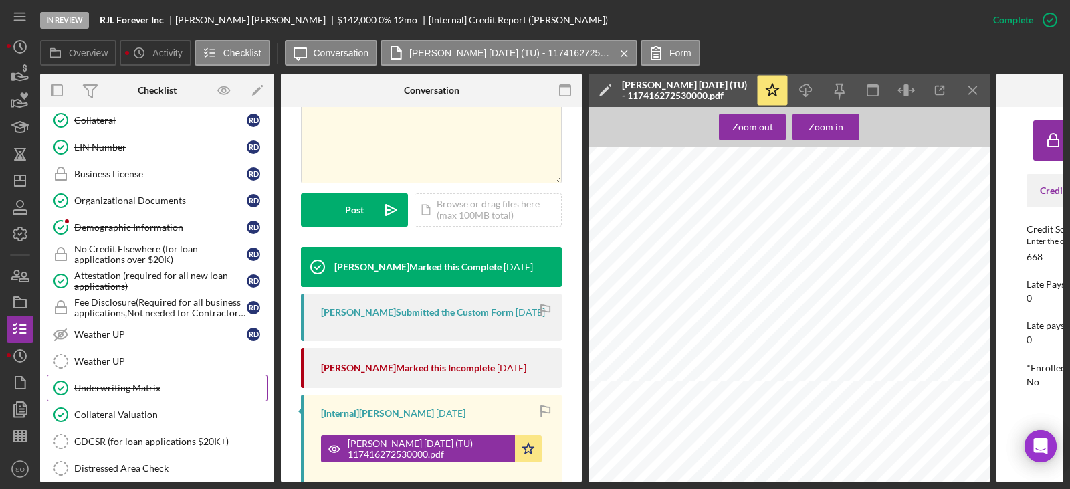
click at [132, 389] on div "Underwriting Matrix" at bounding box center [170, 387] width 193 height 11
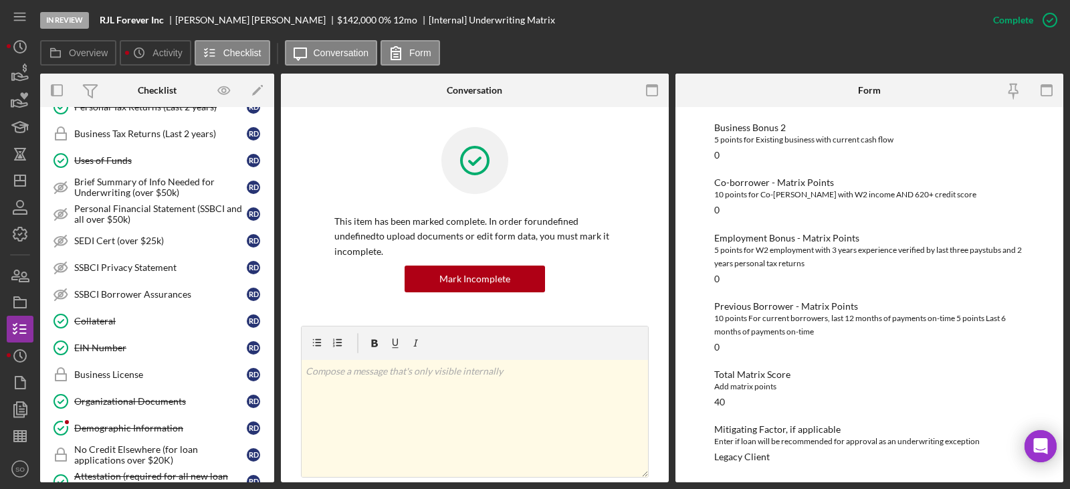
scroll to position [497, 0]
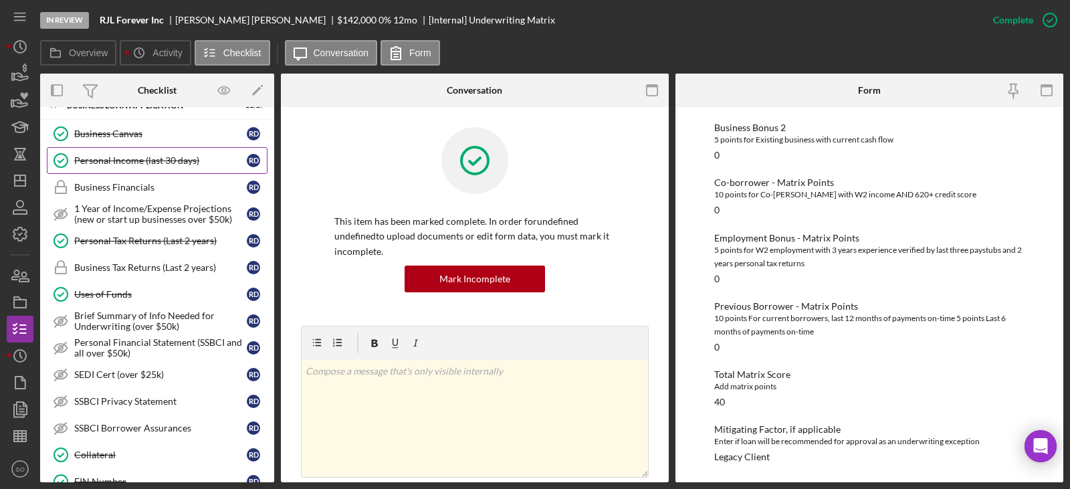
drag, startPoint x: 126, startPoint y: 150, endPoint x: 132, endPoint y: 160, distance: 11.4
click at [126, 151] on link "Personal Income (last 30 days) Personal Income (last 30 days) R D" at bounding box center [157, 160] width 221 height 27
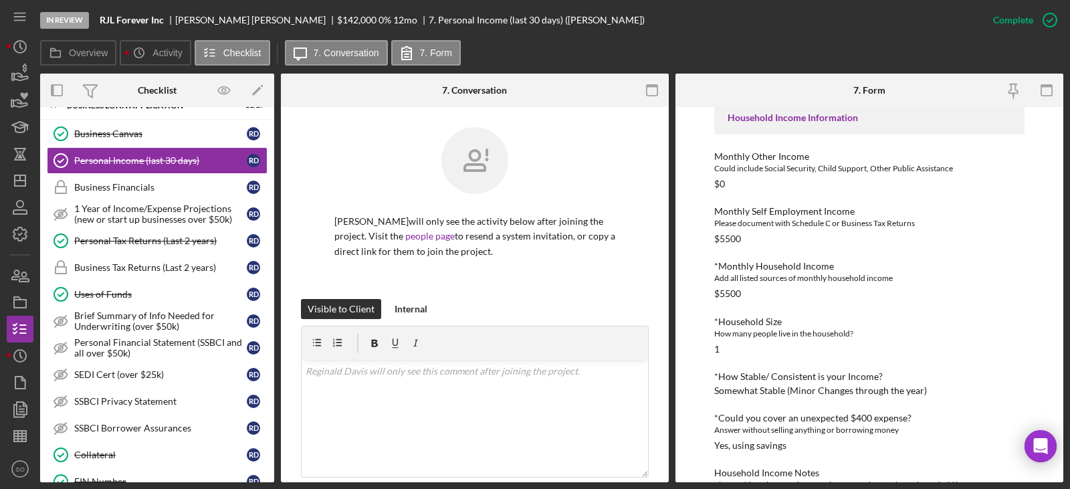
scroll to position [378, 0]
